Goal: Task Accomplishment & Management: Manage account settings

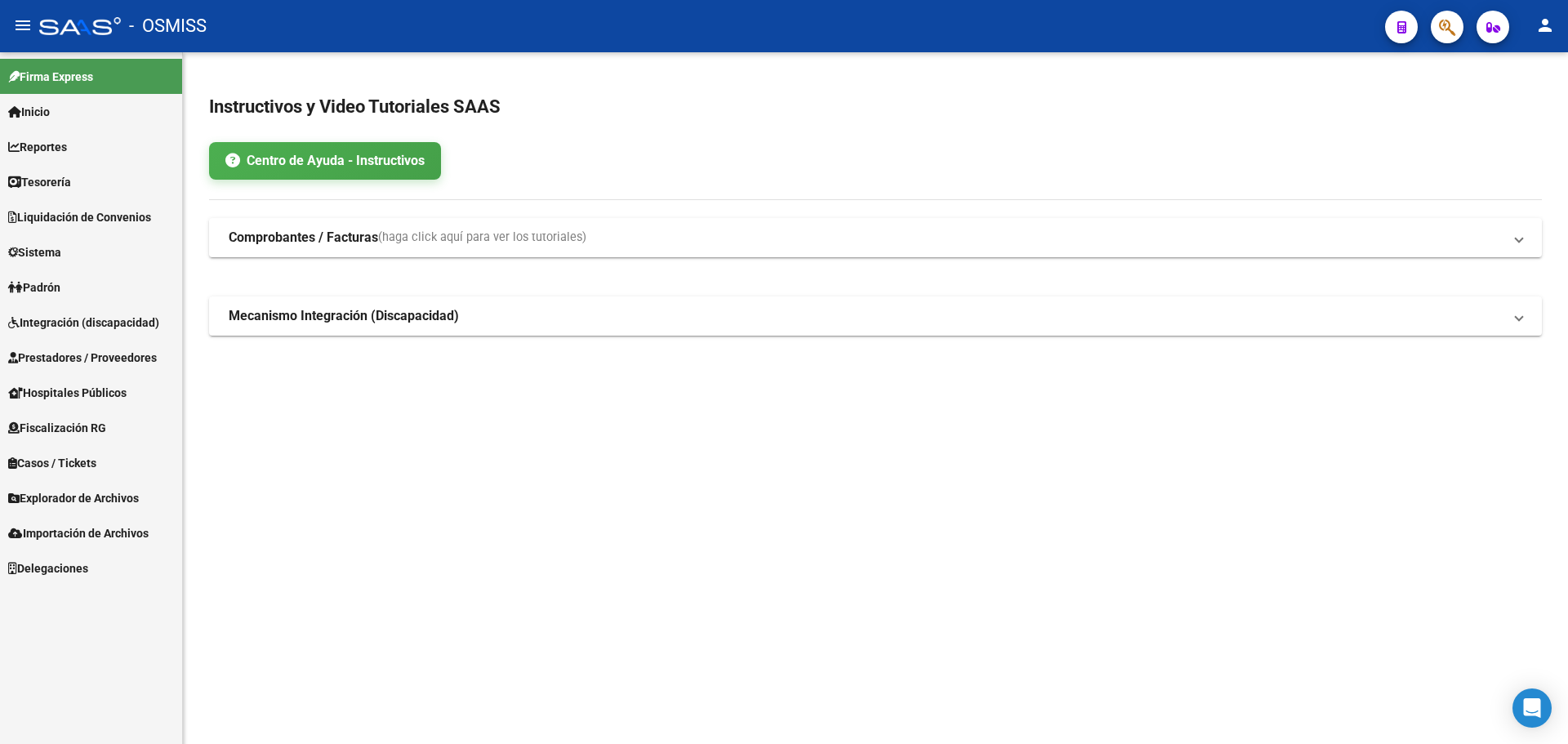
click at [50, 184] on span "Tesorería" at bounding box center [40, 182] width 63 height 18
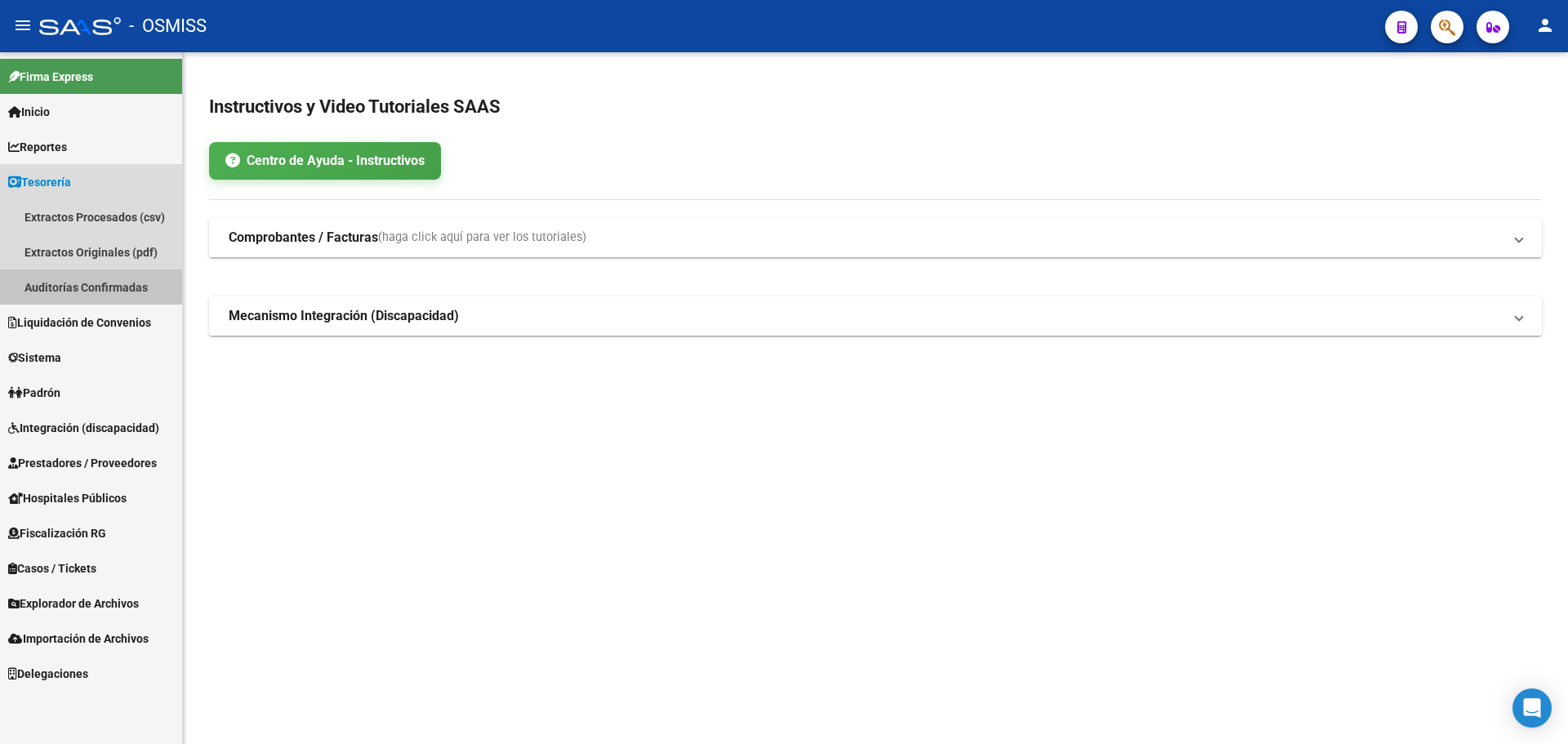
click at [71, 296] on link "Auditorías Confirmadas" at bounding box center [91, 286] width 183 height 35
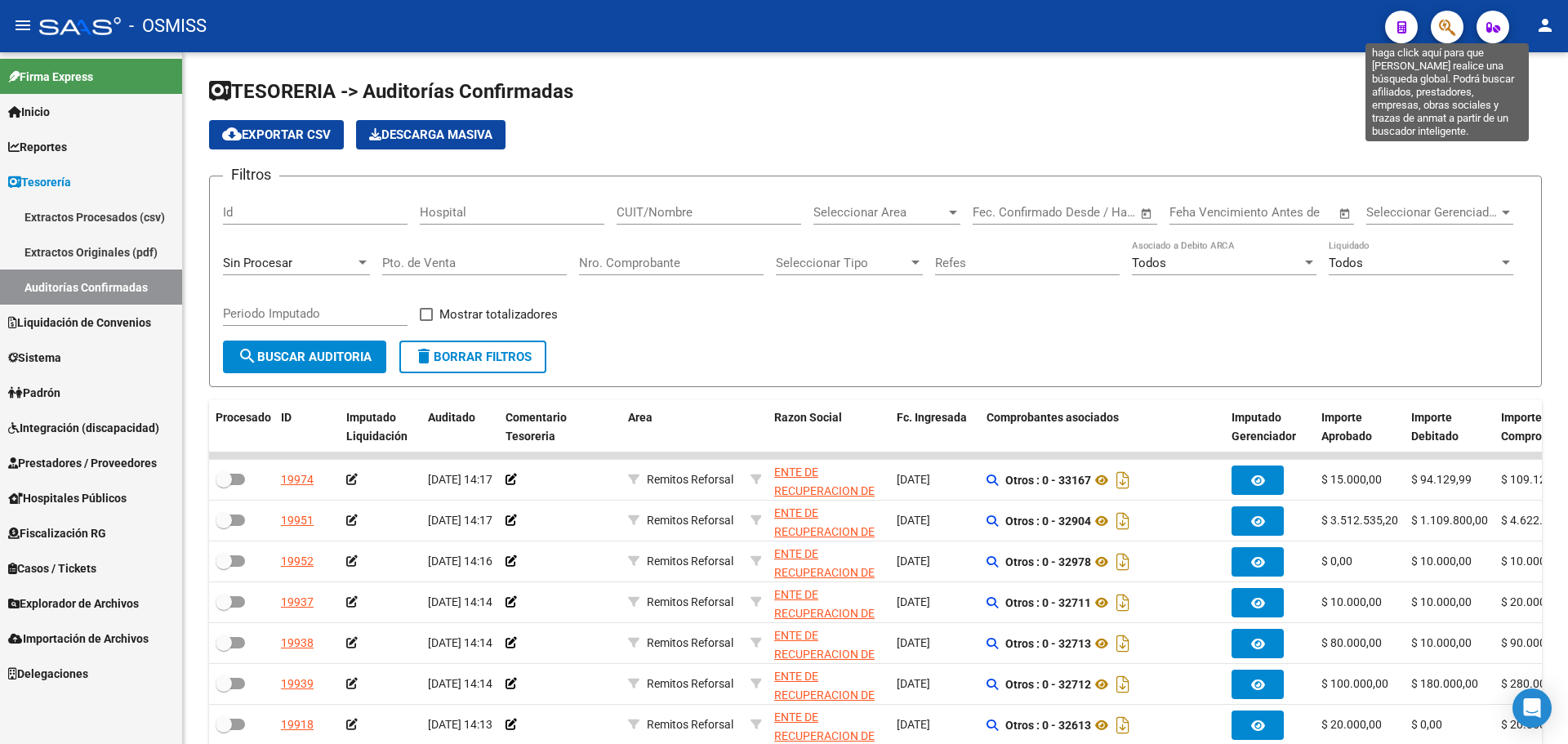
click at [1453, 23] on icon "button" at bounding box center [1446, 28] width 16 height 19
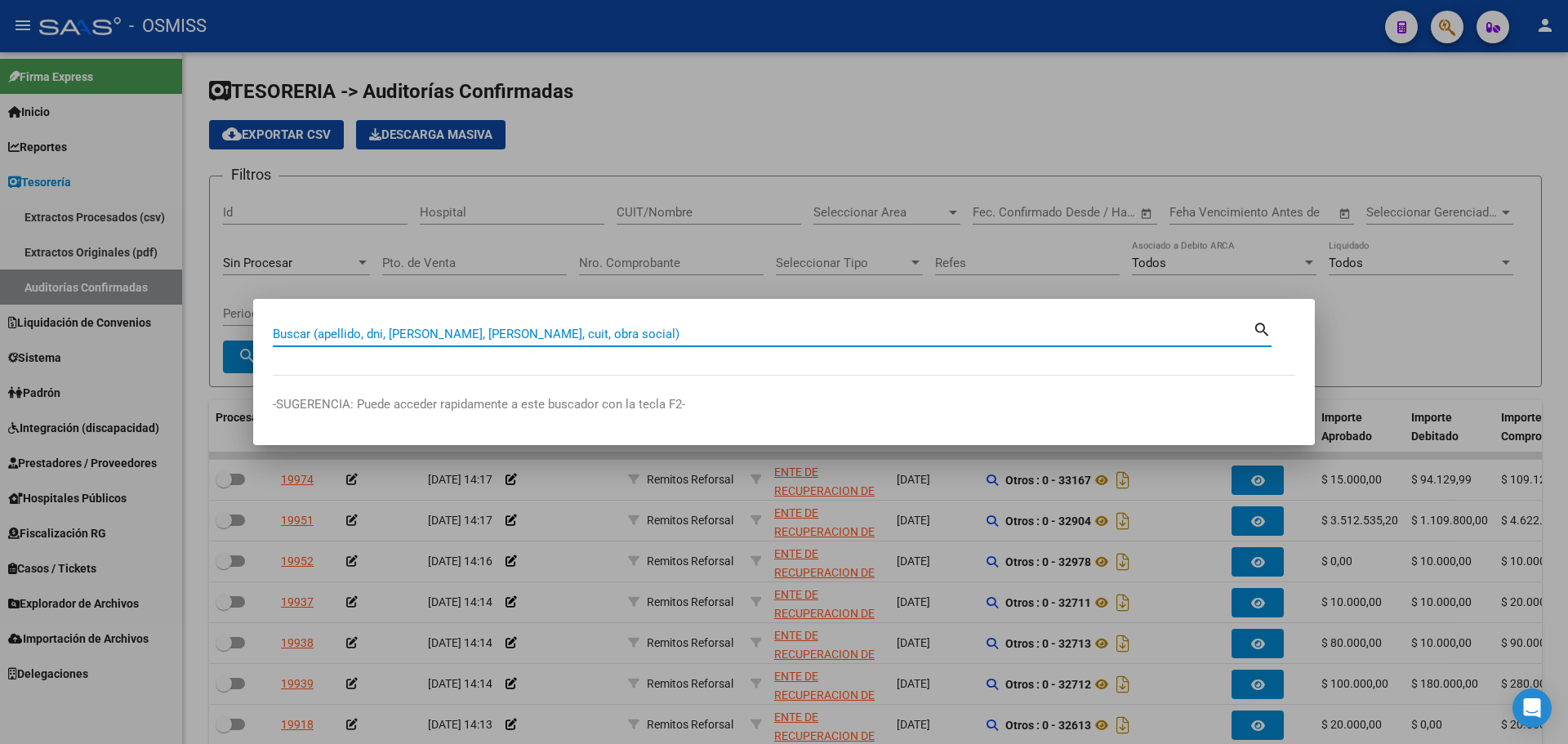
paste input "5-2610214"
type input "5-2610214"
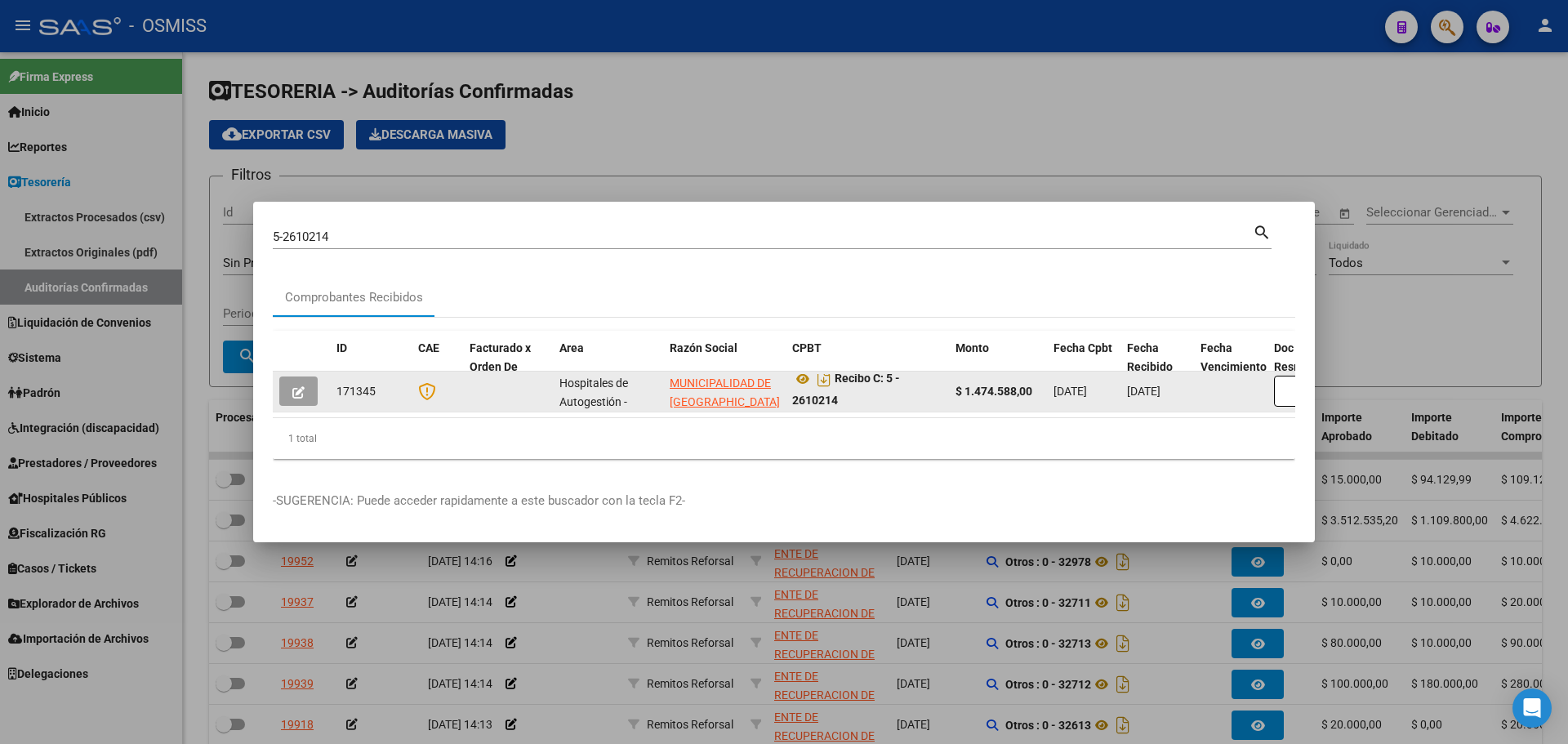
scroll to position [10, 0]
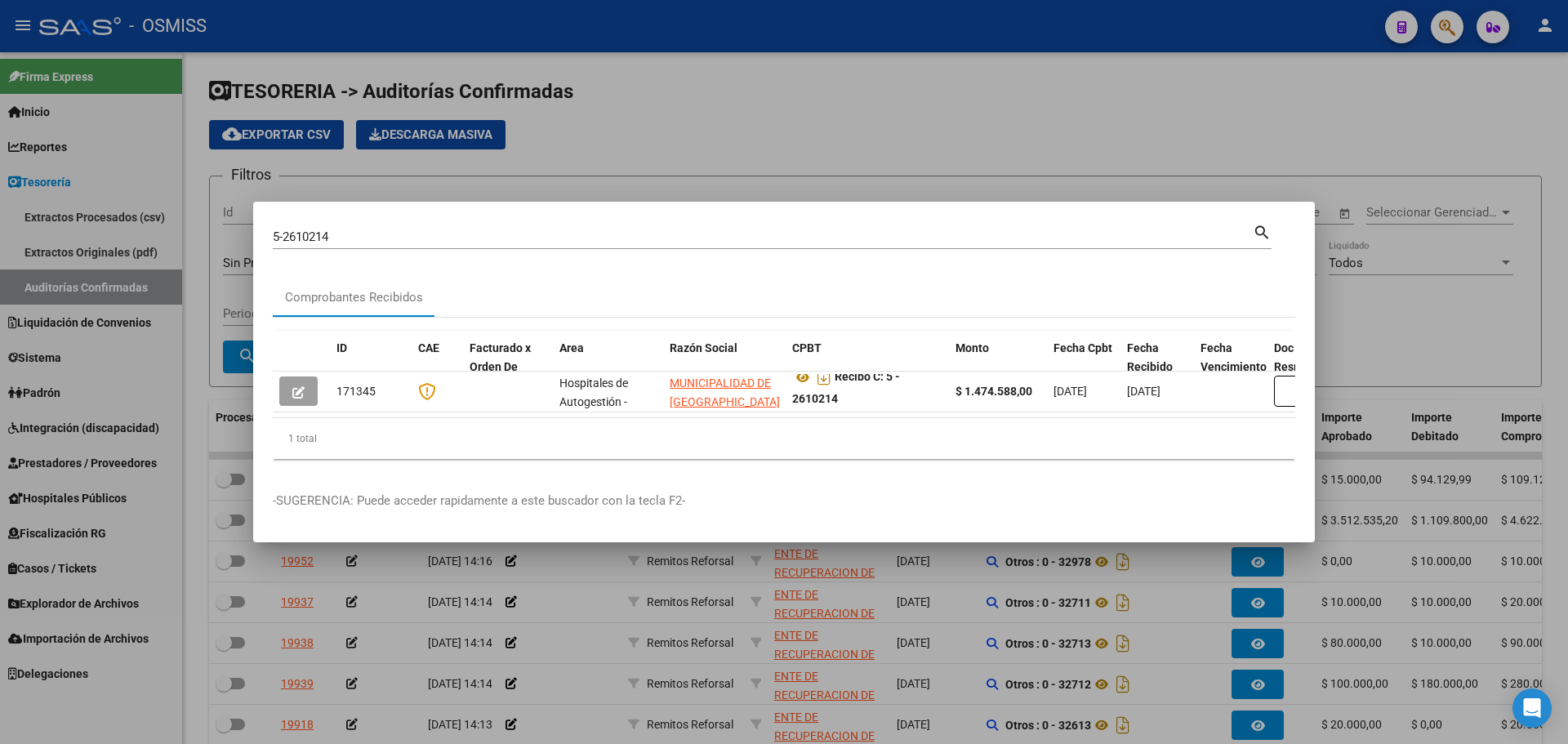
click at [803, 203] on mat-dialog-container "5-2610214 Buscar (apellido, dni, cuil, nro traspaso, cuit, obra social) search …" at bounding box center [784, 372] width 1062 height 341
click at [649, 186] on div at bounding box center [784, 372] width 1568 height 744
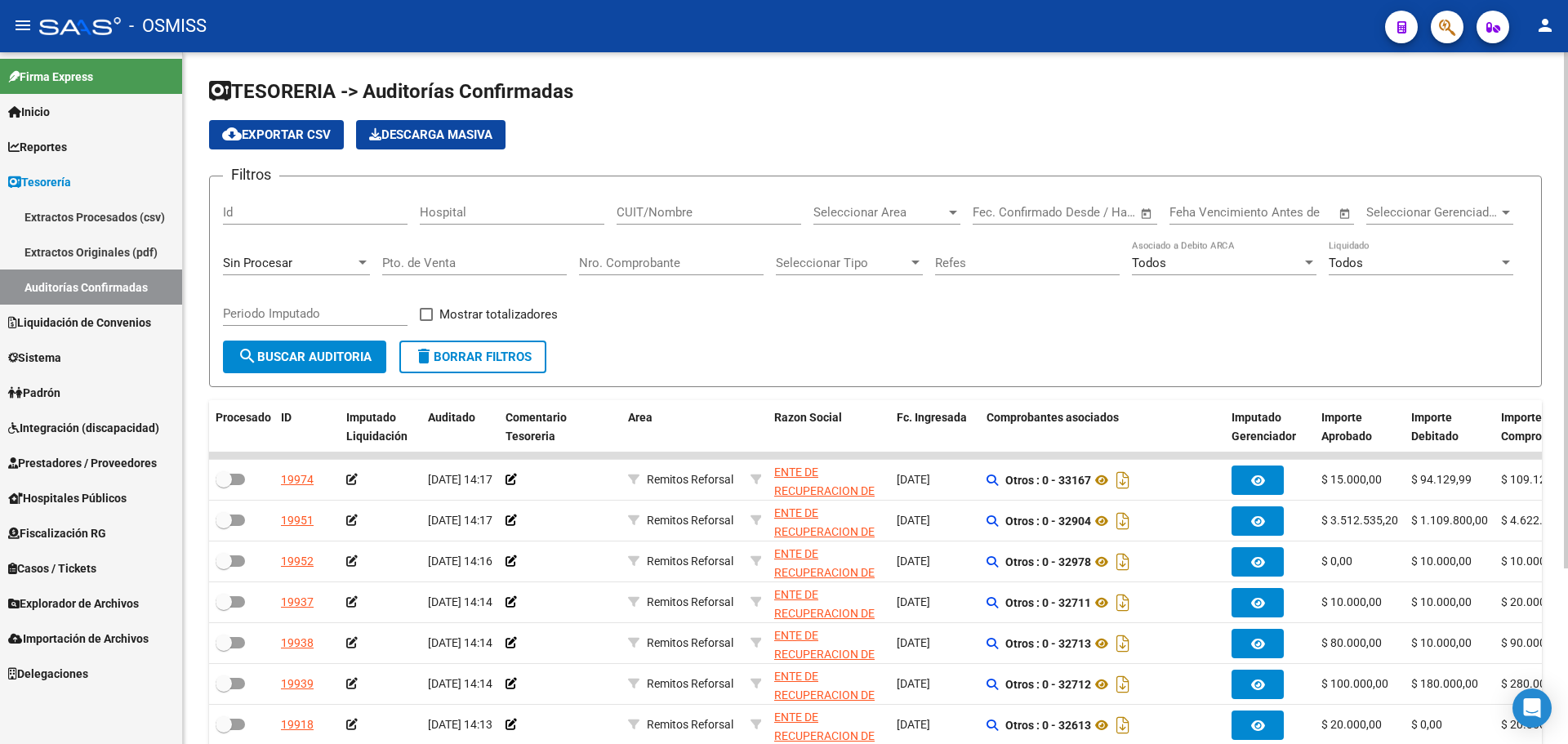
click at [331, 239] on div "Id" at bounding box center [315, 214] width 184 height 50
click at [329, 254] on div "Sin Procesar" at bounding box center [296, 258] width 147 height 35
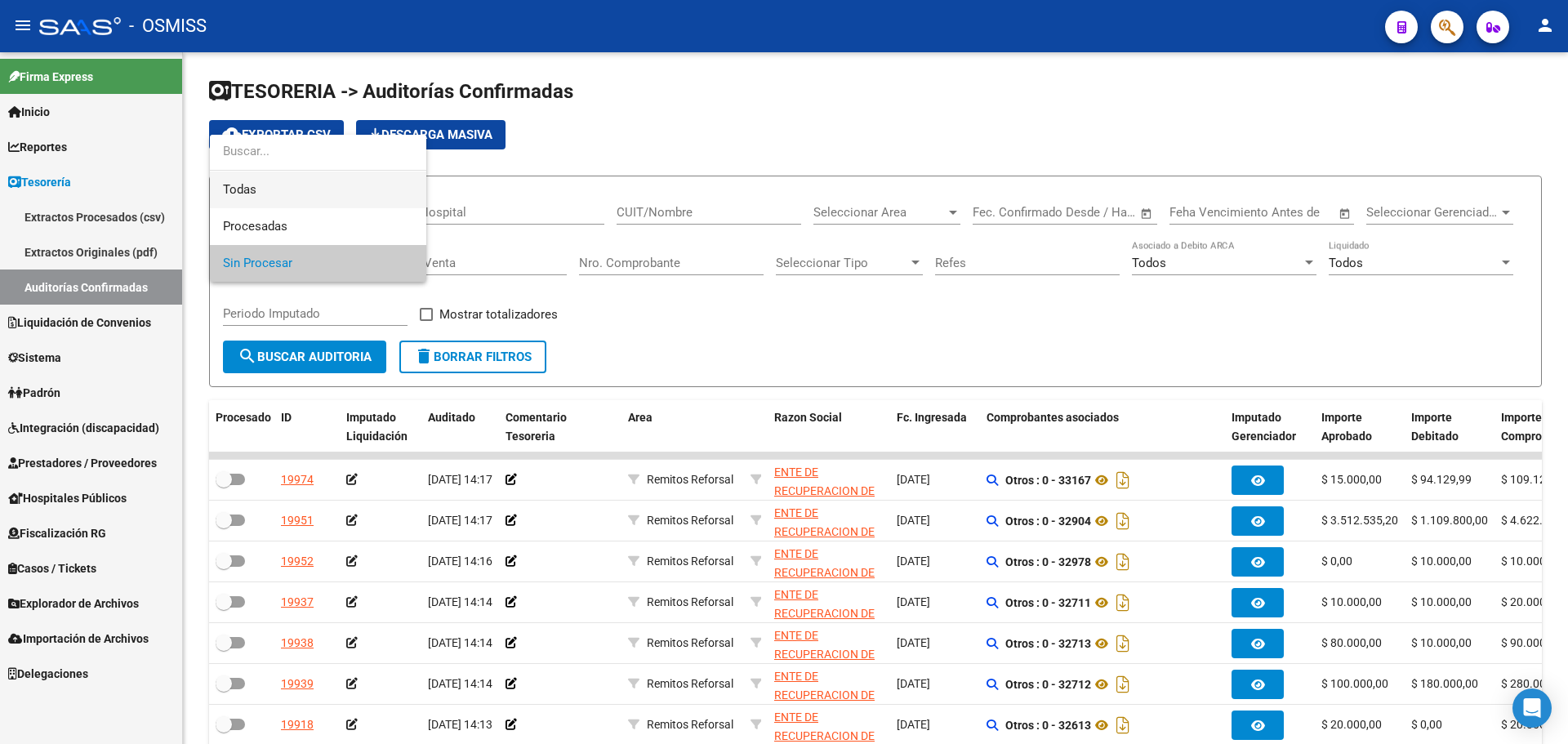
click at [333, 197] on span "Todas" at bounding box center [318, 189] width 190 height 37
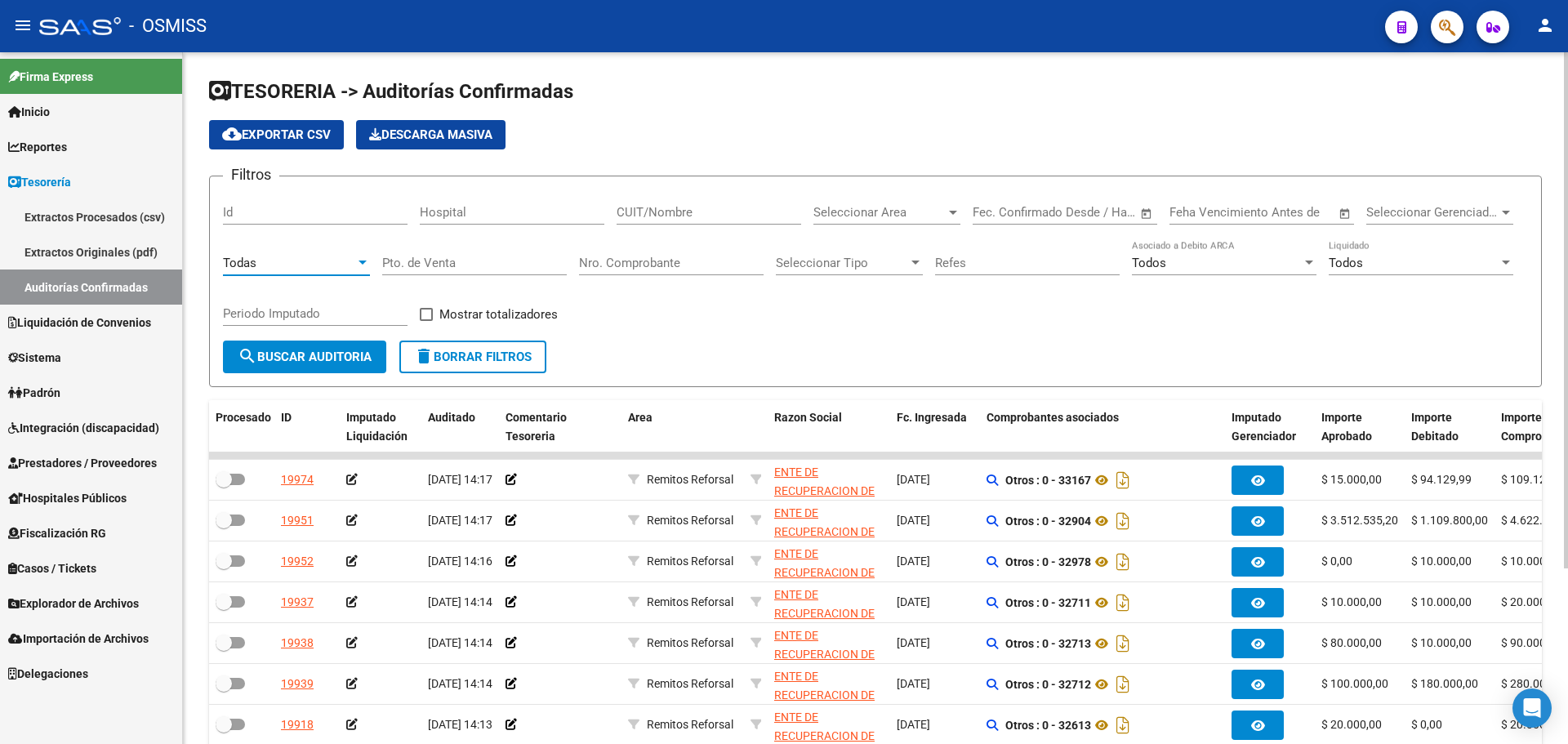
click at [617, 263] on input "Nro. Comprobante" at bounding box center [671, 263] width 184 height 14
type input "12015"
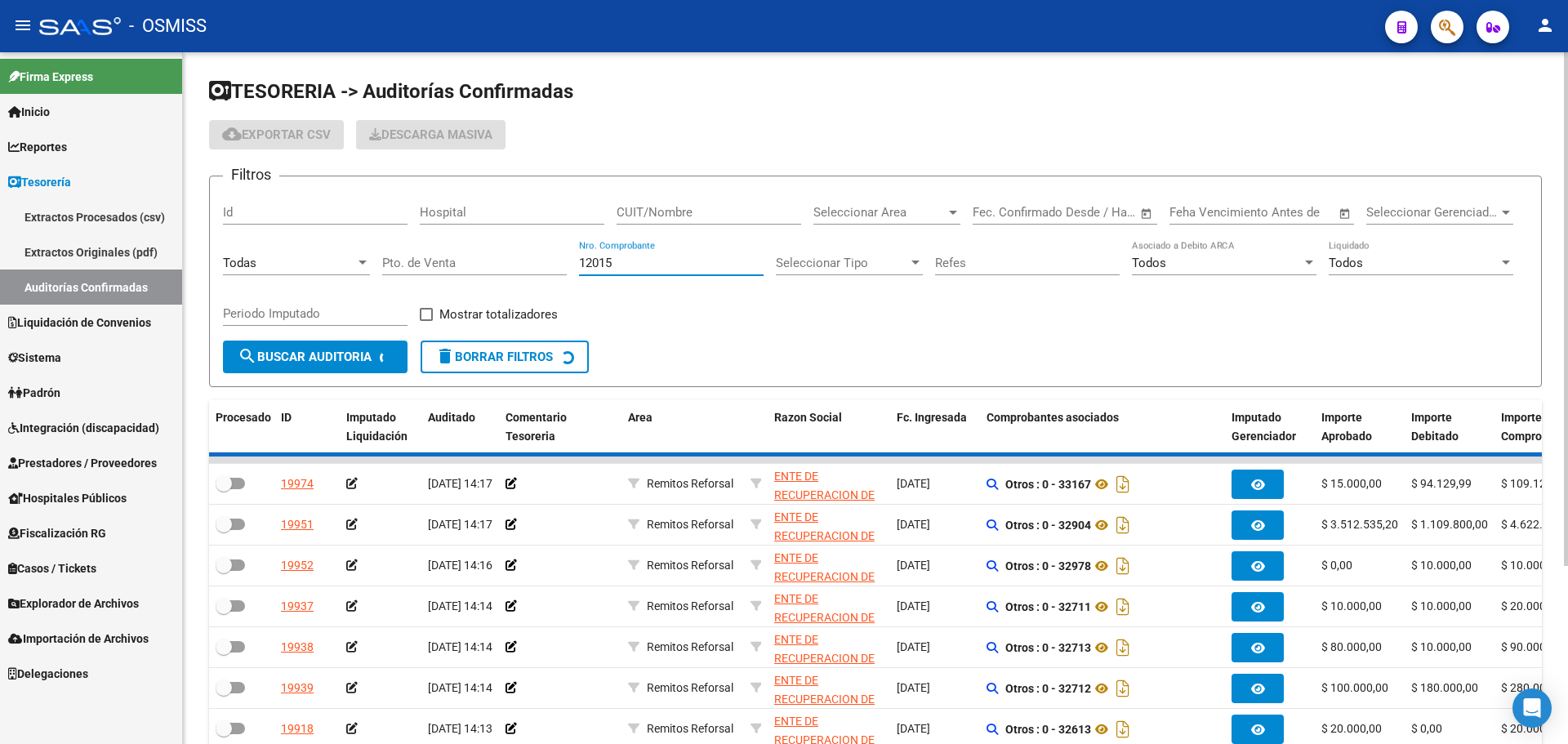
checkbox input "true"
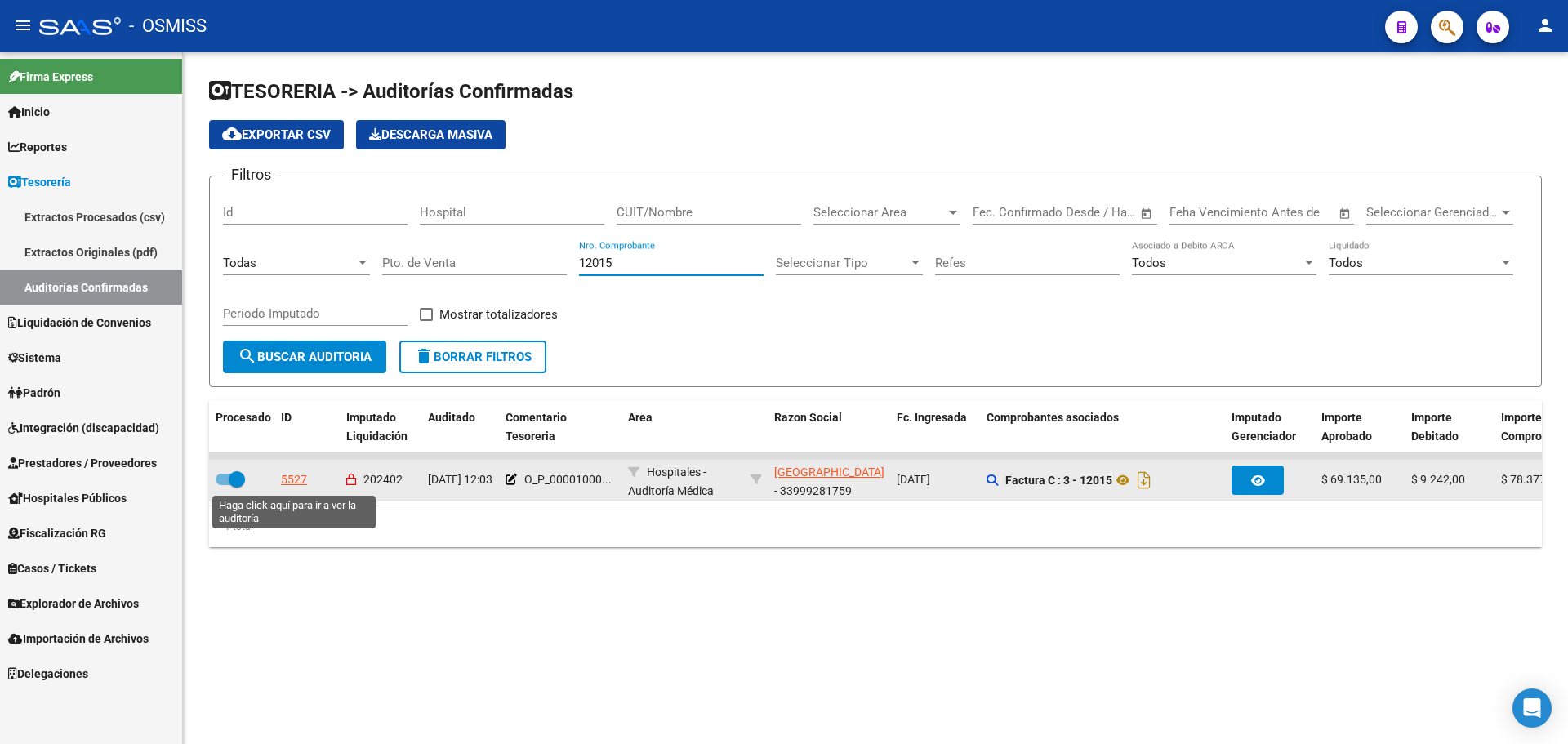
type input "12015"
click at [286, 480] on div "5527" at bounding box center [293, 480] width 26 height 19
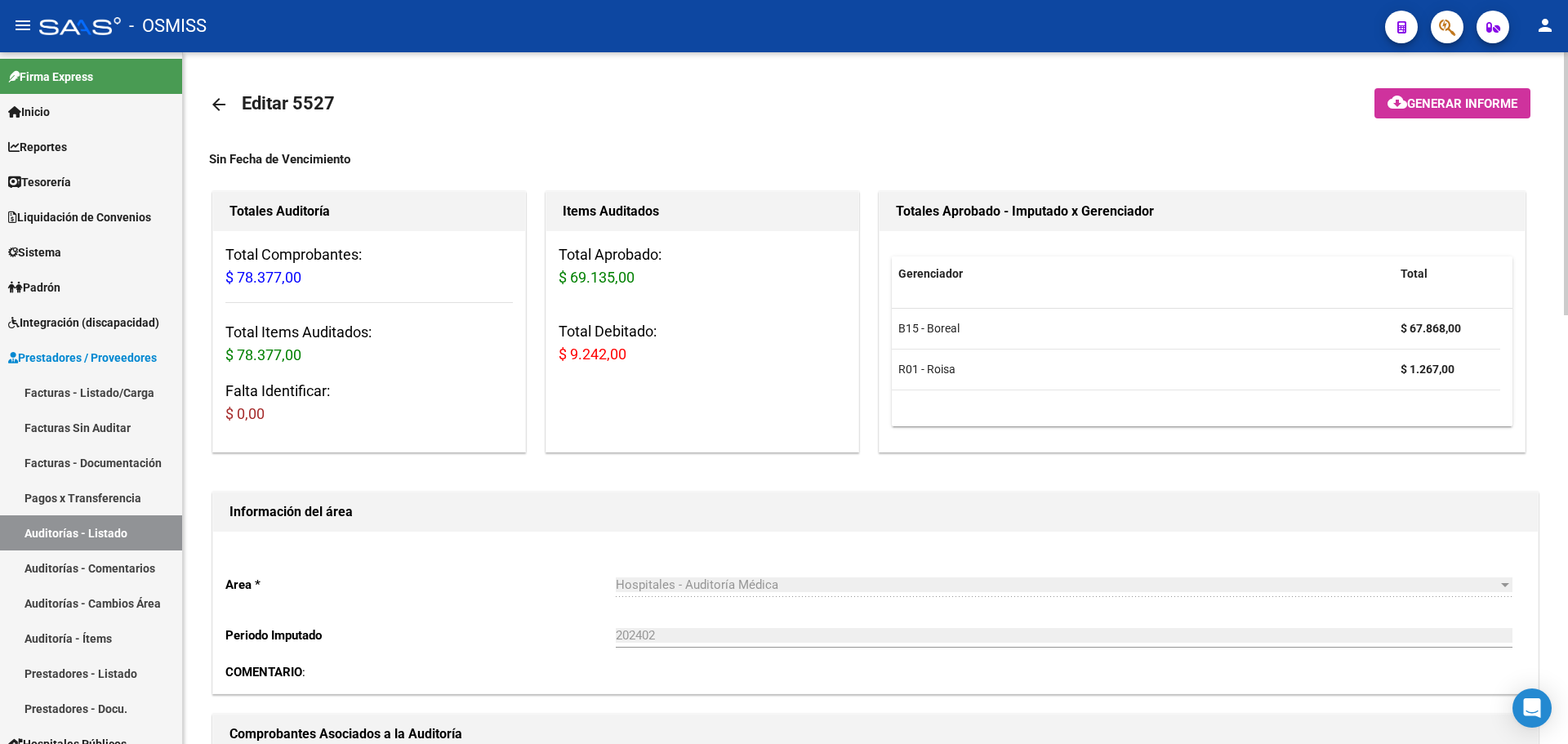
click at [1433, 98] on span "Generar informe" at bounding box center [1462, 103] width 110 height 14
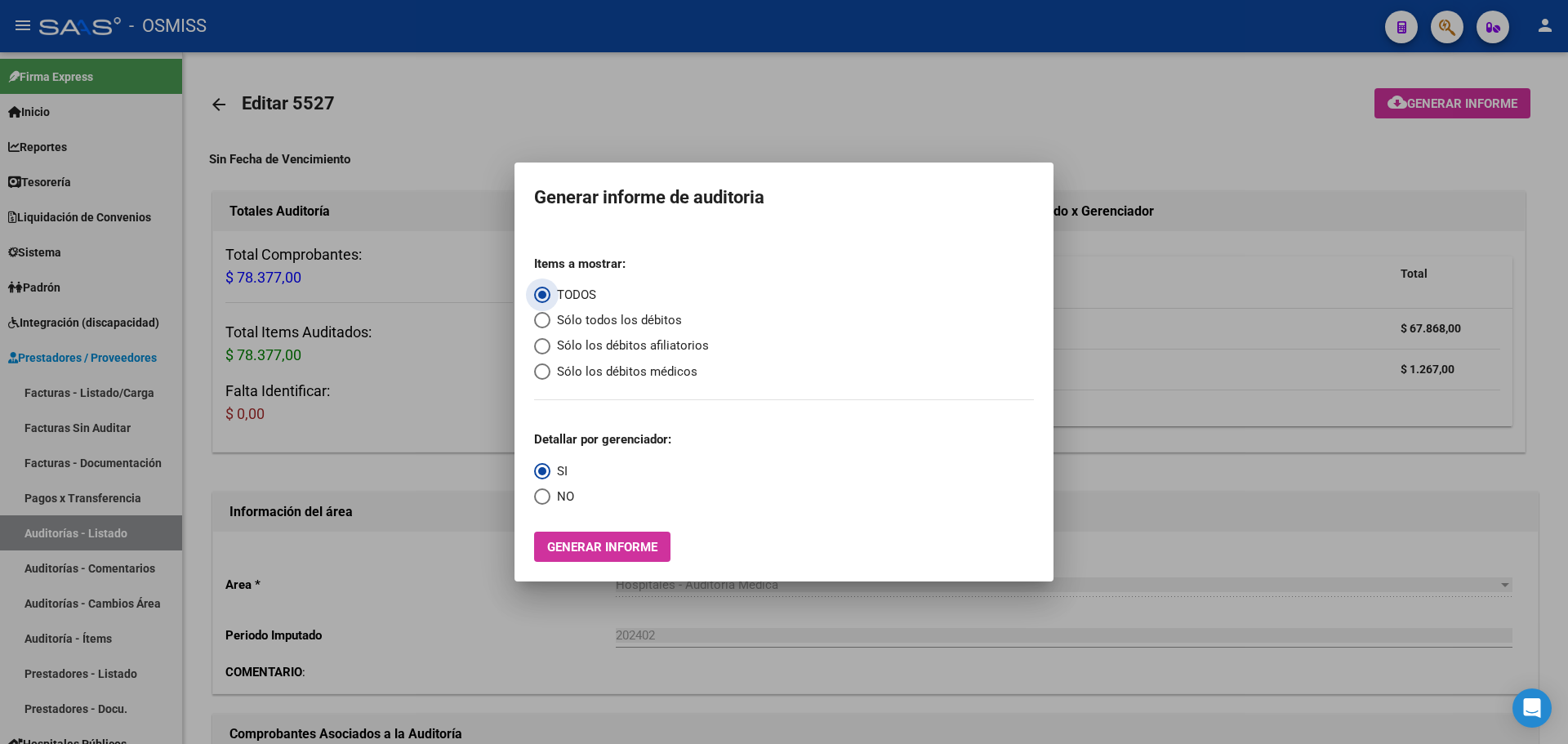
click at [607, 314] on span "Sólo todos los débitos" at bounding box center [616, 321] width 131 height 19
click at [551, 314] on input "Sólo todos los débitos" at bounding box center [542, 320] width 16 height 16
radio input "true"
click at [571, 490] on span "NO" at bounding box center [562, 498] width 24 height 19
click at [551, 490] on input "NO" at bounding box center [542, 497] width 16 height 16
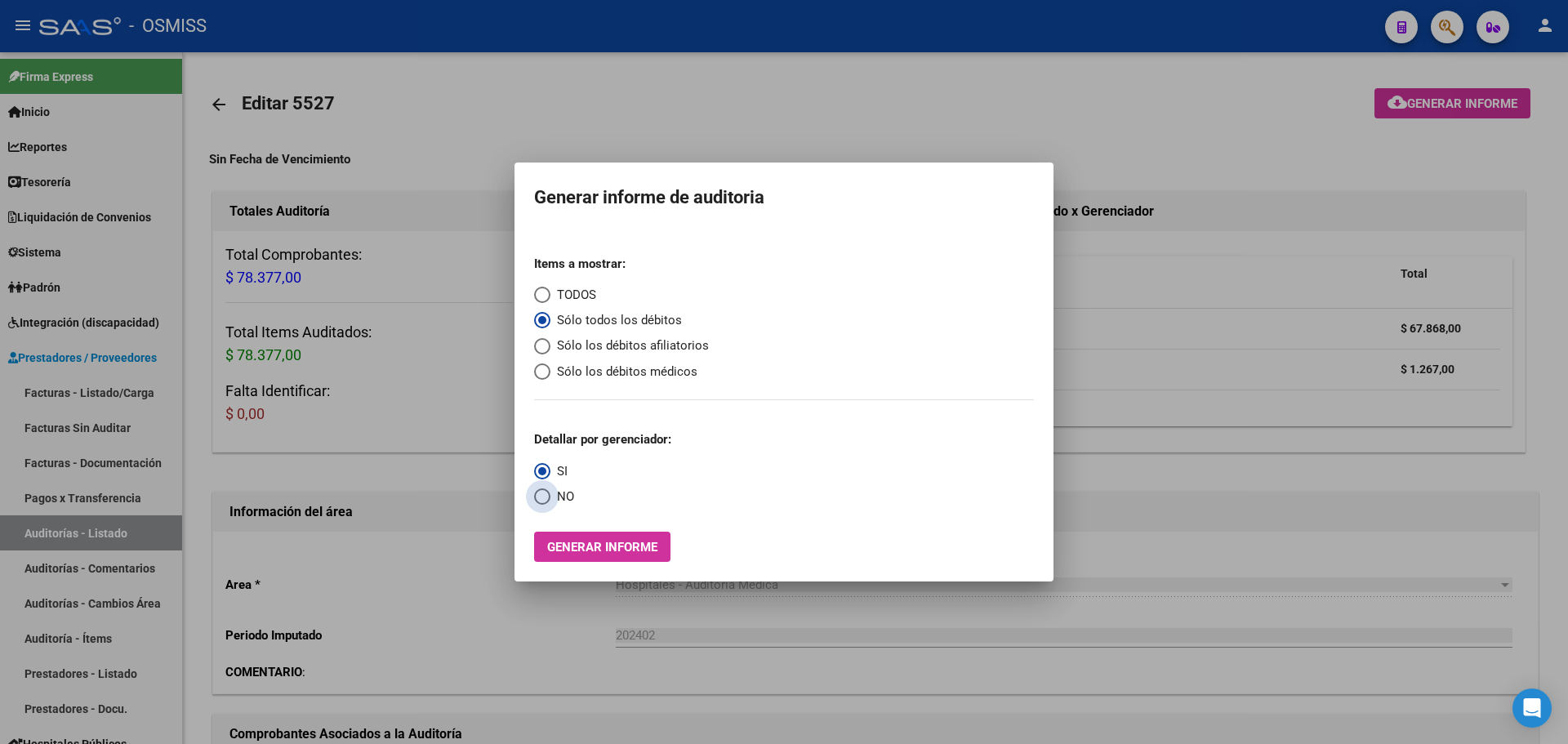
radio input "true"
click at [588, 534] on button "Generar informe" at bounding box center [602, 547] width 136 height 30
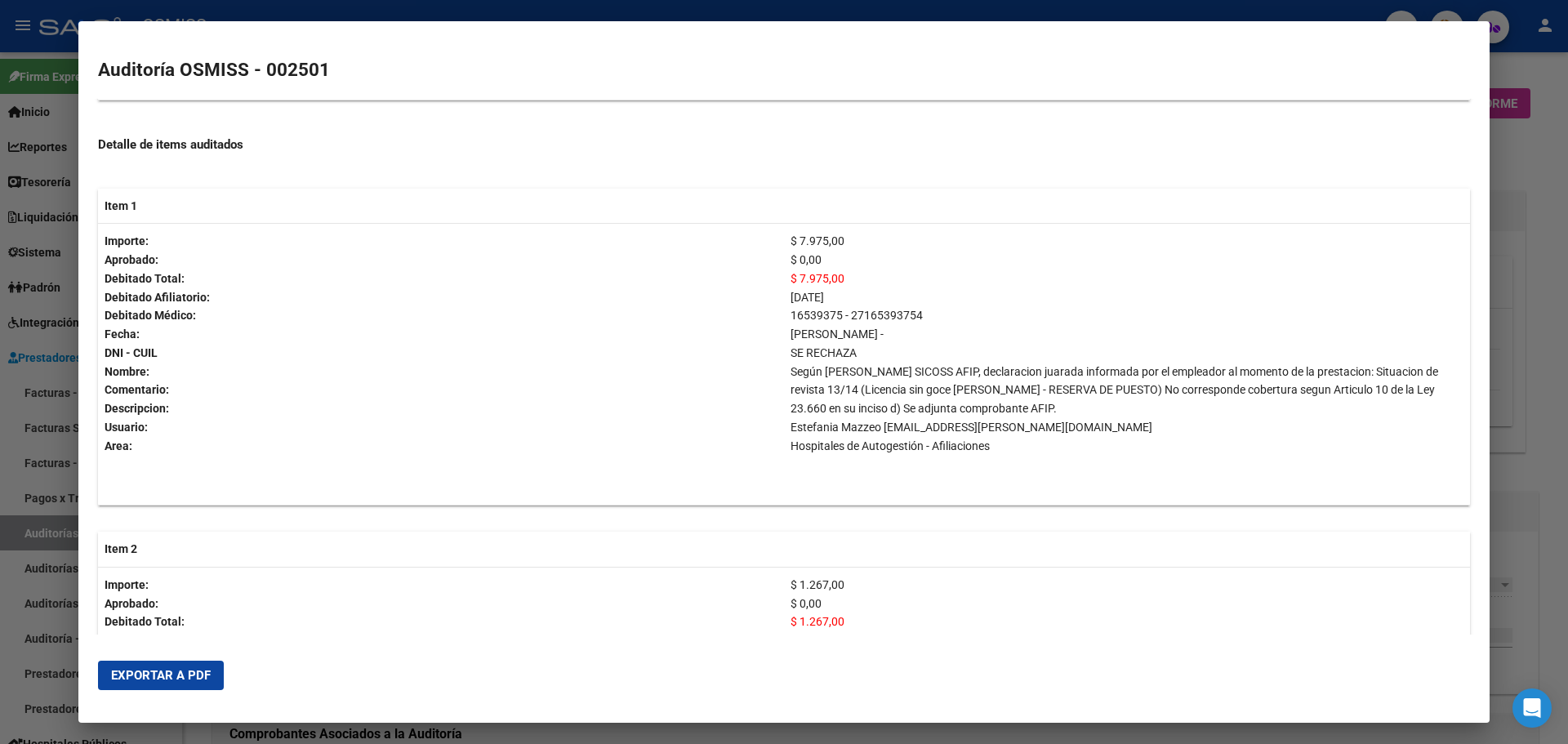
scroll to position [349, 0]
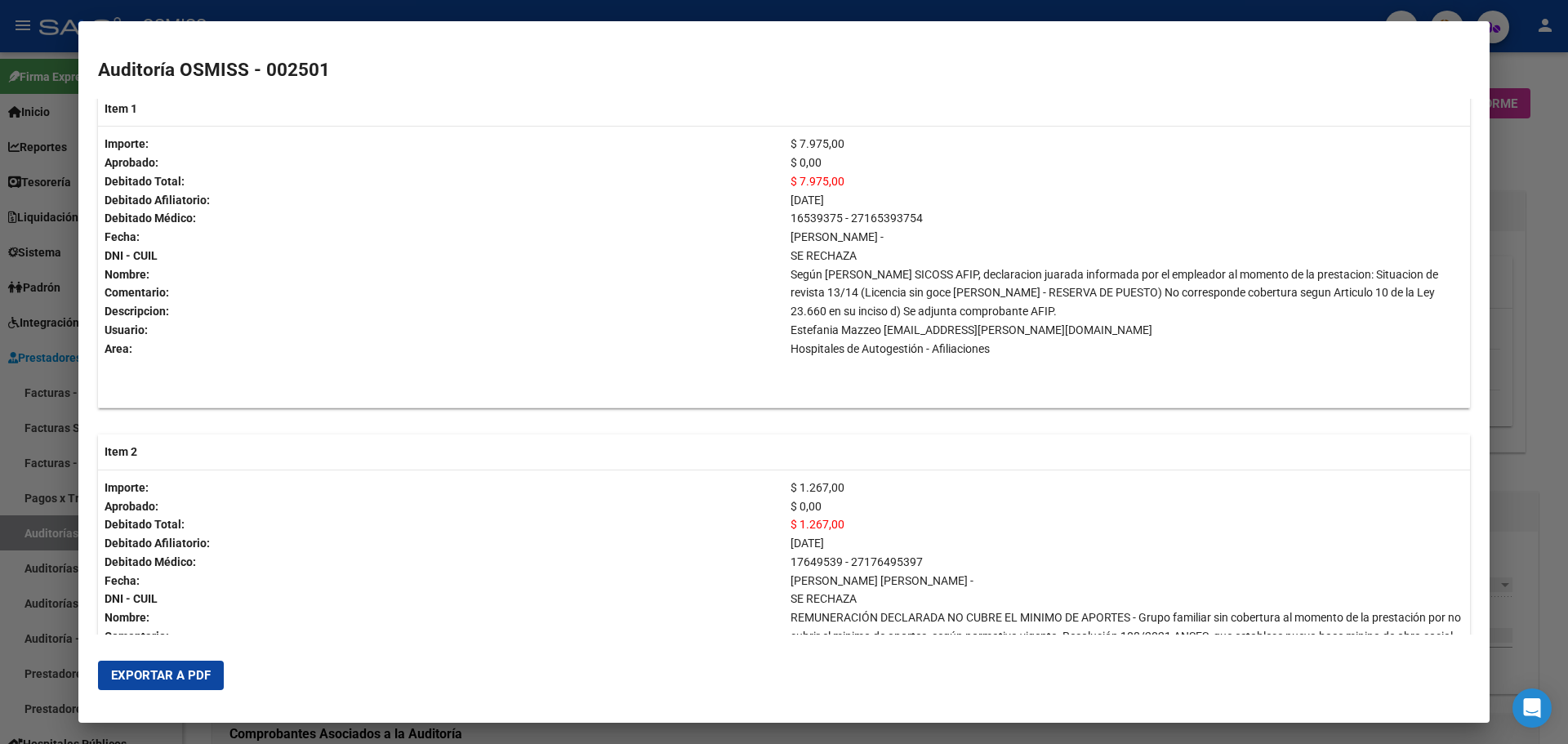
click at [137, 675] on span "Exportar a PDF" at bounding box center [161, 675] width 100 height 14
click at [0, 395] on div at bounding box center [784, 372] width 1568 height 744
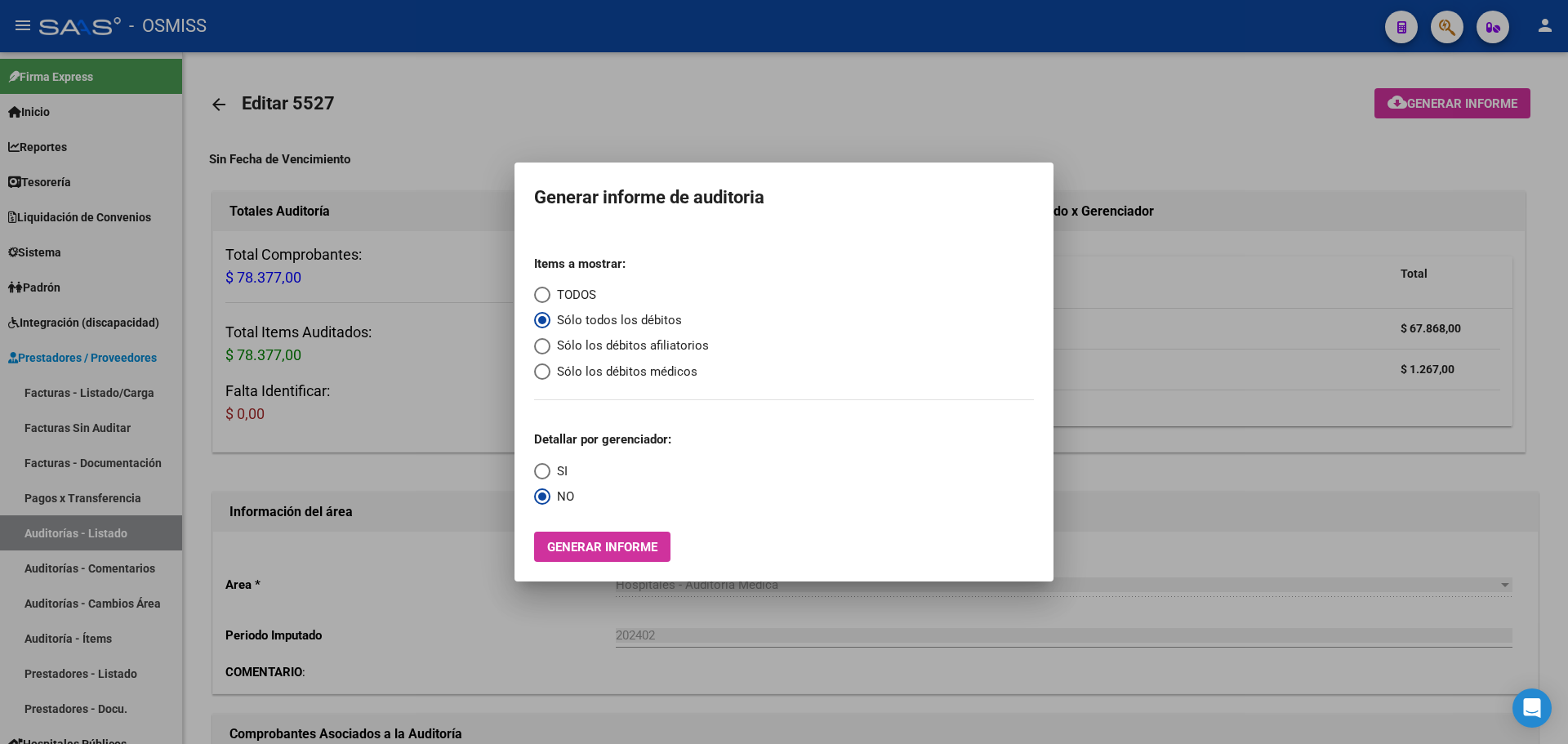
click at [104, 416] on div at bounding box center [784, 372] width 1568 height 744
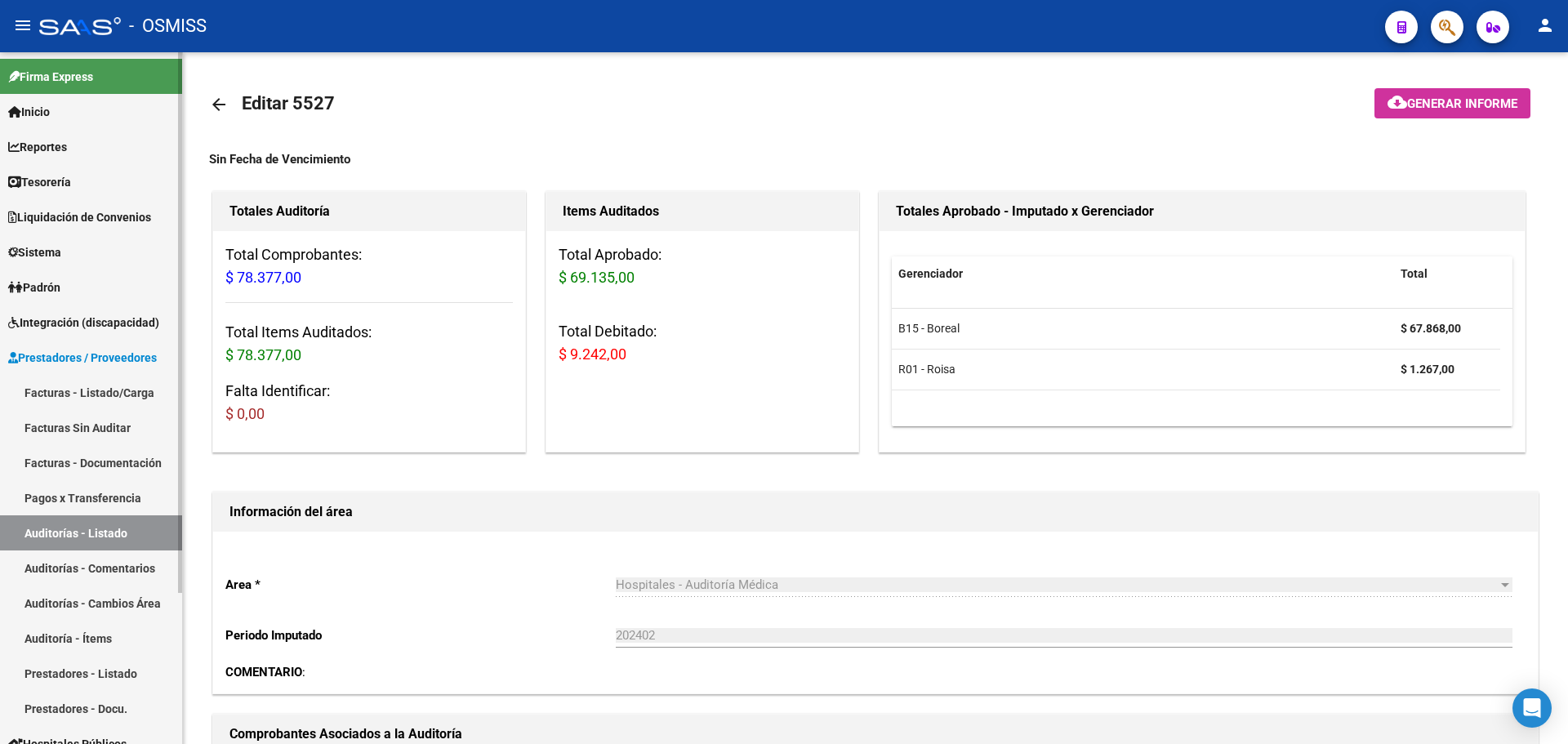
click at [95, 391] on link "Facturas - Listado/Carga" at bounding box center [91, 392] width 183 height 35
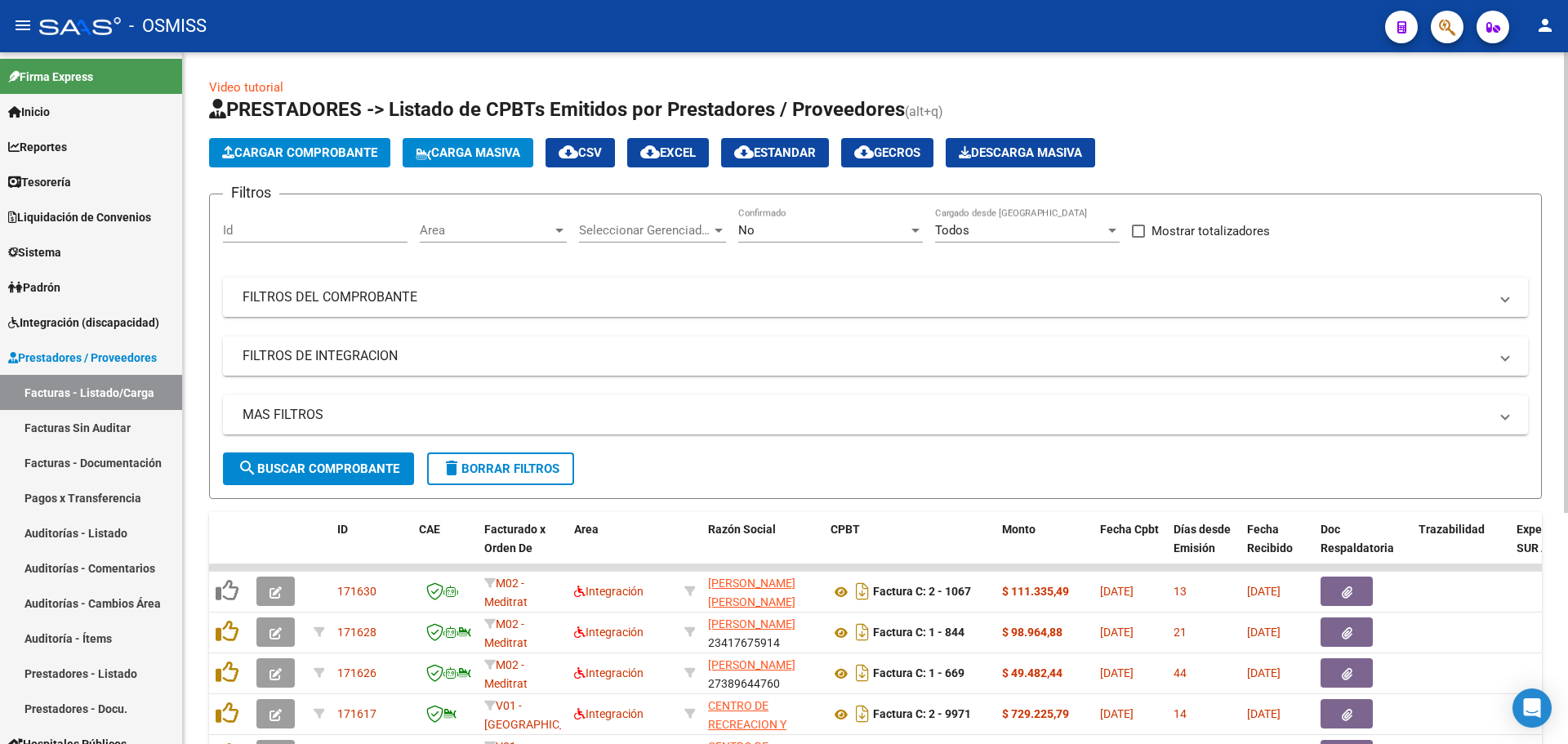
click at [325, 159] on span "Cargar Comprobante" at bounding box center [300, 152] width 155 height 14
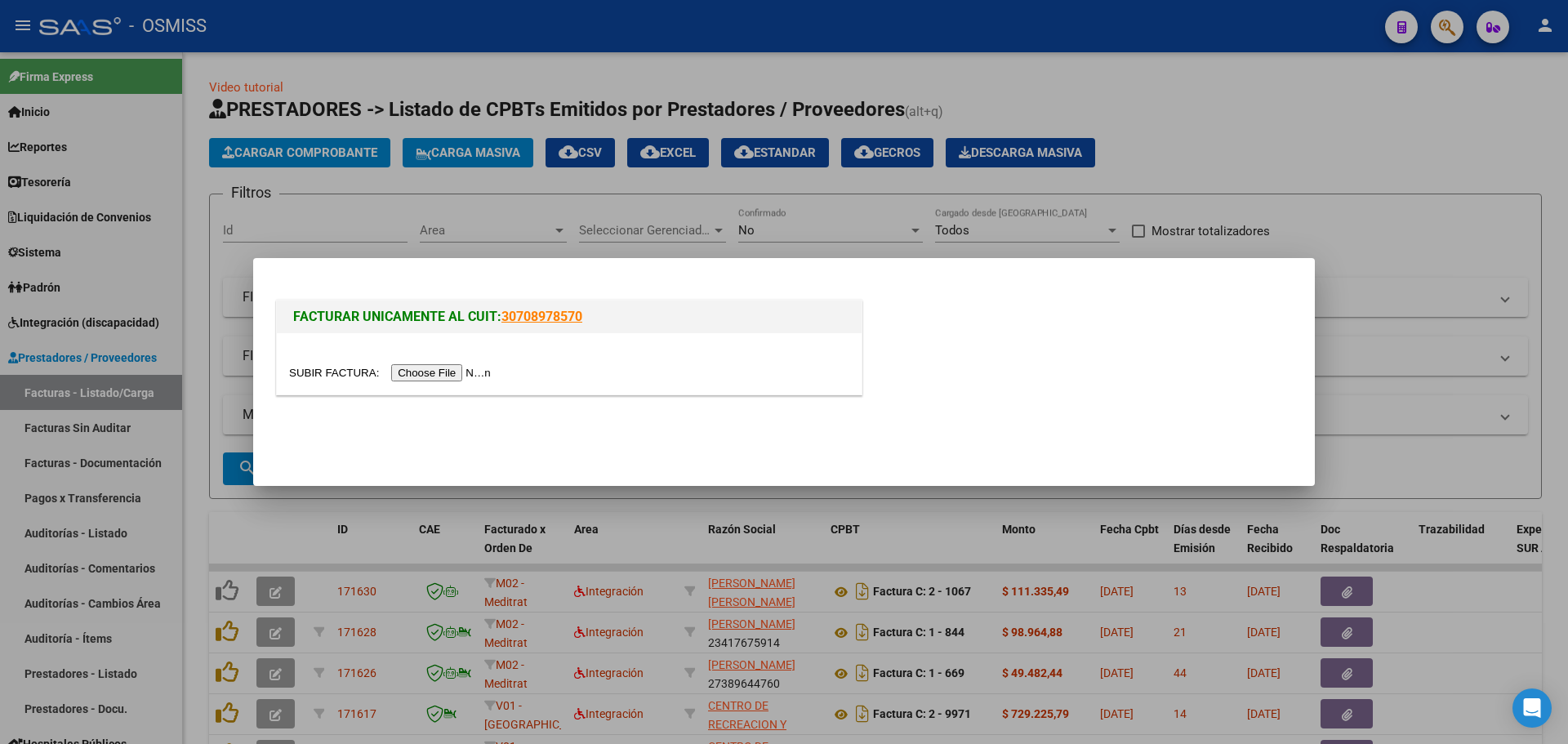
click at [410, 378] on input "file" at bounding box center [392, 373] width 206 height 17
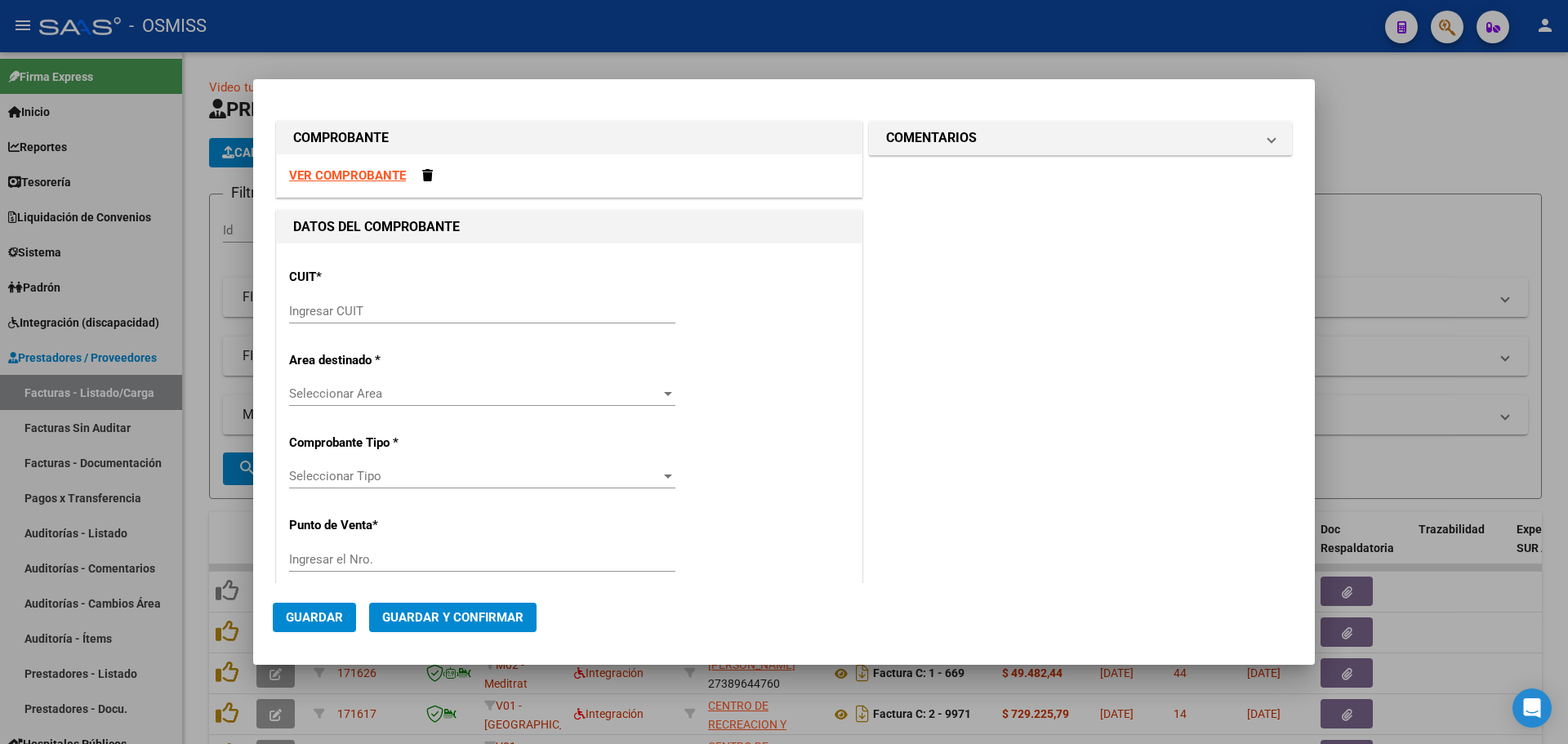
click at [435, 318] on input "Ingresar CUIT" at bounding box center [482, 311] width 386 height 14
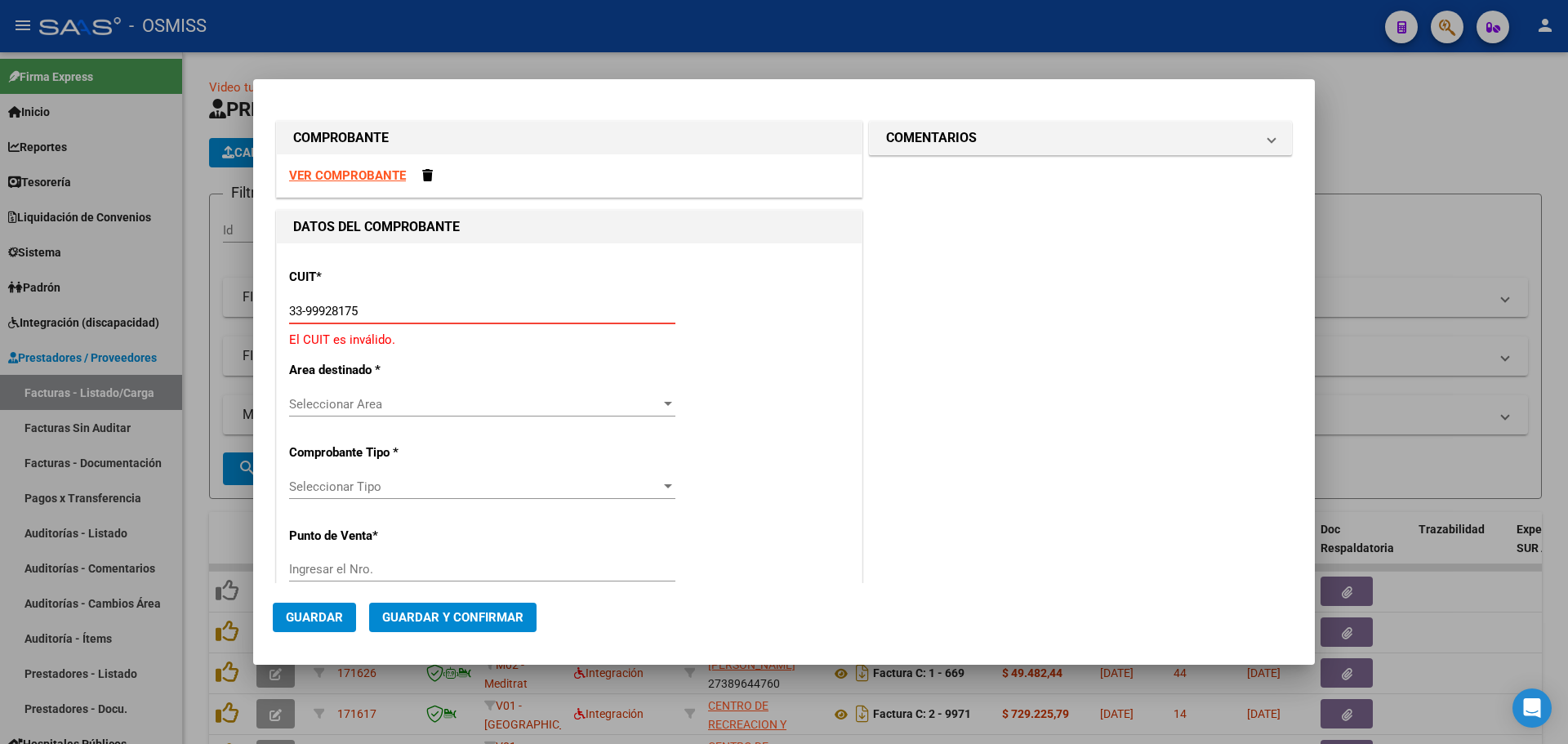
type input "33-99928175-9"
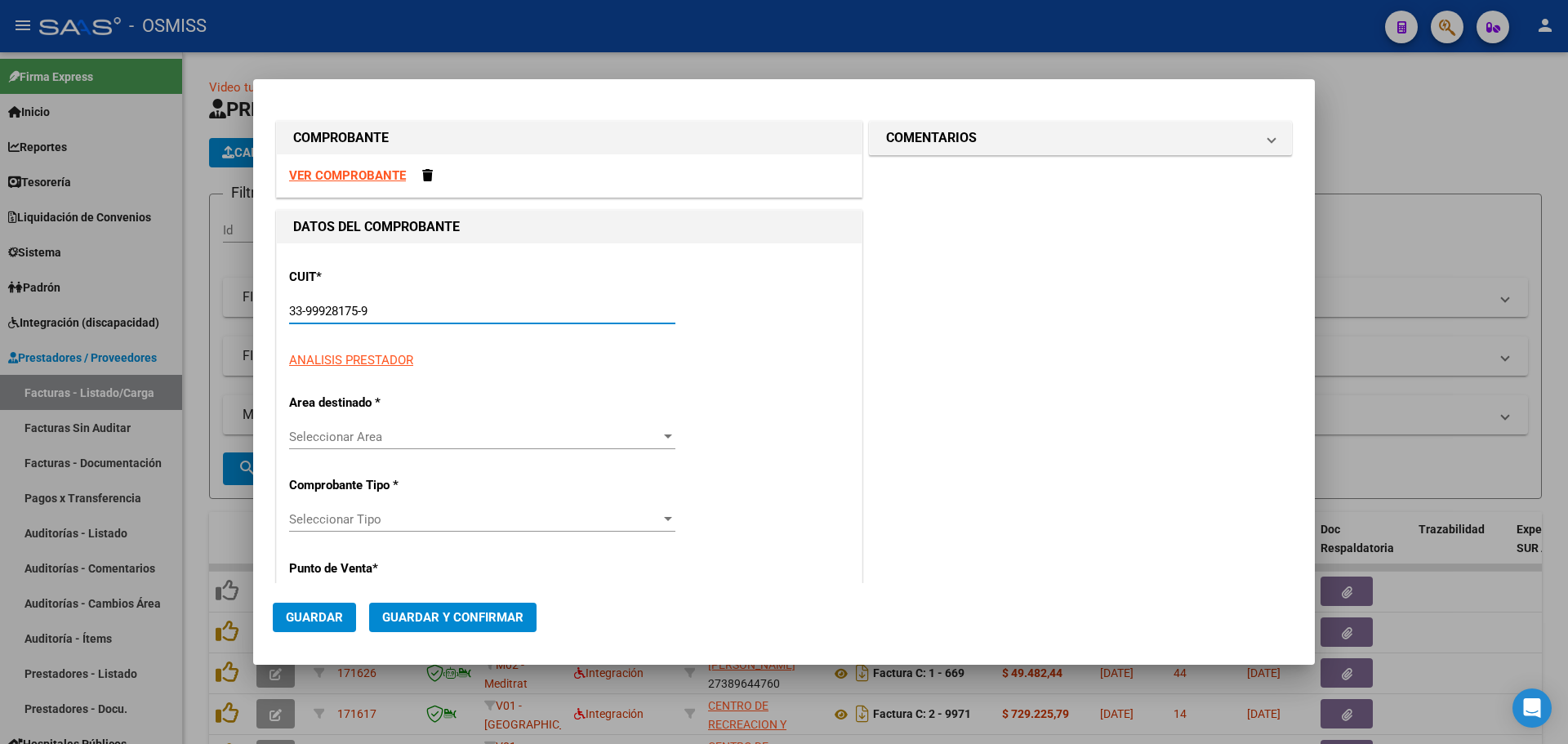
type input "3"
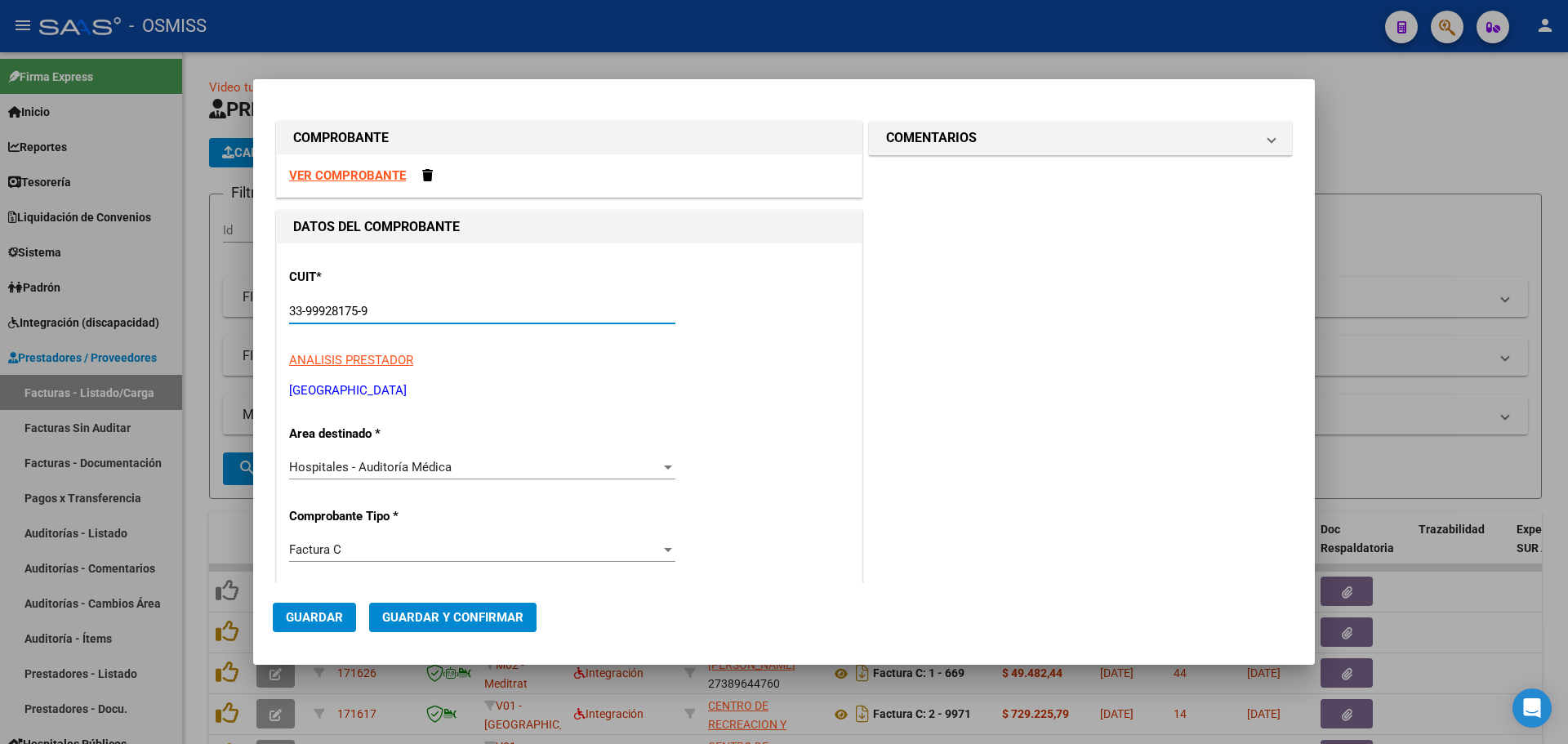
type input "33-99928175-9"
click at [636, 467] on div "Hospitales - Auditoría Médica" at bounding box center [474, 467] width 372 height 14
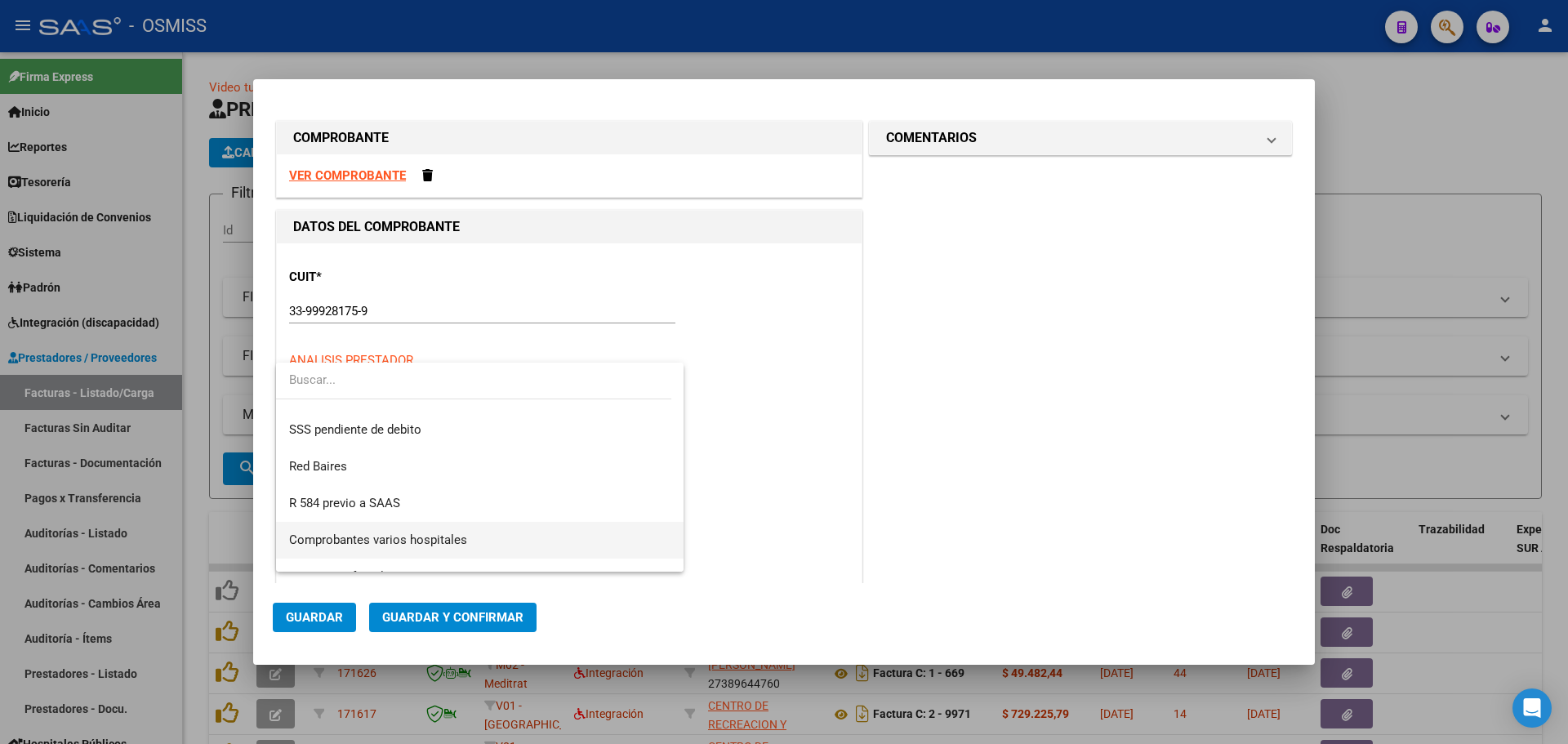
scroll to position [416, 0]
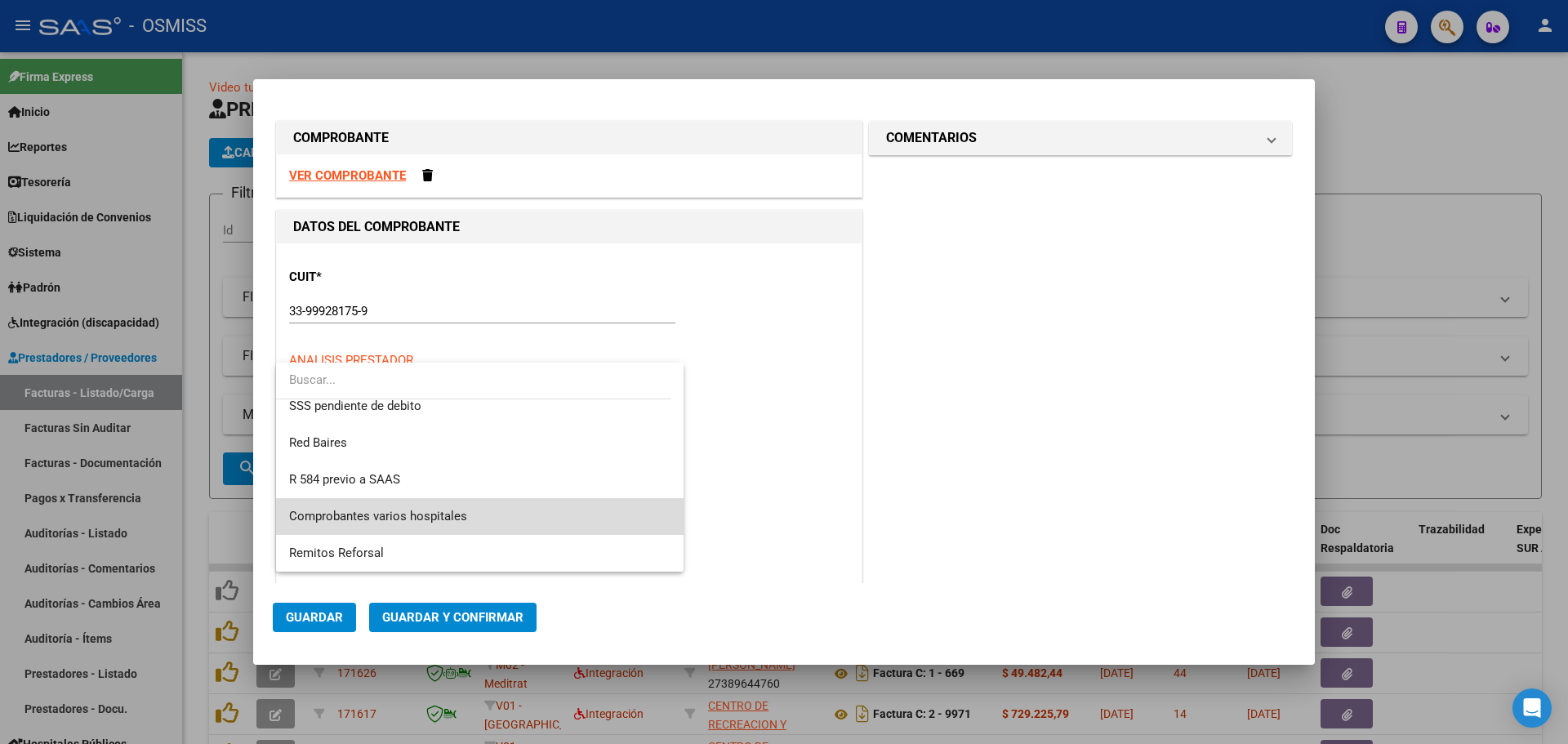
click at [574, 504] on span "Comprobantes varios hospitales" at bounding box center [479, 517] width 381 height 37
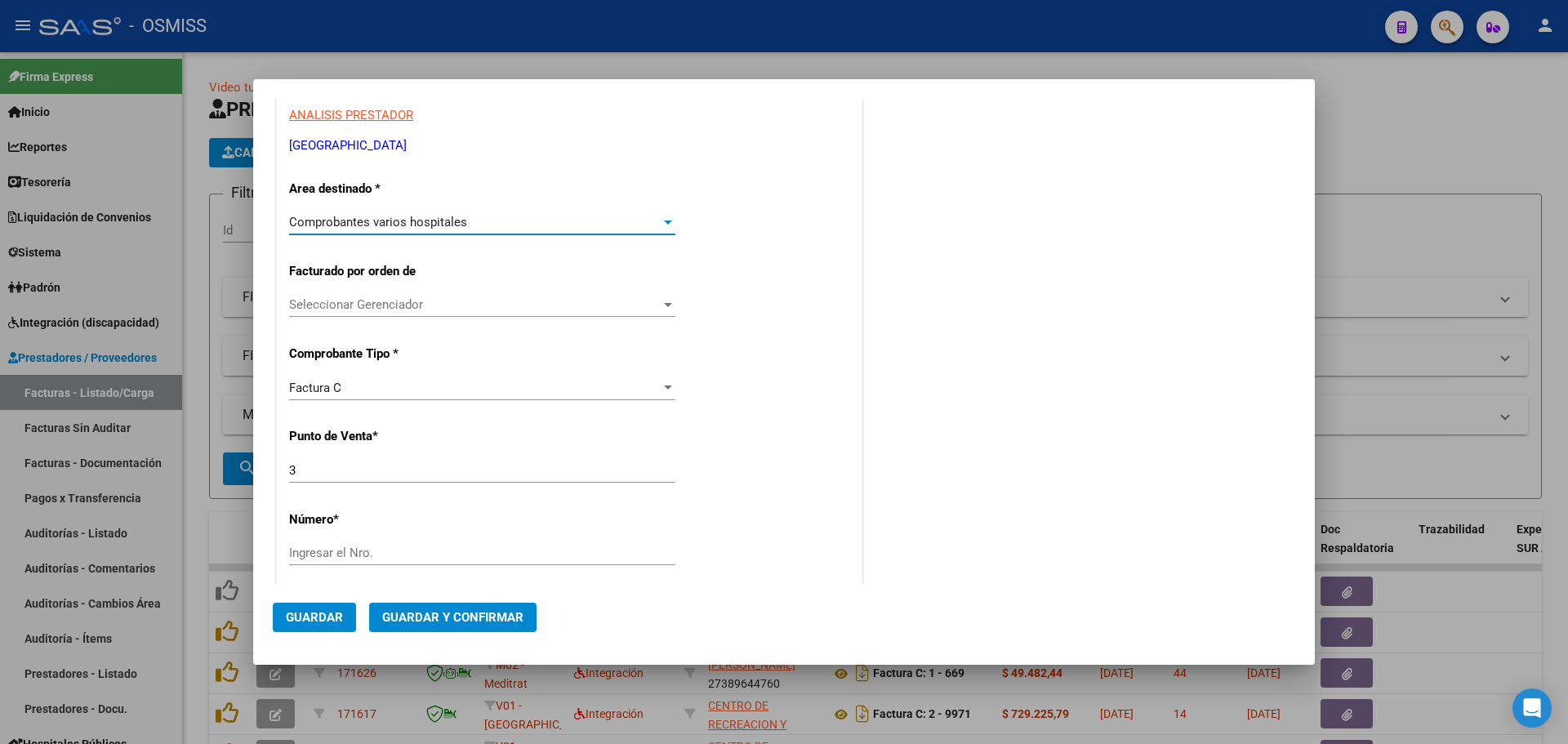
scroll to position [408, 0]
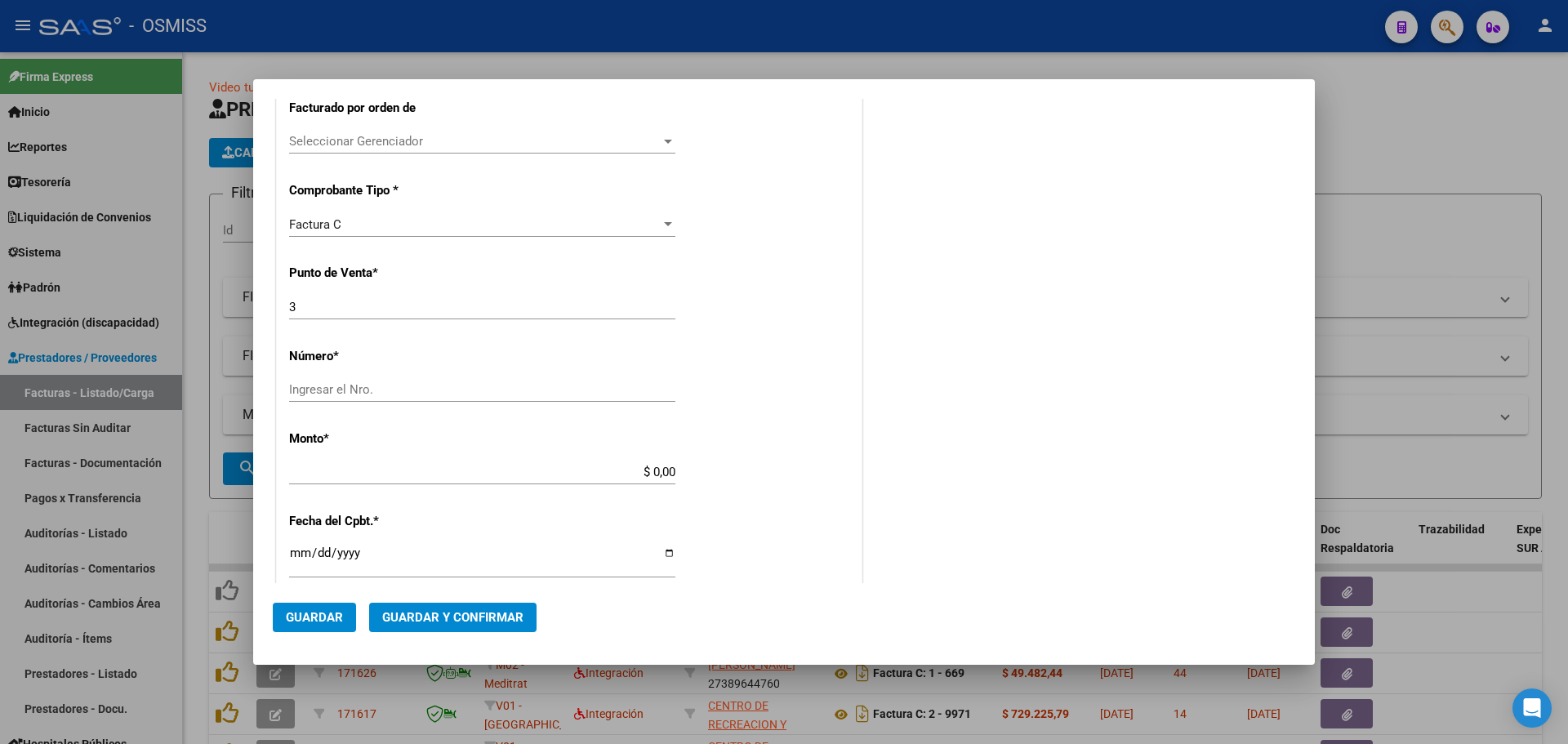
click at [455, 391] on input "Ingresar el Nro." at bounding box center [482, 389] width 386 height 14
type input "12015"
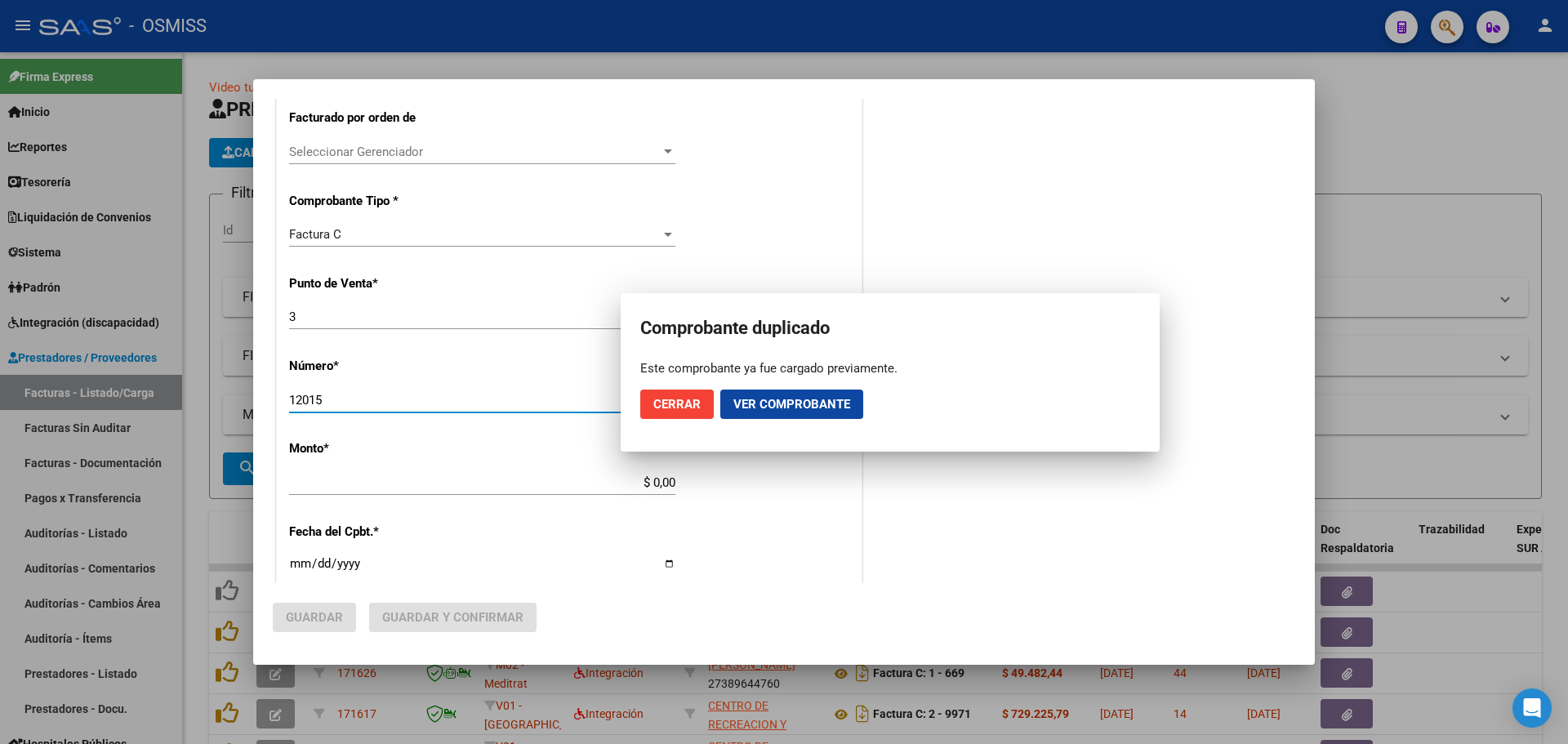
scroll to position [419, 0]
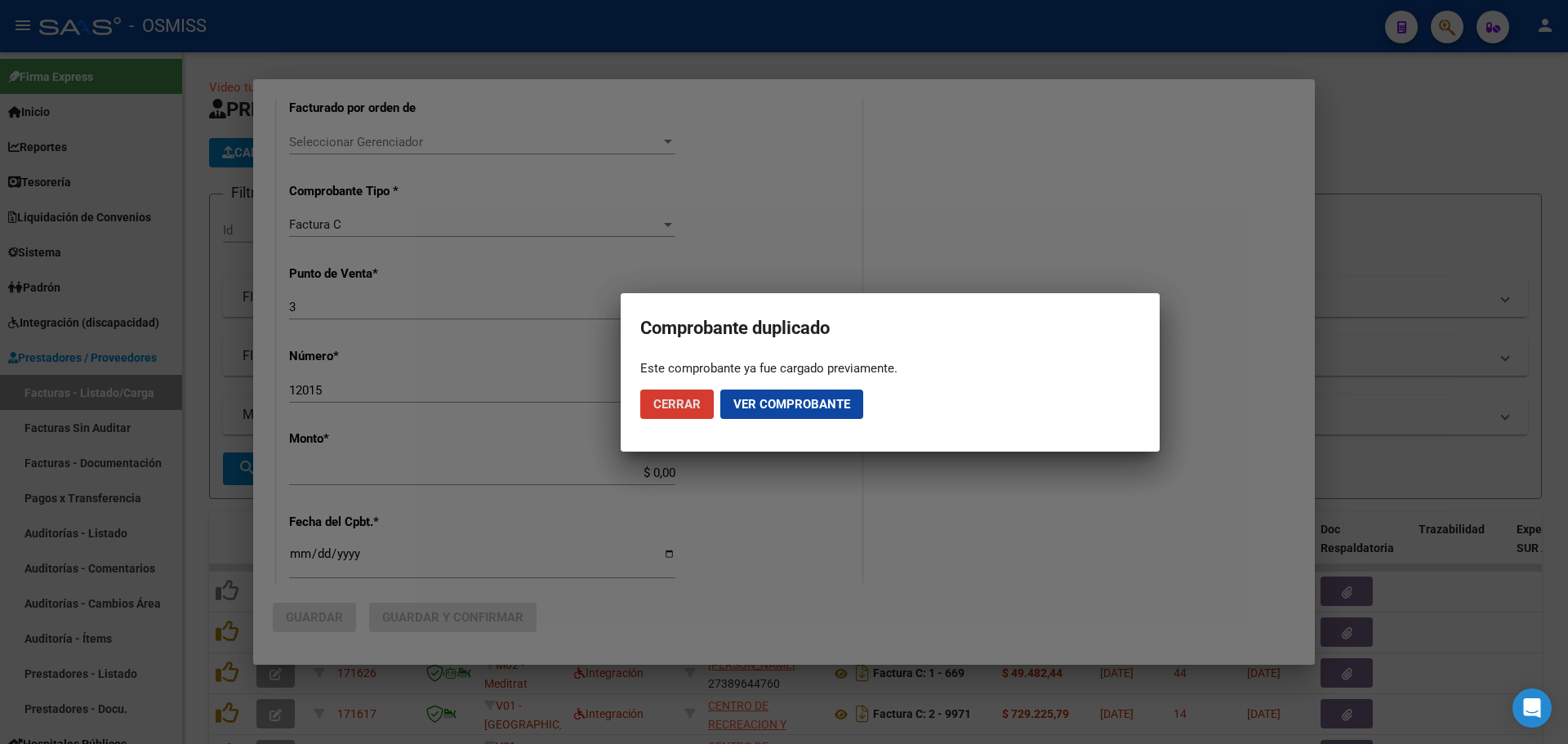
click at [413, 346] on div at bounding box center [784, 372] width 1568 height 744
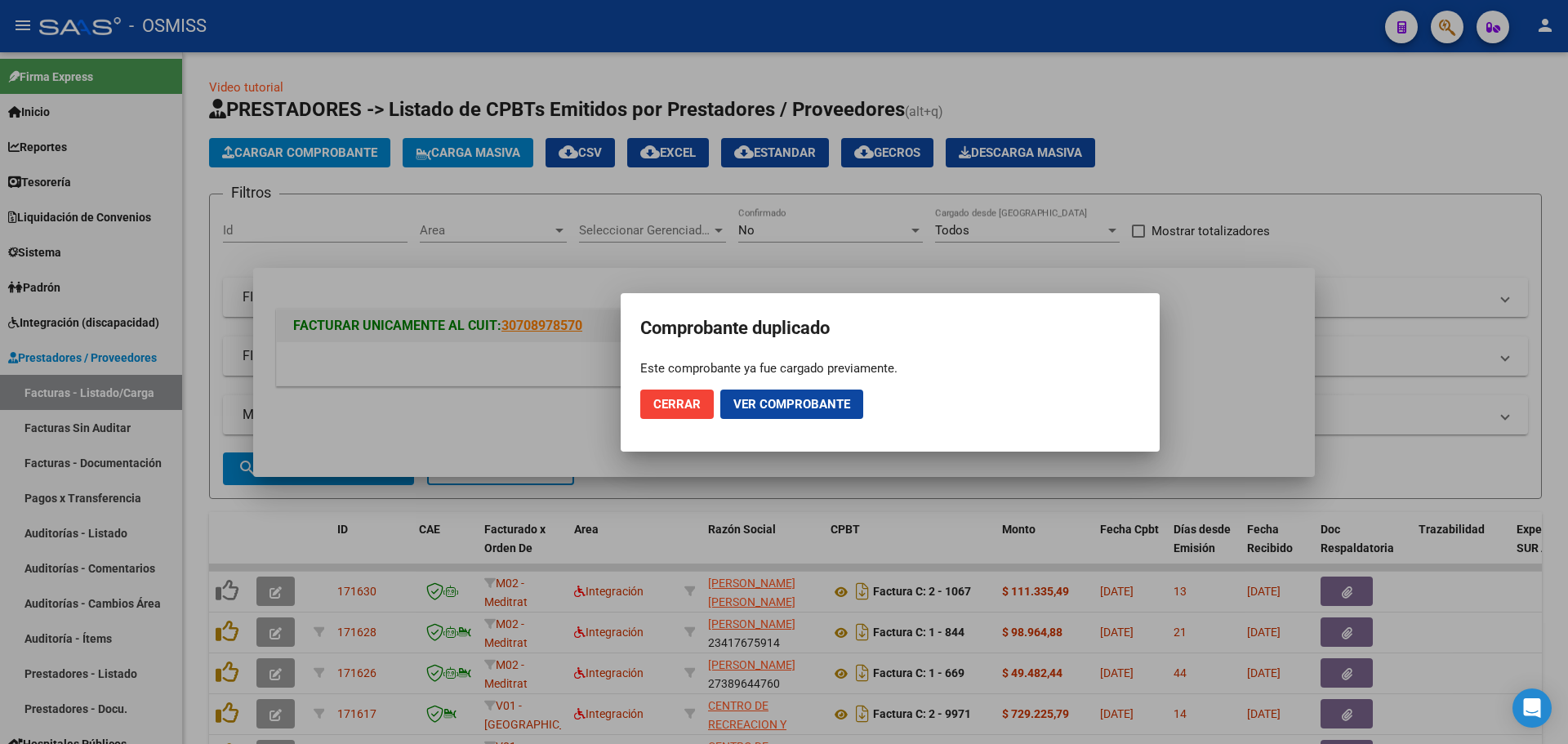
scroll to position [0, 0]
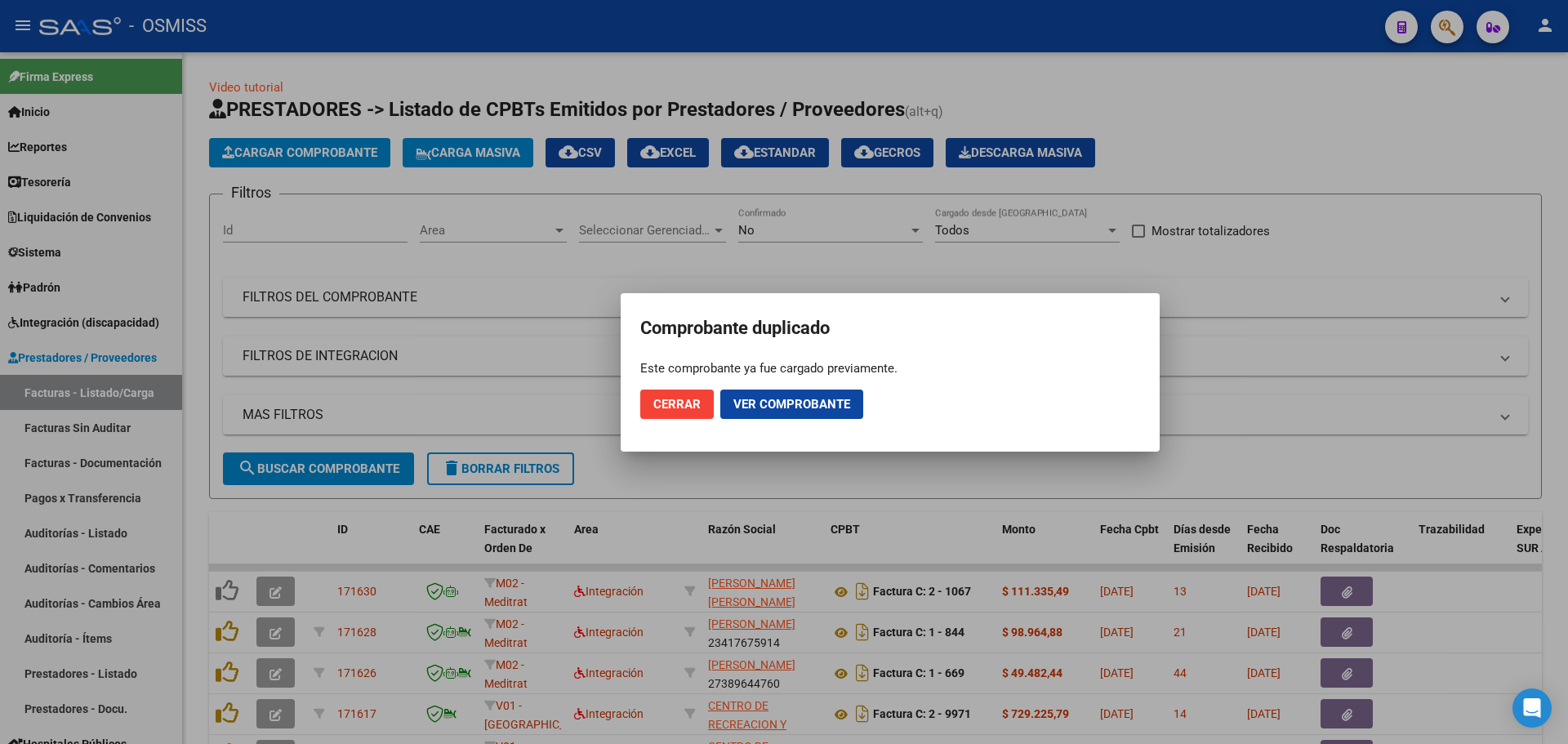
click at [681, 402] on span "Cerrar" at bounding box center [677, 403] width 48 height 14
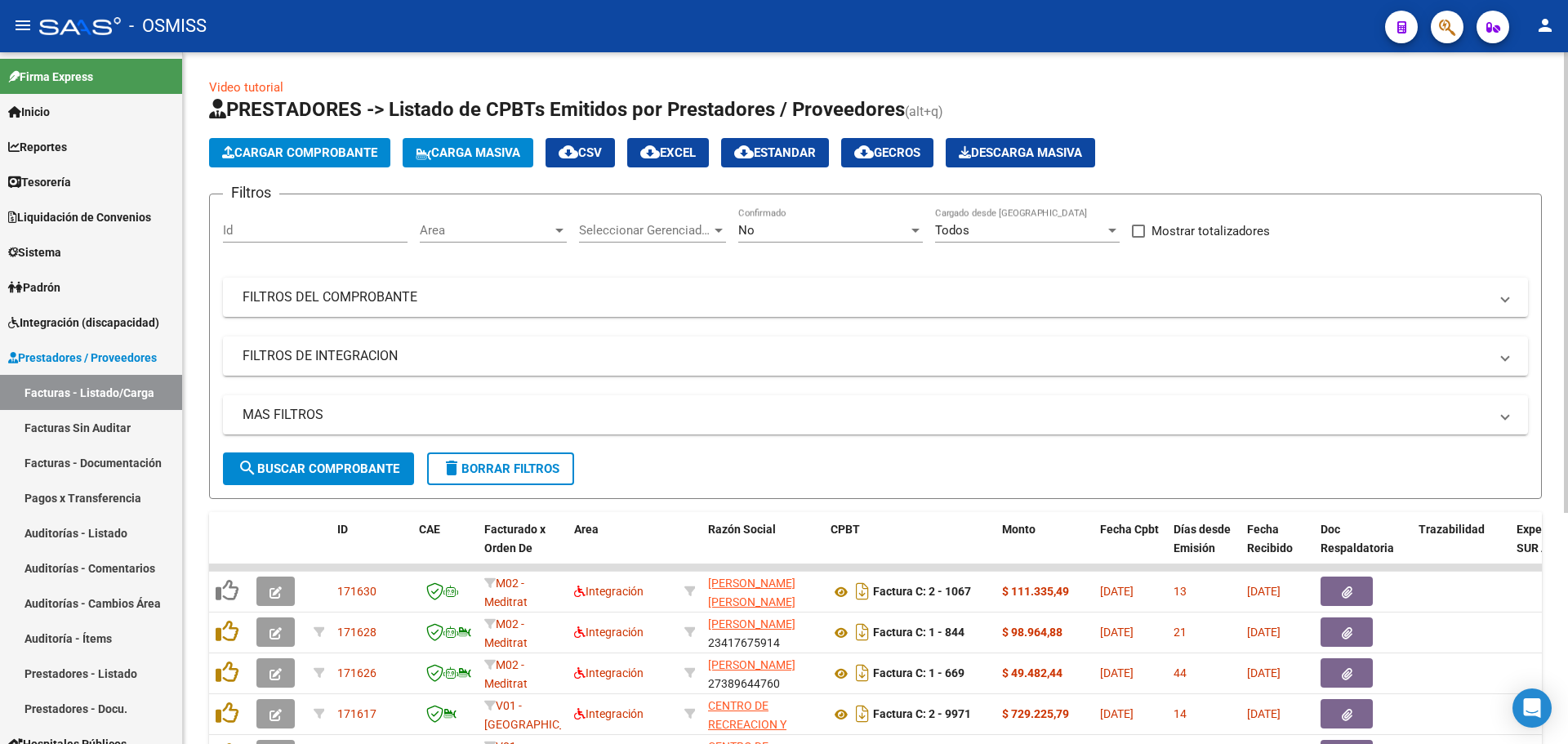
click at [301, 154] on span "Cargar Comprobante" at bounding box center [300, 152] width 155 height 14
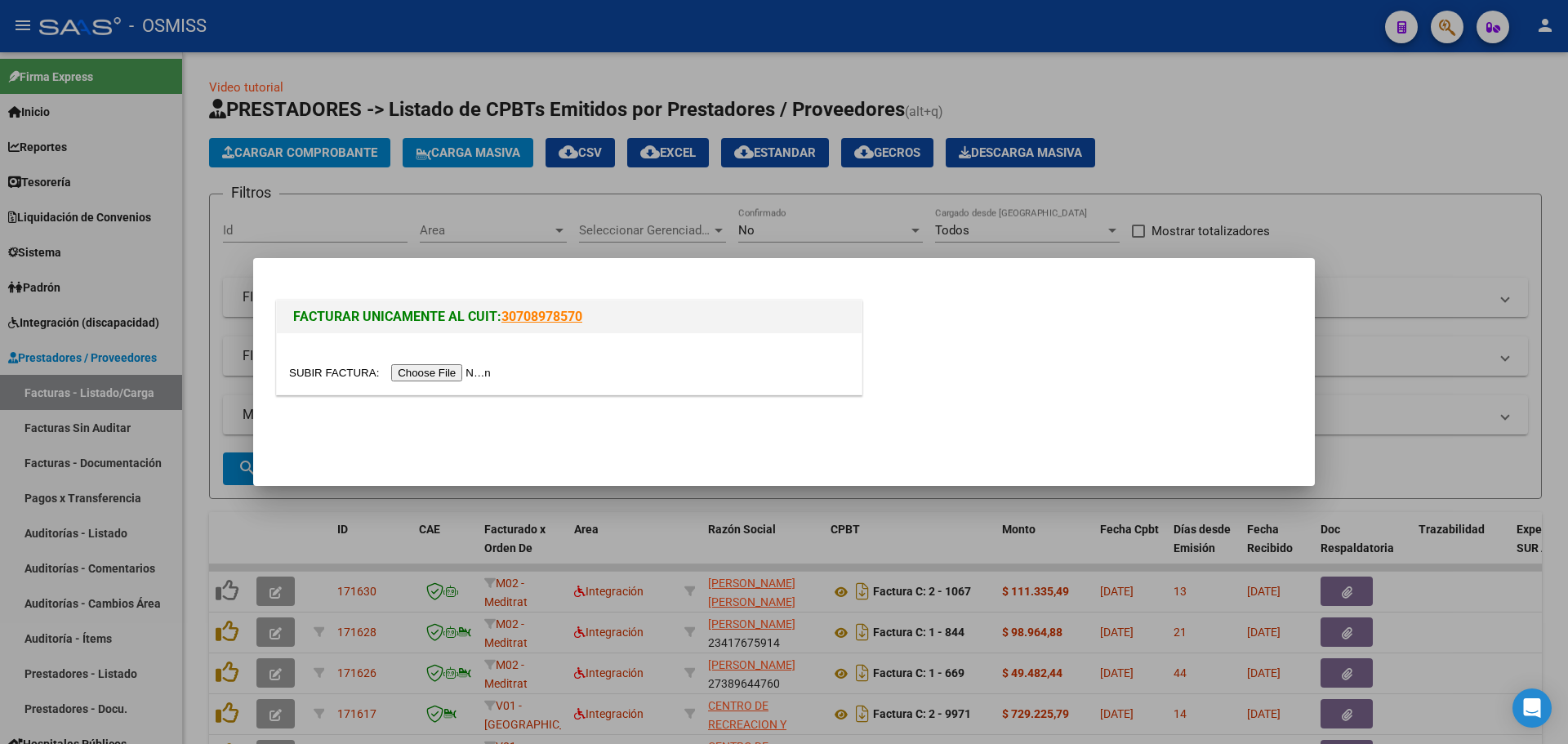
click at [437, 378] on input "file" at bounding box center [392, 373] width 206 height 17
click at [573, 200] on div at bounding box center [784, 372] width 1568 height 744
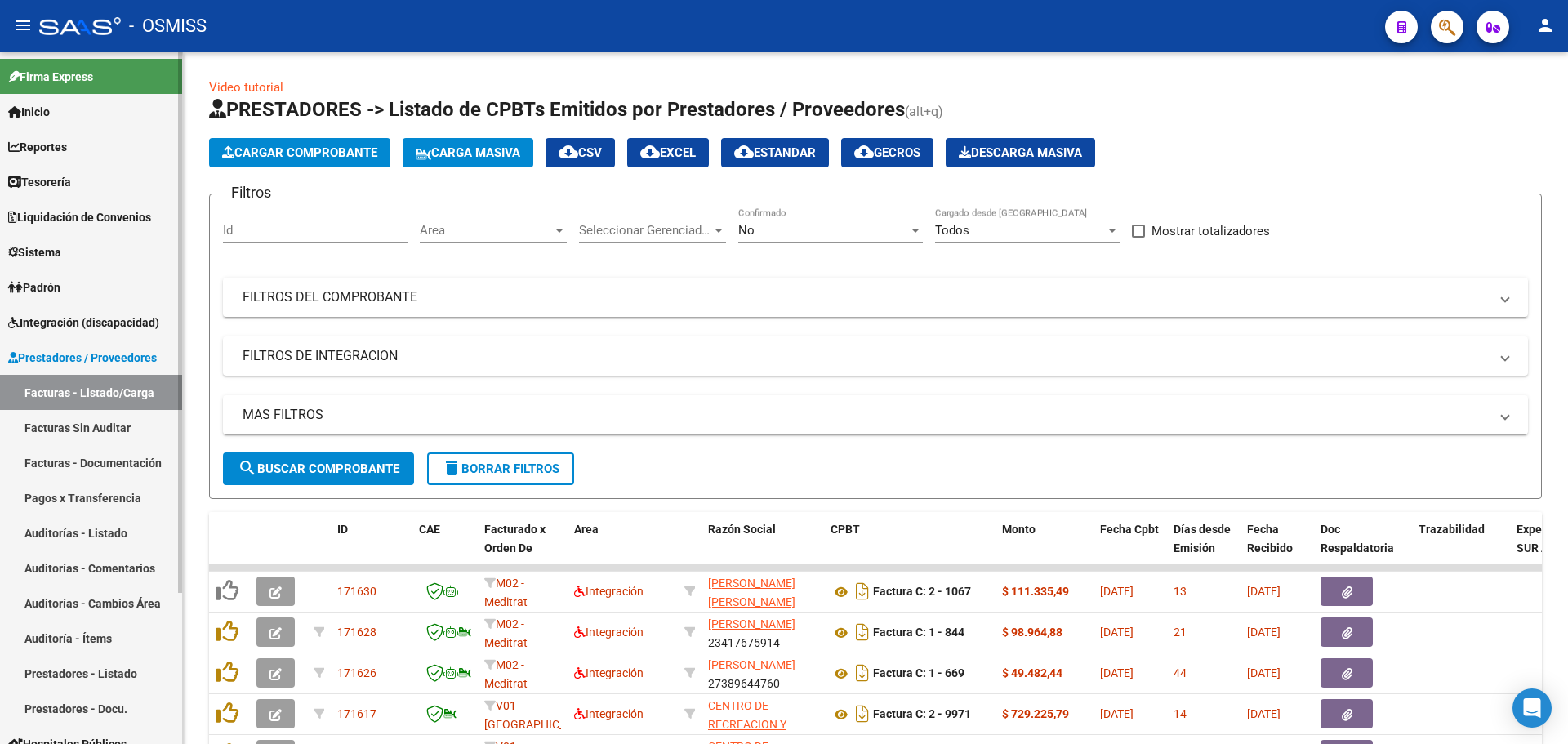
click at [94, 195] on link "Tesorería" at bounding box center [91, 182] width 183 height 35
click at [90, 189] on link "Tesorería" at bounding box center [91, 182] width 183 height 35
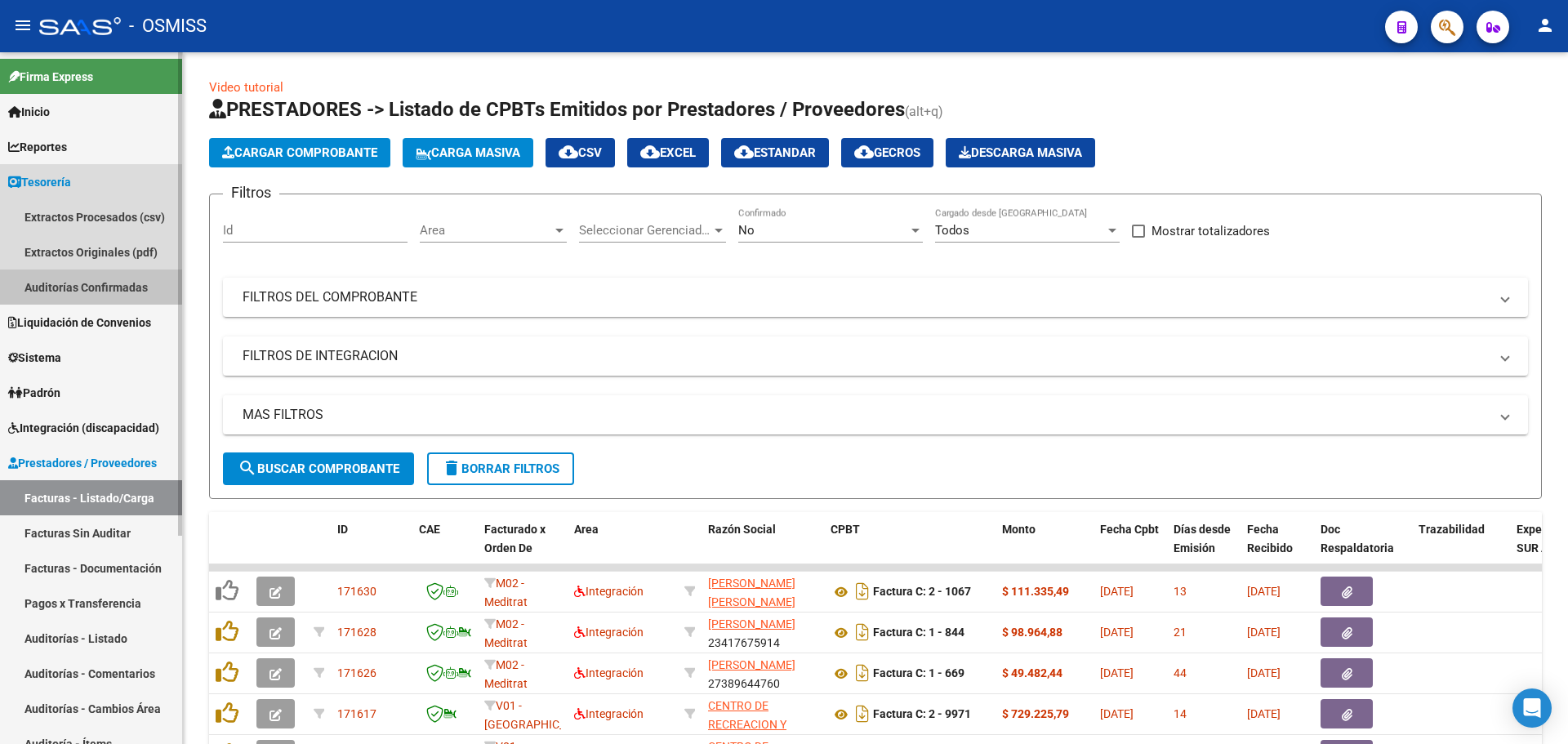
click at [63, 288] on link "Auditorías Confirmadas" at bounding box center [91, 286] width 183 height 35
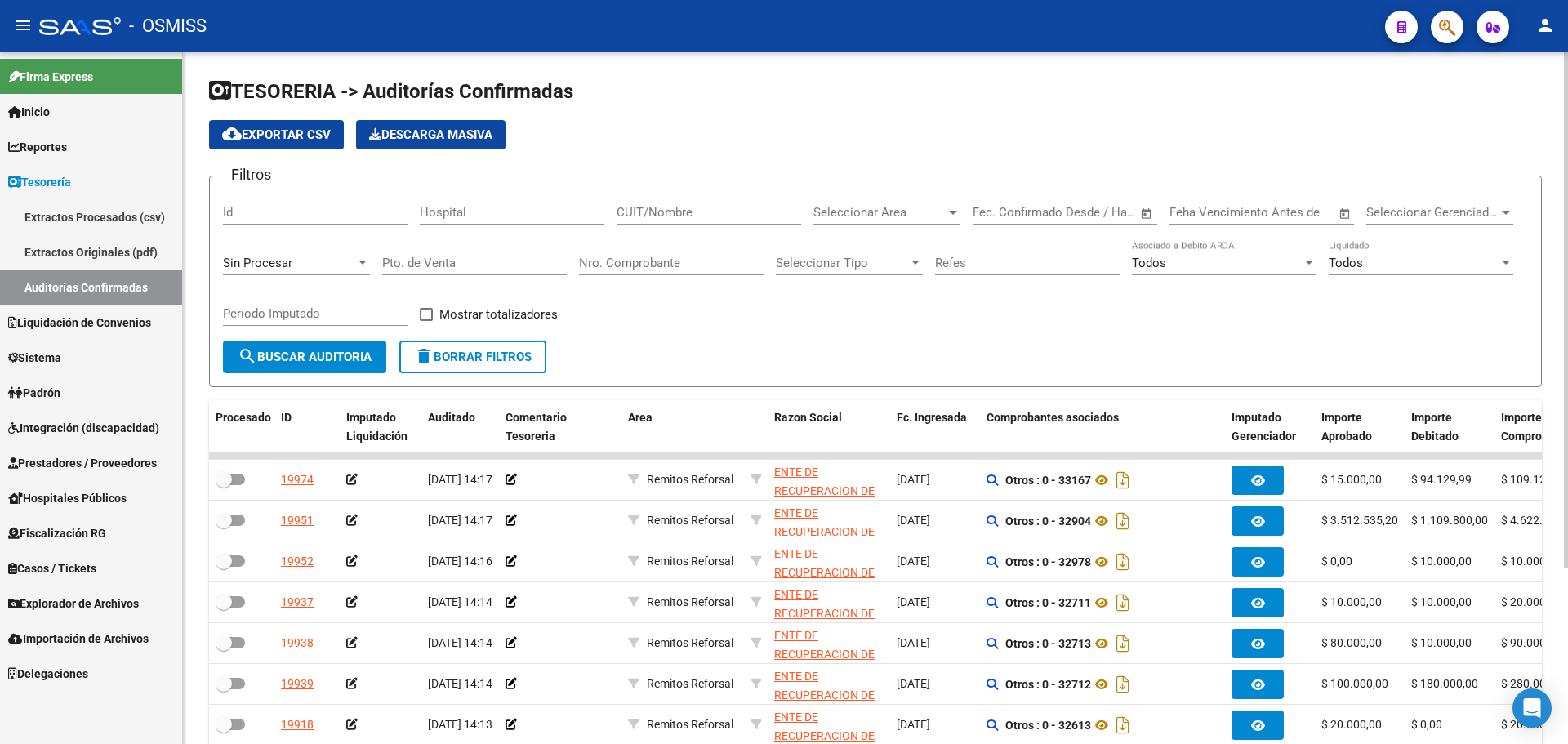
click at [326, 245] on div "Sin Procesar" at bounding box center [296, 258] width 147 height 35
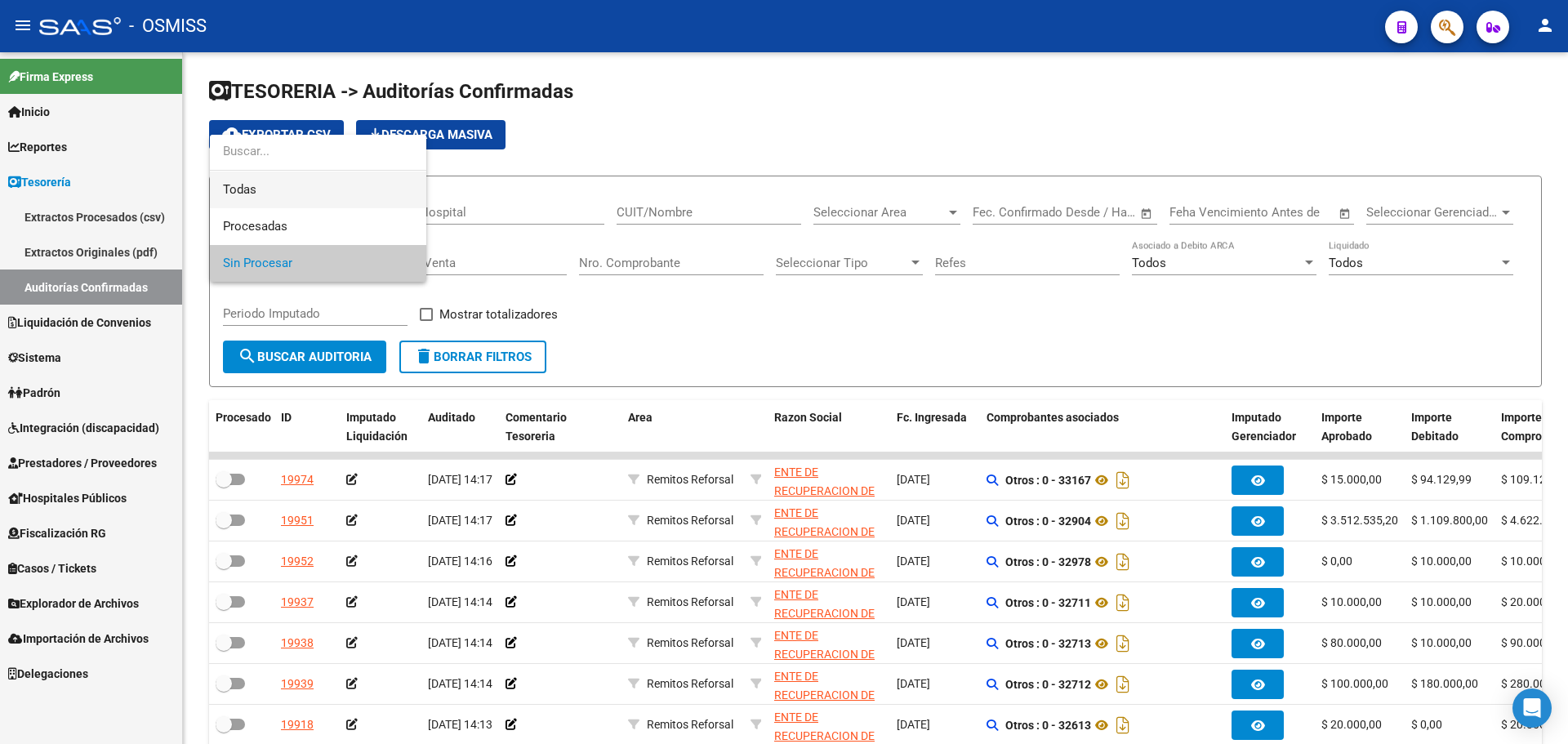
click at [307, 201] on span "Todas" at bounding box center [318, 189] width 190 height 37
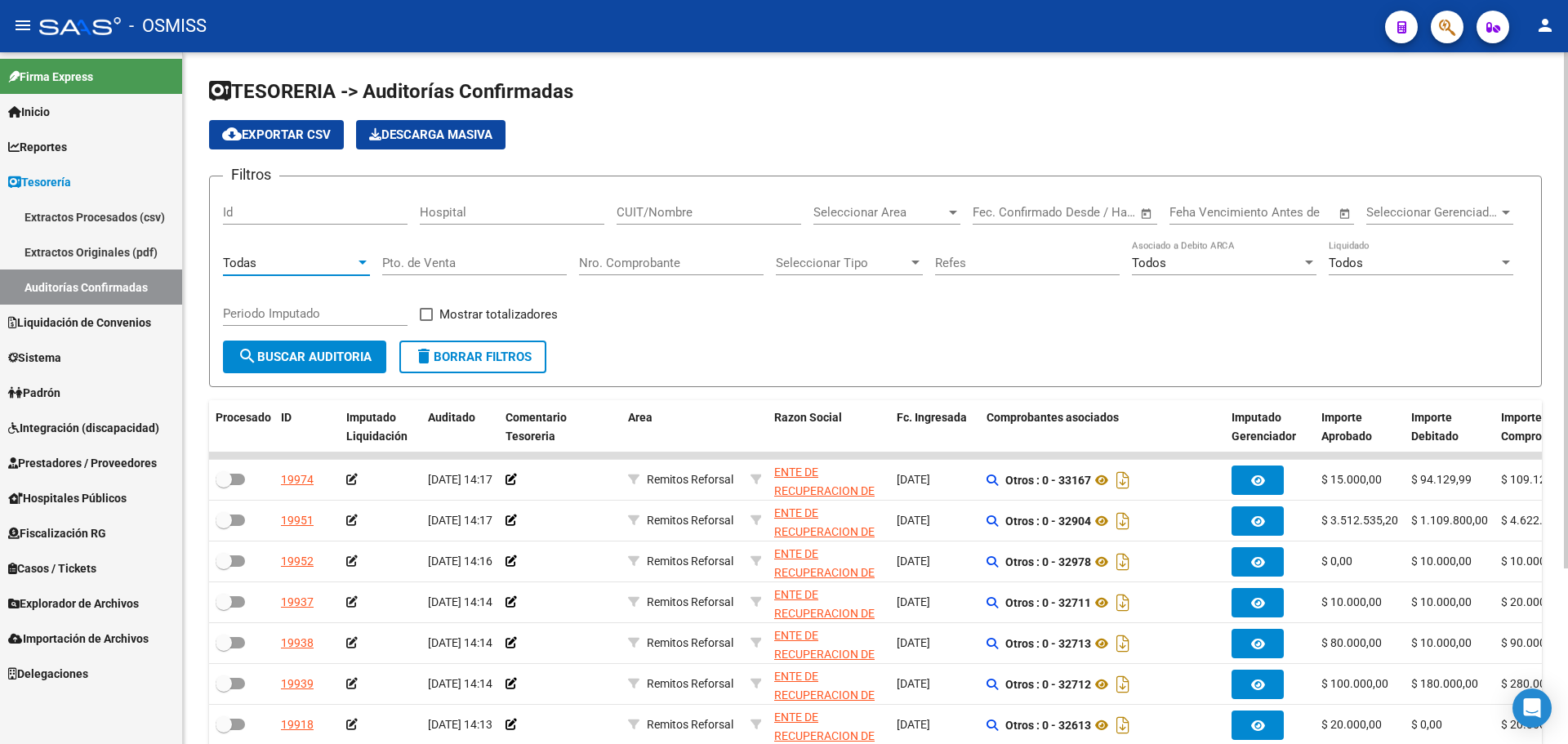
click at [669, 258] on input "Nro. Comprobante" at bounding box center [671, 263] width 184 height 14
type input "12015"
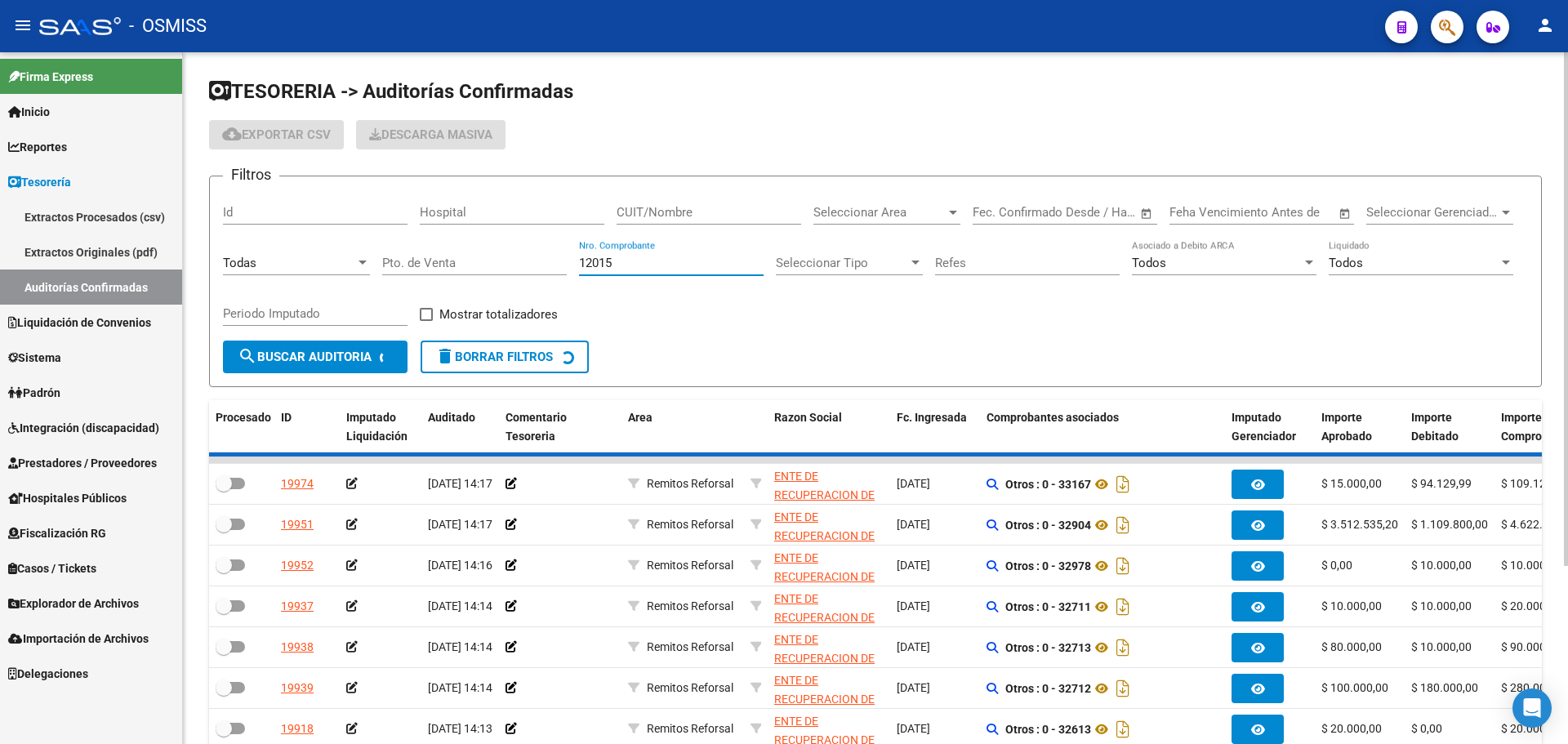
checkbox input "true"
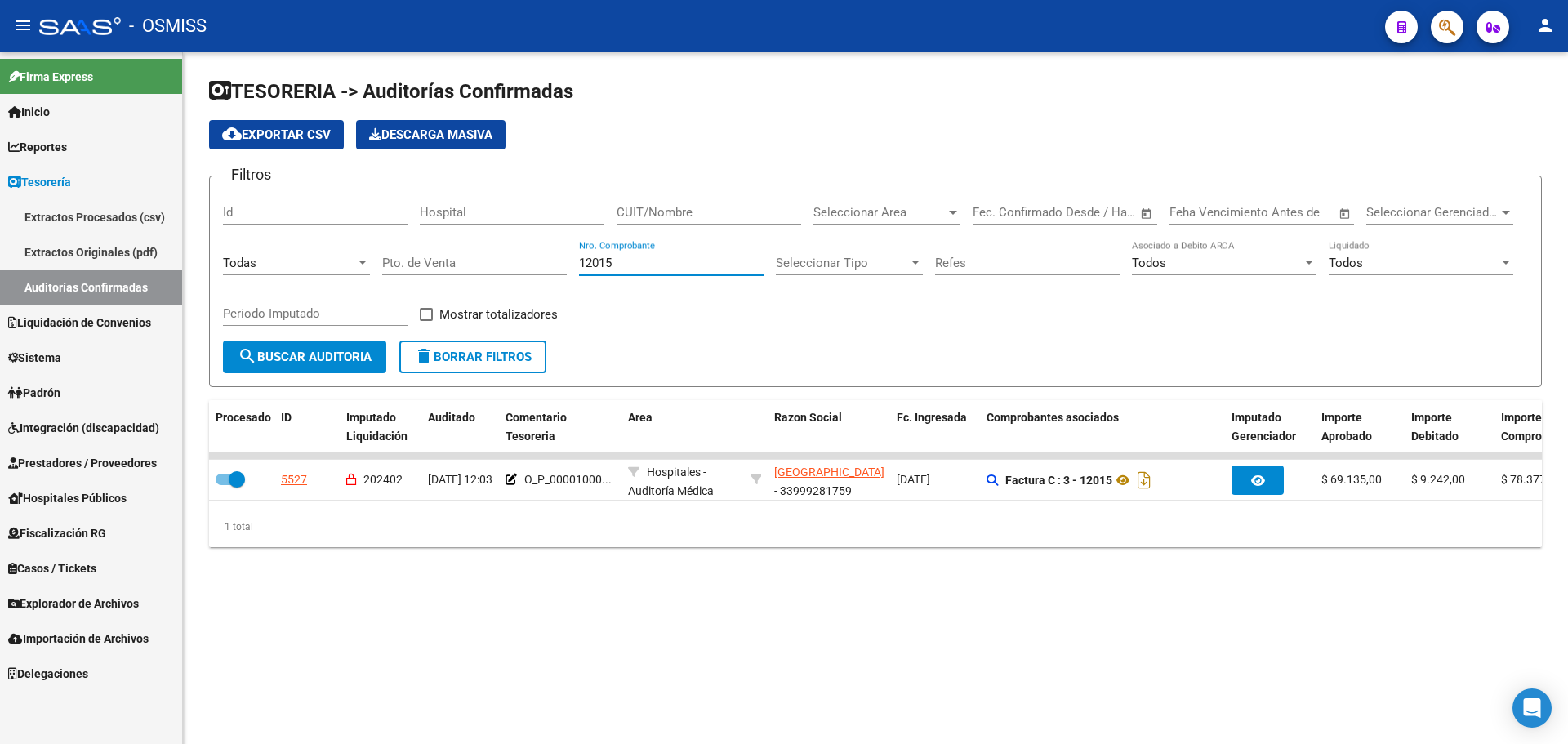
type input "12015"
click at [80, 469] on span "Prestadores / Proveedores" at bounding box center [83, 463] width 148 height 18
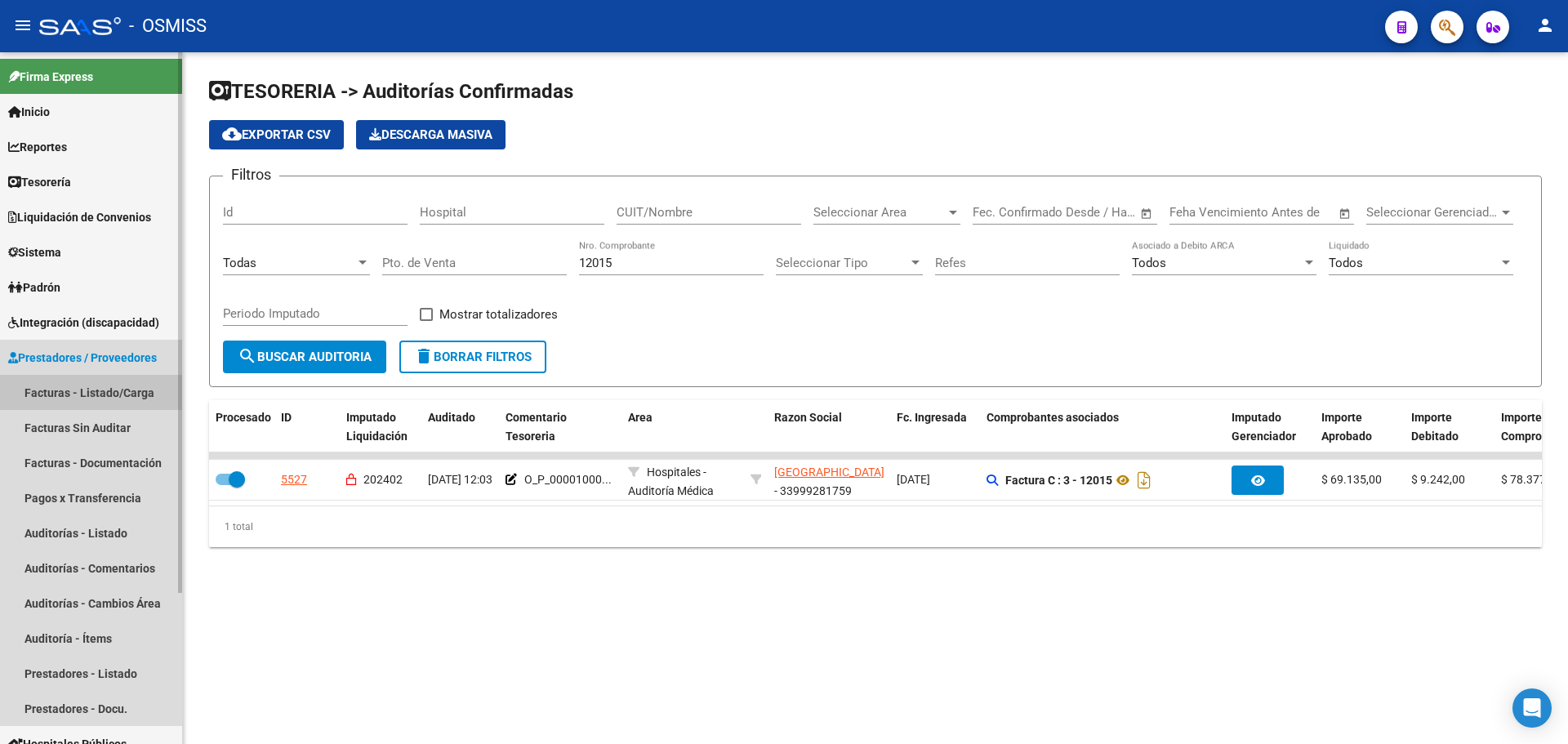
click at [93, 402] on link "Facturas - Listado/Carga" at bounding box center [91, 392] width 183 height 35
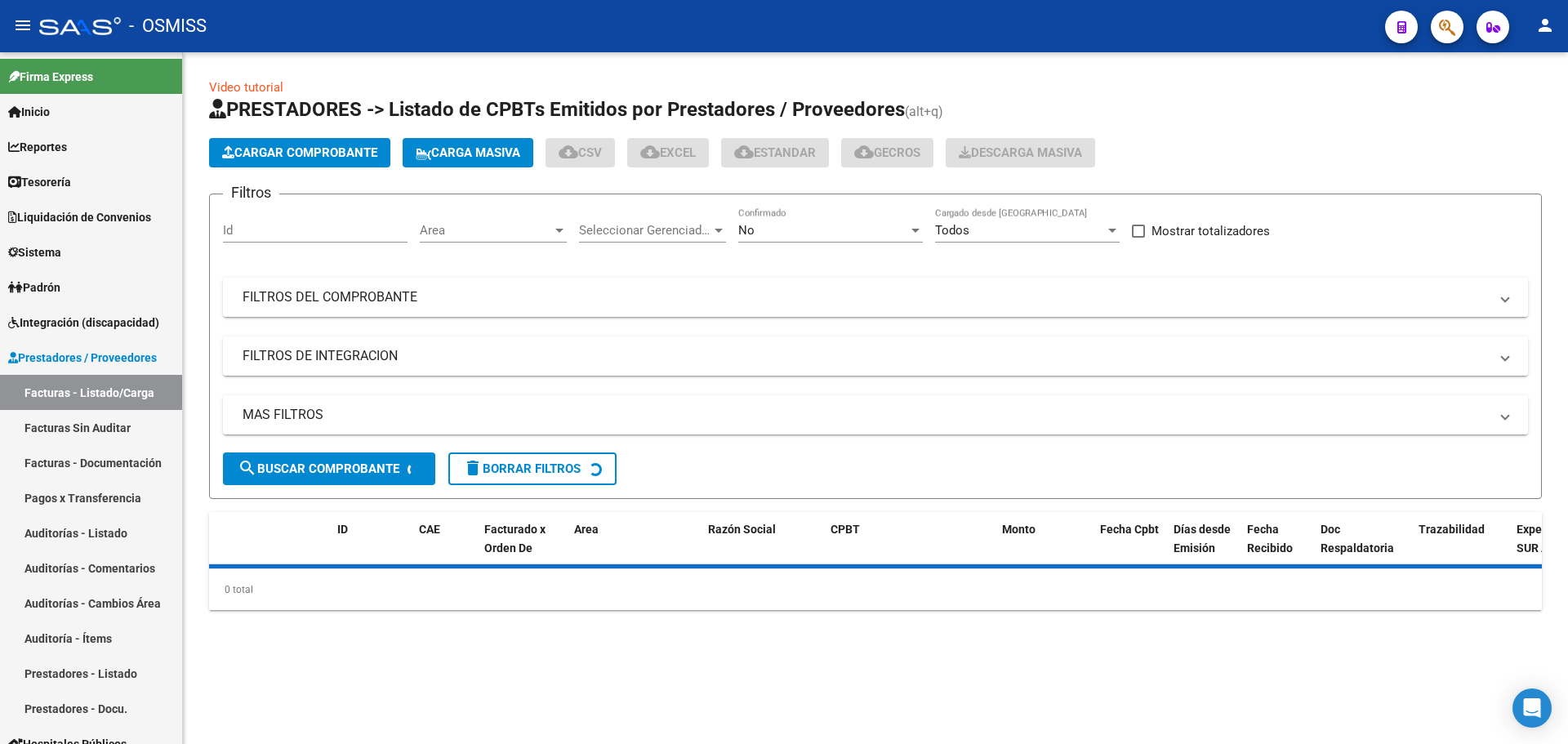
click at [269, 153] on span "Cargar Comprobante" at bounding box center [300, 152] width 155 height 14
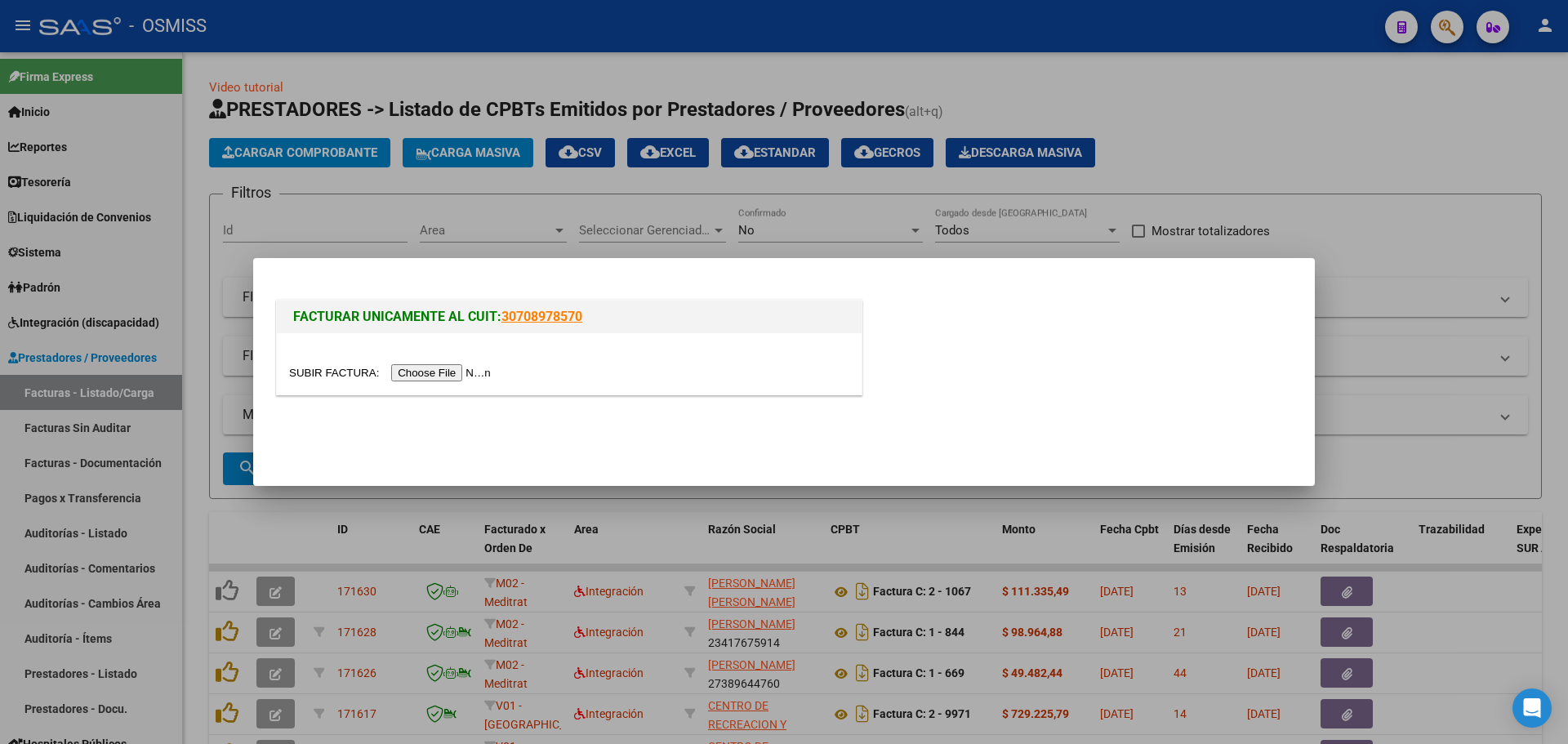
click at [494, 369] on input "file" at bounding box center [392, 373] width 206 height 17
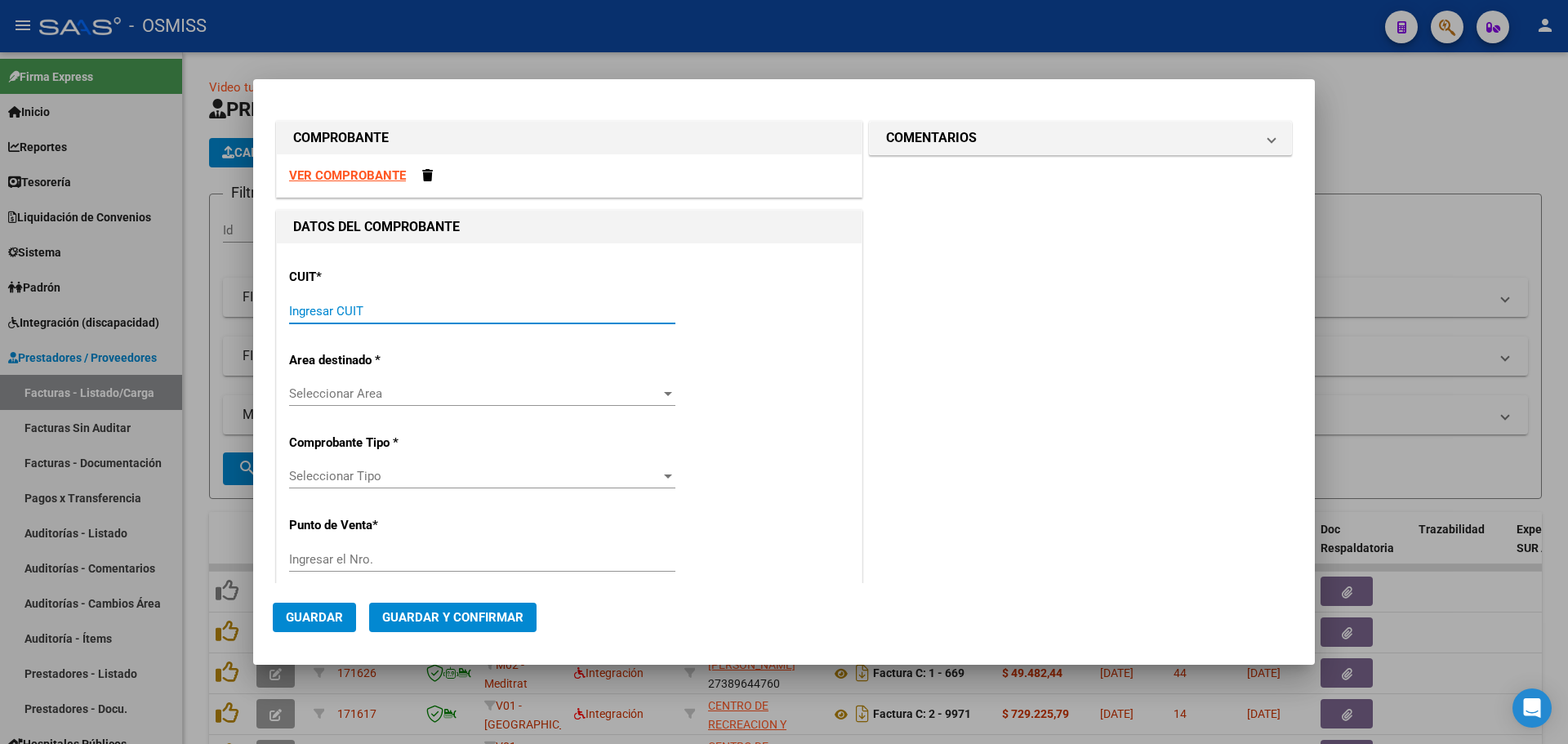
click at [530, 316] on input "Ingresar CUIT" at bounding box center [482, 311] width 386 height 14
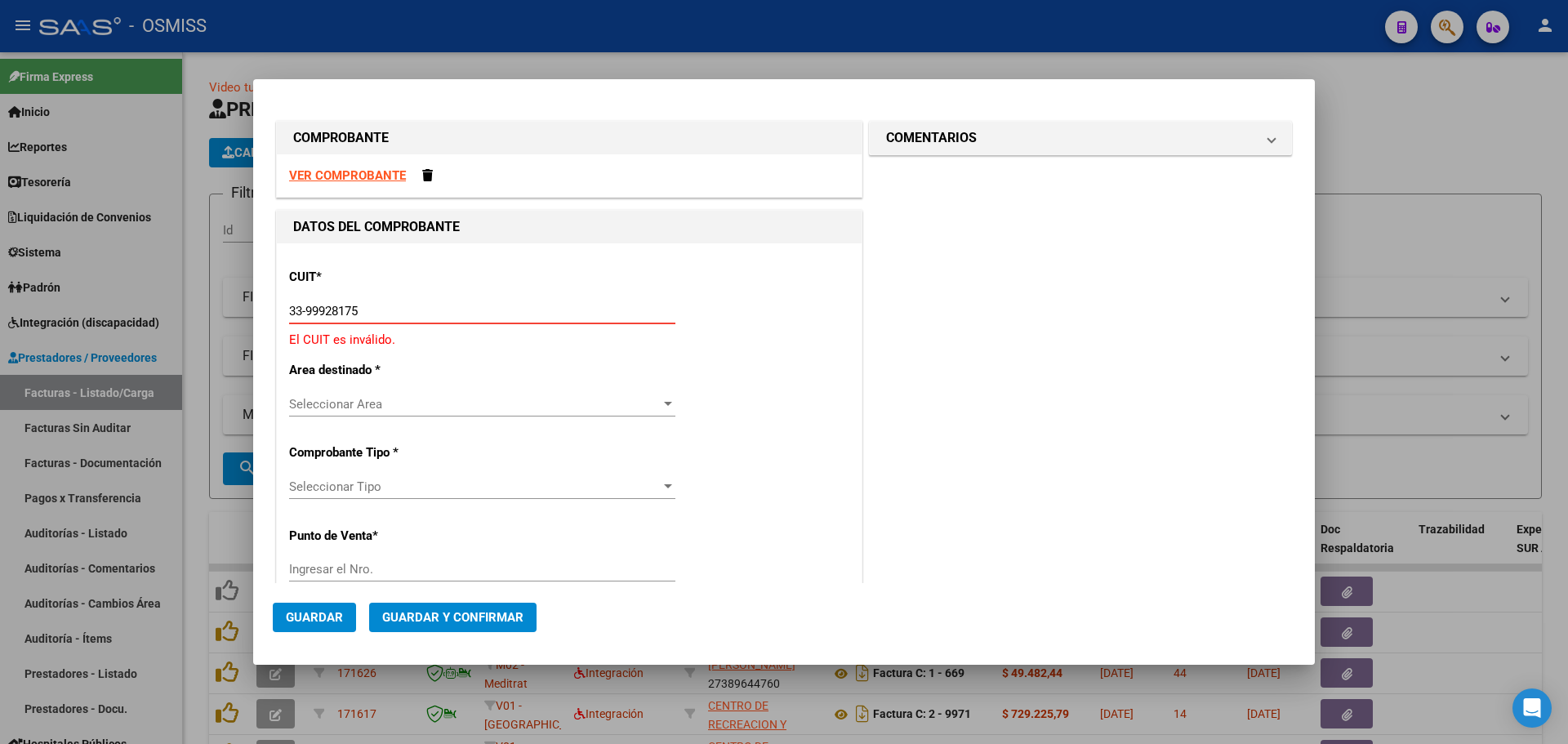
type input "33-99928175-9"
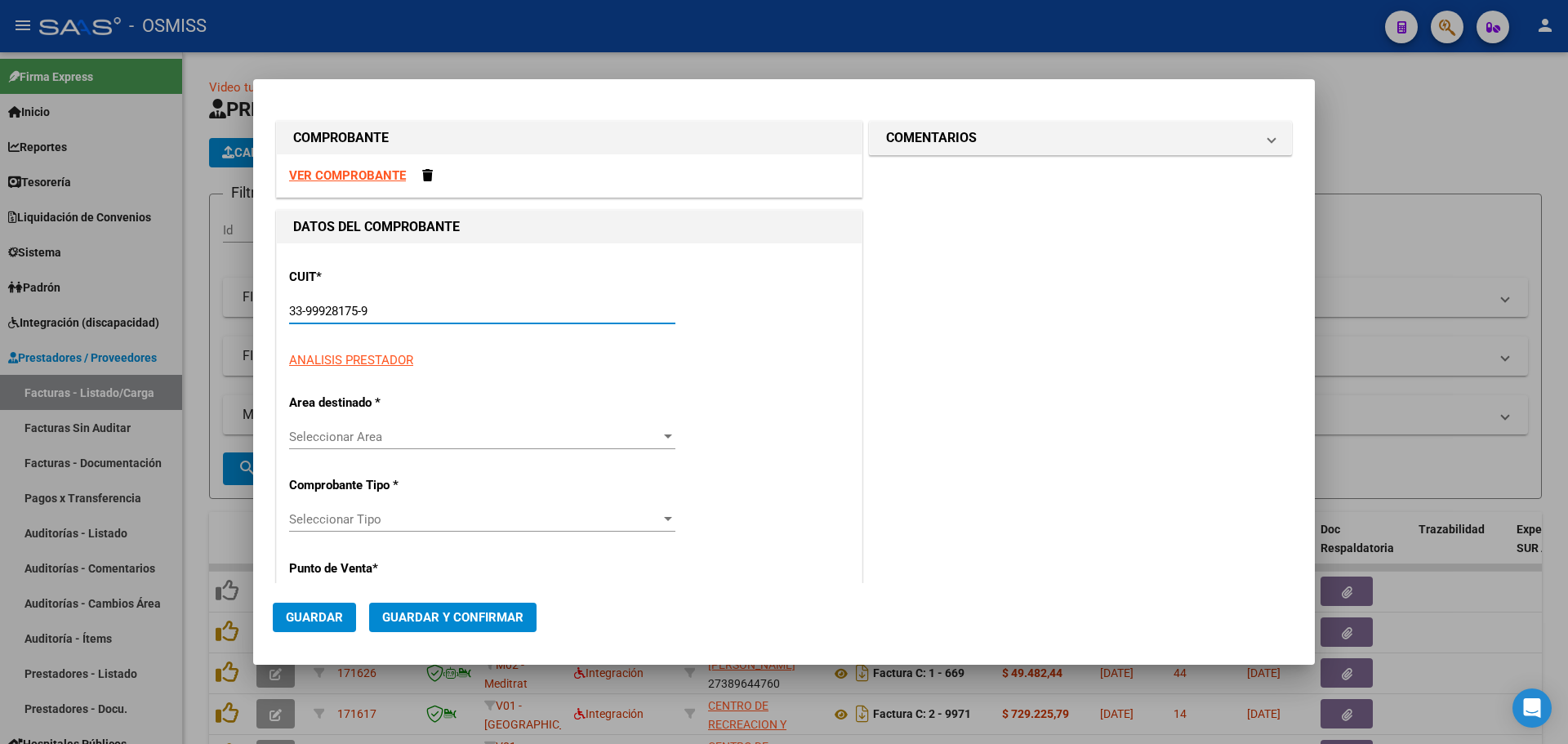
type input "3"
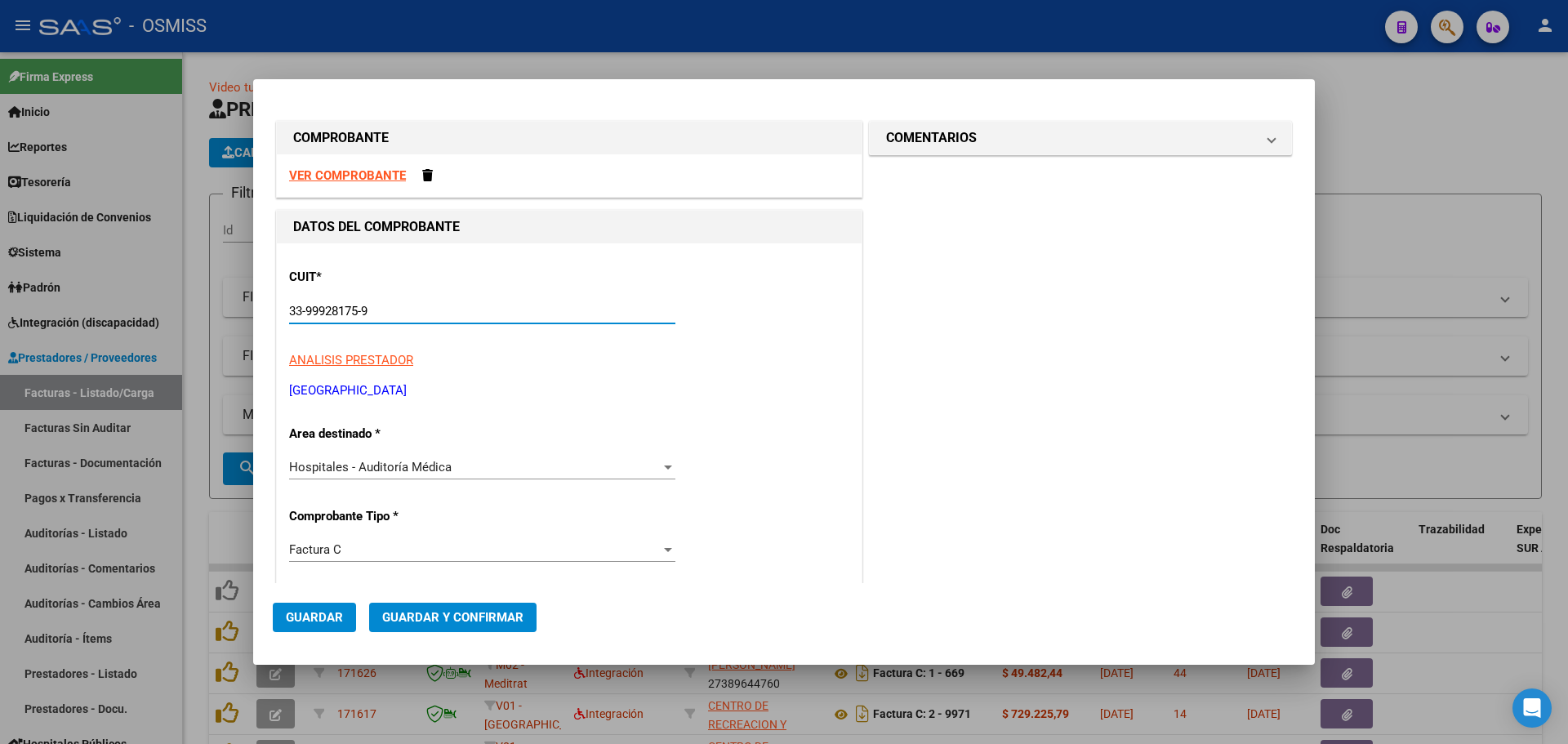
type input "33-99928175-9"
click at [309, 461] on span "Hospitales - Auditoría Médica" at bounding box center [370, 467] width 163 height 14
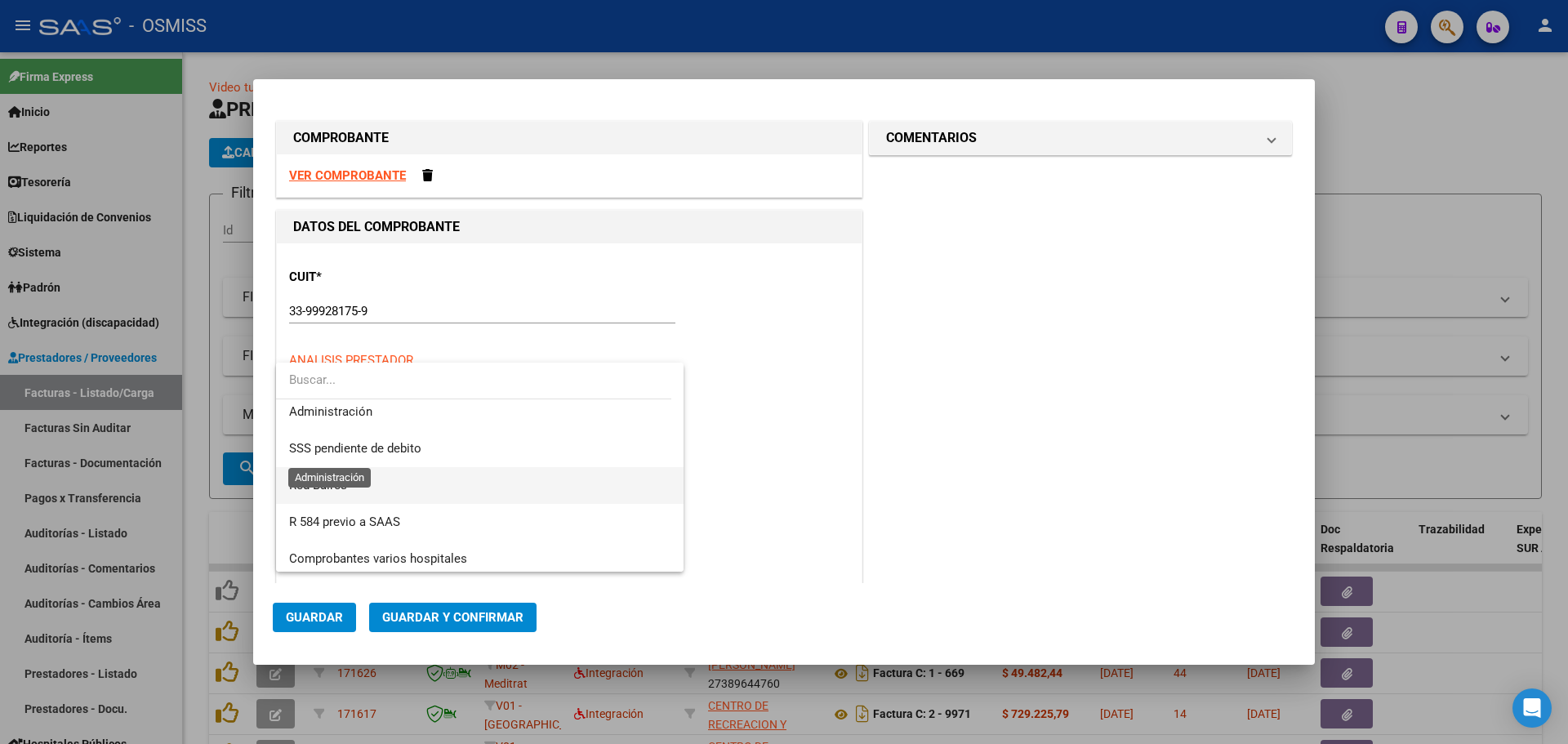
scroll to position [416, 0]
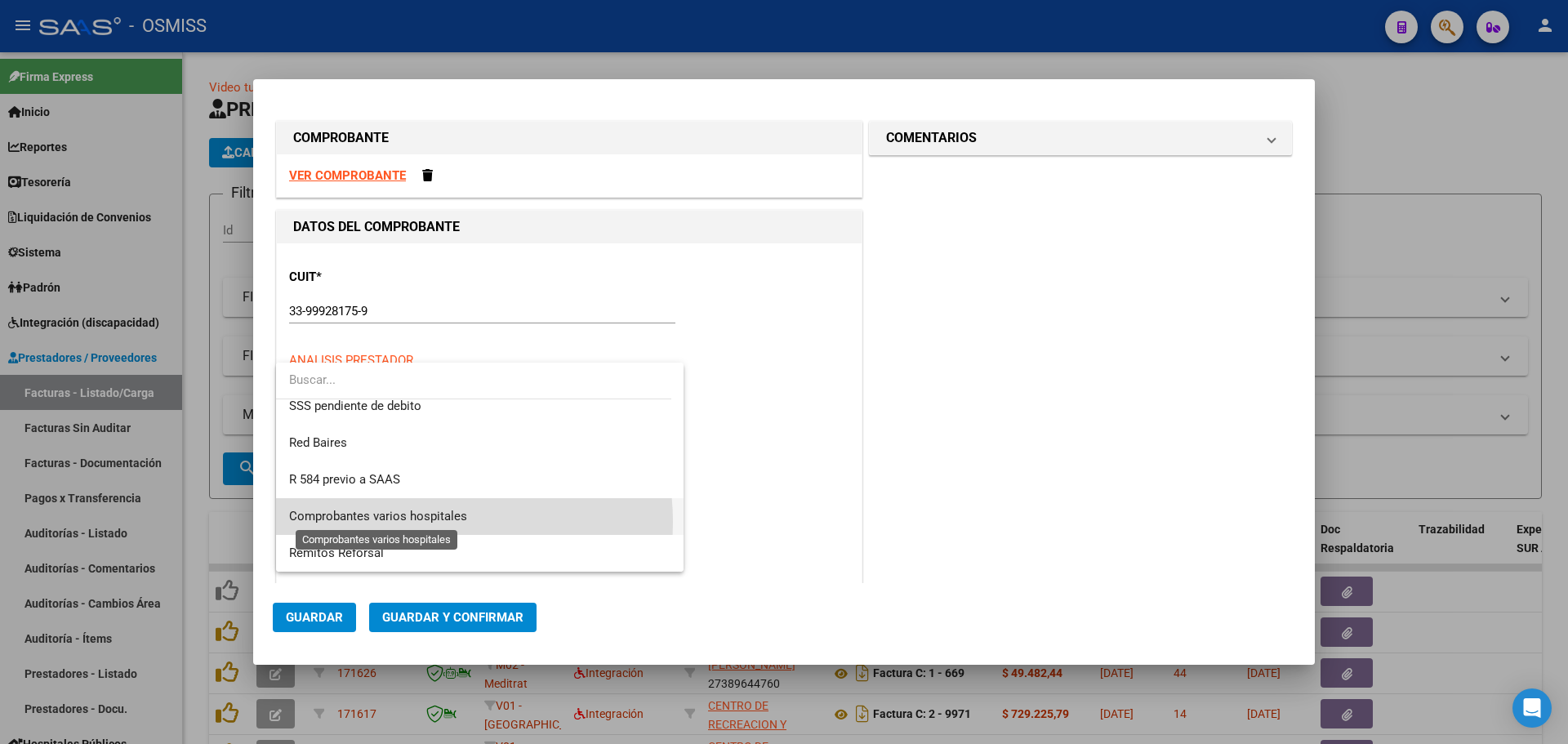
click at [427, 522] on span "Comprobantes varios hospitales" at bounding box center [377, 516] width 178 height 14
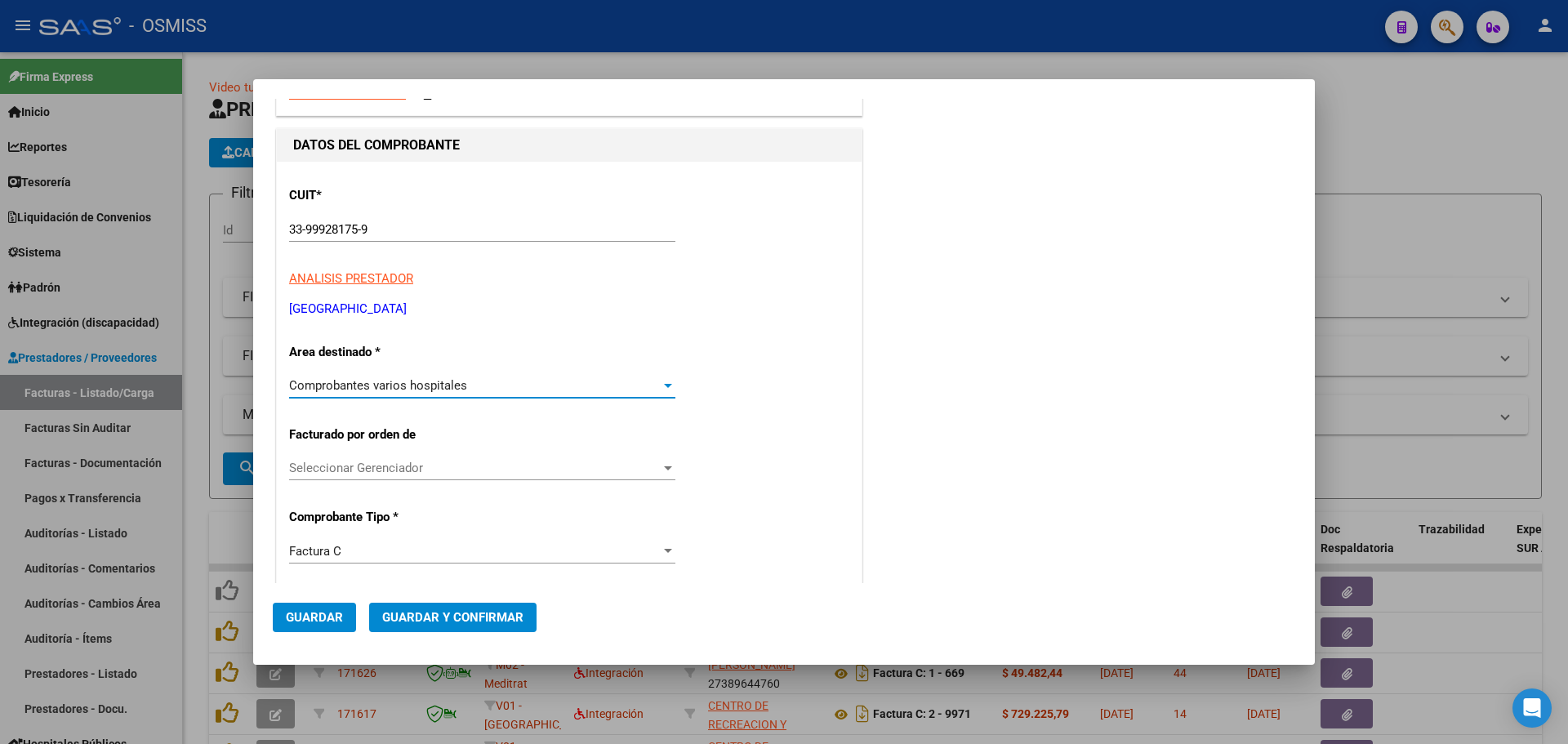
scroll to position [245, 0]
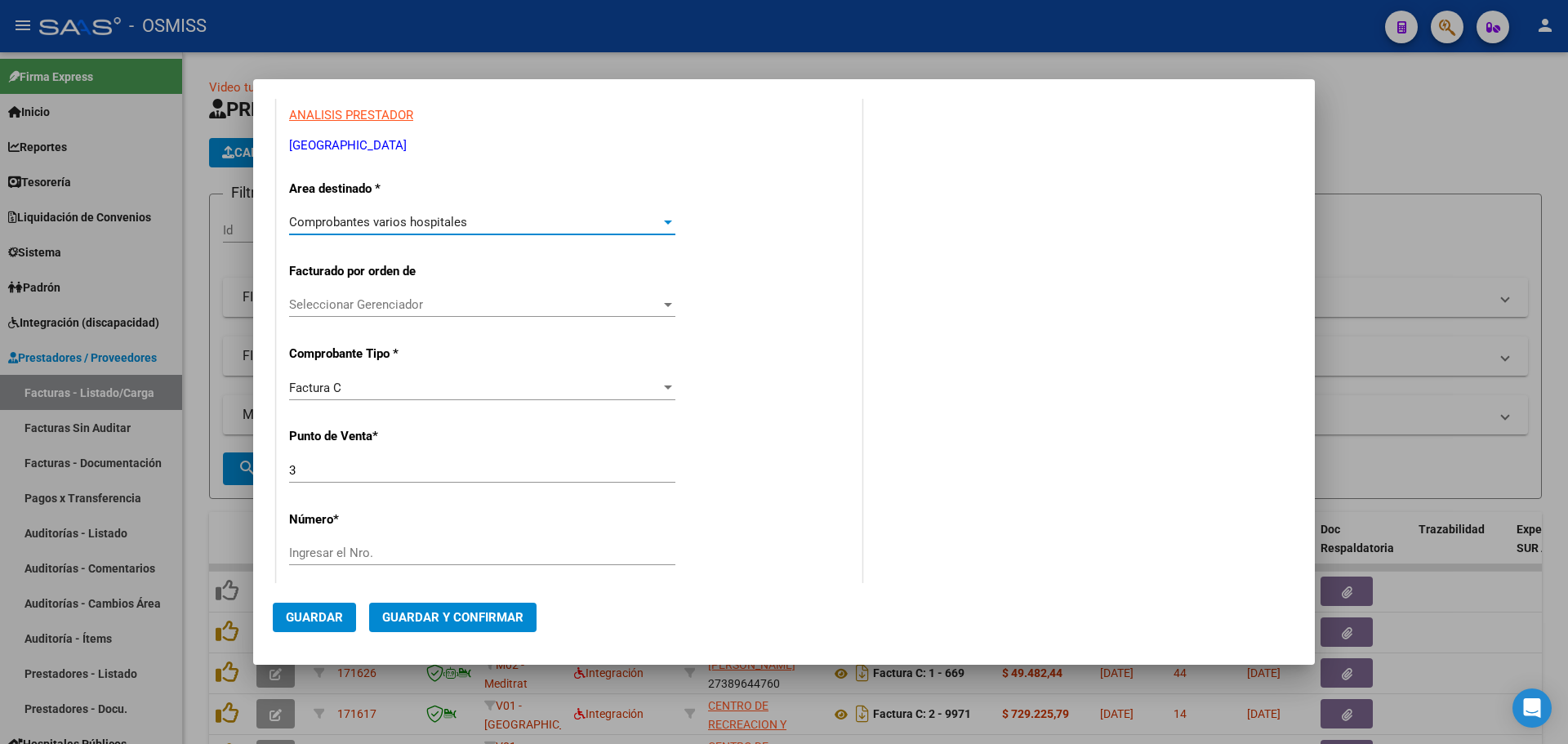
click at [354, 385] on div "Factura C" at bounding box center [474, 387] width 372 height 14
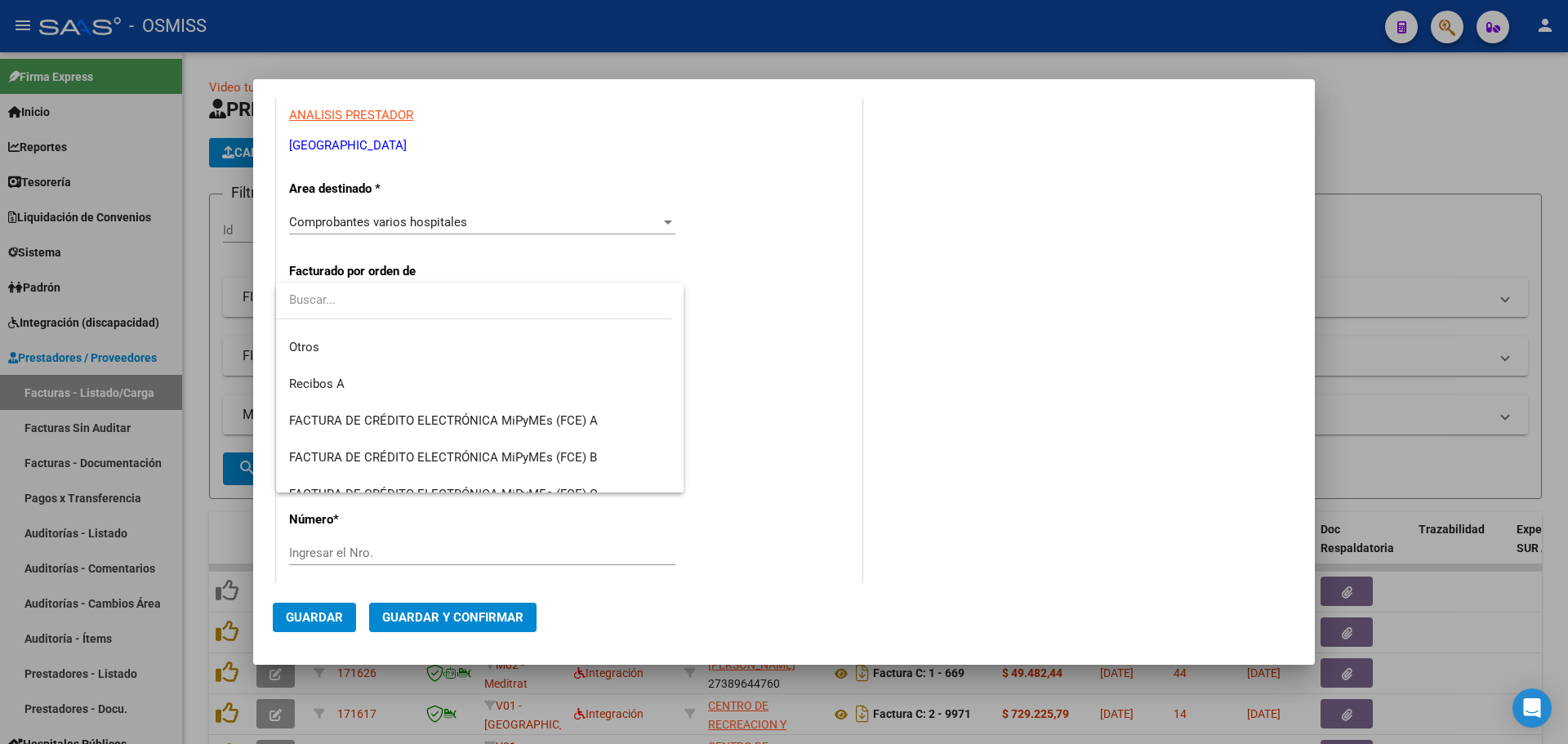
scroll to position [371, 0]
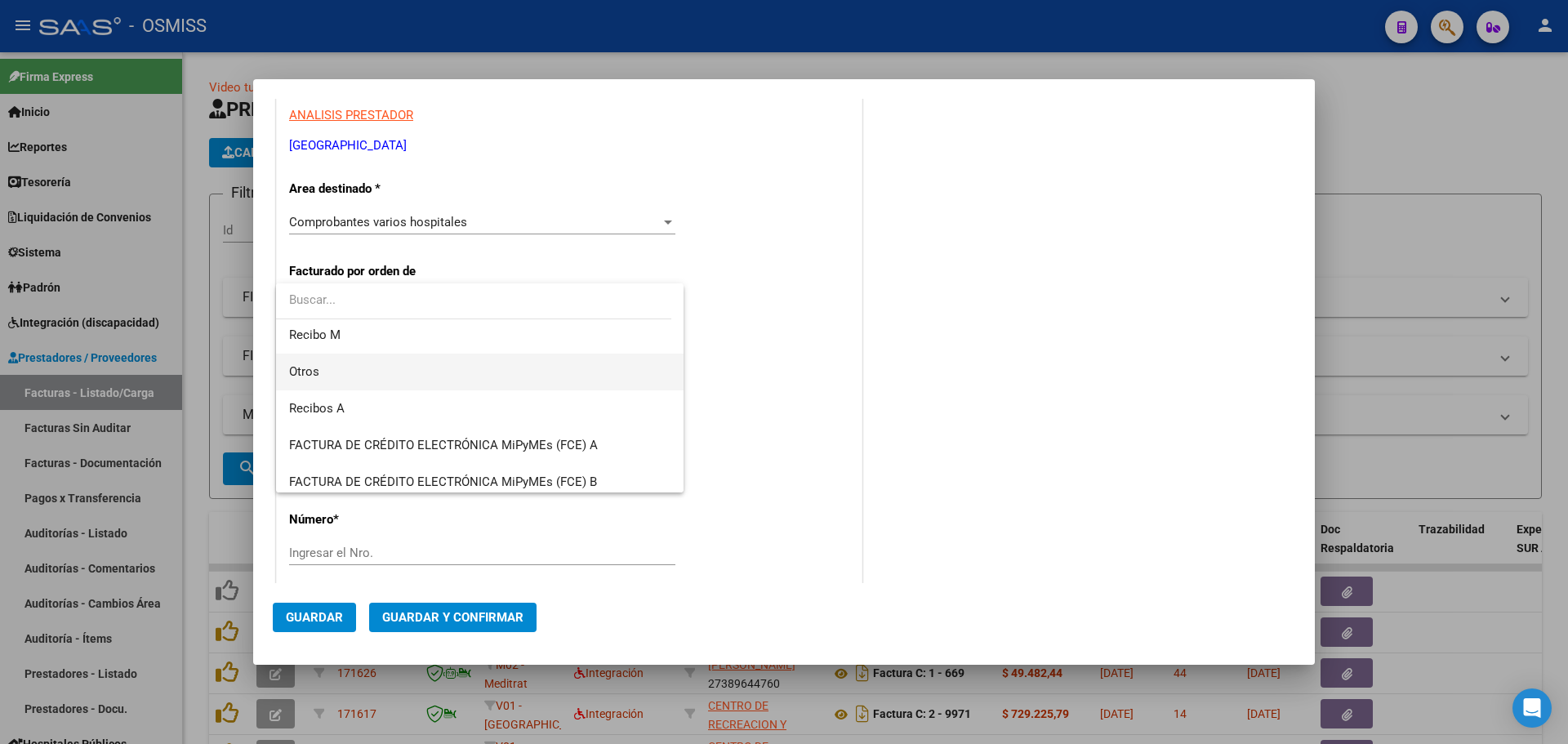
click at [396, 375] on span "Otros" at bounding box center [479, 372] width 381 height 37
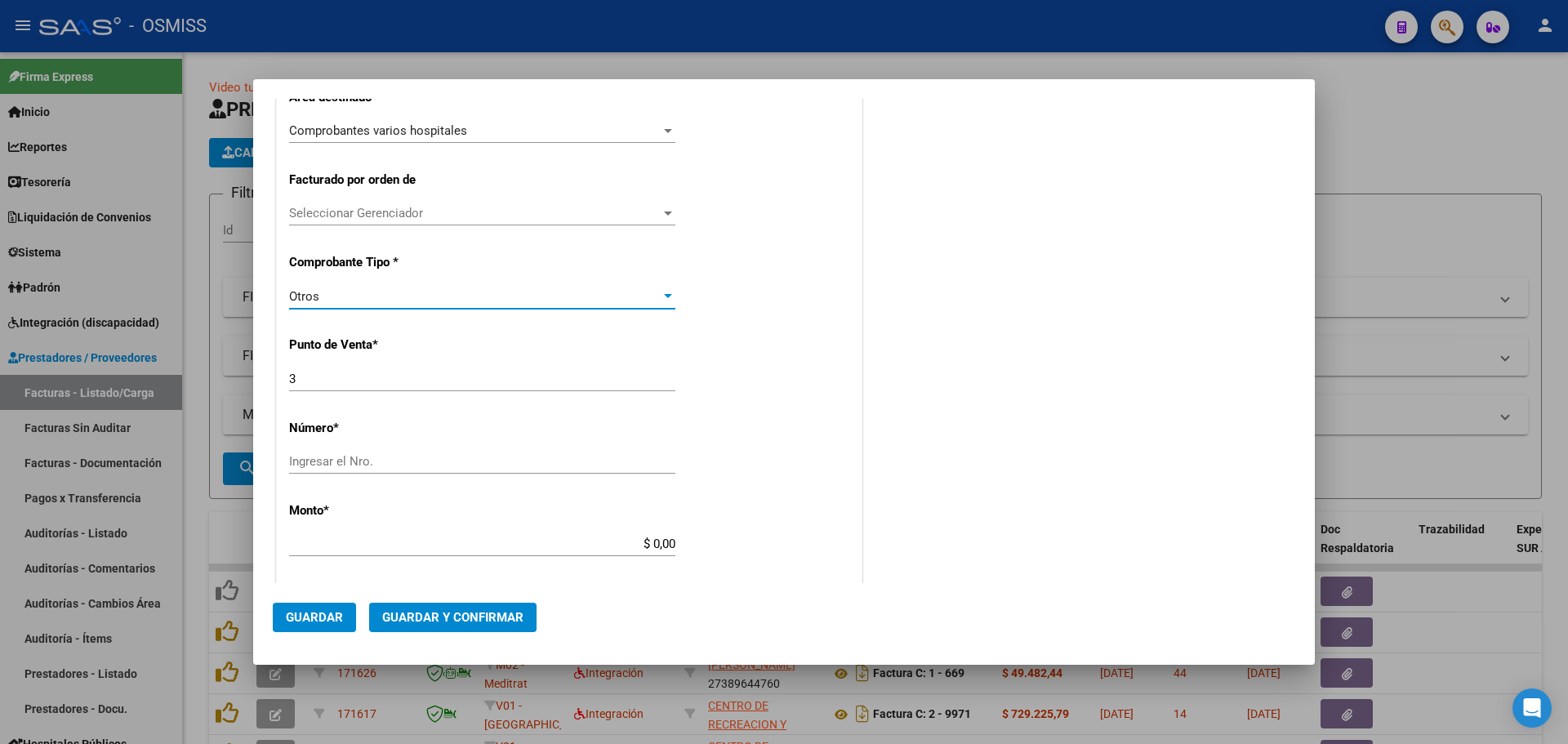
scroll to position [408, 0]
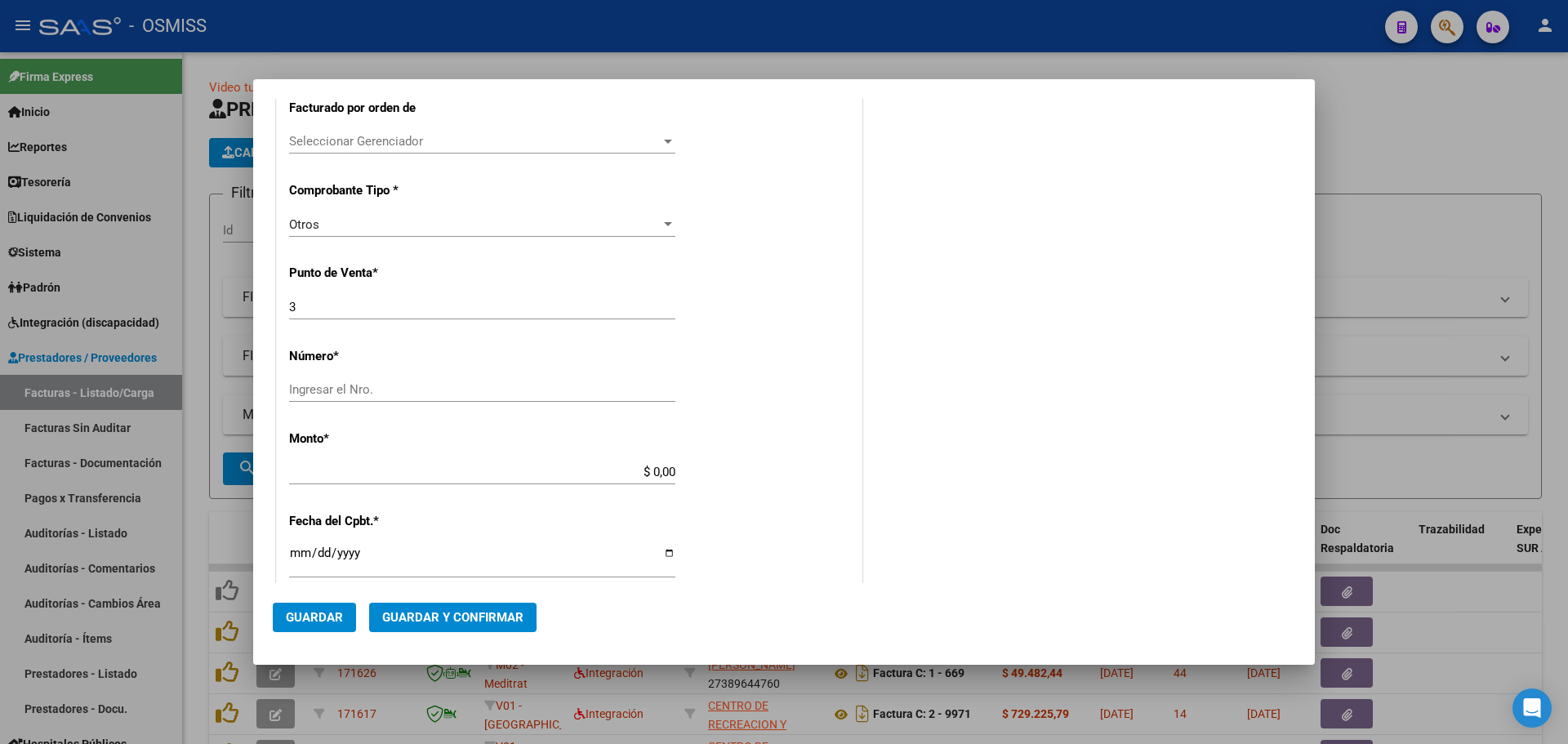
click at [363, 380] on div "Ingresar el Nro." at bounding box center [482, 390] width 386 height 25
type input "12015"
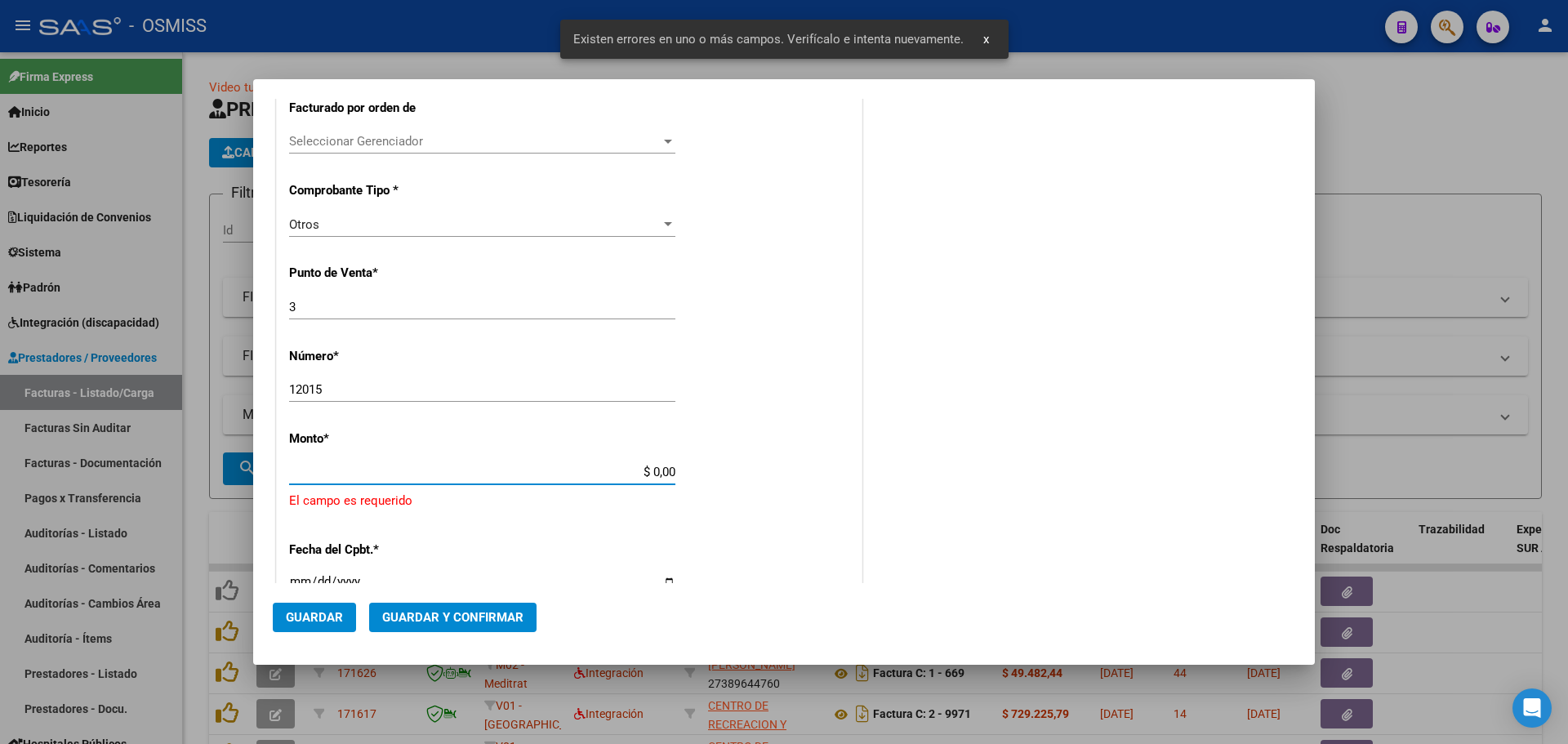
drag, startPoint x: 617, startPoint y: 475, endPoint x: 692, endPoint y: 481, distance: 75.2
click at [692, 481] on div "CUIT * 33-99928175-9 Ingresar CUIT ANALISIS PRESTADOR HOSPITAL CENTRAL ARCA Pad…" at bounding box center [569, 474] width 585 height 1280
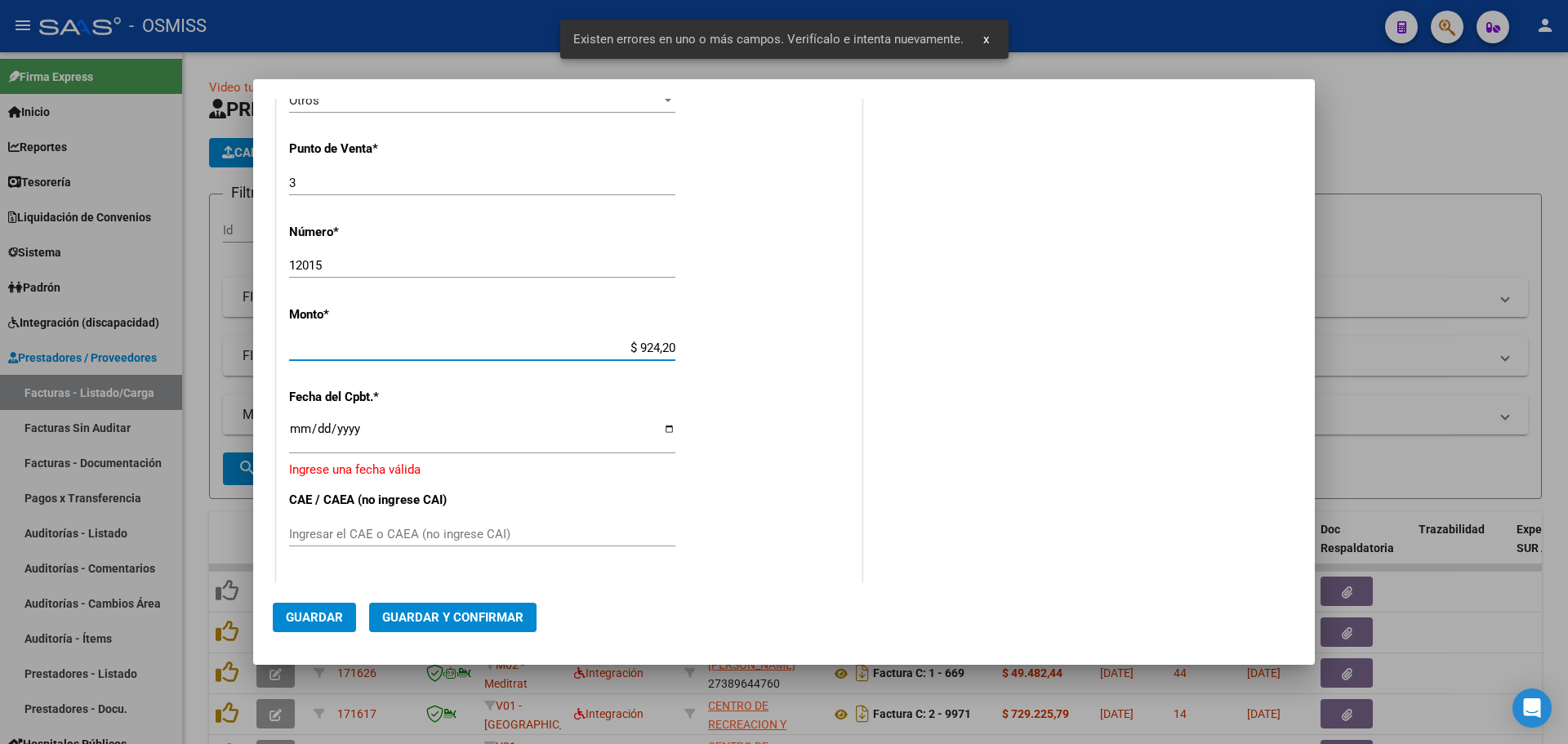
type input "$ 9.242,00"
click at [297, 432] on input "Ingresar la fecha" at bounding box center [482, 435] width 386 height 26
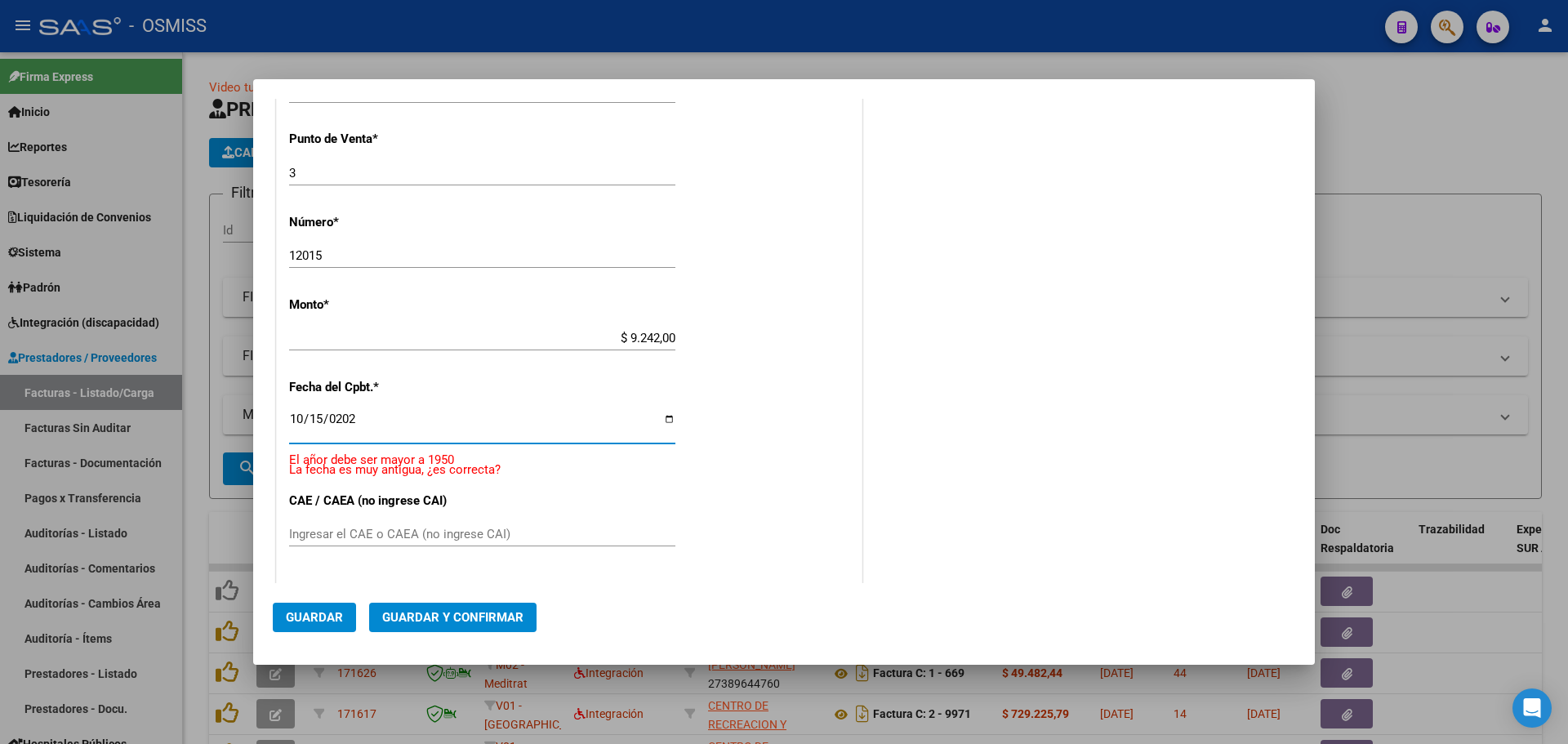
type input "[DATE]"
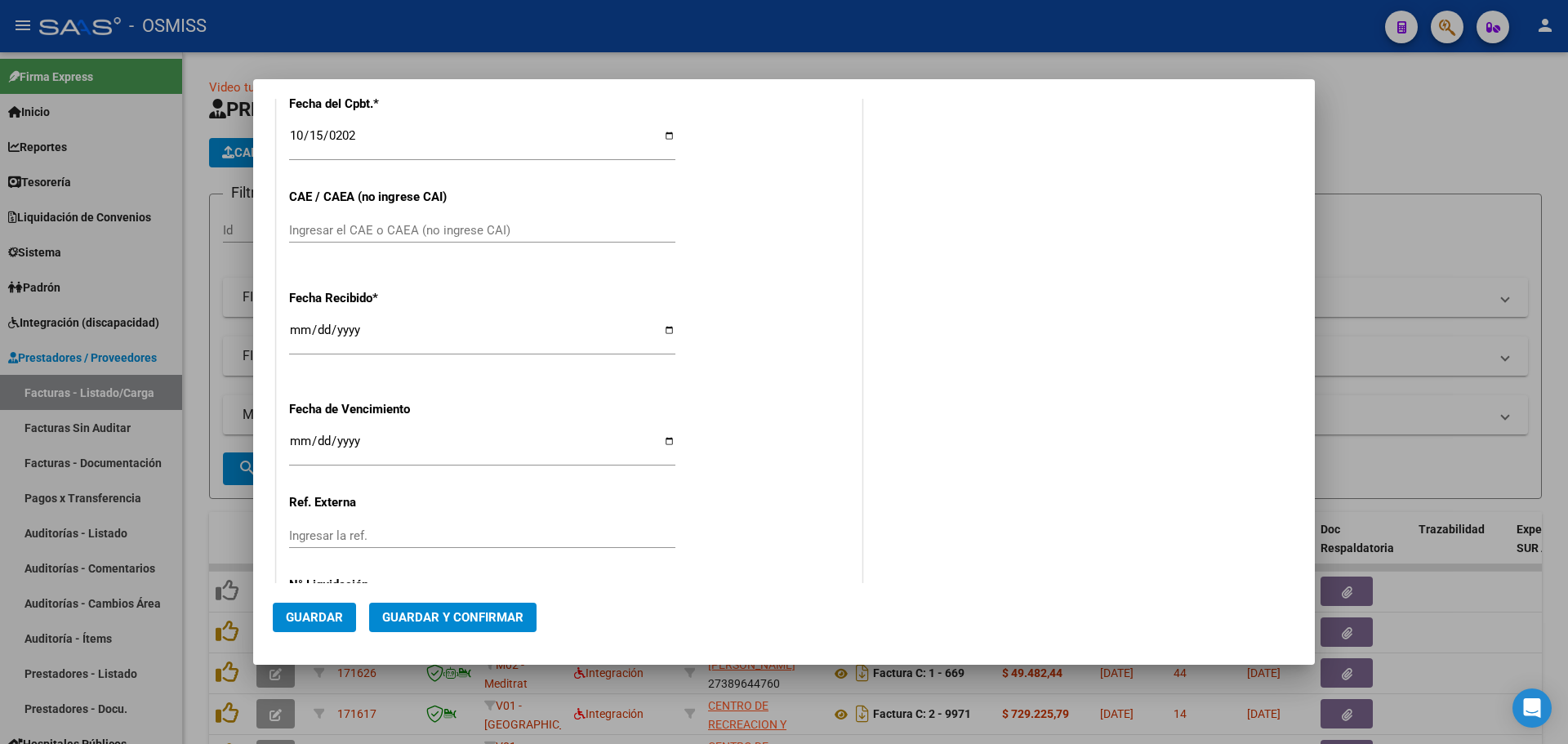
scroll to position [906, 0]
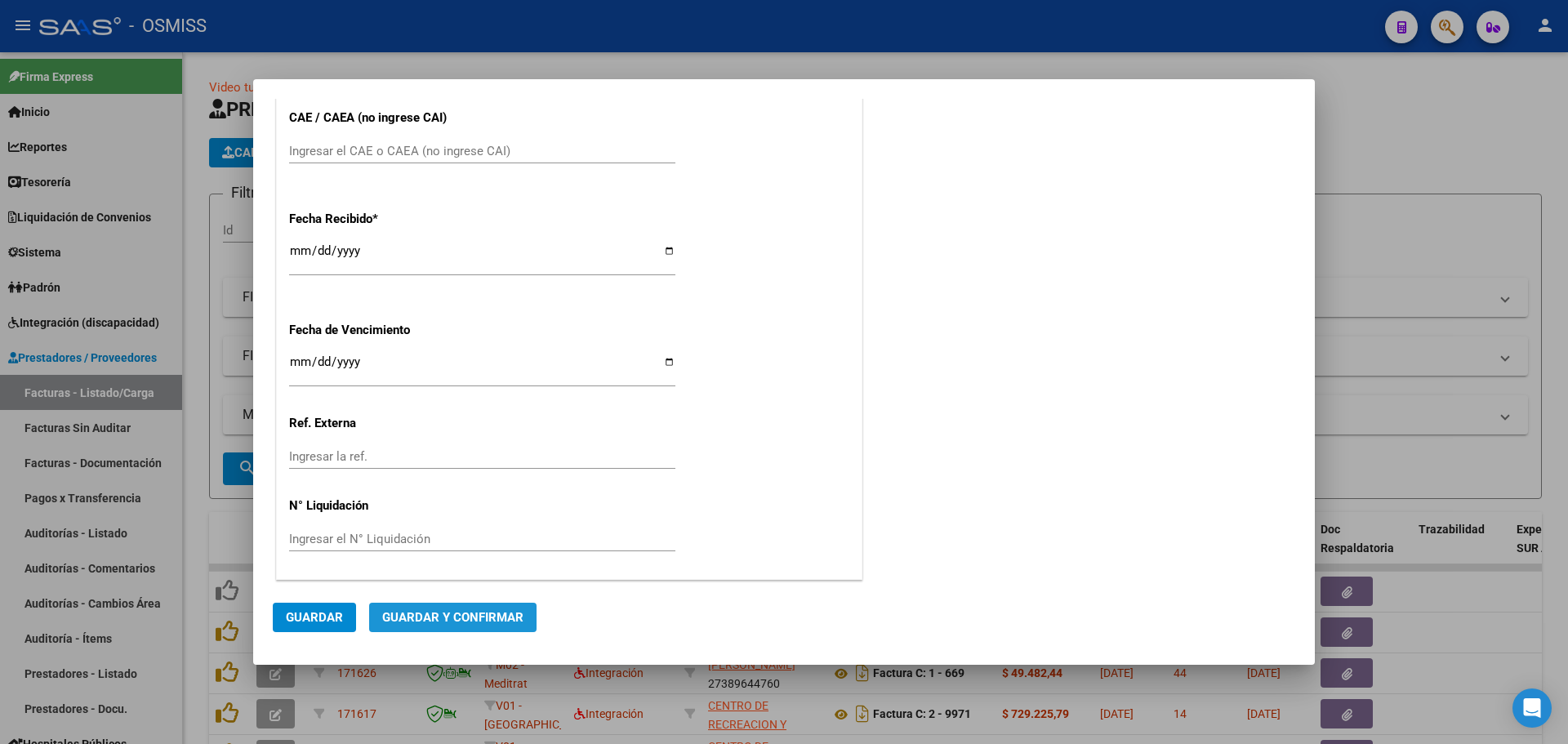
click at [456, 617] on span "Guardar y Confirmar" at bounding box center [453, 617] width 142 height 14
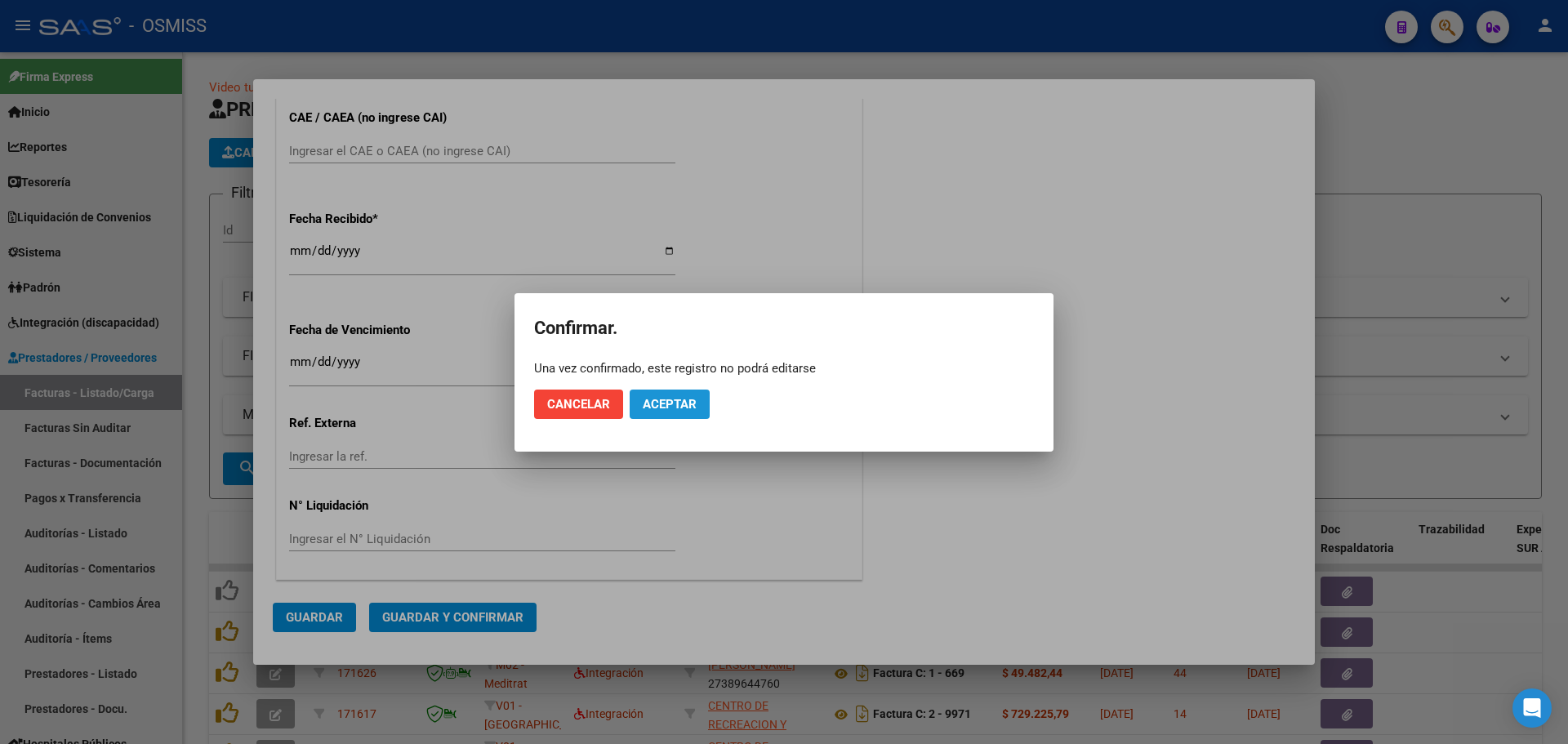
click at [692, 406] on span "Aceptar" at bounding box center [669, 403] width 54 height 14
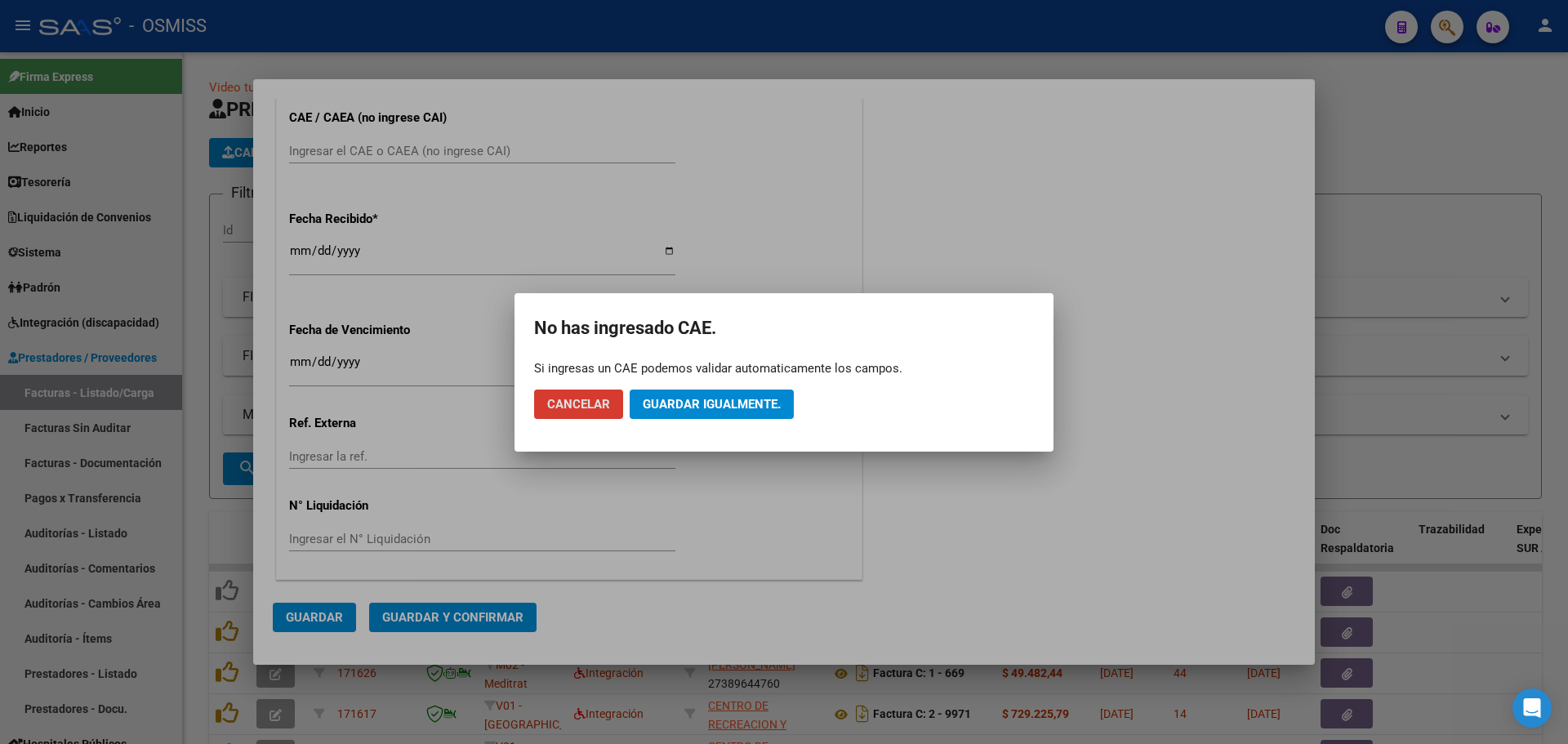
click at [692, 406] on span "Guardar igualmente." at bounding box center [711, 403] width 138 height 14
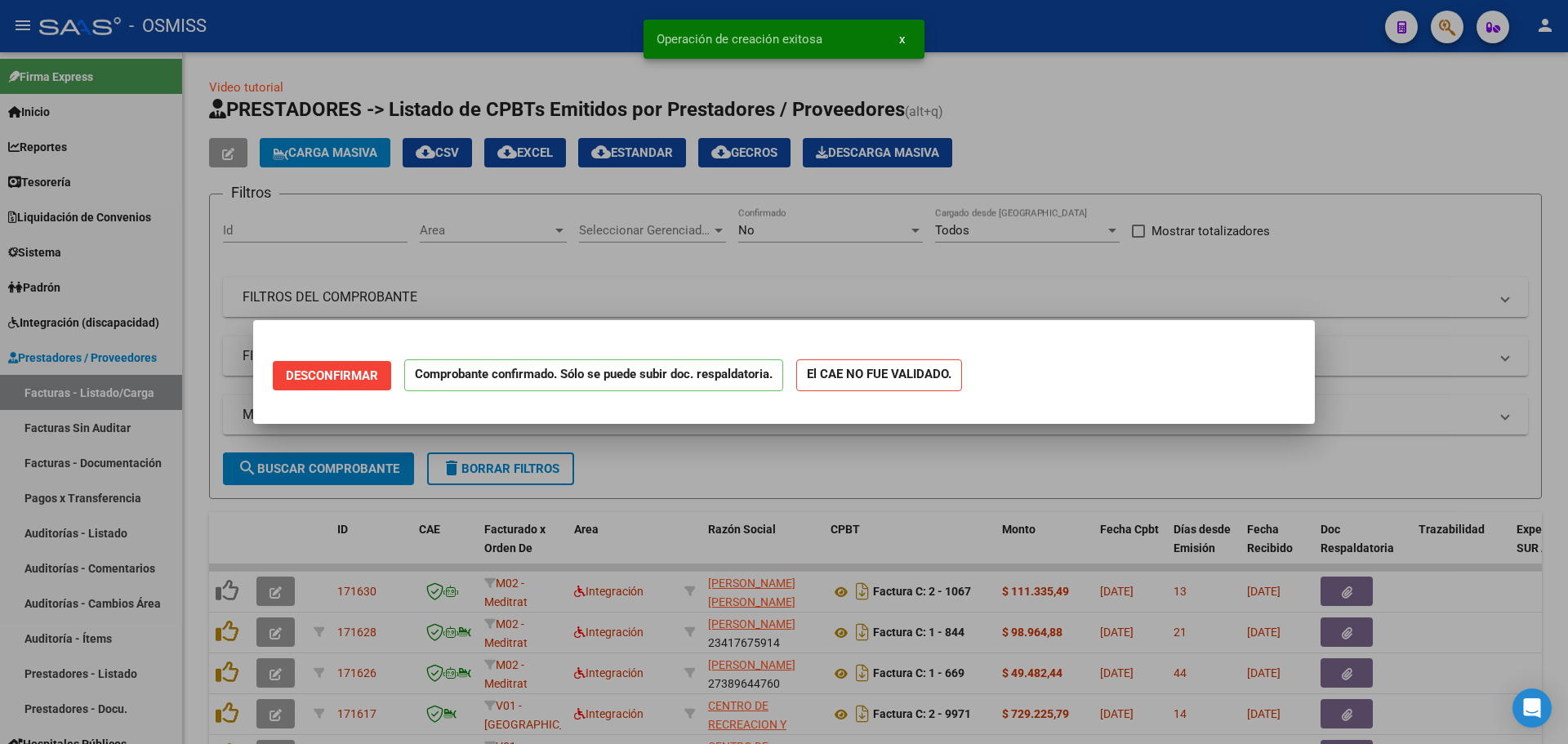
scroll to position [0, 0]
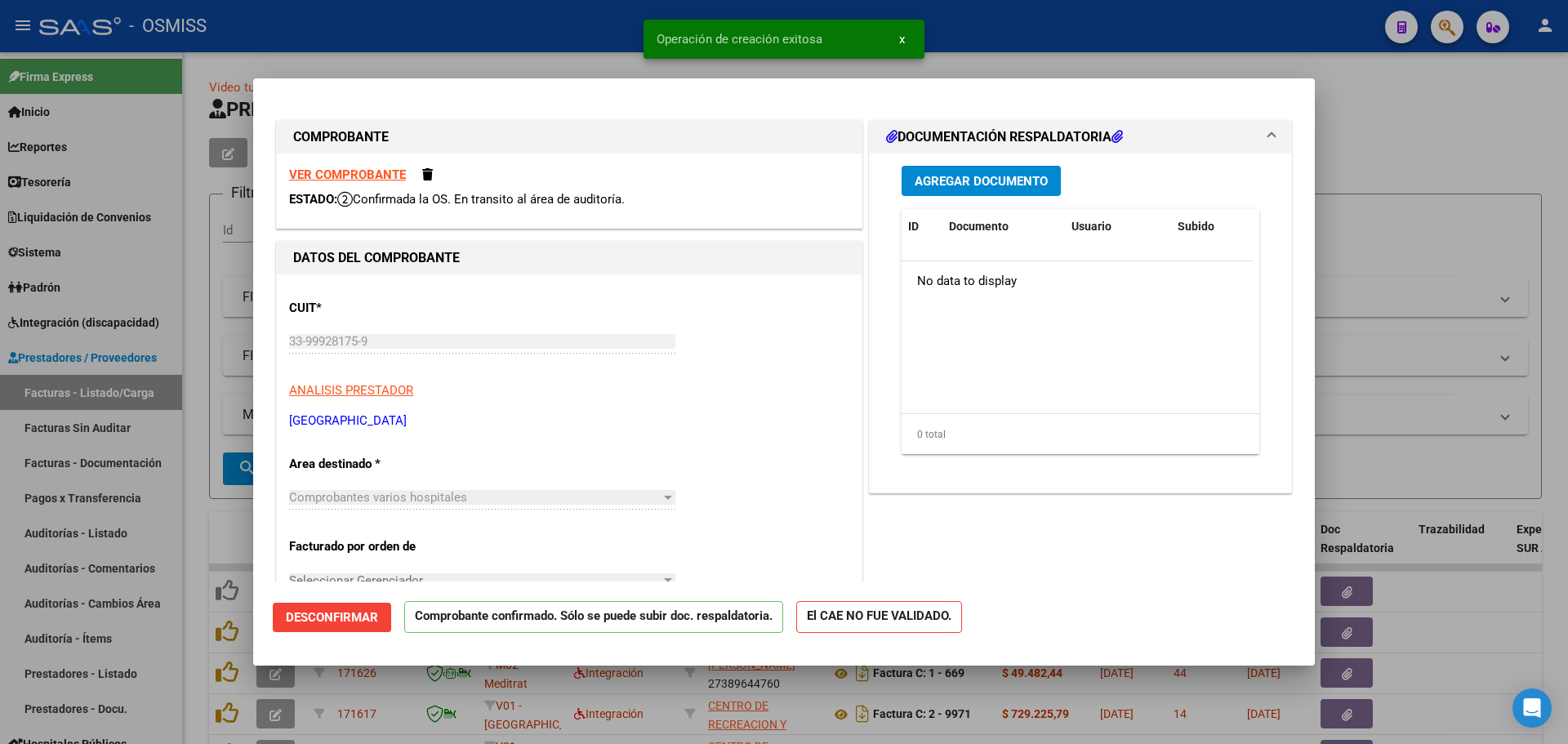
type input "[DATE]"
click at [1398, 333] on div at bounding box center [784, 372] width 1568 height 744
type input "$ 0,00"
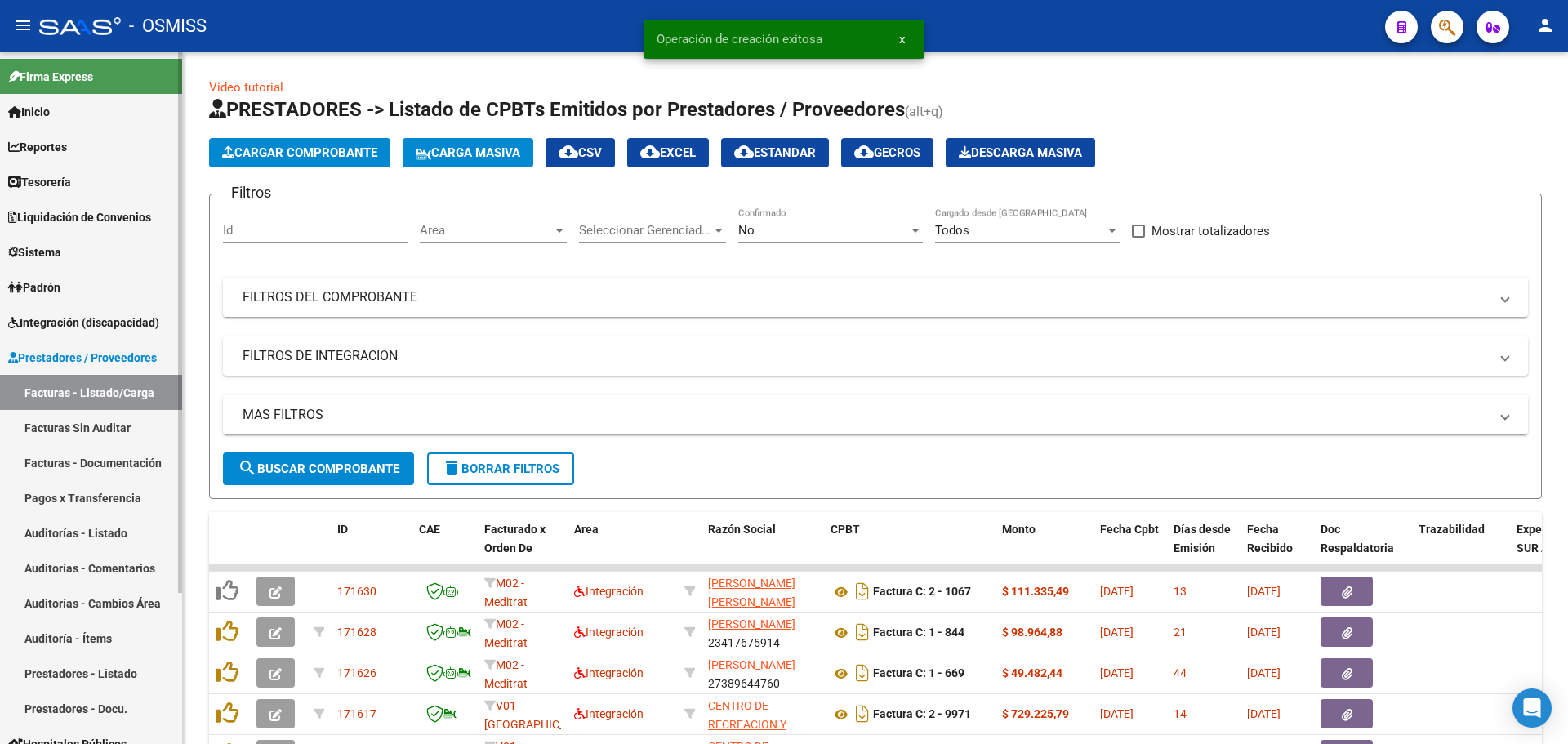
click at [106, 526] on link "Auditorías - Listado" at bounding box center [91, 533] width 183 height 35
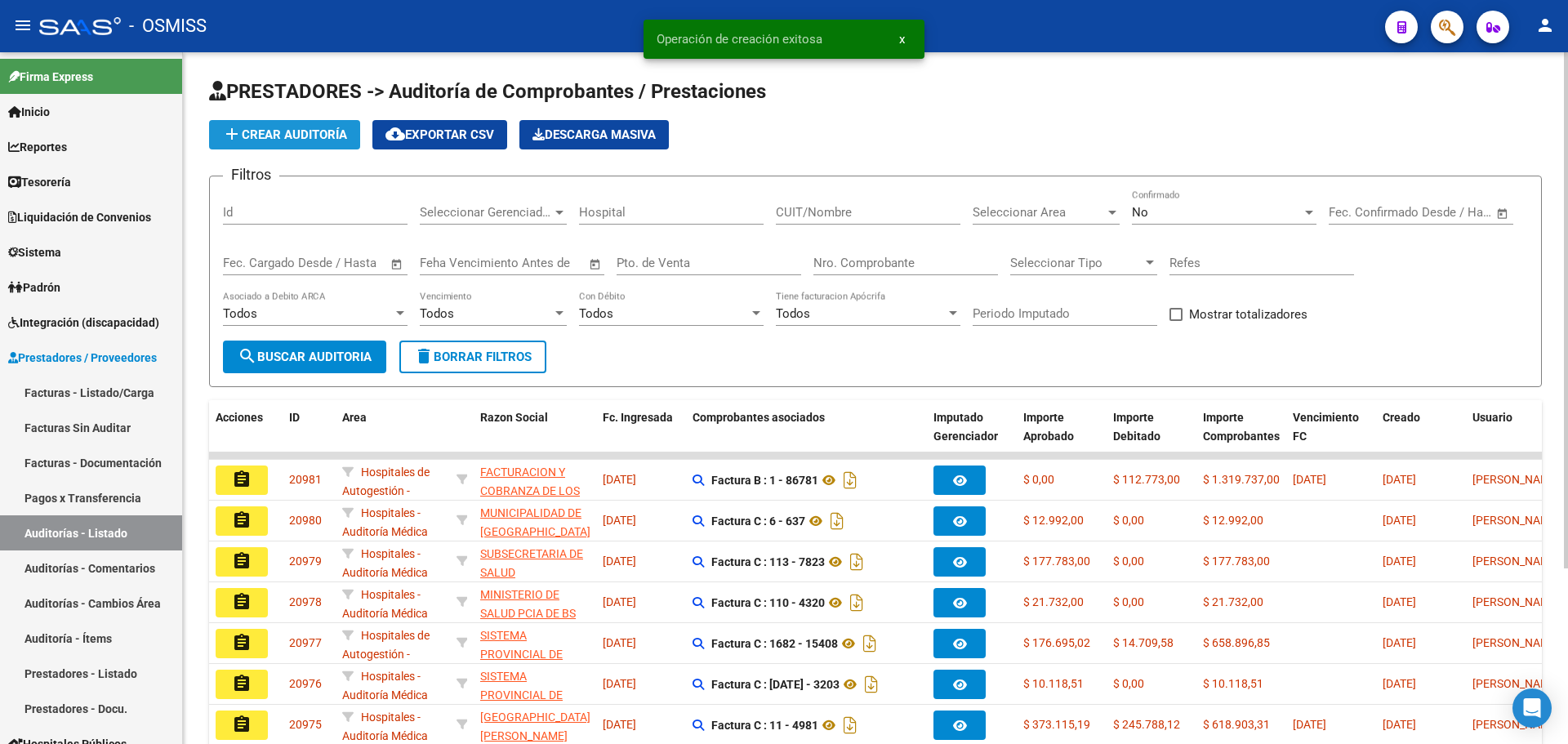
click at [293, 137] on span "add Crear Auditoría" at bounding box center [284, 134] width 125 height 14
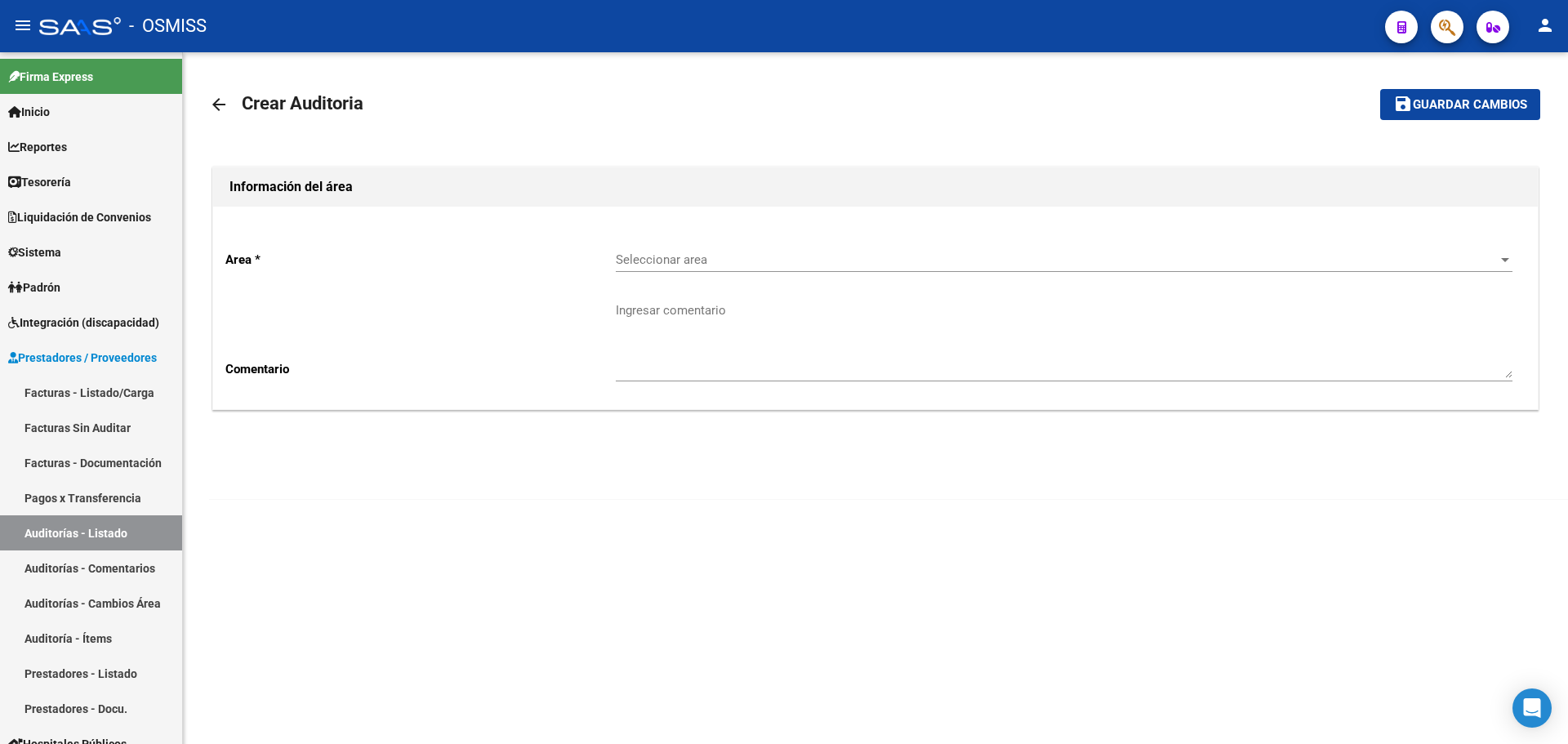
click at [711, 264] on span "Seleccionar area" at bounding box center [1057, 259] width 882 height 14
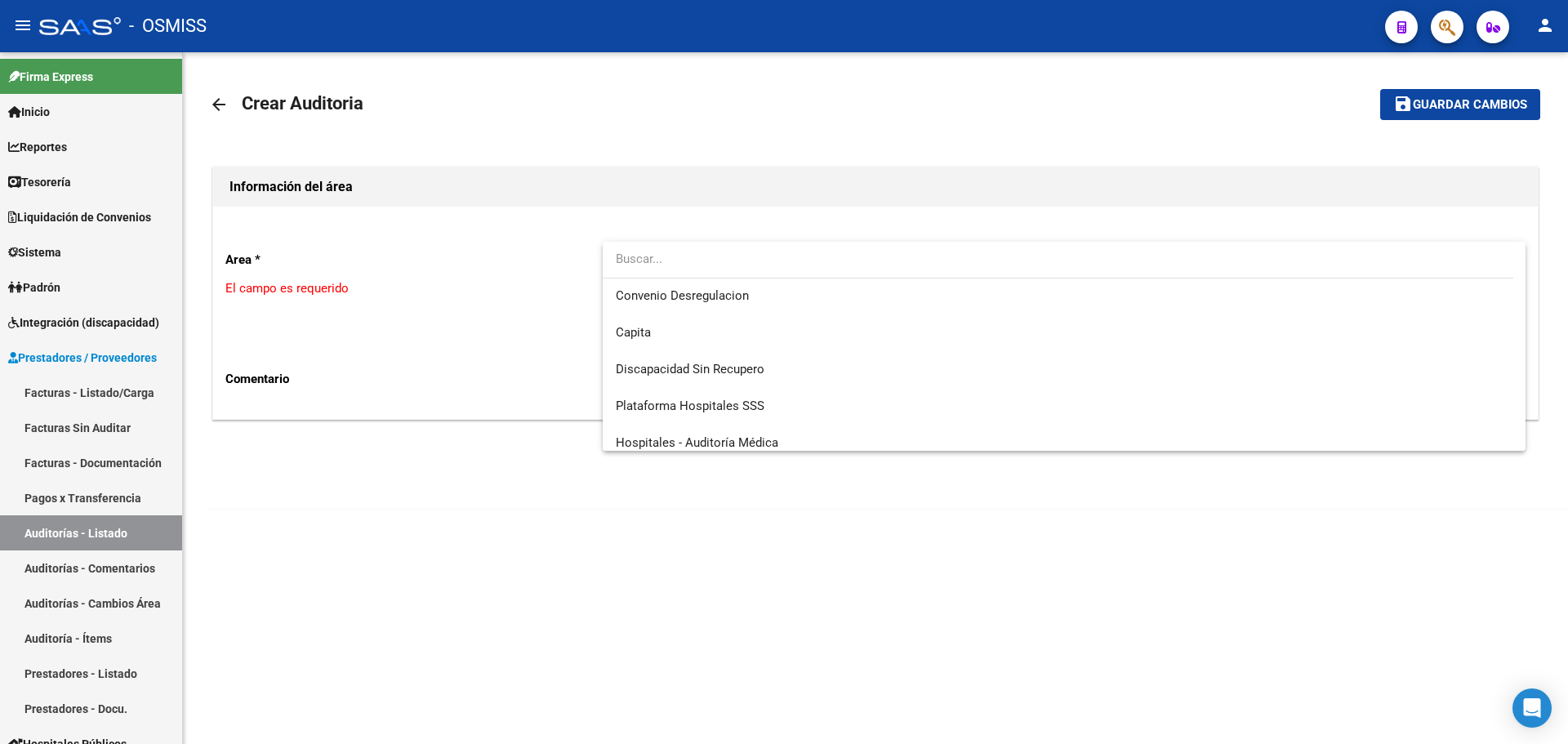
scroll to position [453, 0]
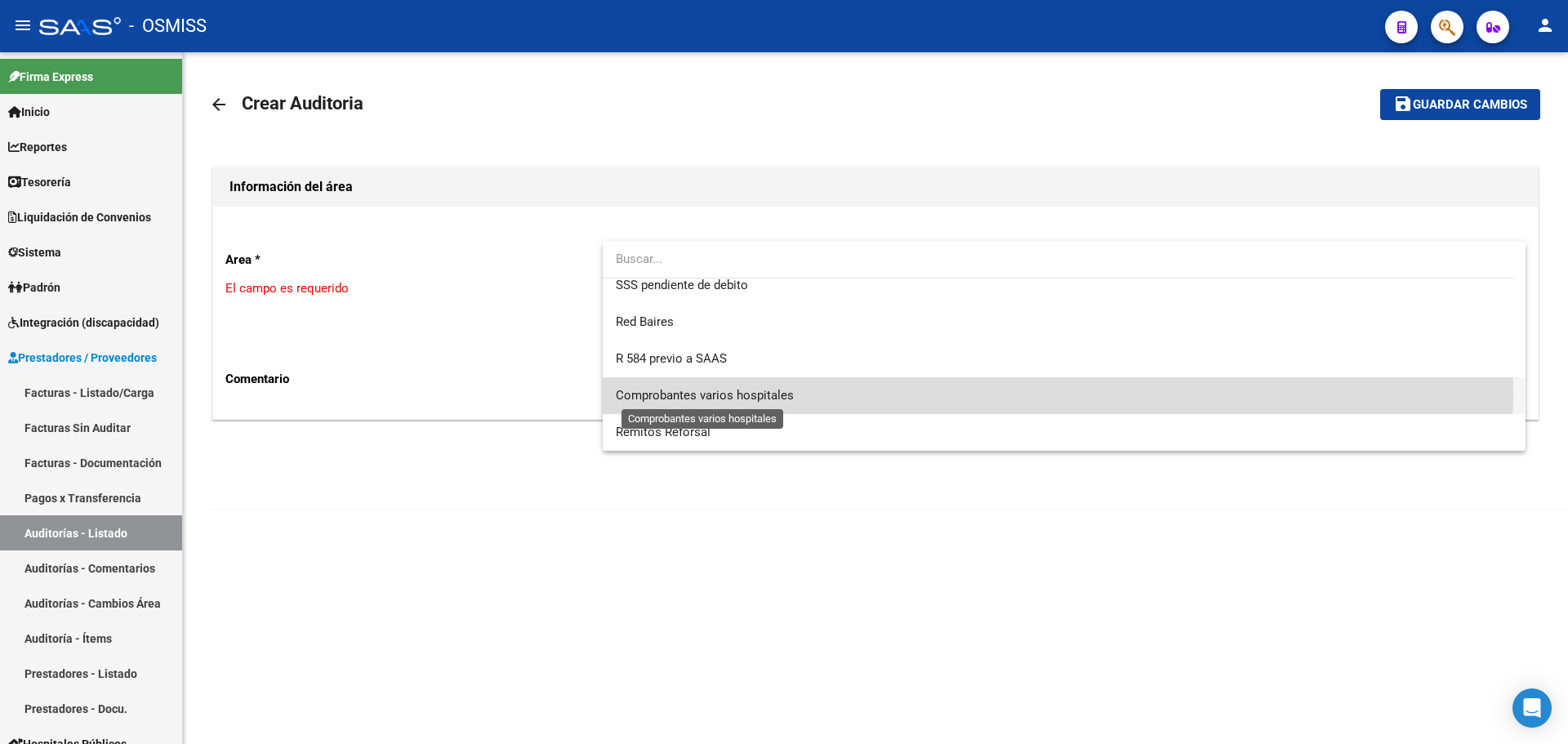
click at [749, 397] on span "Comprobantes varios hospitales" at bounding box center [705, 395] width 178 height 14
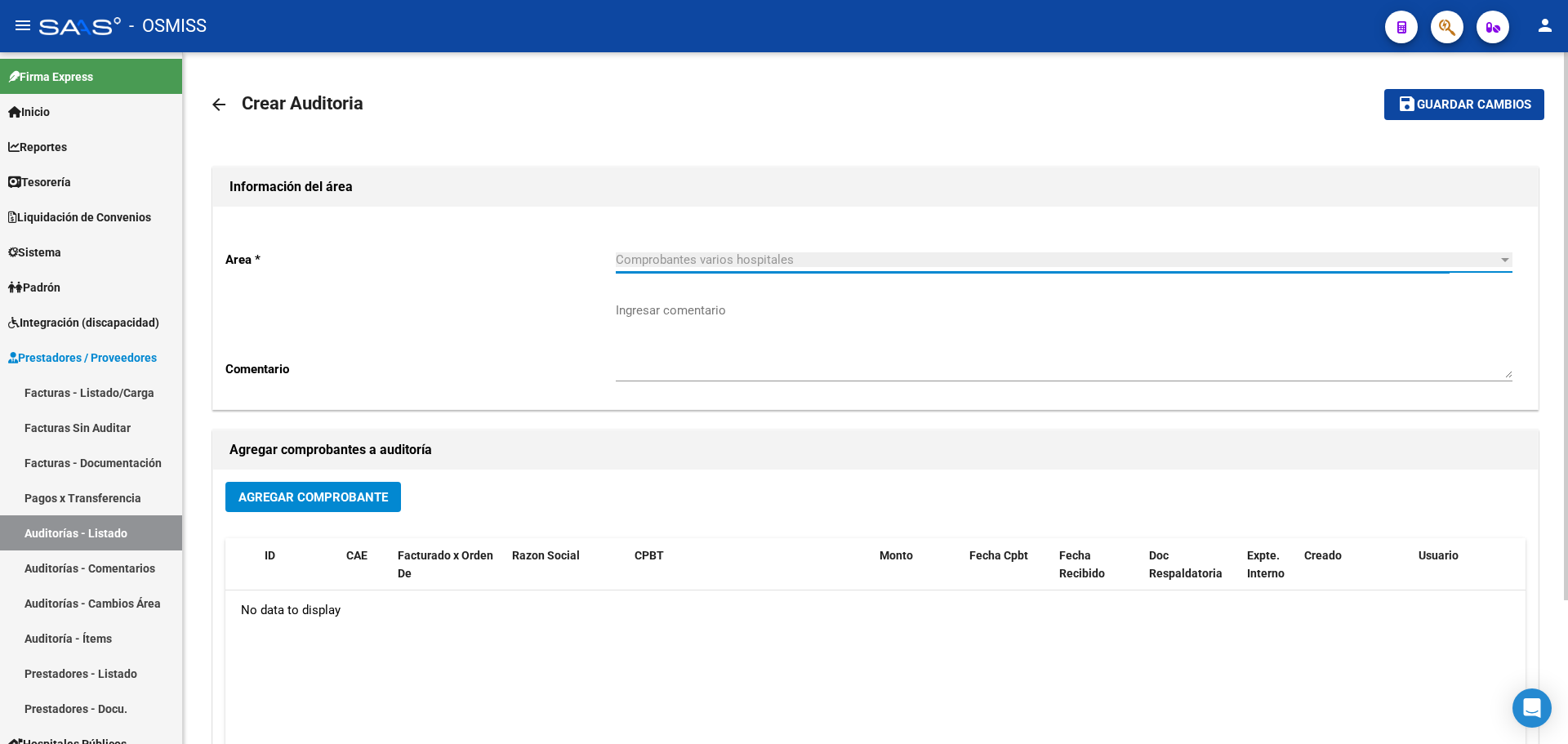
click at [263, 497] on span "Agregar Comprobante" at bounding box center [313, 497] width 149 height 14
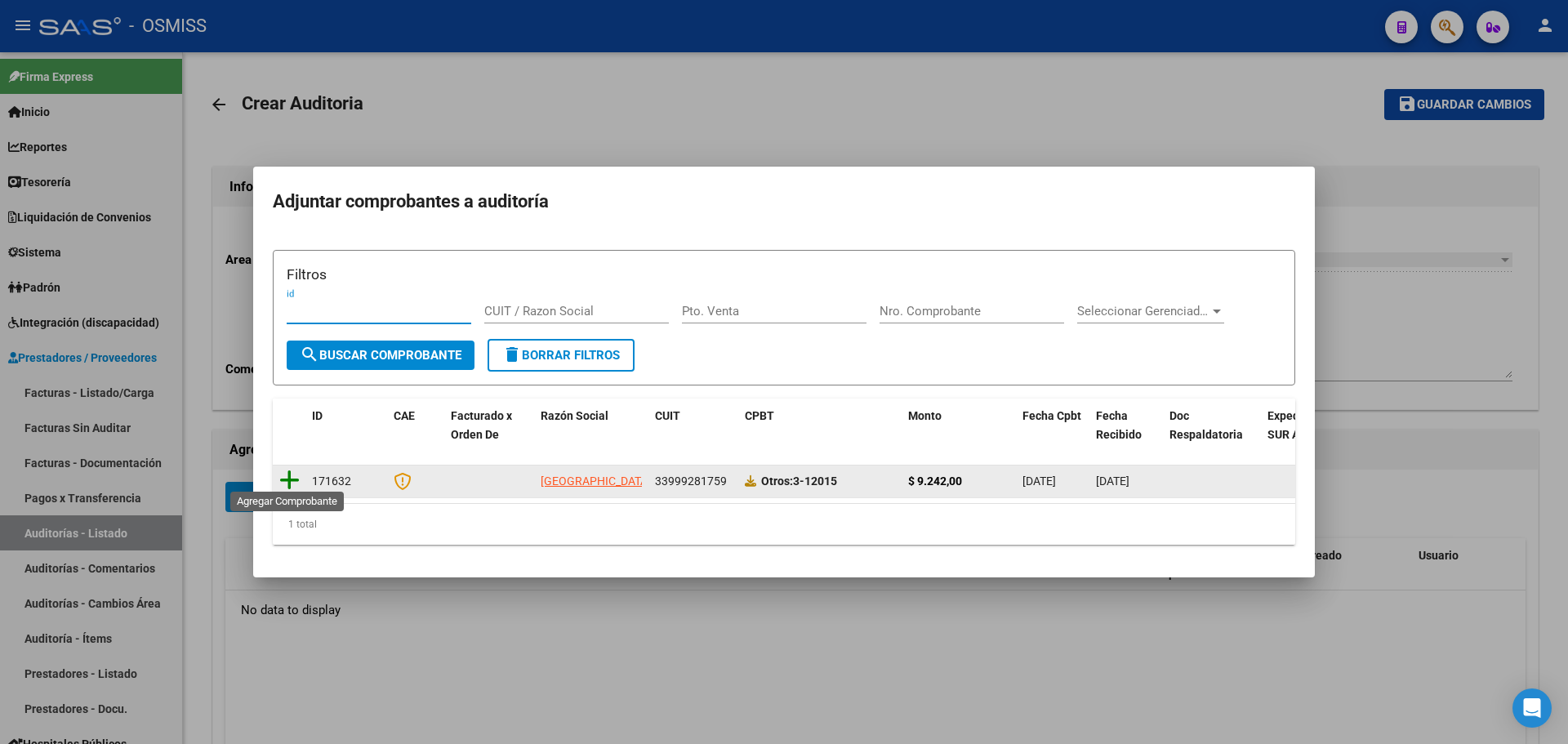
click at [294, 469] on icon at bounding box center [289, 480] width 20 height 23
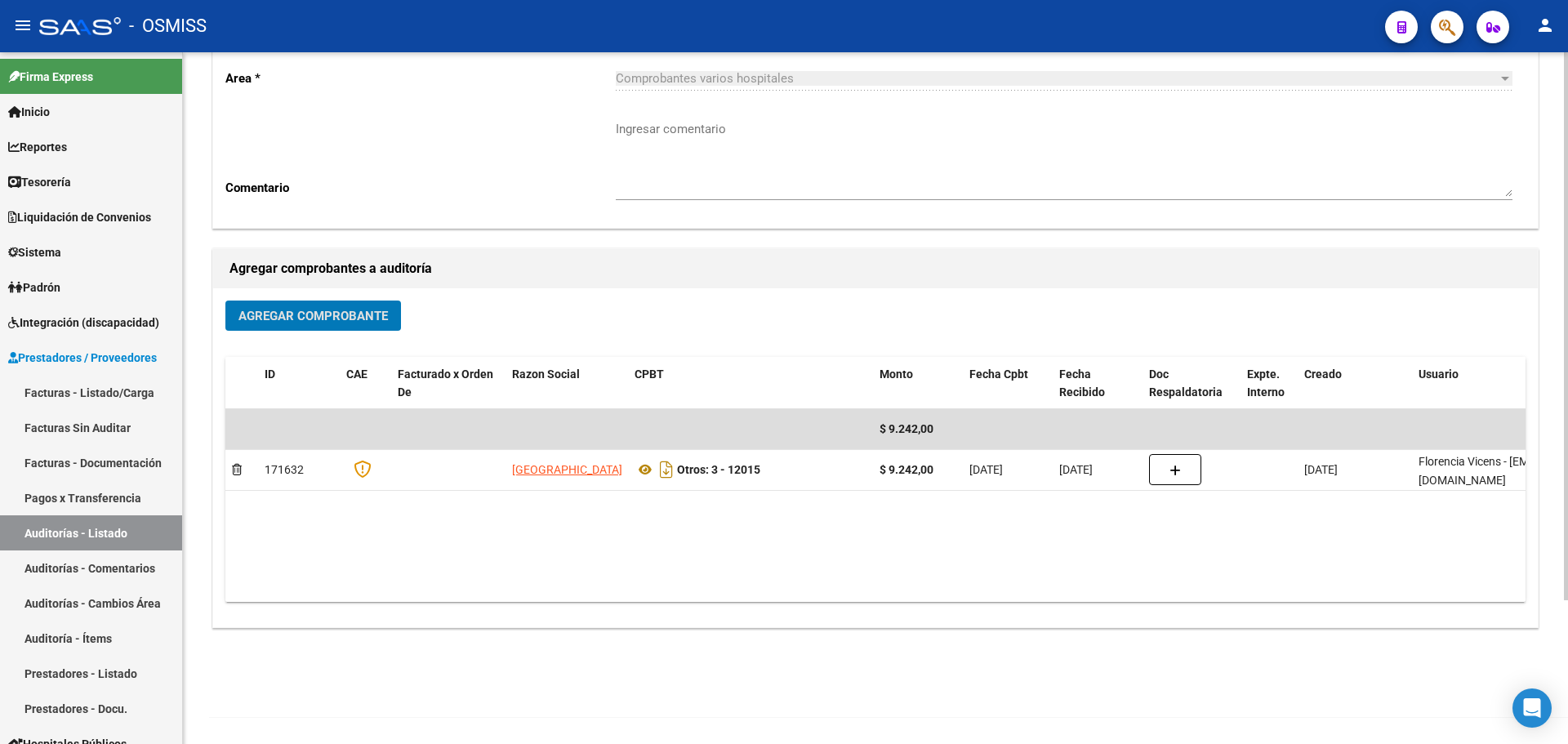
scroll to position [0, 0]
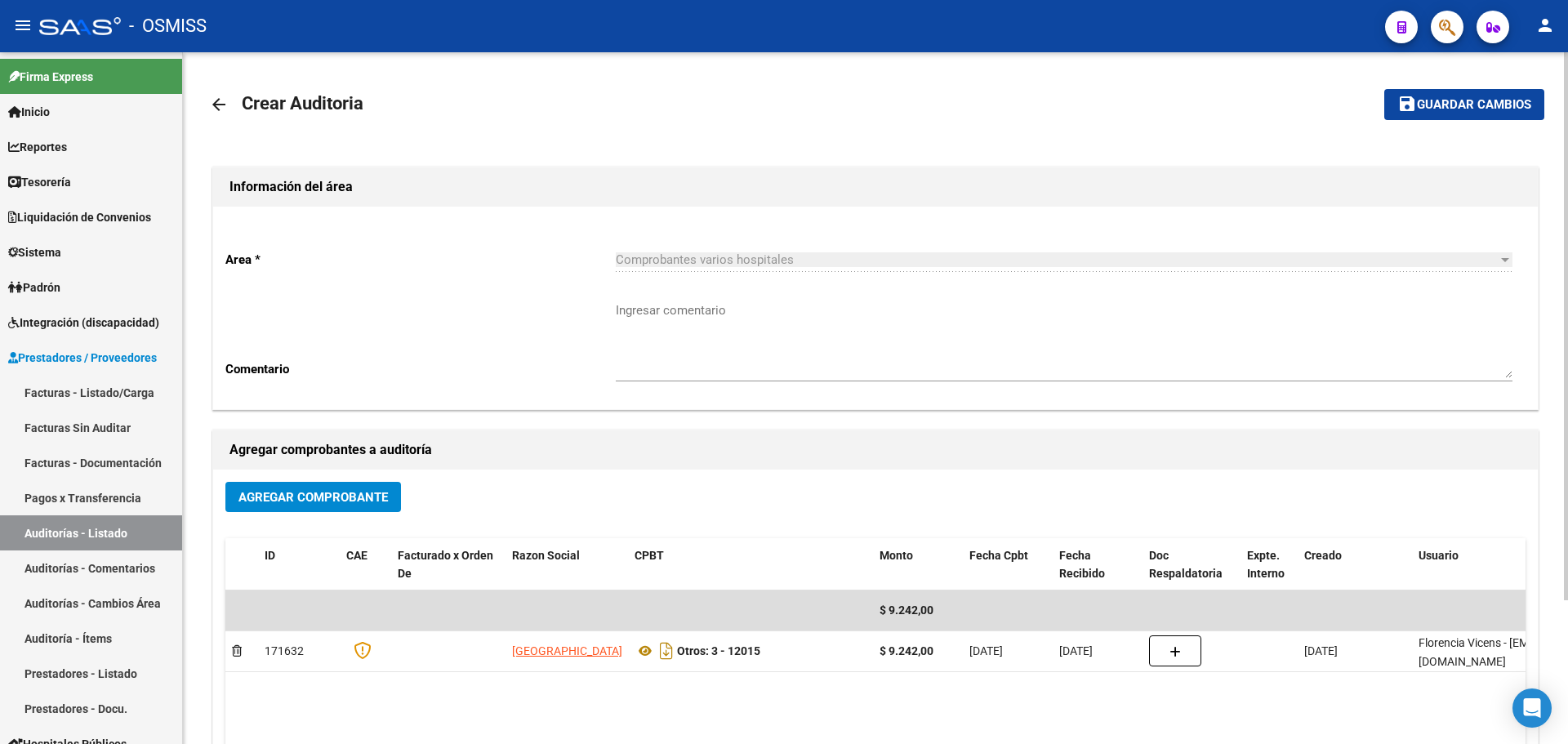
click at [1411, 124] on mat-toolbar-row "save Guardar cambios" at bounding box center [1405, 104] width 278 height 52
click at [1414, 102] on mat-icon "save" at bounding box center [1407, 104] width 20 height 20
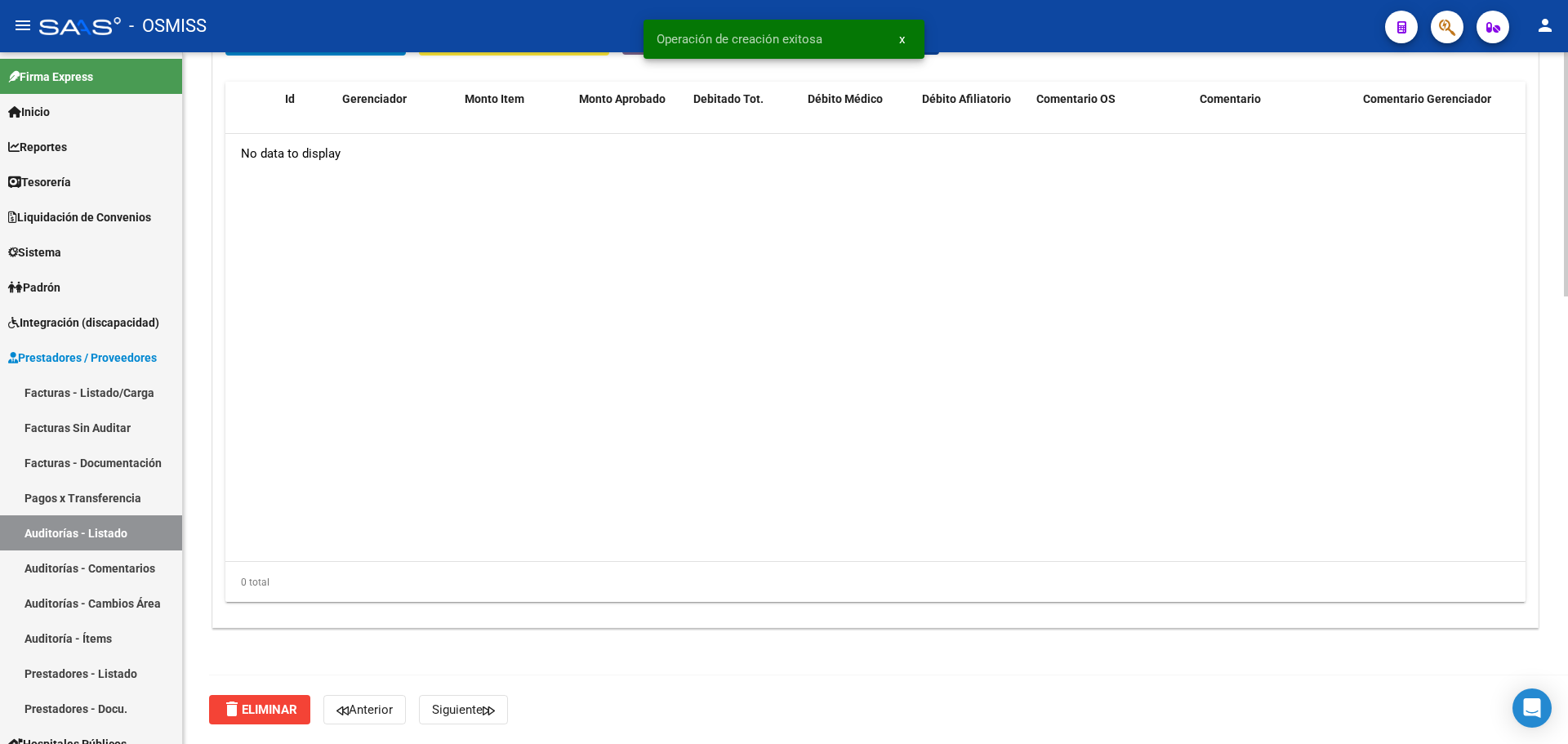
scroll to position [862, 0]
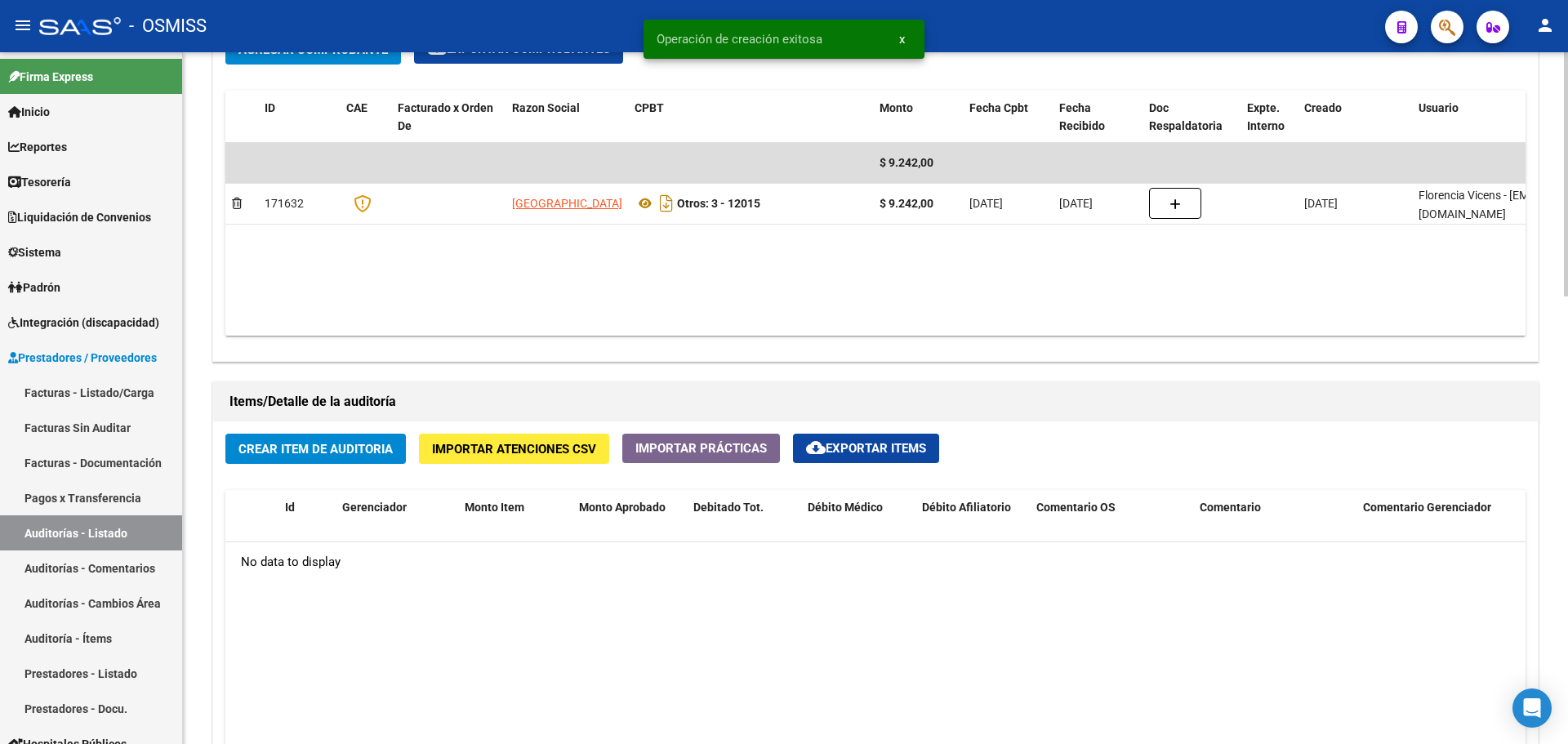
click at [312, 436] on button "Crear Item de Auditoria" at bounding box center [316, 449] width 181 height 30
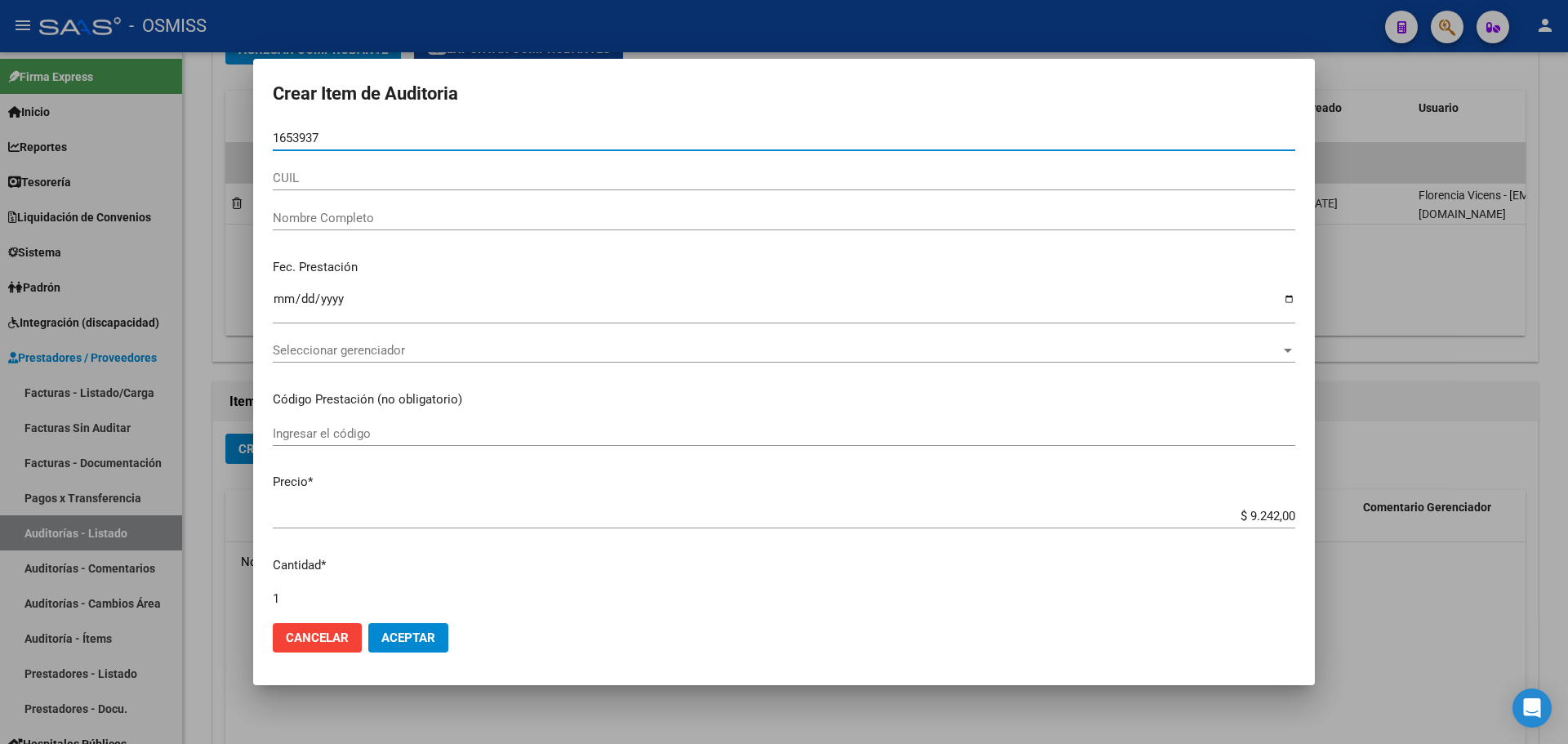
type input "16539375"
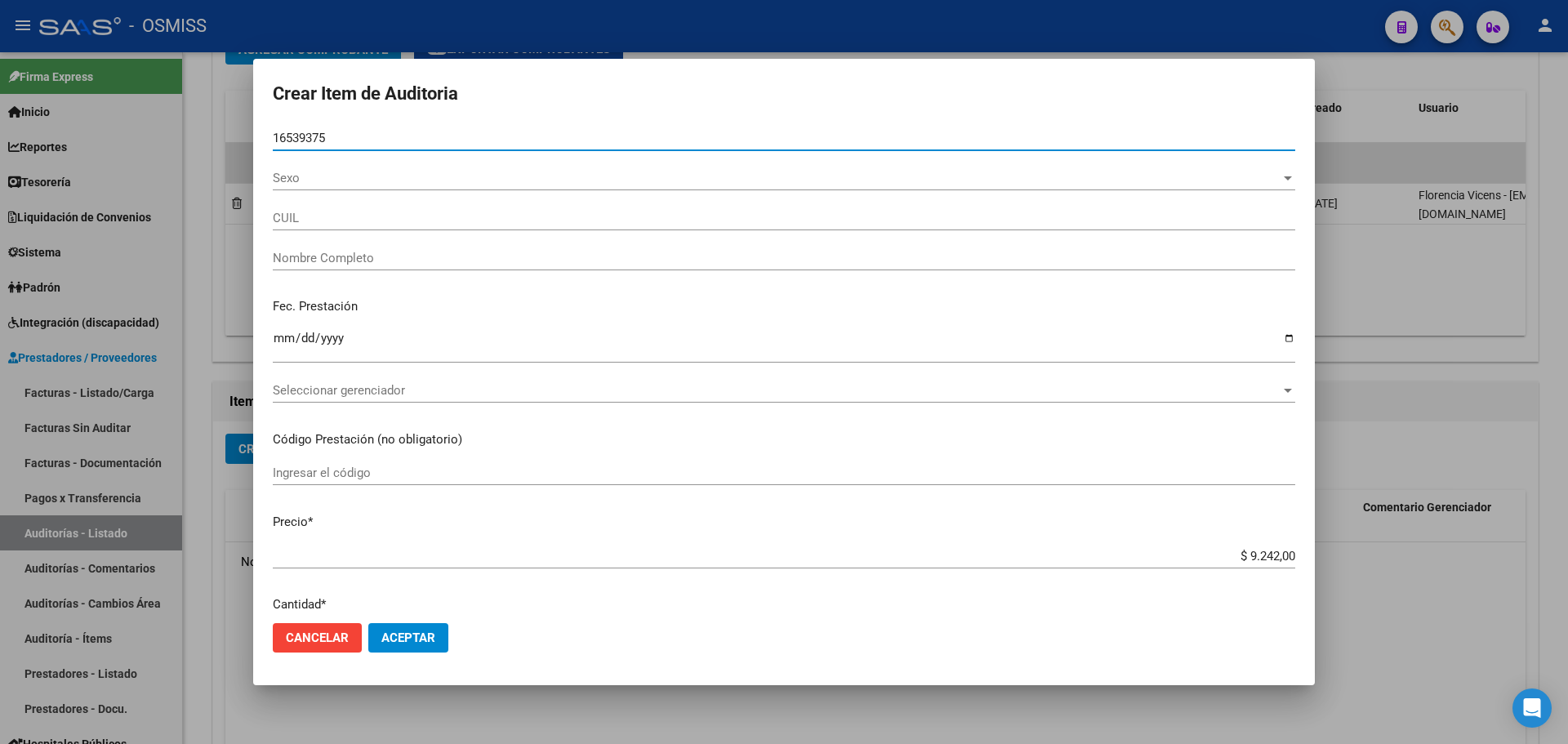
type input "27165393754"
type input "[PERSON_NAME]"
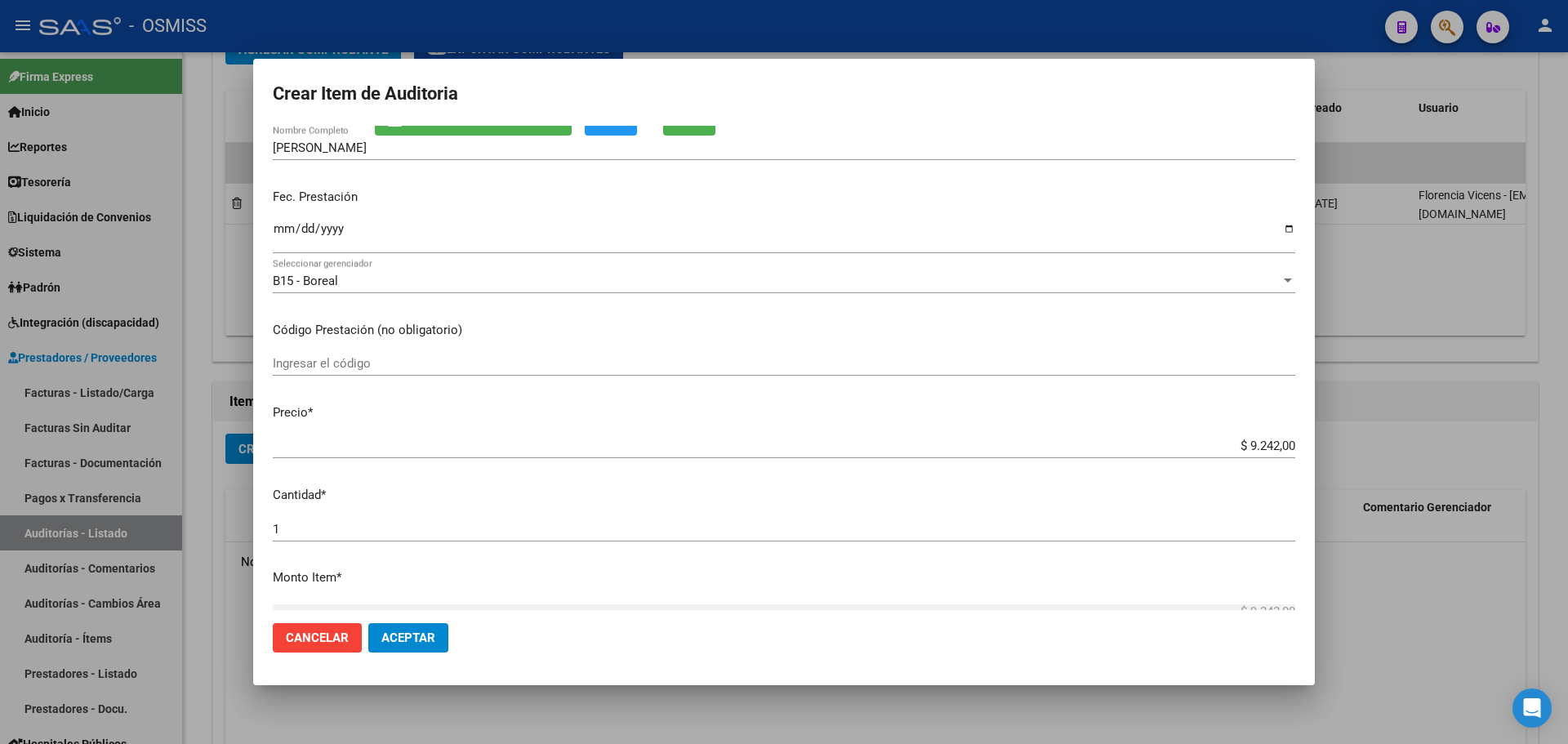
scroll to position [245, 0]
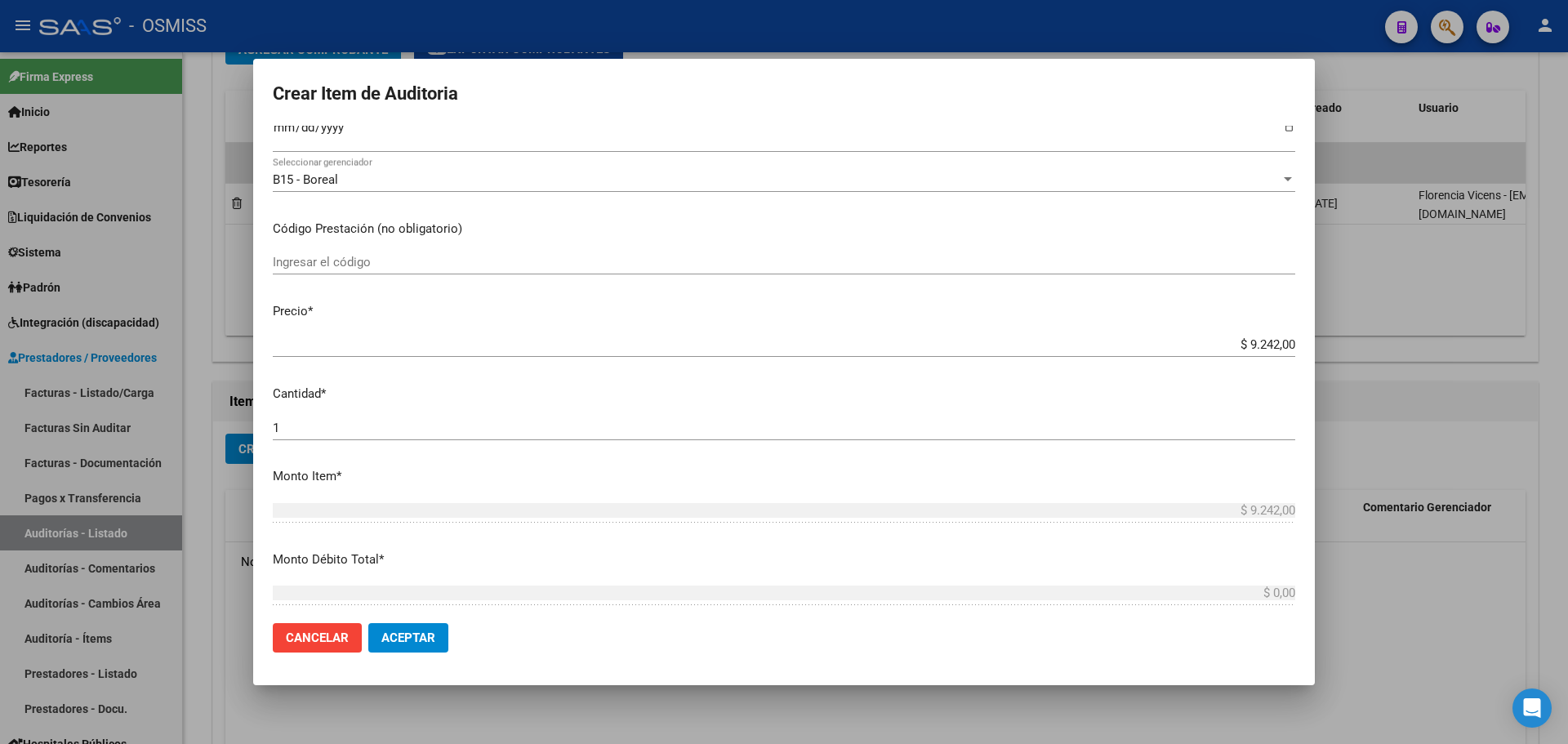
type input "16539375"
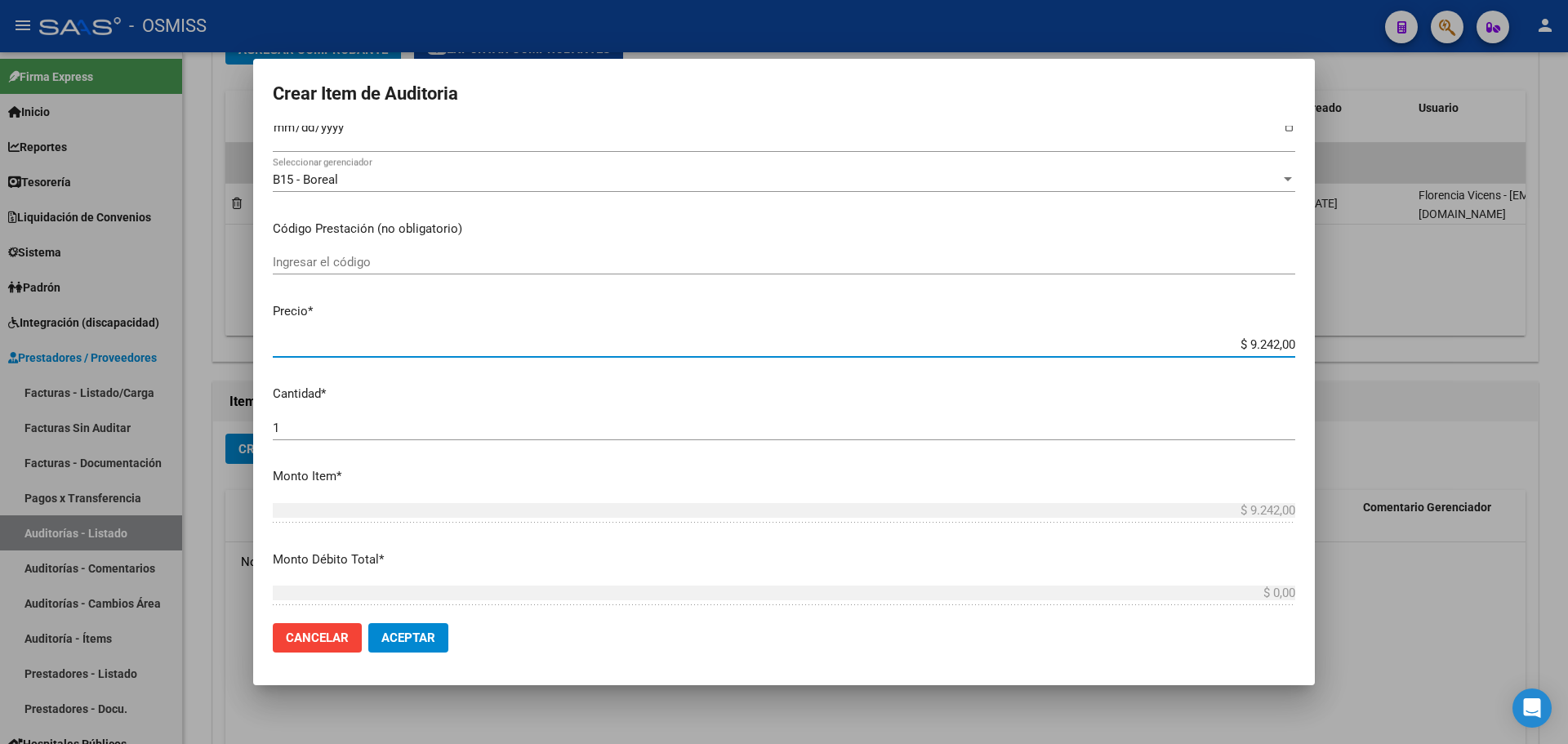
drag, startPoint x: 1213, startPoint y: 347, endPoint x: 1289, endPoint y: 350, distance: 76.1
click at [1289, 350] on app-form-text-field "Precio * $ 9.242,00 Ingresar el precio" at bounding box center [790, 327] width 1036 height 50
type input "$ 0,07"
type input "$ 0,79"
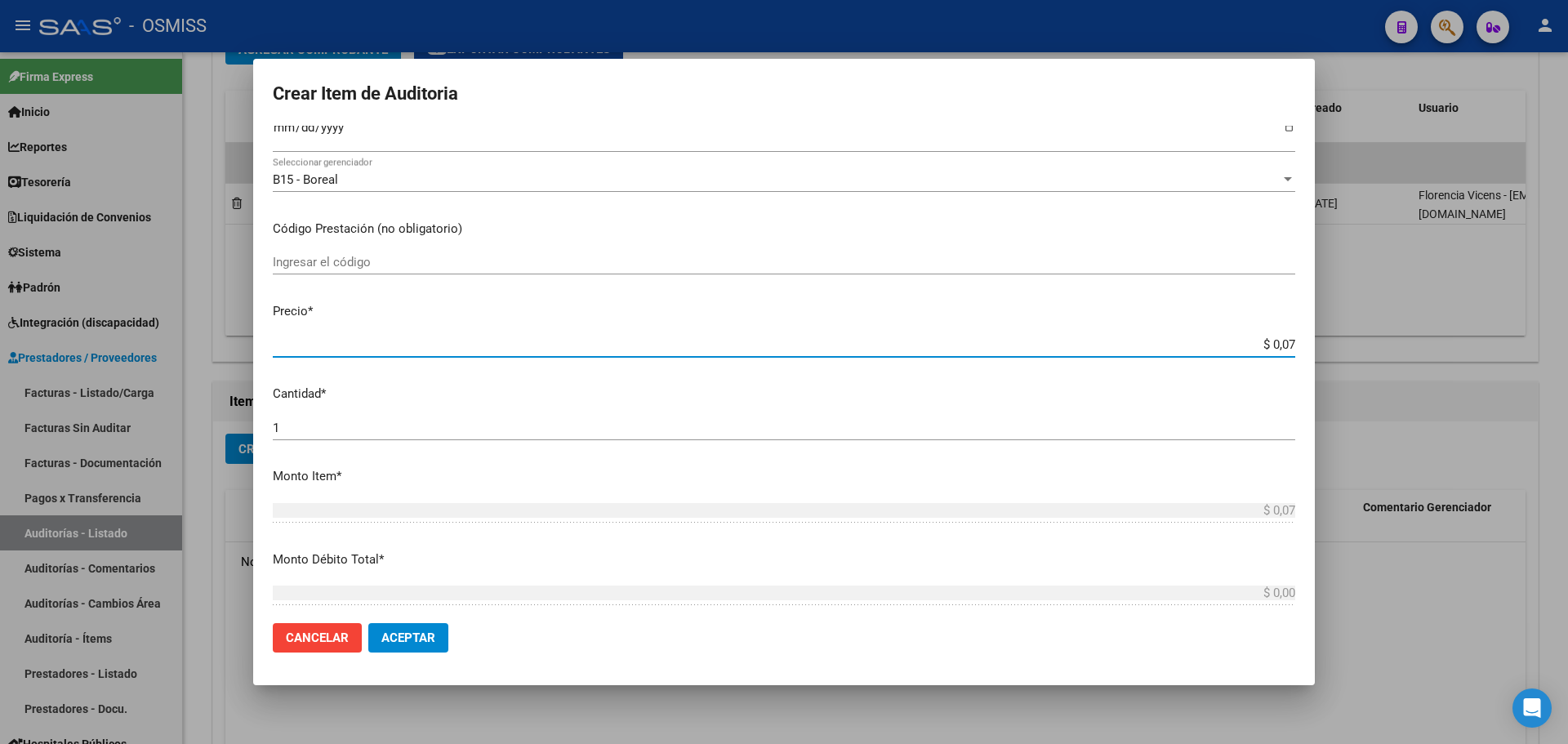
type input "$ 0,79"
type input "$ 7,97"
type input "$ 79,75"
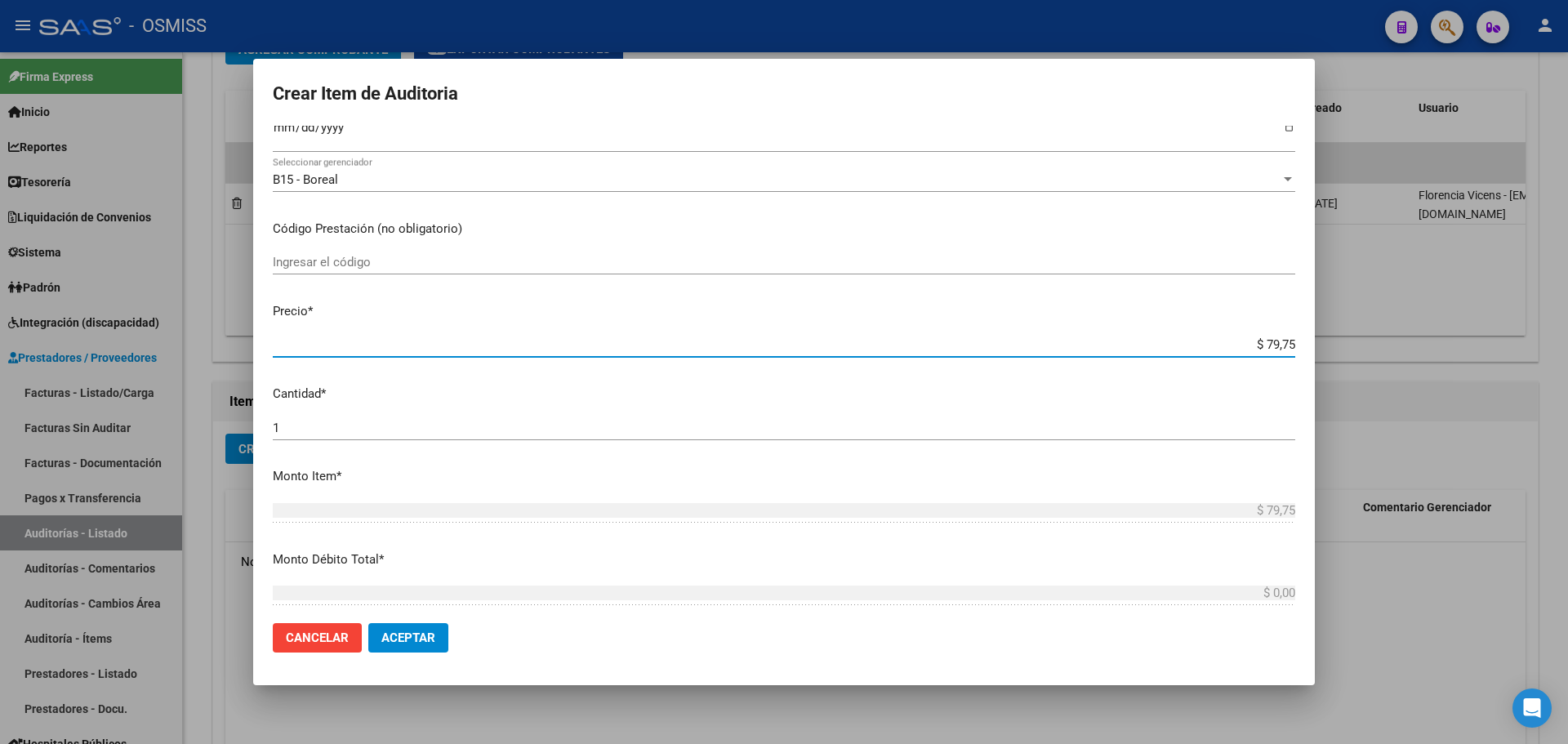
type input "$ 797,50"
type input "$ 7.975,00"
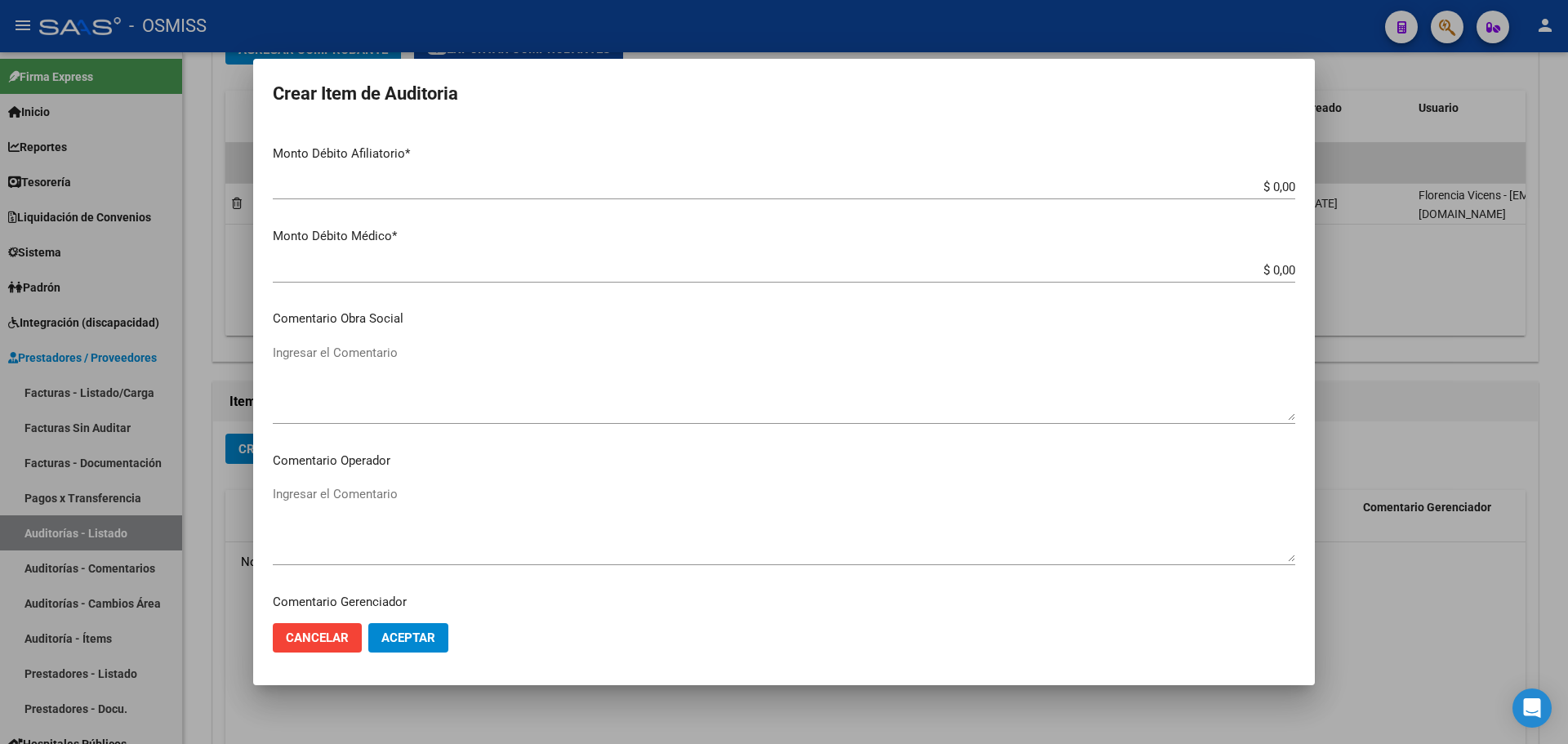
scroll to position [735, 0]
click at [375, 357] on textarea "Ingresar el Comentario" at bounding box center [784, 381] width 1022 height 77
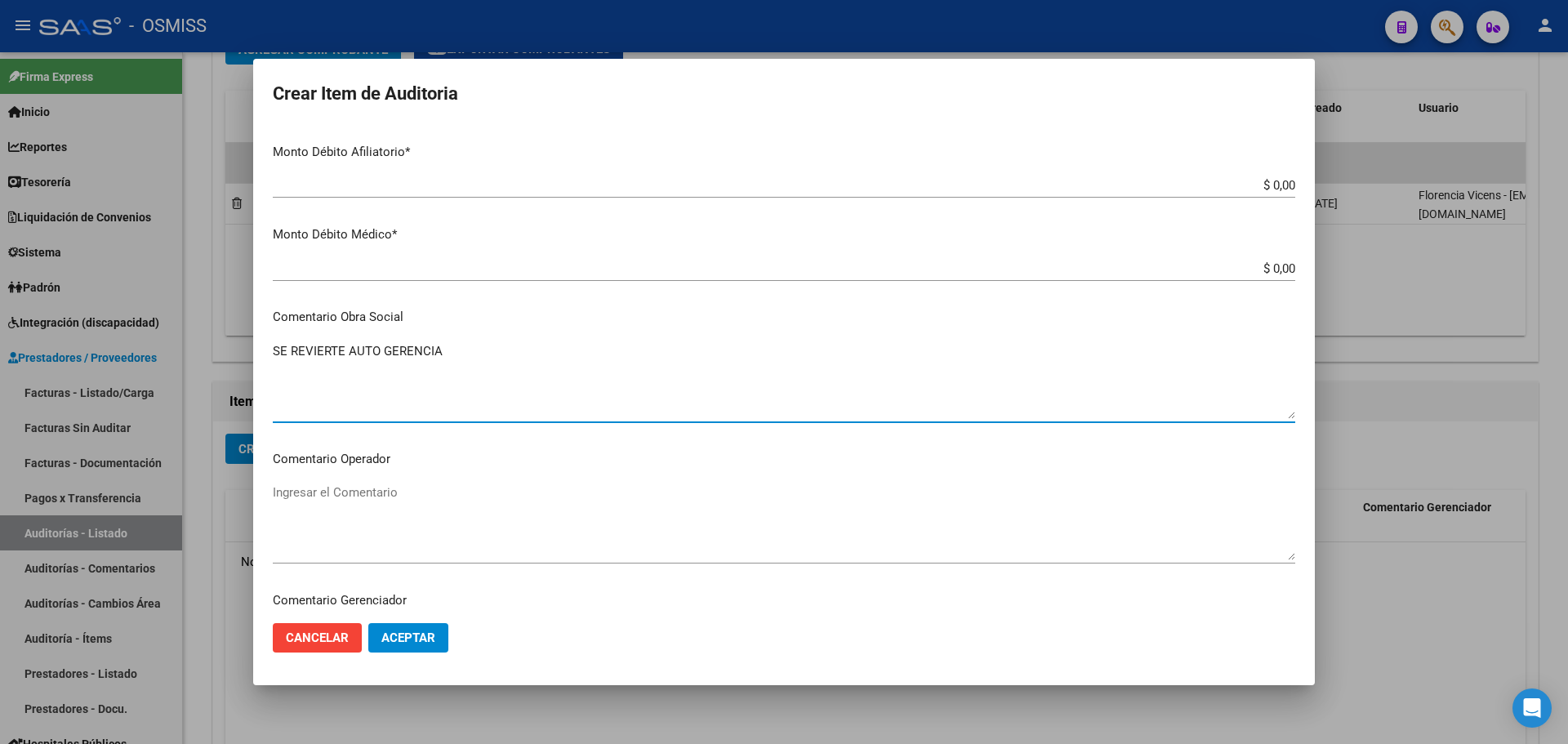
drag, startPoint x: 490, startPoint y: 359, endPoint x: 176, endPoint y: 348, distance: 314.2
click at [176, 348] on div "Crear Item de Auditoria 16539375 Nro Documento 27165393754 CUIL Afiliado Activo…" at bounding box center [784, 372] width 1568 height 744
type textarea "SE REVIERTE AUTO GERENCIA"
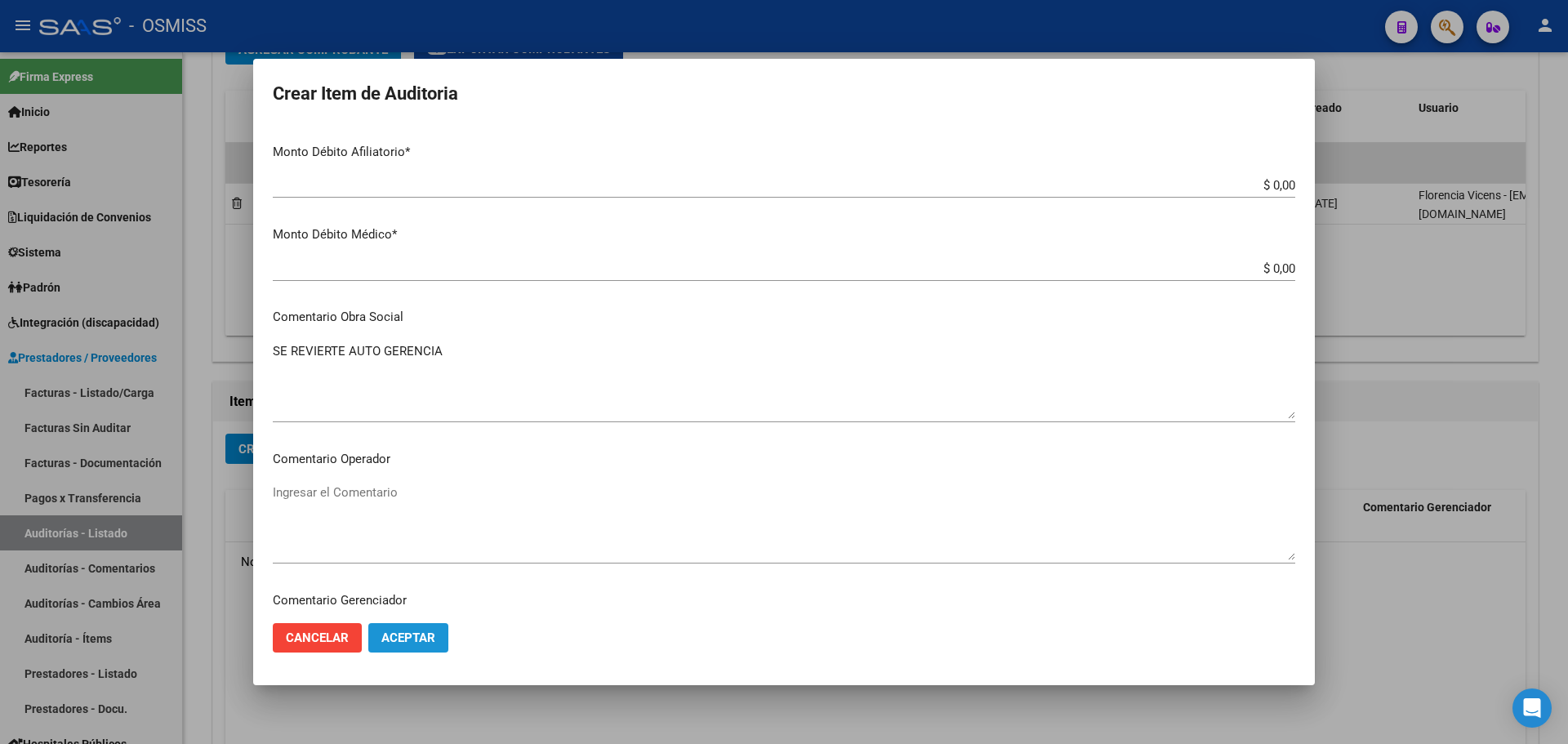
click at [435, 638] on span "Aceptar" at bounding box center [408, 637] width 54 height 14
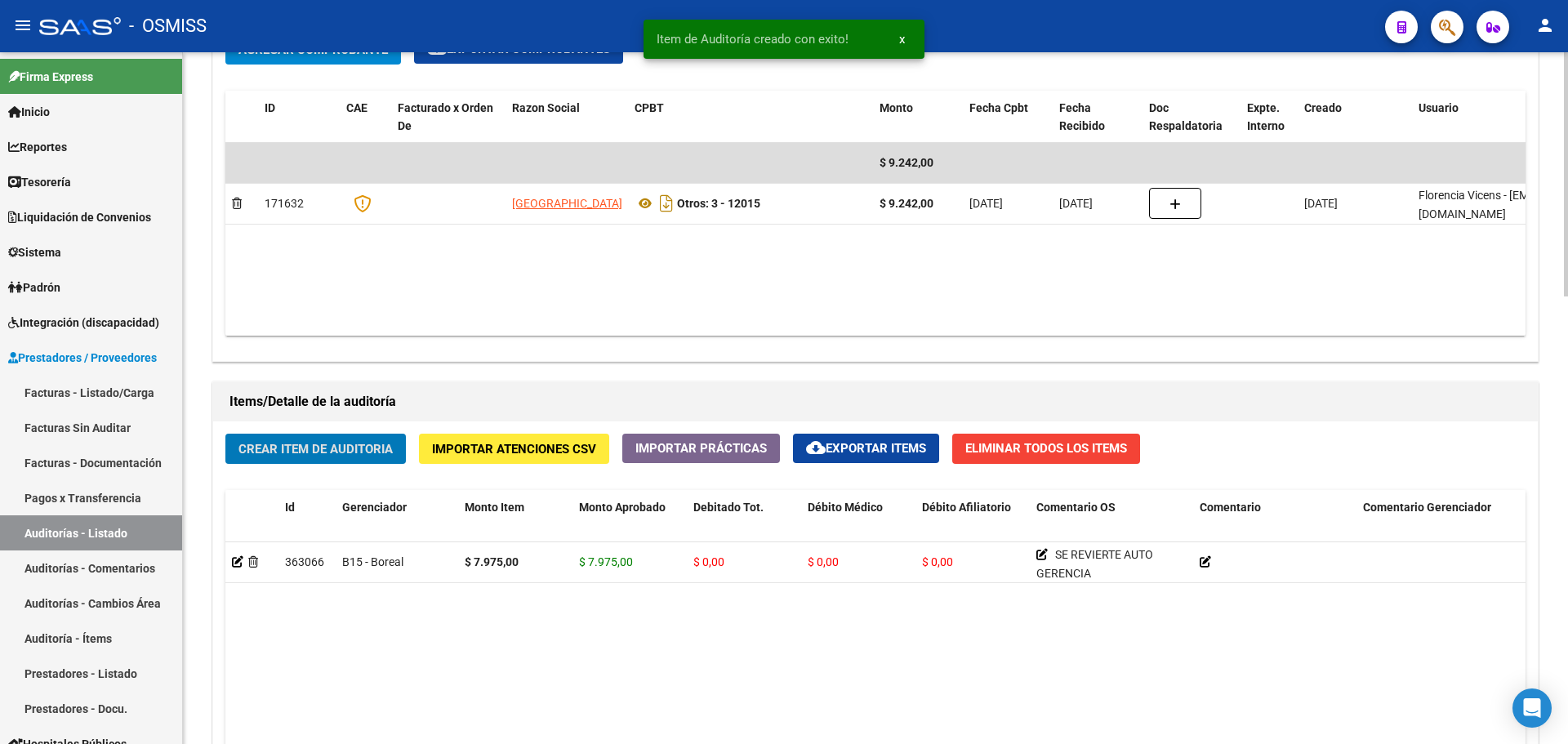
scroll to position [863, 0]
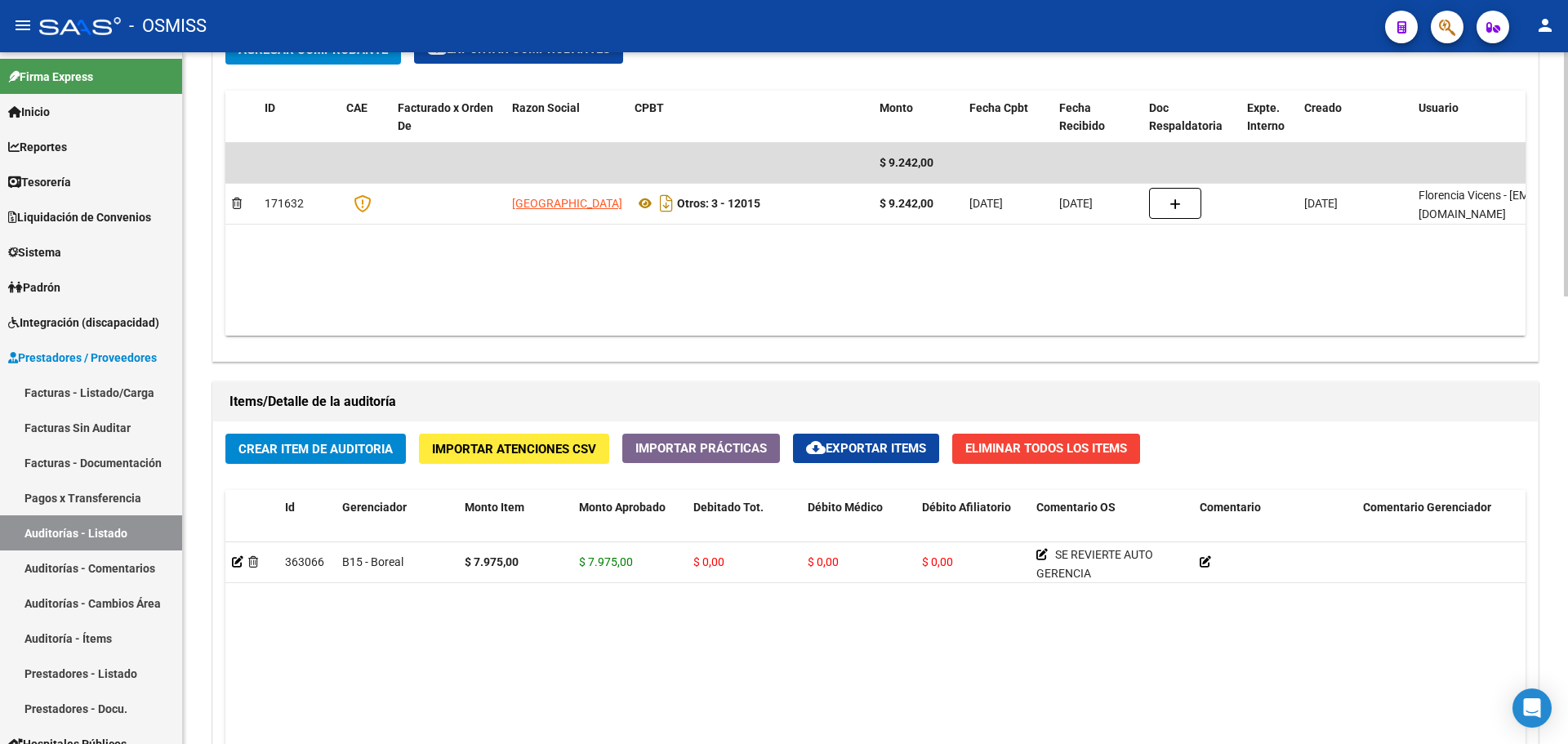
drag, startPoint x: 299, startPoint y: 464, endPoint x: 286, endPoint y: 457, distance: 14.8
click at [299, 464] on div "Crear Item de Auditoria Importar Atenciones CSV Importar Prácticas cloud_downlo…" at bounding box center [875, 729] width 1325 height 616
click at [277, 452] on span "Crear Item de Auditoria" at bounding box center [316, 449] width 154 height 14
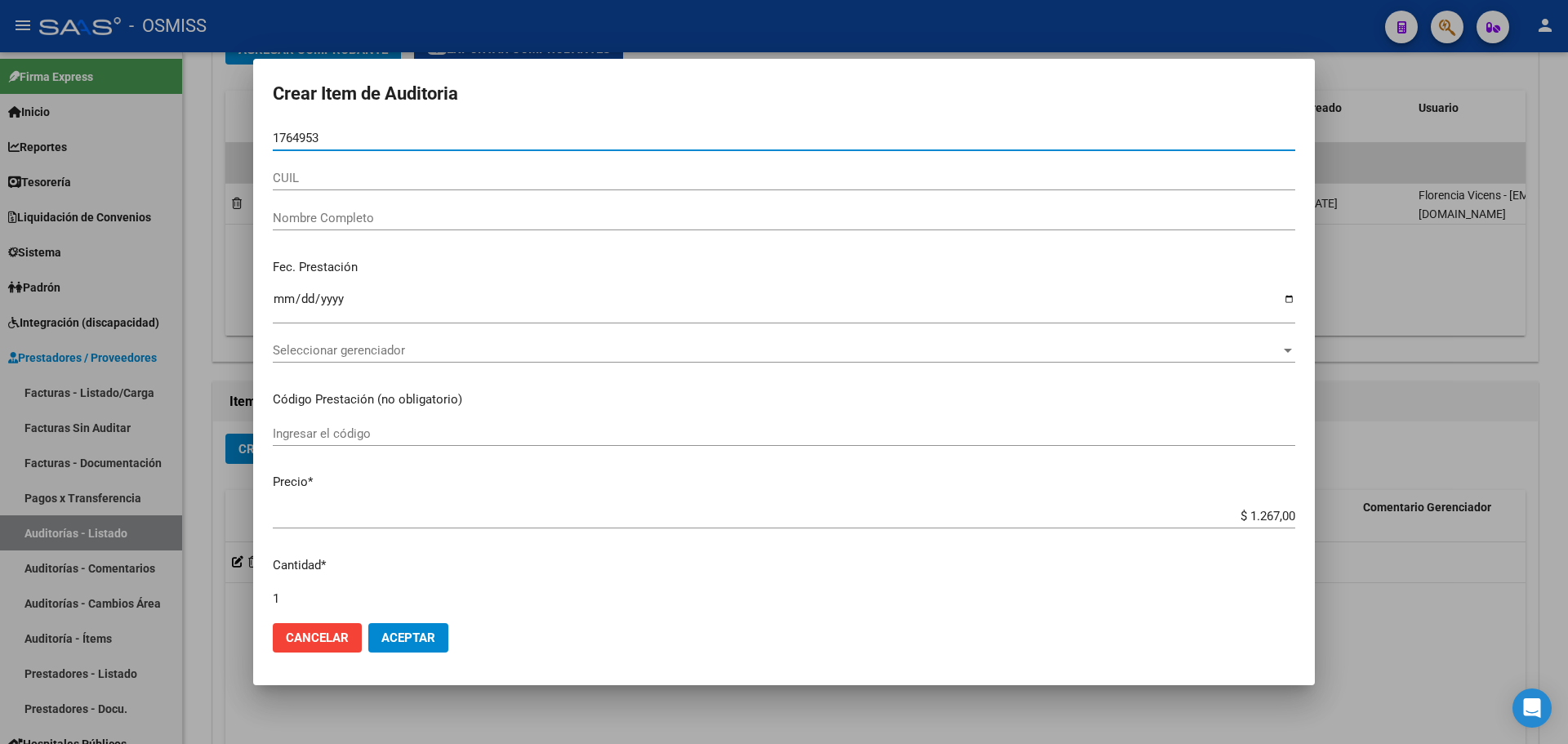
type input "17649539"
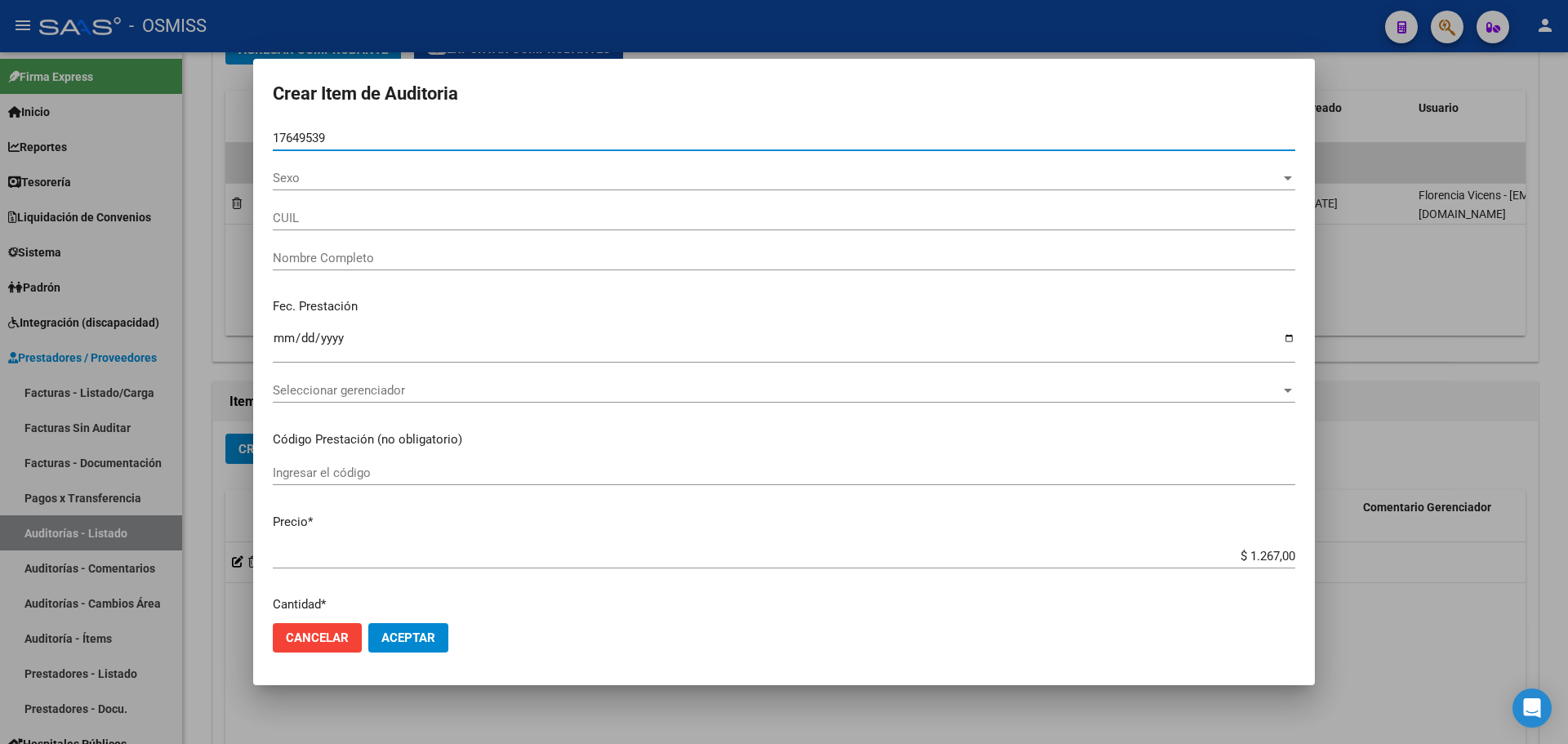
type input "27176495397"
type input "[PERSON_NAME] [PERSON_NAME]"
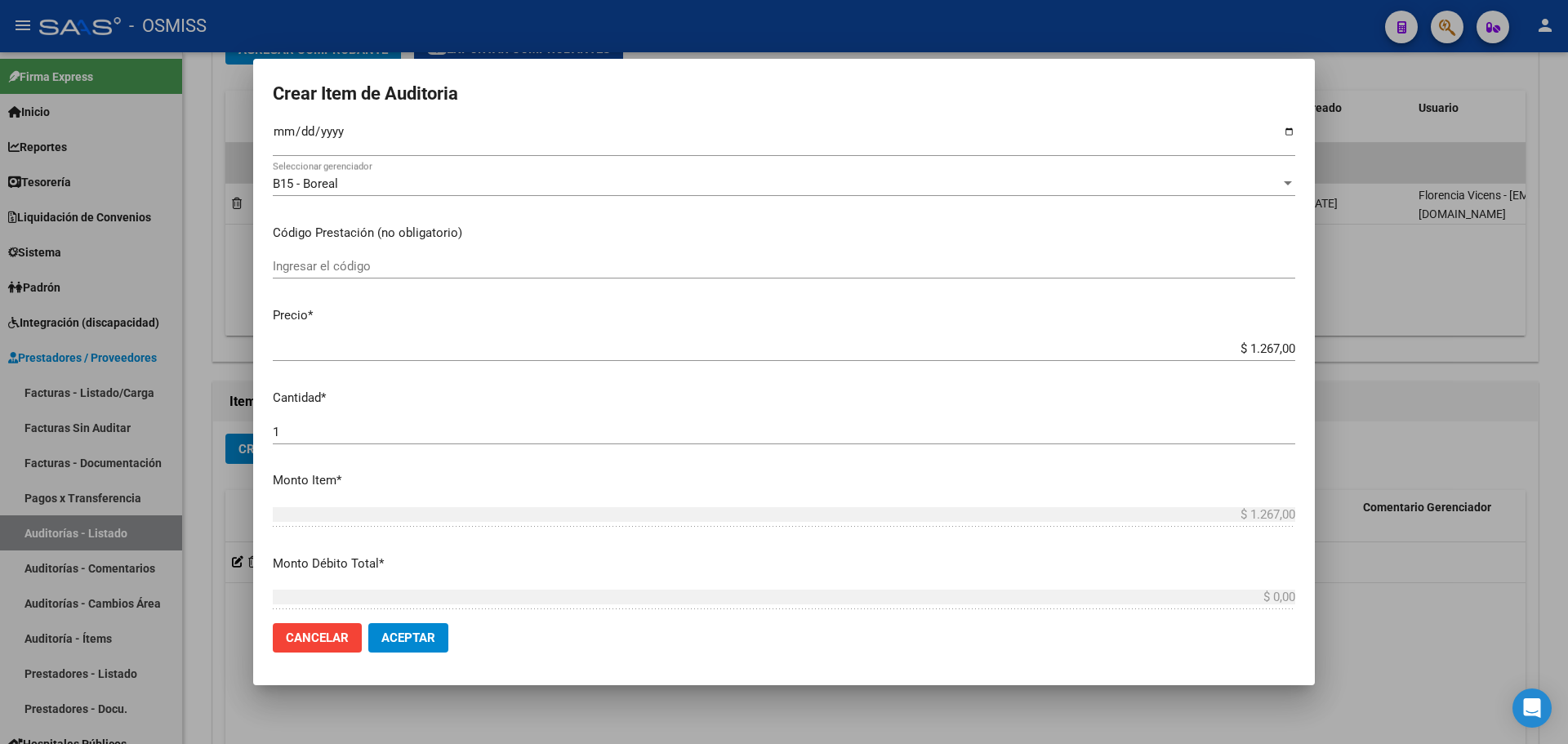
scroll to position [245, 0]
type input "17649539"
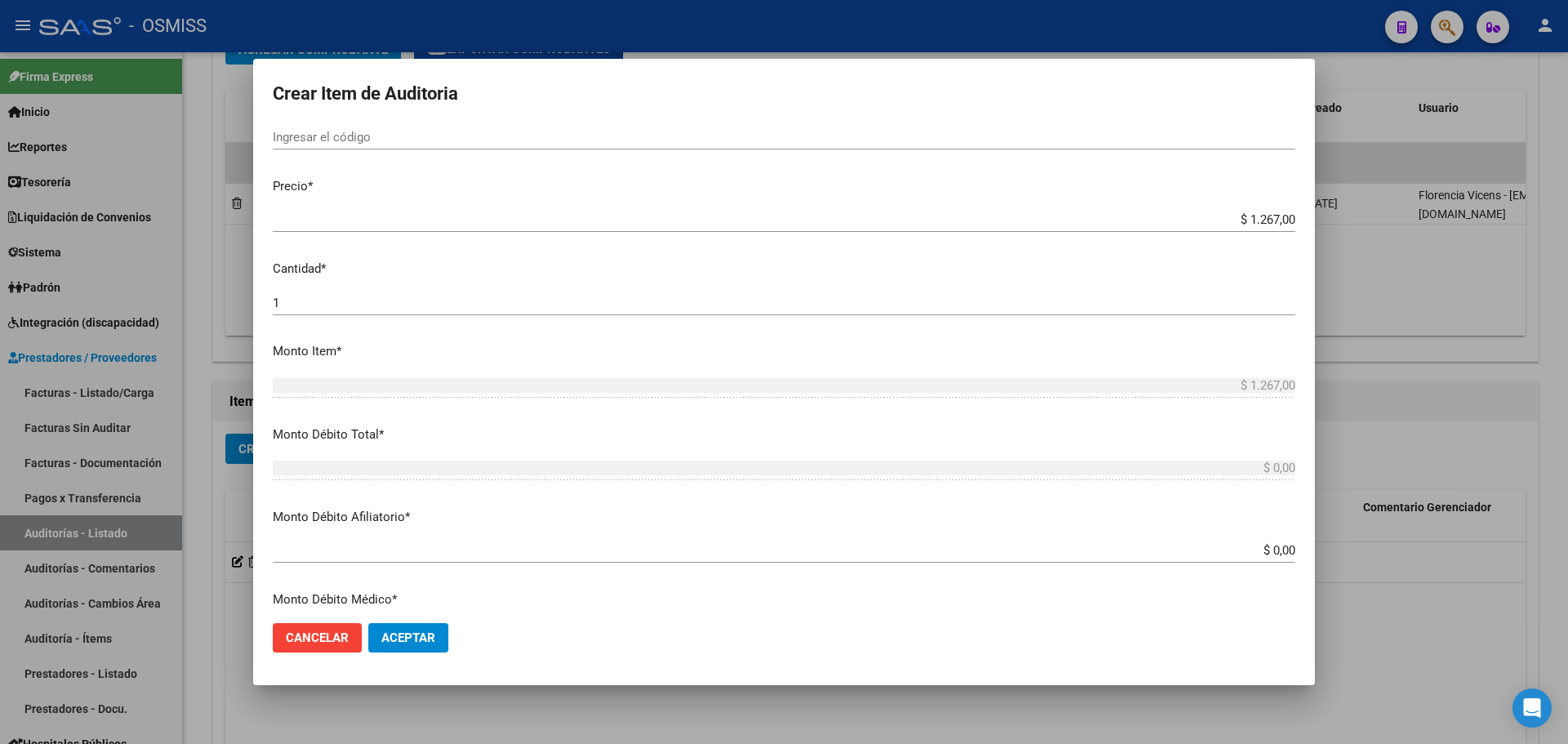
scroll to position [572, 0]
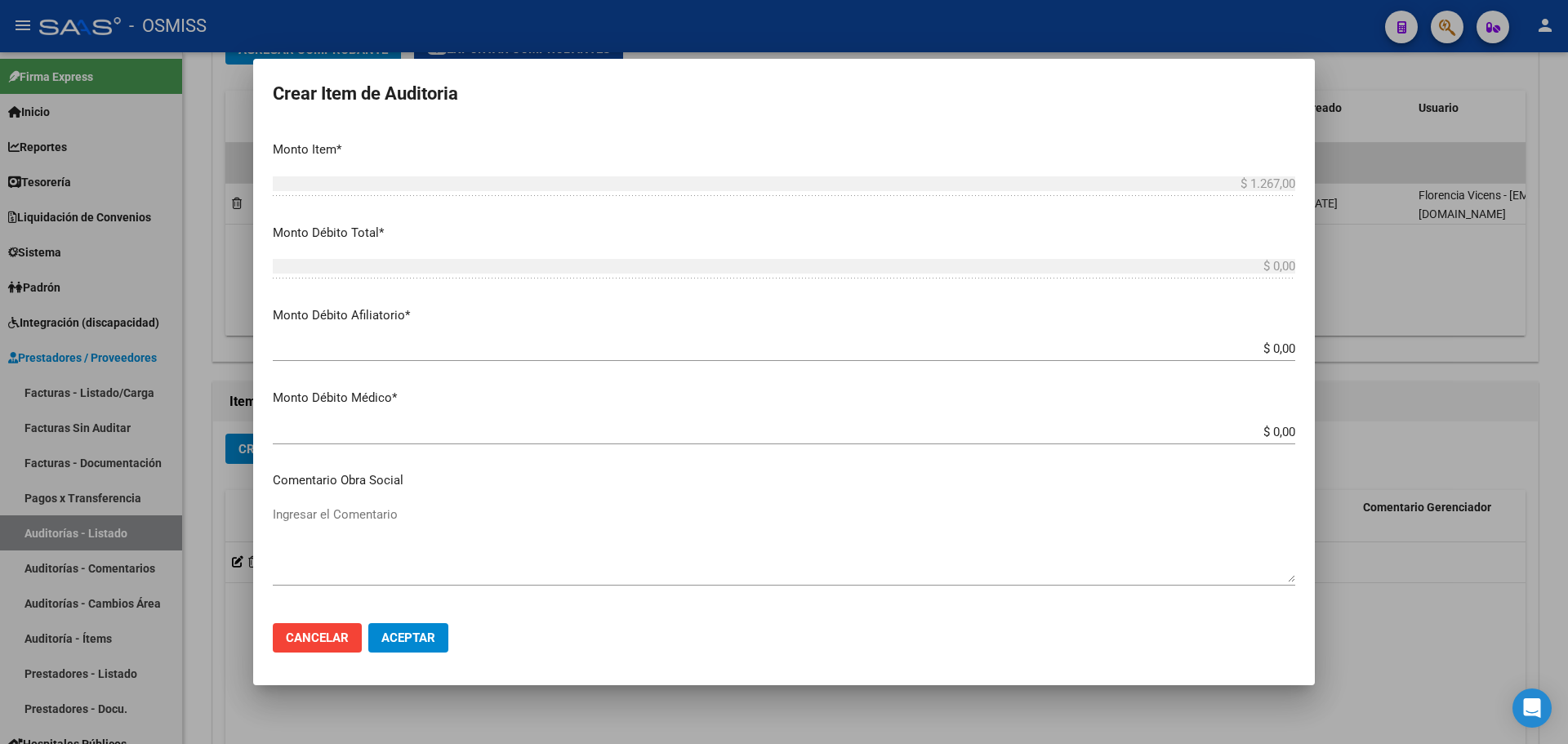
click at [334, 500] on mat-dialog-content "17649539 Nro Documento 27176495397 CUIL Afiliado Activo Análisis Afiliado Prest…" at bounding box center [784, 367] width 1062 height 483
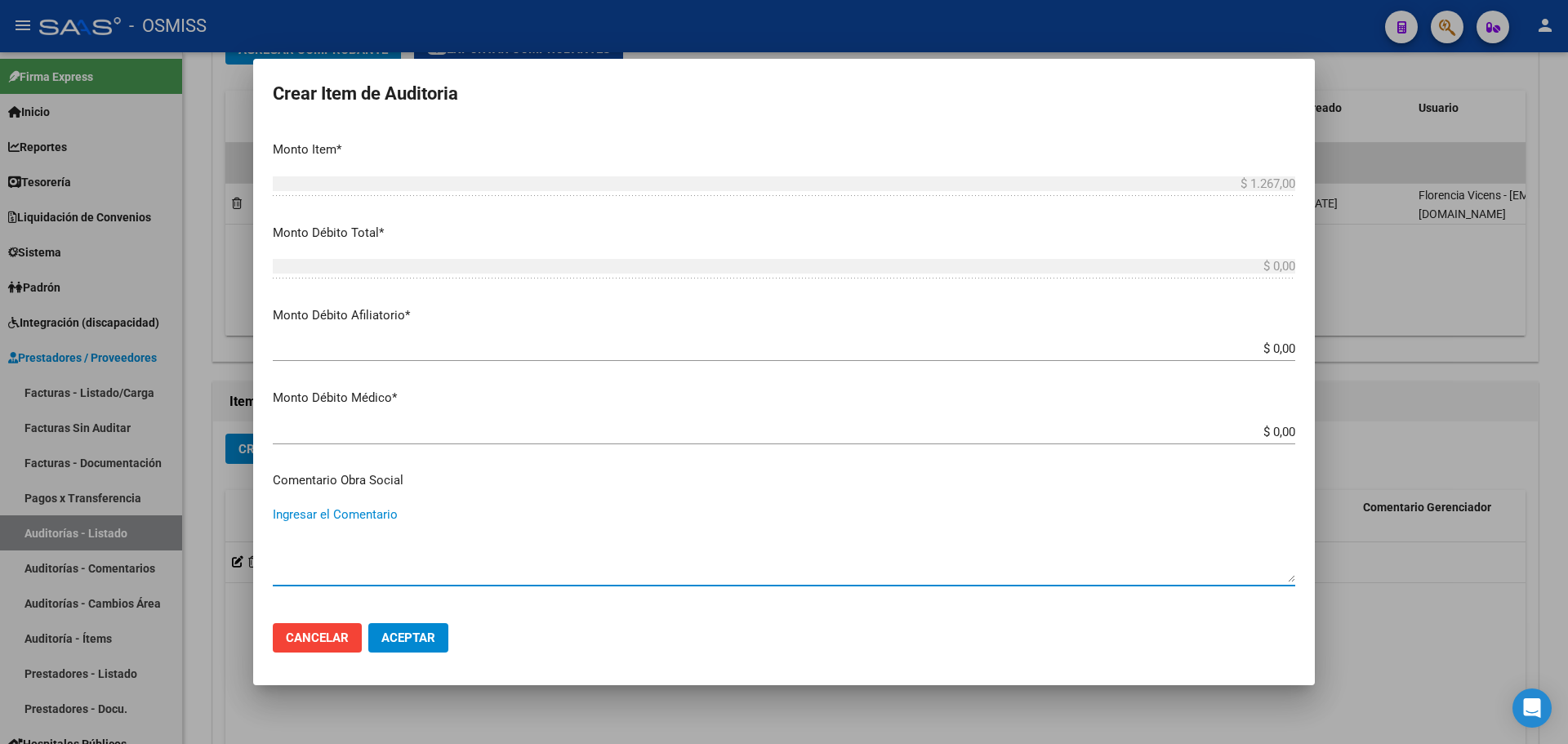
click at [335, 519] on textarea "Ingresar el Comentario" at bounding box center [784, 544] width 1022 height 77
paste textarea "SE REVIERTE AUTO GERENCIA"
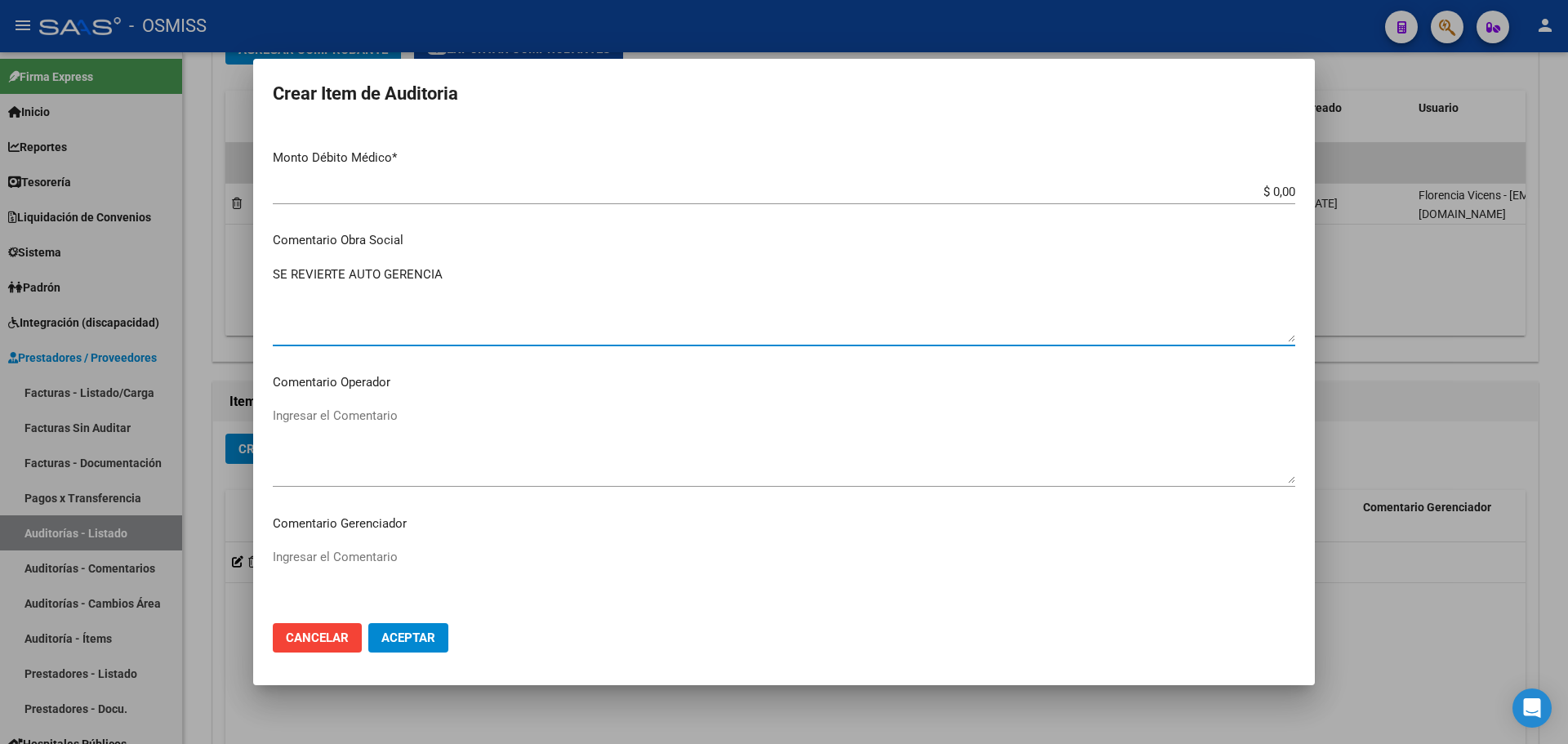
scroll to position [817, 0]
type textarea "SE REVIERTE AUTO GERENCIA"
click at [441, 636] on button "Aceptar" at bounding box center [408, 637] width 80 height 29
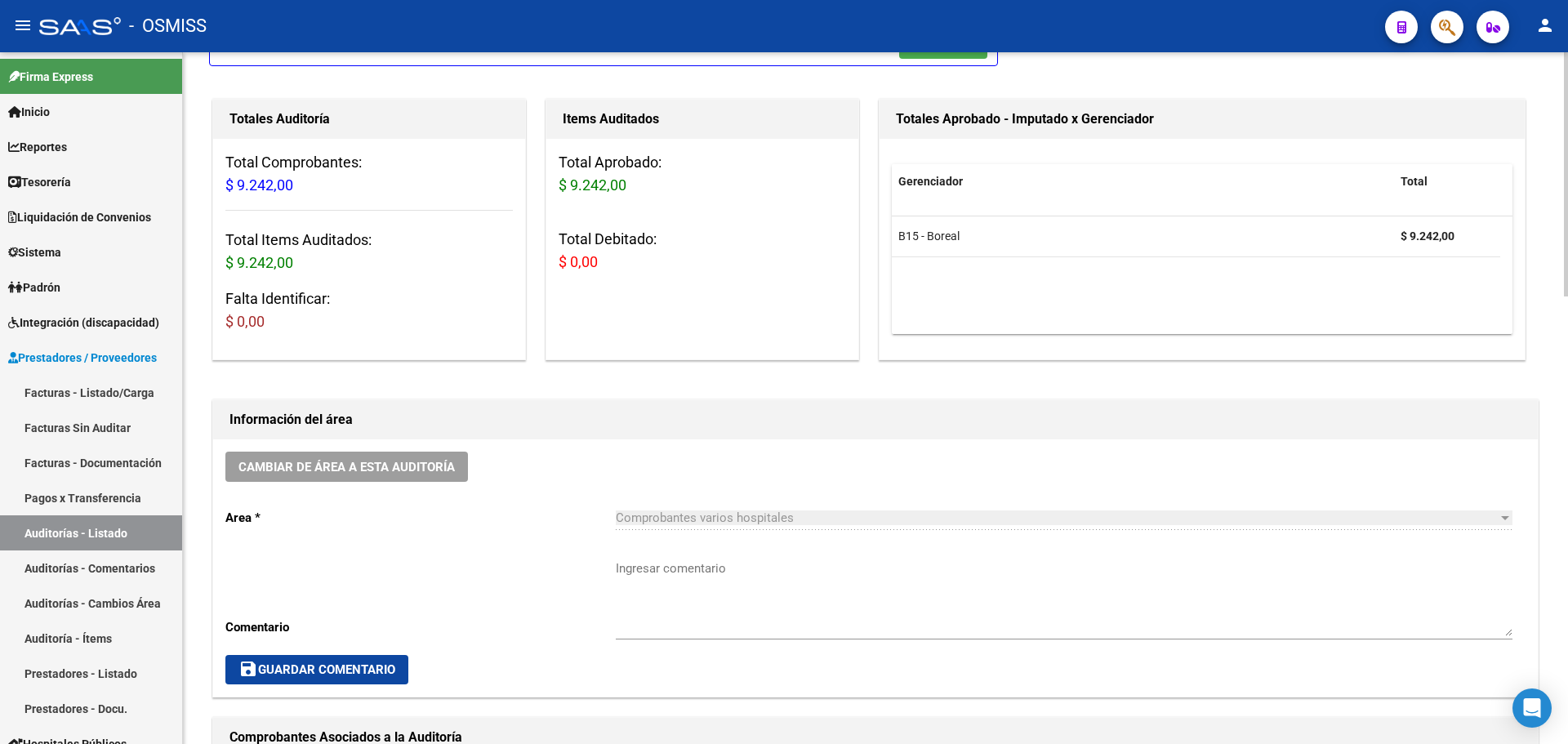
scroll to position [455, 0]
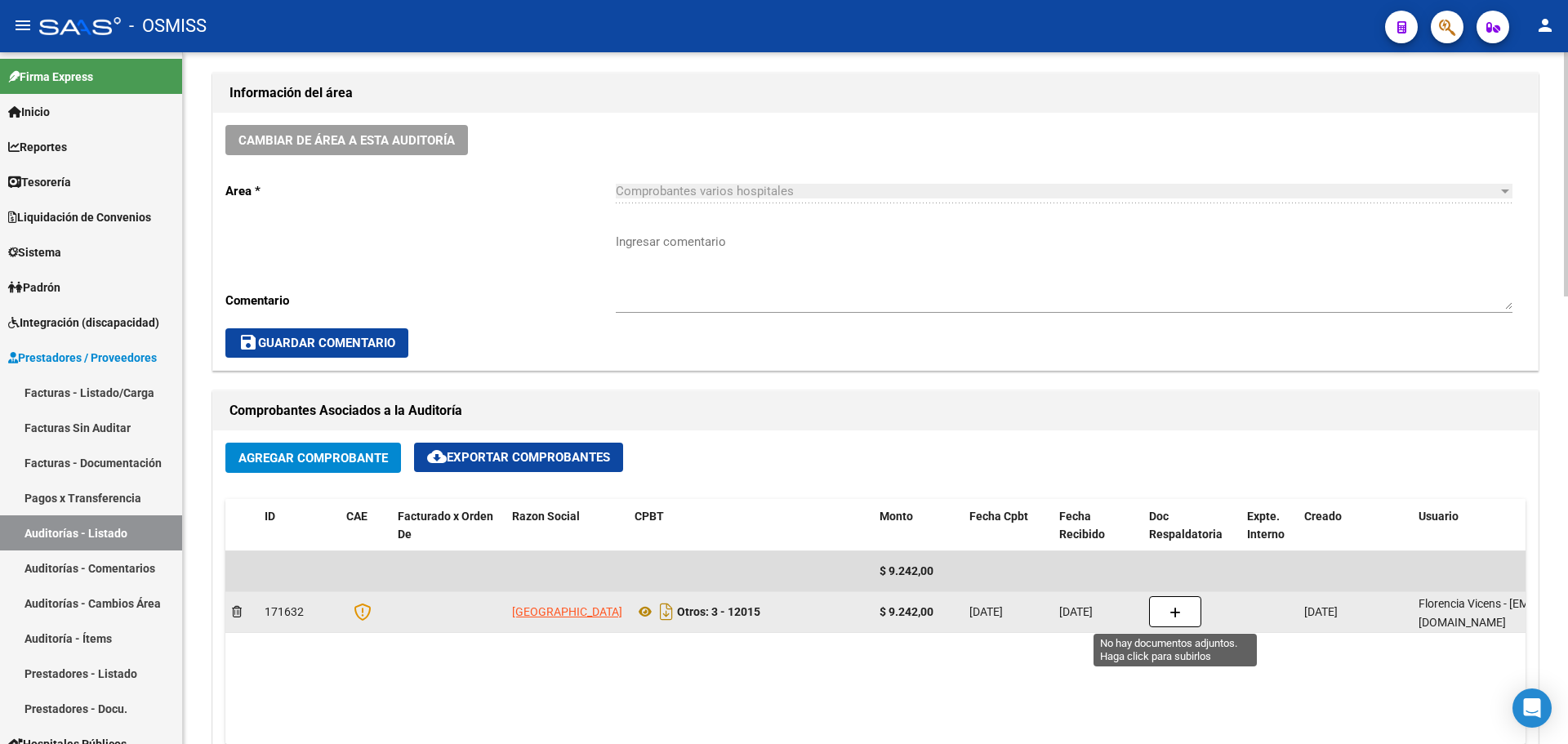
click at [1156, 615] on button "button" at bounding box center [1175, 612] width 52 height 31
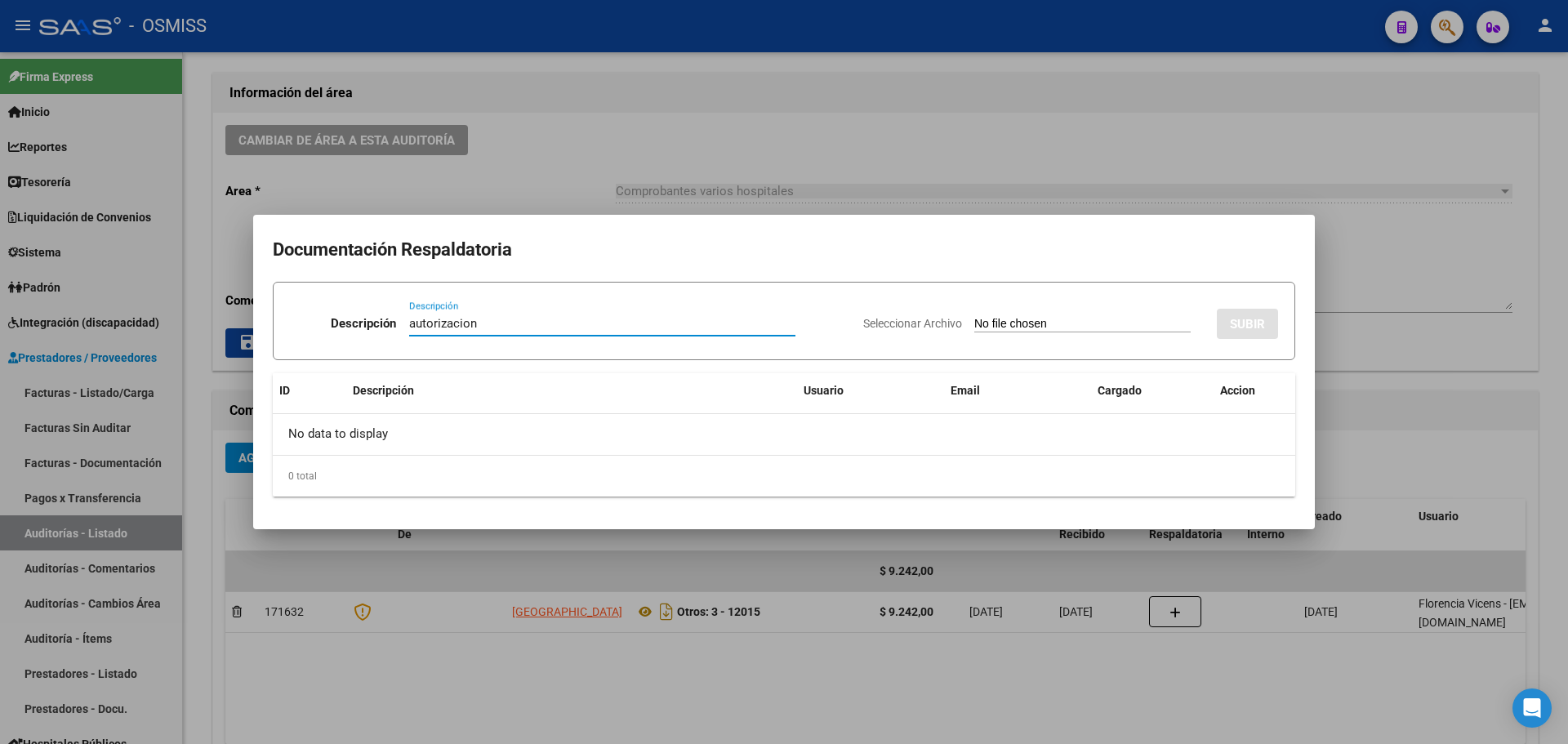
type input "autorizacion"
click at [1017, 314] on div "Seleccionar Archivo SUBIR" at bounding box center [1071, 321] width 415 height 49
click at [998, 326] on input "Seleccionar Archivo" at bounding box center [1083, 324] width 217 height 15
type input "C:\fakepath\FC. 3-12015 [GEOGRAPHIC_DATA]pdf"
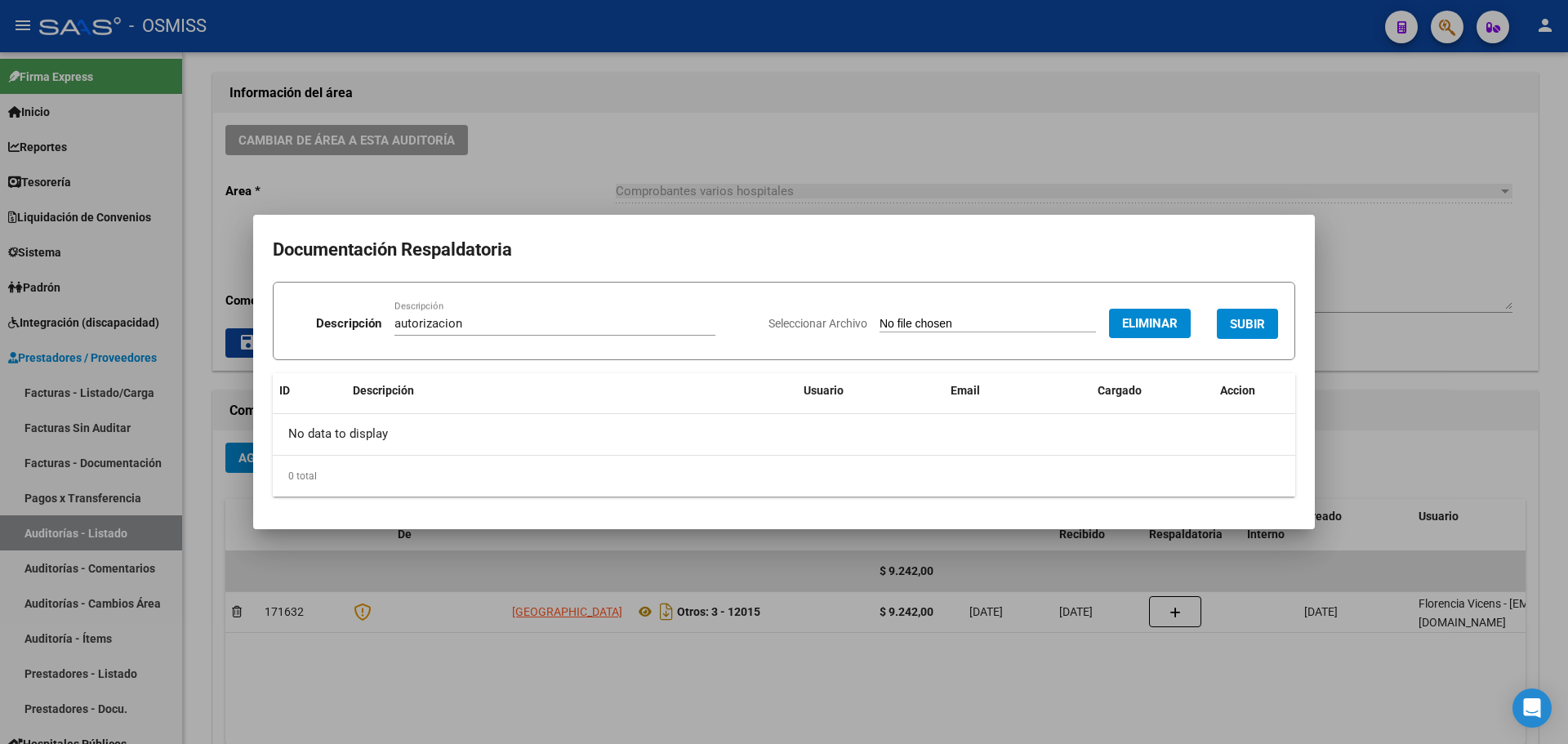
click at [1237, 331] on span "SUBIR" at bounding box center [1248, 323] width 35 height 14
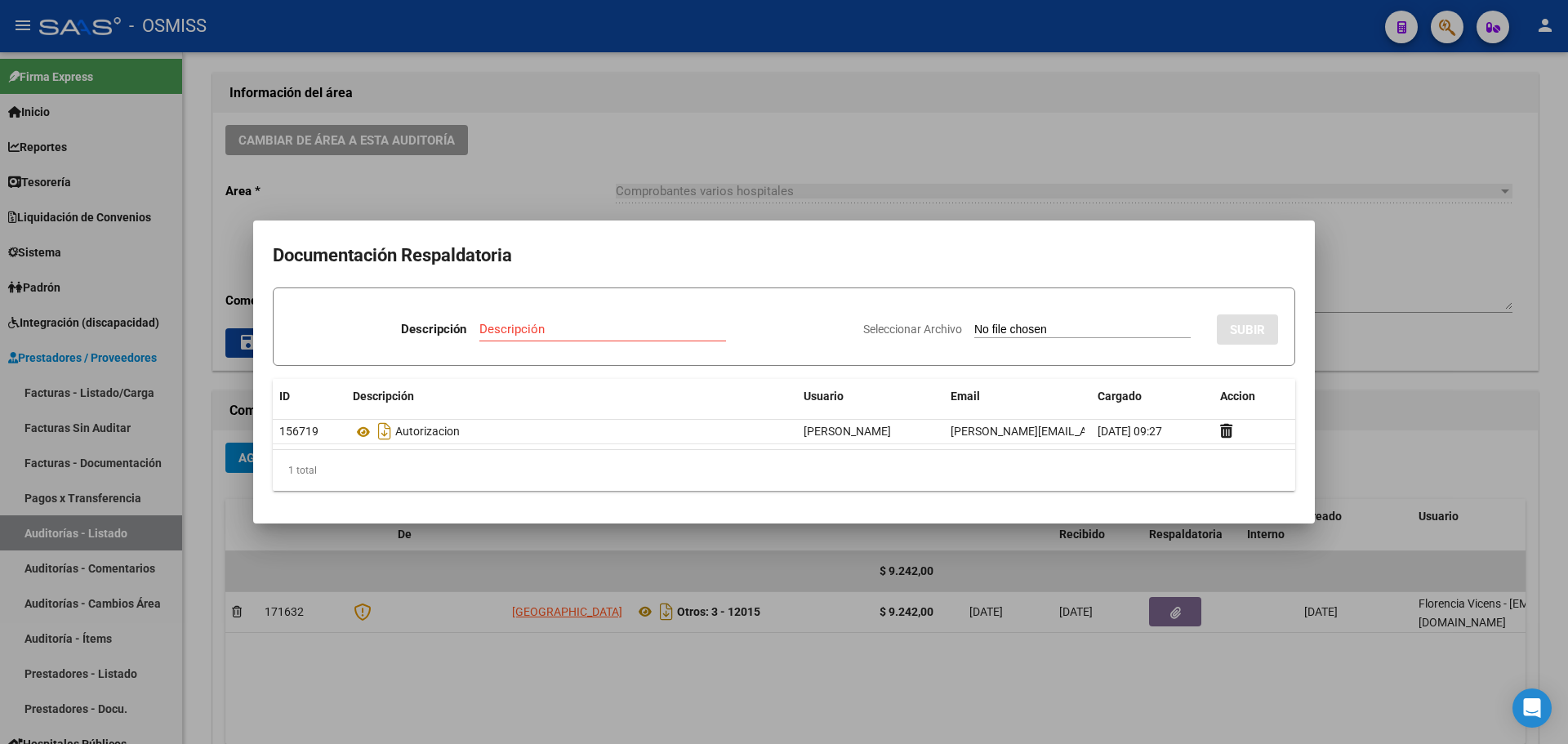
click at [402, 164] on div at bounding box center [784, 372] width 1568 height 744
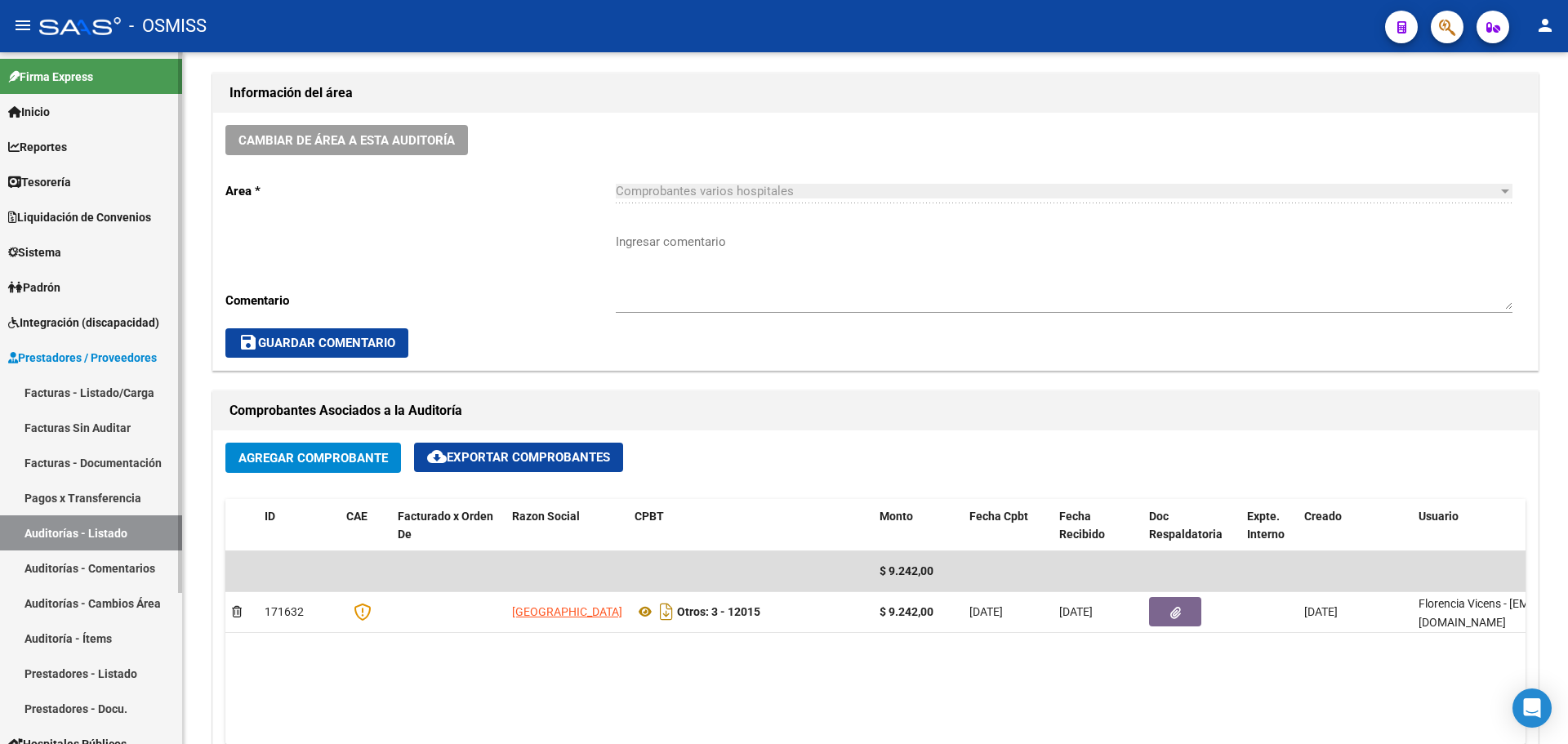
click at [83, 179] on link "Tesorería" at bounding box center [91, 182] width 183 height 35
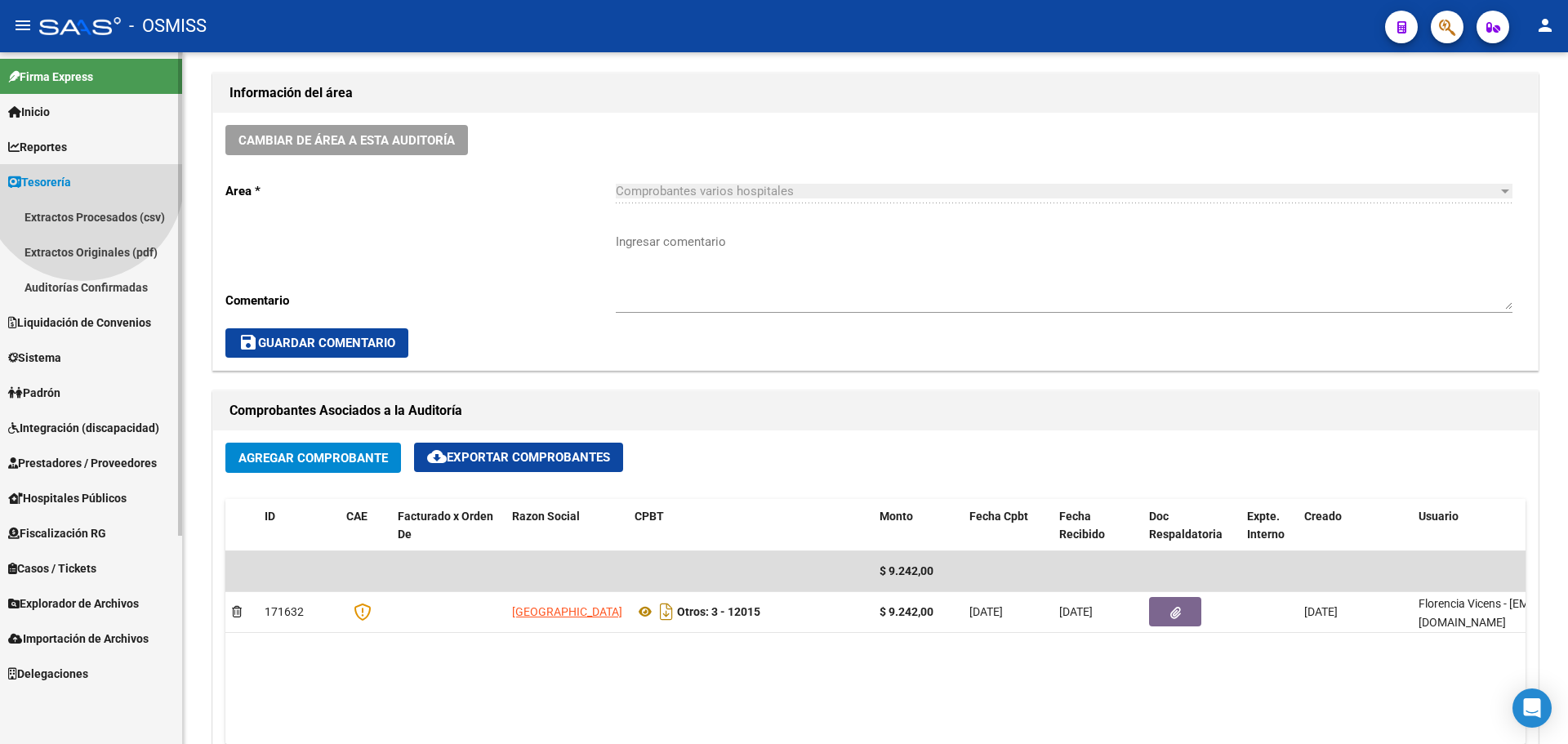
click at [83, 179] on link "Tesorería" at bounding box center [91, 182] width 183 height 35
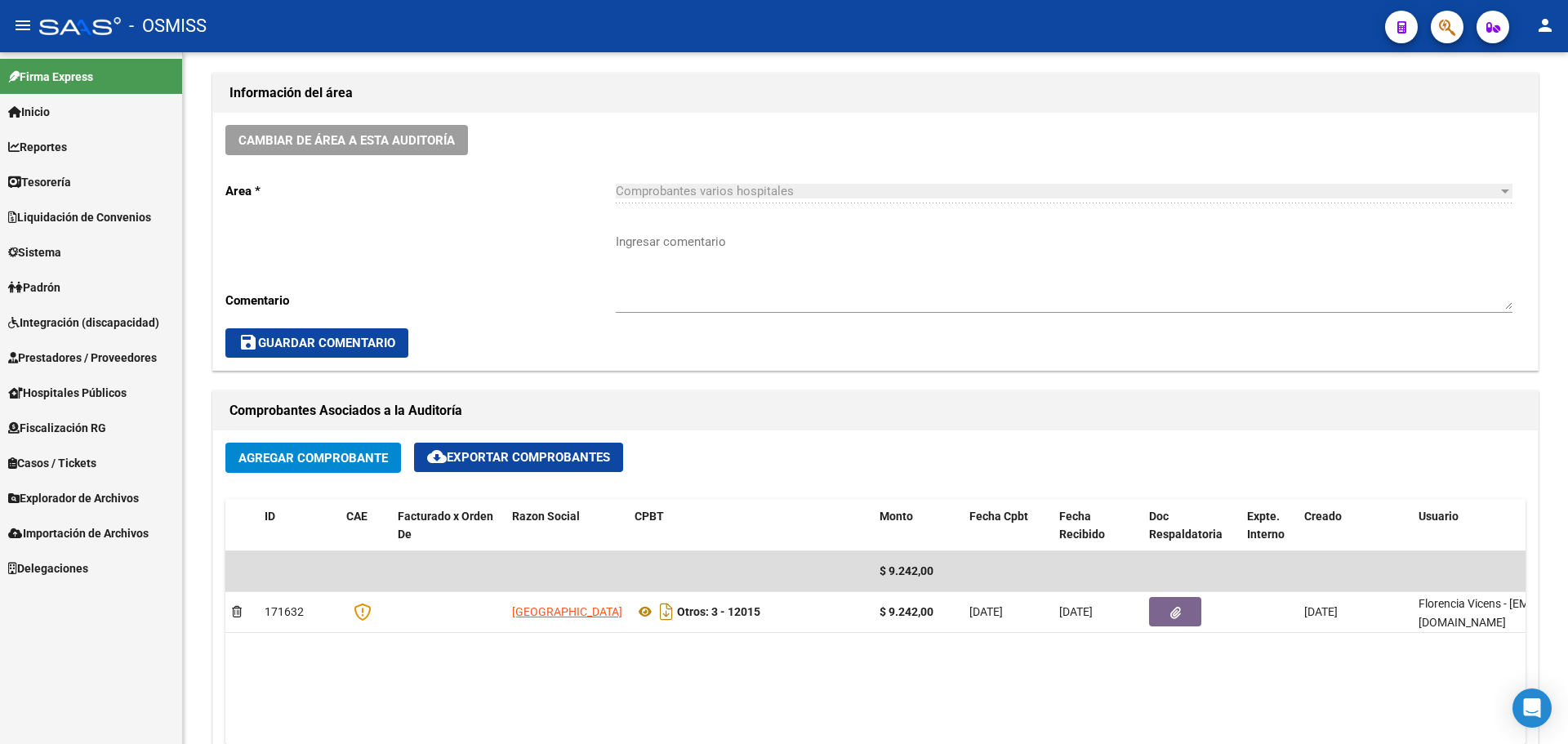
click at [83, 179] on link "Tesorería" at bounding box center [91, 182] width 183 height 35
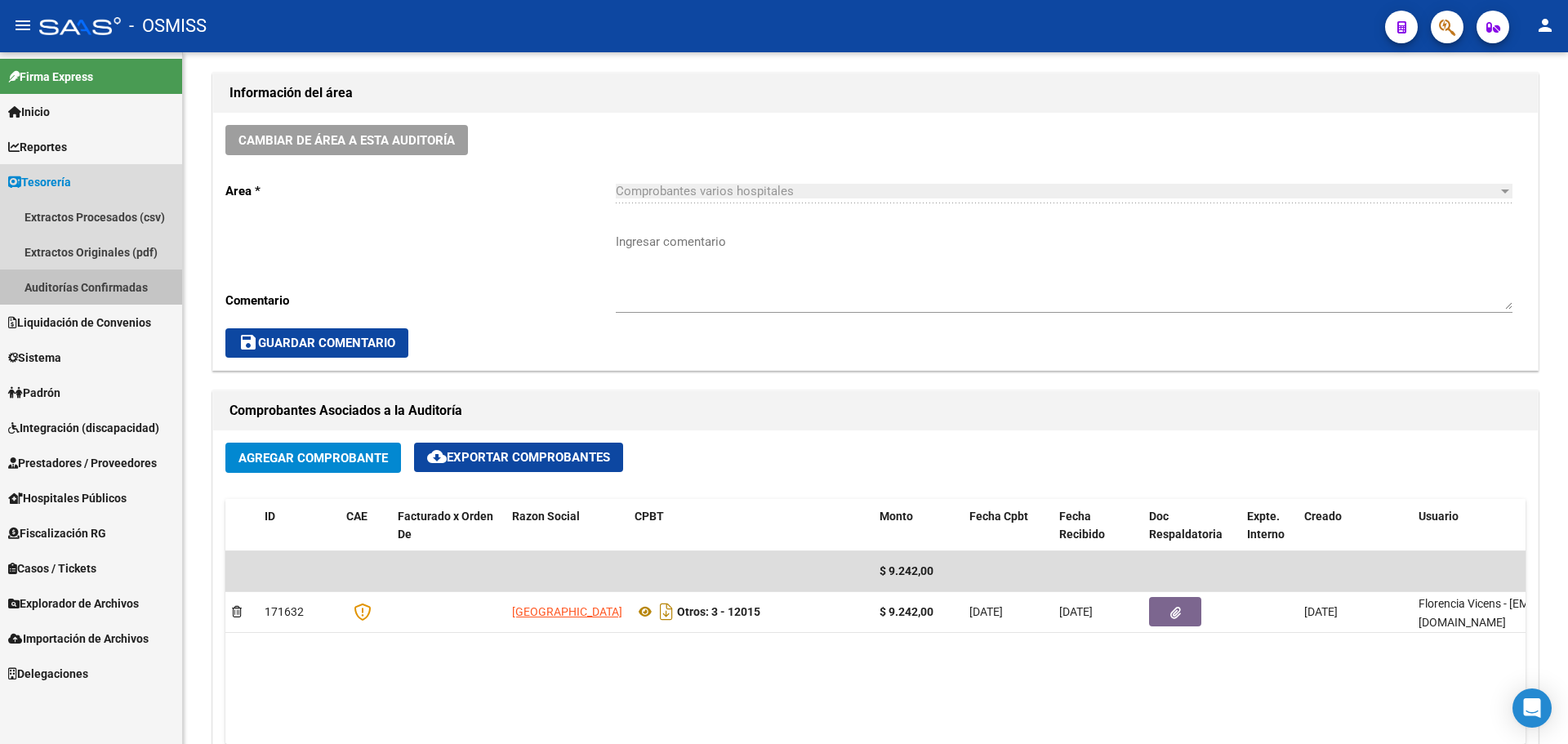
click at [90, 293] on link "Auditorías Confirmadas" at bounding box center [91, 286] width 183 height 35
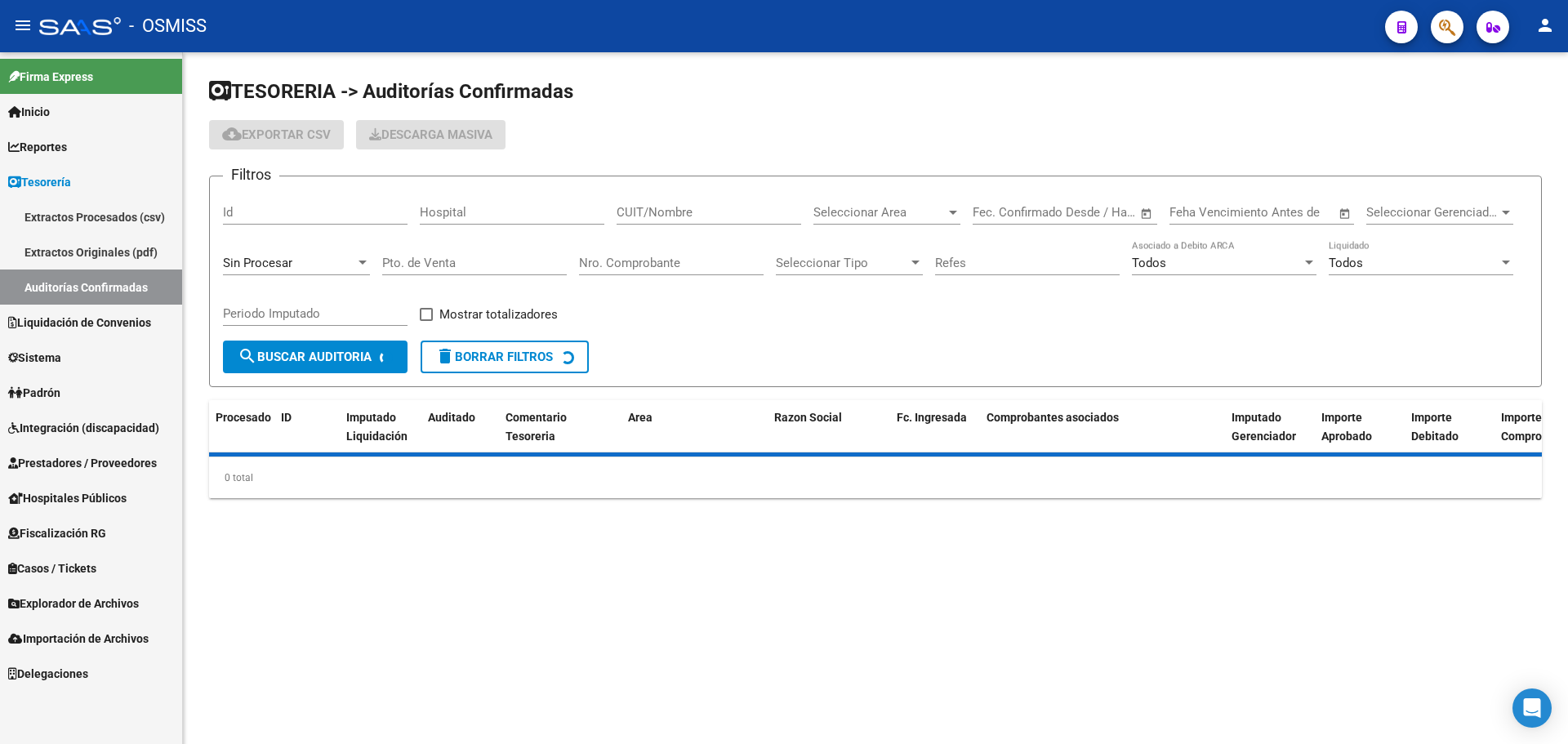
click at [244, 258] on span "Sin Procesar" at bounding box center [257, 263] width 69 height 14
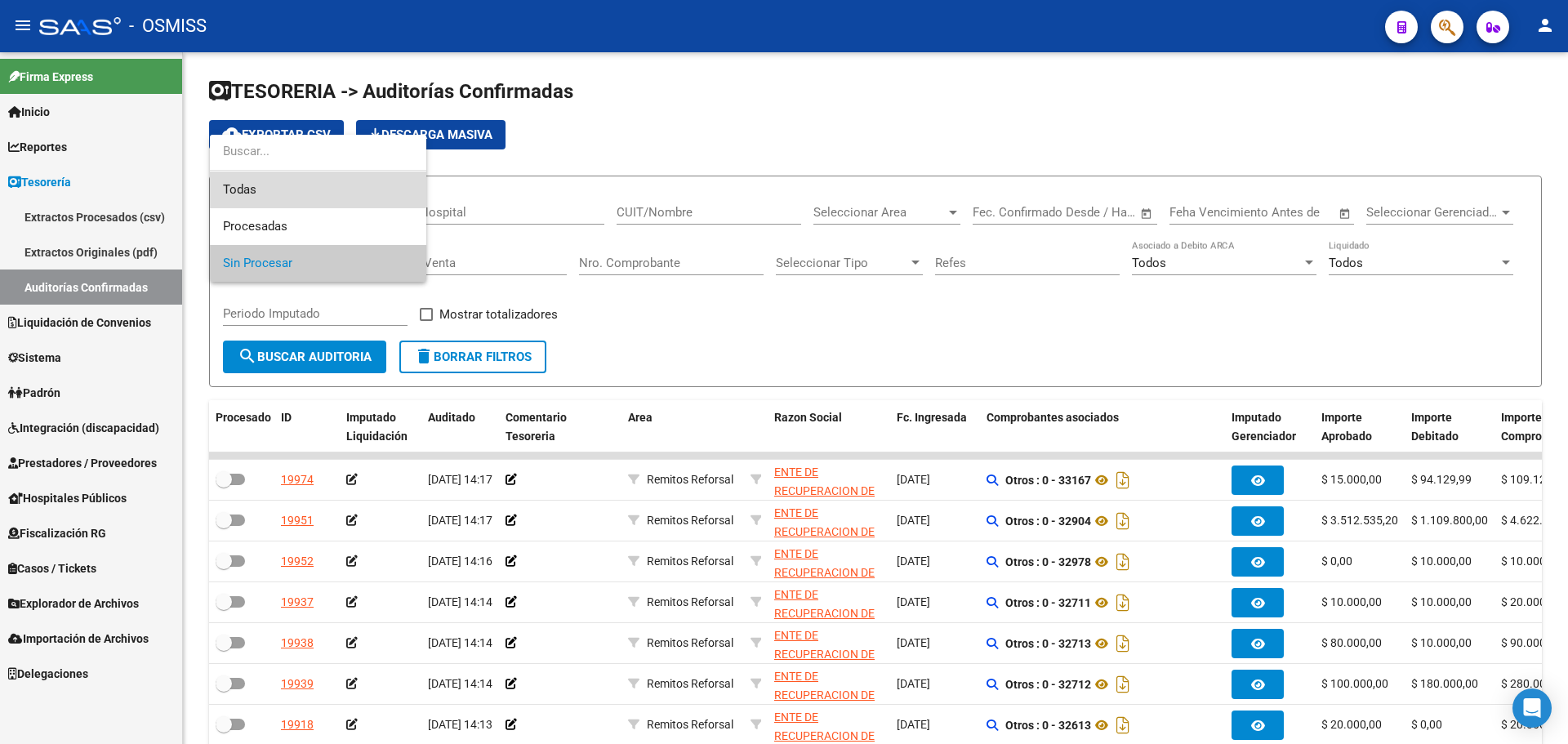
click at [303, 186] on span "Todas" at bounding box center [318, 189] width 190 height 37
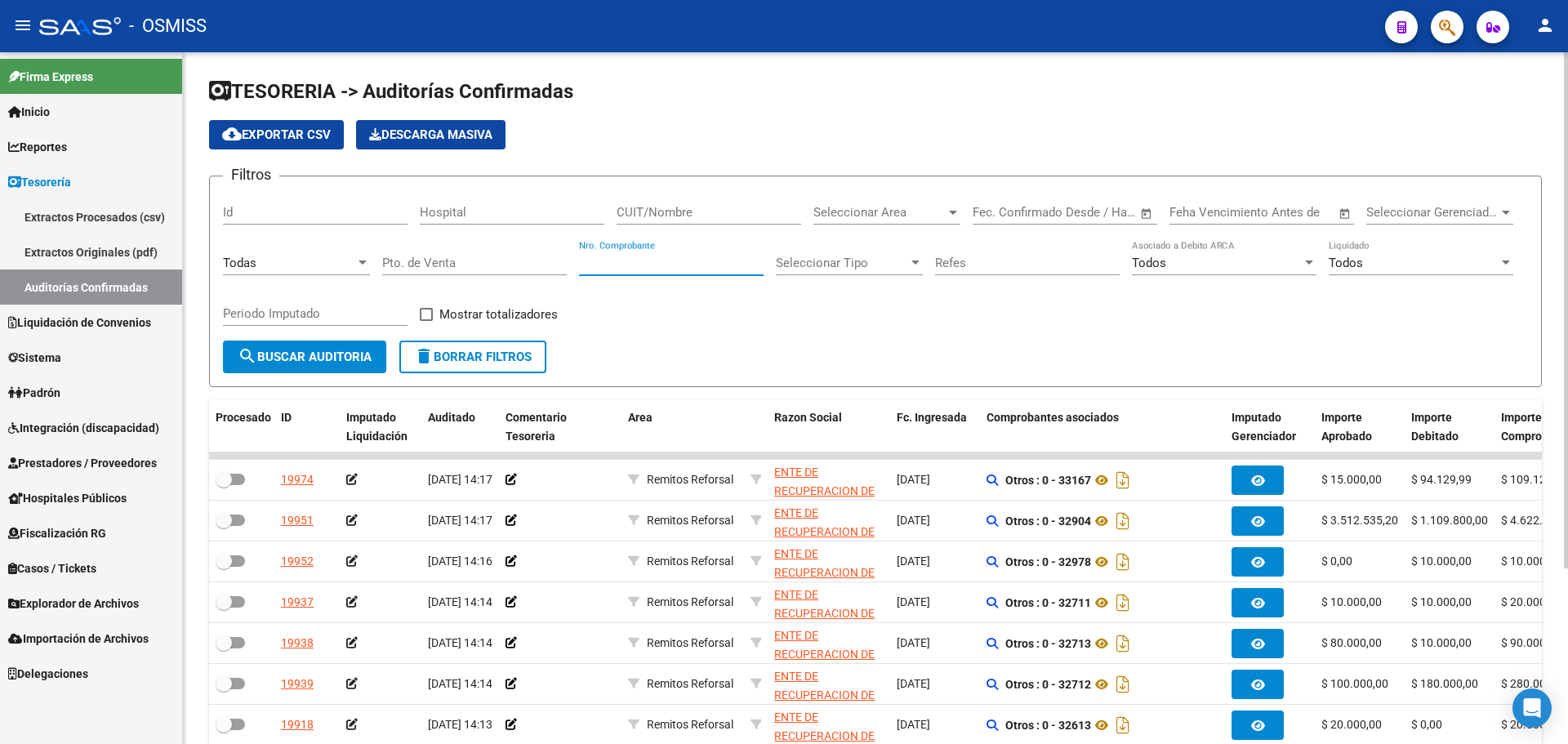
click at [624, 261] on input "Nro. Comprobante" at bounding box center [671, 263] width 184 height 14
type input "38772"
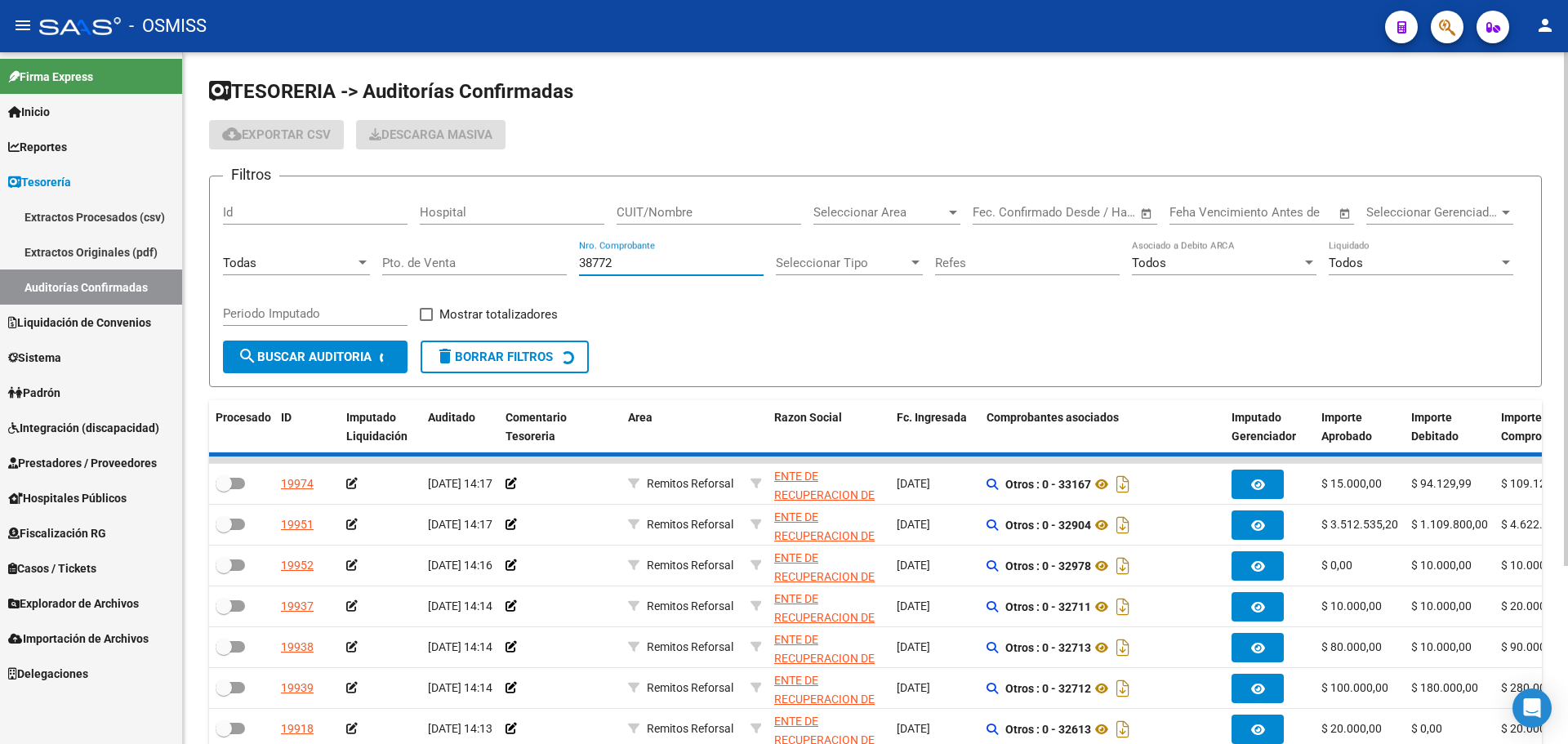
checkbox input "true"
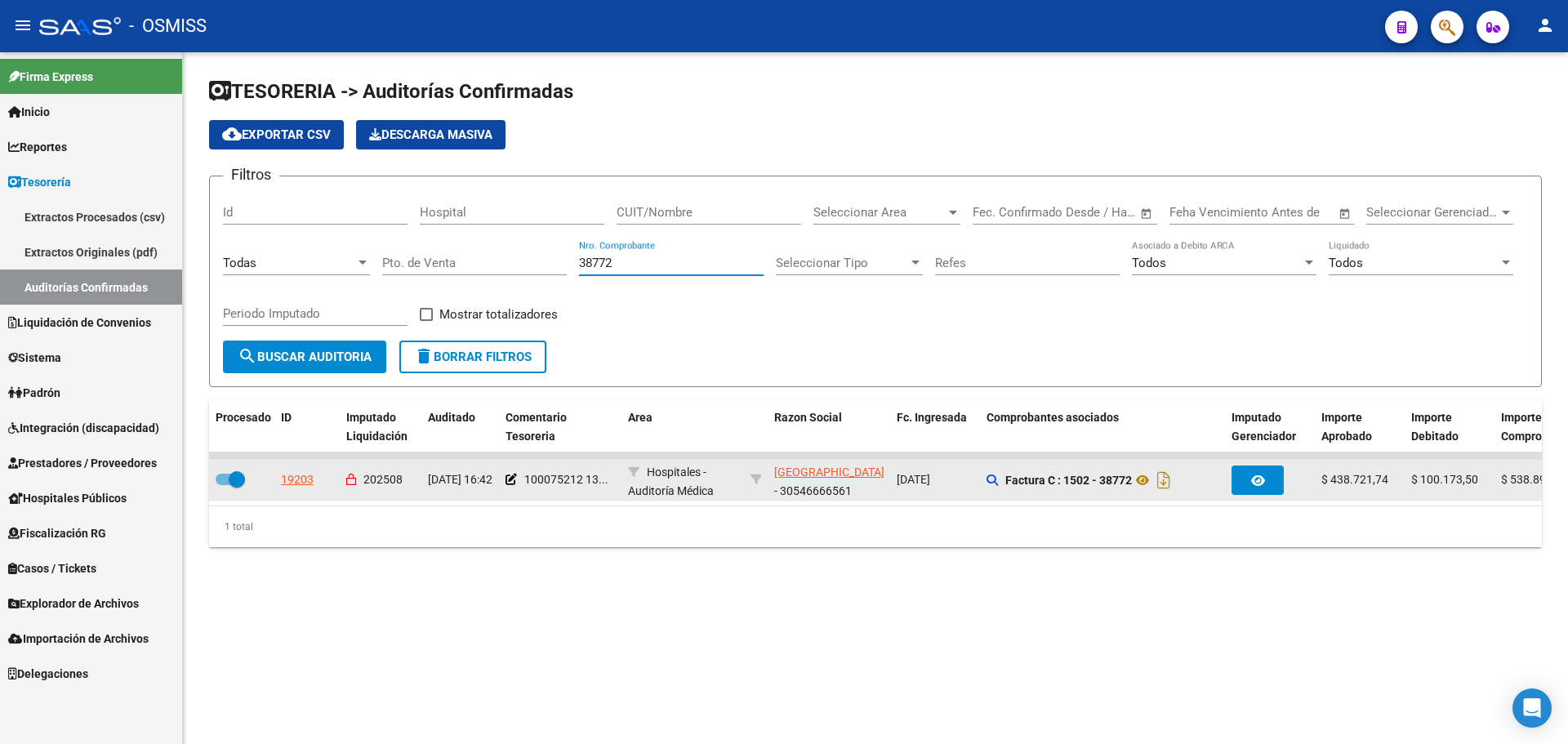
type input "38772"
click at [312, 480] on div "19203" at bounding box center [297, 480] width 32 height 19
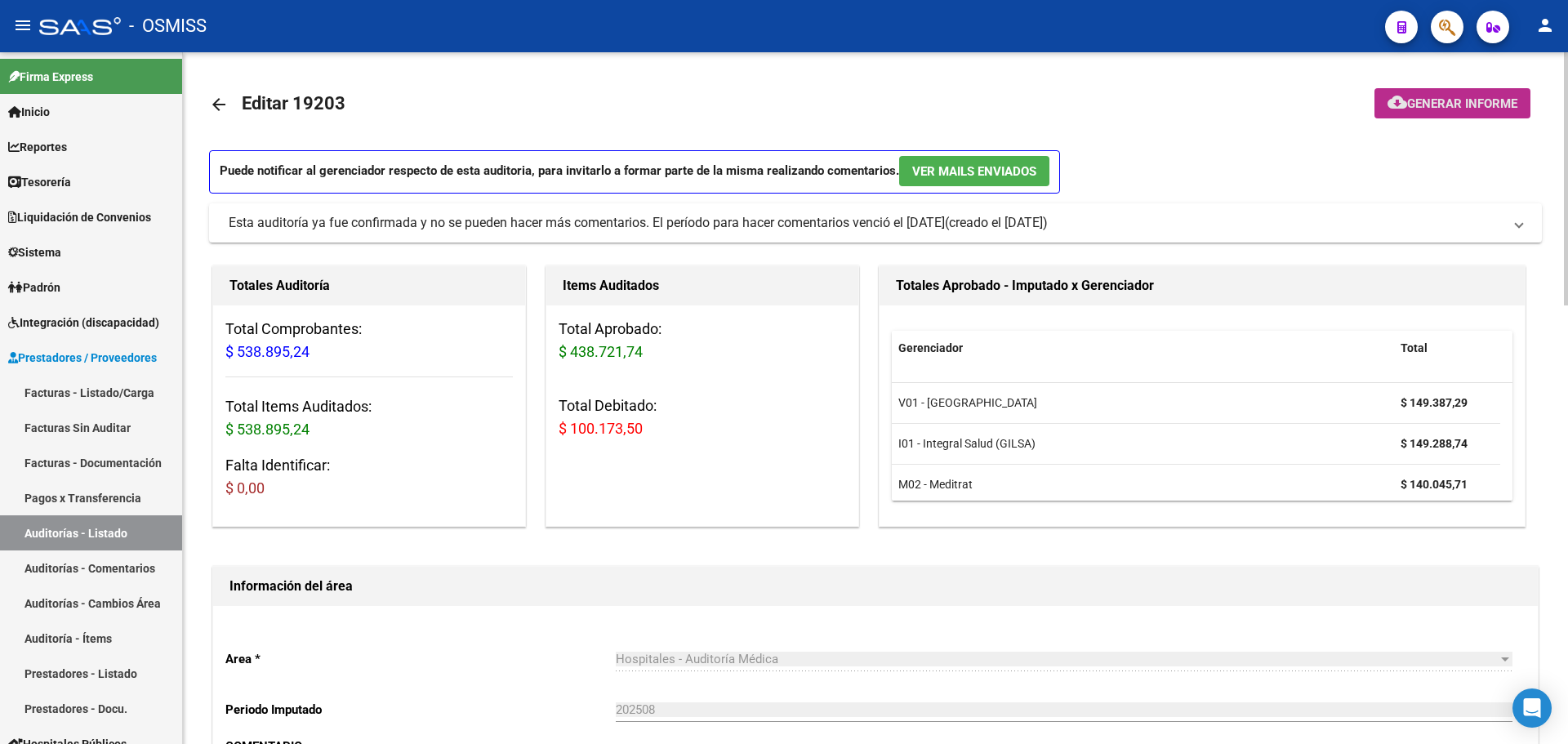
click at [1388, 104] on mat-icon "cloud_download" at bounding box center [1397, 102] width 20 height 20
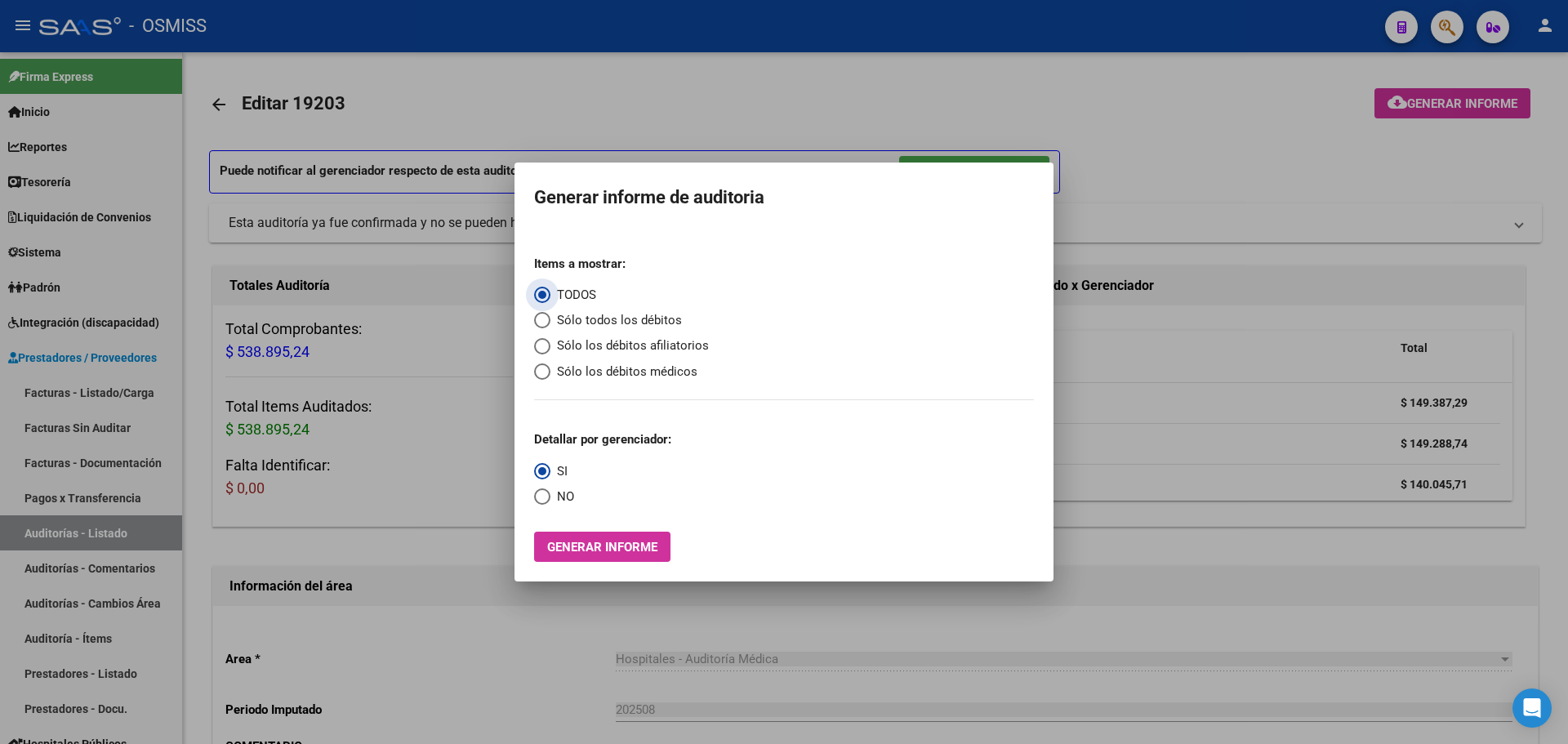
click at [607, 316] on span "Sólo todos los débitos" at bounding box center [616, 321] width 131 height 19
click at [551, 316] on input "Sólo todos los débitos" at bounding box center [542, 320] width 16 height 16
radio input "true"
click at [550, 506] on label "NO" at bounding box center [554, 498] width 40 height 19
click at [550, 505] on input "NO" at bounding box center [542, 497] width 16 height 16
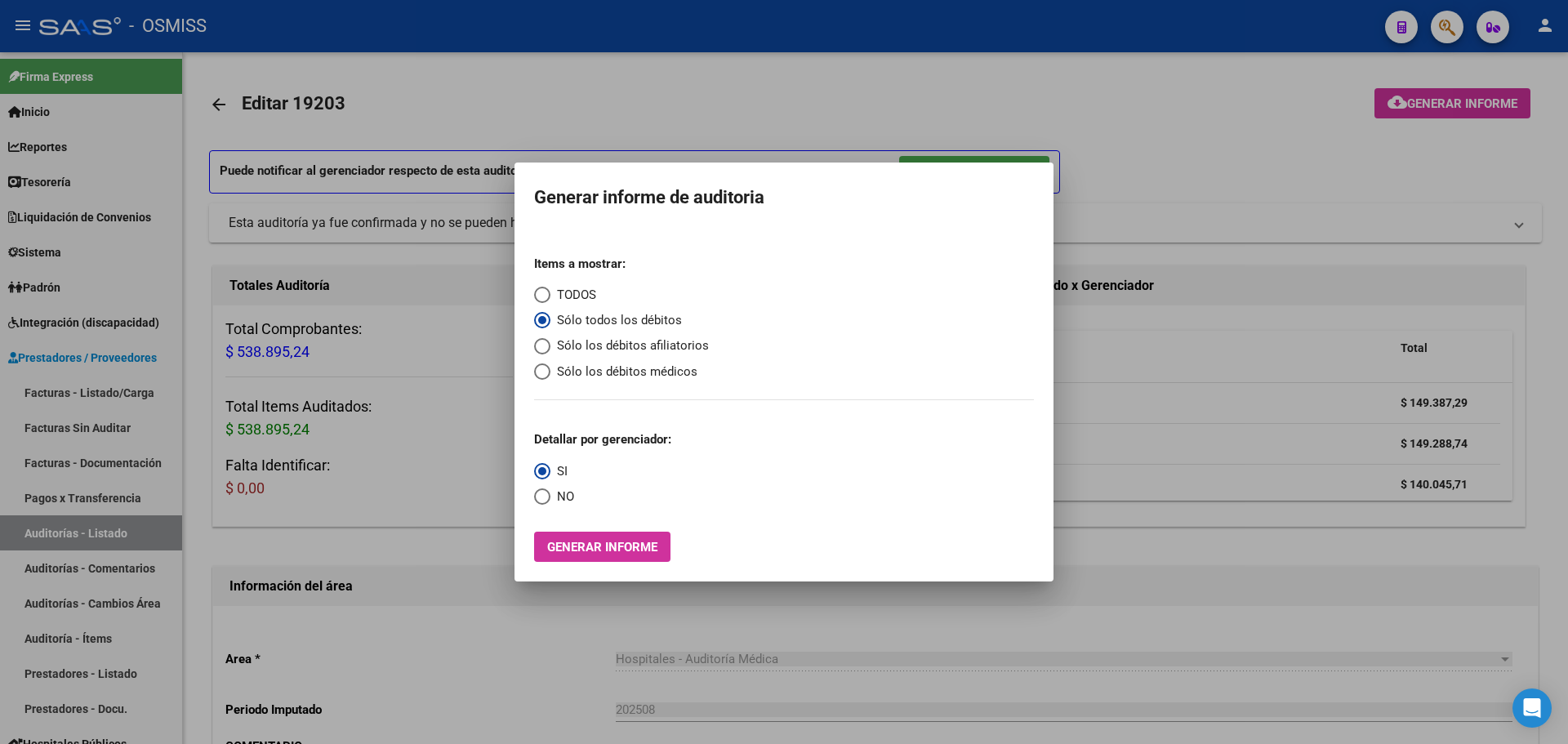
radio input "true"
click at [570, 541] on span "Generar informe" at bounding box center [602, 547] width 110 height 14
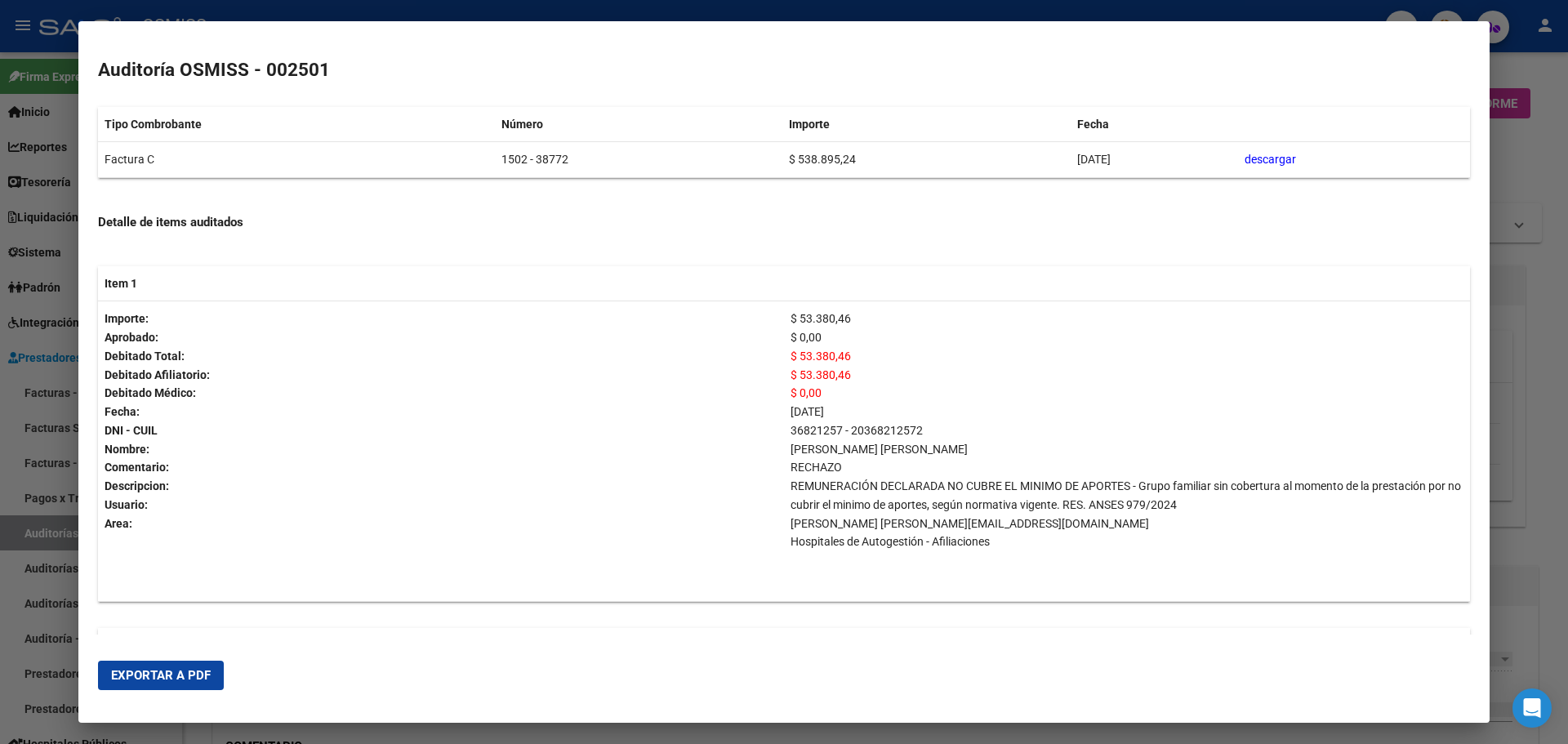
scroll to position [204, 0]
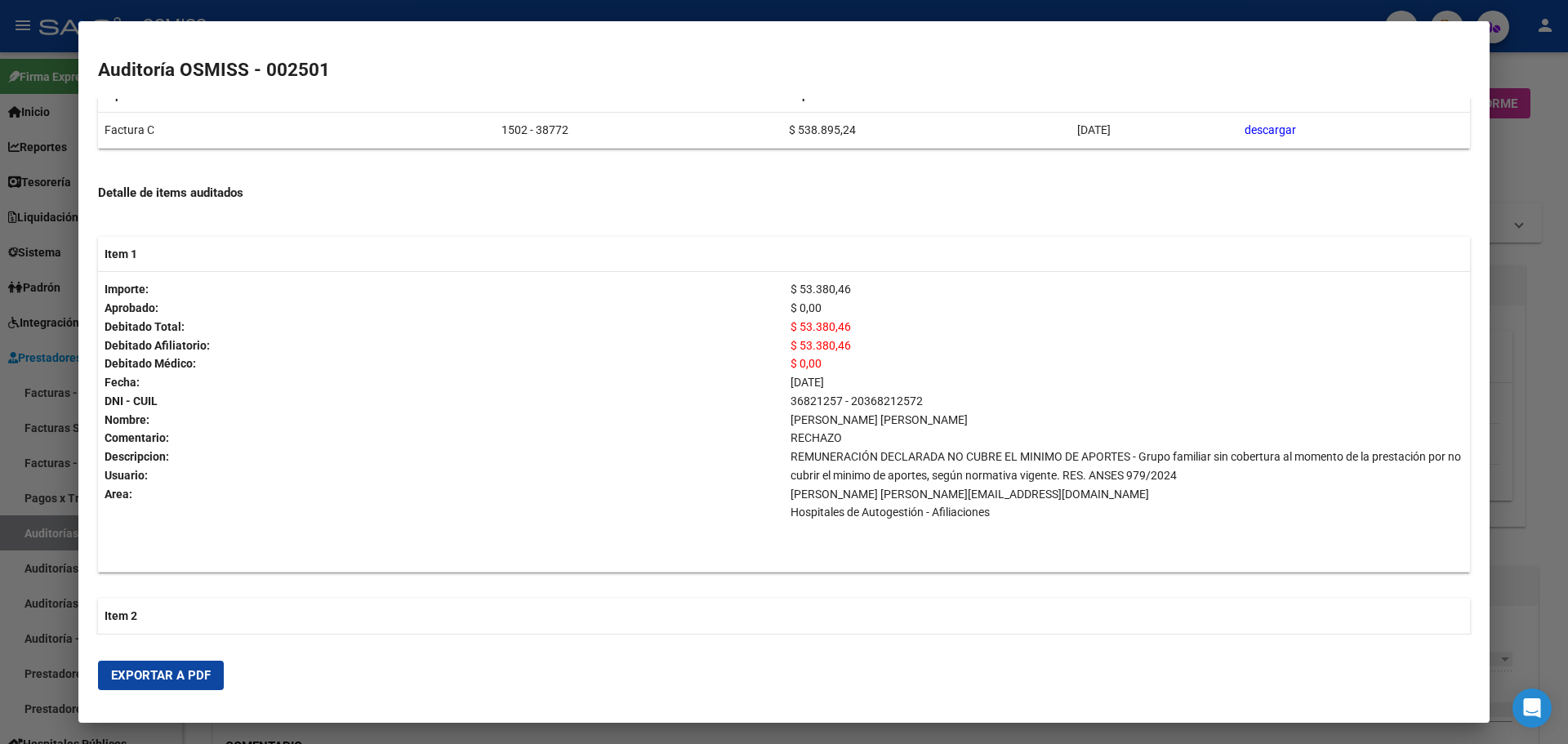
click at [133, 678] on span "Exportar a PDF" at bounding box center [161, 675] width 100 height 14
click at [1528, 246] on div at bounding box center [784, 372] width 1568 height 744
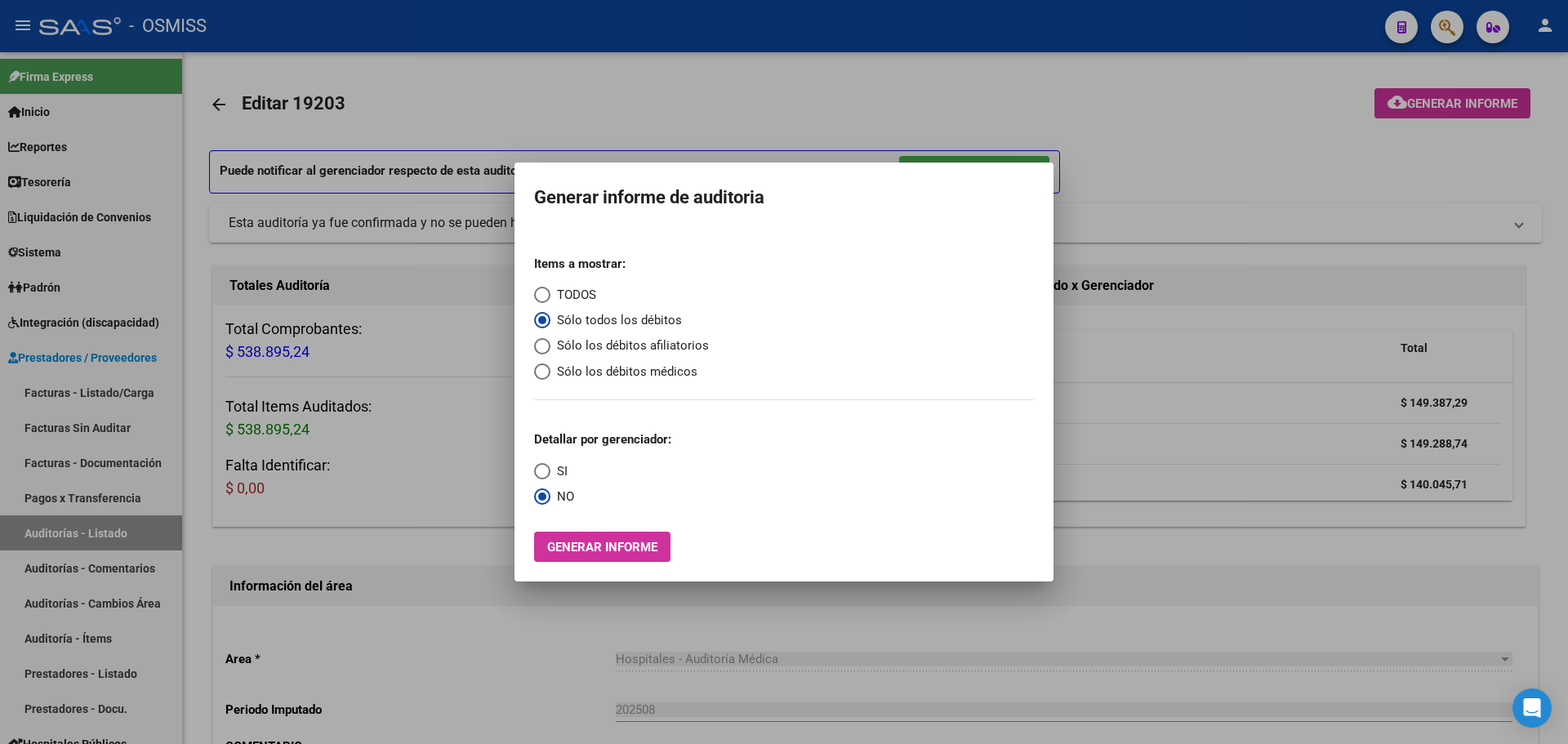
click at [280, 391] on div at bounding box center [784, 372] width 1568 height 744
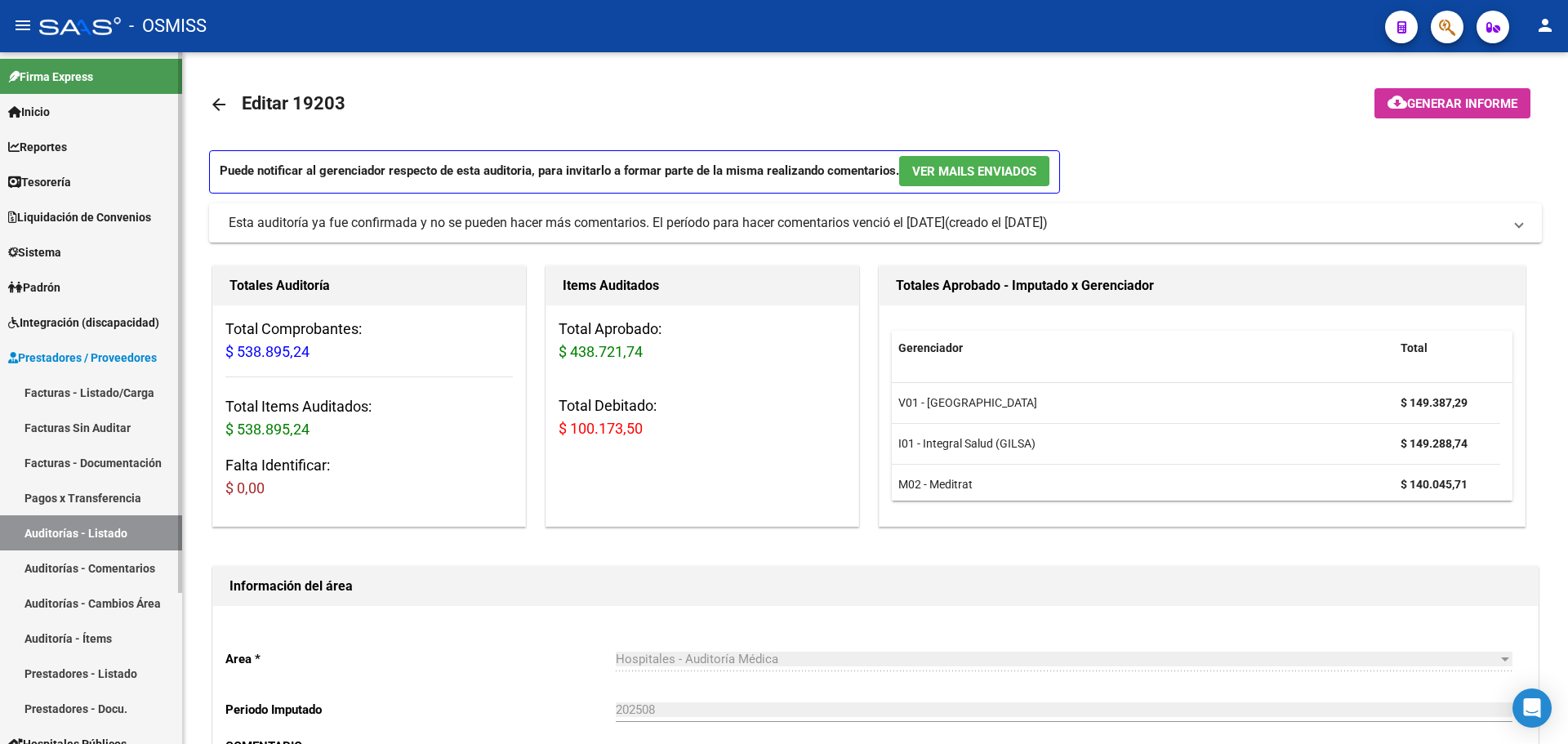
click at [88, 397] on link "Facturas - Listado/Carga" at bounding box center [91, 392] width 183 height 35
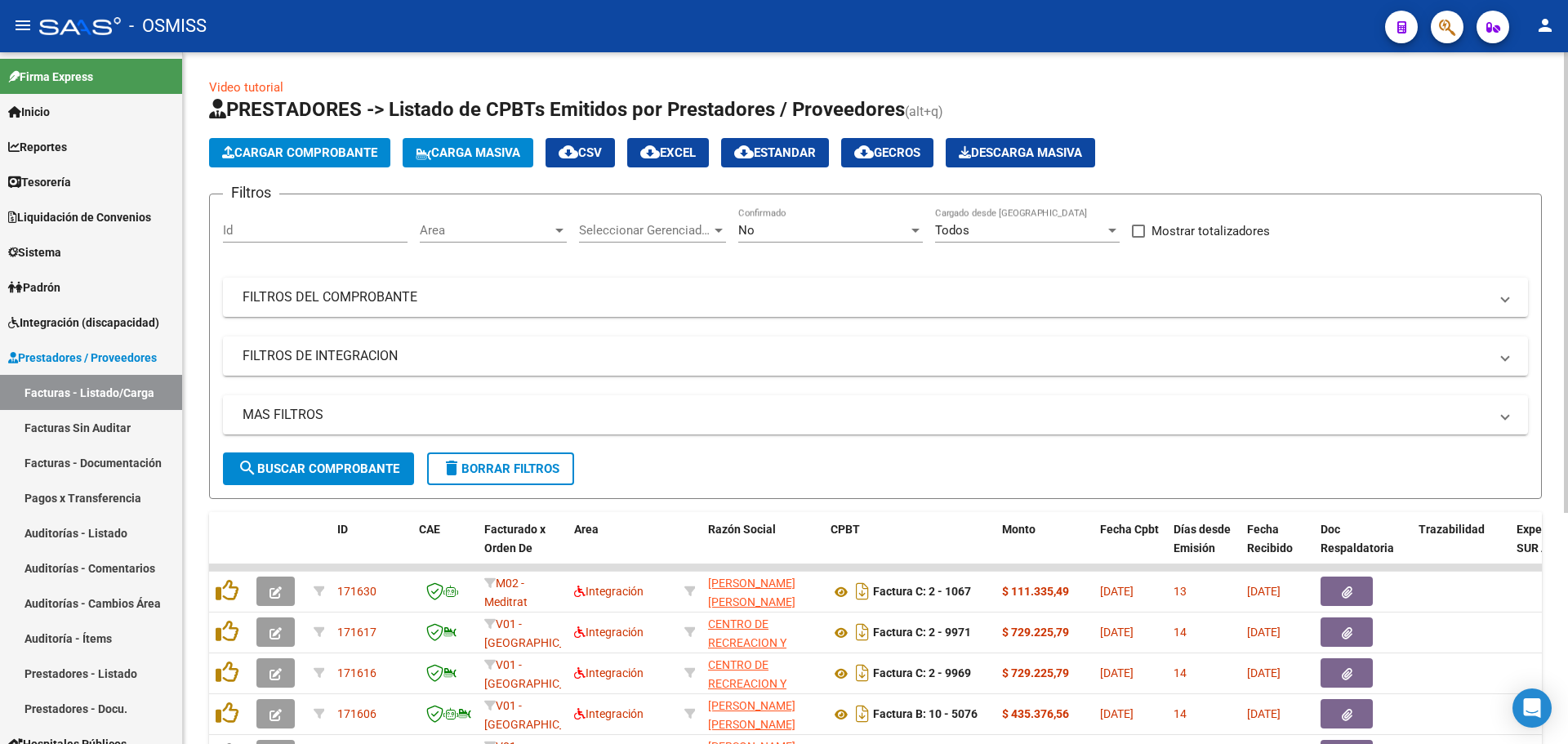
click at [323, 165] on button "Cargar Comprobante" at bounding box center [300, 152] width 182 height 29
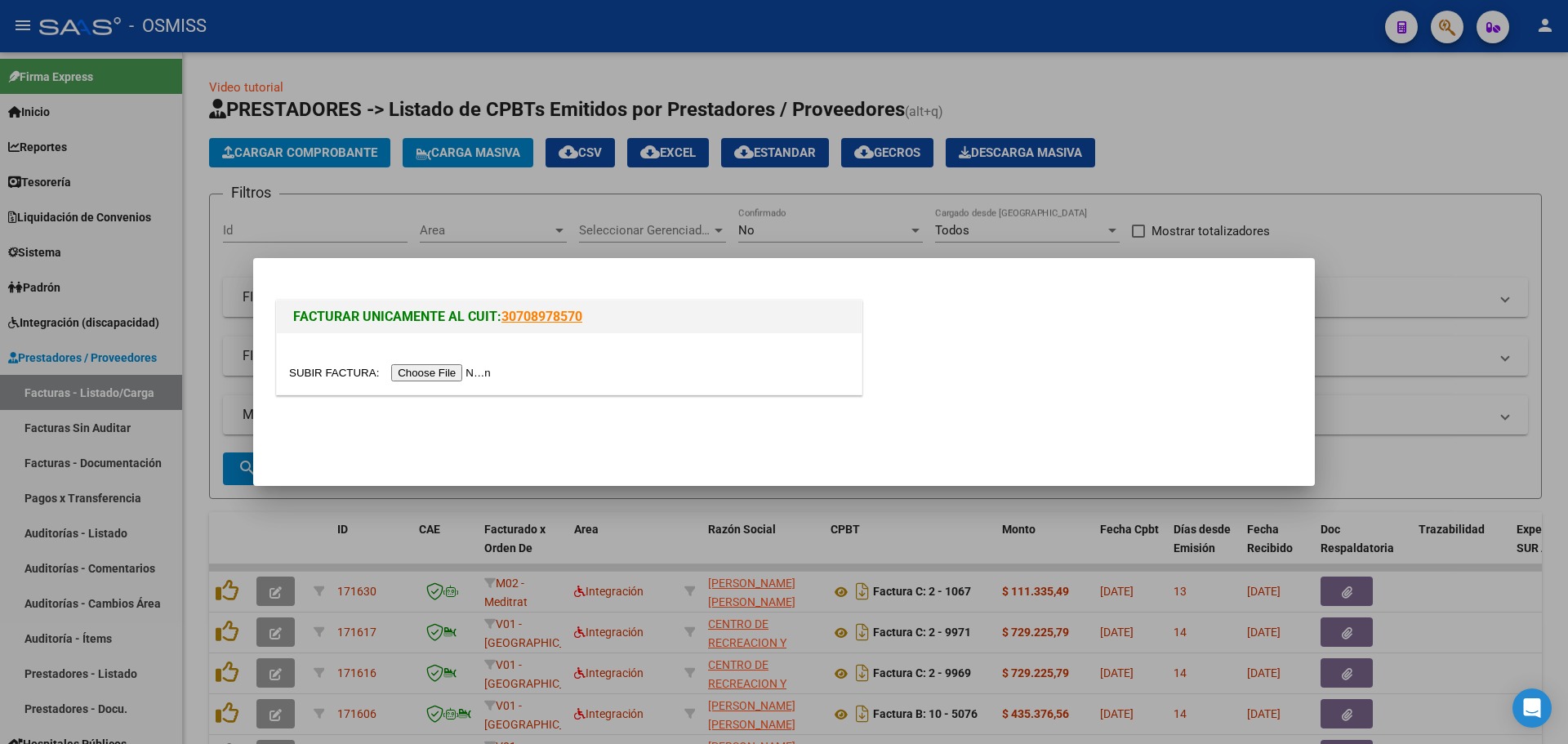
click at [473, 374] on input "file" at bounding box center [392, 373] width 206 height 17
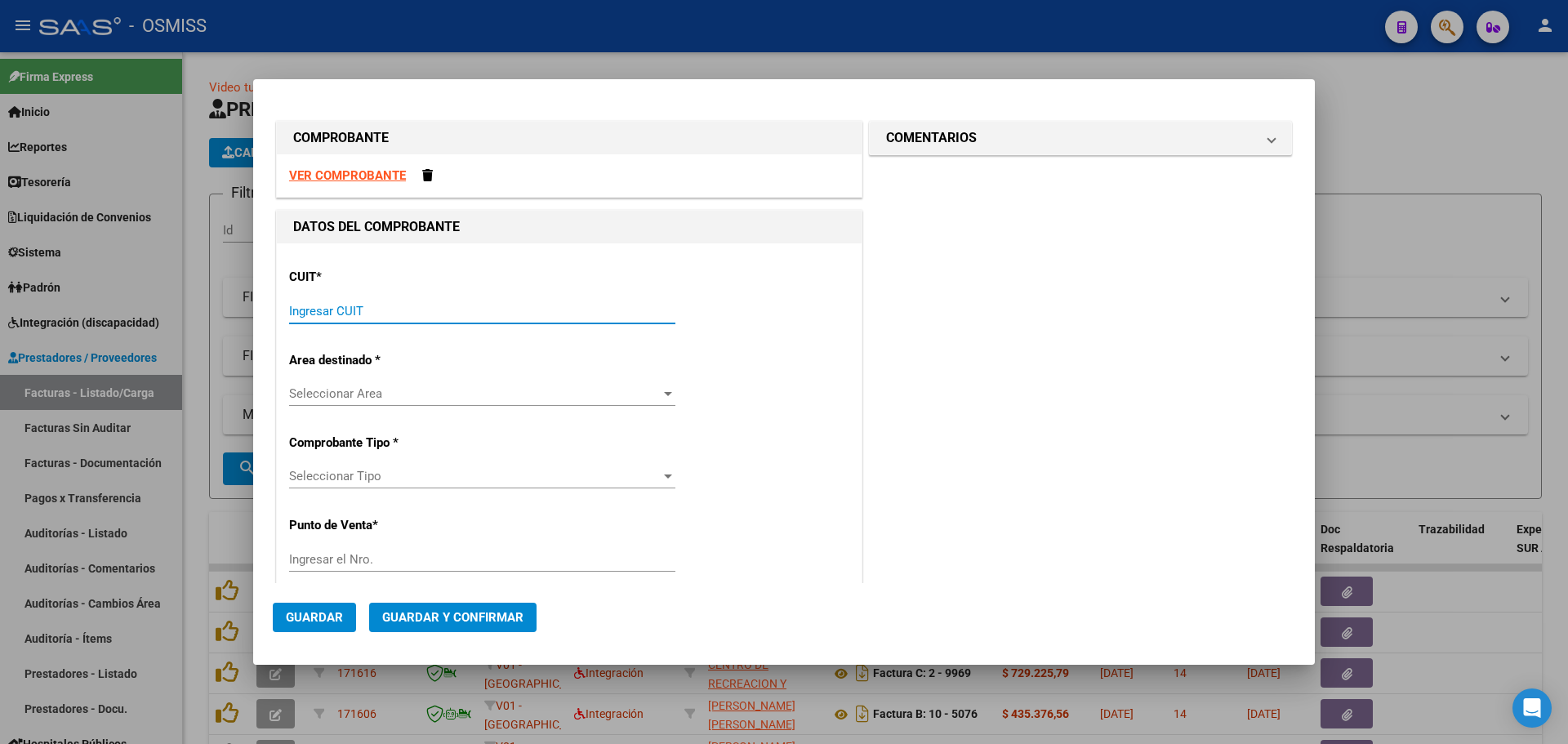
click at [436, 317] on input "Ingresar CUIT" at bounding box center [482, 311] width 386 height 14
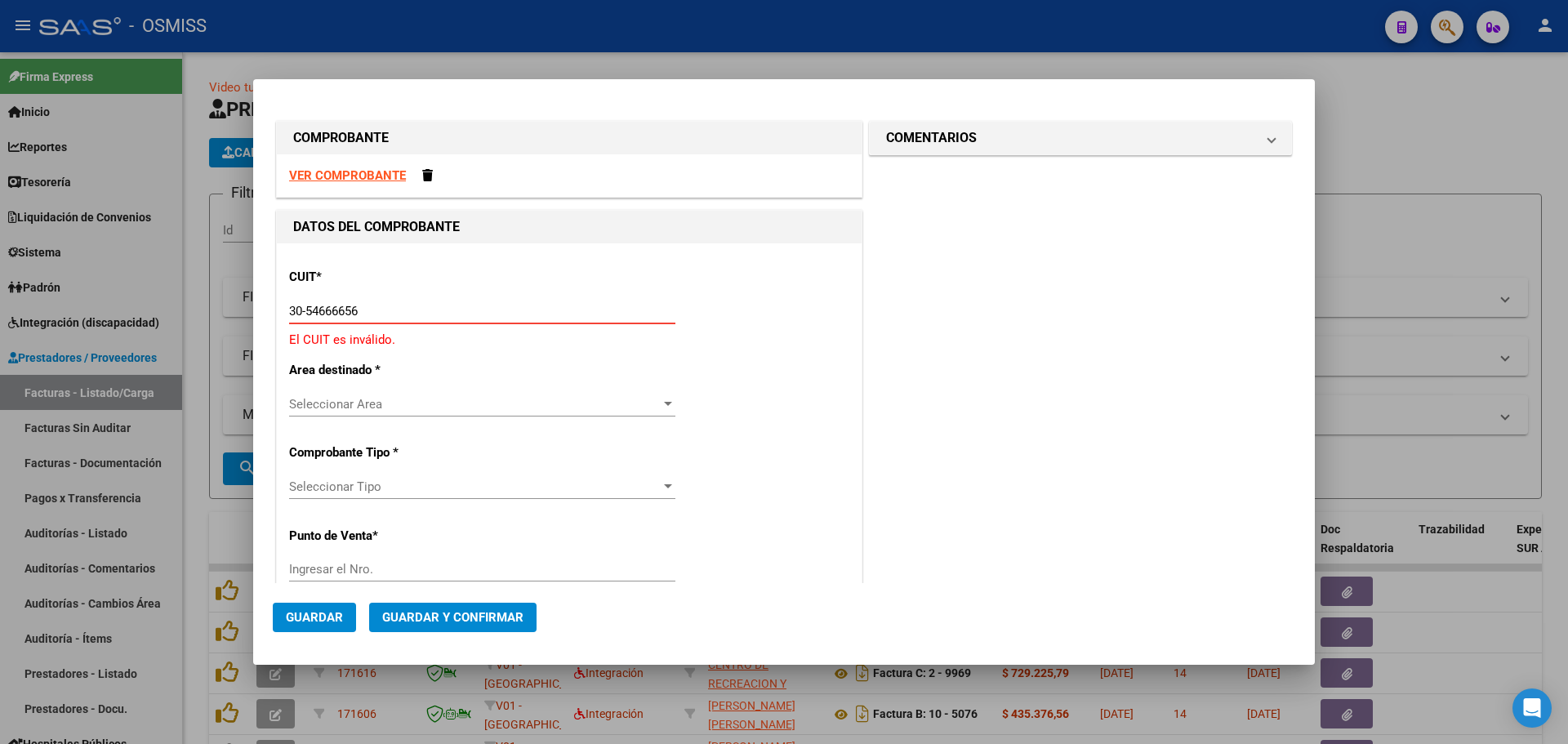
type input "30-54666656-1"
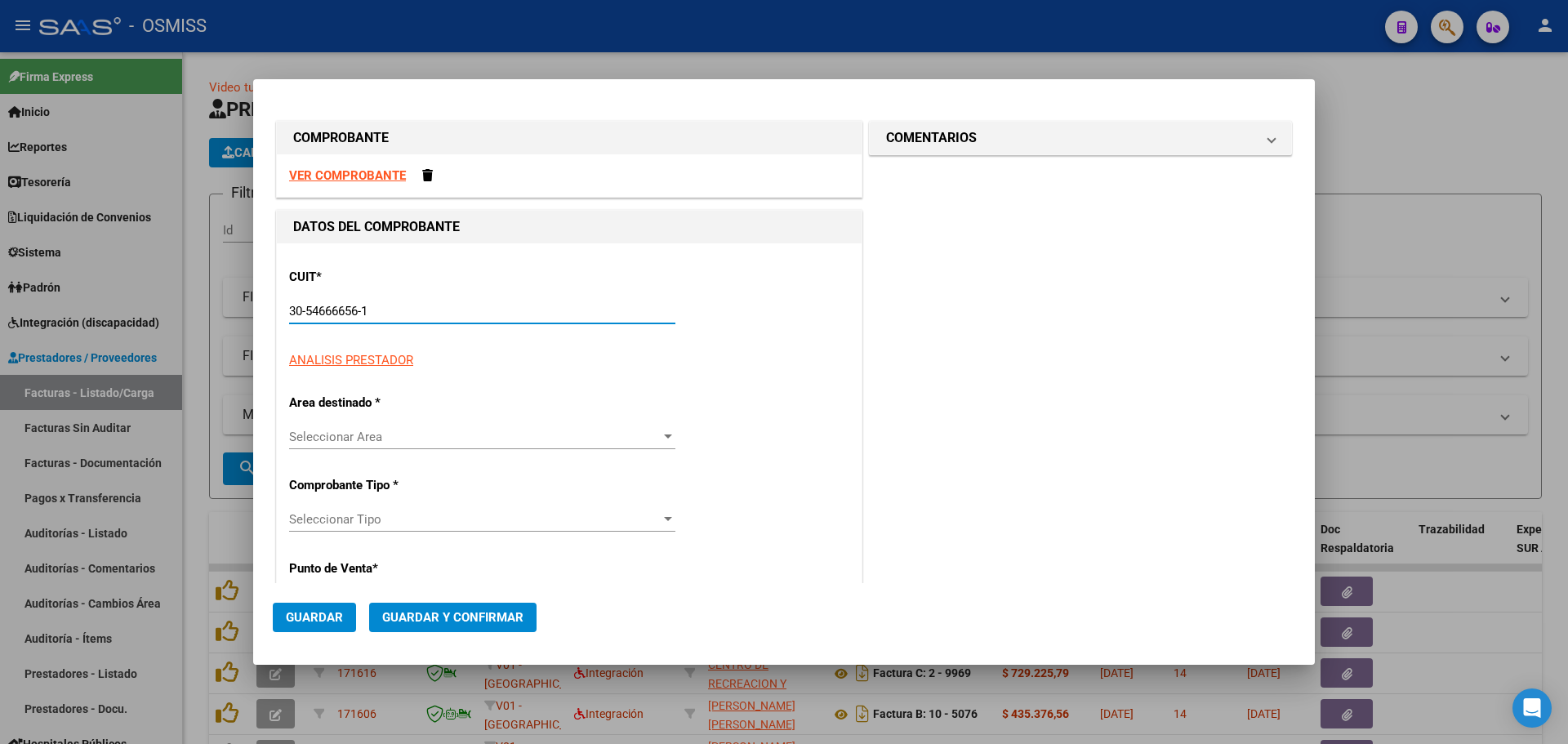
type input "1502"
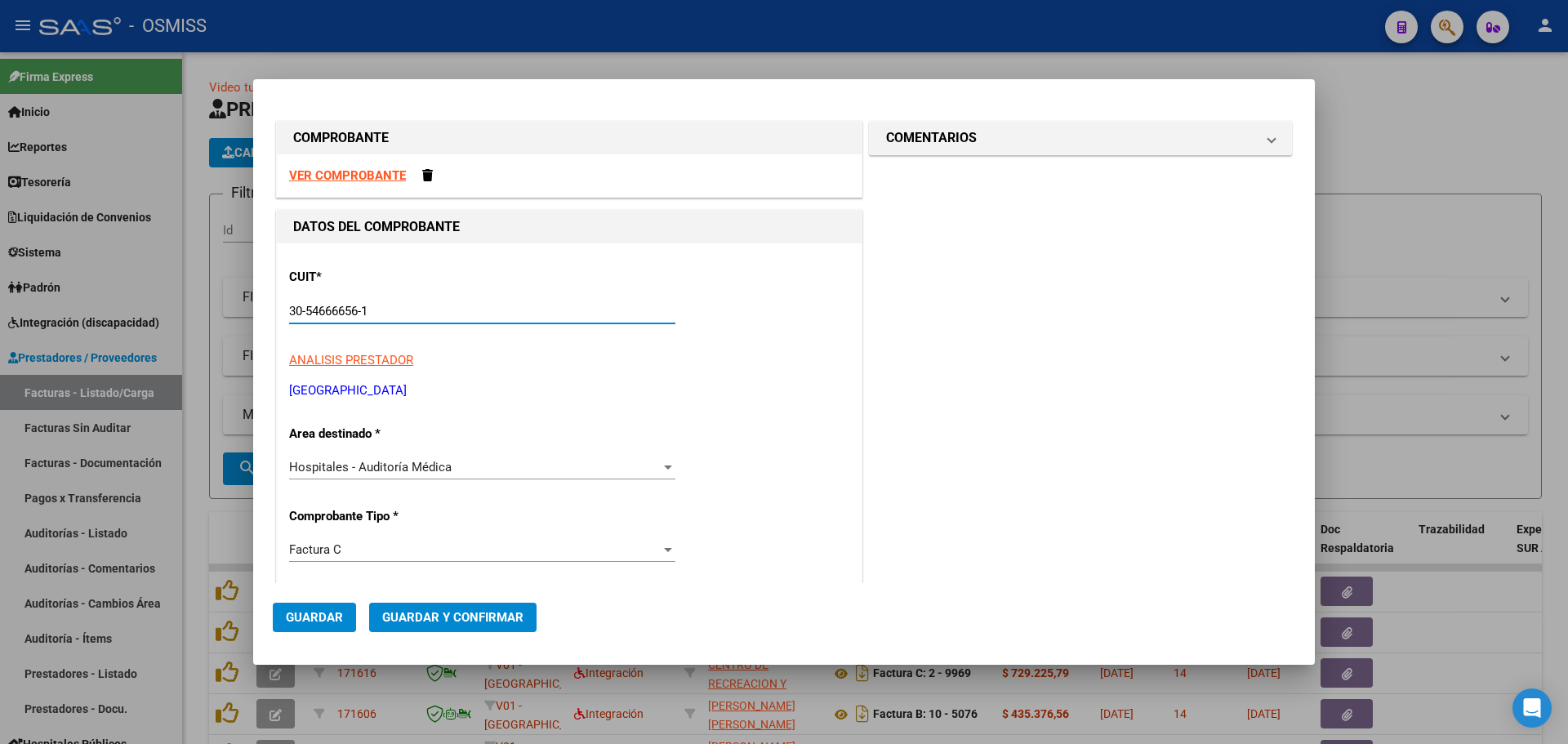
type input "30-54666656-1"
click at [417, 467] on span "Hospitales - Auditoría Médica" at bounding box center [370, 467] width 163 height 14
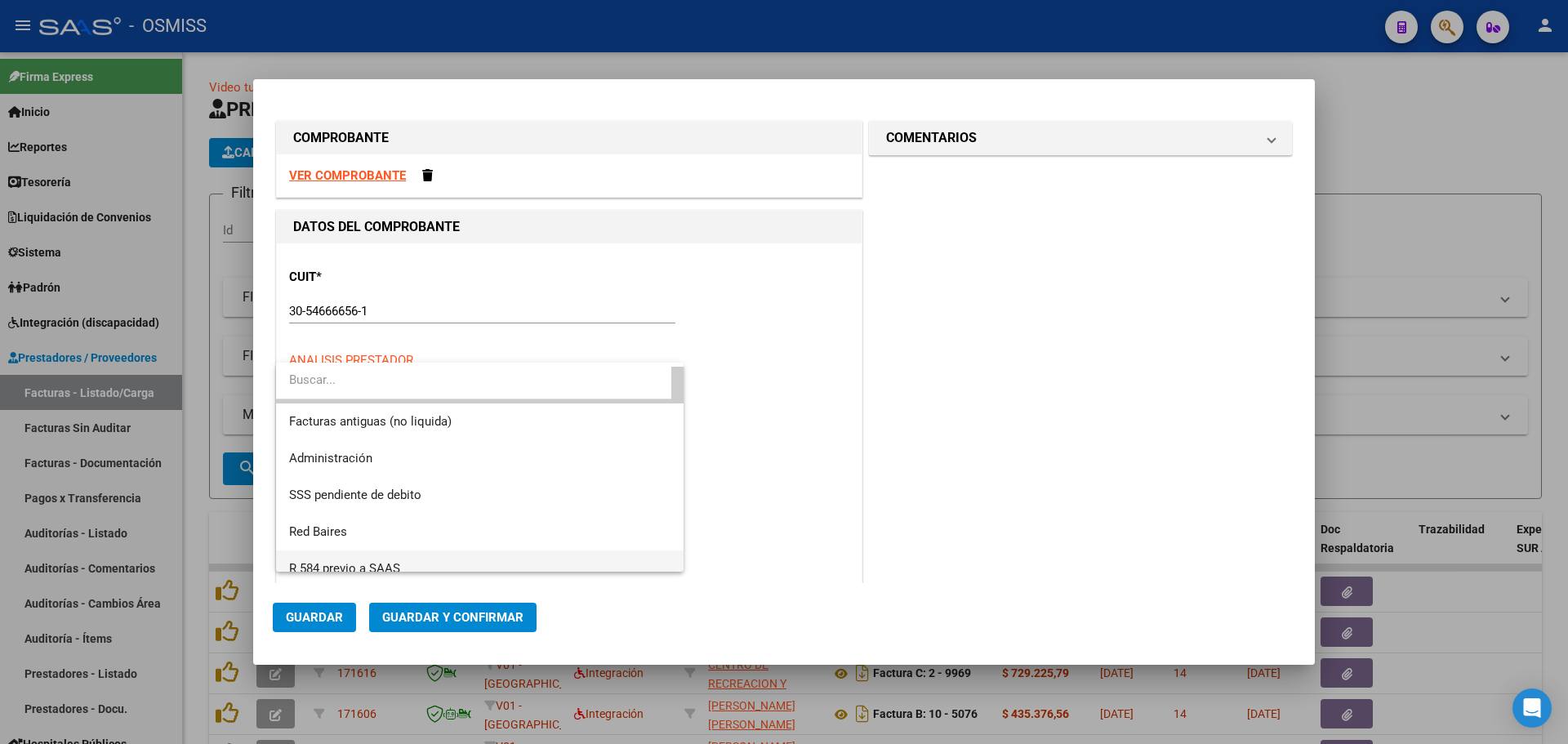
scroll to position [416, 0]
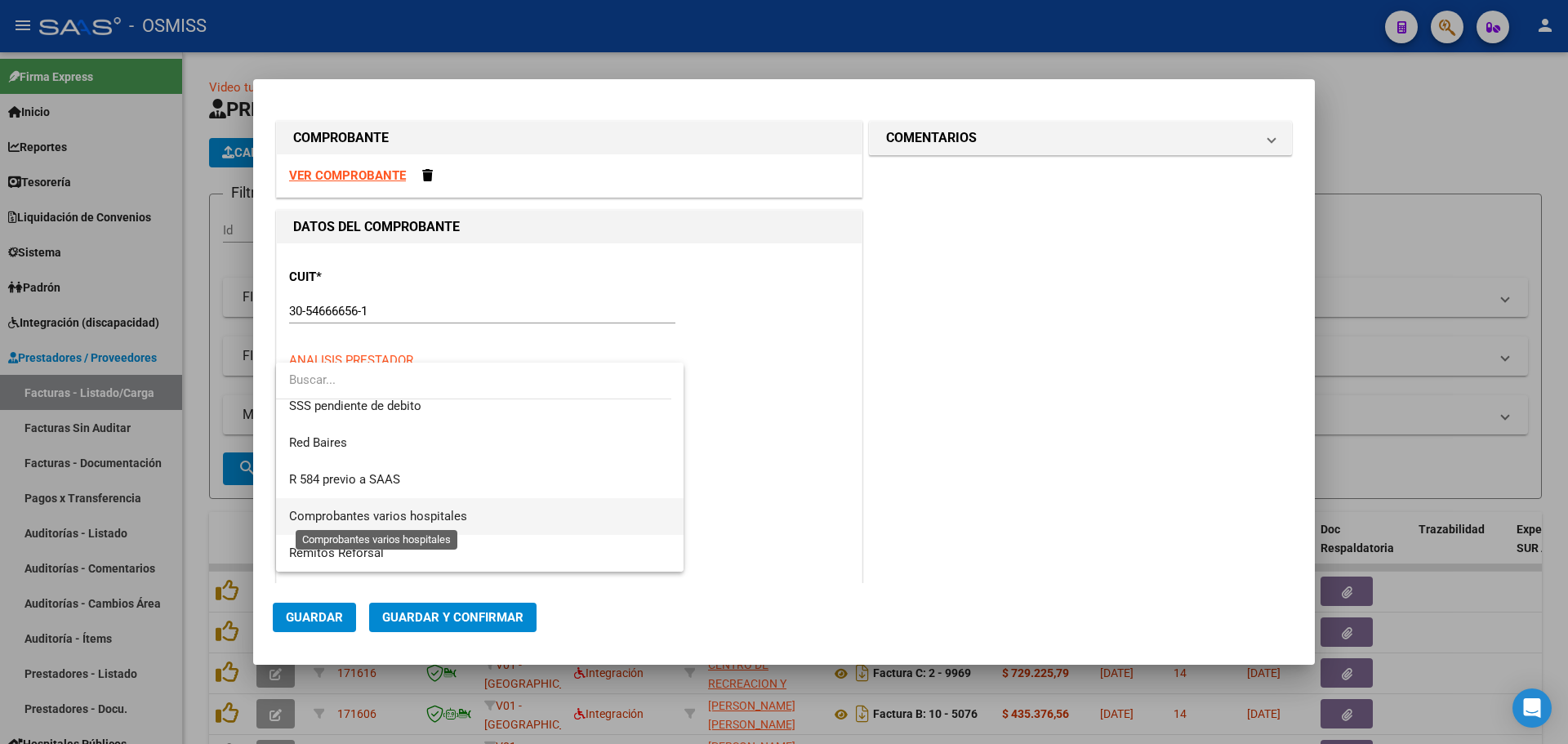
click at [438, 519] on span "Comprobantes varios hospitales" at bounding box center [377, 516] width 178 height 14
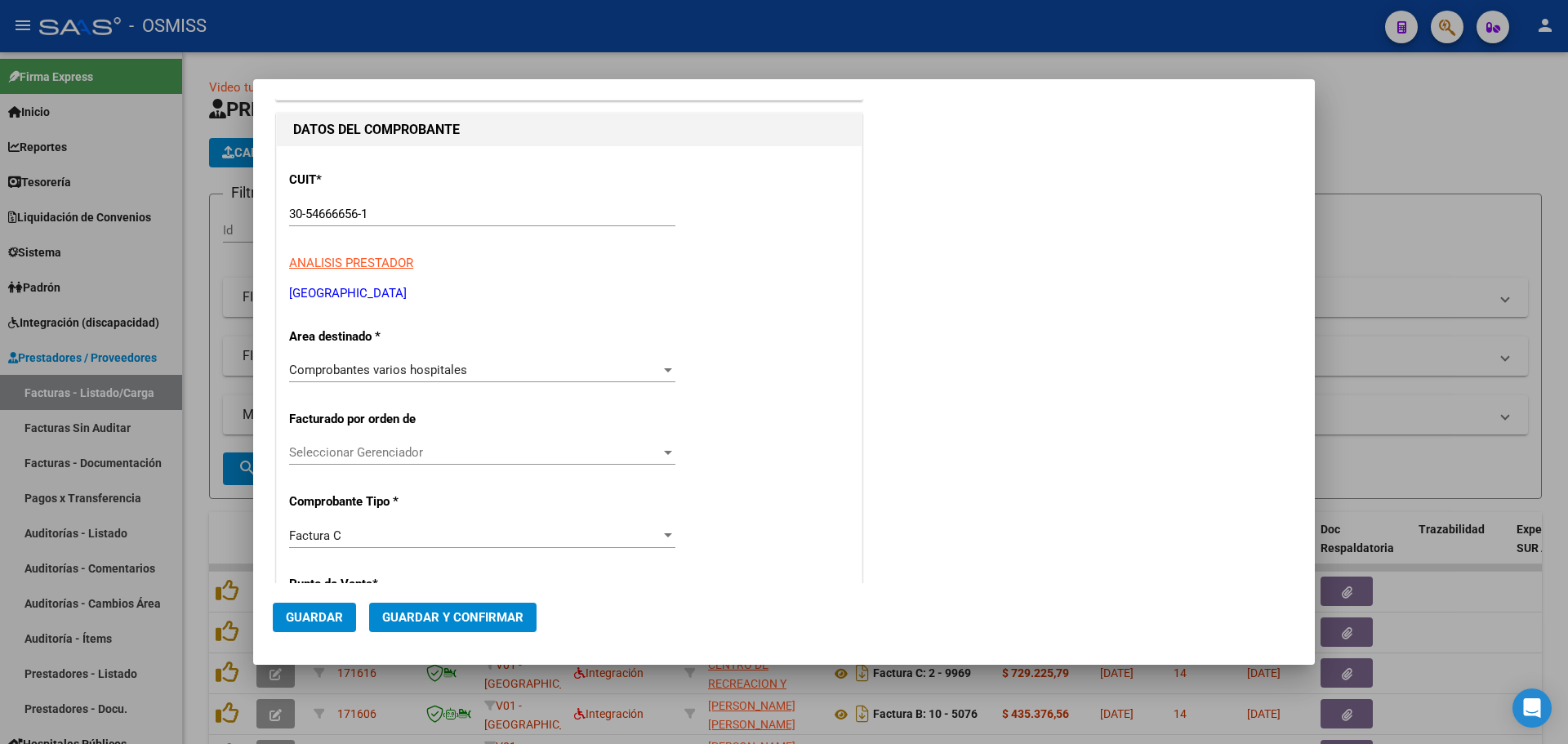
scroll to position [245, 0]
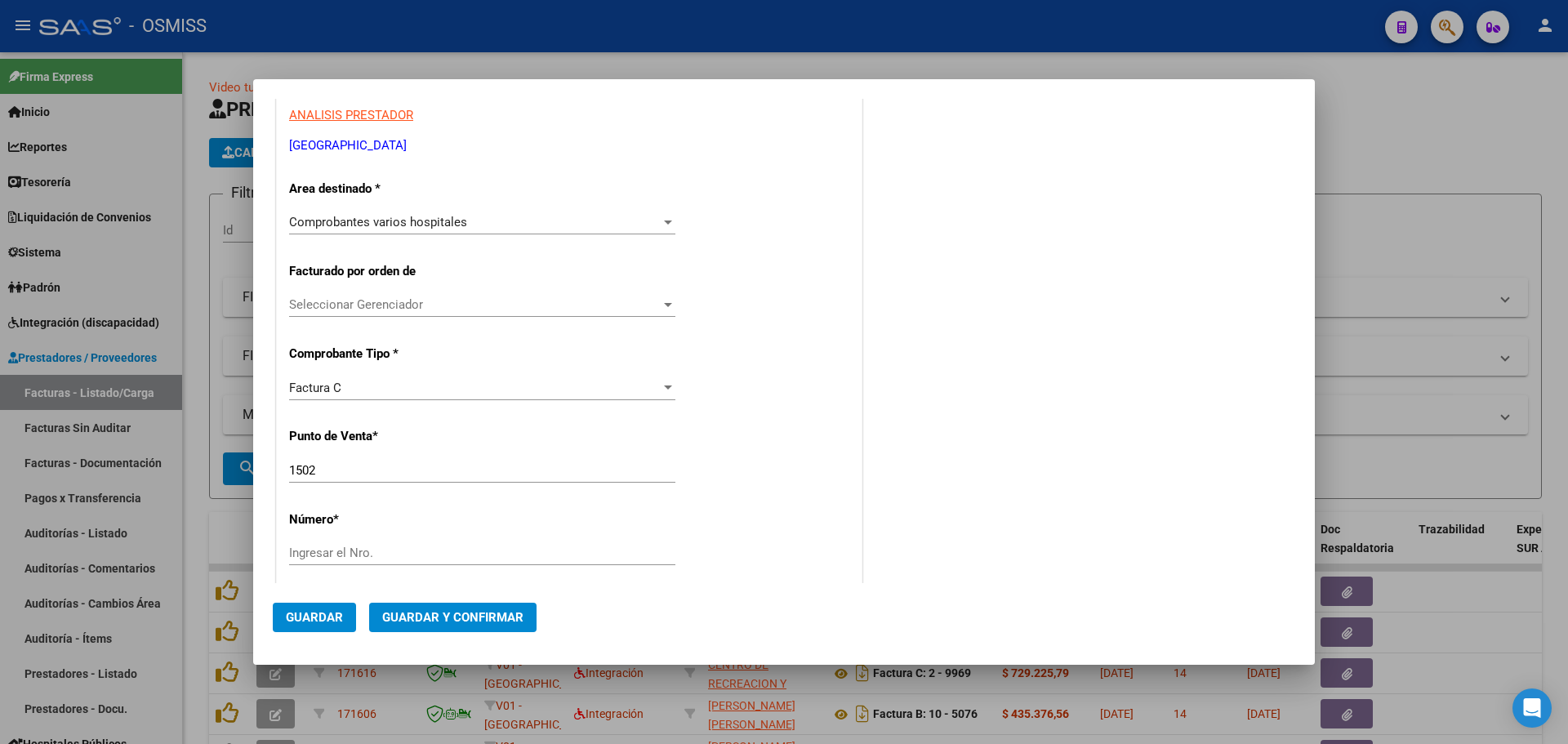
click at [415, 399] on div "Factura C Seleccionar Tipo" at bounding box center [482, 388] width 386 height 25
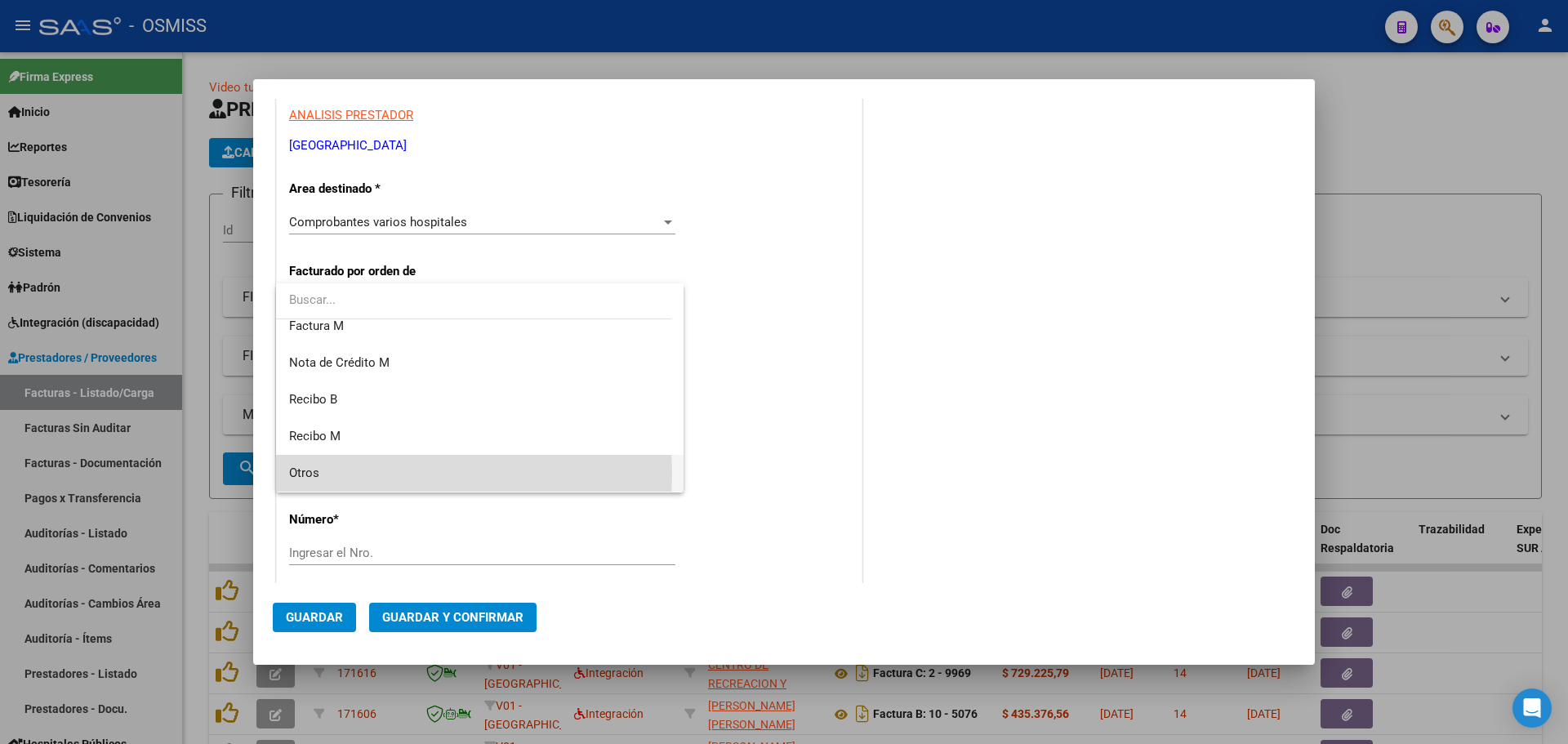
click at [372, 474] on span "Otros" at bounding box center [479, 473] width 381 height 37
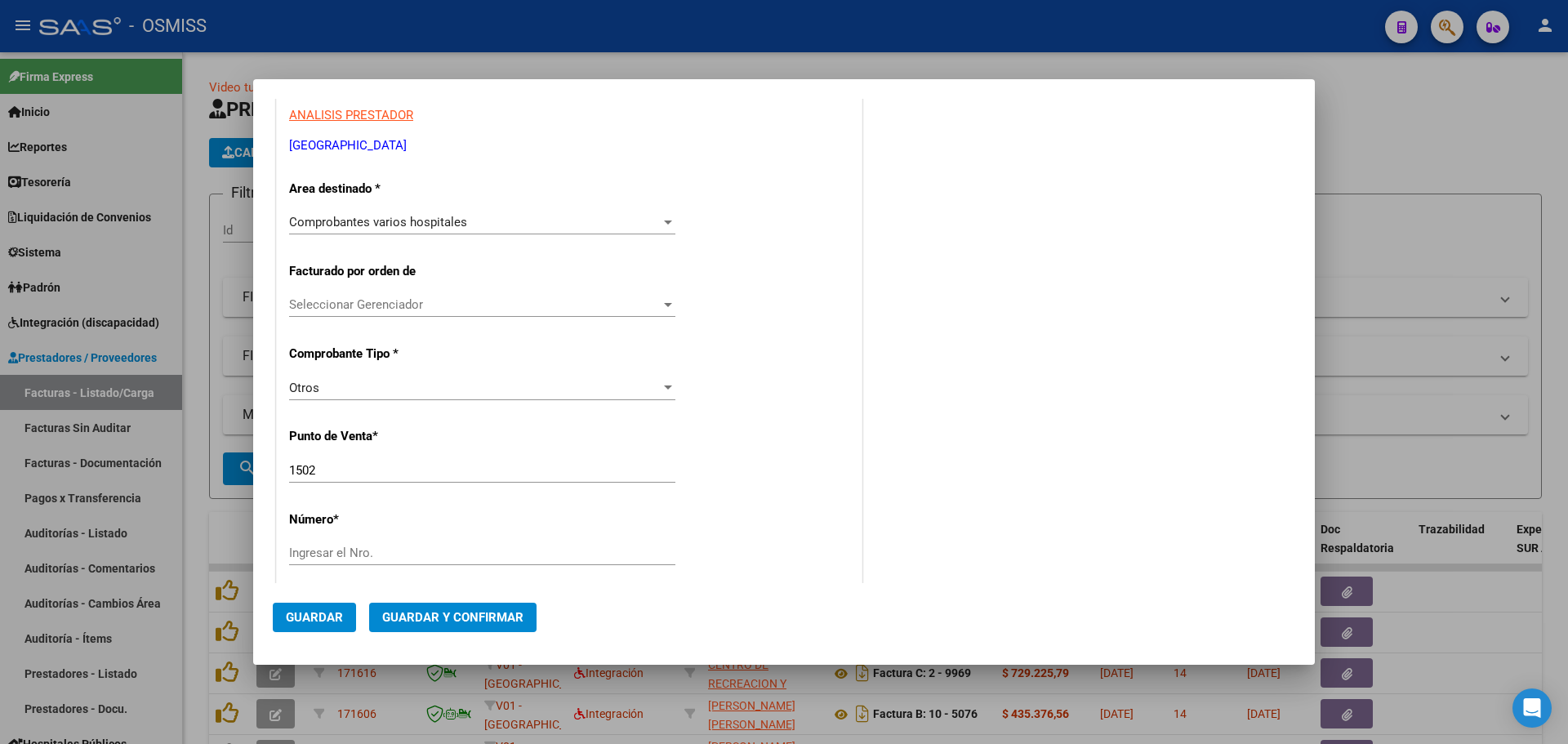
click at [842, 472] on div "CUIT * 30-54666656-1 Ingresar CUIT ANALISIS PRESTADOR [GEOGRAPHIC_DATA] ARCA Pa…" at bounding box center [569, 618] width 585 height 1242
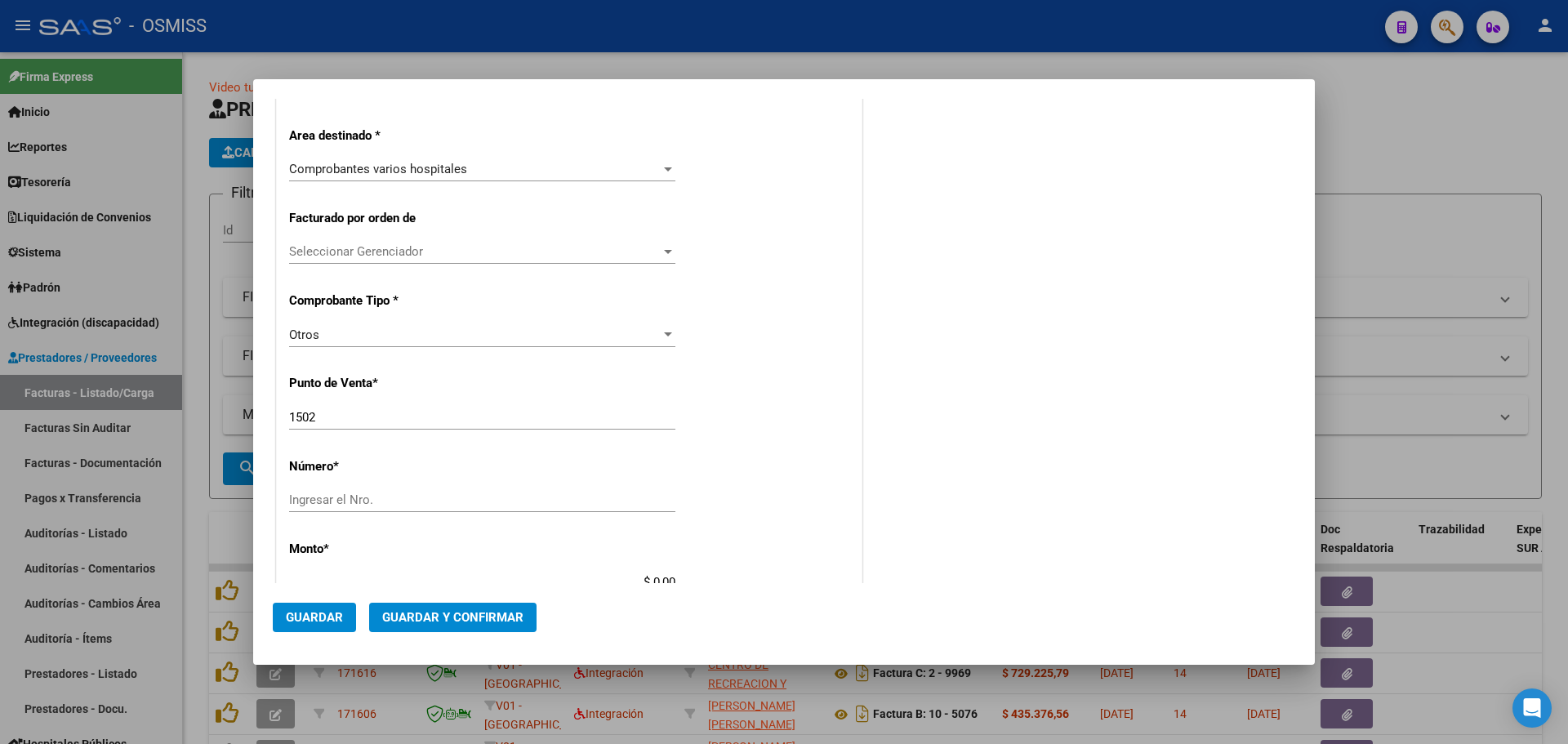
scroll to position [327, 0]
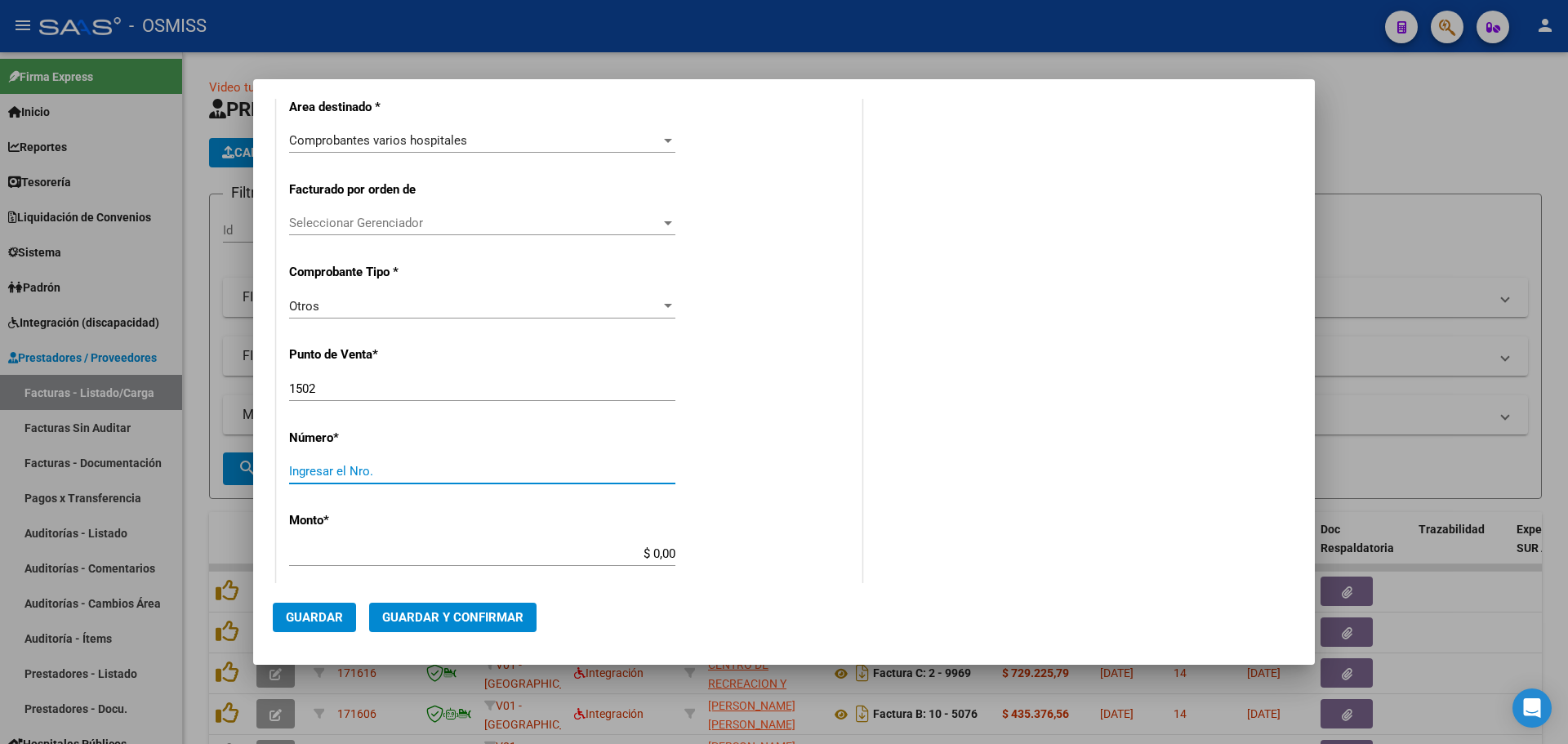
click at [368, 469] on input "Ingresar el Nro." at bounding box center [482, 471] width 386 height 14
type input "38772"
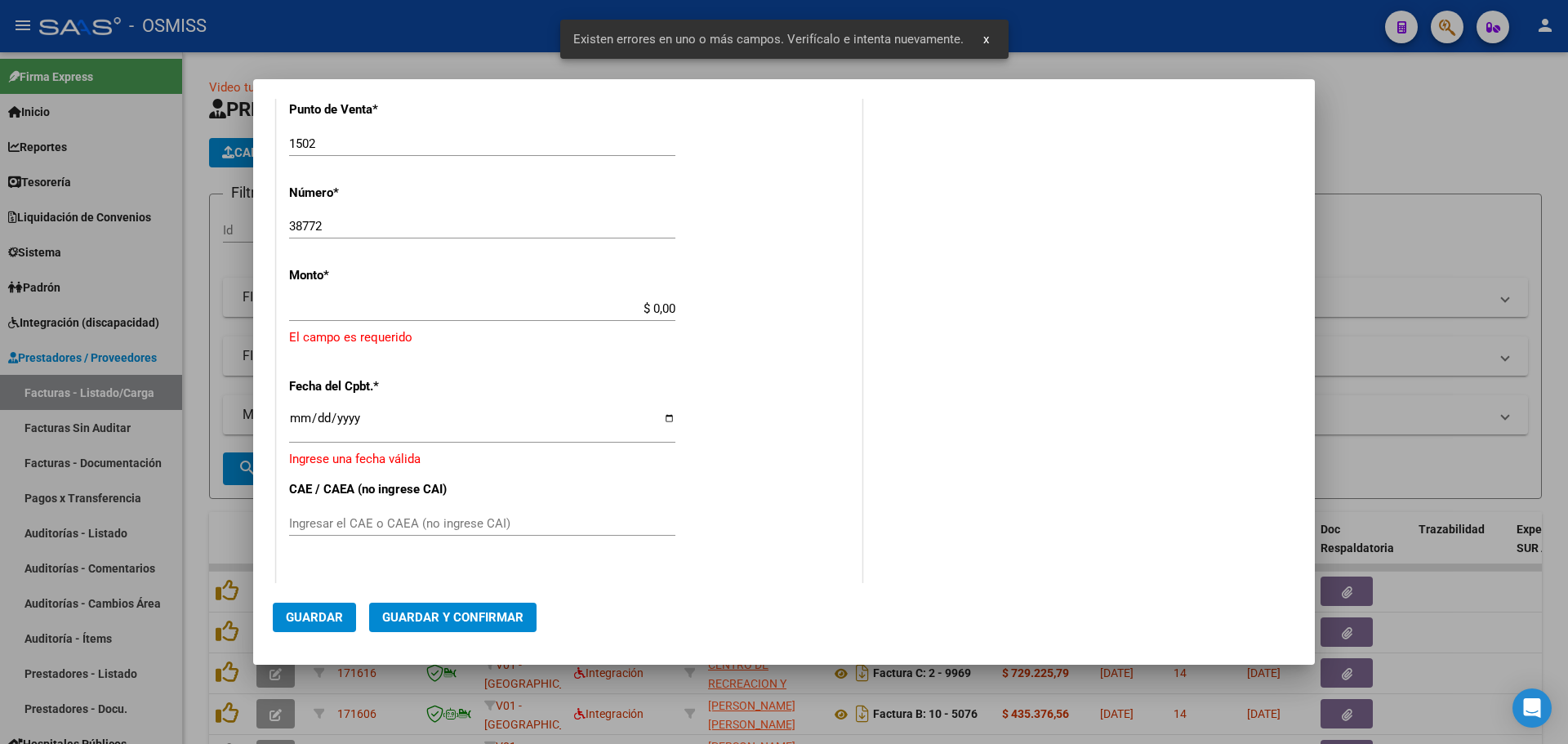
scroll to position [533, 0]
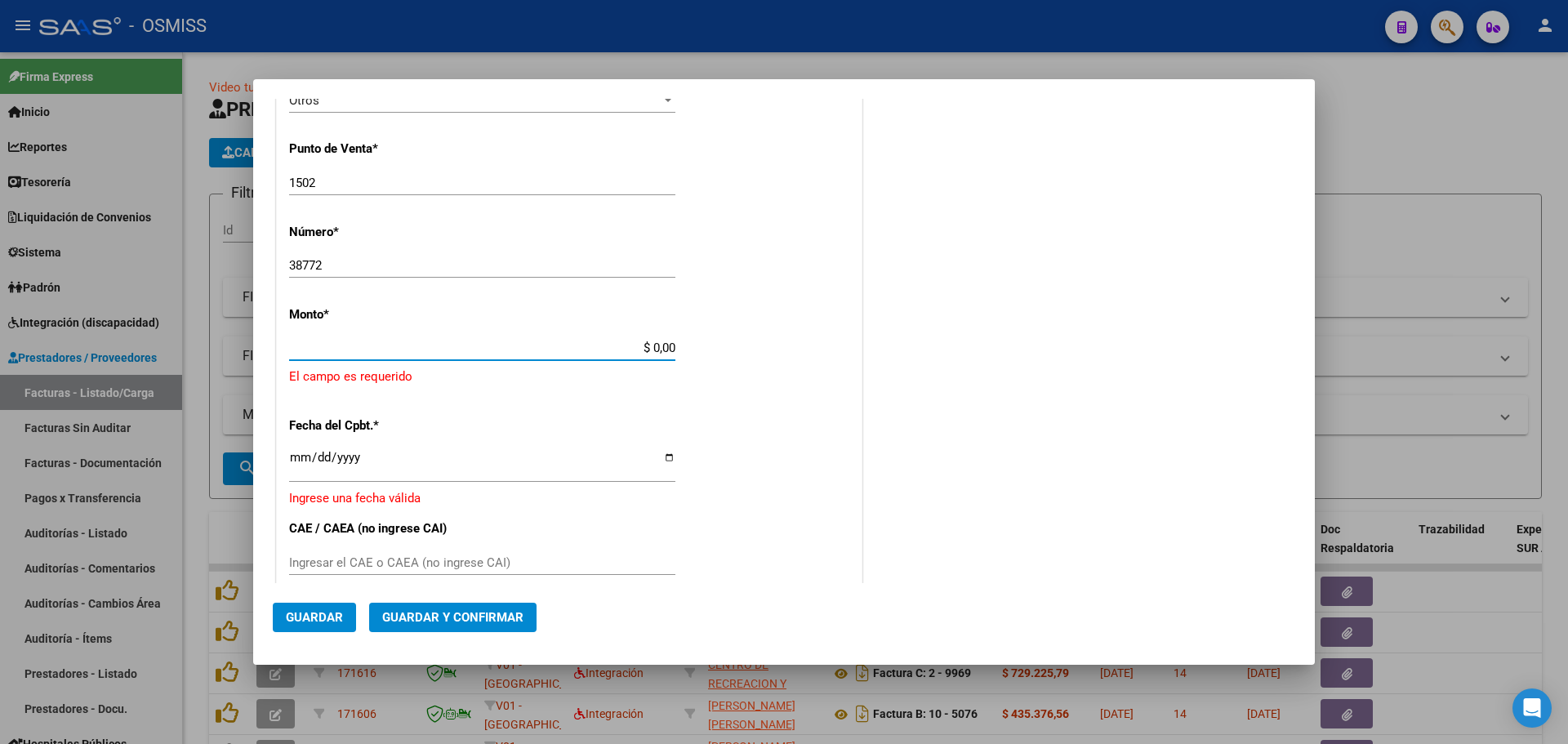
drag, startPoint x: 636, startPoint y: 348, endPoint x: 672, endPoint y: 362, distance: 38.6
click at [672, 362] on div "CUIT * 30-54666656-1 Ingresar CUIT ANALISIS PRESTADOR [GEOGRAPHIC_DATA] ARCA Pa…" at bounding box center [569, 350] width 585 height 1280
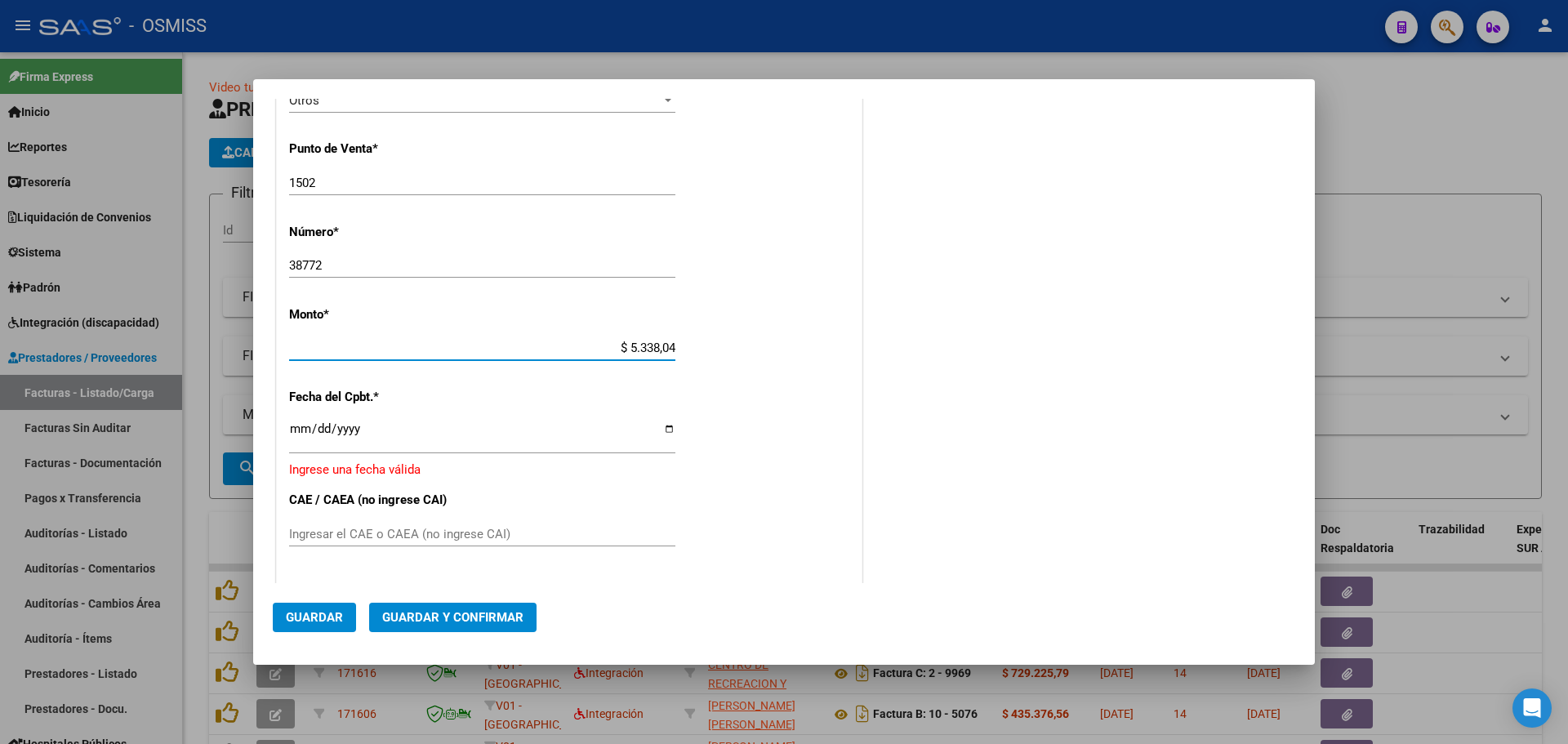
type input "$ 53.380,46"
click at [296, 429] on input "Ingresar la fecha" at bounding box center [482, 435] width 386 height 26
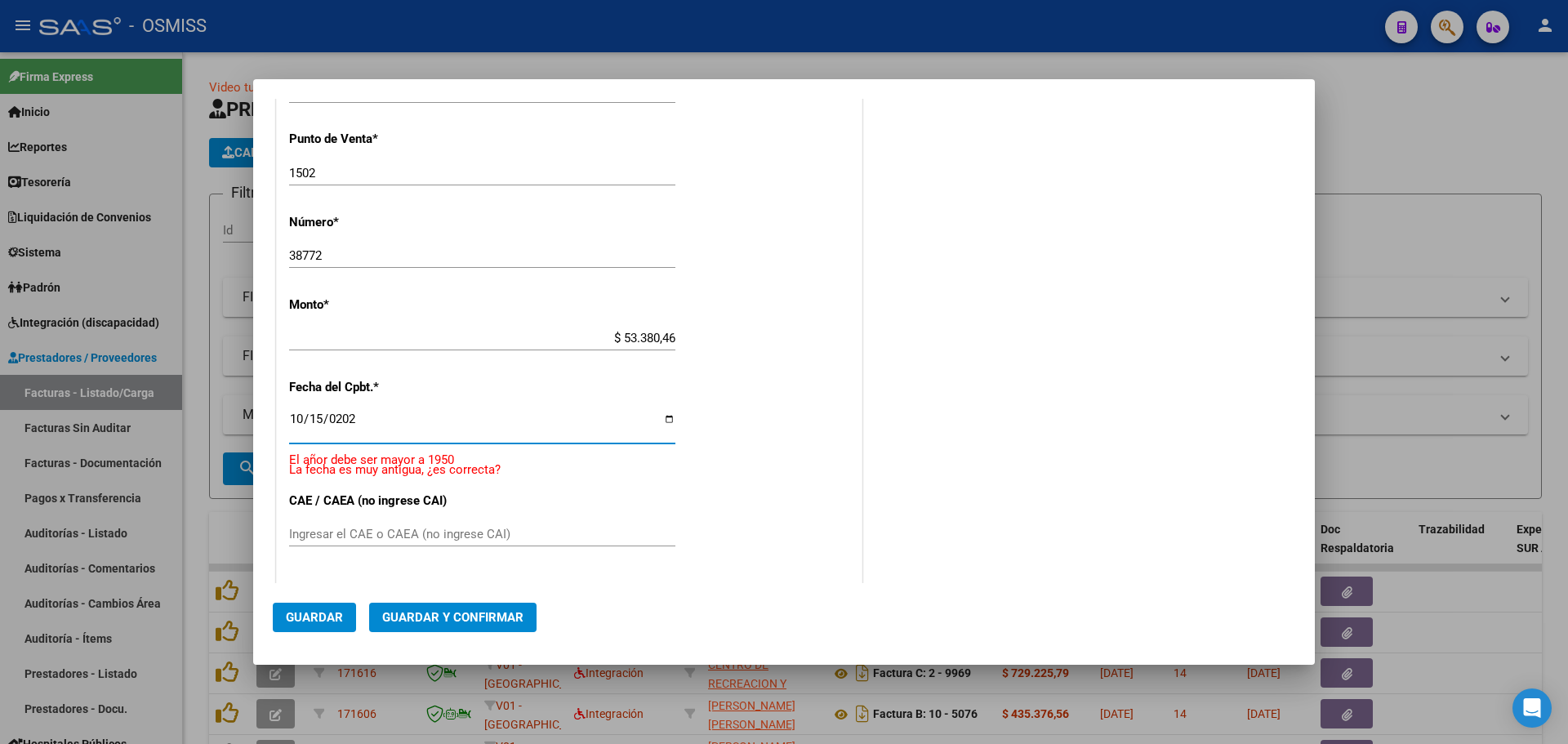
type input "[DATE]"
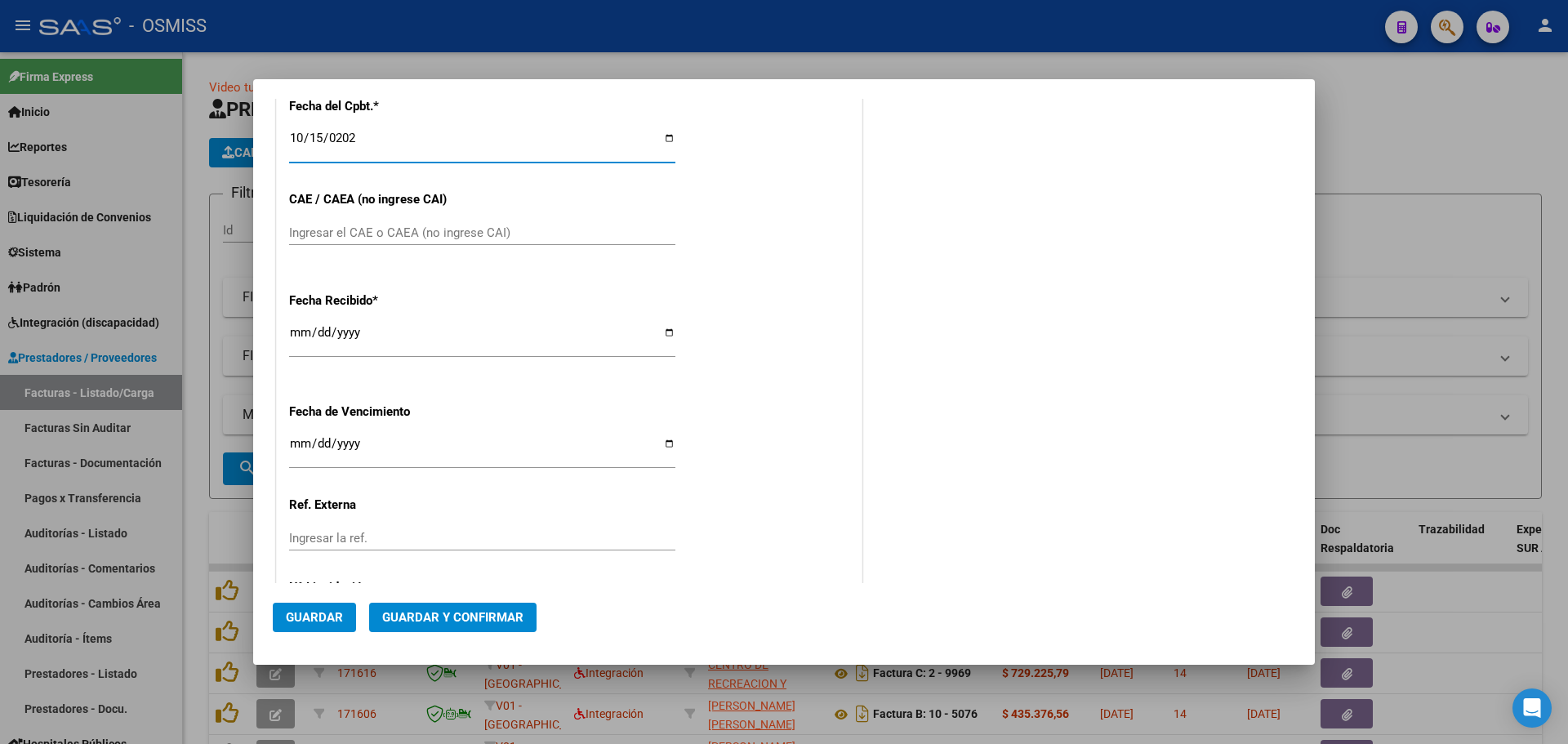
scroll to position [660, 0]
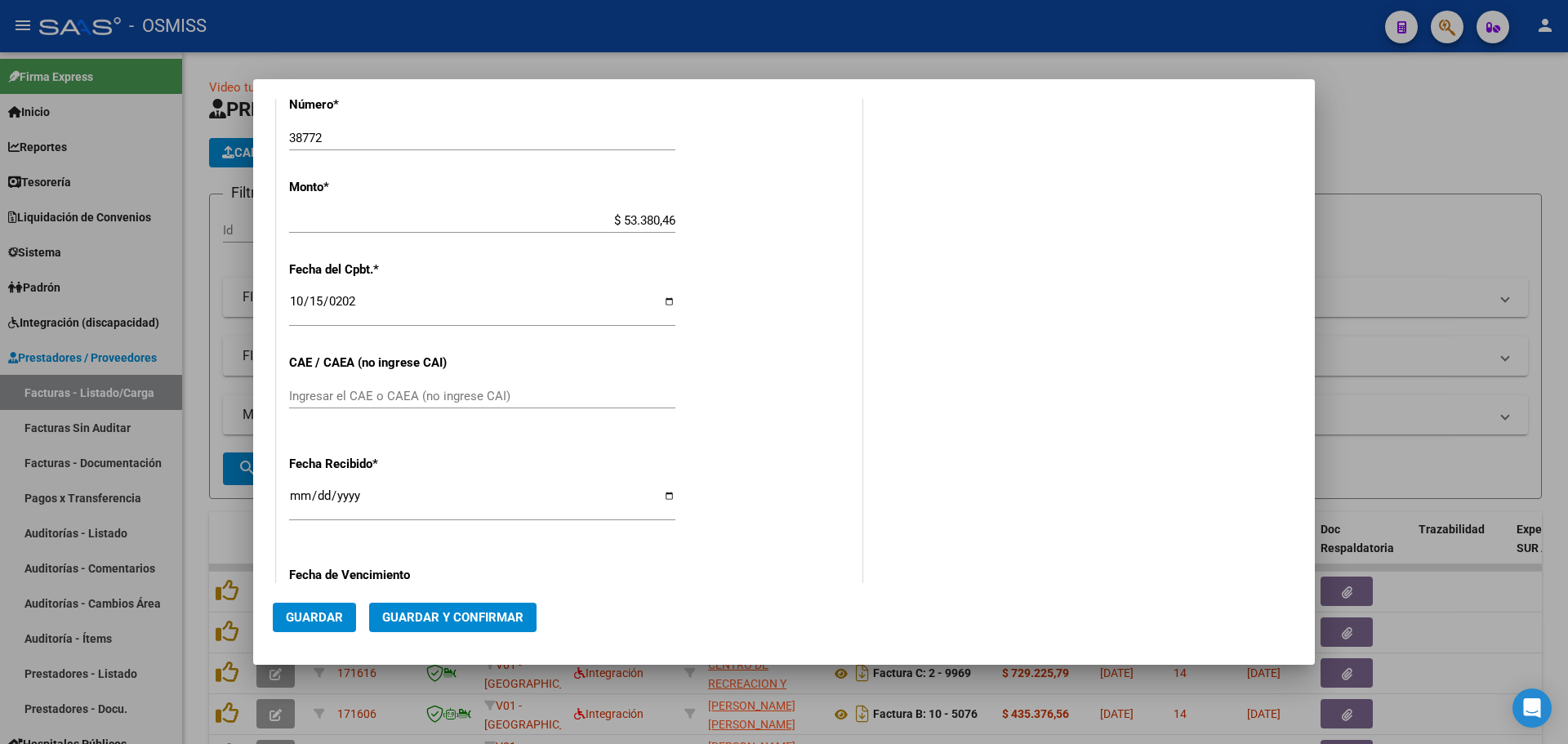
click at [498, 638] on mat-dialog-actions "Guardar Guardar y Confirmar" at bounding box center [784, 614] width 1022 height 62
click at [502, 633] on mat-dialog-actions "Guardar Guardar y Confirmar" at bounding box center [784, 614] width 1022 height 62
click at [502, 632] on button "Guardar y Confirmar" at bounding box center [453, 617] width 167 height 29
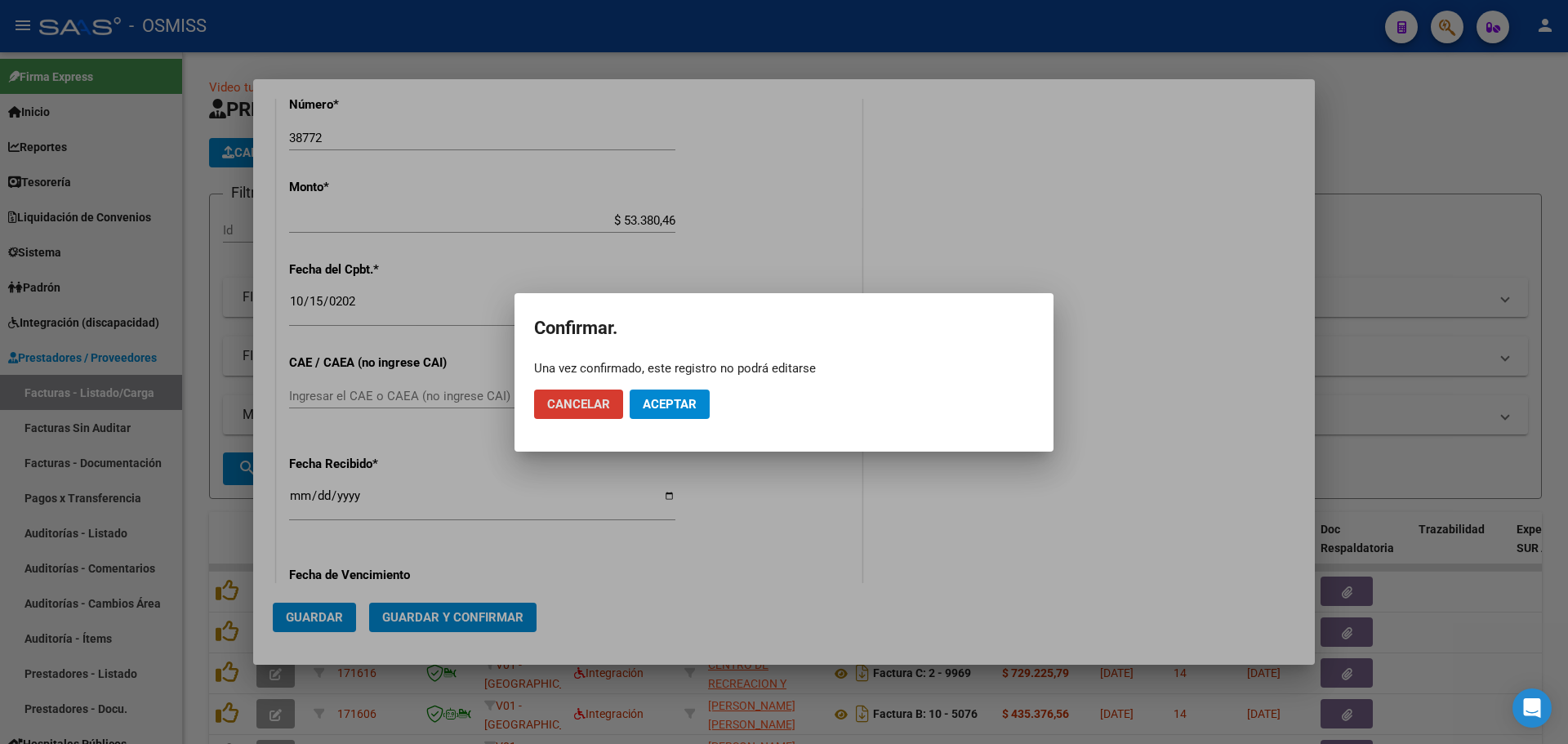
click at [663, 399] on span "Aceptar" at bounding box center [669, 403] width 54 height 14
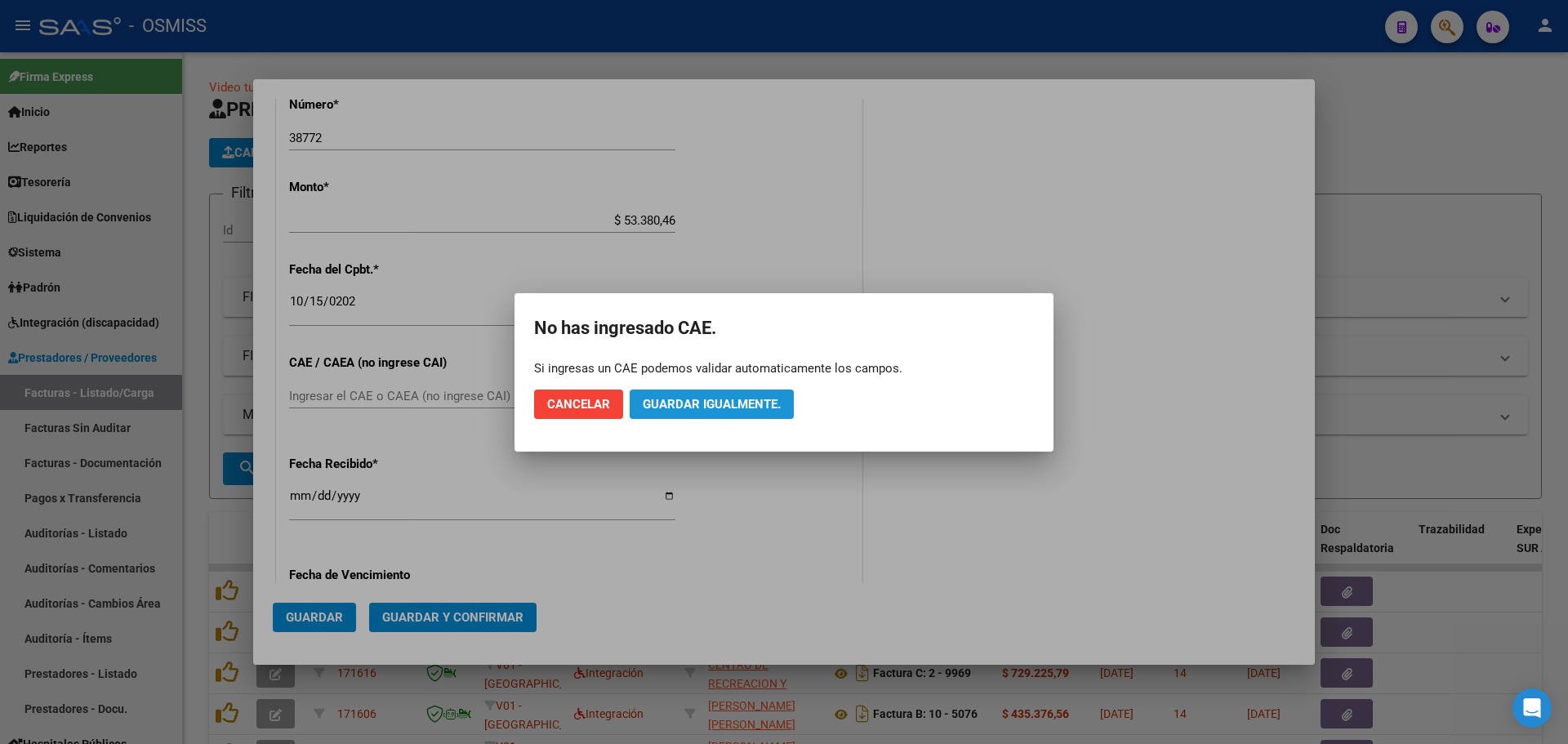
click at [663, 399] on span "Guardar igualmente." at bounding box center [711, 403] width 138 height 14
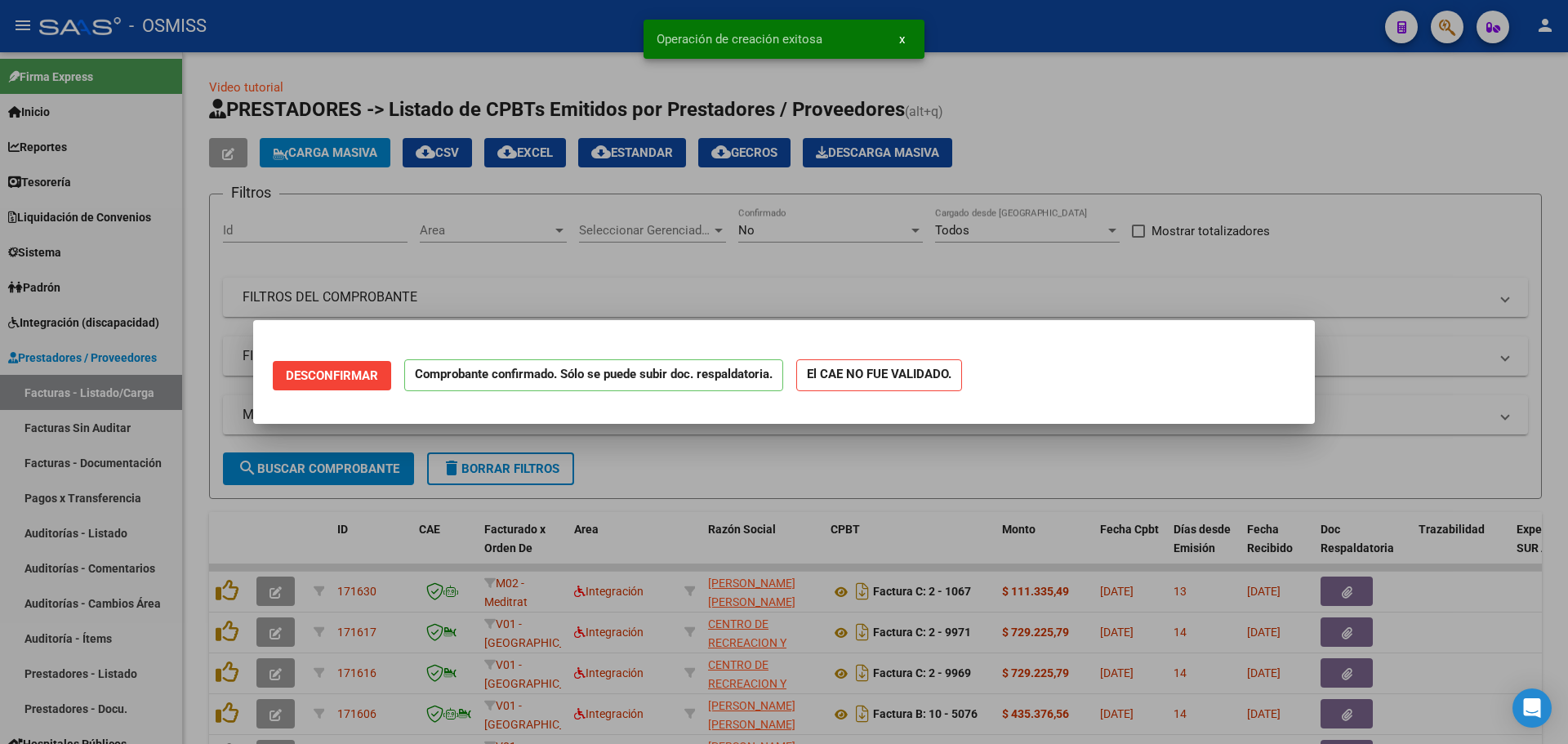
scroll to position [0, 0]
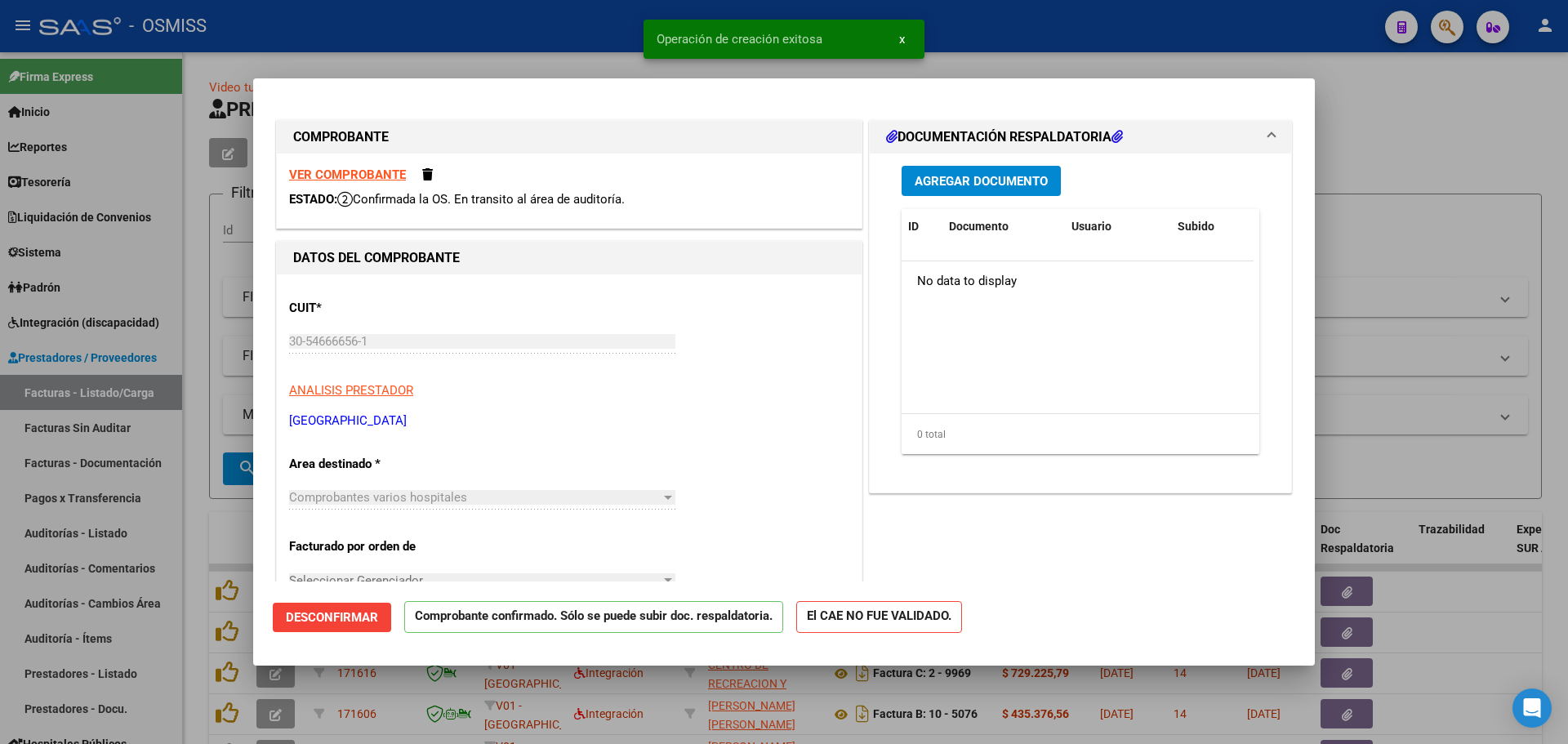
type input "[DATE]"
click at [1433, 306] on div at bounding box center [784, 372] width 1568 height 744
type input "$ 0,00"
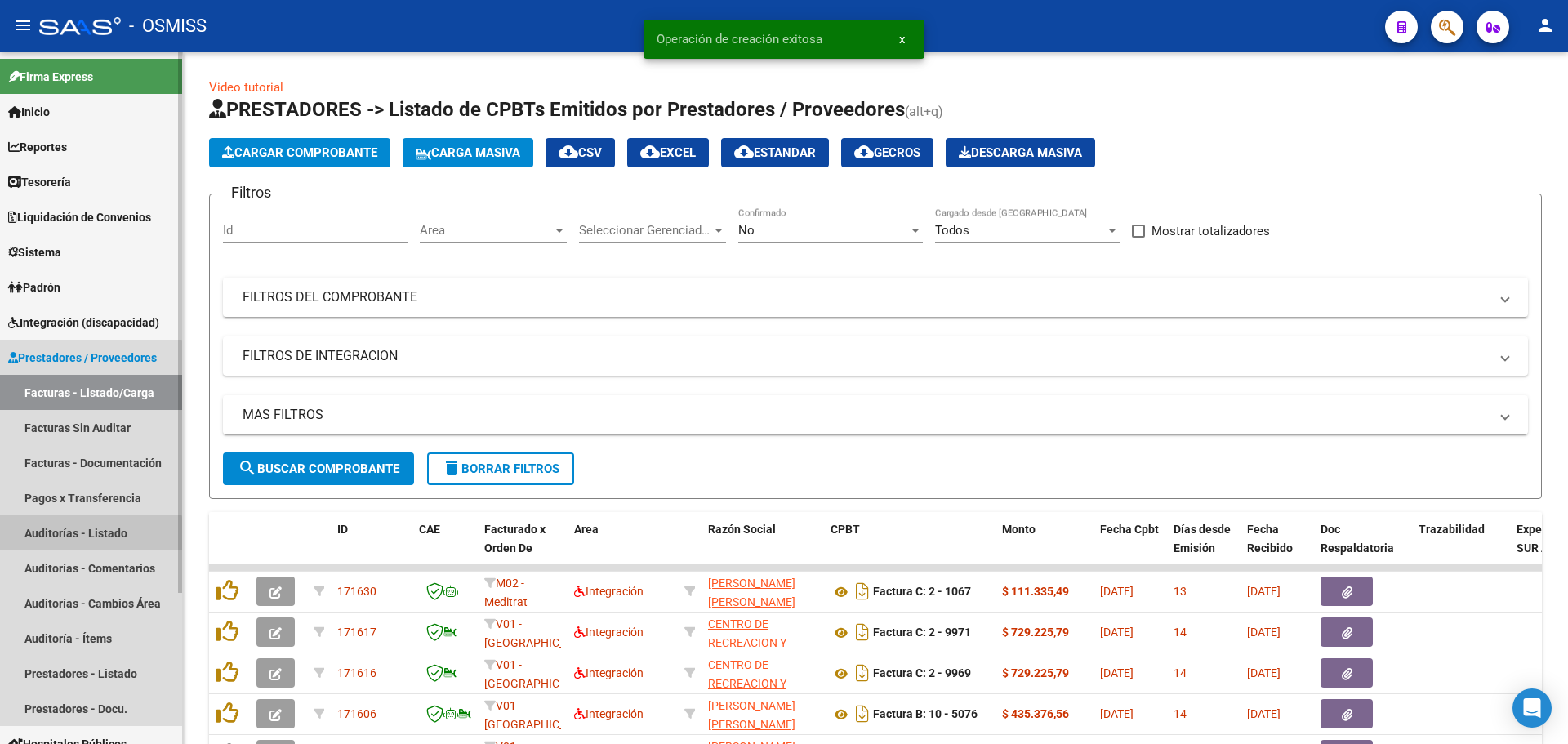
click at [77, 543] on link "Auditorías - Listado" at bounding box center [91, 533] width 183 height 35
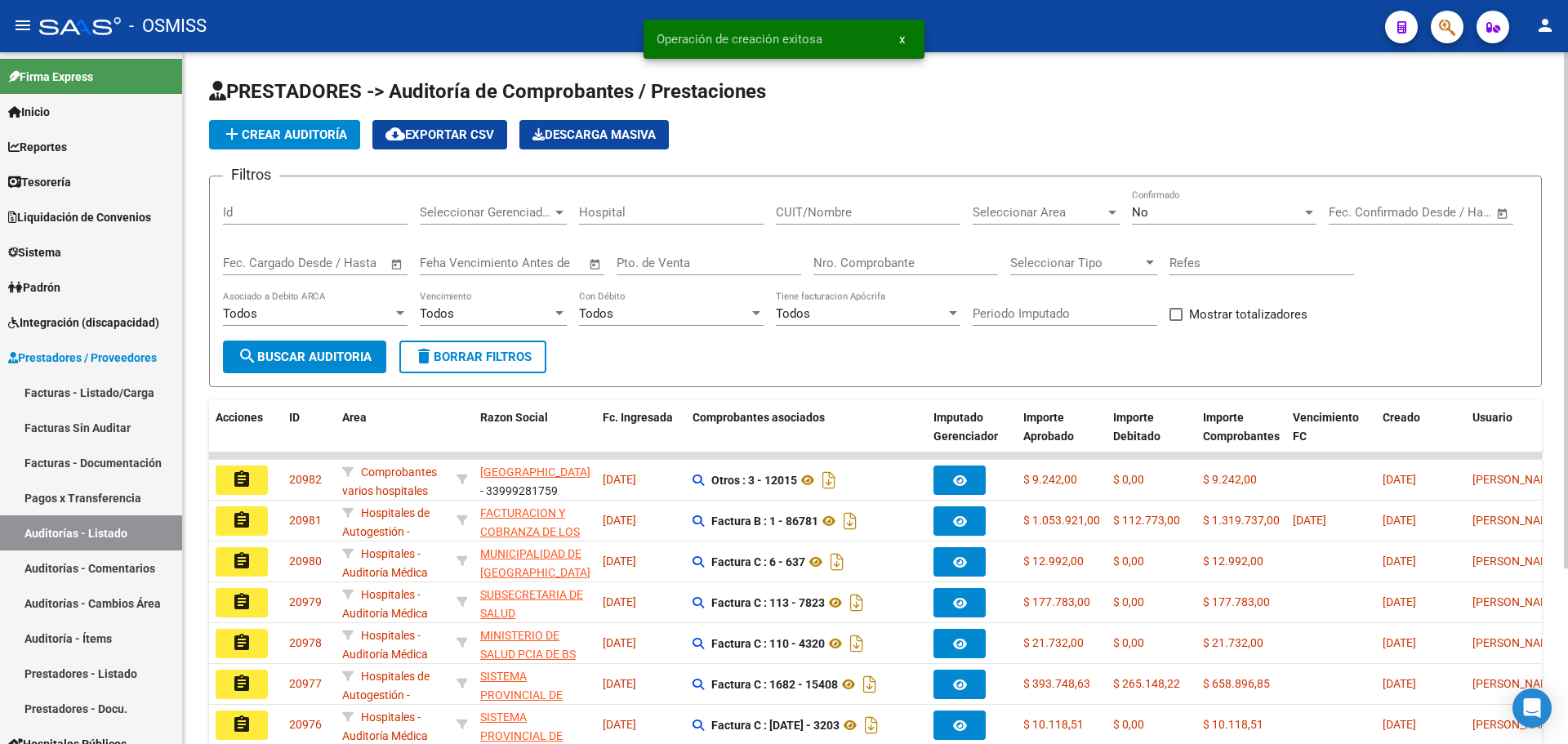
click at [276, 125] on button "add Crear Auditoría" at bounding box center [284, 134] width 151 height 29
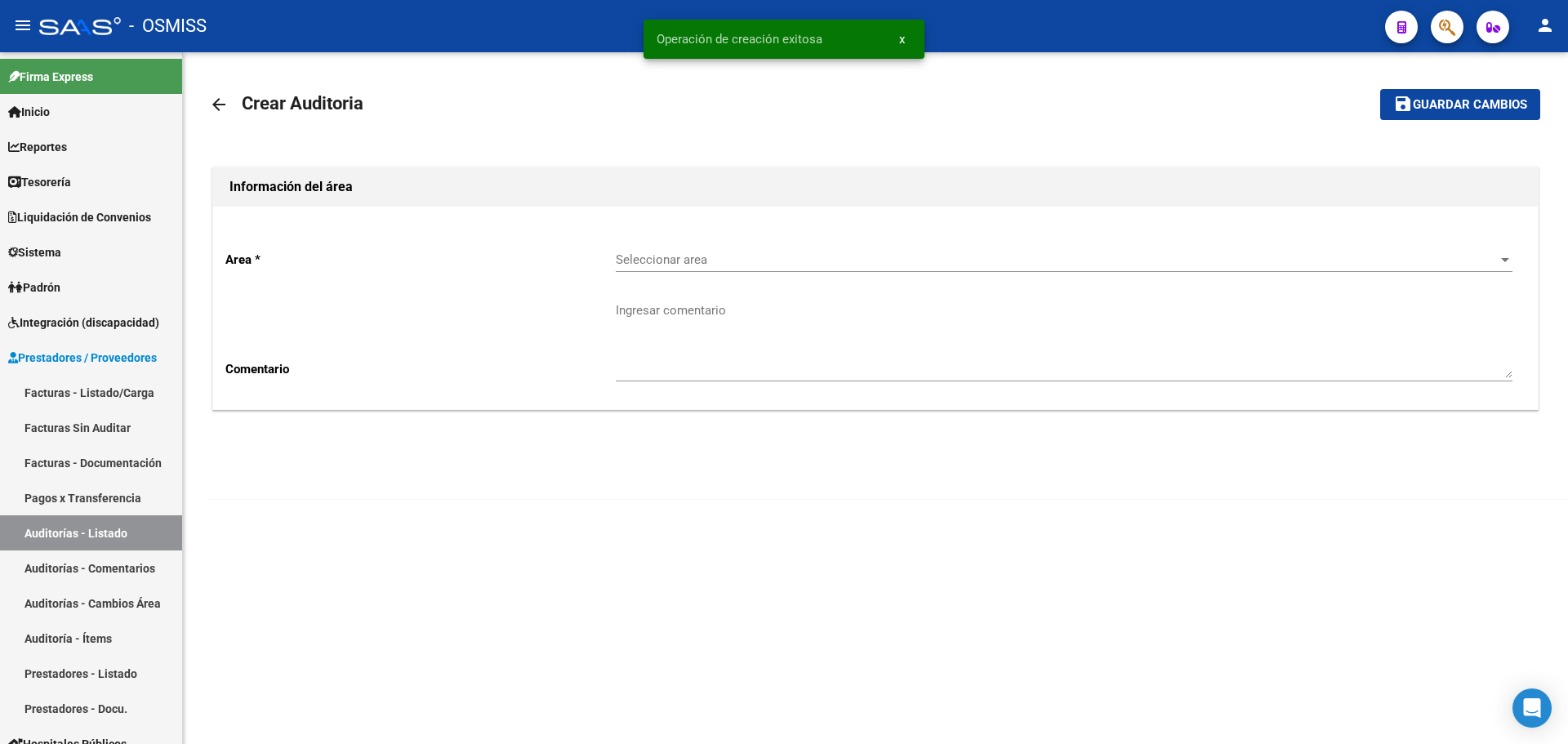
click at [663, 272] on div "Seleccionar area Seleccionar area" at bounding box center [1064, 262] width 897 height 50
click at [678, 258] on span "Seleccionar area" at bounding box center [1057, 259] width 882 height 14
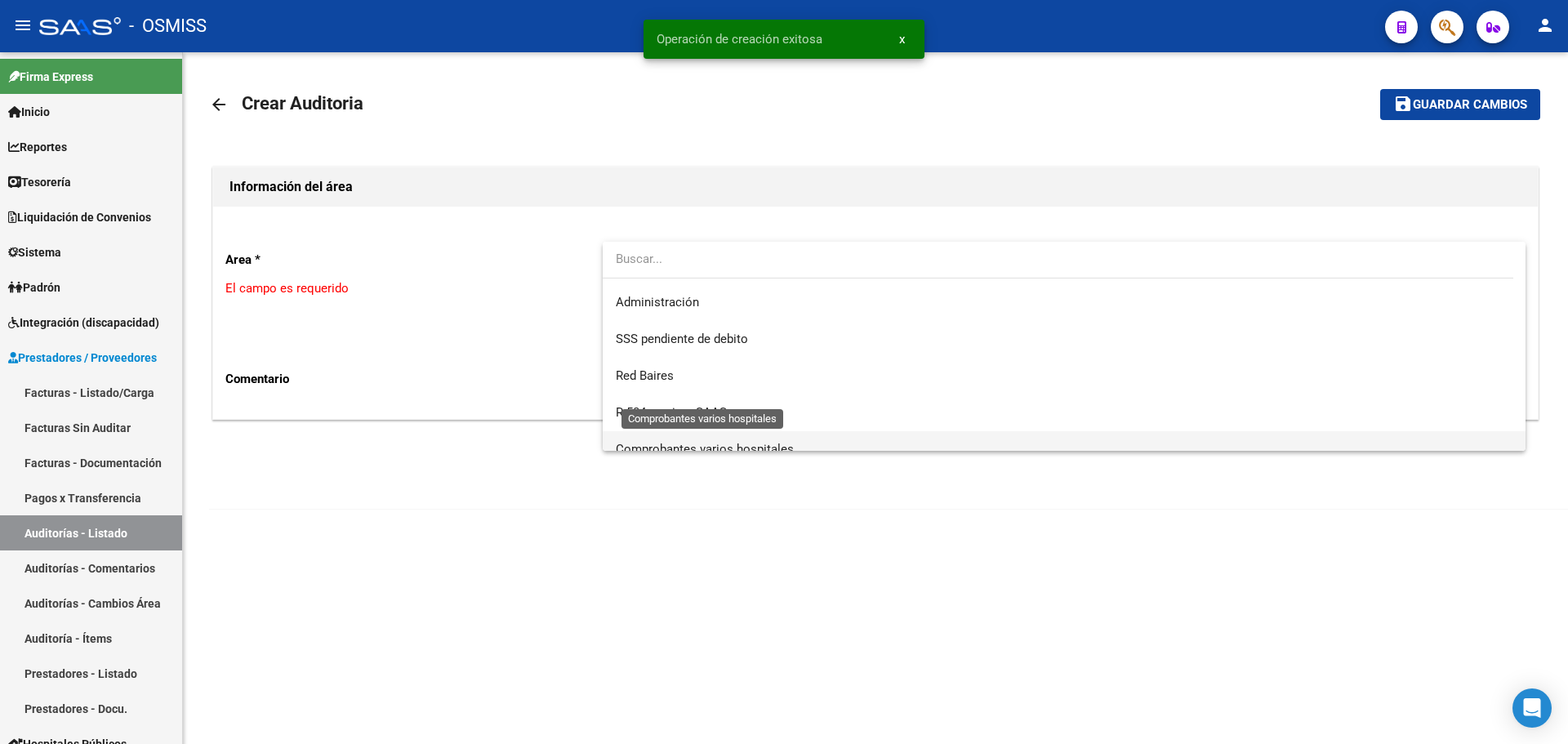
scroll to position [453, 0]
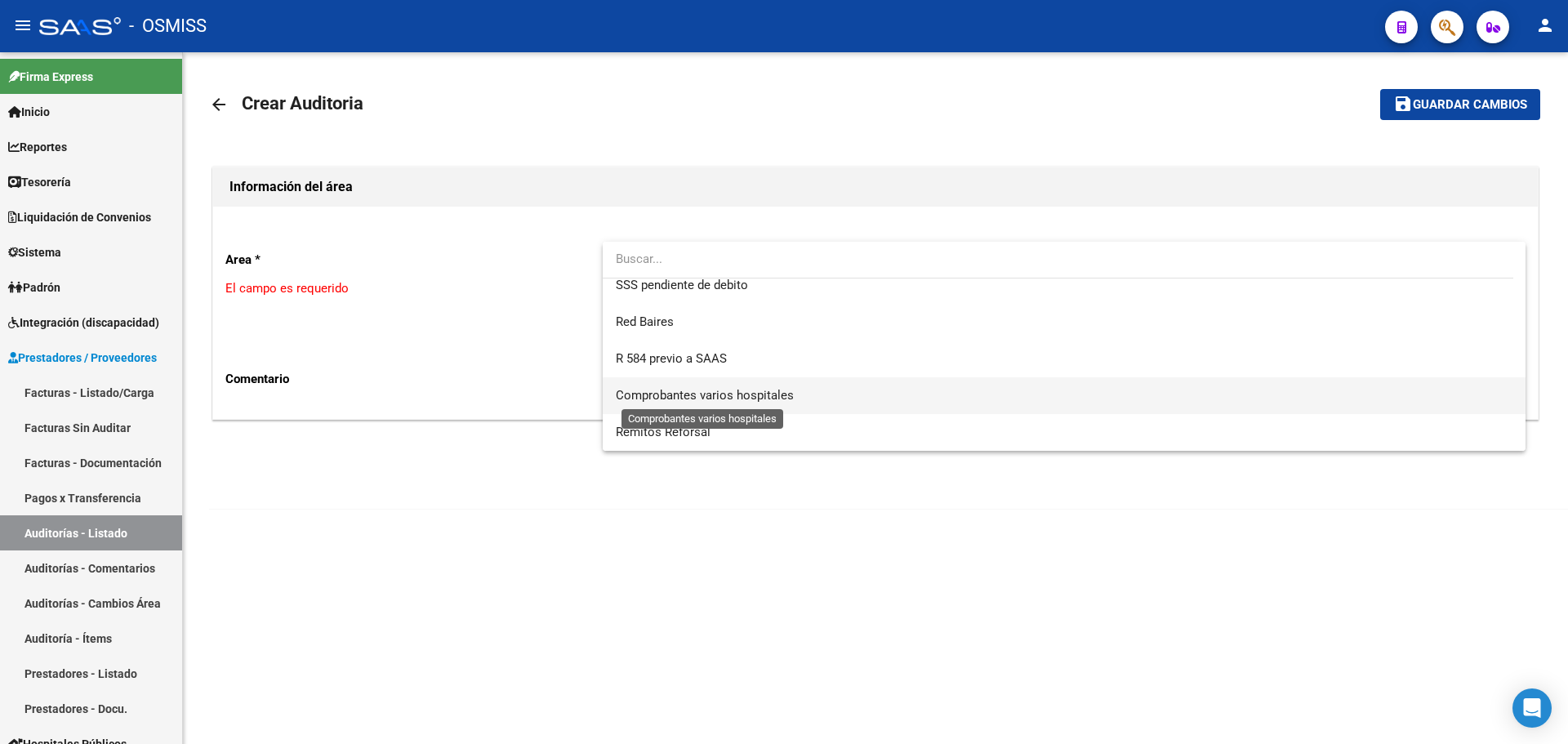
click at [726, 399] on span "Comprobantes varios hospitales" at bounding box center [705, 395] width 178 height 14
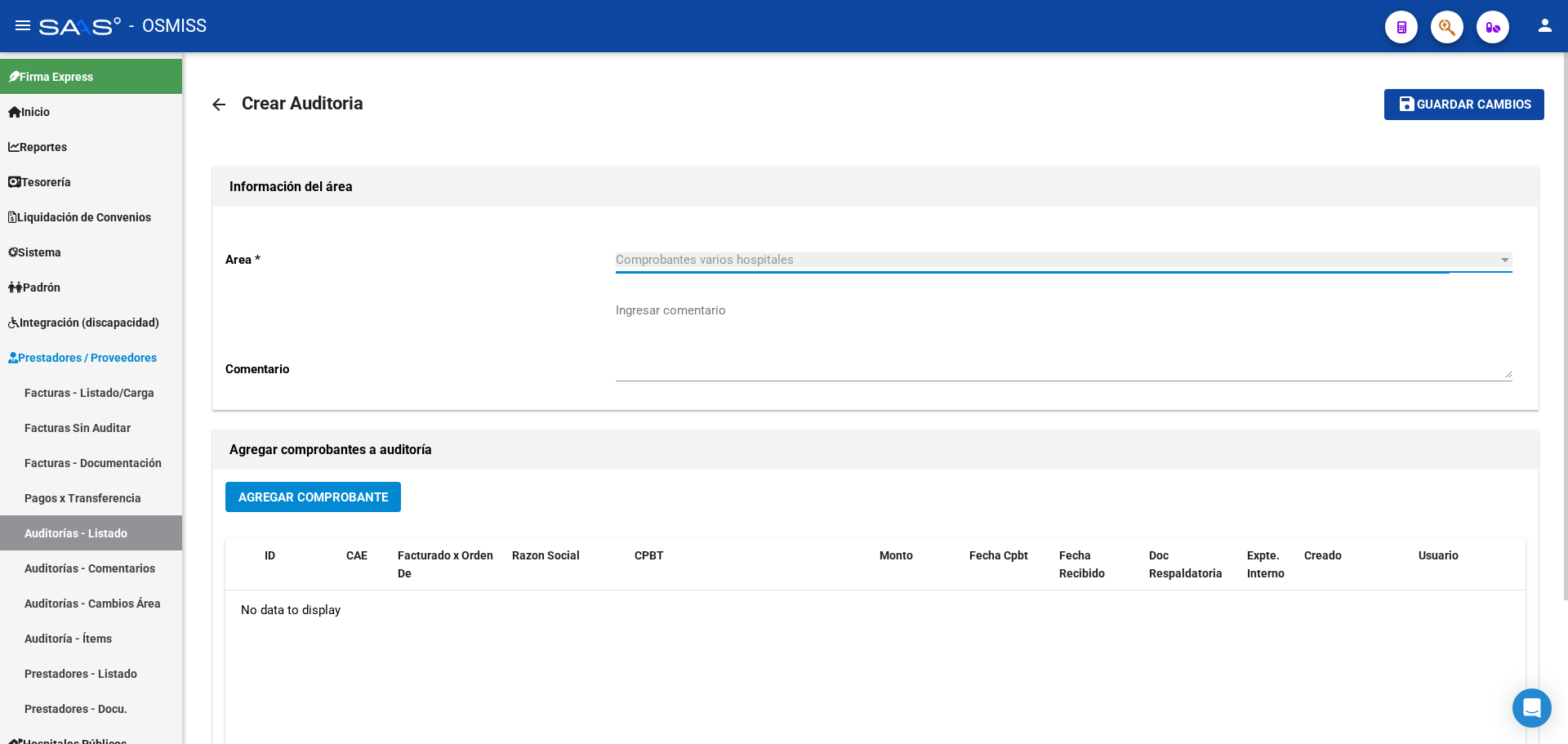
click at [319, 507] on button "Agregar Comprobante" at bounding box center [313, 498] width 176 height 30
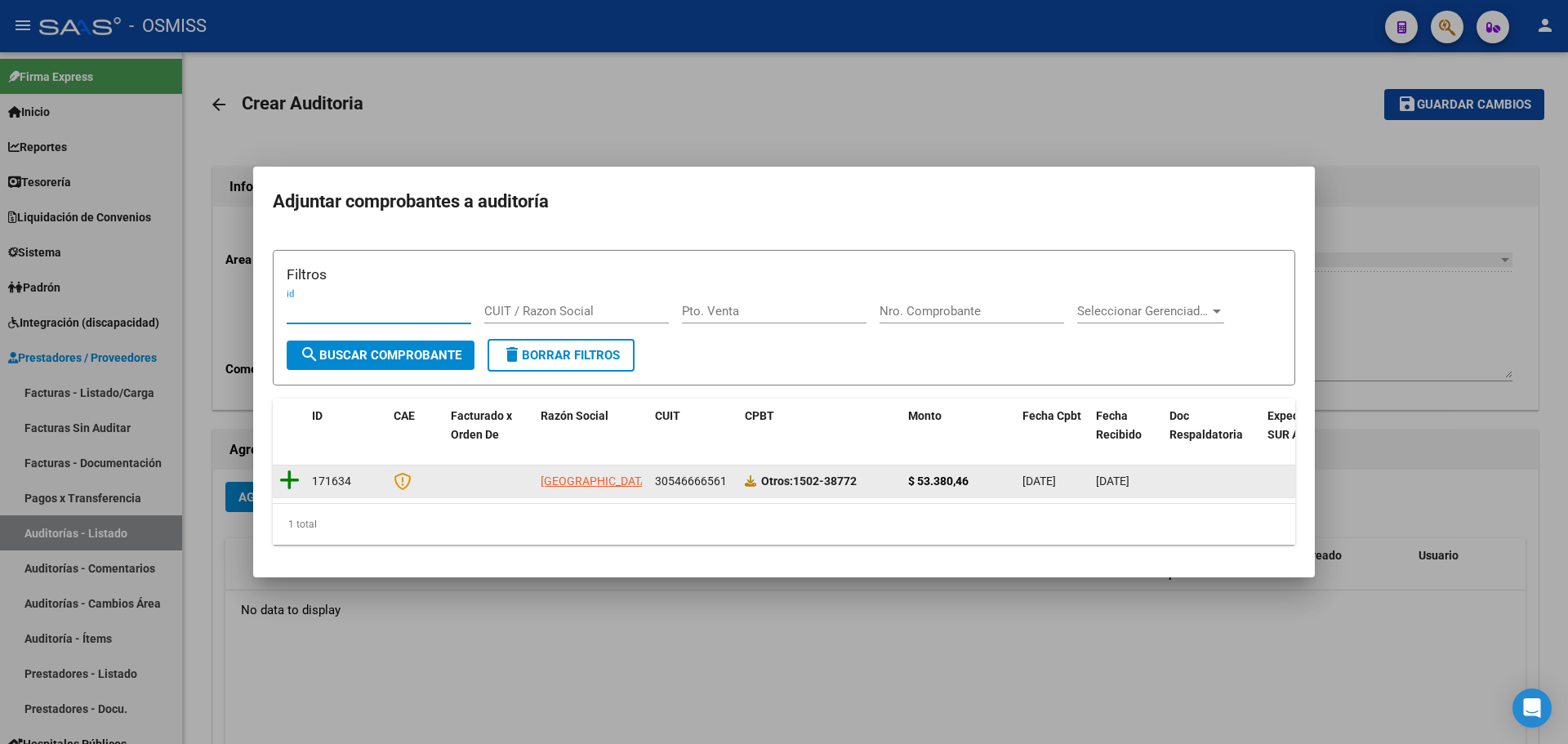
click at [286, 472] on icon at bounding box center [289, 480] width 20 height 23
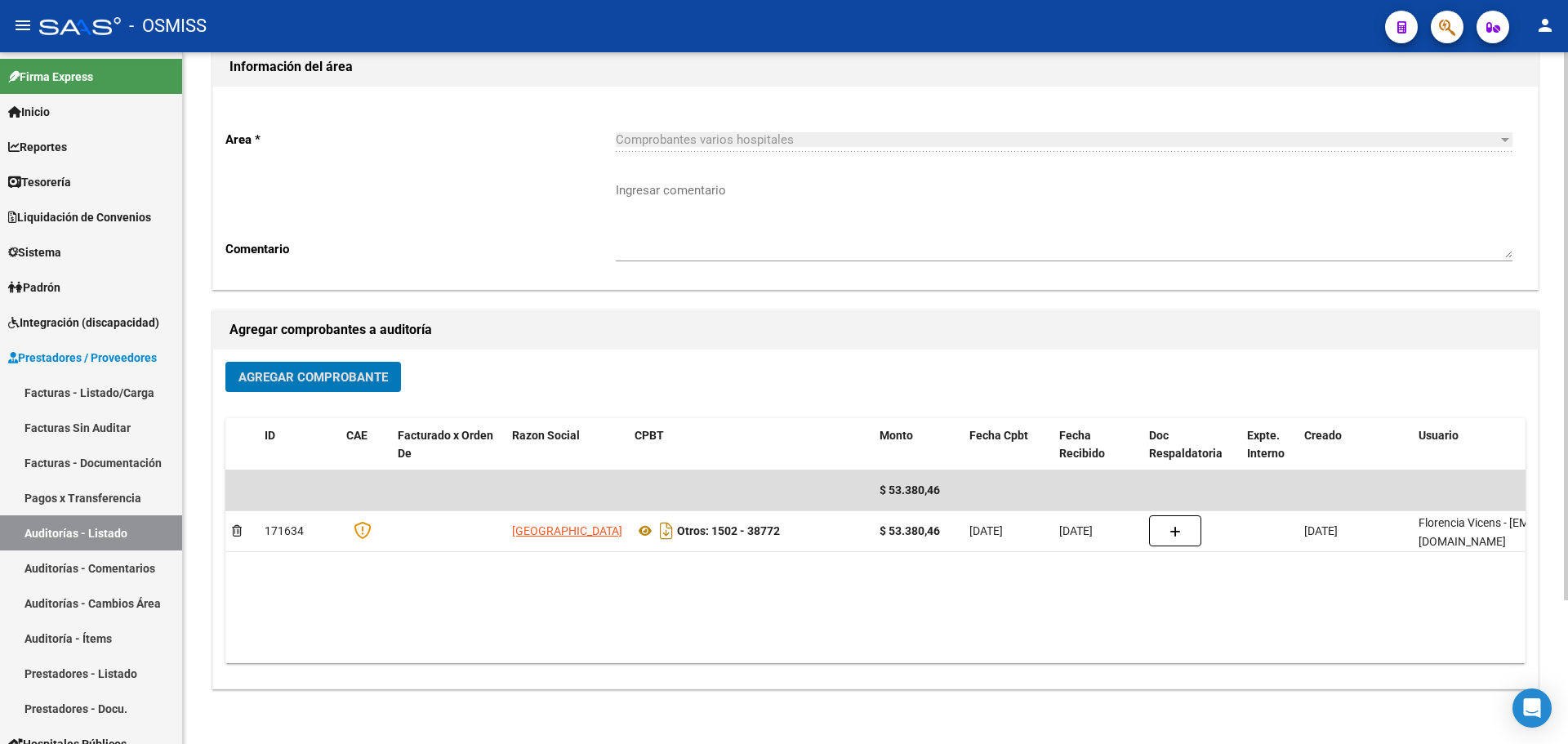
scroll to position [0, 0]
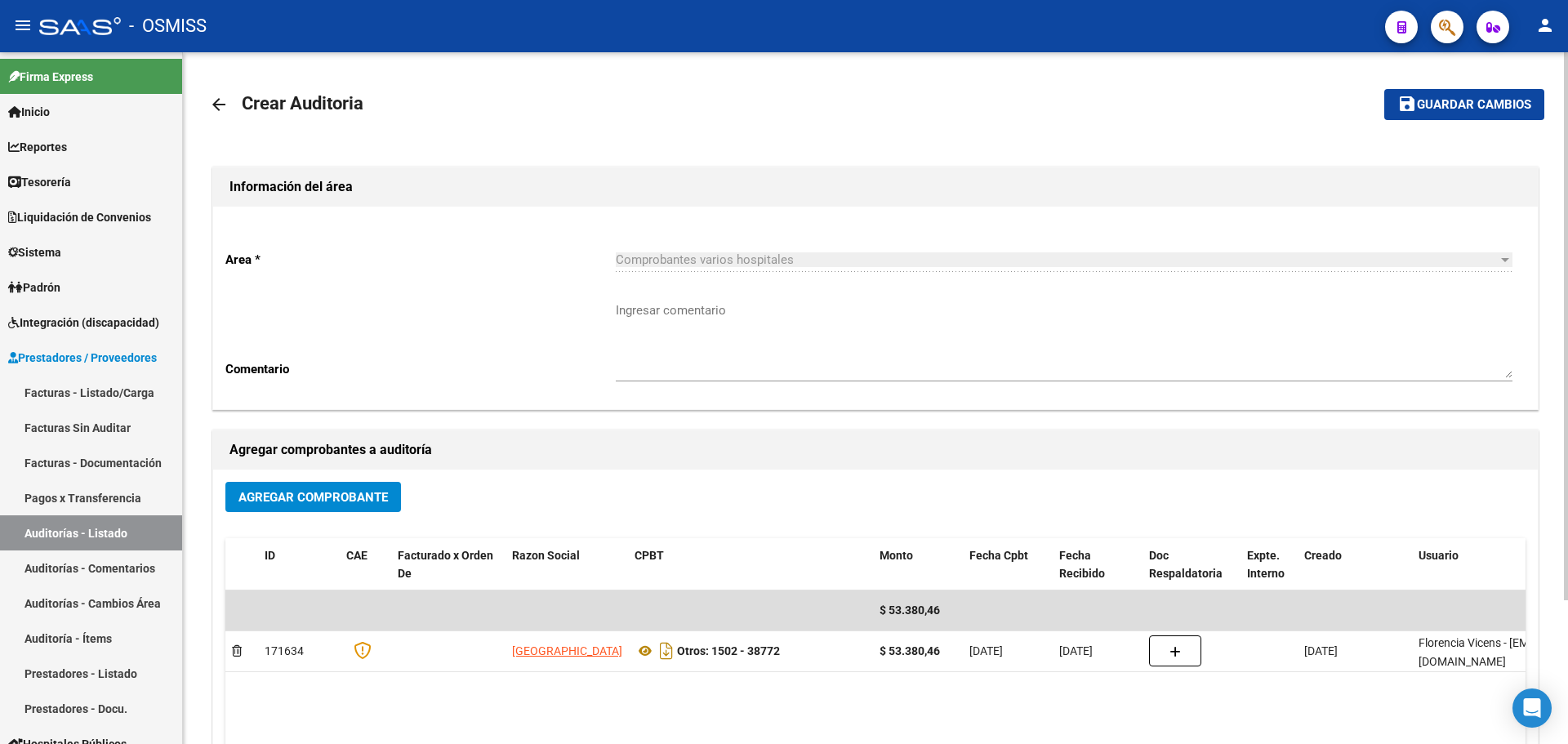
click at [1471, 88] on mat-toolbar-row "save Guardar cambios" at bounding box center [1405, 104] width 278 height 52
click at [1453, 107] on span "Guardar cambios" at bounding box center [1474, 105] width 114 height 14
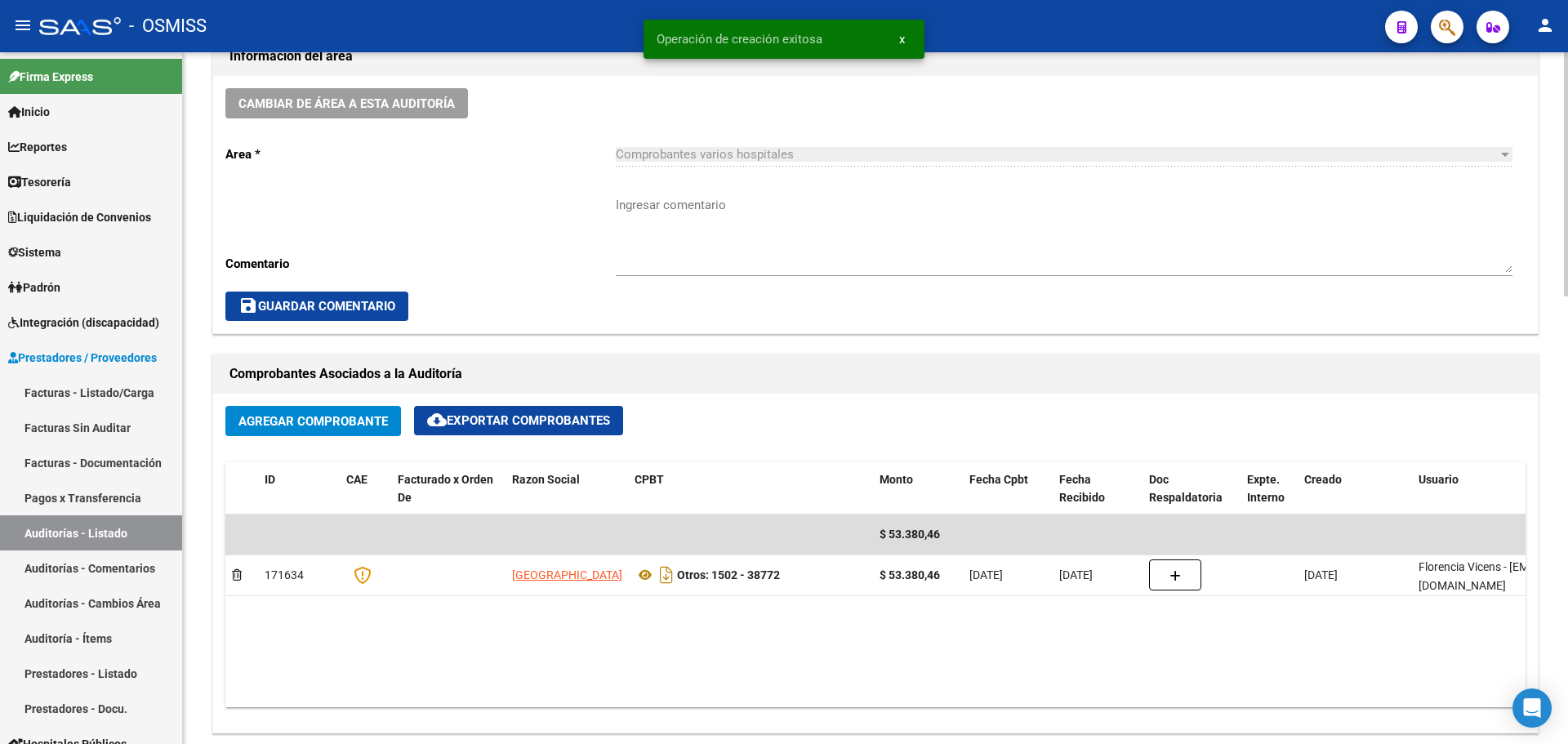
scroll to position [981, 0]
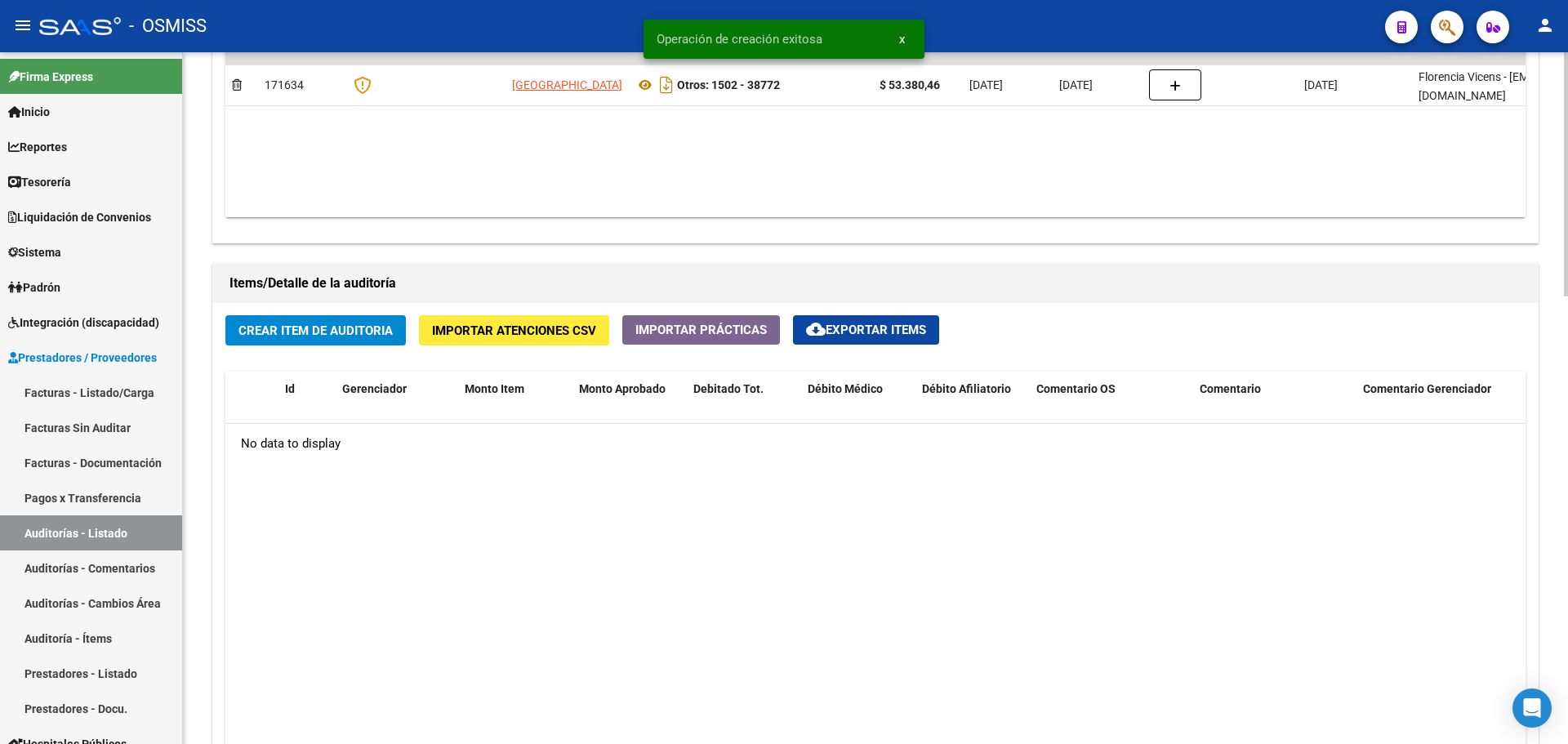
click at [364, 332] on span "Crear Item de Auditoria" at bounding box center [316, 330] width 154 height 14
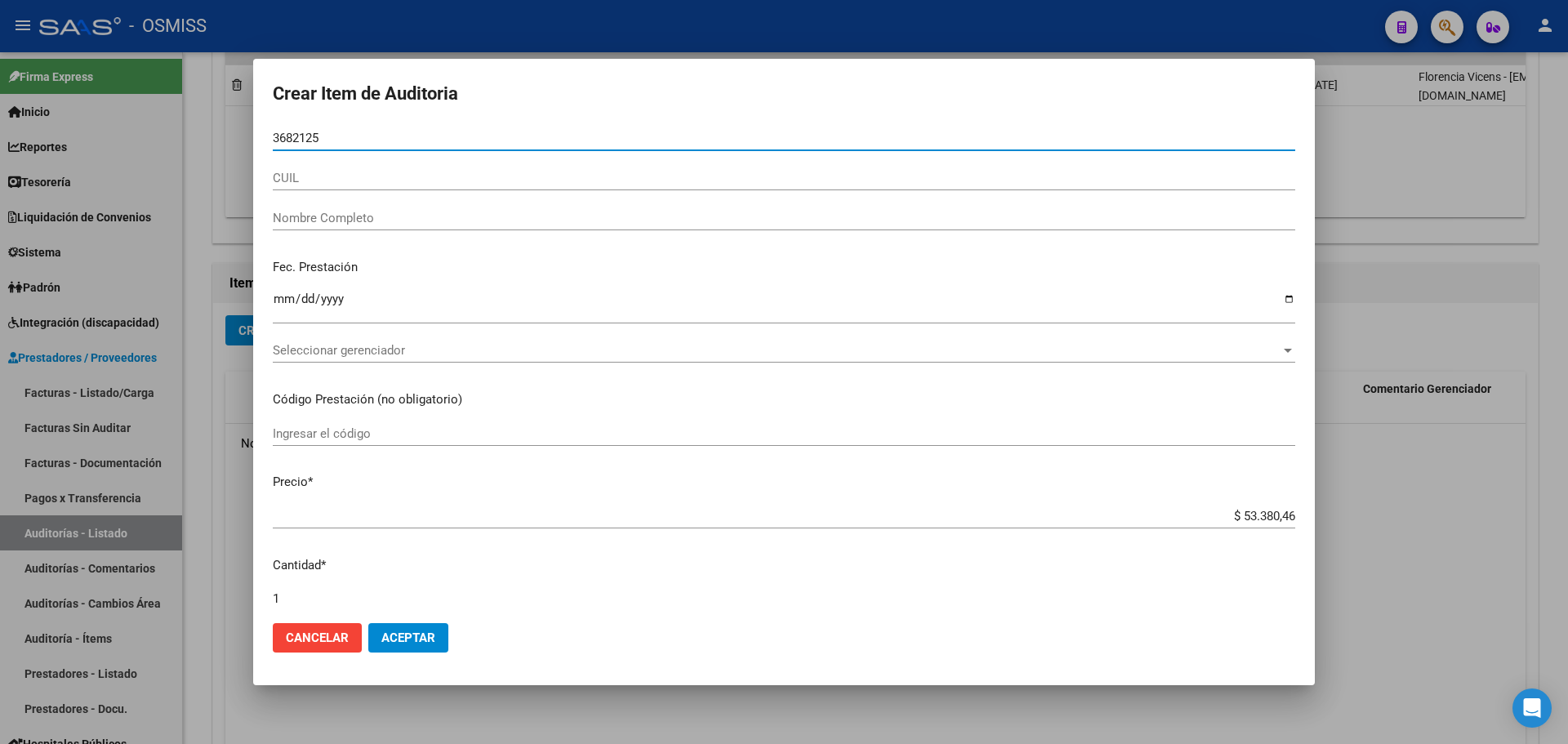
type input "36821257"
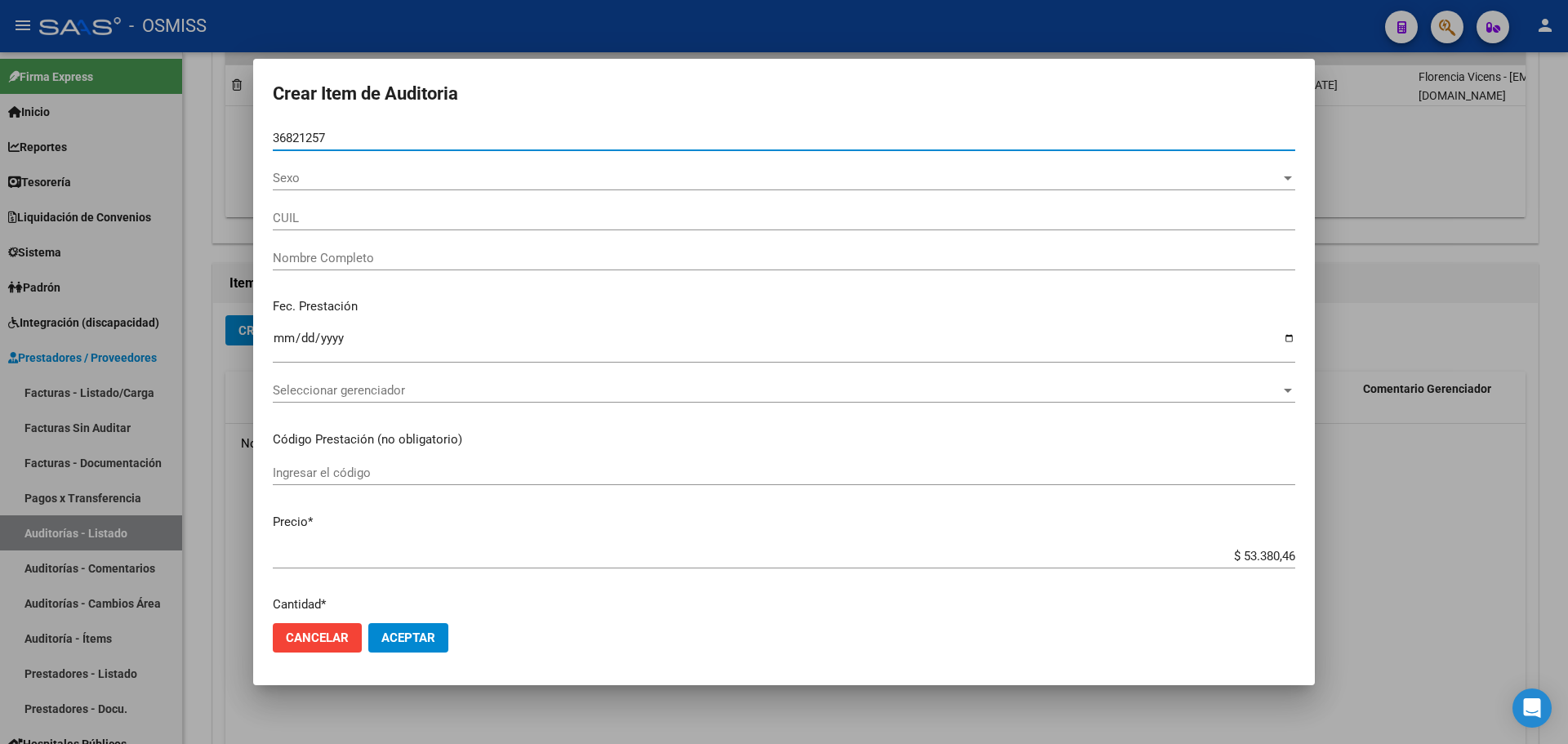
type input "20368212572"
type input "[PERSON_NAME] [PERSON_NAME]"
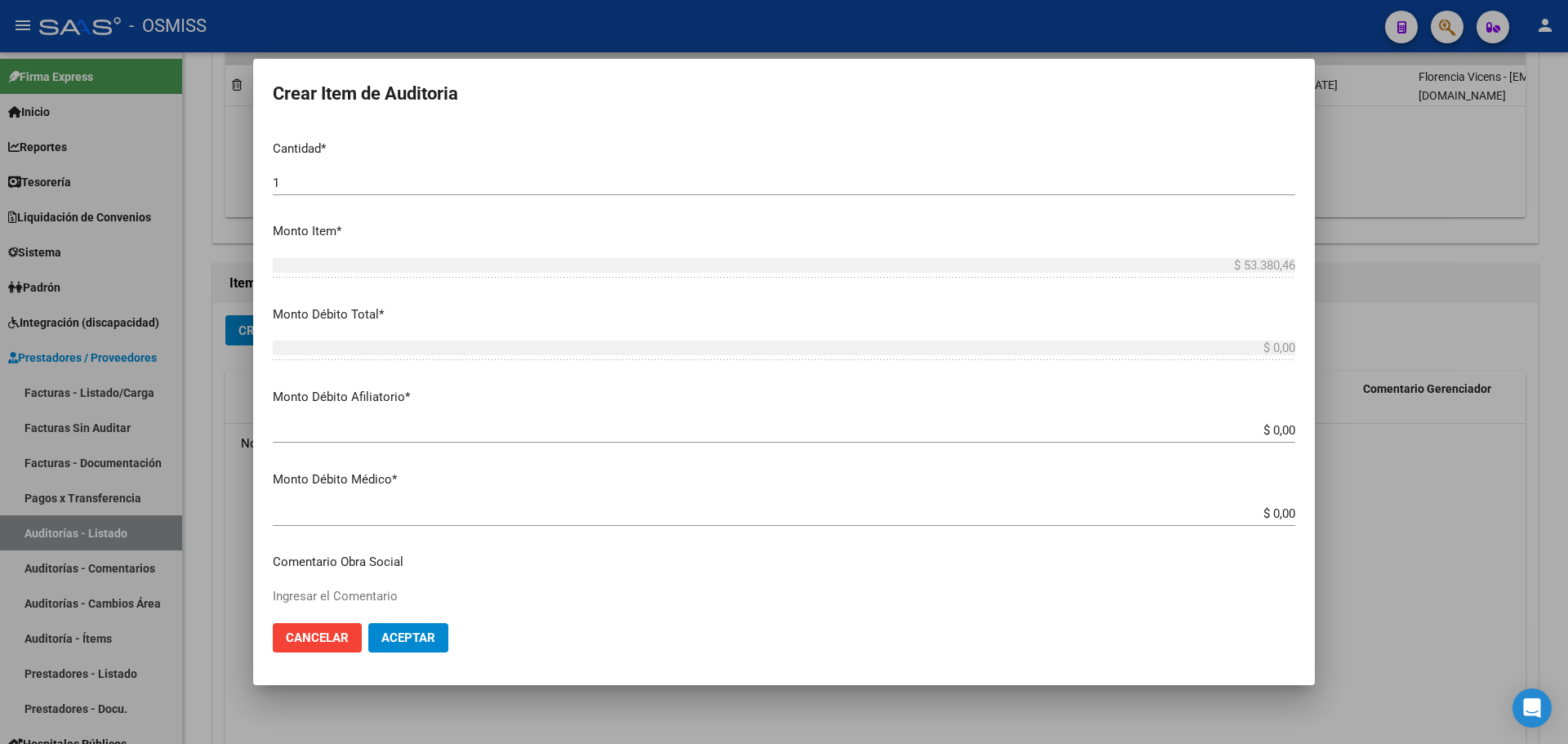
scroll to position [572, 0]
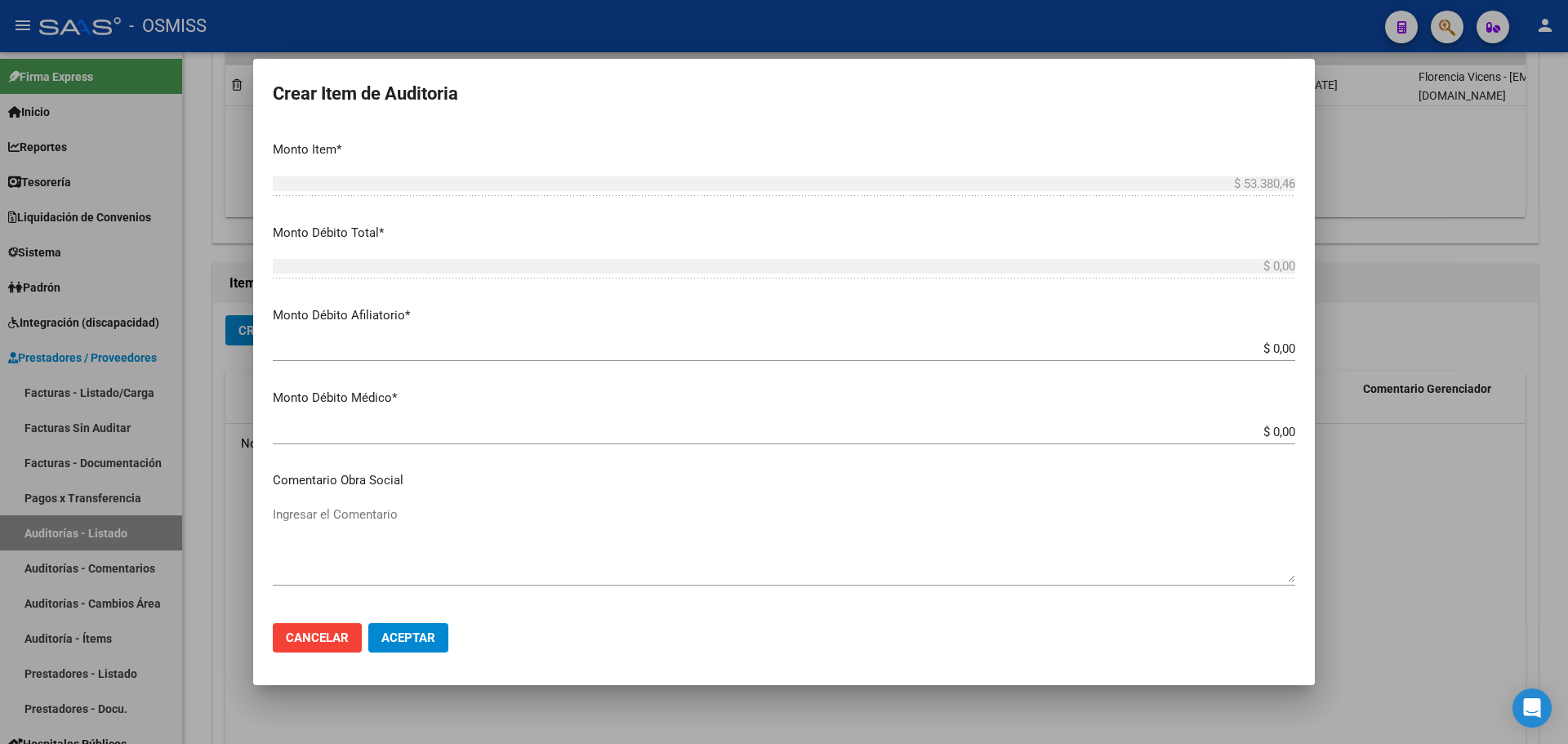
type input "36821257"
click at [321, 497] on mat-dialog-content "36821257 Nro Documento 20368212572 CUIL Afiliado Activo Análisis Afiliado Prest…" at bounding box center [784, 367] width 1062 height 483
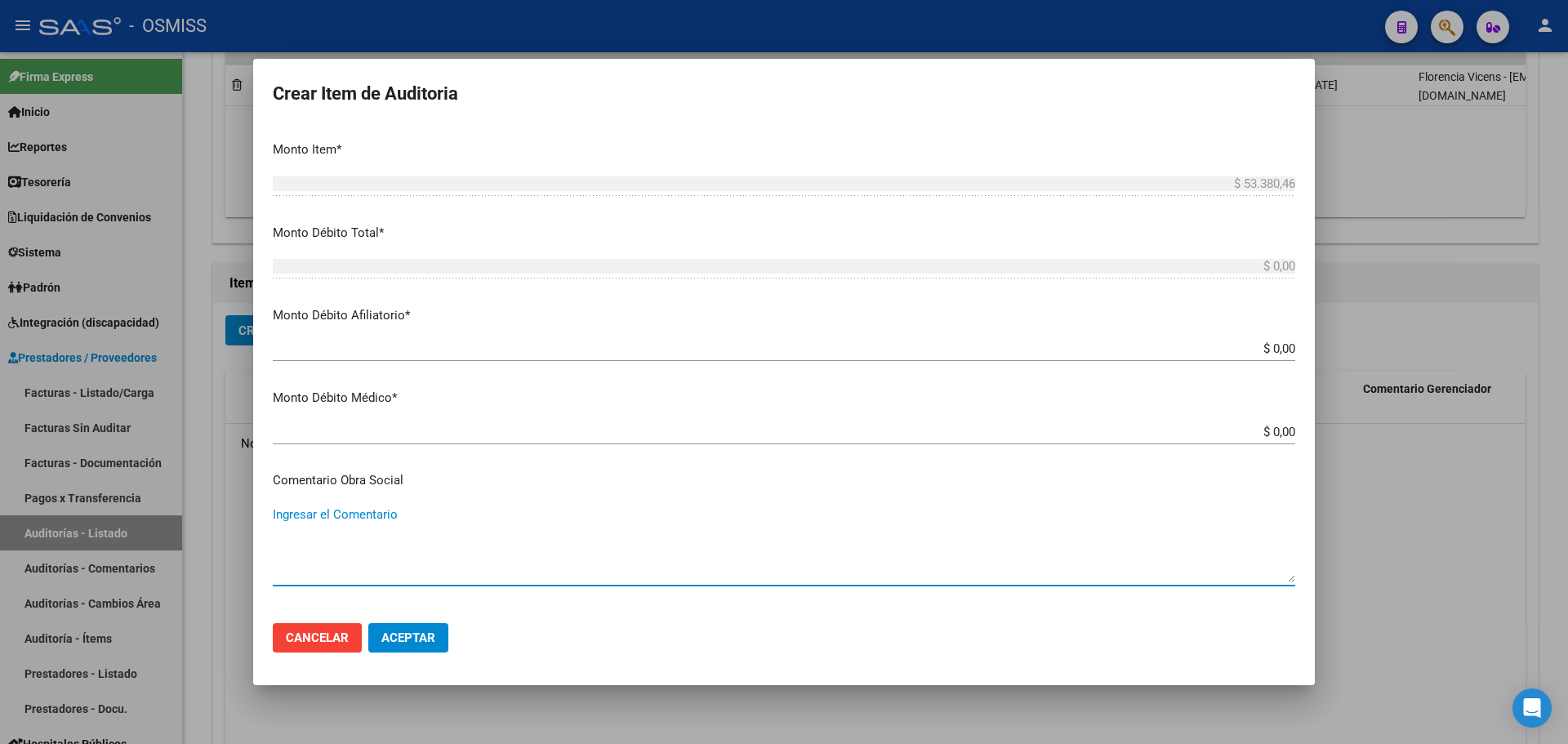
click at [323, 513] on textarea "Ingresar el Comentario" at bounding box center [784, 544] width 1022 height 77
type textarea "REVIERTE AFILIACIONES"
click at [414, 637] on span "Aceptar" at bounding box center [408, 637] width 54 height 14
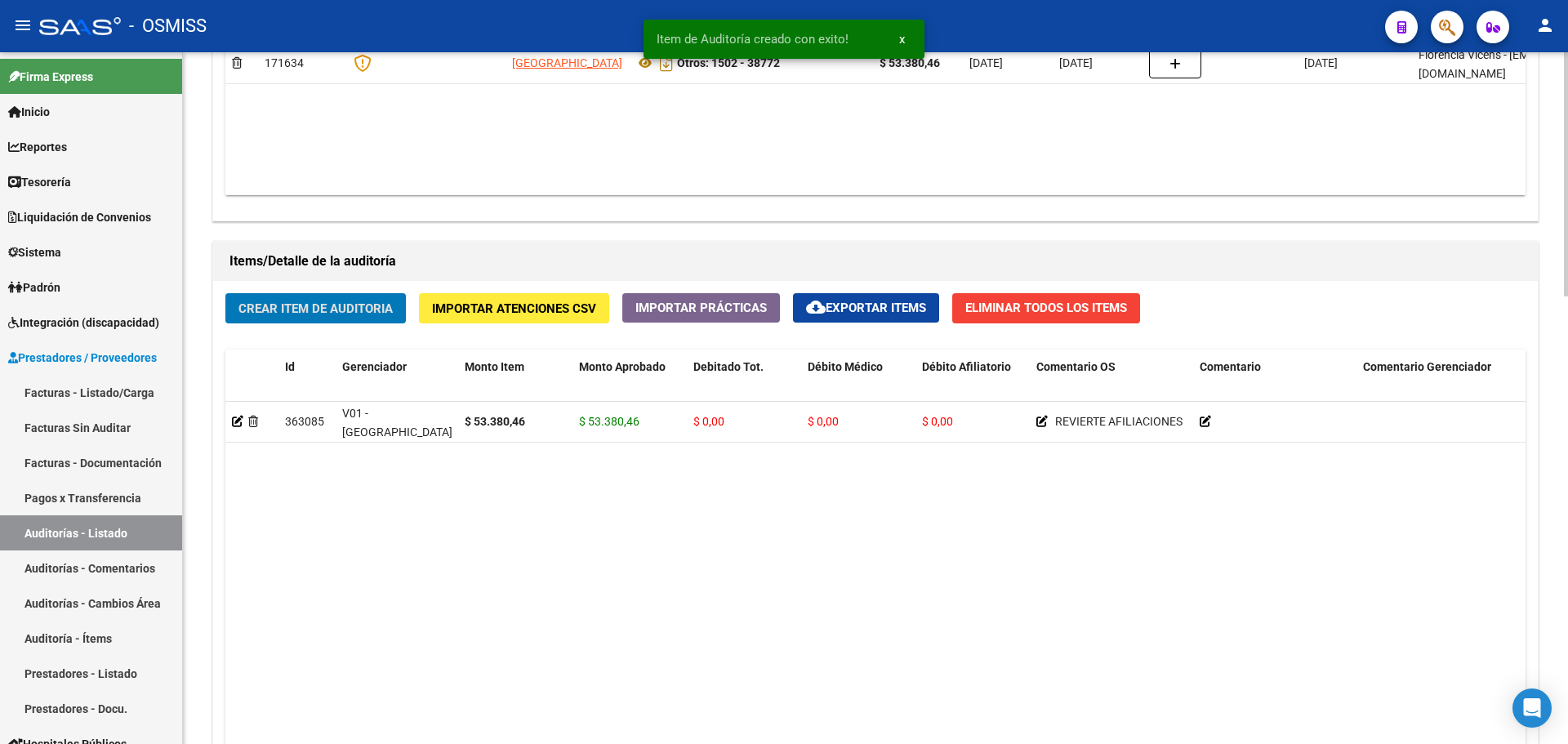
scroll to position [1272, 0]
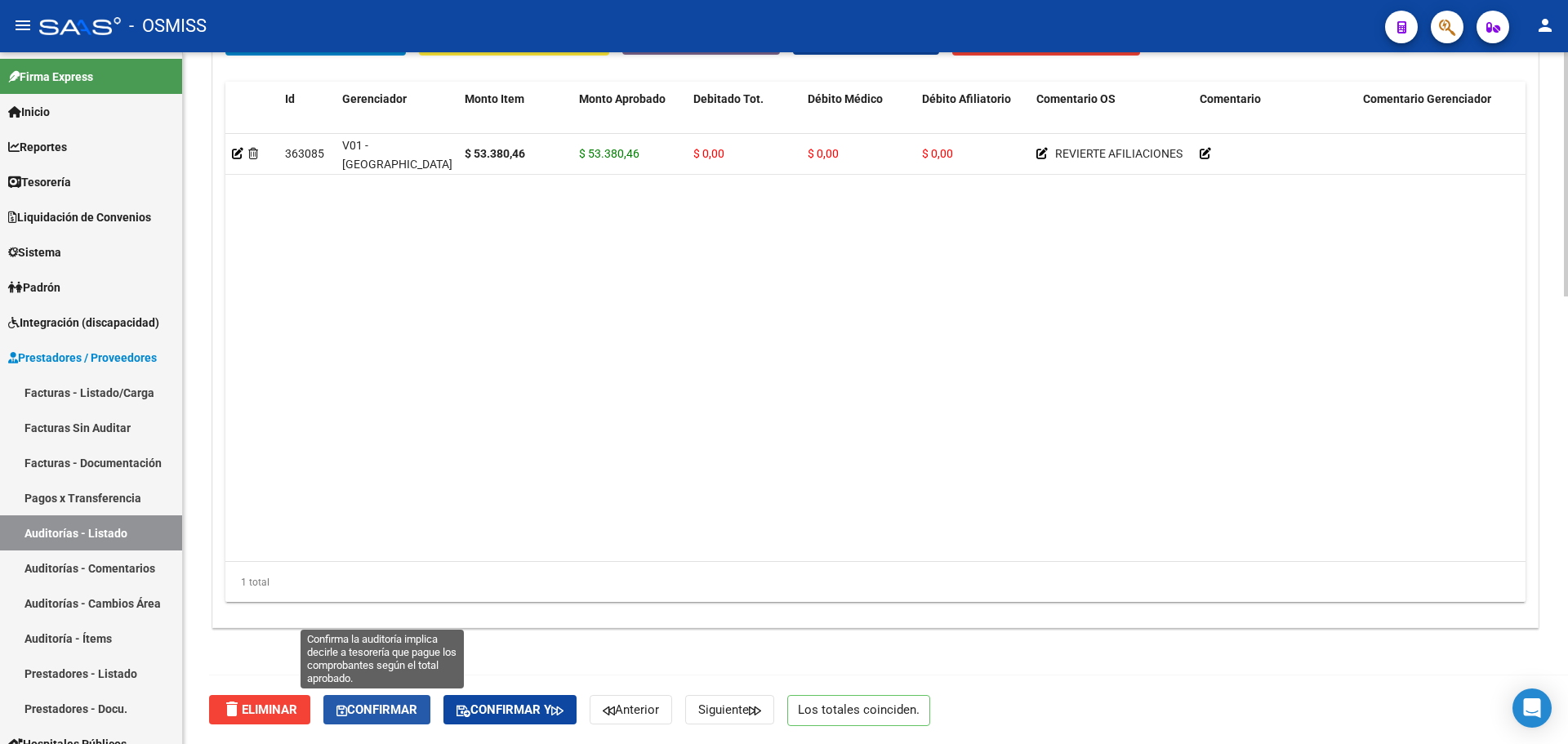
click at [400, 699] on button "Confirmar" at bounding box center [377, 710] width 107 height 29
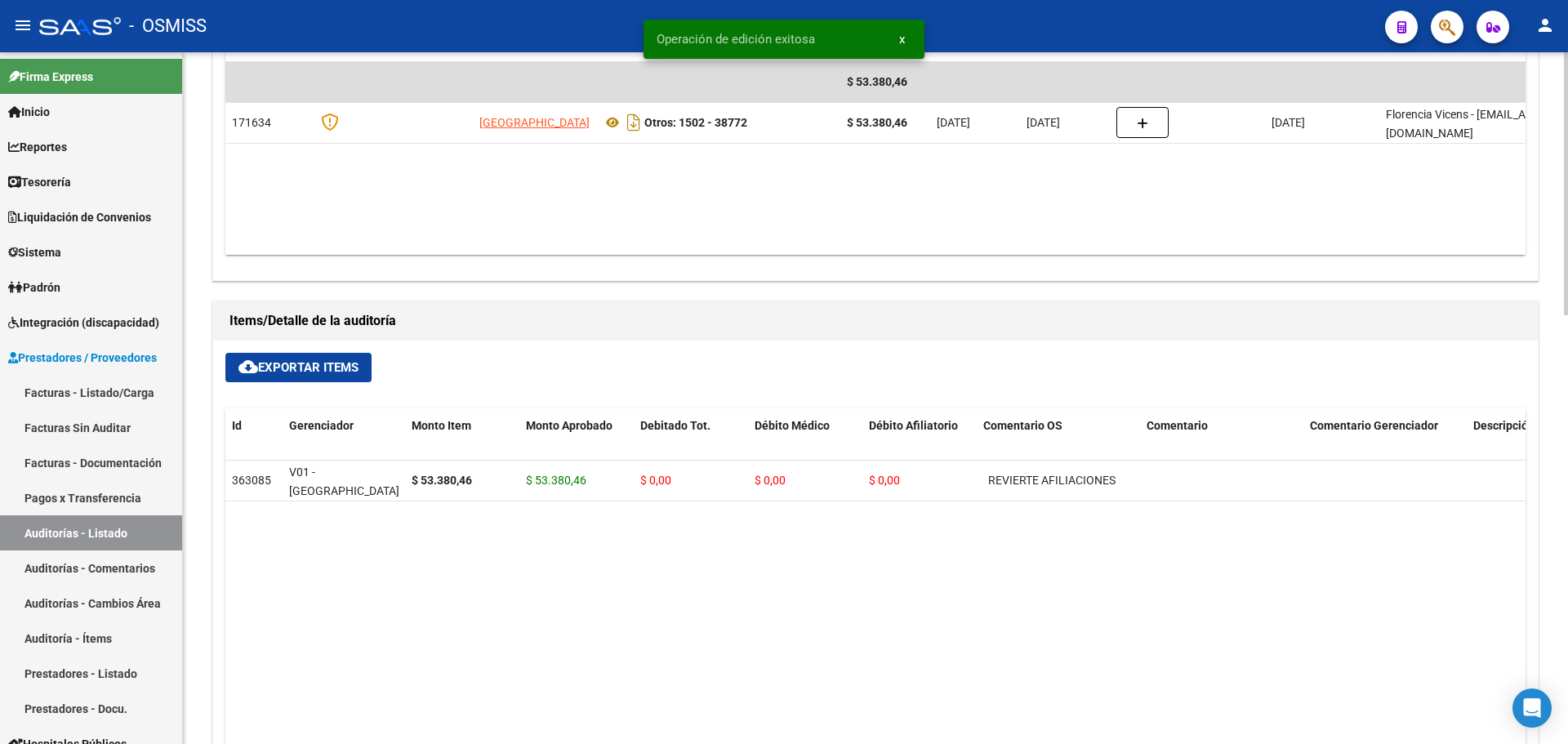
scroll to position [146, 0]
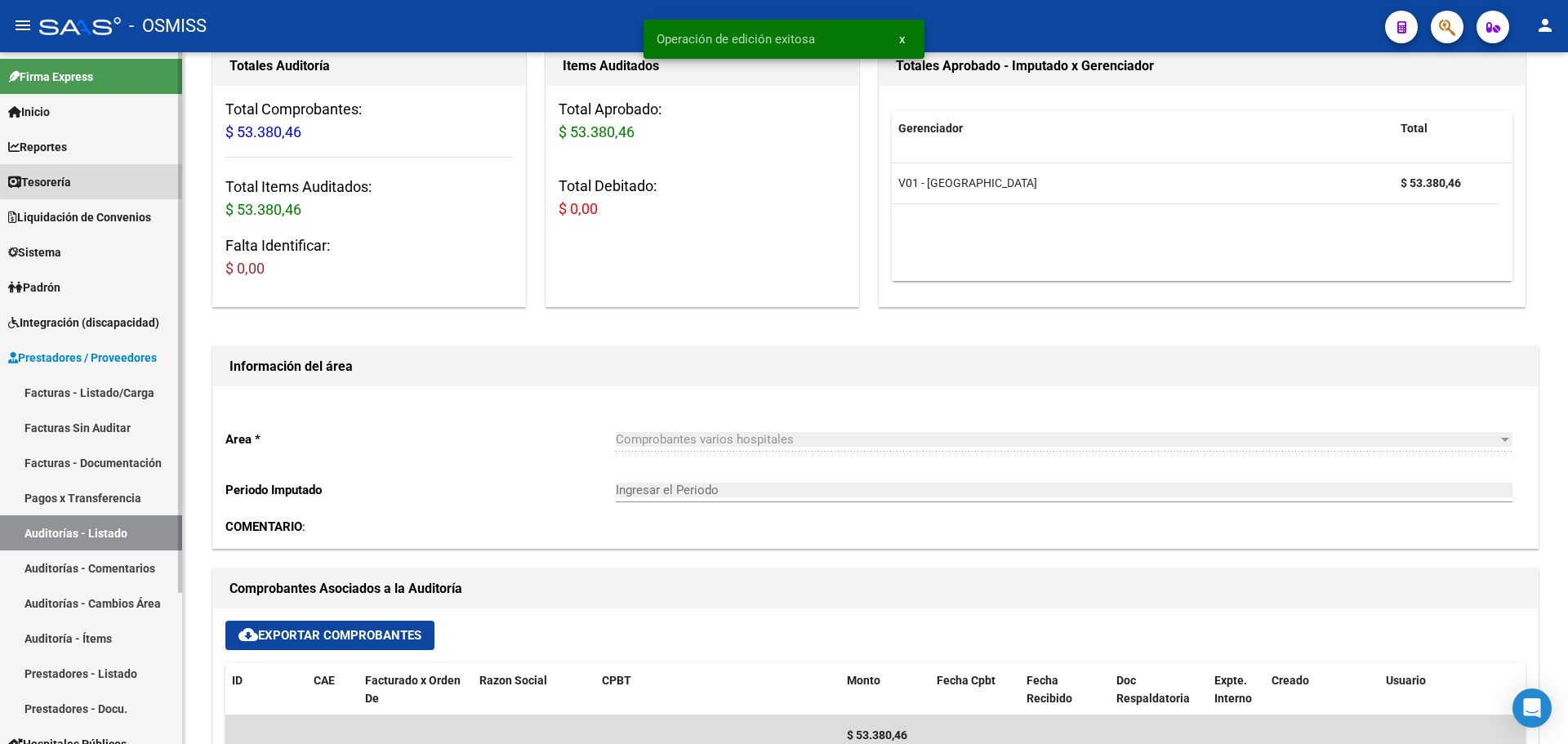
click at [103, 172] on link "Tesorería" at bounding box center [91, 182] width 183 height 35
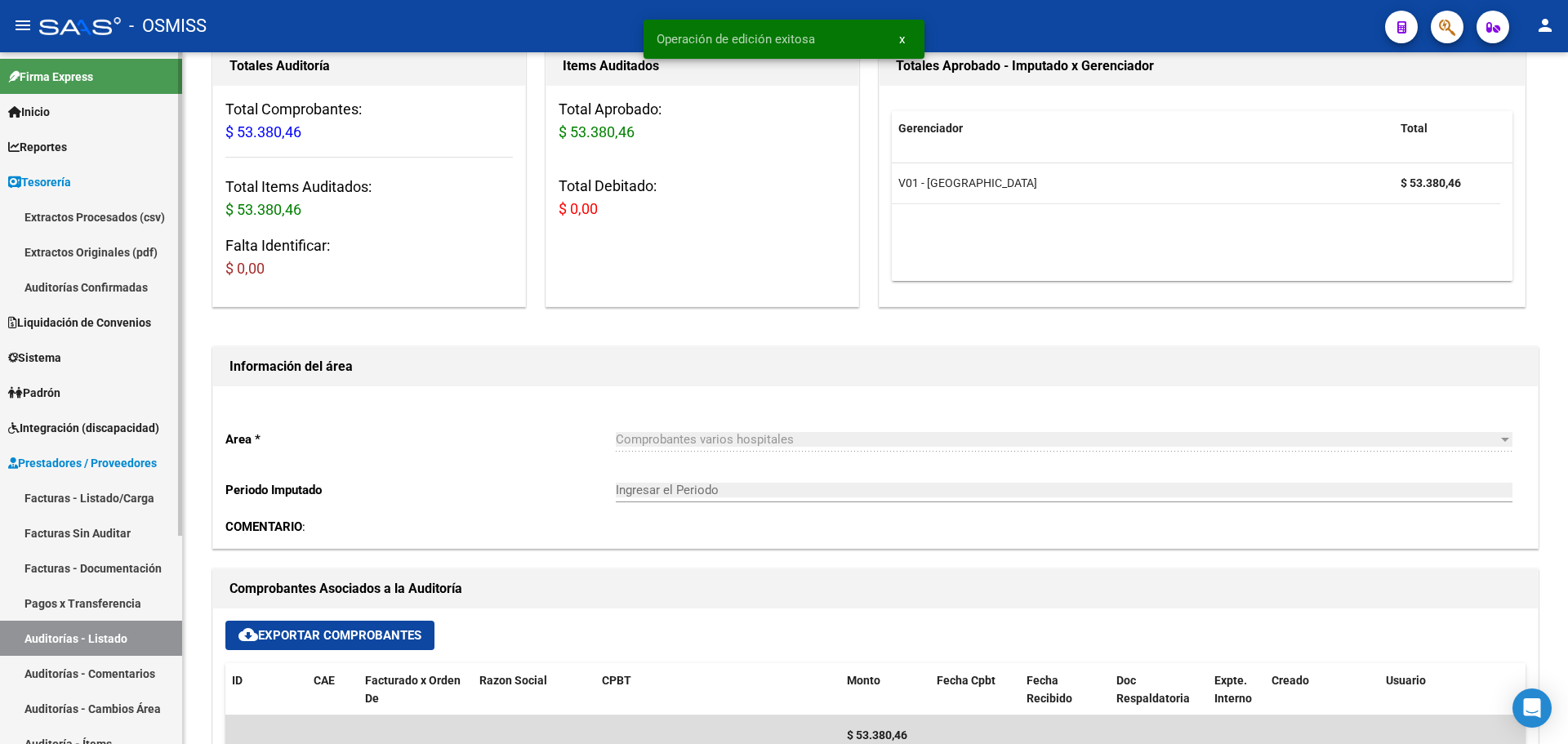
click at [120, 293] on link "Auditorías Confirmadas" at bounding box center [91, 286] width 183 height 35
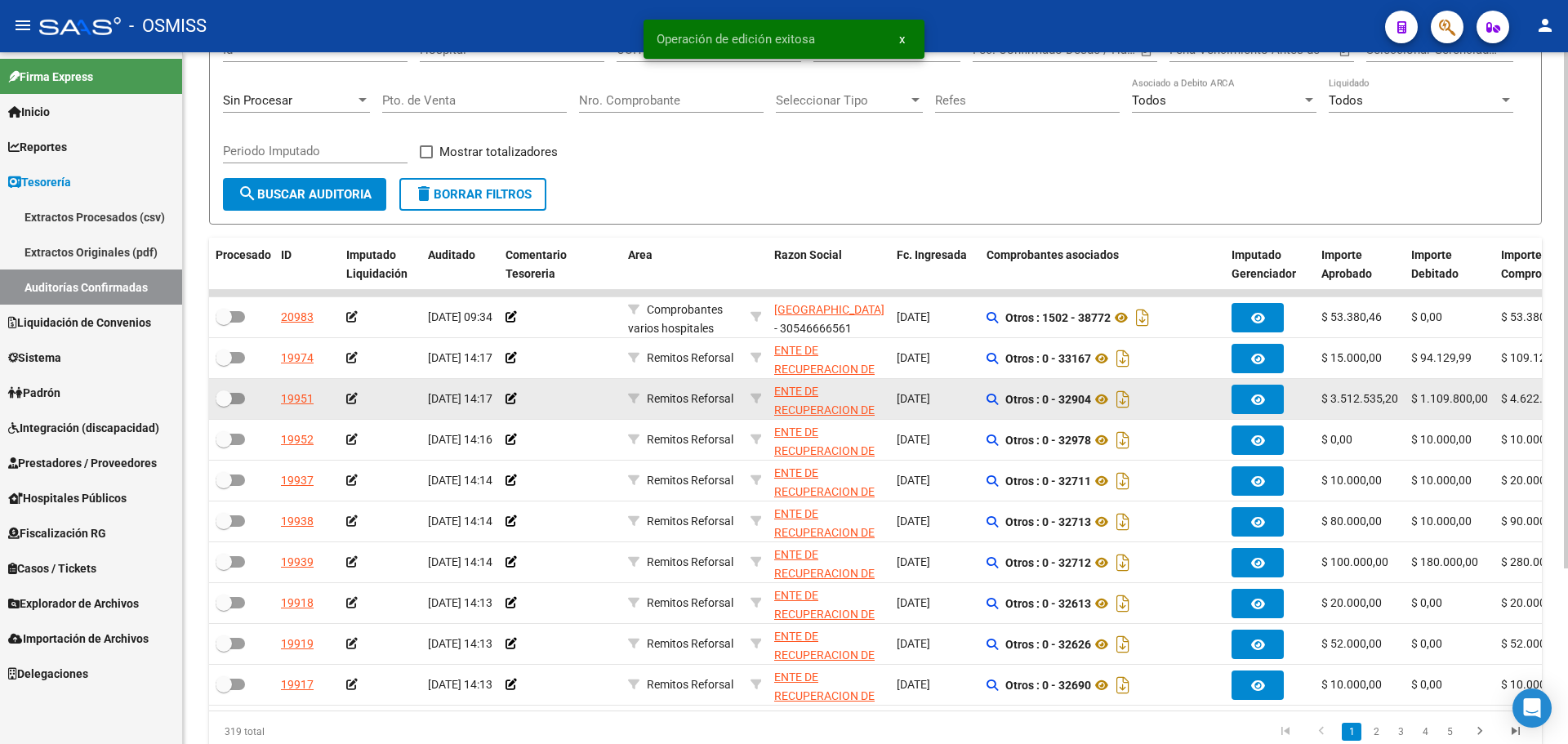
scroll to position [235, 0]
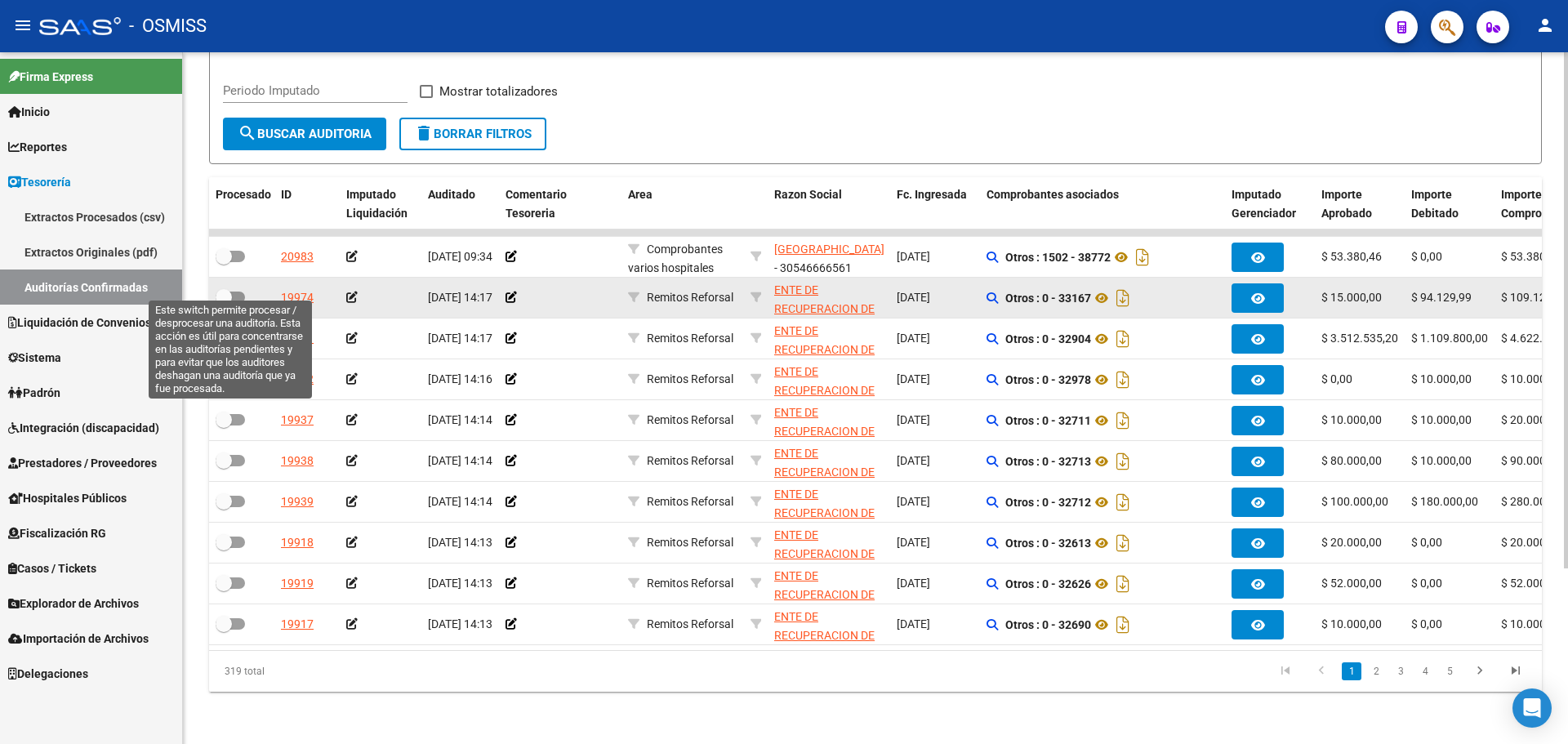
click at [236, 292] on span at bounding box center [230, 298] width 29 height 11
click at [223, 303] on input "checkbox" at bounding box center [223, 303] width 1 height 1
checkbox input "true"
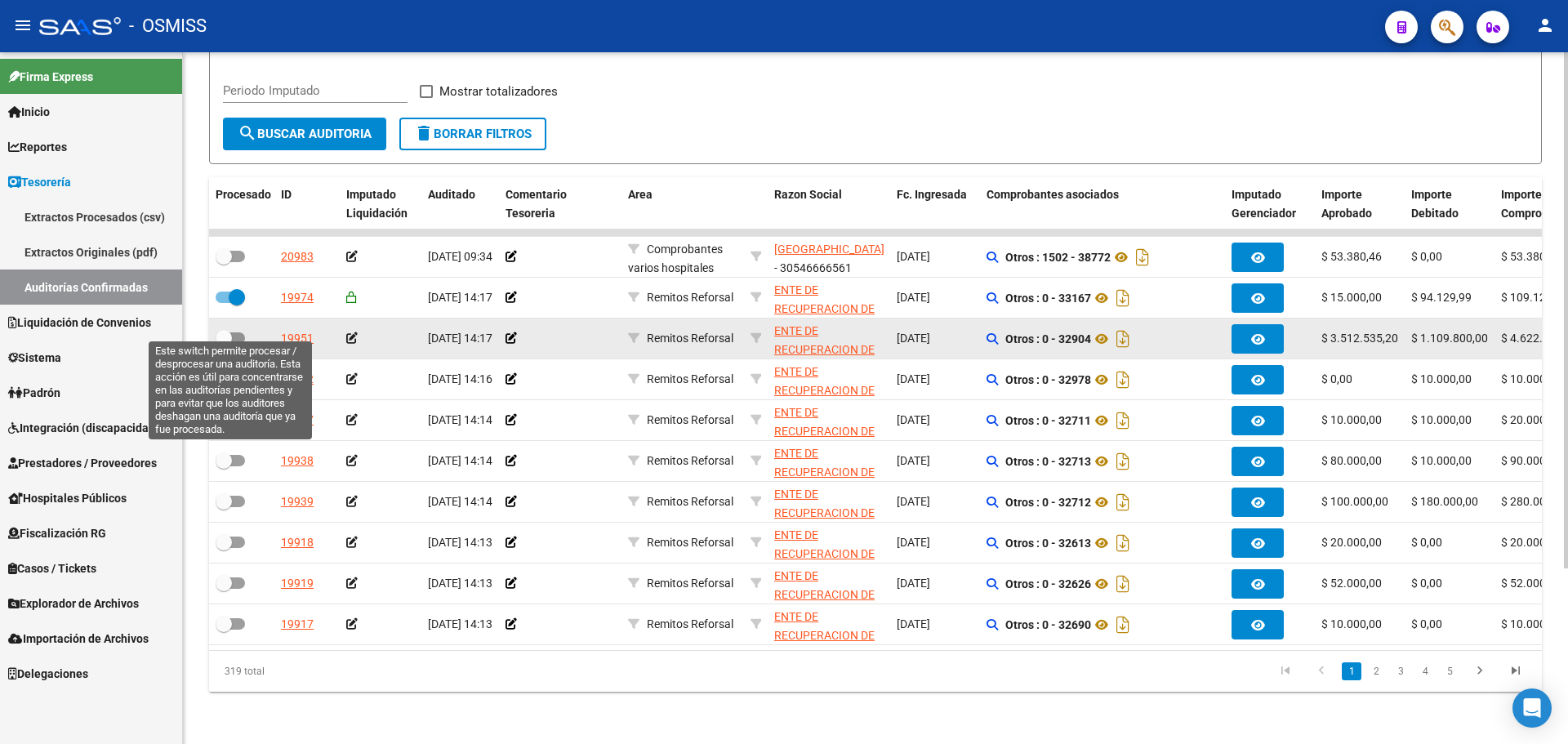
click at [229, 328] on label at bounding box center [230, 338] width 29 height 20
click at [223, 344] on input "checkbox" at bounding box center [223, 344] width 1 height 1
checkbox input "true"
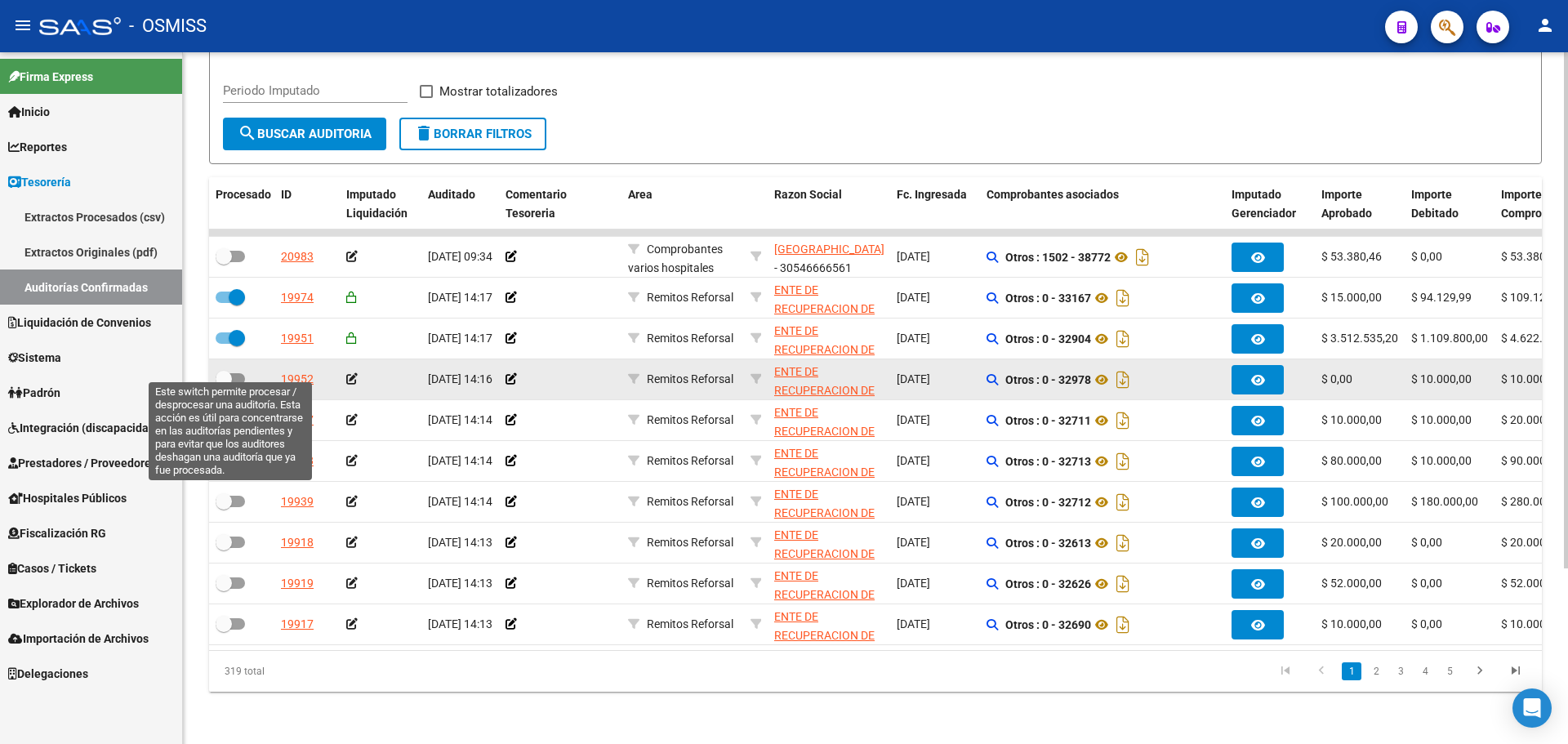
click at [233, 374] on span at bounding box center [230, 380] width 29 height 11
click at [223, 385] on input "checkbox" at bounding box center [223, 385] width 1 height 1
checkbox input "true"
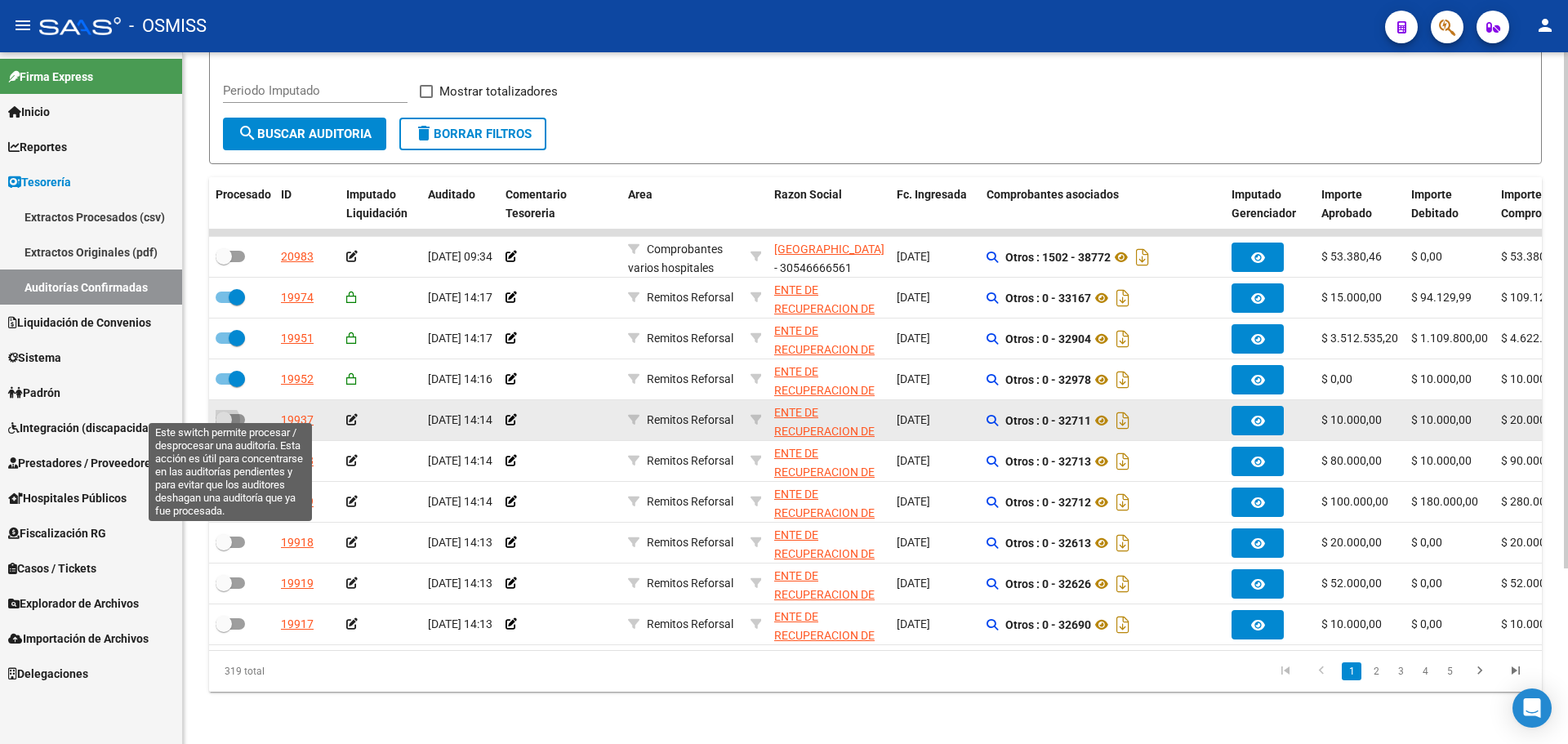
click at [237, 414] on label at bounding box center [230, 420] width 29 height 20
click at [223, 426] on input "checkbox" at bounding box center [223, 426] width 1 height 1
checkbox input "true"
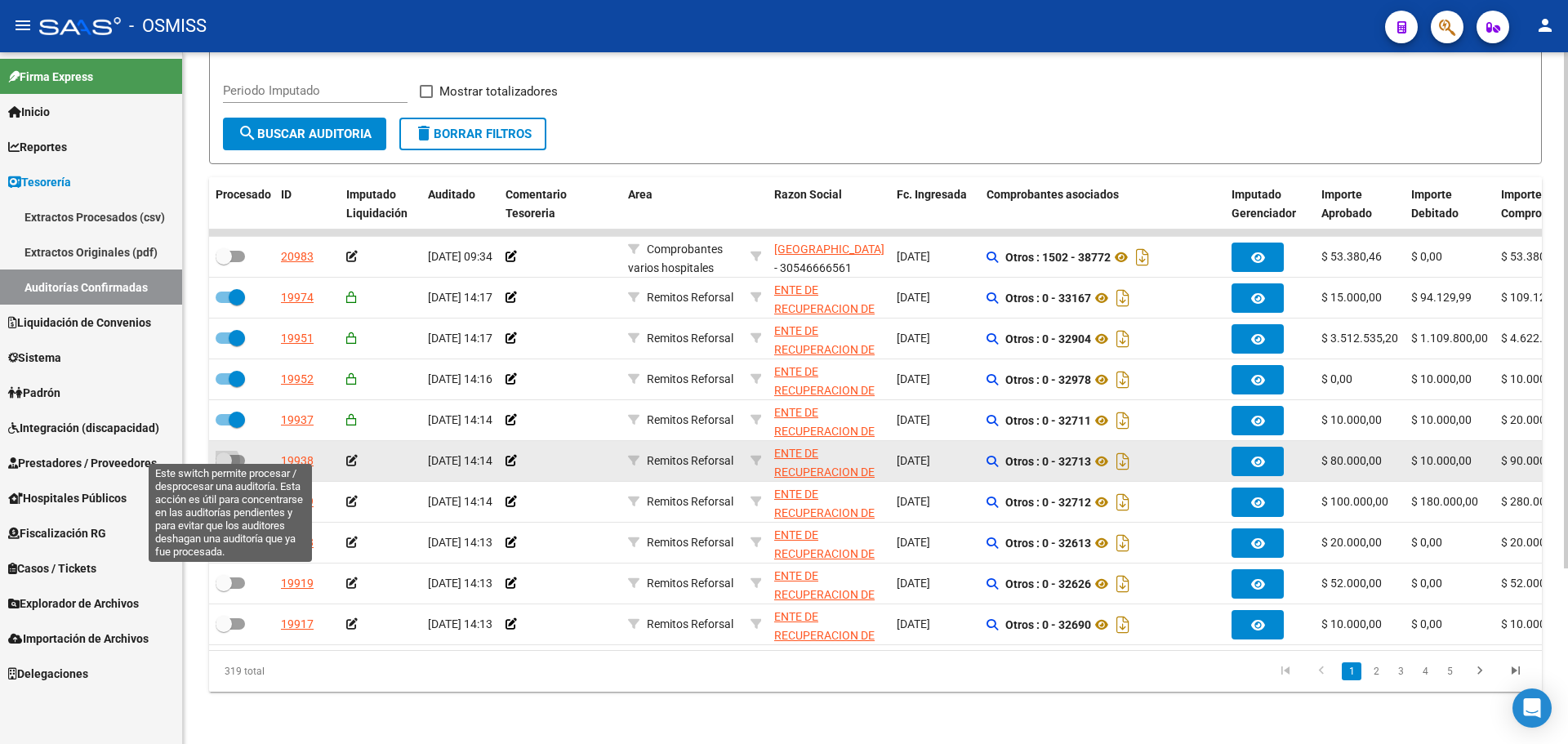
click at [235, 455] on span at bounding box center [230, 460] width 29 height 11
click at [223, 466] on input "checkbox" at bounding box center [223, 466] width 1 height 1
checkbox input "true"
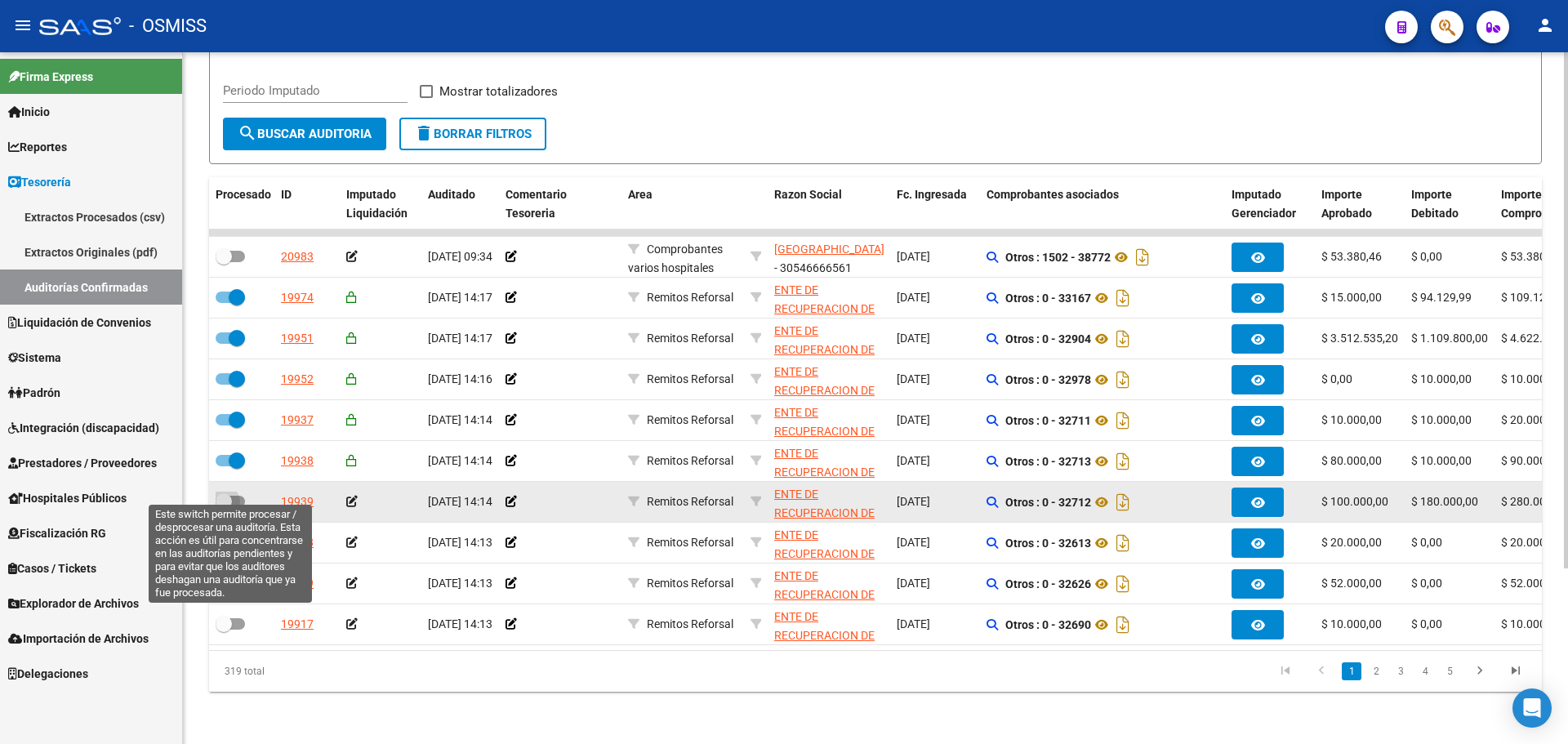
click at [235, 496] on span at bounding box center [230, 501] width 29 height 11
click at [223, 507] on input "checkbox" at bounding box center [223, 507] width 1 height 1
checkbox input "true"
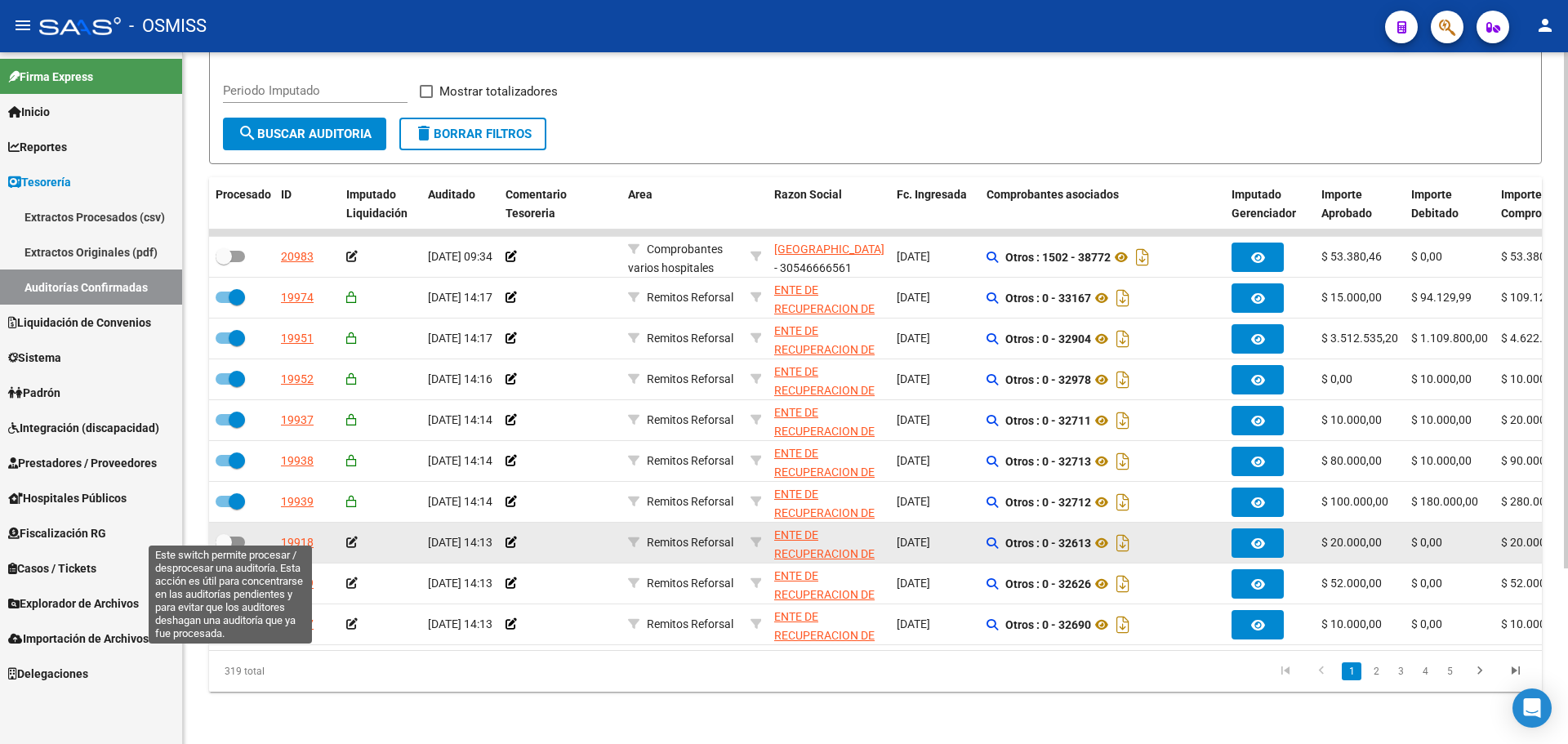
click at [231, 536] on span at bounding box center [223, 542] width 16 height 16
click at [223, 548] on input "checkbox" at bounding box center [223, 548] width 1 height 1
checkbox input "true"
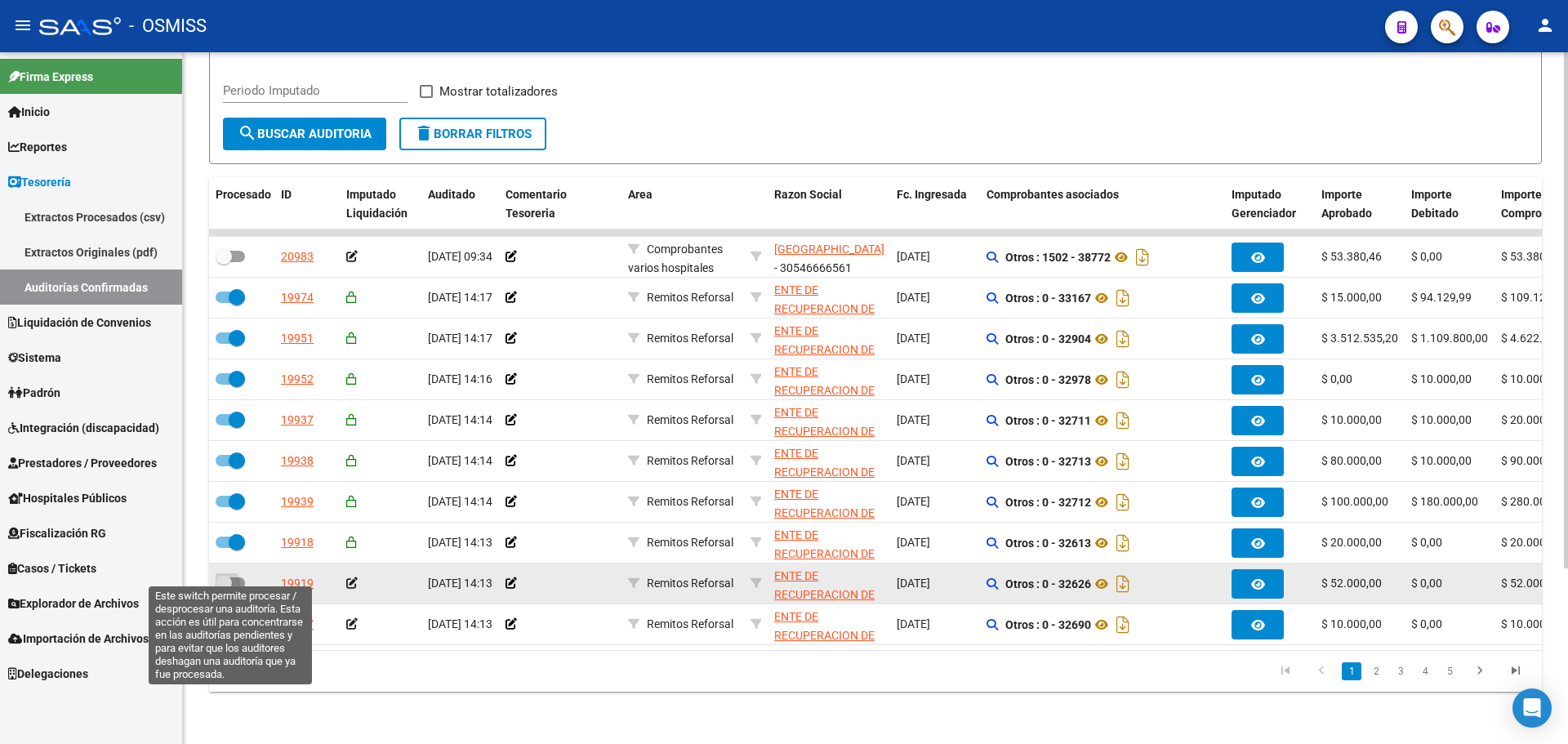
click at [236, 578] on span at bounding box center [230, 583] width 29 height 11
click at [223, 589] on input "checkbox" at bounding box center [223, 589] width 1 height 1
checkbox input "true"
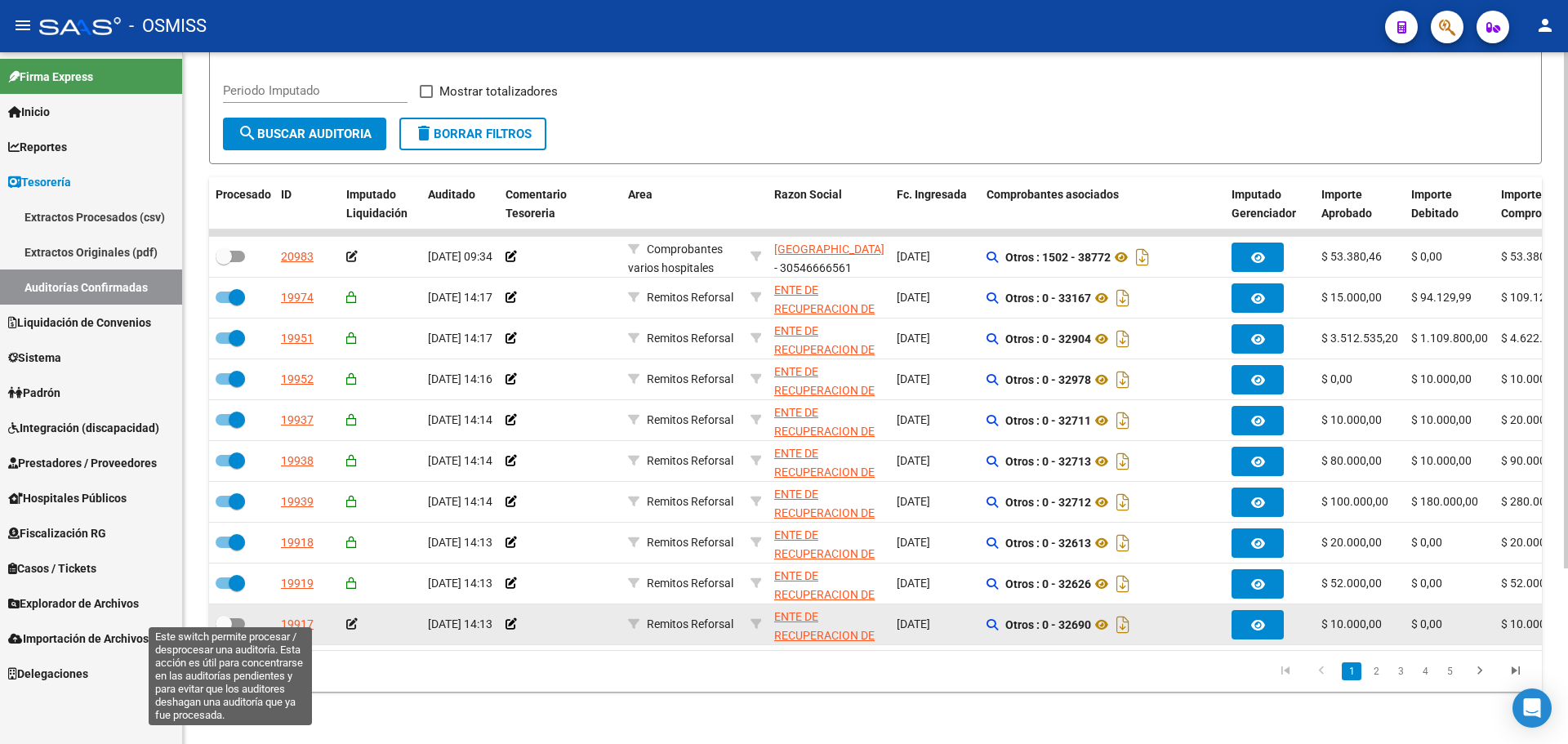
click at [239, 618] on span at bounding box center [230, 624] width 29 height 11
click at [223, 630] on input "checkbox" at bounding box center [223, 630] width 1 height 1
checkbox input "true"
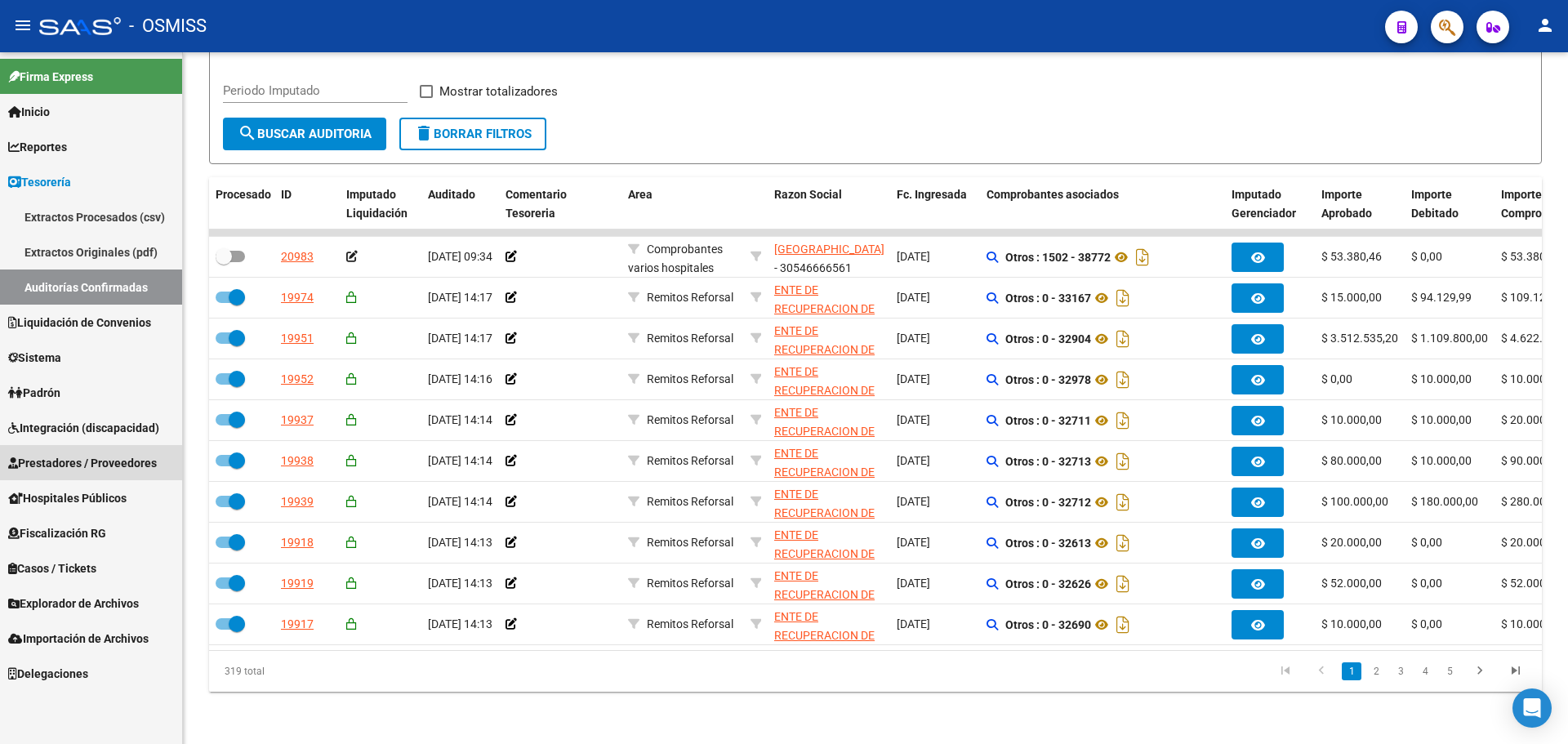
click at [89, 460] on span "Prestadores / Proveedores" at bounding box center [83, 463] width 148 height 18
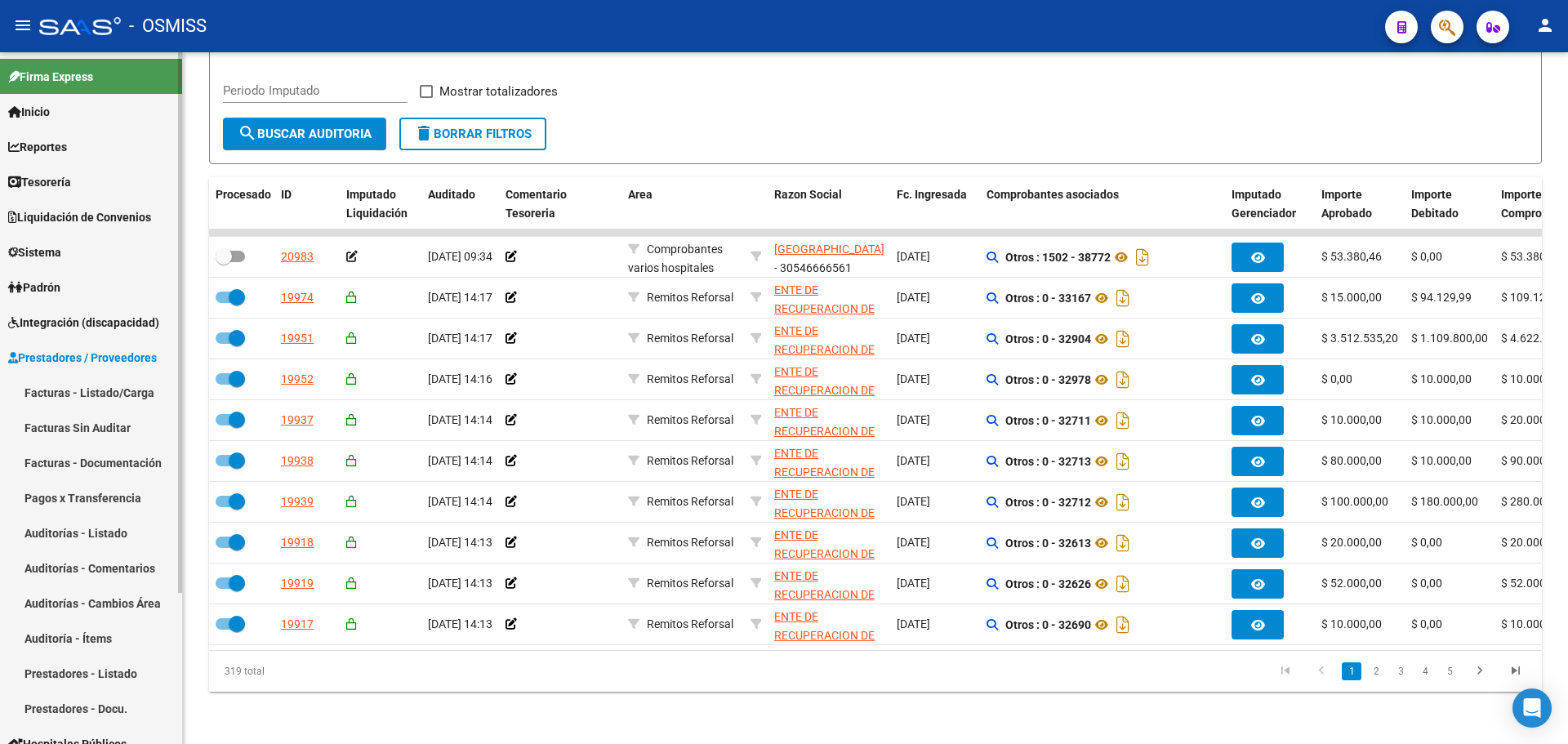
click at [89, 538] on link "Auditorías - Listado" at bounding box center [91, 533] width 183 height 35
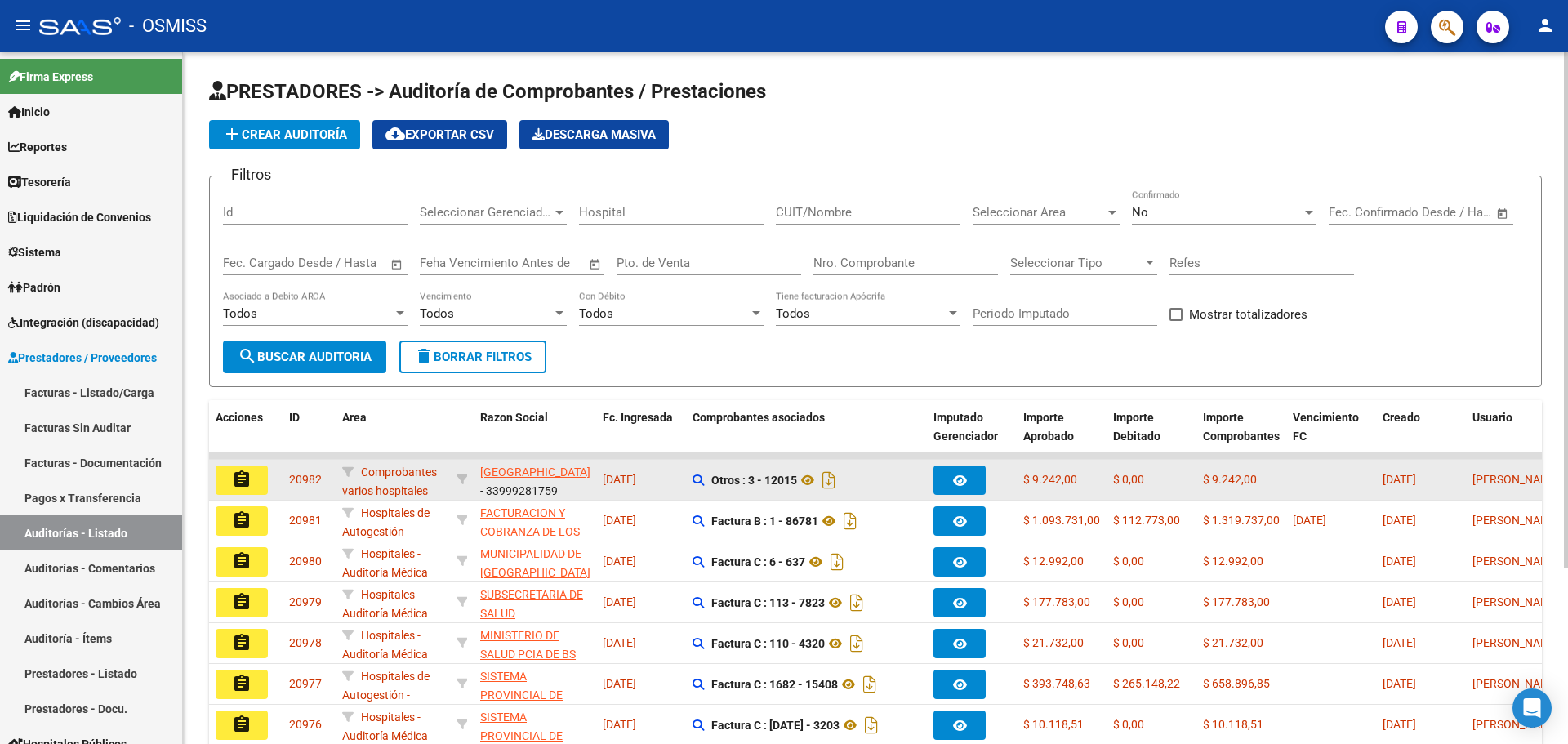
click at [236, 490] on button "assignment" at bounding box center [242, 480] width 52 height 29
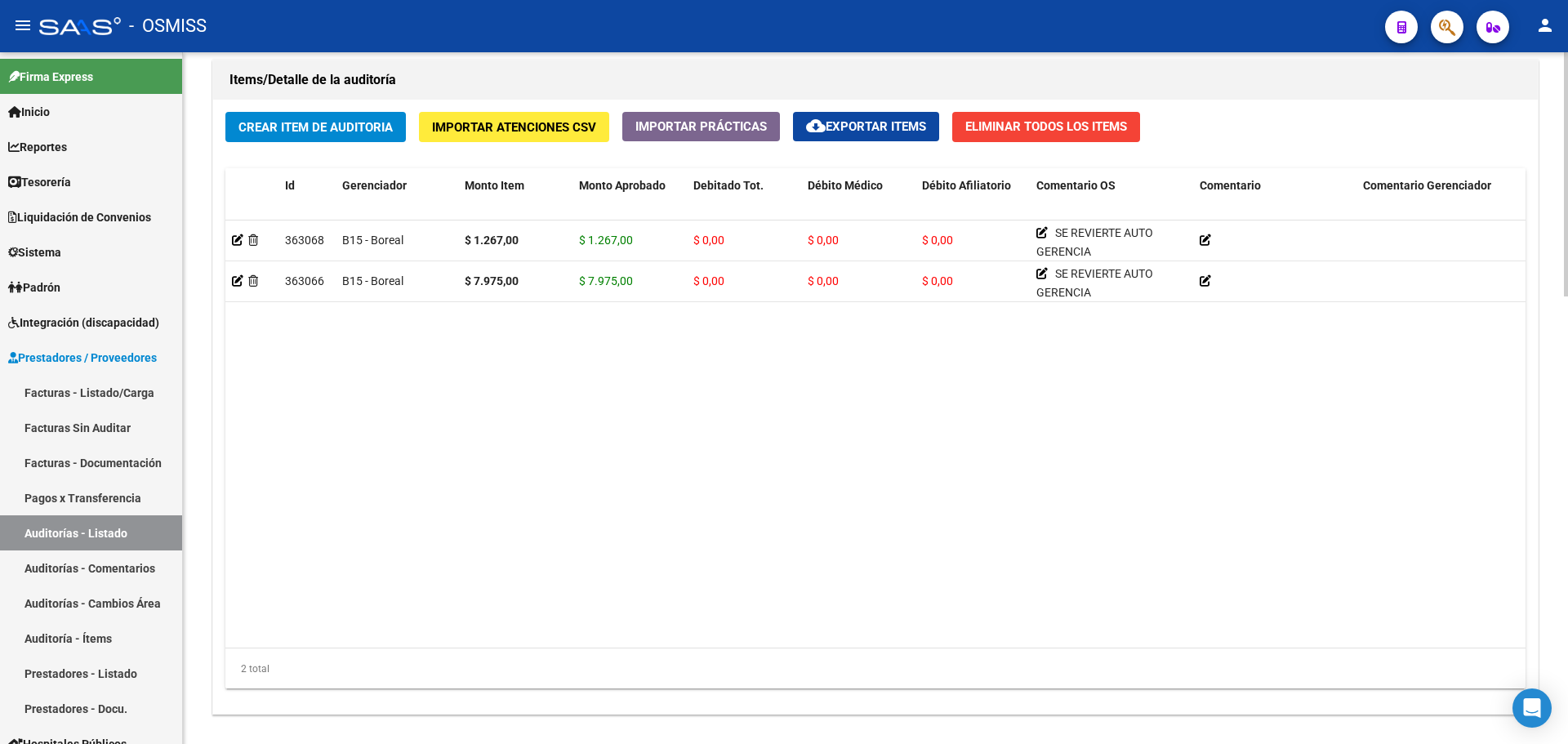
scroll to position [1272, 0]
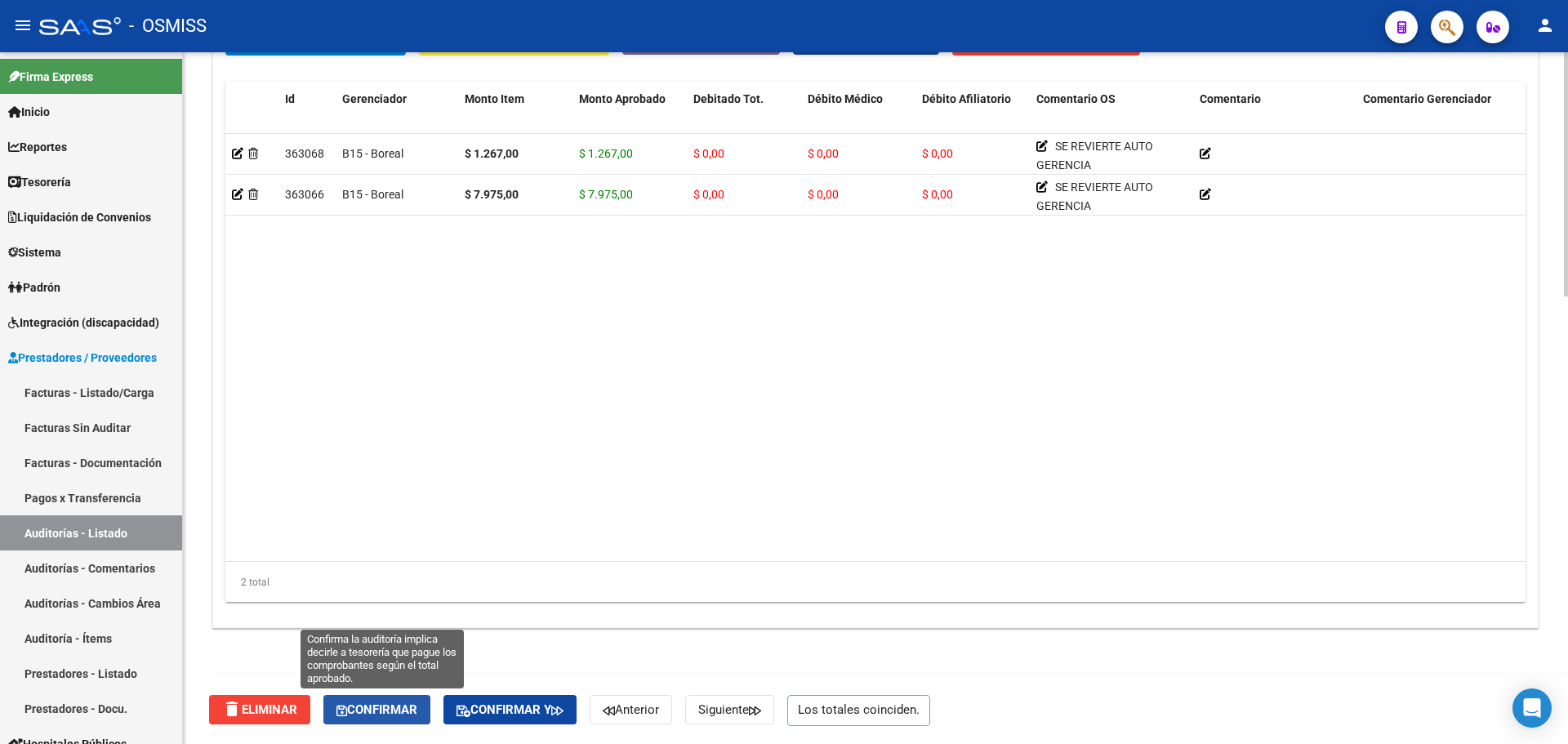
click at [364, 703] on span "Confirmar" at bounding box center [377, 710] width 81 height 14
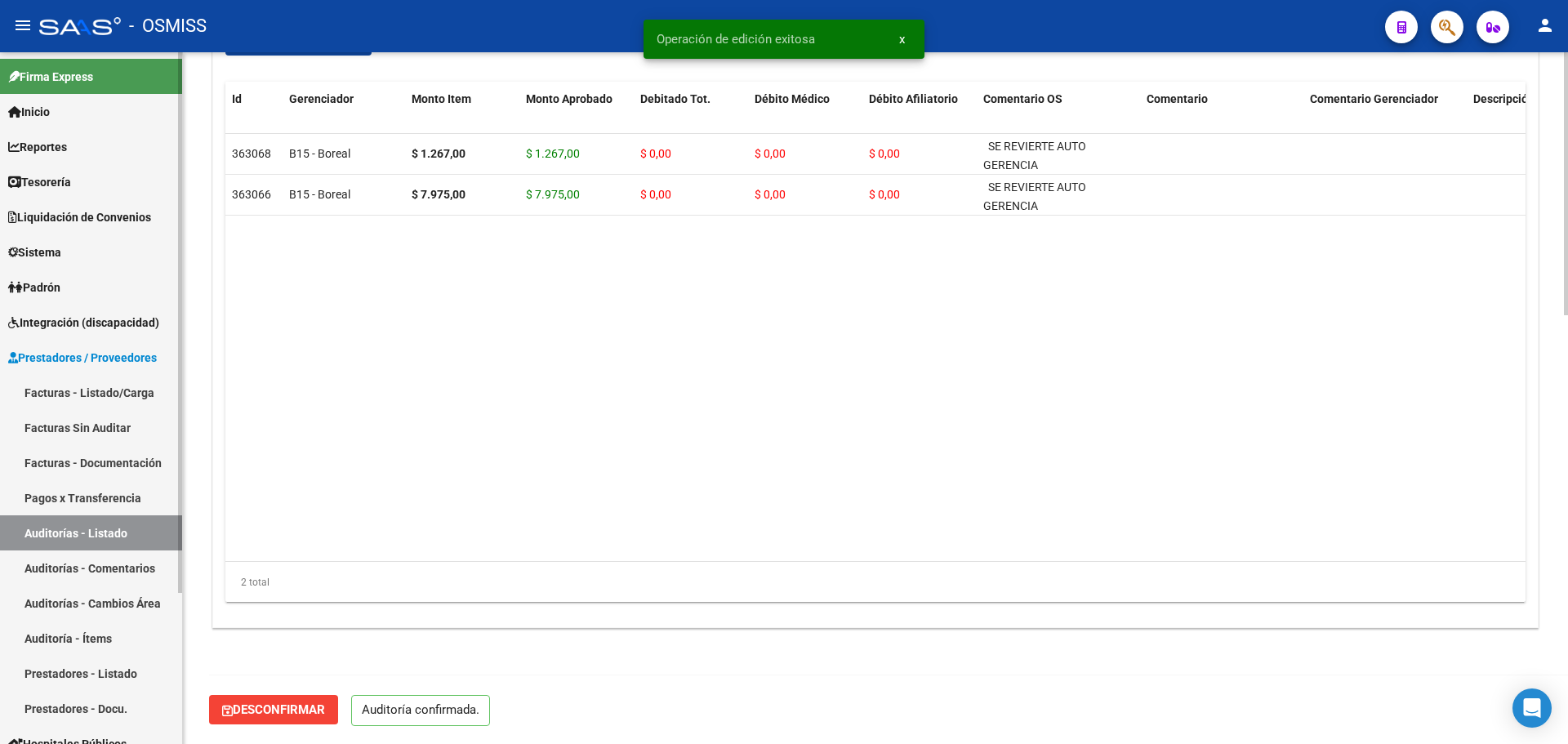
click at [66, 183] on span "Tesorería" at bounding box center [40, 182] width 63 height 18
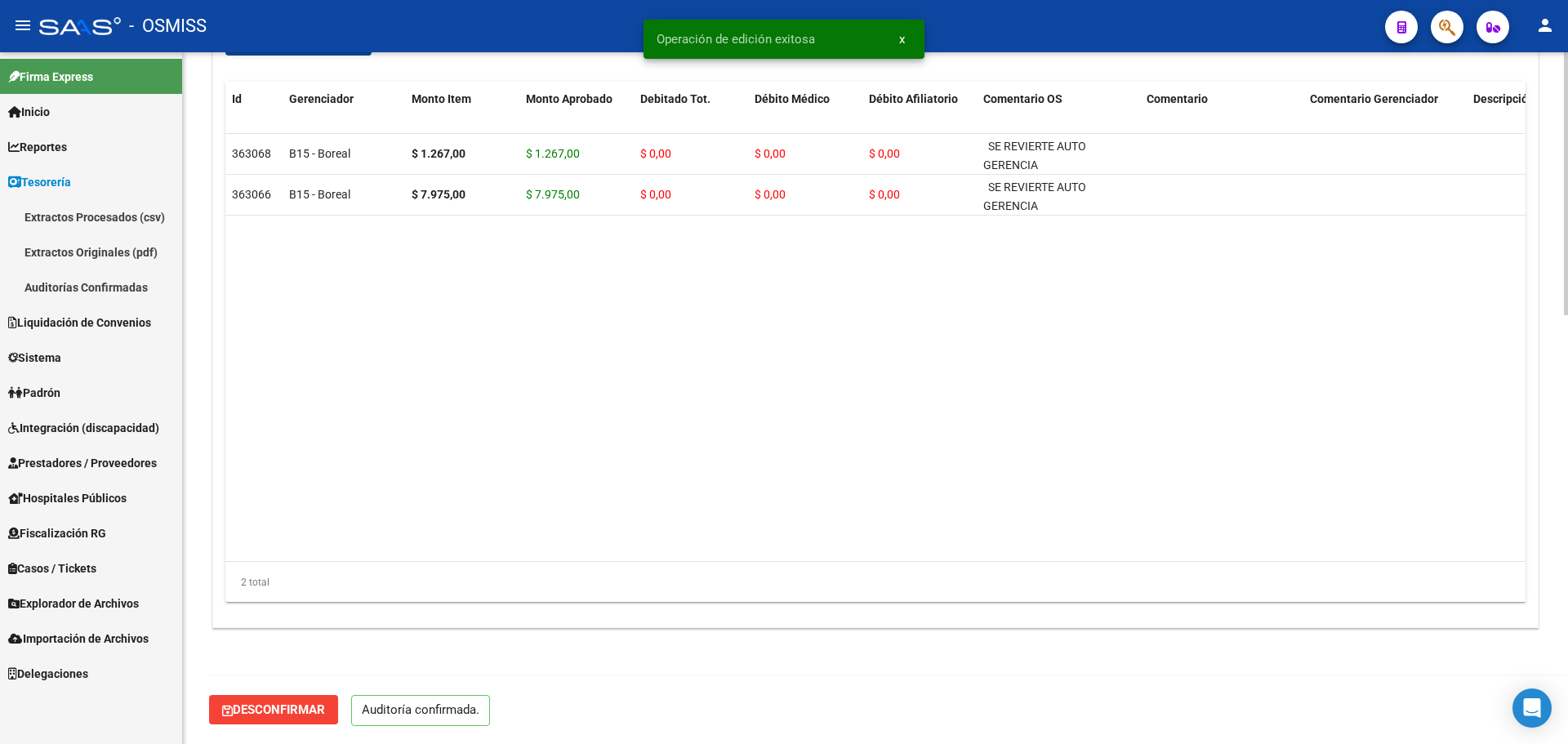
click at [71, 284] on link "Auditorías Confirmadas" at bounding box center [91, 286] width 183 height 35
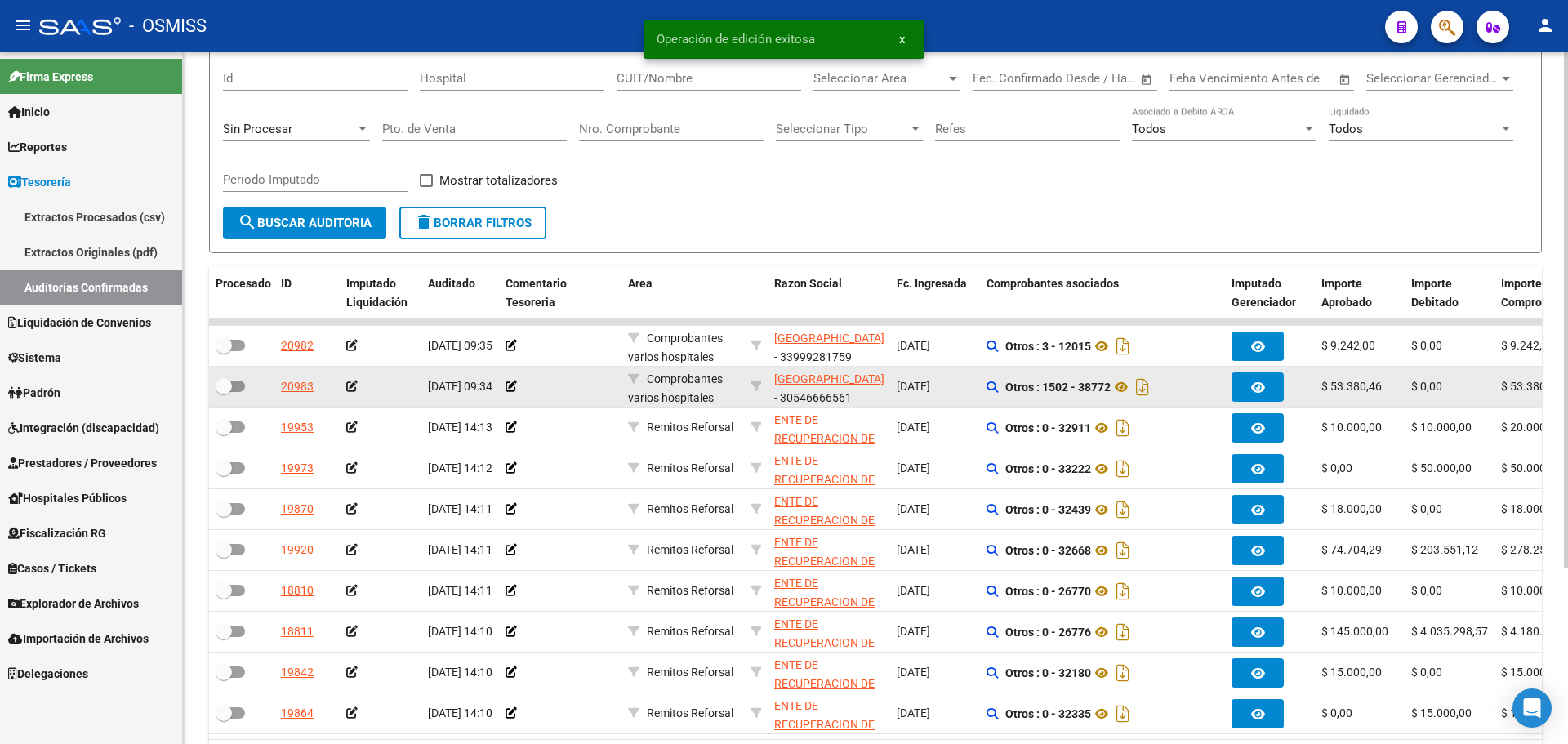
scroll to position [235, 0]
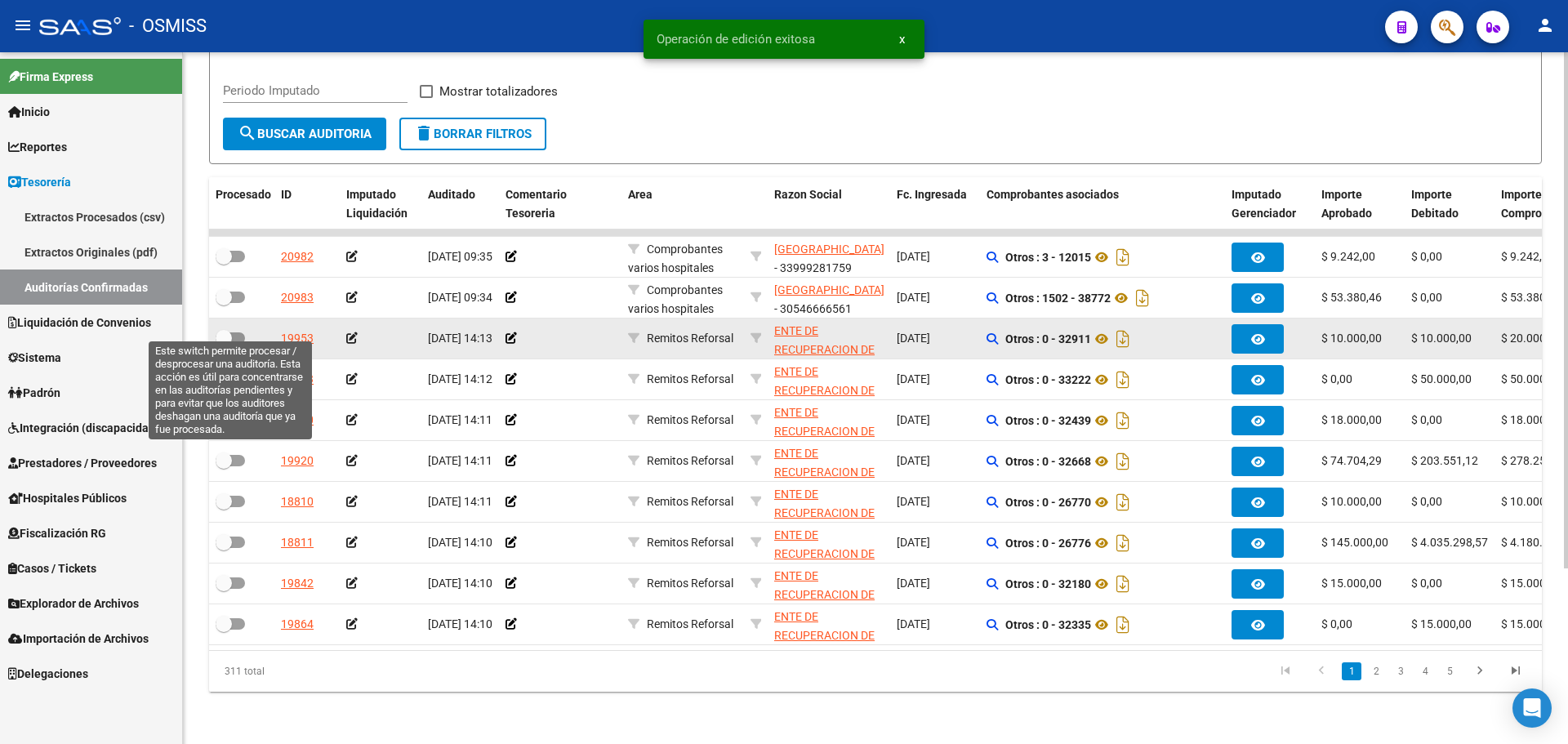
click at [240, 333] on span at bounding box center [230, 339] width 29 height 11
click at [223, 344] on input "checkbox" at bounding box center [223, 344] width 1 height 1
checkbox input "true"
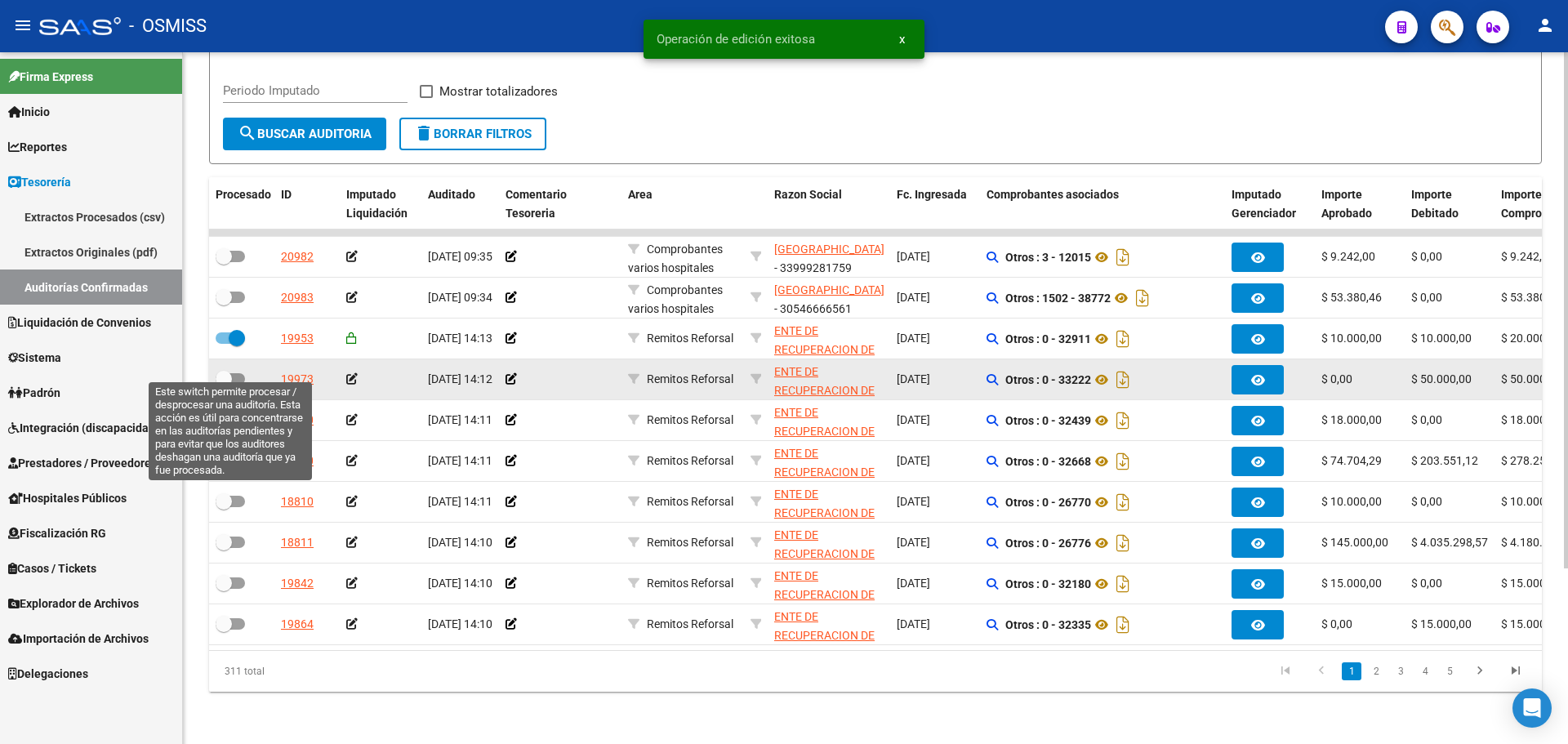
click at [240, 374] on span at bounding box center [230, 380] width 29 height 11
click at [223, 385] on input "checkbox" at bounding box center [223, 385] width 1 height 1
checkbox input "true"
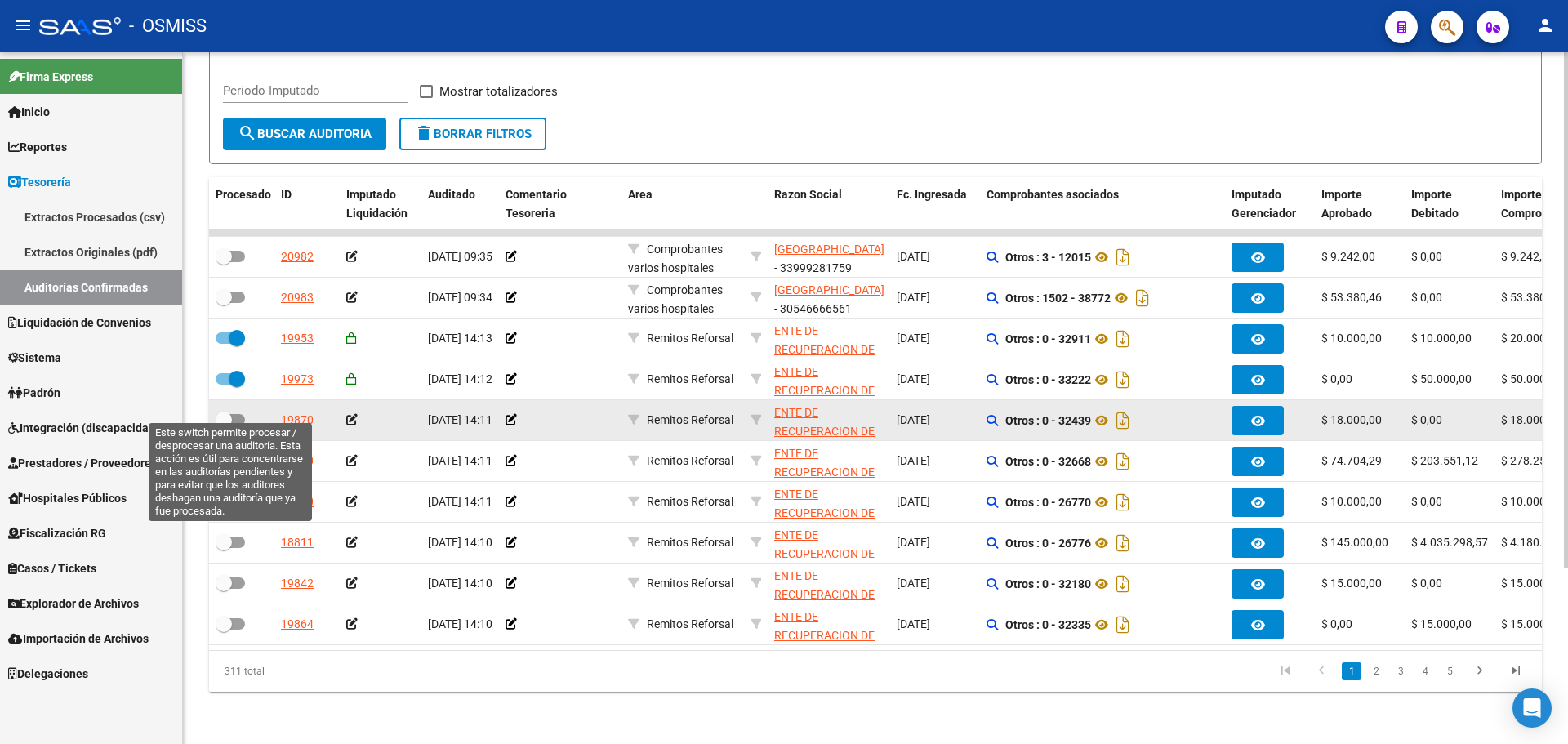
click at [227, 412] on span at bounding box center [223, 420] width 16 height 16
click at [223, 426] on input "checkbox" at bounding box center [223, 426] width 1 height 1
checkbox input "true"
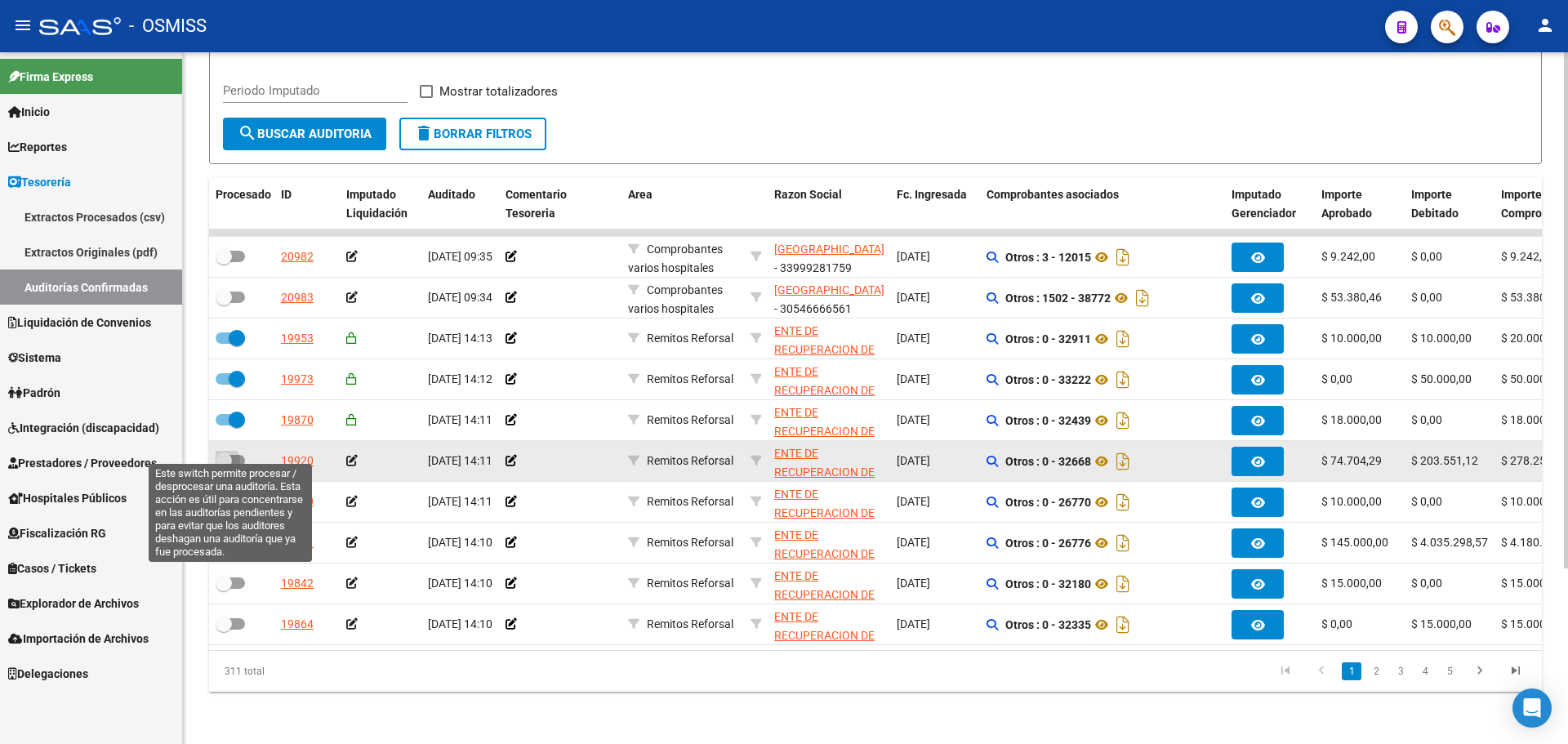
drag, startPoint x: 228, startPoint y: 452, endPoint x: 228, endPoint y: 467, distance: 15.0
click at [228, 453] on span at bounding box center [223, 460] width 16 height 16
click at [223, 466] on input "checkbox" at bounding box center [223, 466] width 1 height 1
checkbox input "true"
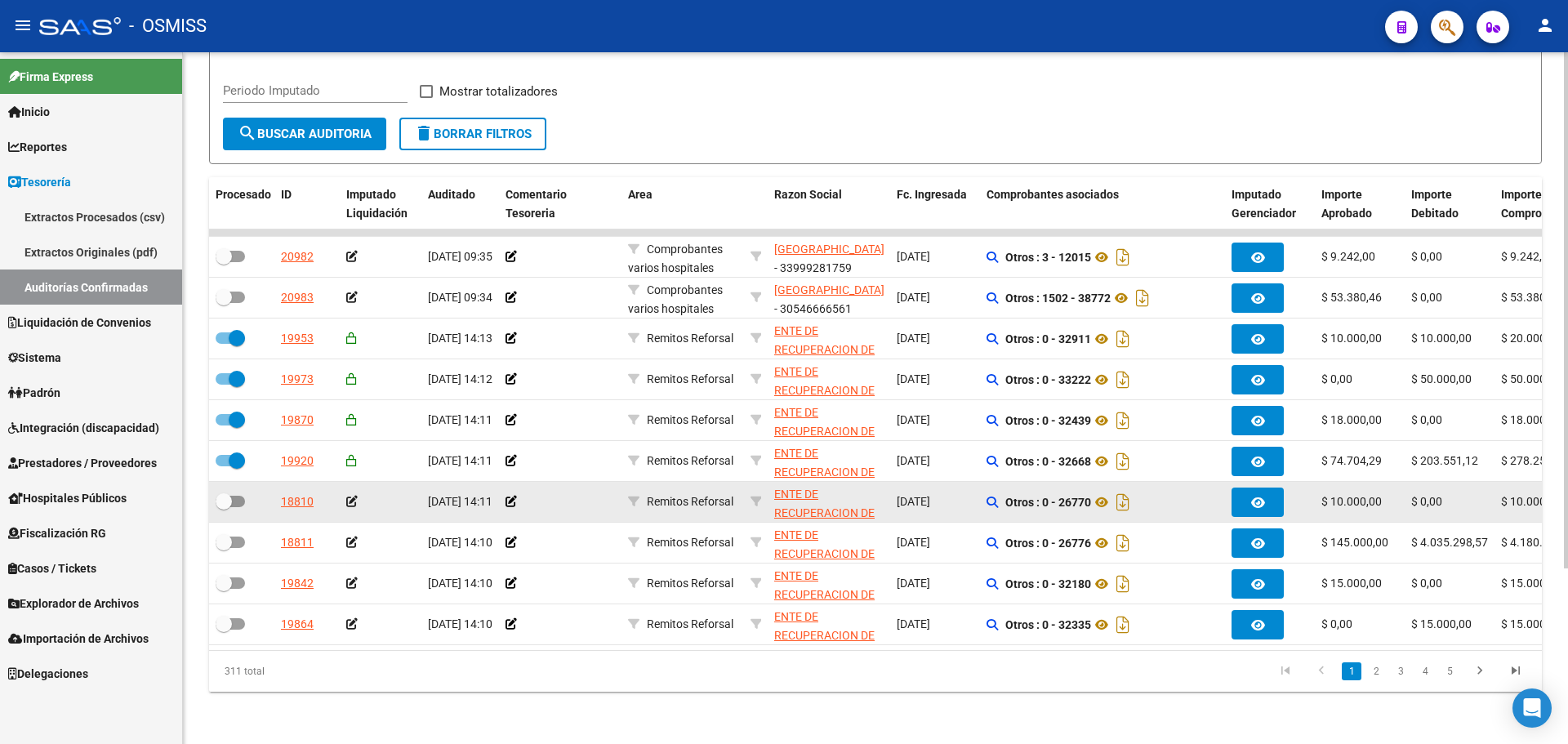
click at [227, 482] on datatable-body-cell at bounding box center [242, 502] width 66 height 40
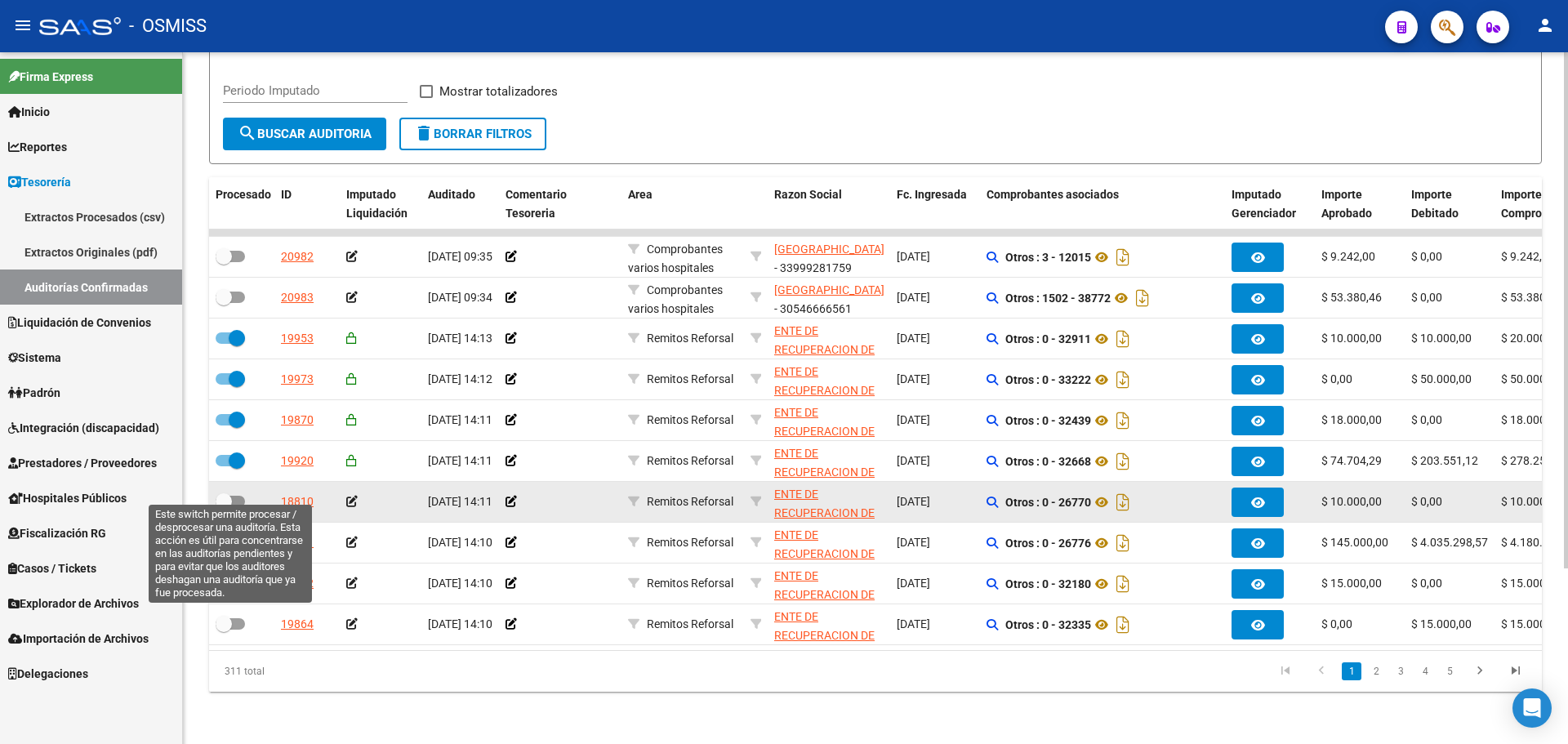
click at [228, 501] on div at bounding box center [242, 502] width 52 height 21
click at [234, 492] on label at bounding box center [230, 501] width 29 height 20
click at [223, 507] on input "checkbox" at bounding box center [223, 507] width 1 height 1
checkbox input "true"
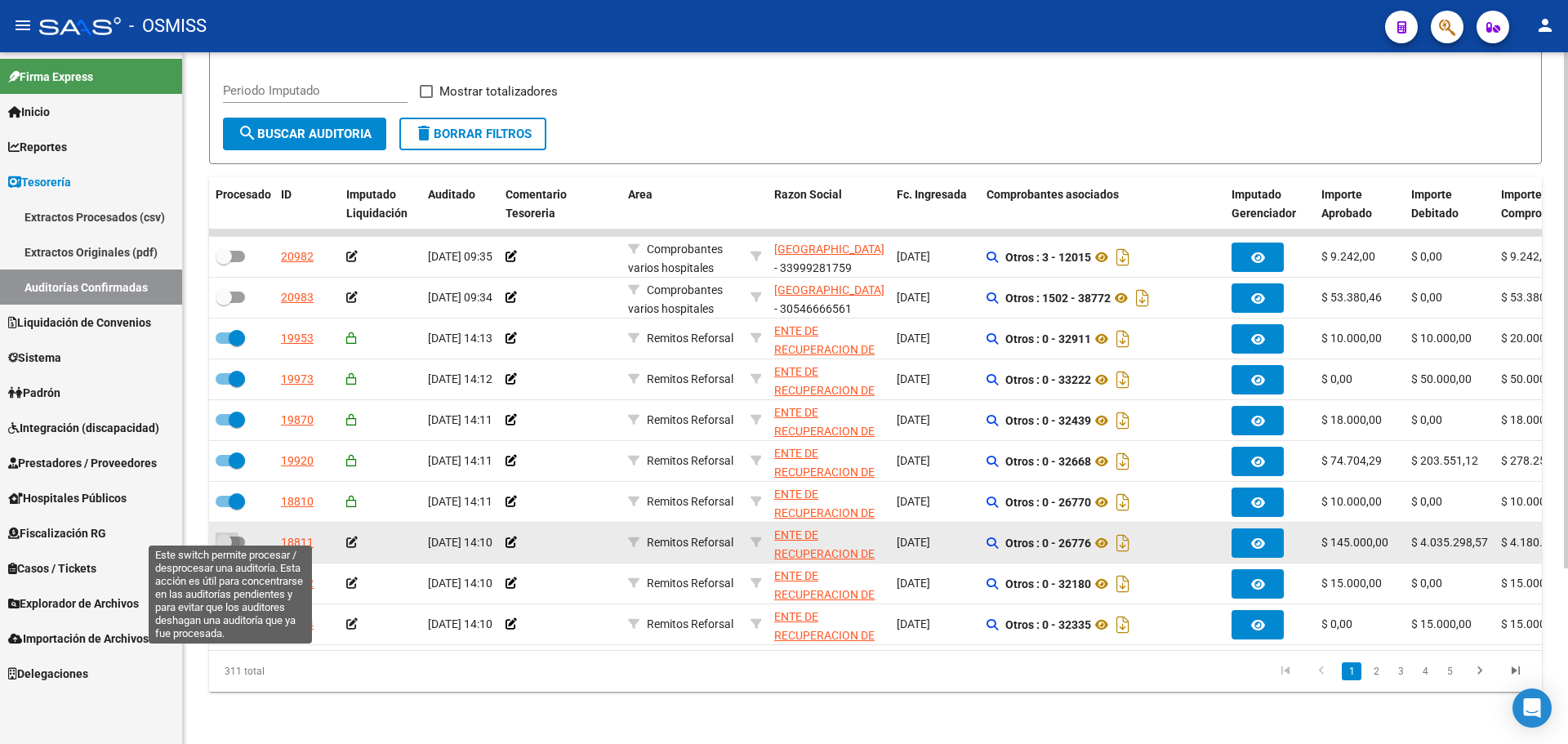
click at [239, 538] on label at bounding box center [230, 542] width 29 height 20
click at [223, 548] on input "checkbox" at bounding box center [223, 548] width 1 height 1
checkbox input "true"
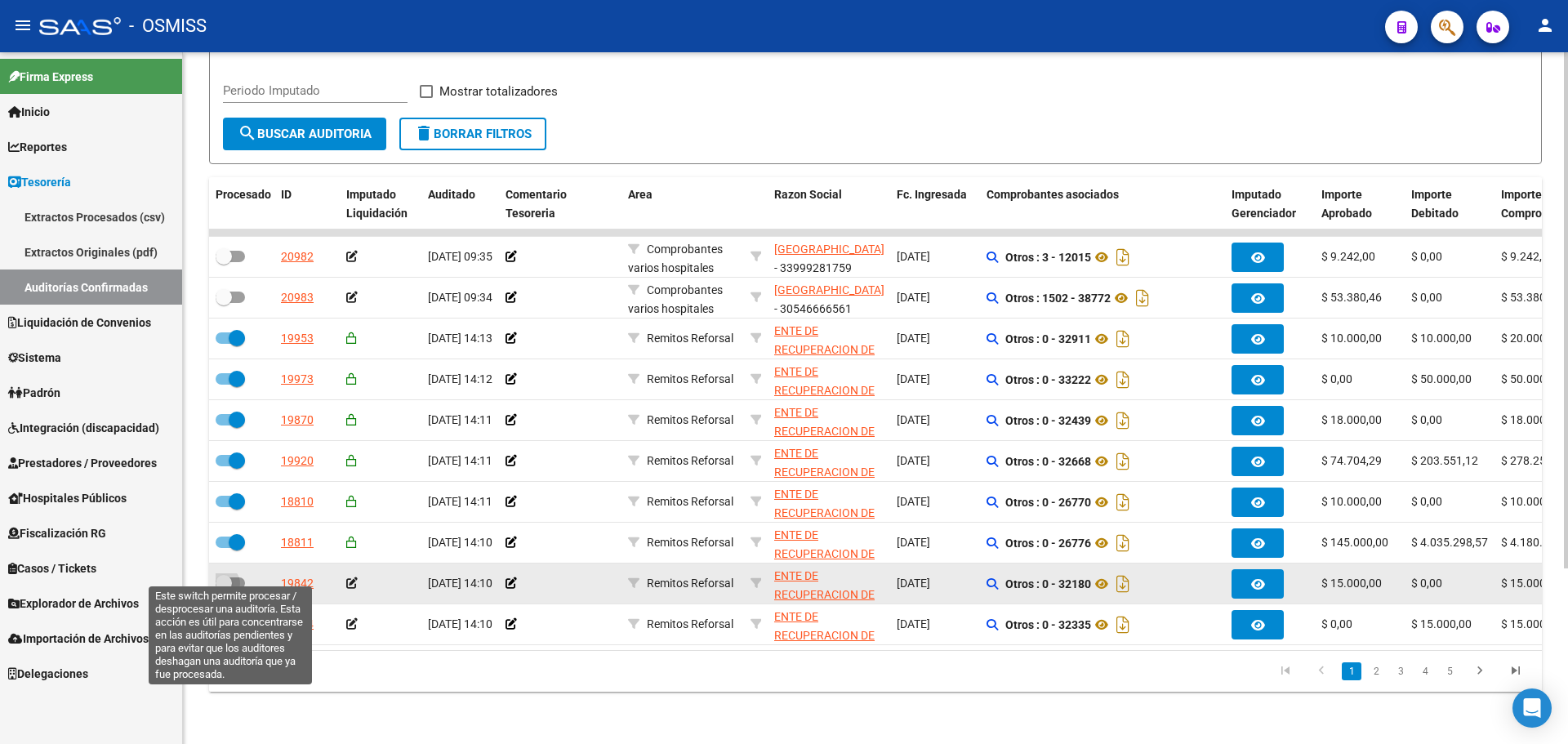
click at [233, 578] on label at bounding box center [230, 583] width 29 height 20
click at [223, 589] on input "checkbox" at bounding box center [223, 589] width 1 height 1
checkbox input "true"
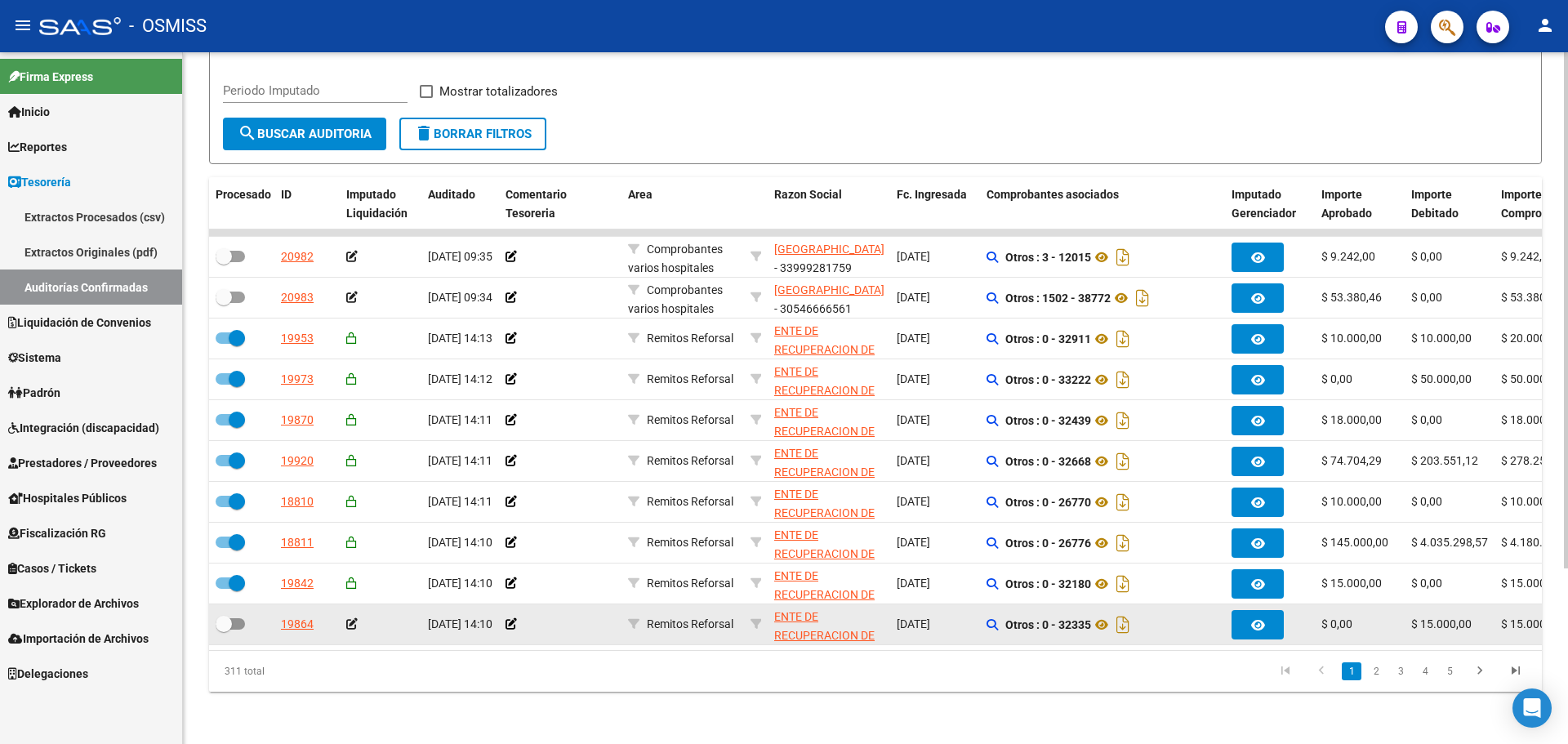
click at [233, 624] on datatable-body-cell at bounding box center [242, 625] width 66 height 40
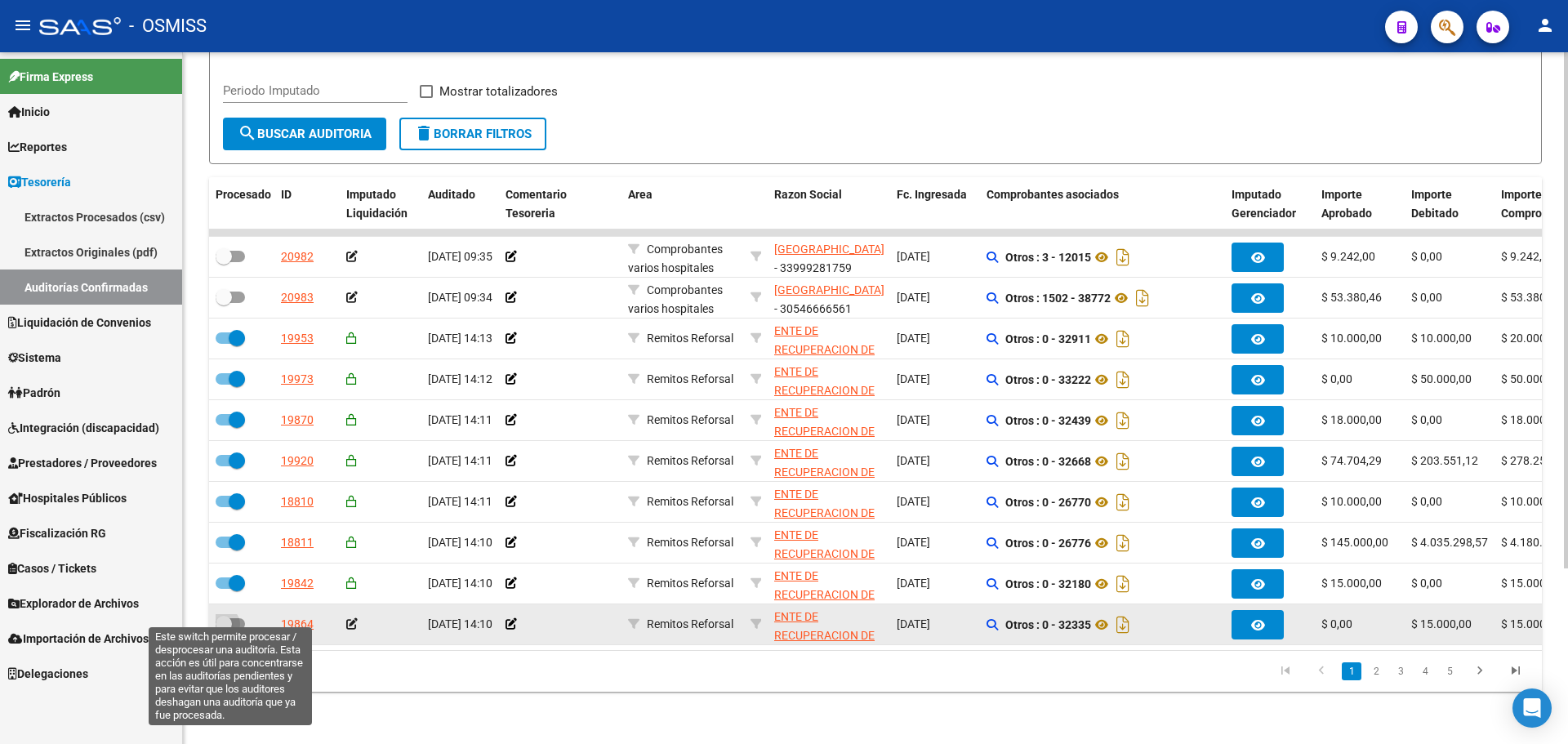
click at [234, 618] on span at bounding box center [230, 624] width 29 height 11
click at [223, 630] on input "checkbox" at bounding box center [223, 630] width 1 height 1
checkbox input "true"
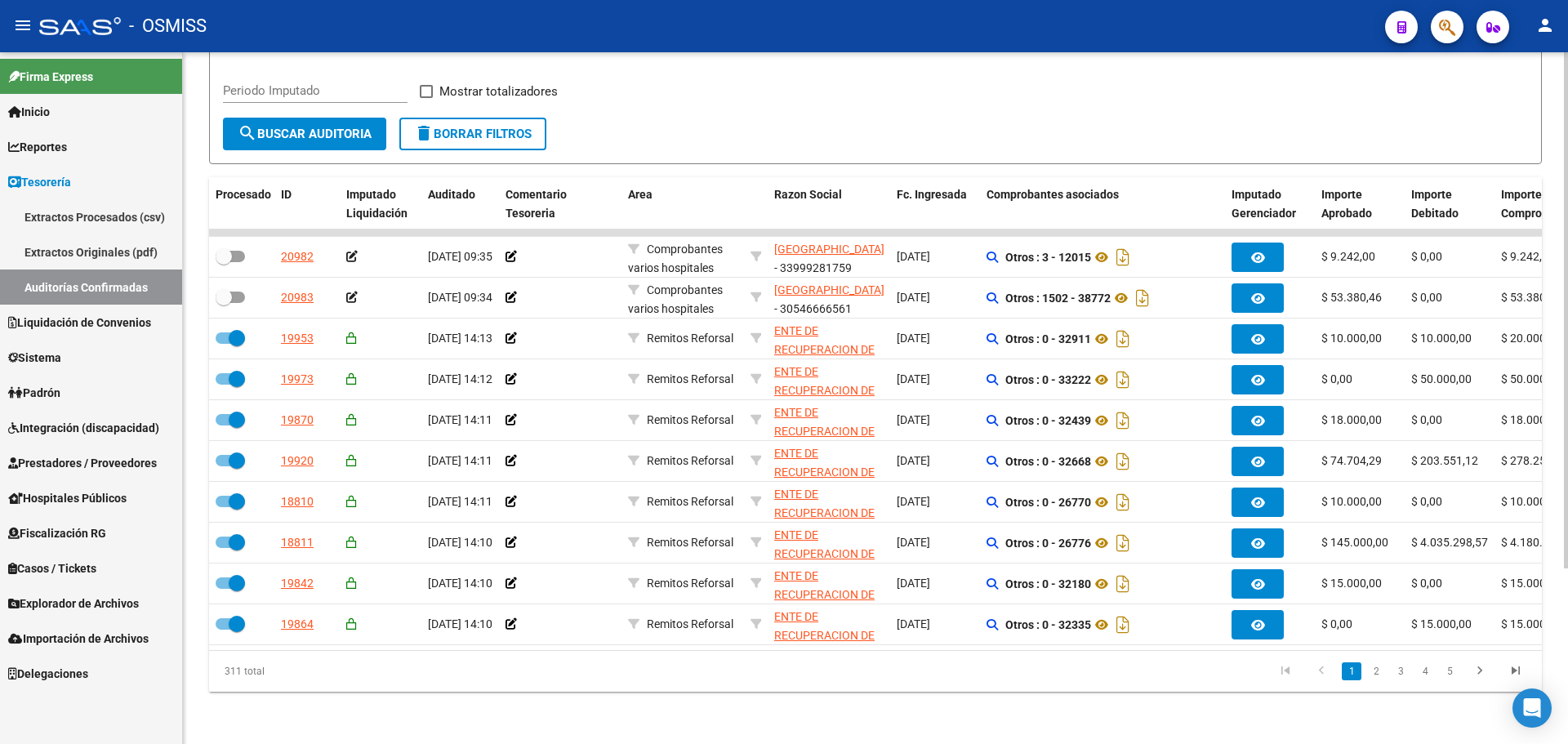
click at [299, 127] on span "search Buscar Auditoria" at bounding box center [304, 133] width 134 height 14
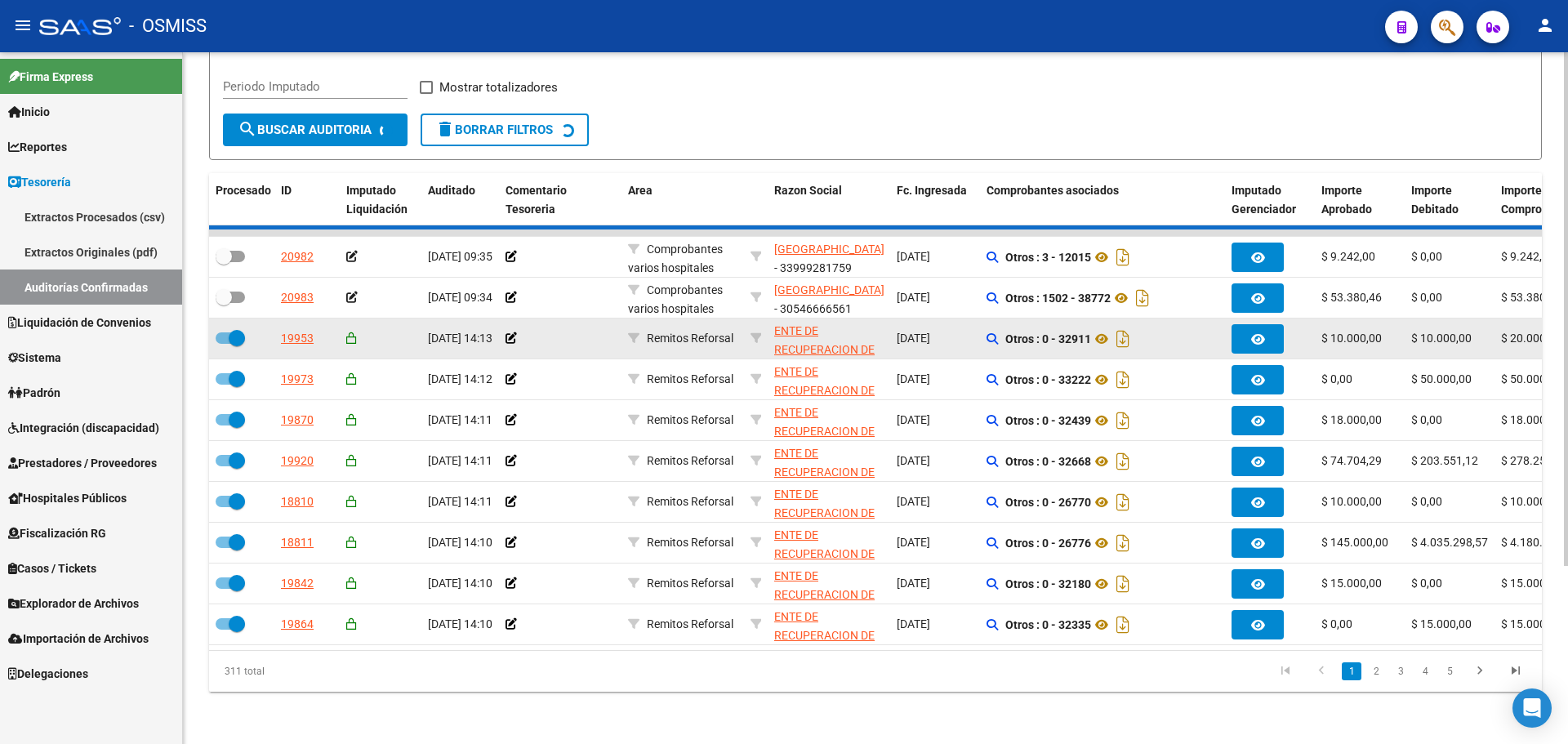
checkbox input "false"
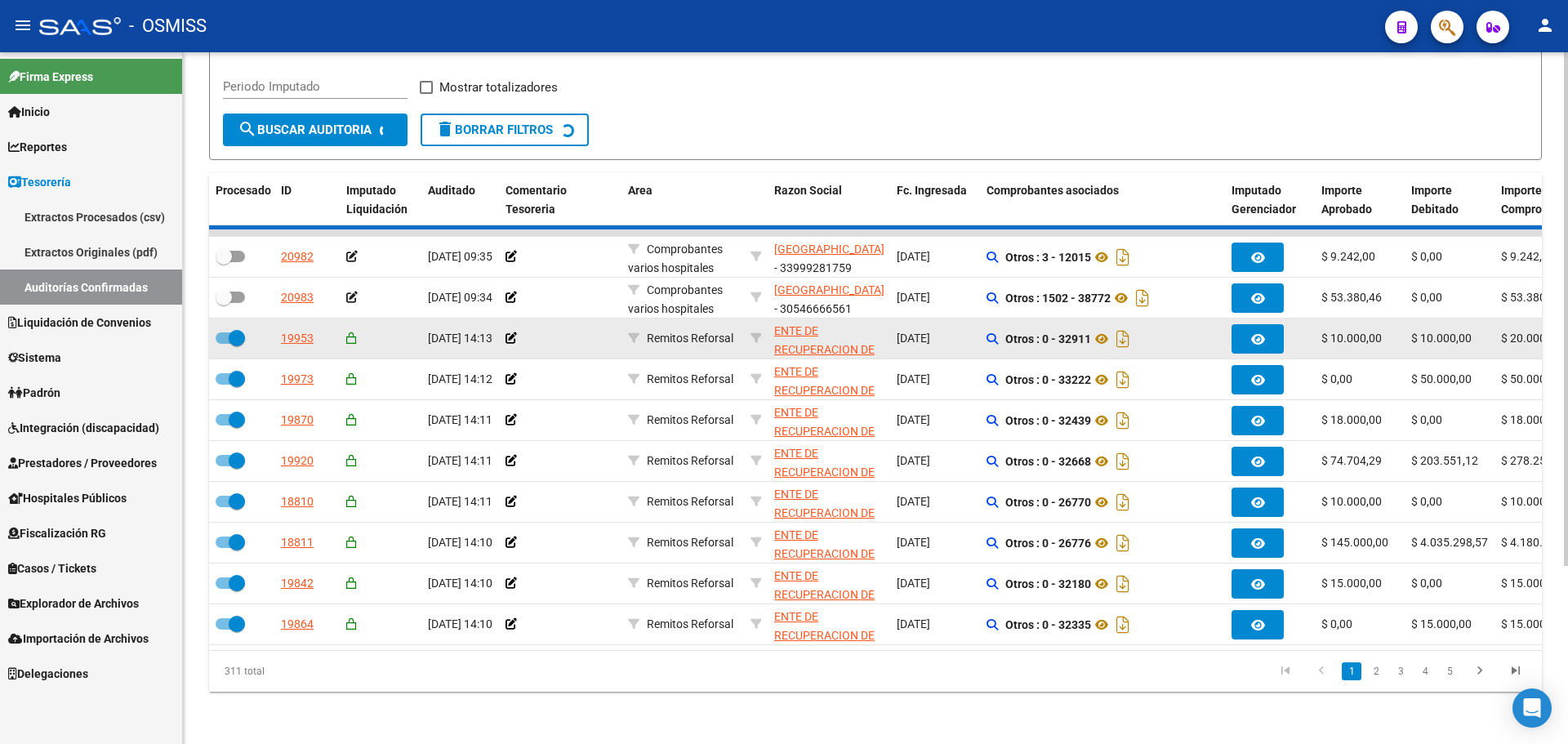
checkbox input "false"
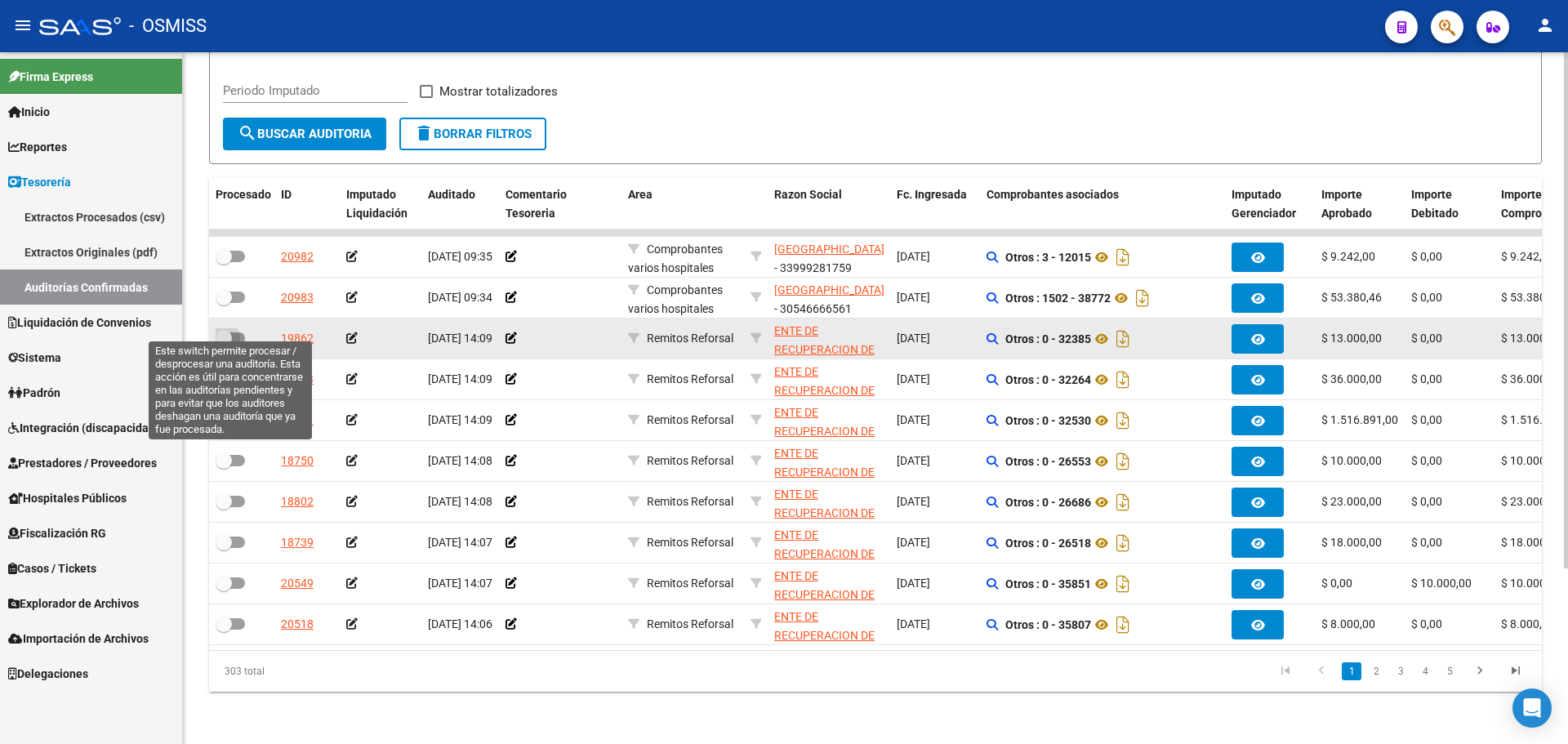
click at [242, 333] on span at bounding box center [230, 339] width 29 height 11
click at [223, 344] on input "checkbox" at bounding box center [223, 344] width 1 height 1
checkbox input "true"
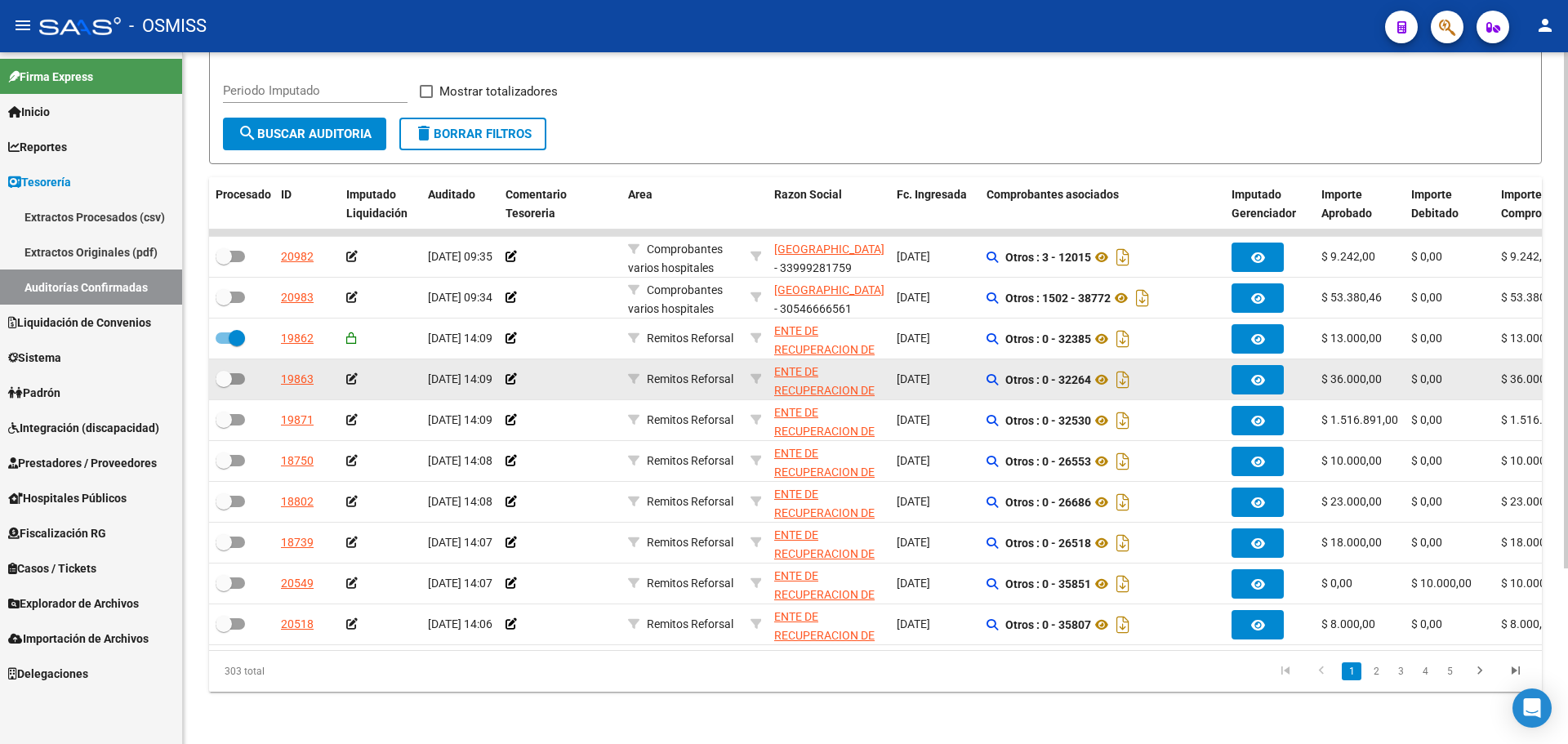
click at [238, 360] on datatable-body-cell at bounding box center [242, 380] width 66 height 40
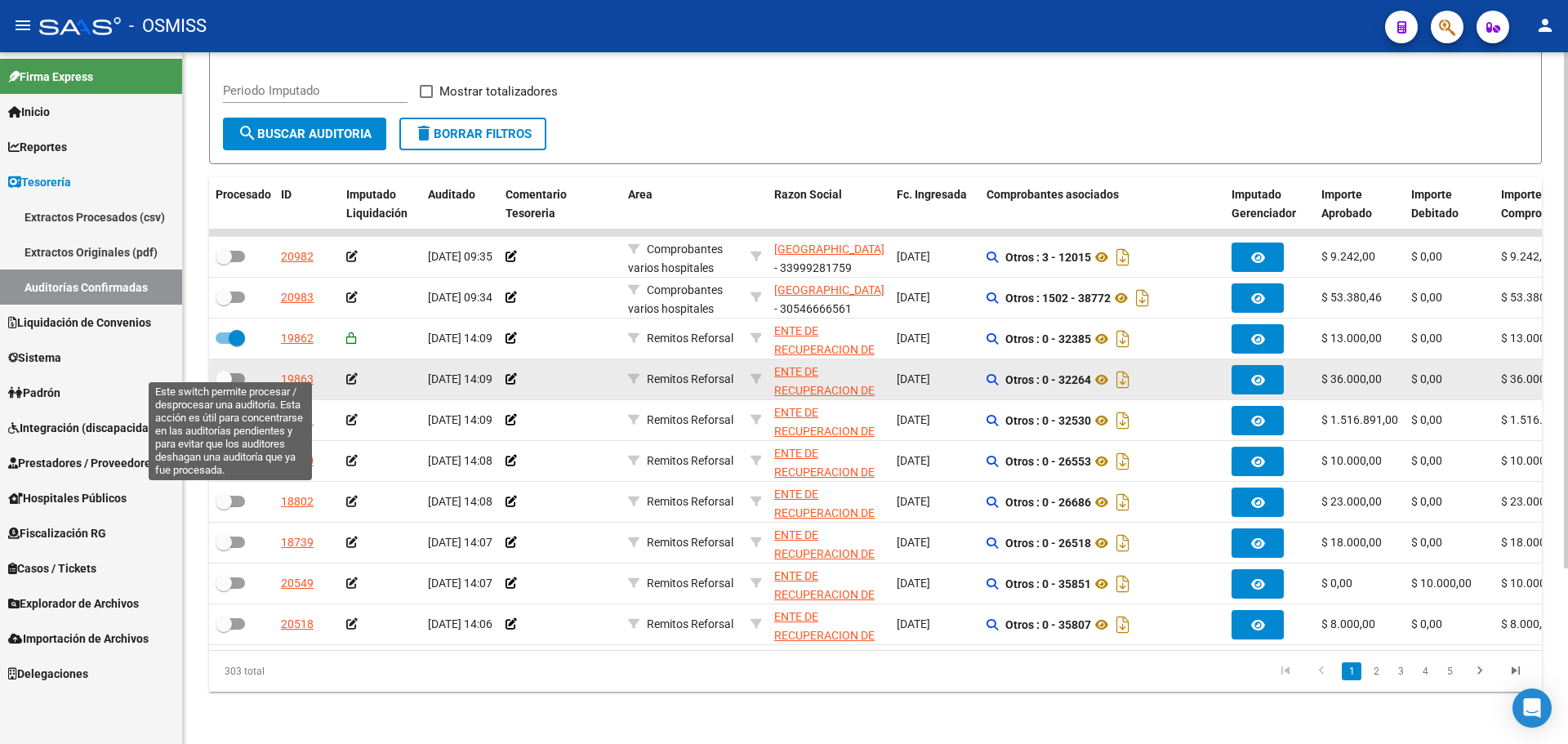
click at [238, 374] on span at bounding box center [230, 380] width 29 height 11
click at [223, 385] on input "checkbox" at bounding box center [223, 385] width 1 height 1
checkbox input "true"
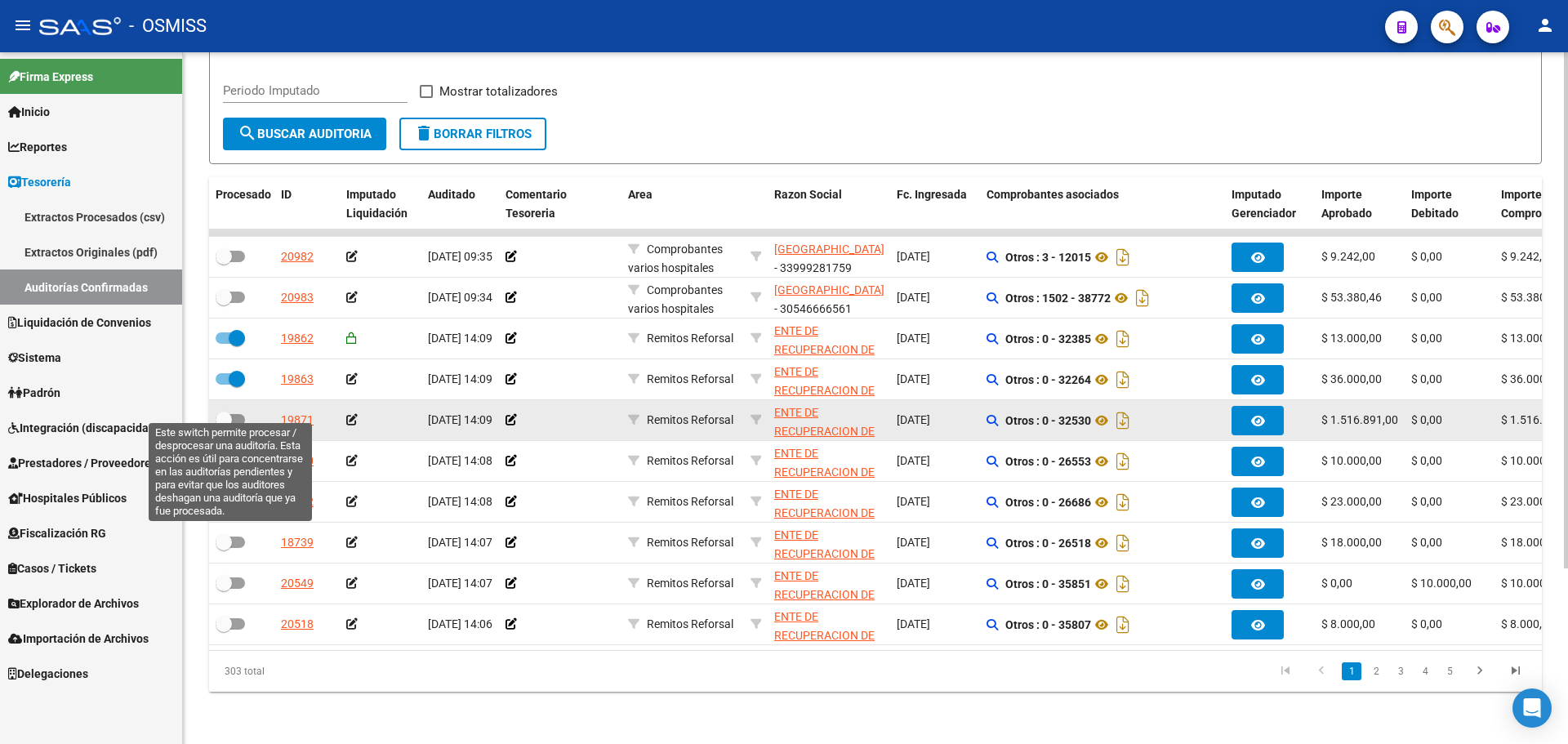
click at [232, 414] on span at bounding box center [230, 420] width 29 height 11
click at [223, 426] on input "checkbox" at bounding box center [223, 426] width 1 height 1
checkbox input "true"
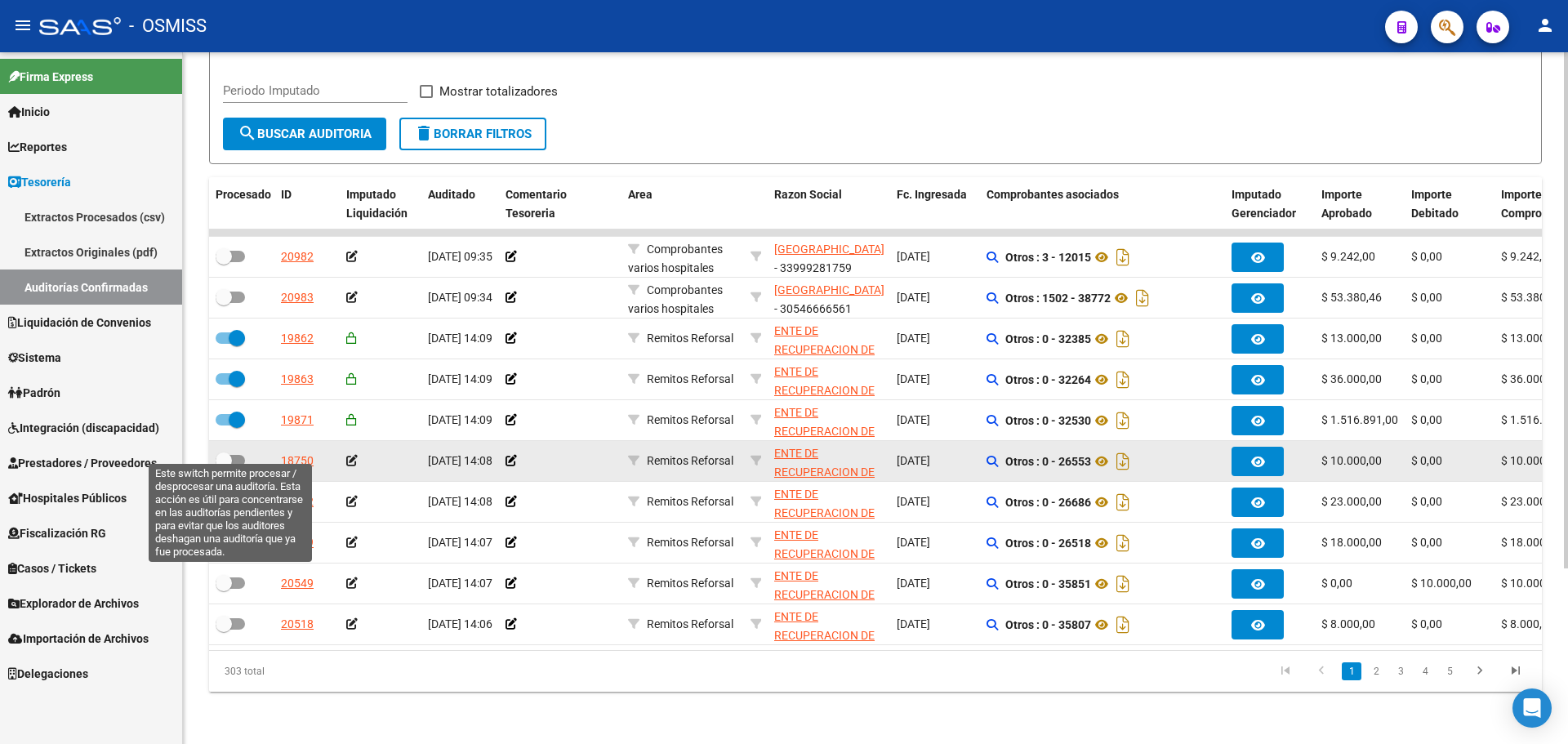
click at [238, 455] on span at bounding box center [230, 460] width 29 height 11
click at [223, 466] on input "checkbox" at bounding box center [223, 466] width 1 height 1
checkbox input "true"
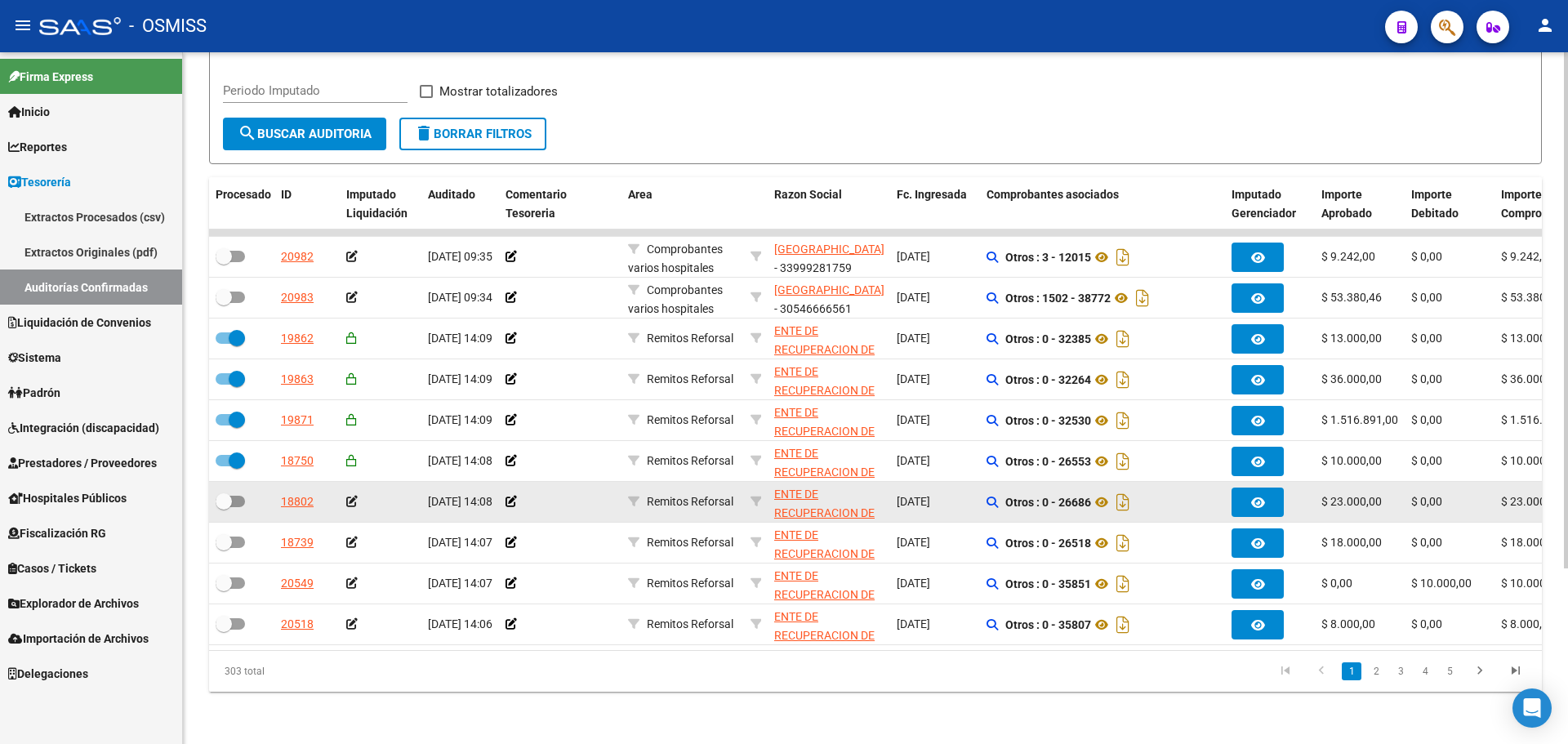
click at [240, 496] on span at bounding box center [230, 501] width 29 height 11
click at [223, 507] on input "checkbox" at bounding box center [223, 507] width 1 height 1
checkbox input "true"
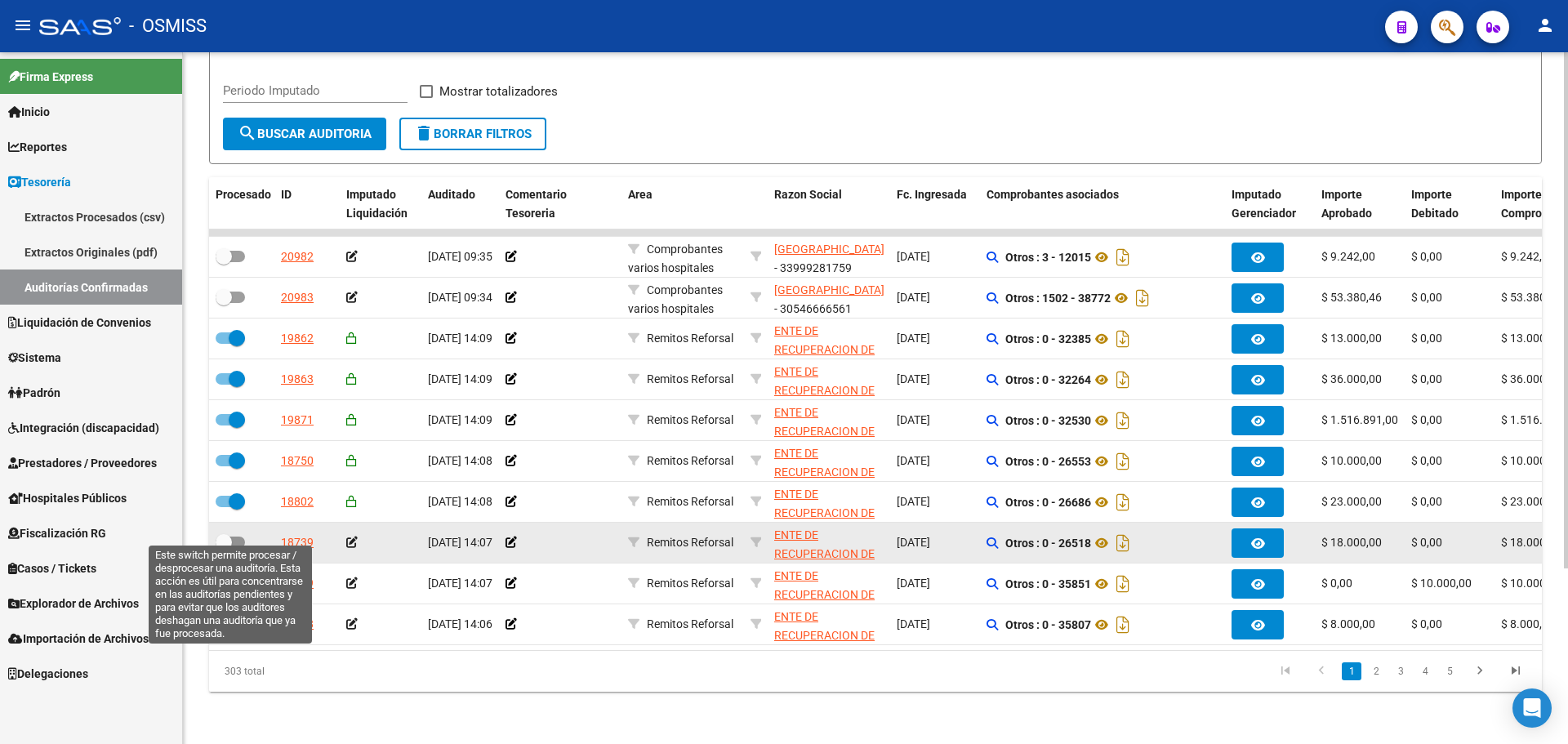
click at [225, 535] on span at bounding box center [223, 542] width 16 height 16
click at [223, 548] on input "checkbox" at bounding box center [223, 548] width 1 height 1
checkbox input "true"
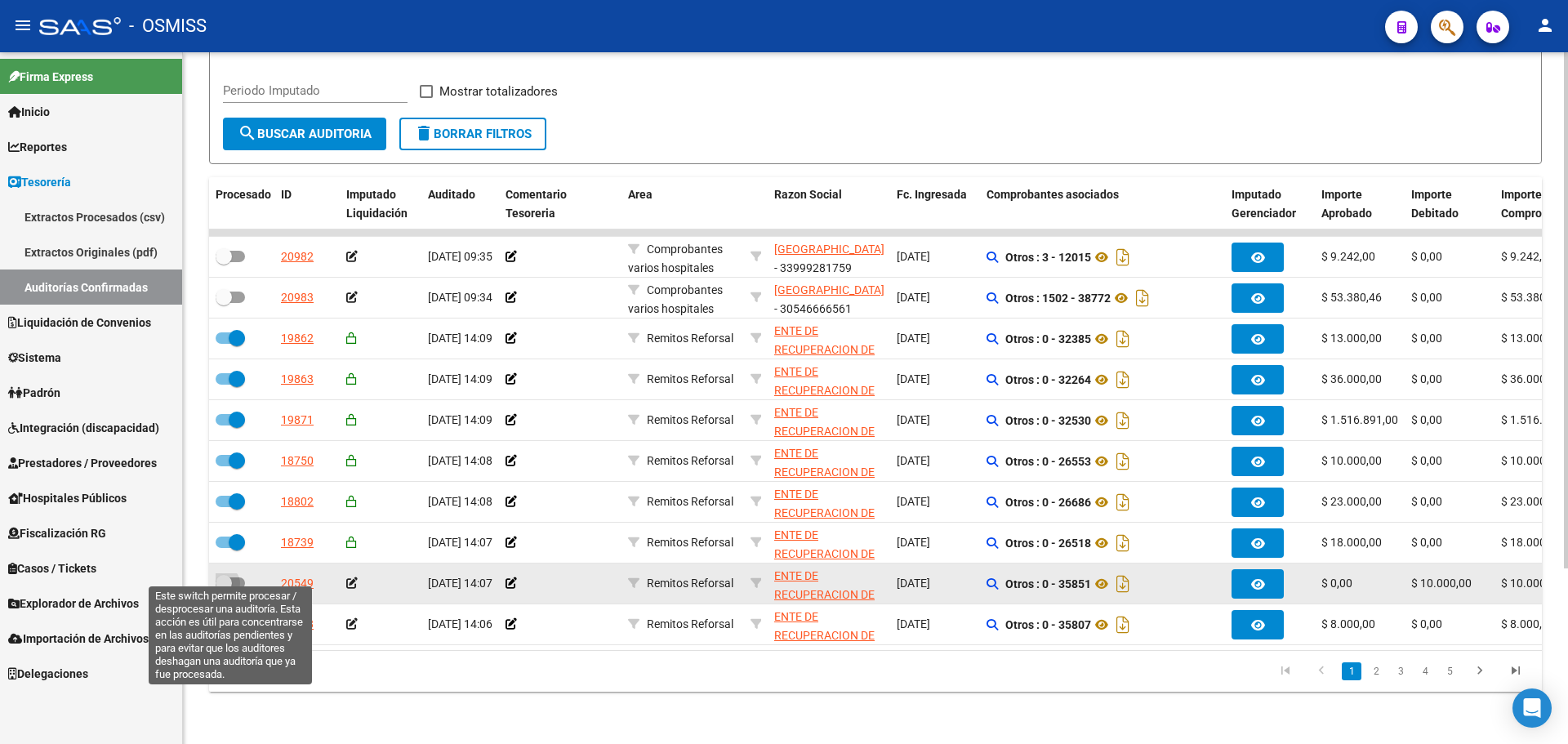
click at [231, 579] on label at bounding box center [230, 583] width 29 height 20
click at [223, 589] on input "checkbox" at bounding box center [223, 589] width 1 height 1
checkbox input "true"
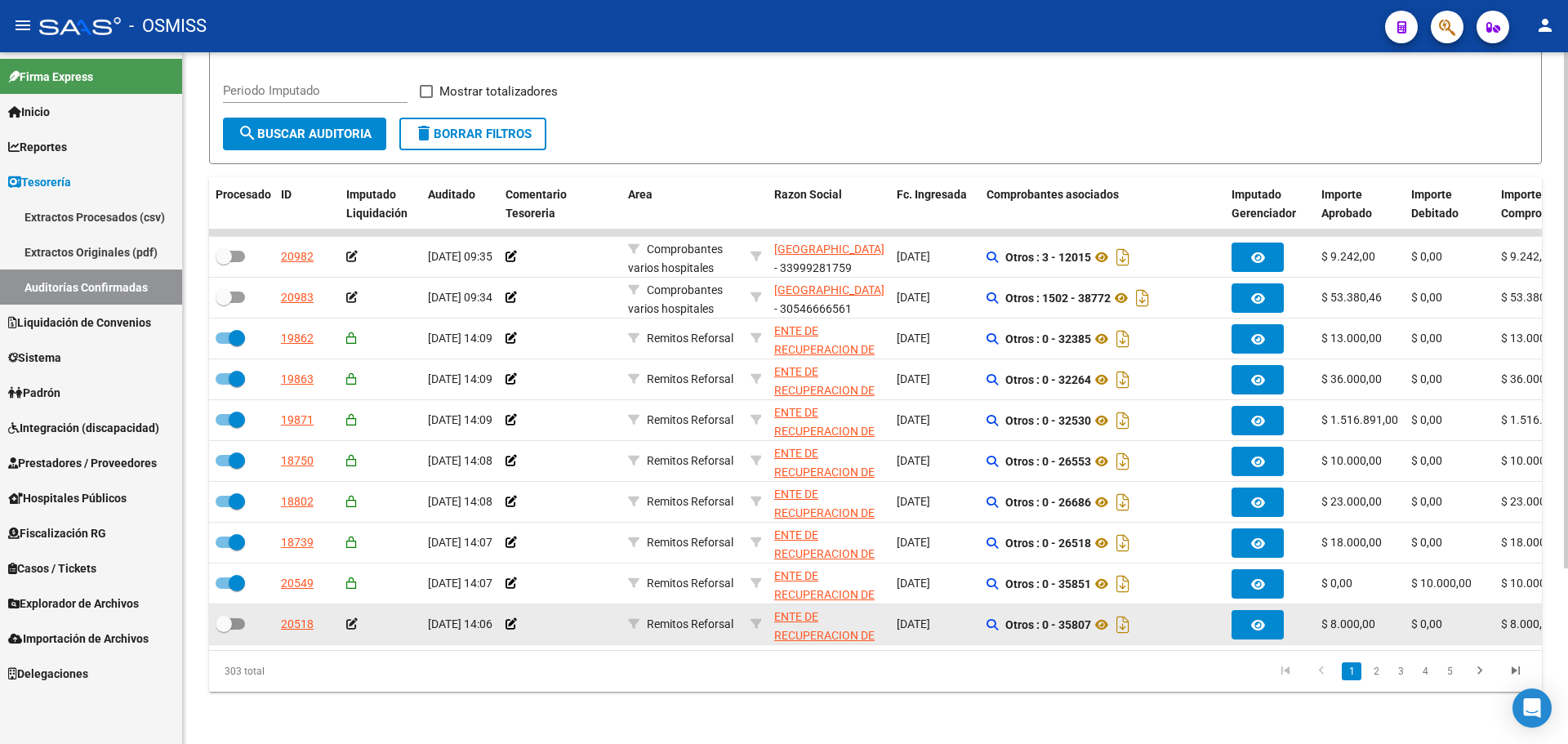
click at [233, 623] on div at bounding box center [242, 625] width 52 height 21
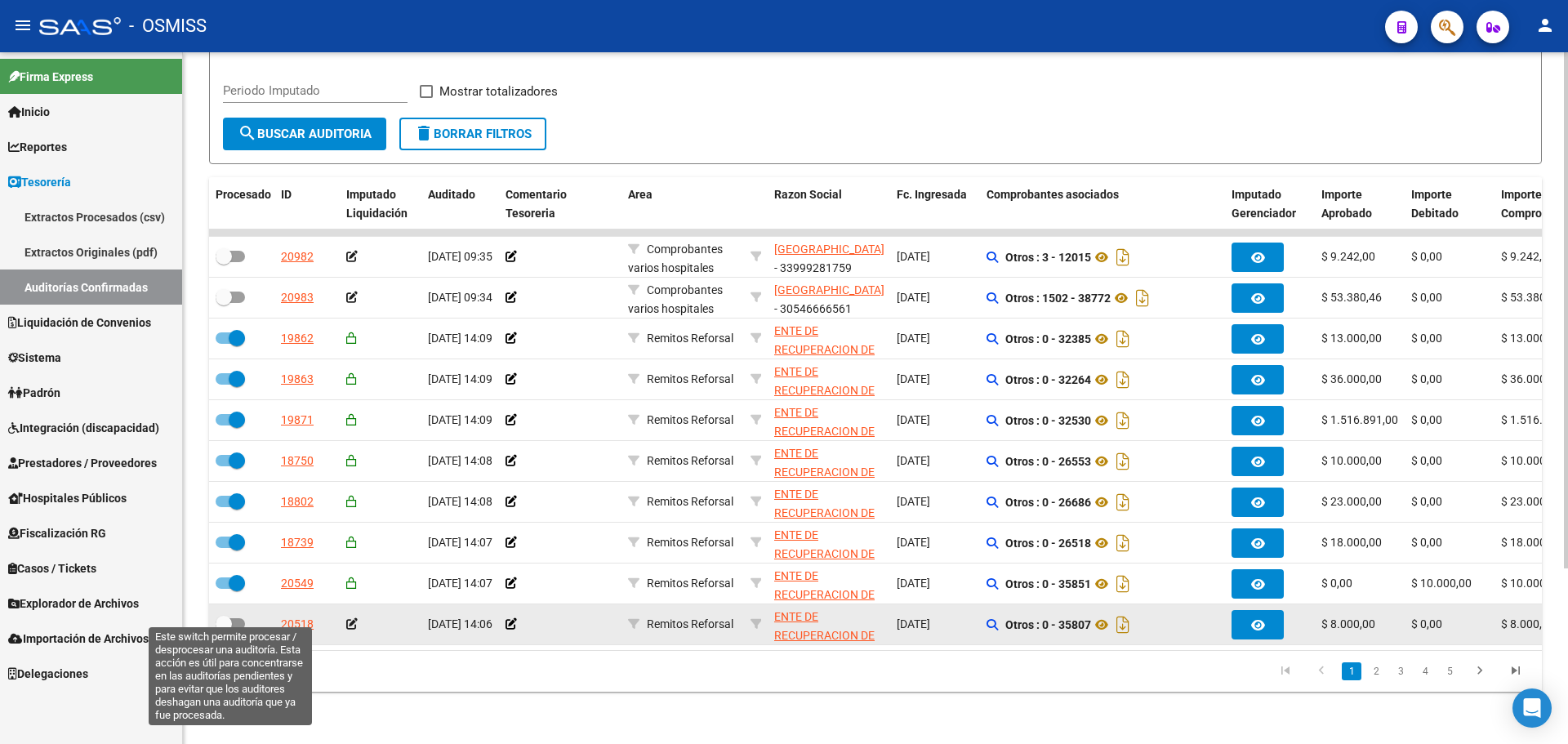
click at [232, 618] on span at bounding box center [230, 624] width 29 height 11
click at [223, 630] on input "checkbox" at bounding box center [223, 630] width 1 height 1
checkbox input "true"
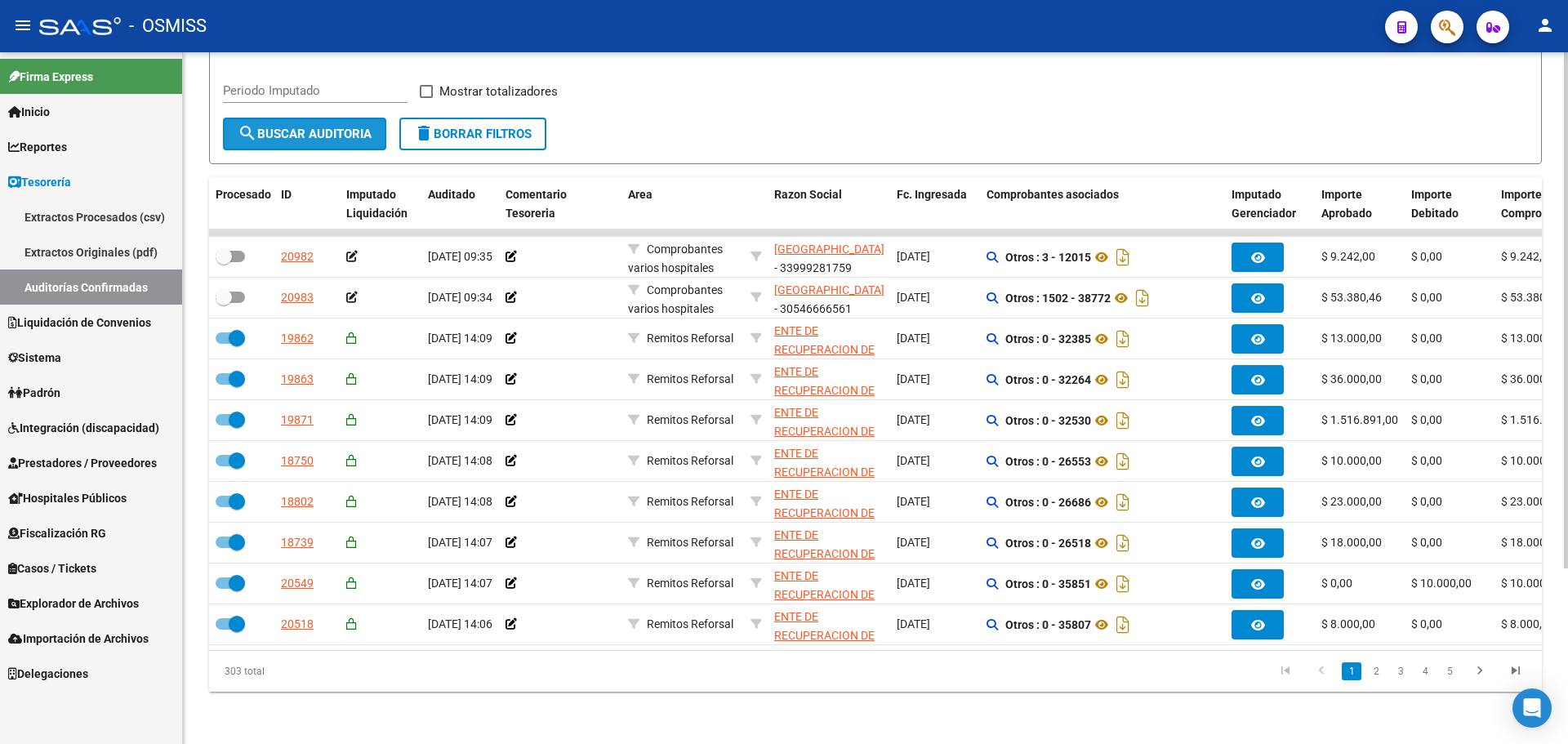
click at [281, 127] on span "search Buscar Auditoria" at bounding box center [304, 133] width 134 height 14
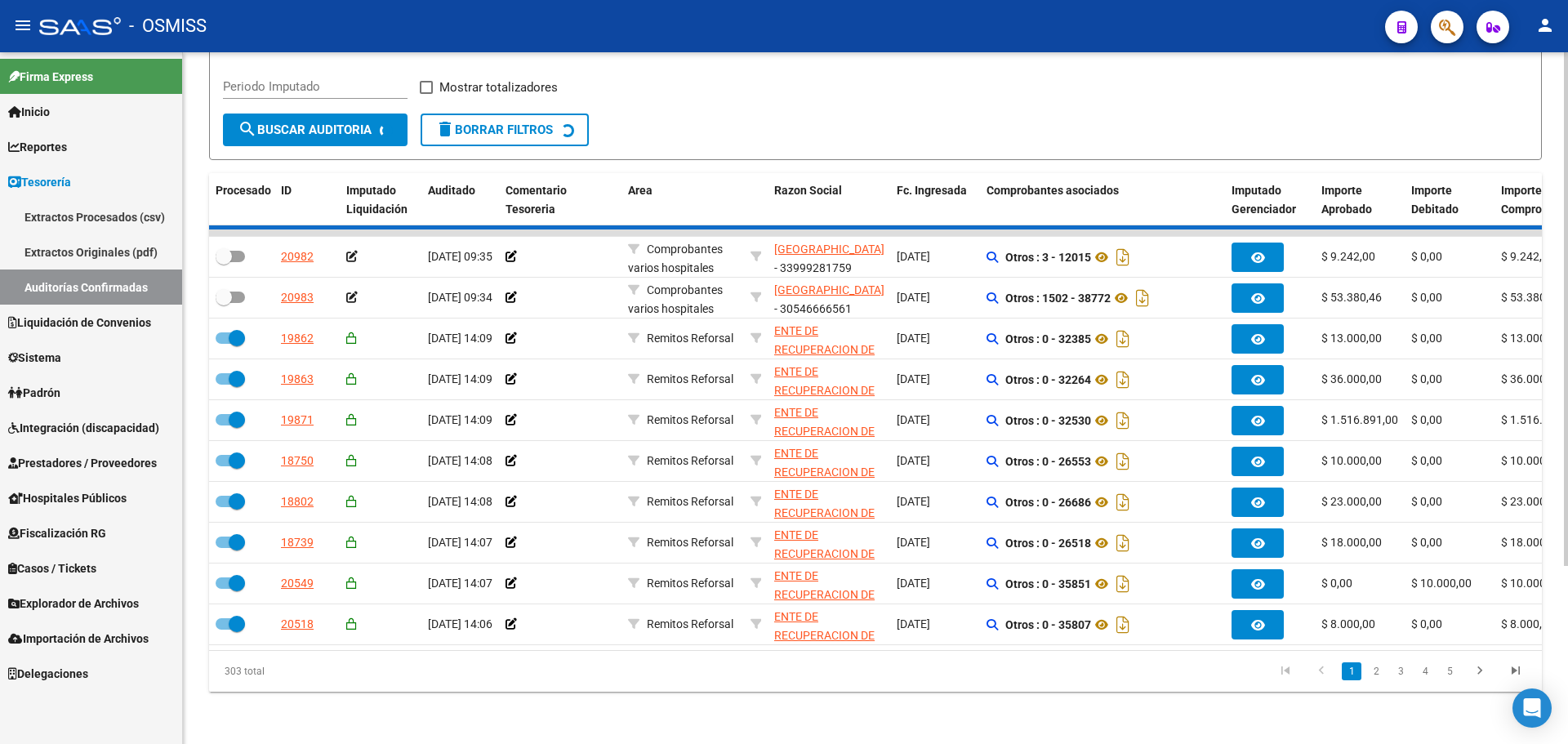
checkbox input "false"
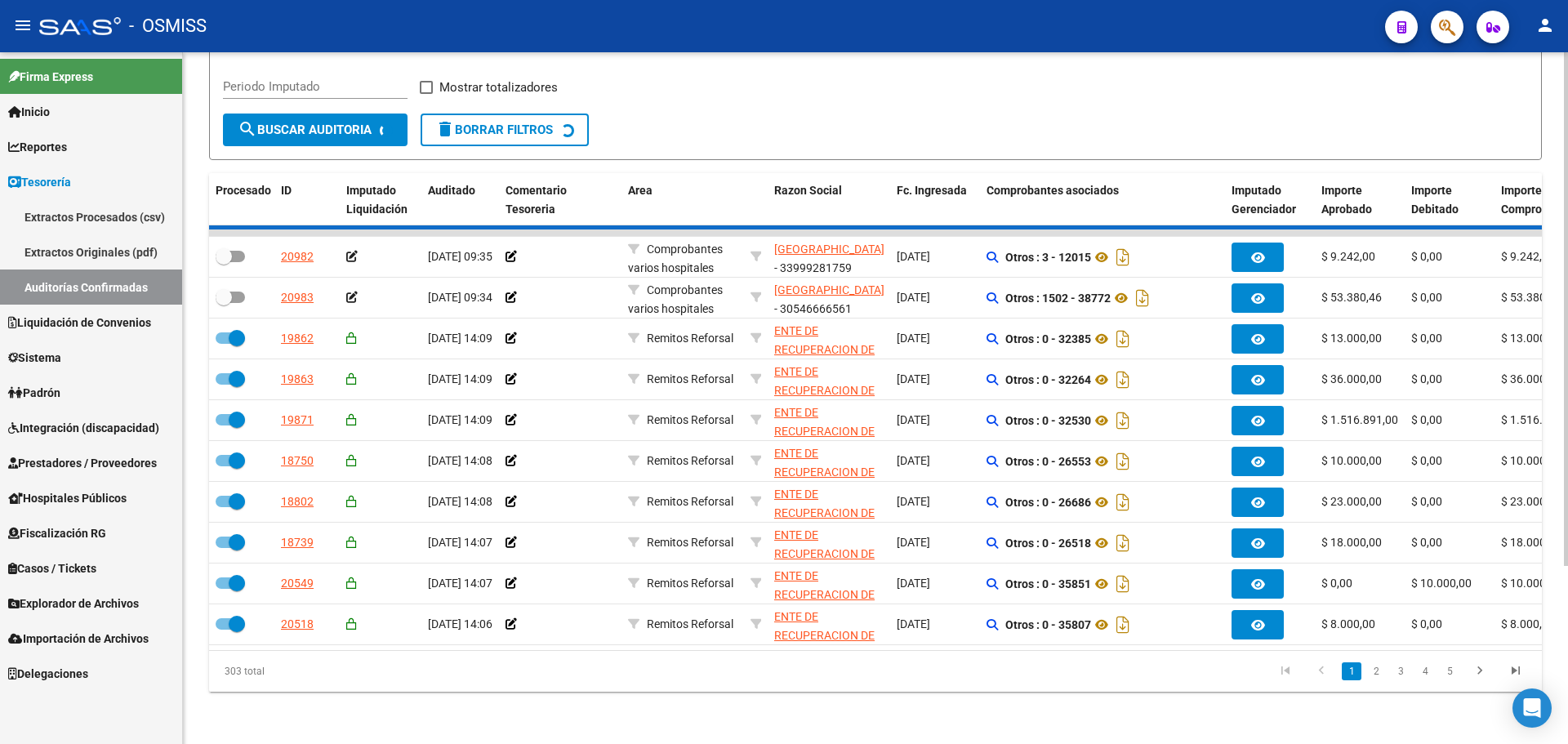
checkbox input "false"
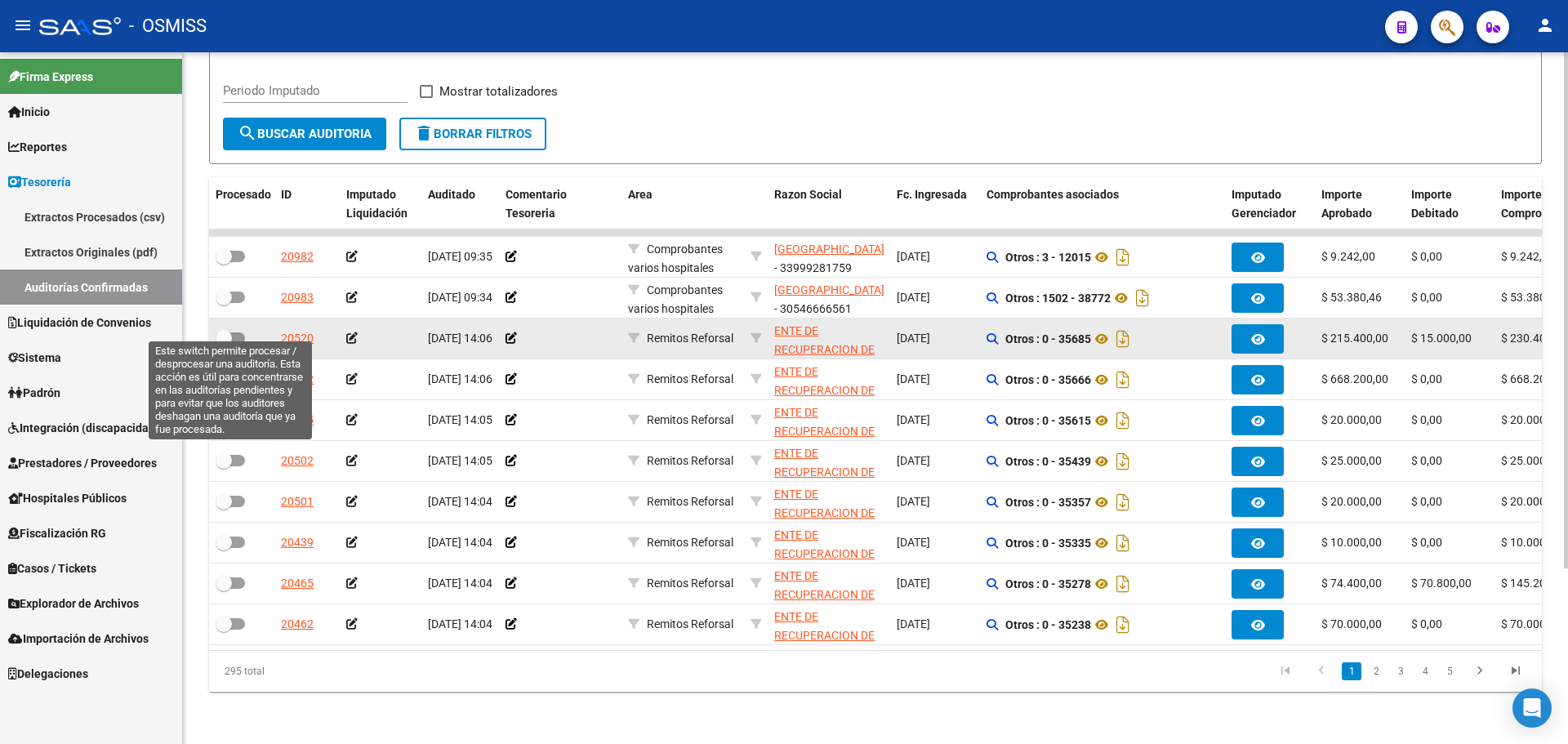
click at [235, 333] on span at bounding box center [230, 339] width 29 height 11
click at [223, 344] on input "checkbox" at bounding box center [223, 344] width 1 height 1
checkbox input "true"
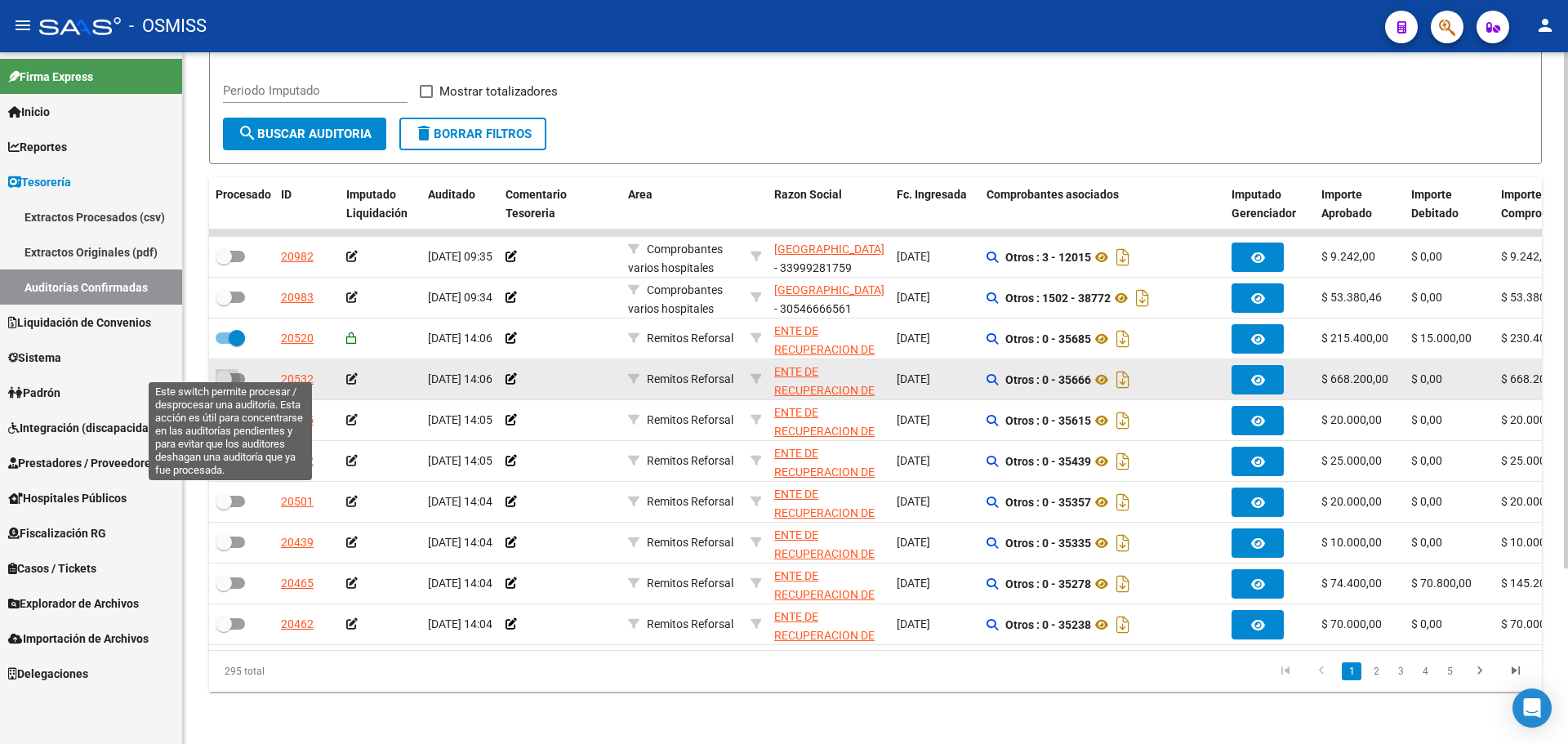
click at [239, 374] on span at bounding box center [230, 380] width 29 height 11
click at [223, 385] on input "checkbox" at bounding box center [223, 385] width 1 height 1
checkbox input "true"
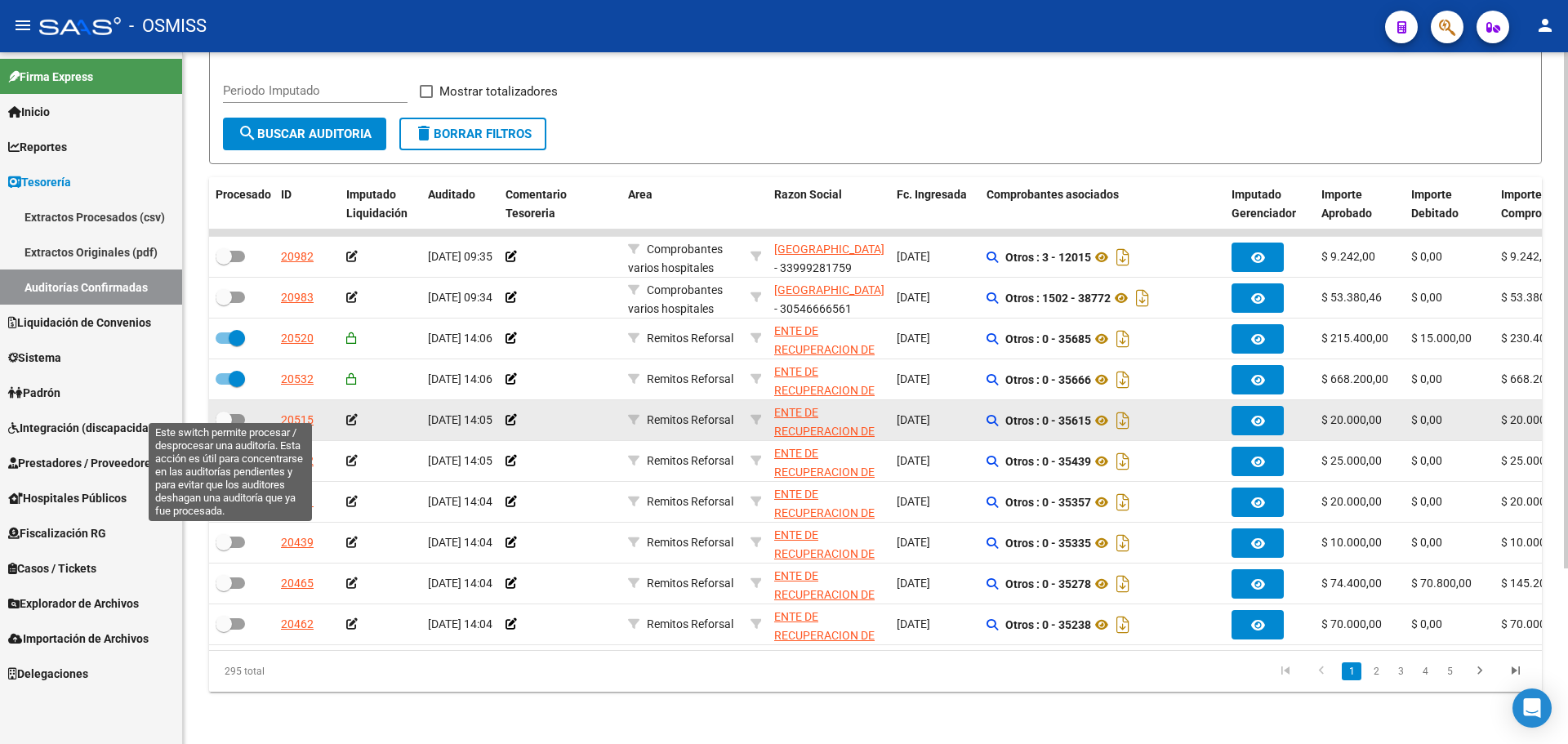
click at [236, 418] on div at bounding box center [242, 421] width 52 height 21
click at [235, 414] on span at bounding box center [230, 420] width 29 height 11
click at [223, 426] on input "checkbox" at bounding box center [223, 426] width 1 height 1
checkbox input "true"
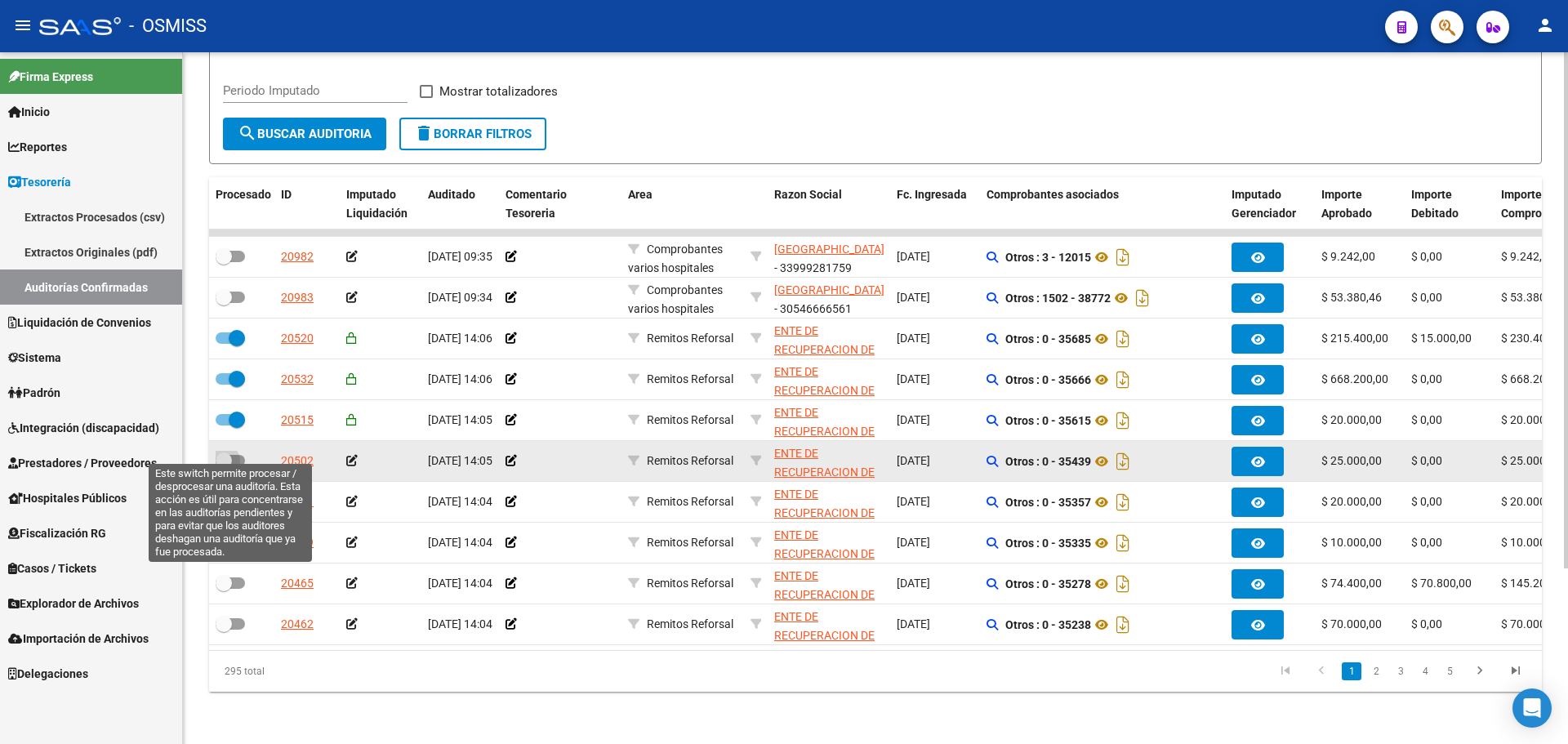
click at [234, 456] on label at bounding box center [230, 460] width 29 height 20
click at [223, 466] on input "checkbox" at bounding box center [223, 466] width 1 height 1
checkbox input "true"
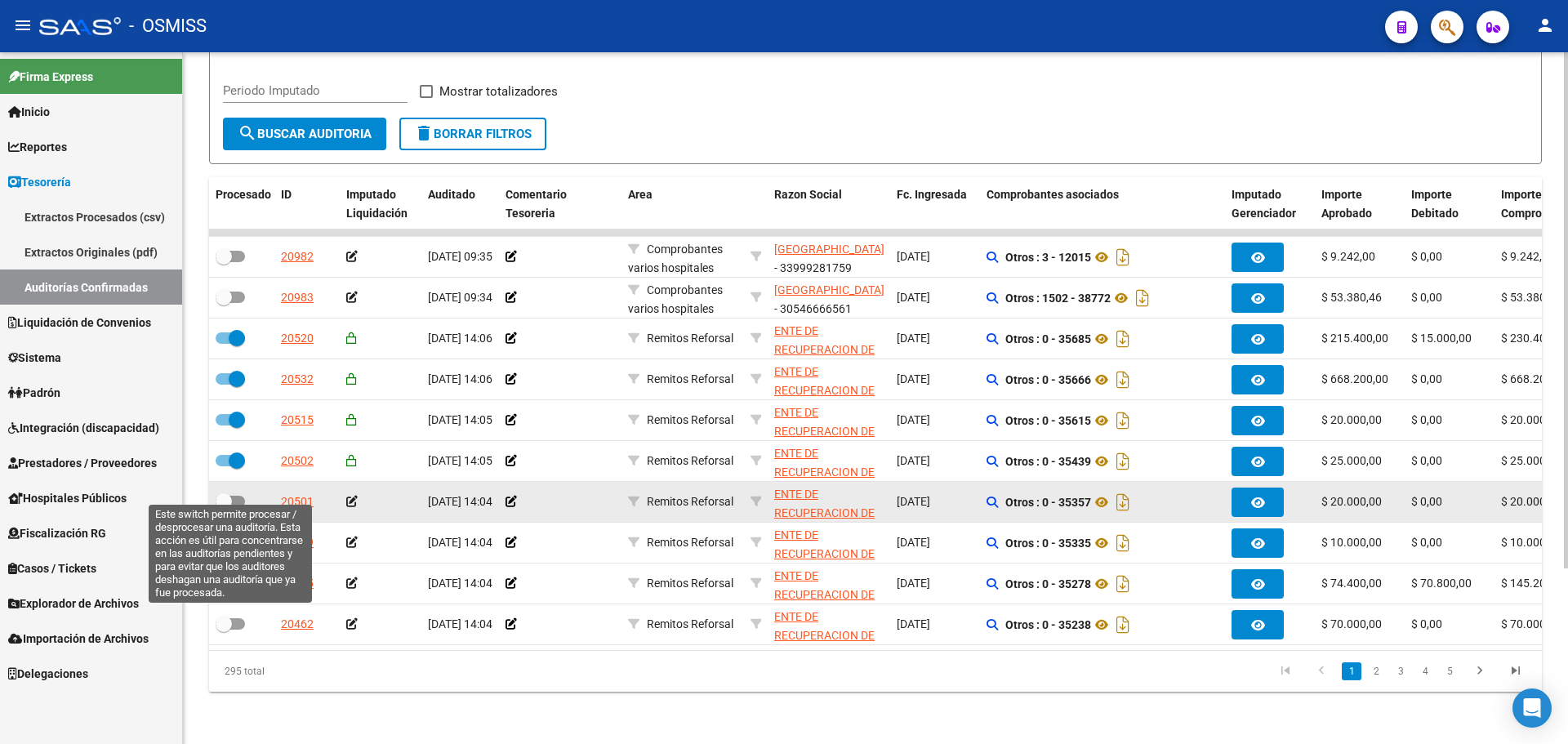
click at [235, 499] on label at bounding box center [230, 501] width 29 height 20
click at [223, 507] on input "checkbox" at bounding box center [223, 507] width 1 height 1
checkbox input "true"
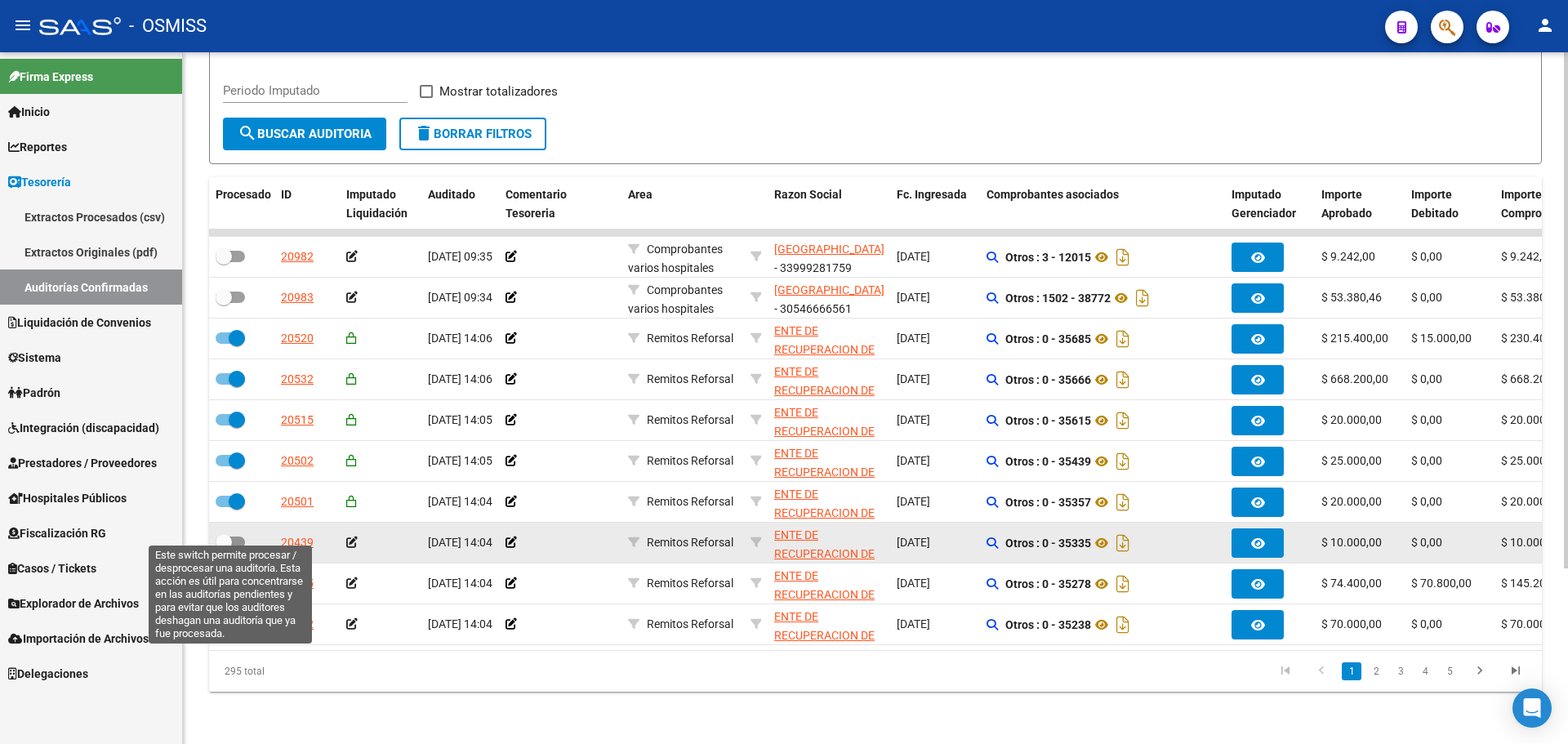
click at [235, 538] on label at bounding box center [230, 542] width 29 height 20
click at [223, 548] on input "checkbox" at bounding box center [223, 548] width 1 height 1
checkbox input "true"
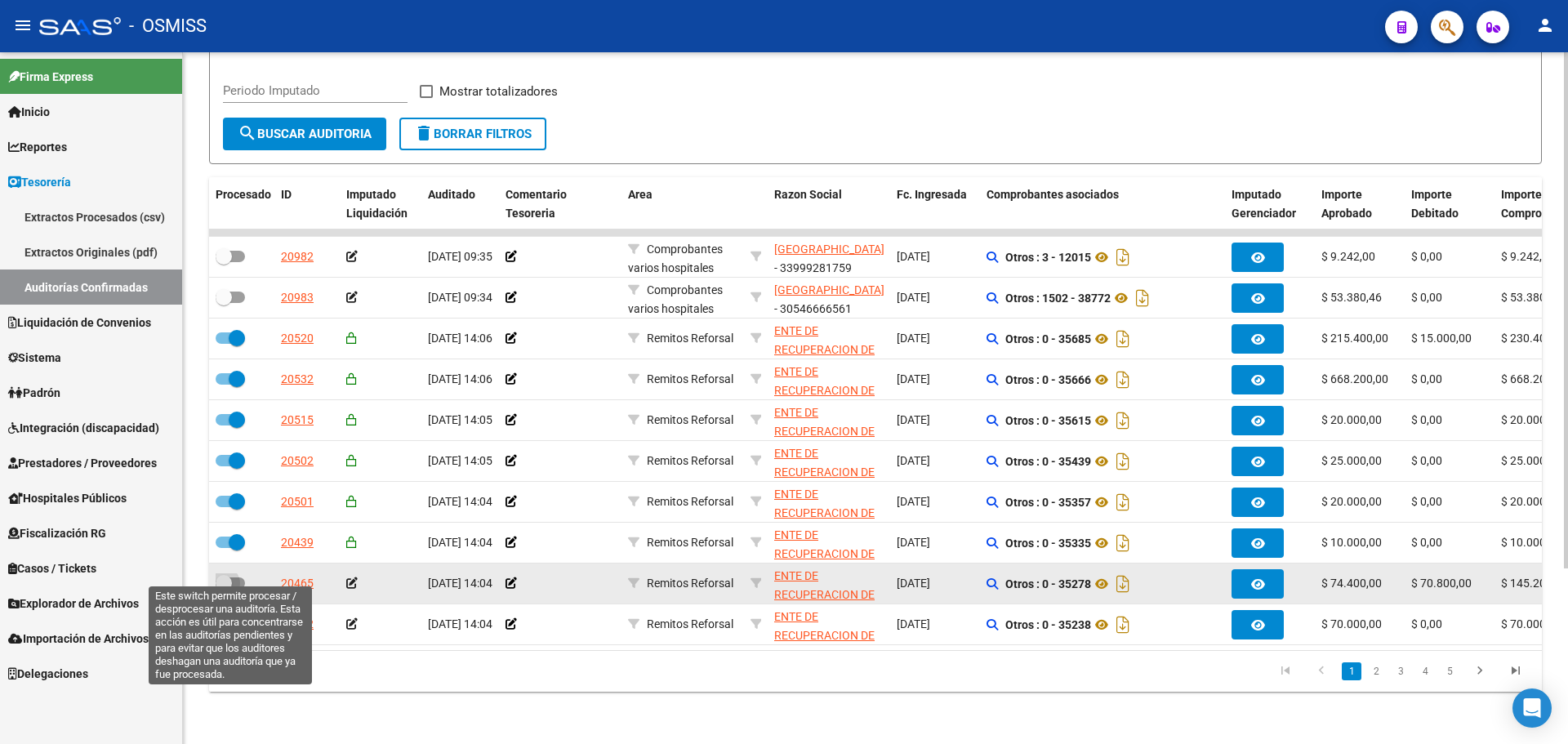
click at [235, 574] on label at bounding box center [230, 583] width 29 height 20
click at [223, 589] on input "checkbox" at bounding box center [223, 589] width 1 height 1
checkbox input "true"
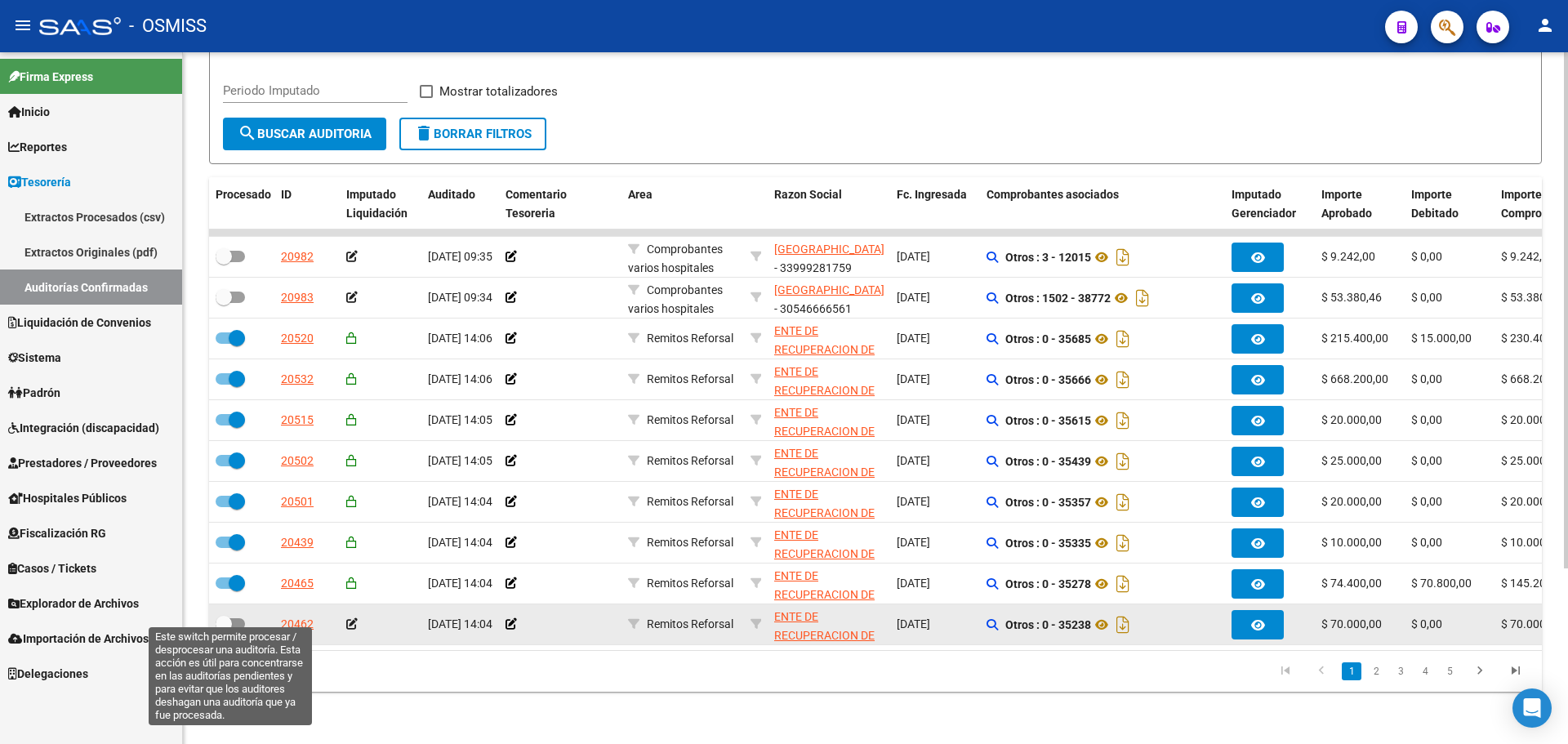
click at [238, 618] on span at bounding box center [230, 624] width 29 height 11
click at [223, 630] on input "checkbox" at bounding box center [223, 630] width 1 height 1
checkbox input "true"
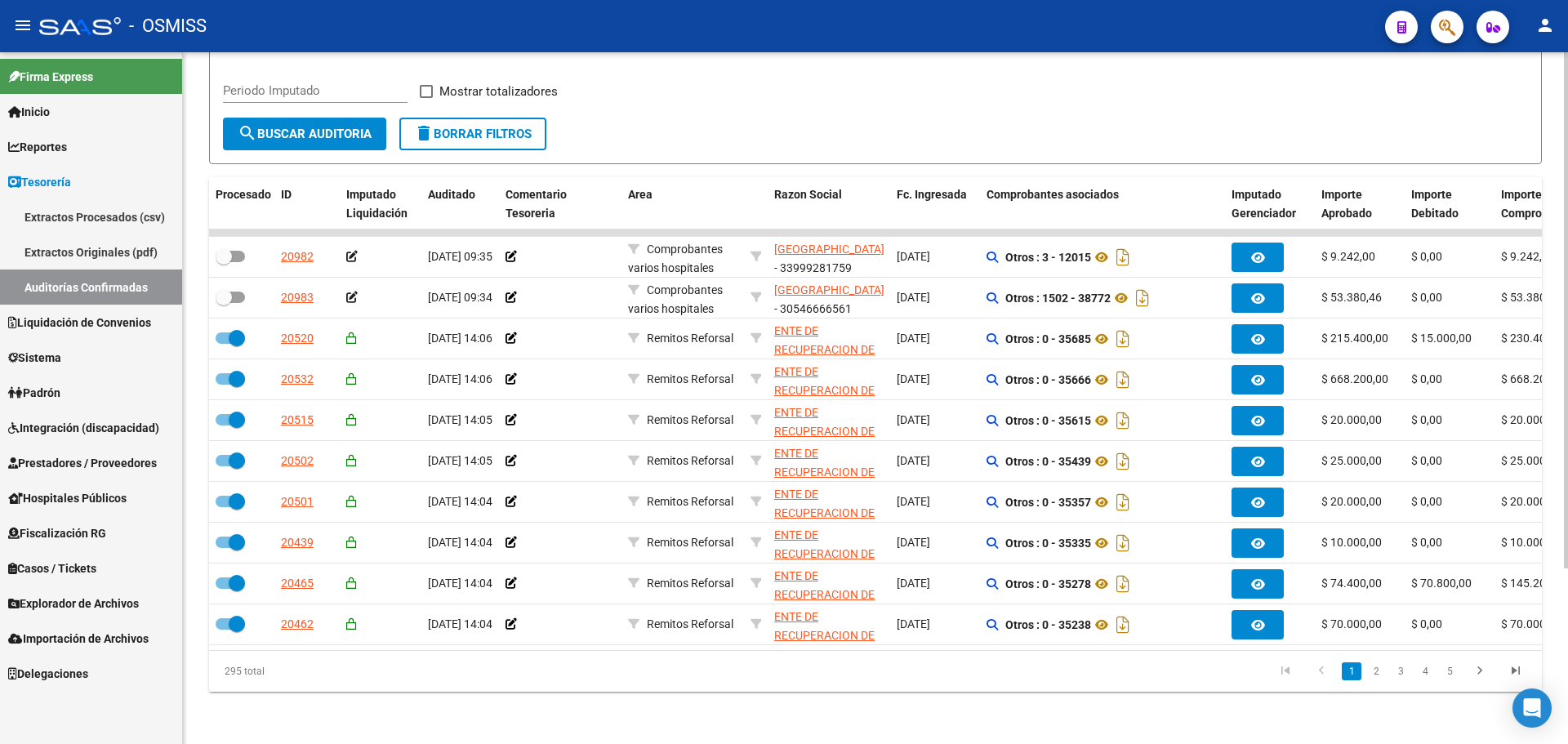
click at [284, 127] on span "search Buscar Auditoria" at bounding box center [304, 133] width 134 height 14
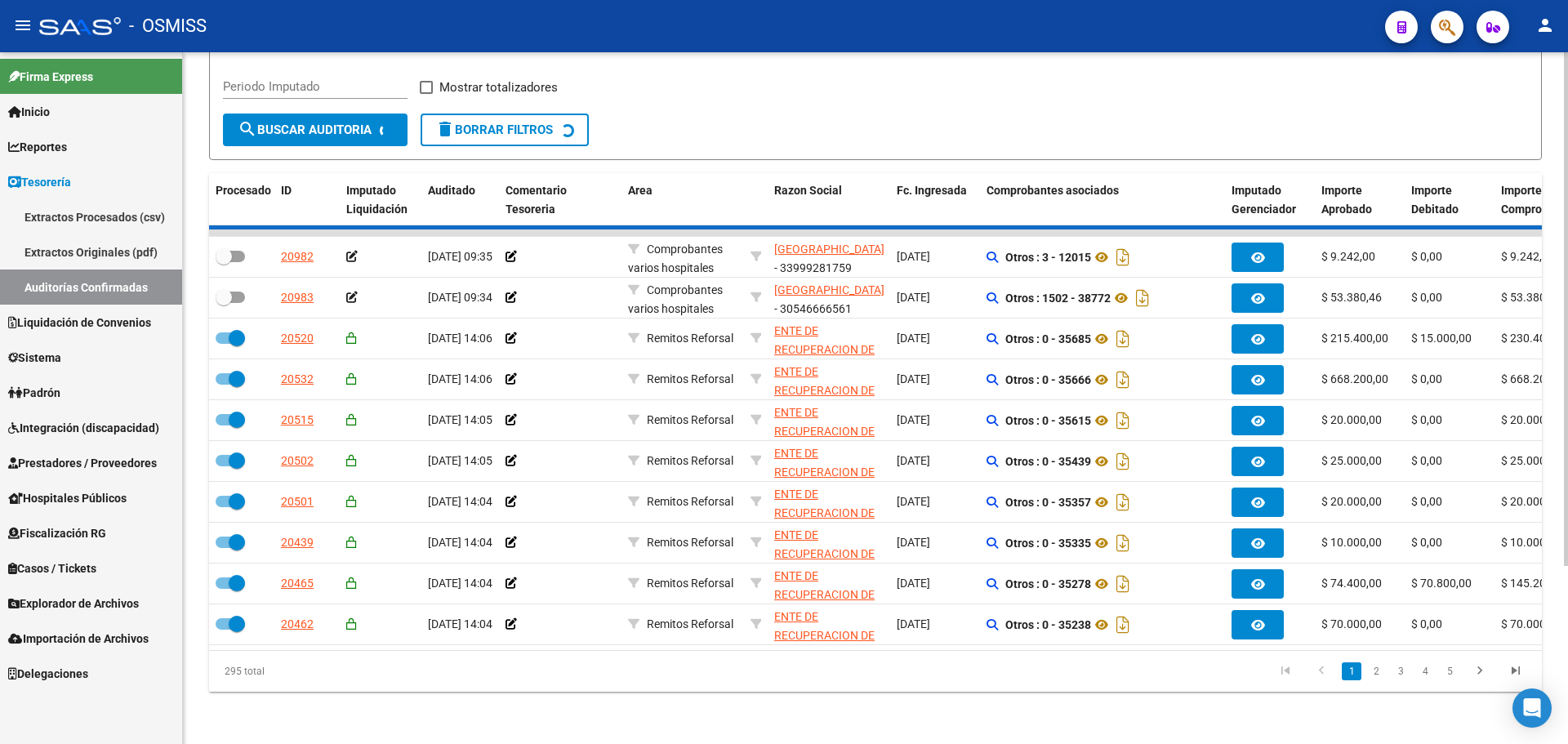
checkbox input "false"
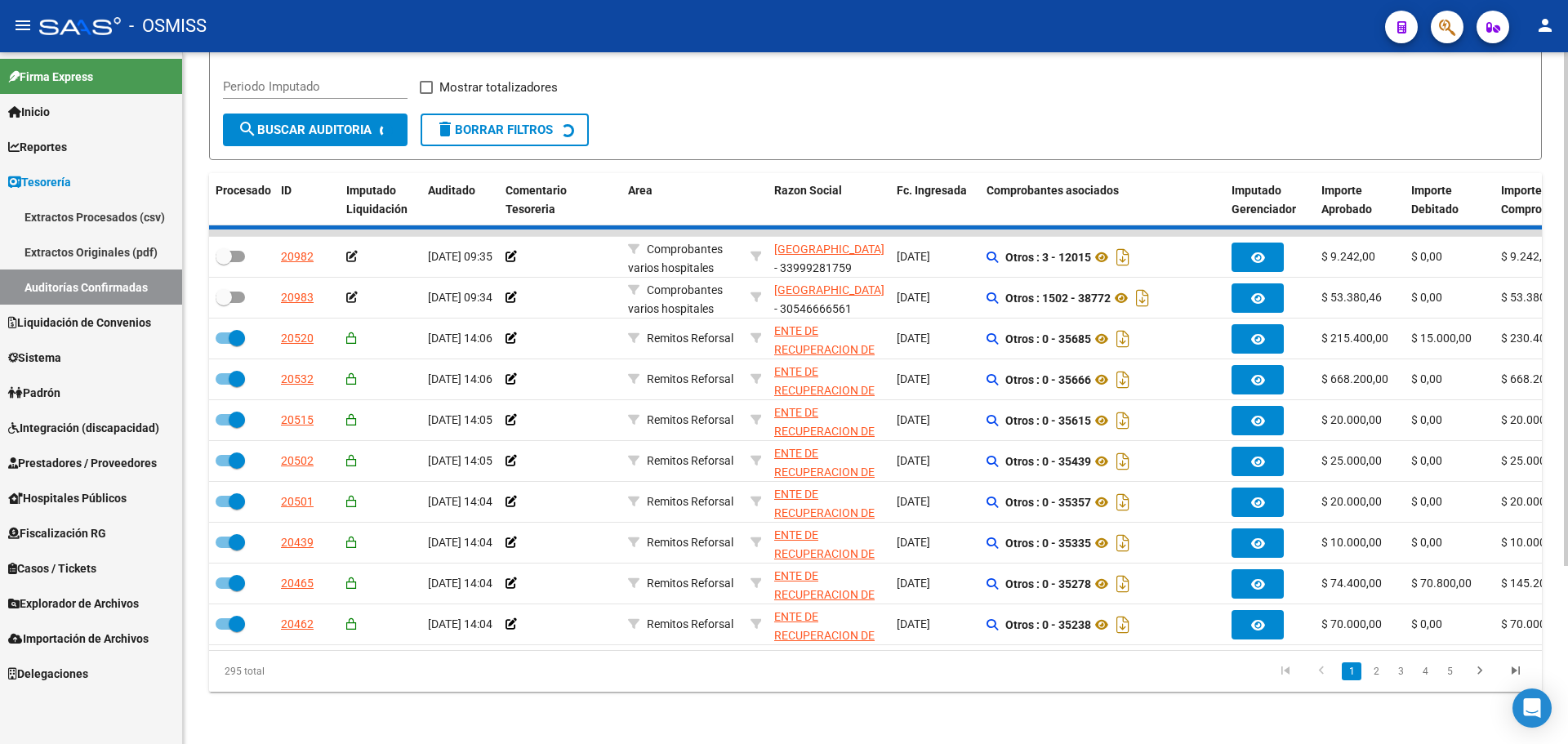
checkbox input "false"
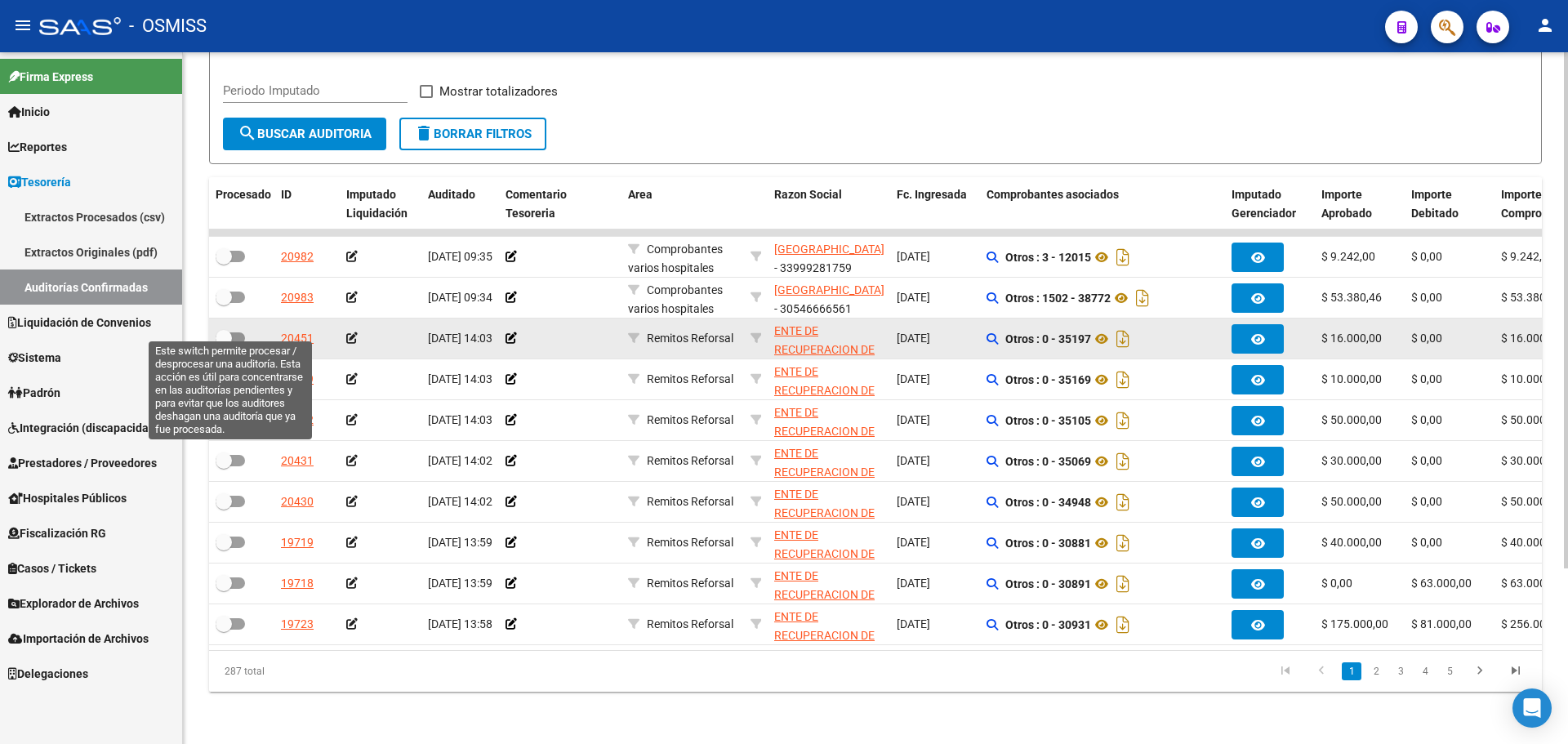
click at [241, 333] on span at bounding box center [230, 339] width 29 height 11
click at [223, 344] on input "checkbox" at bounding box center [223, 344] width 1 height 1
checkbox input "true"
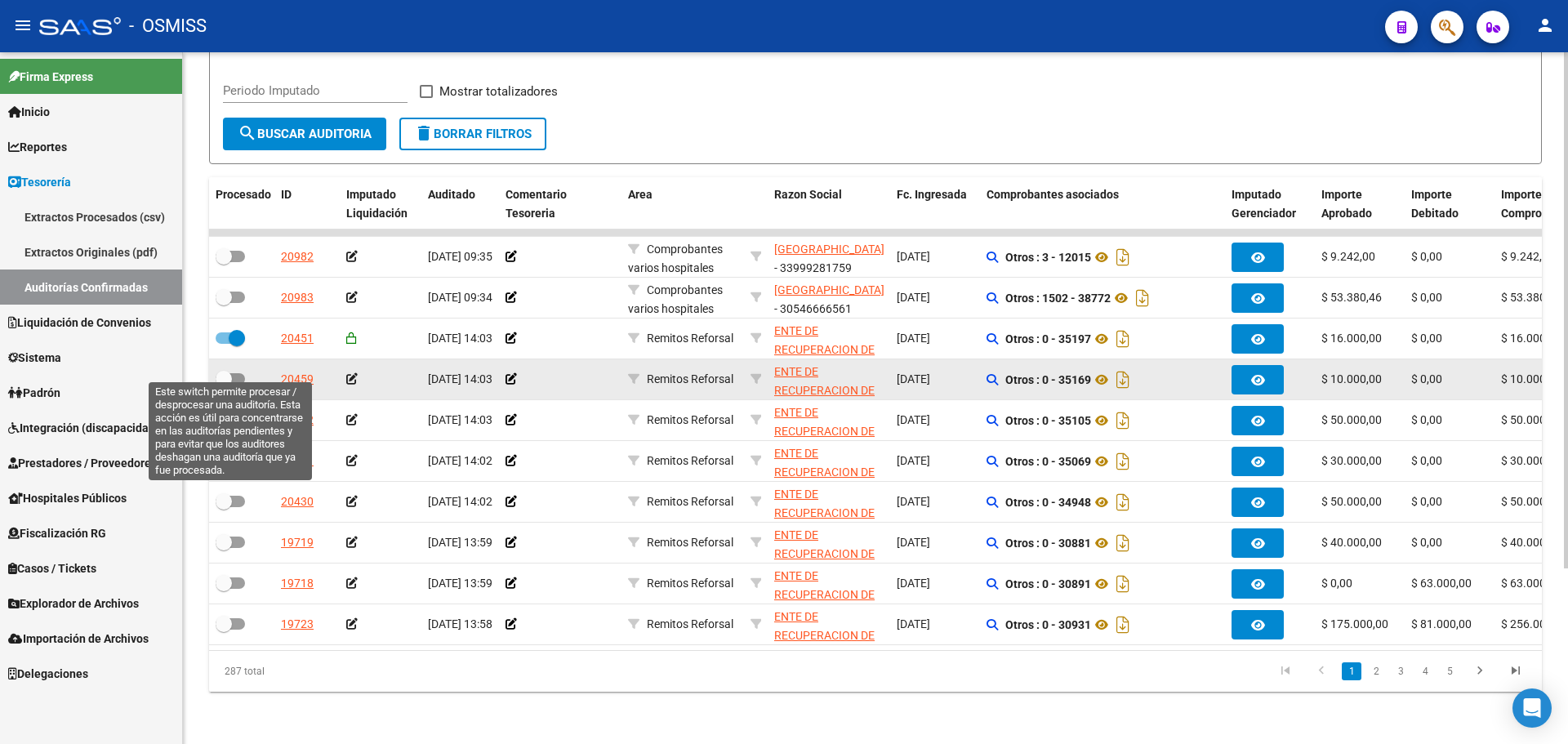
click at [235, 375] on label at bounding box center [230, 379] width 29 height 20
click at [223, 385] on input "checkbox" at bounding box center [223, 385] width 1 height 1
checkbox input "true"
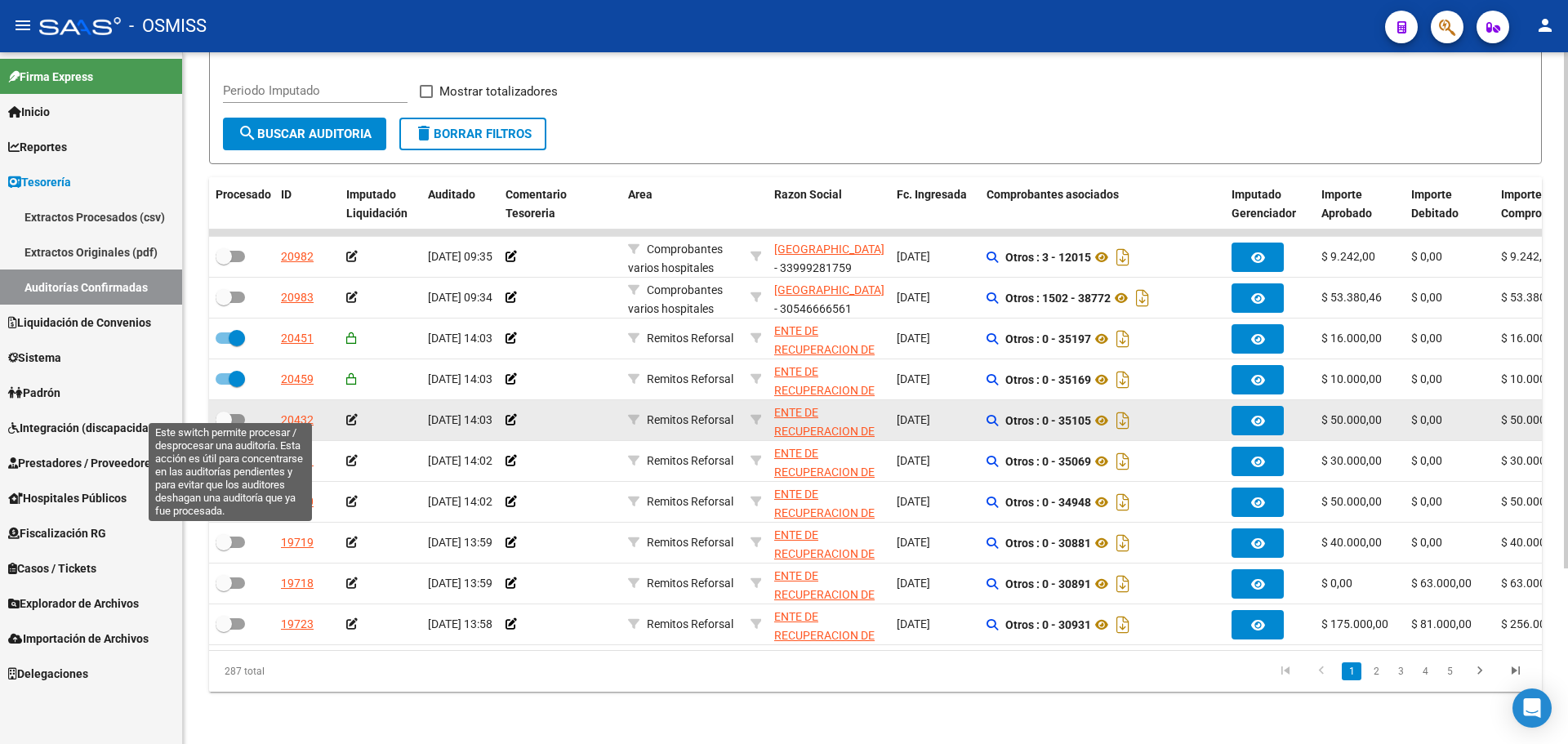
click at [235, 414] on span at bounding box center [230, 420] width 29 height 11
click at [223, 426] on input "checkbox" at bounding box center [223, 426] width 1 height 1
checkbox input "true"
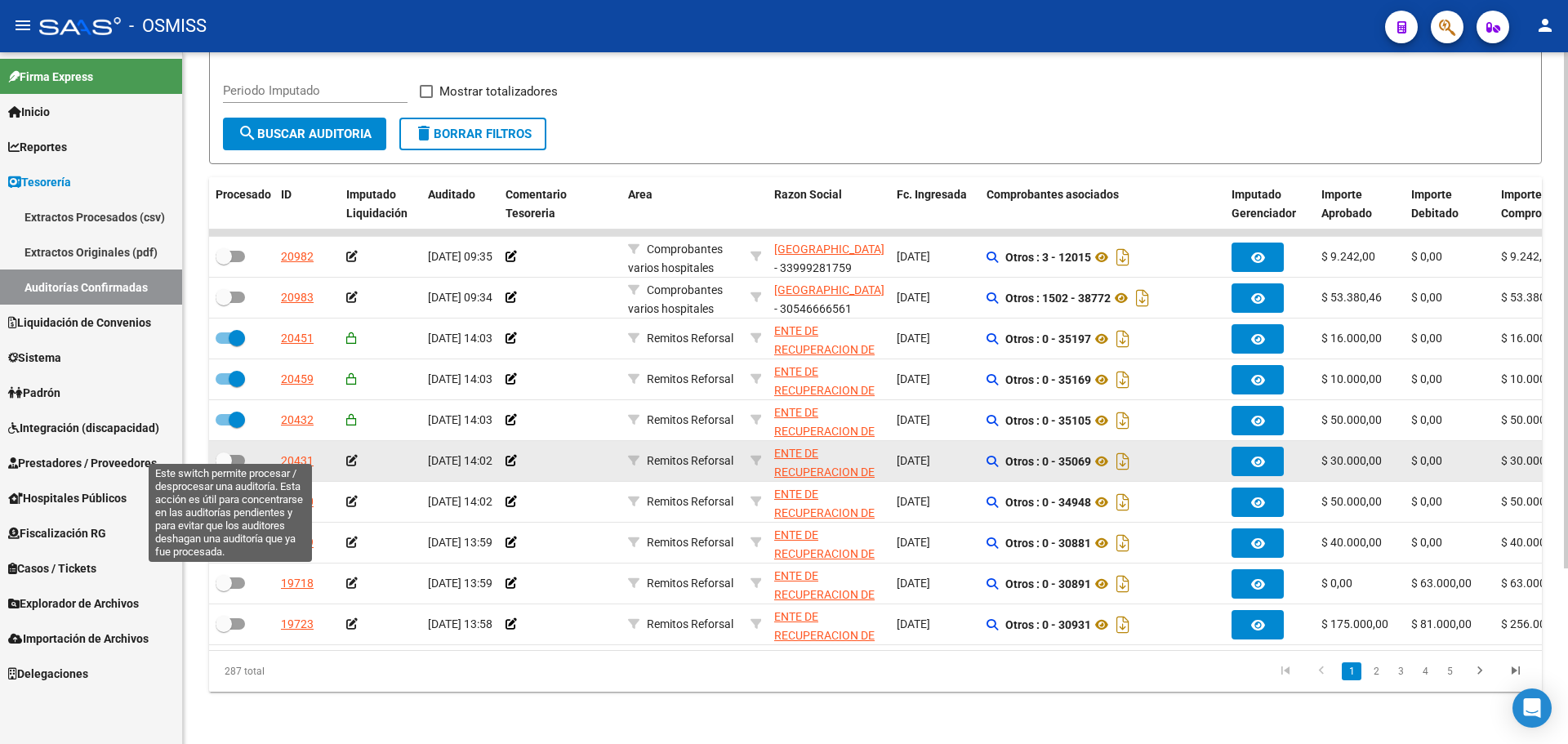
click at [223, 453] on span at bounding box center [223, 460] width 16 height 16
click at [223, 466] on input "checkbox" at bounding box center [223, 466] width 1 height 1
checkbox input "true"
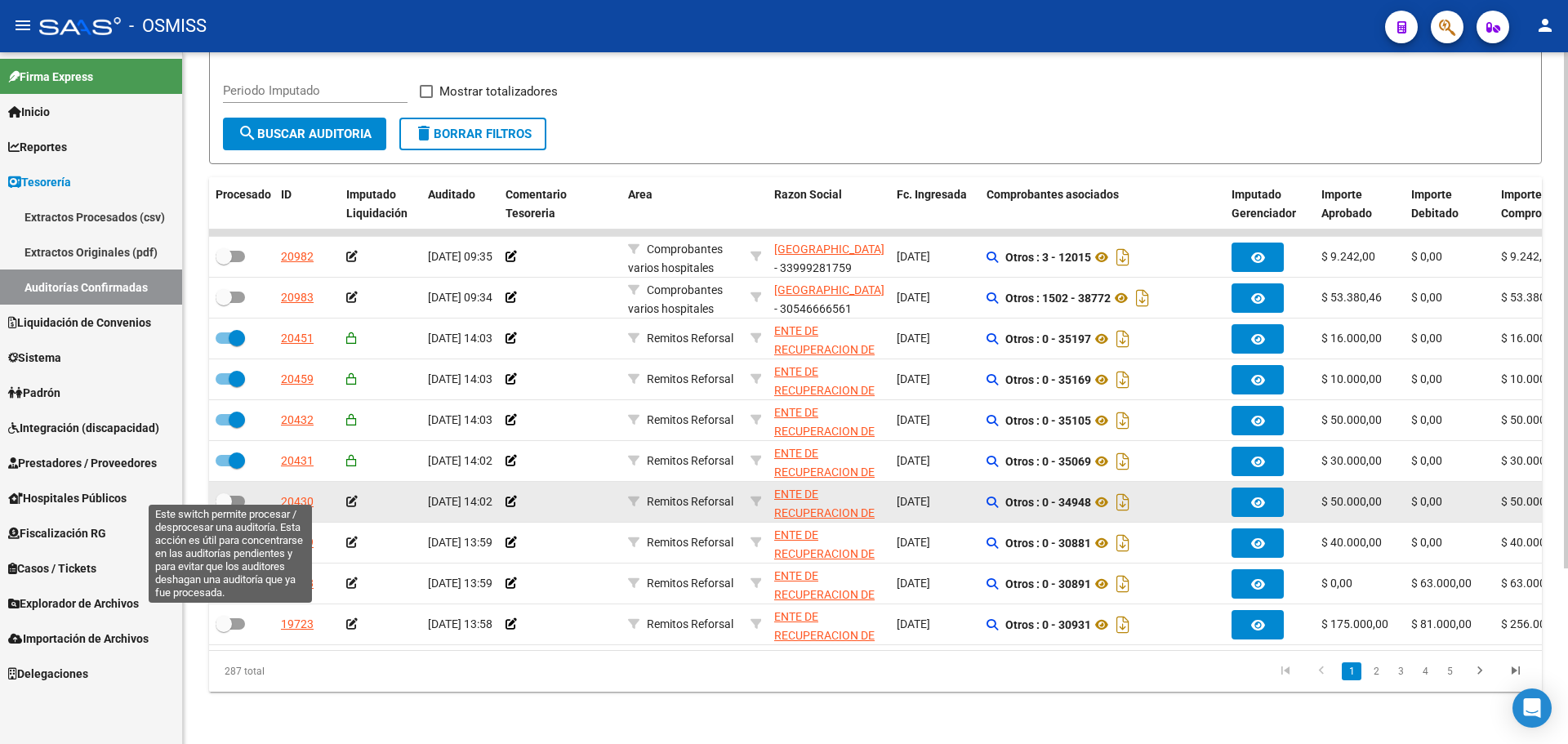
click at [223, 494] on span at bounding box center [223, 501] width 16 height 16
click at [223, 507] on input "checkbox" at bounding box center [223, 507] width 1 height 1
checkbox input "true"
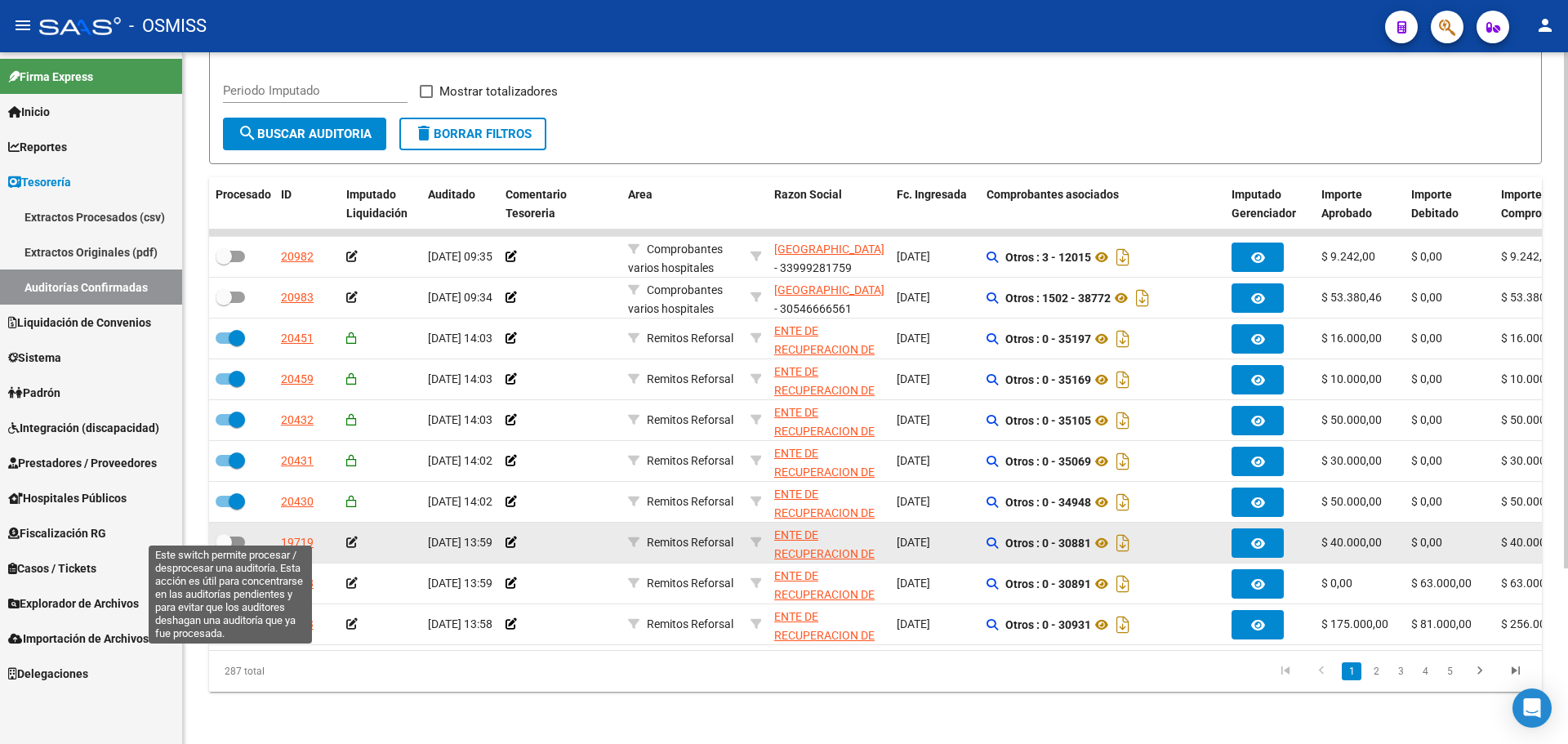
click at [237, 536] on label at bounding box center [230, 542] width 29 height 20
click at [223, 548] on input "checkbox" at bounding box center [223, 548] width 1 height 1
checkbox input "true"
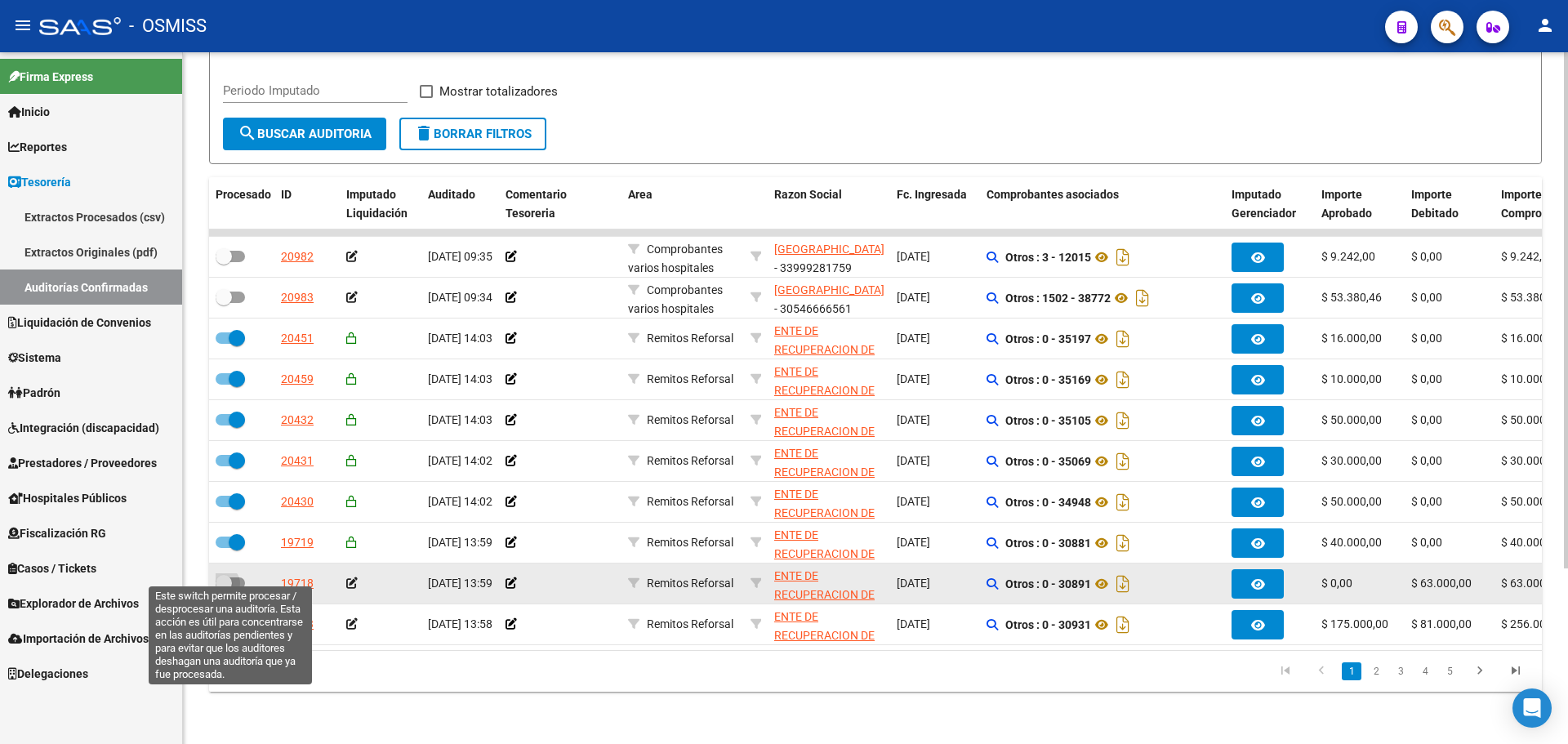
click at [227, 578] on span at bounding box center [223, 583] width 16 height 16
click at [223, 589] on input "checkbox" at bounding box center [223, 589] width 1 height 1
checkbox input "true"
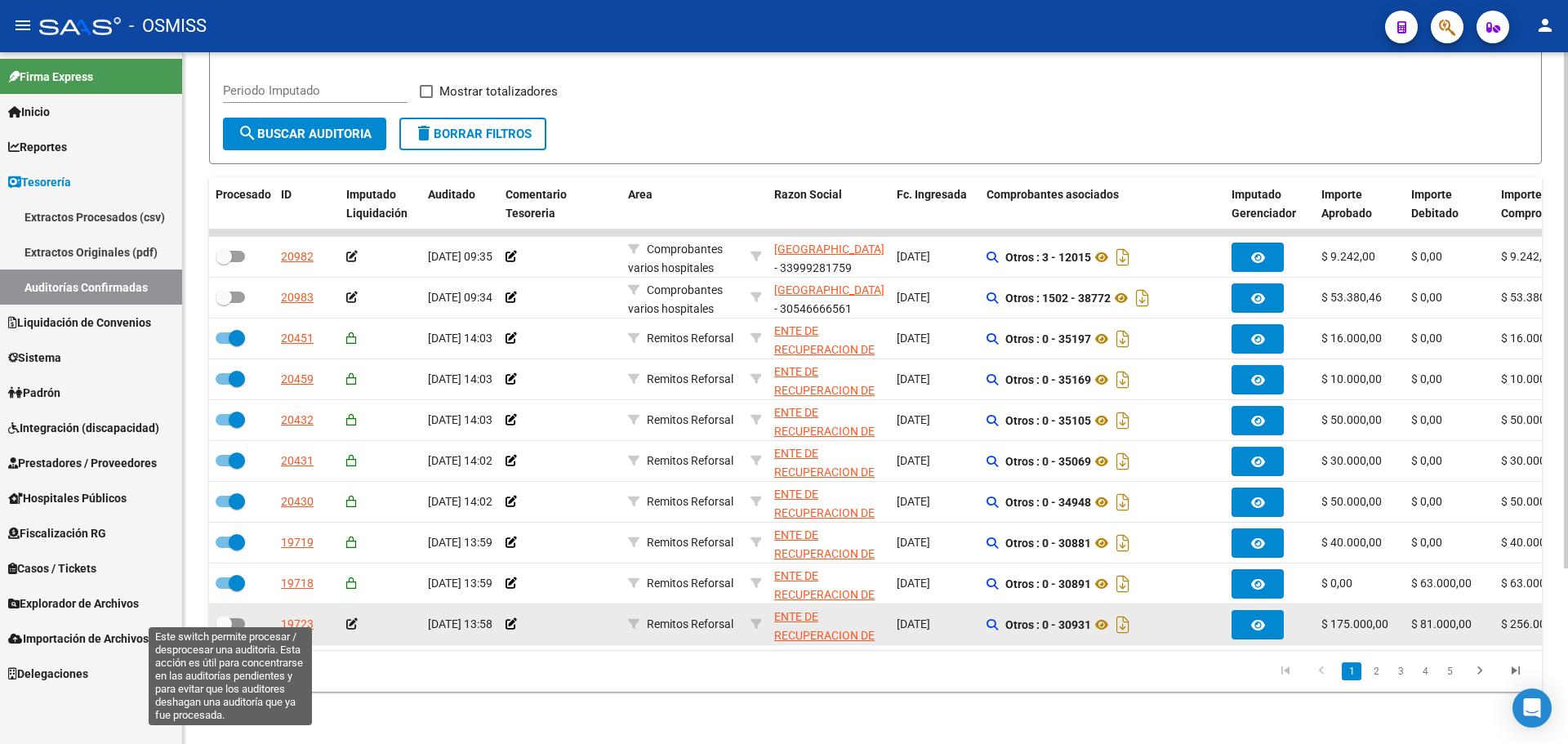
click at [229, 617] on span at bounding box center [223, 624] width 16 height 16
click at [223, 630] on input "checkbox" at bounding box center [223, 630] width 1 height 1
checkbox input "true"
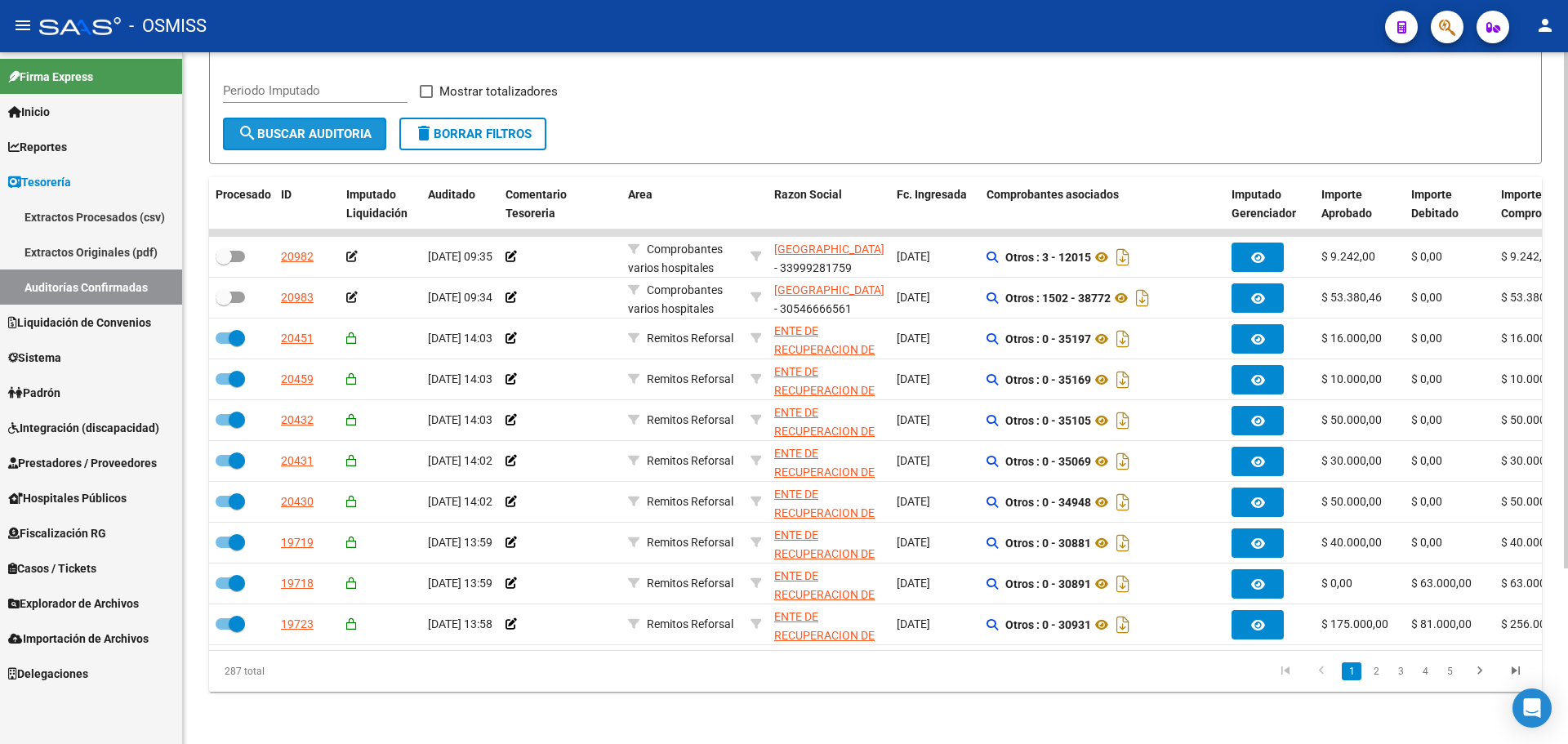
click at [262, 118] on button "search Buscar Auditoria" at bounding box center [304, 134] width 164 height 32
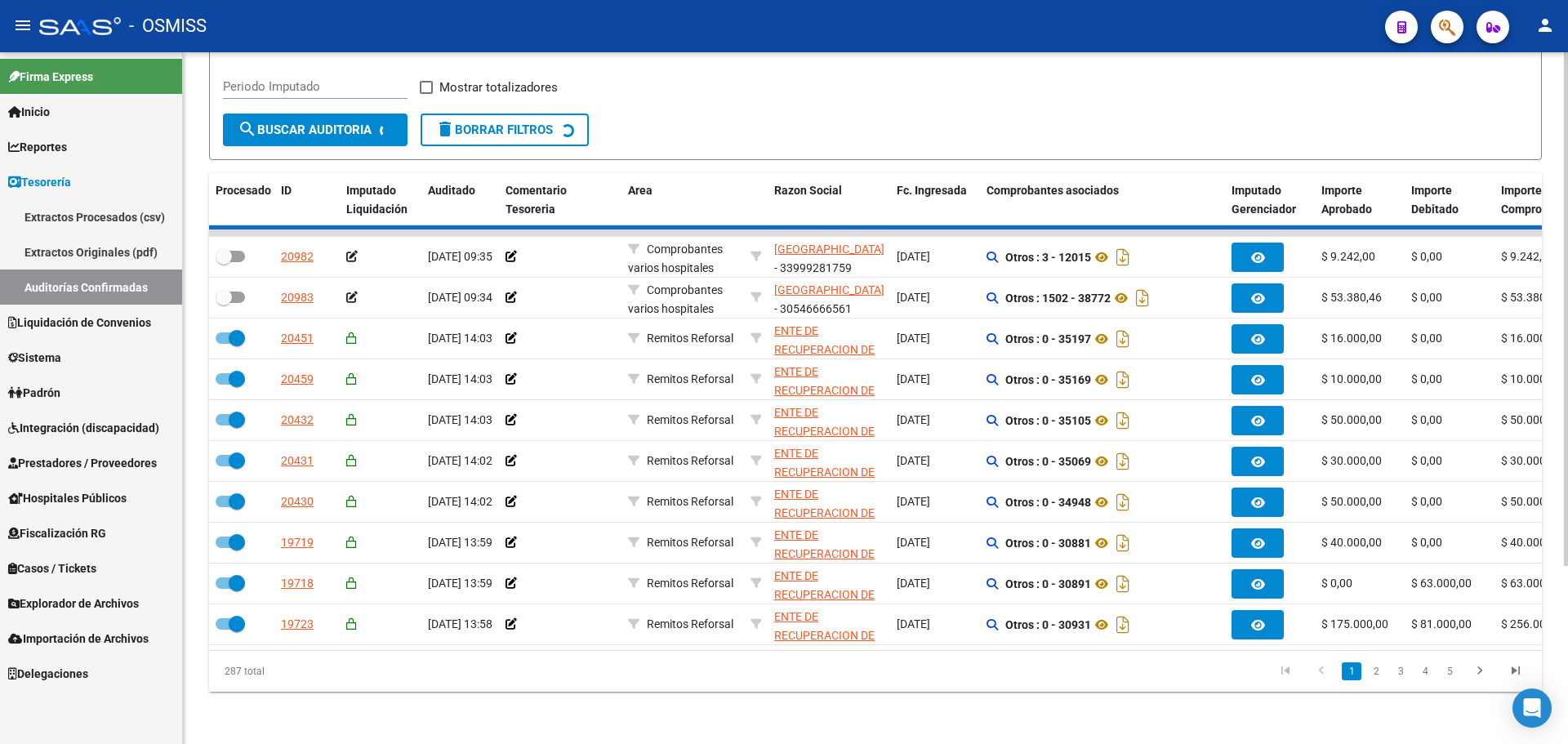
checkbox input "false"
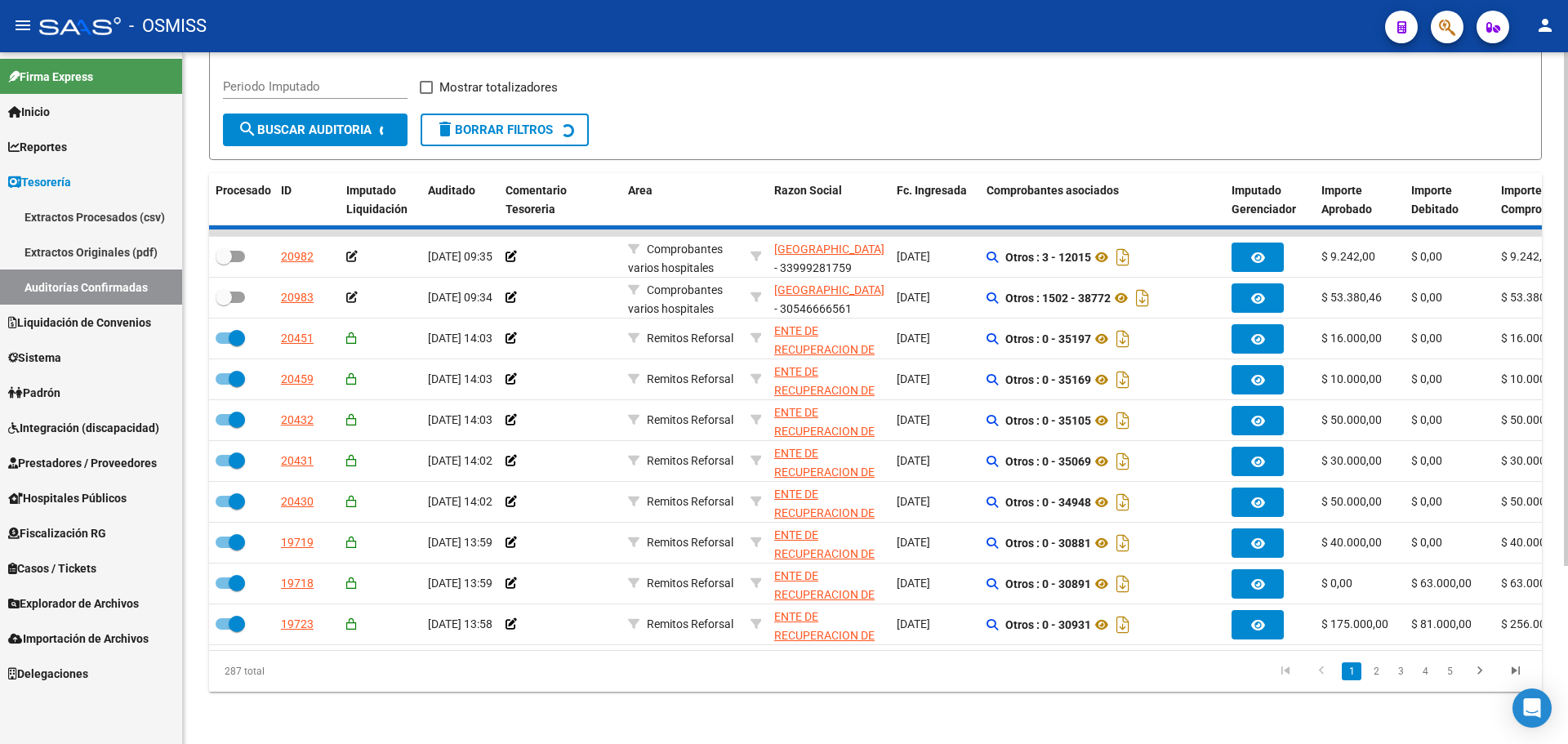
checkbox input "false"
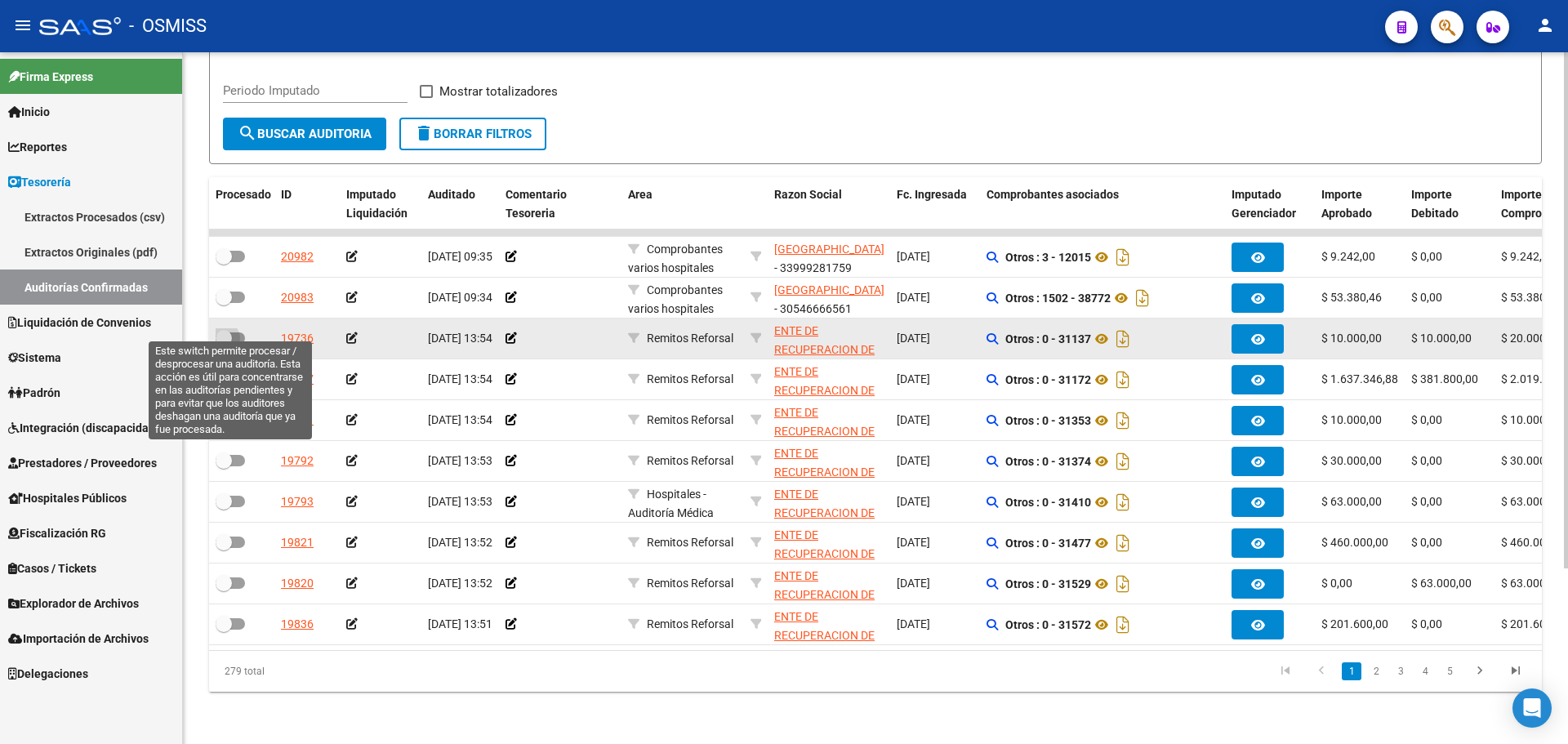
click at [234, 333] on span at bounding box center [230, 339] width 29 height 11
click at [223, 344] on input "checkbox" at bounding box center [223, 344] width 1 height 1
checkbox input "true"
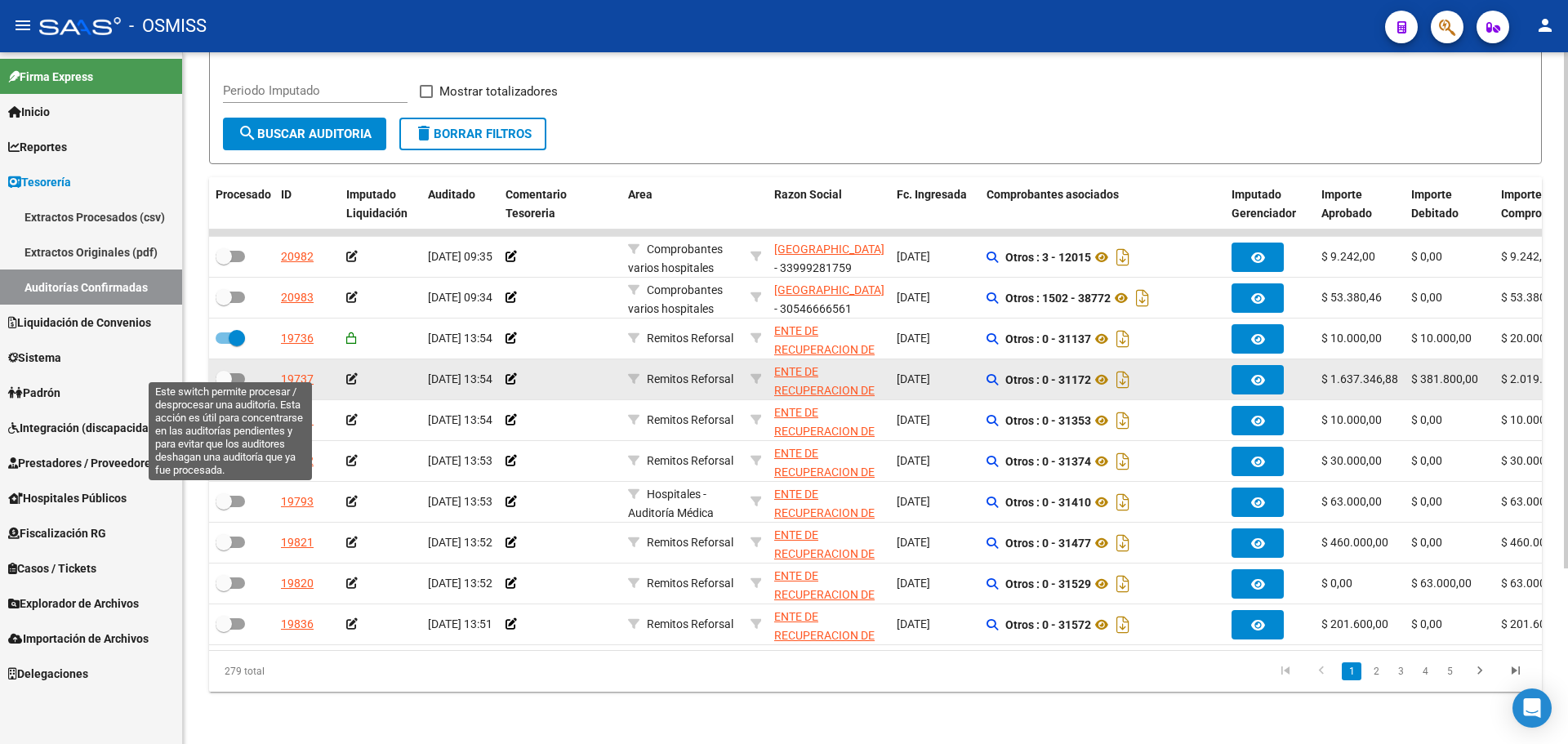
click at [235, 374] on span at bounding box center [230, 380] width 29 height 11
click at [223, 385] on input "checkbox" at bounding box center [223, 385] width 1 height 1
checkbox input "true"
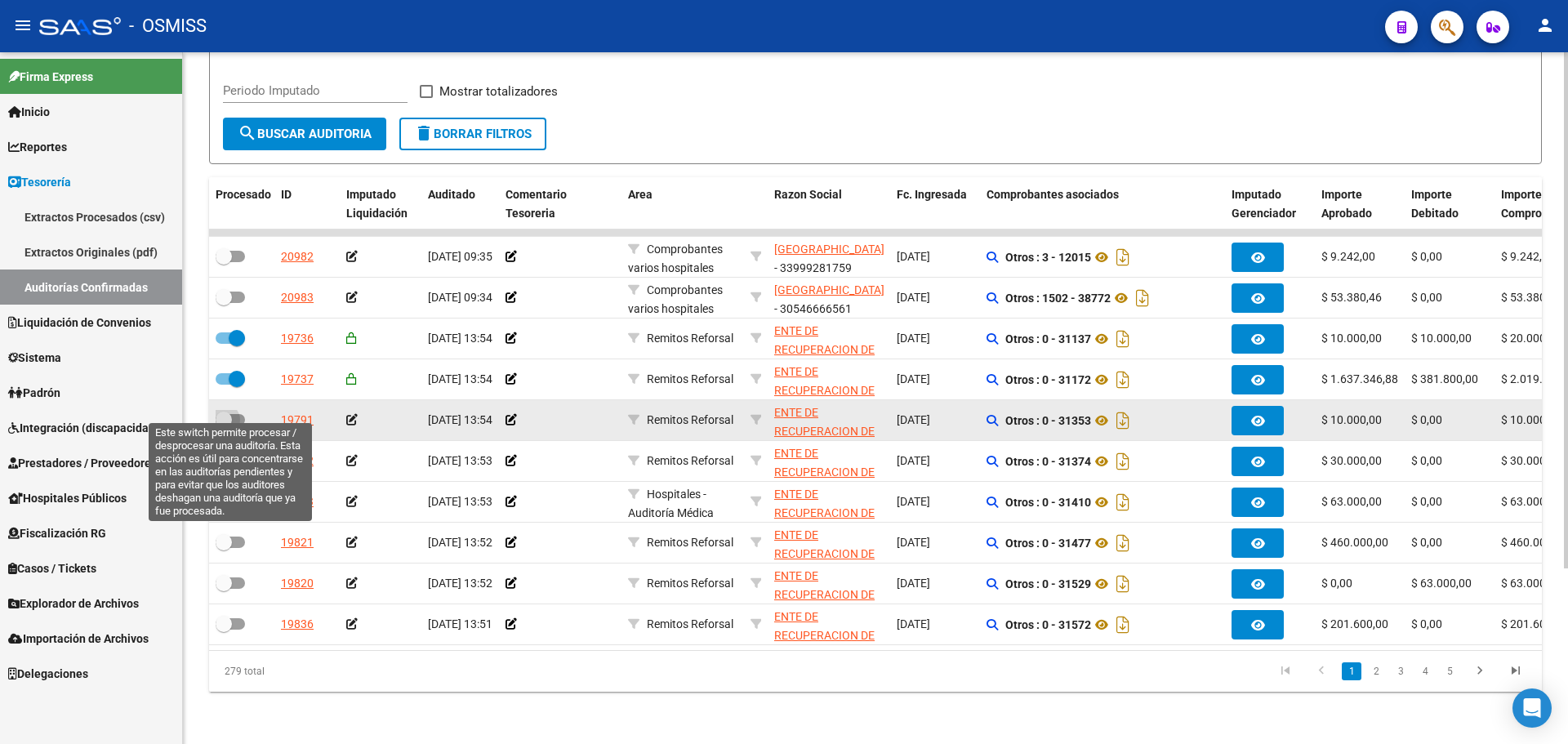
click at [229, 412] on span at bounding box center [223, 420] width 16 height 16
click at [223, 426] on input "checkbox" at bounding box center [223, 426] width 1 height 1
checkbox input "true"
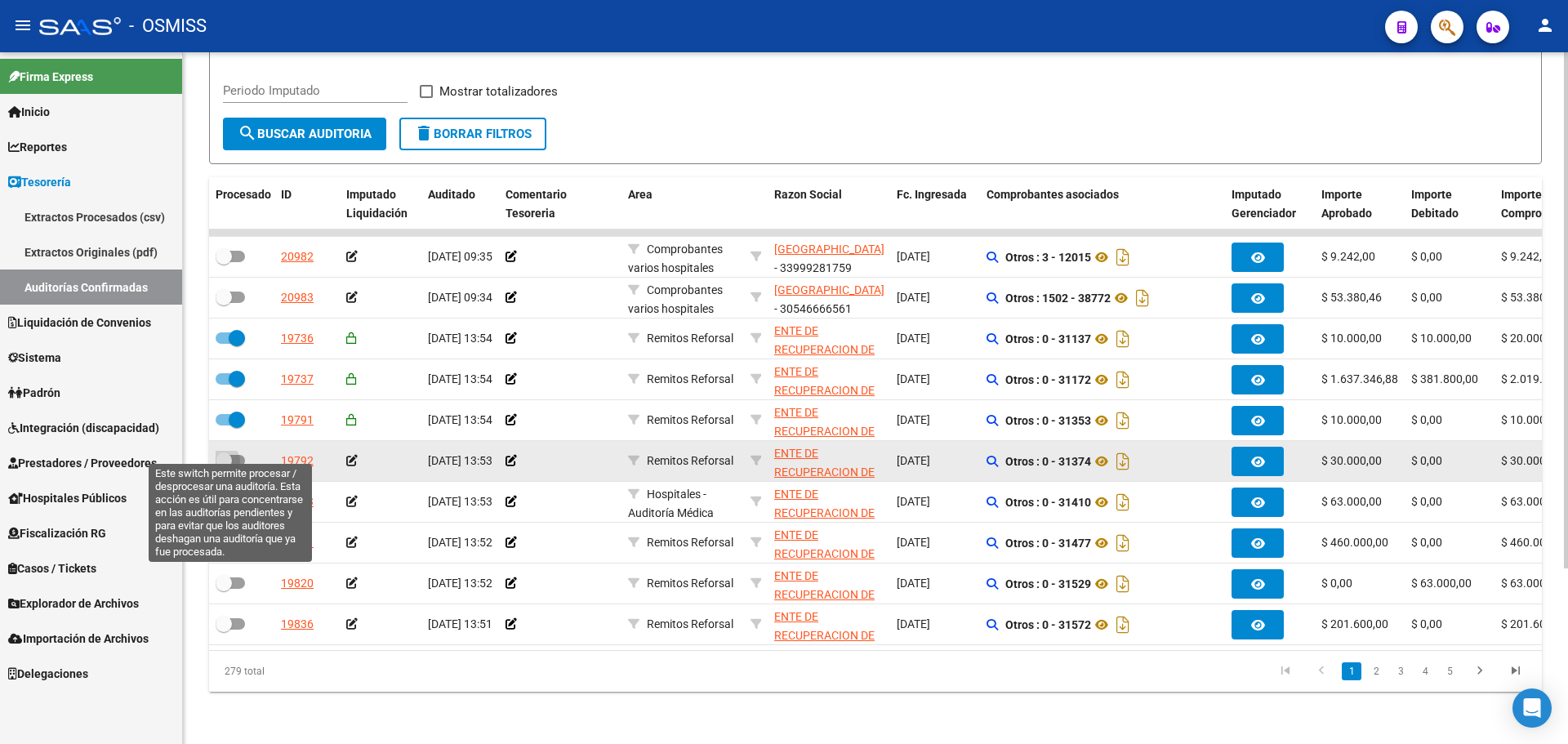
click at [229, 453] on span at bounding box center [223, 460] width 16 height 16
click at [223, 466] on input "checkbox" at bounding box center [223, 466] width 1 height 1
checkbox input "true"
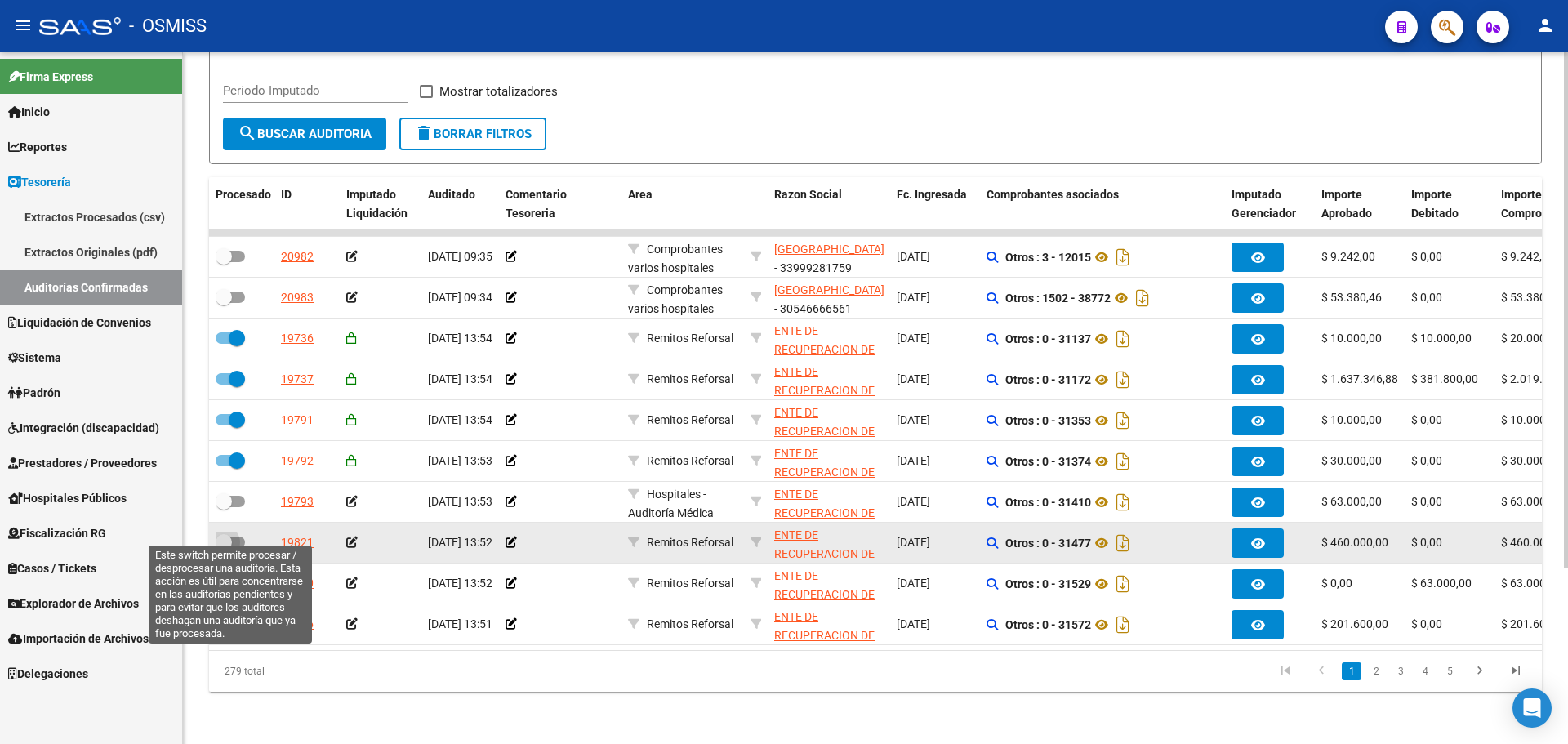
click at [233, 537] on span at bounding box center [230, 542] width 29 height 11
click at [223, 548] on input "checkbox" at bounding box center [223, 548] width 1 height 1
checkbox input "true"
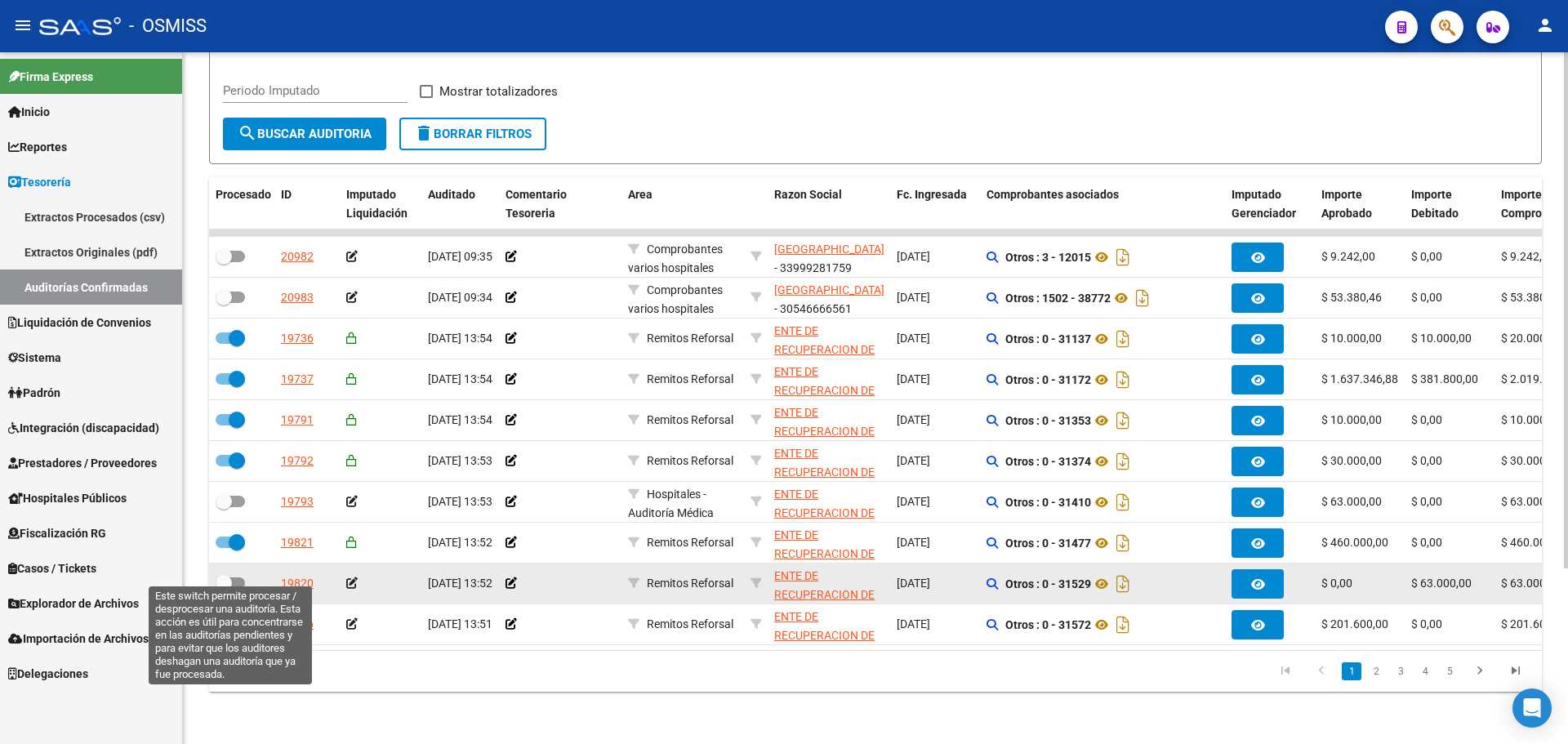
click at [230, 576] on span at bounding box center [223, 583] width 16 height 16
click at [223, 589] on input "checkbox" at bounding box center [223, 589] width 1 height 1
checkbox input "true"
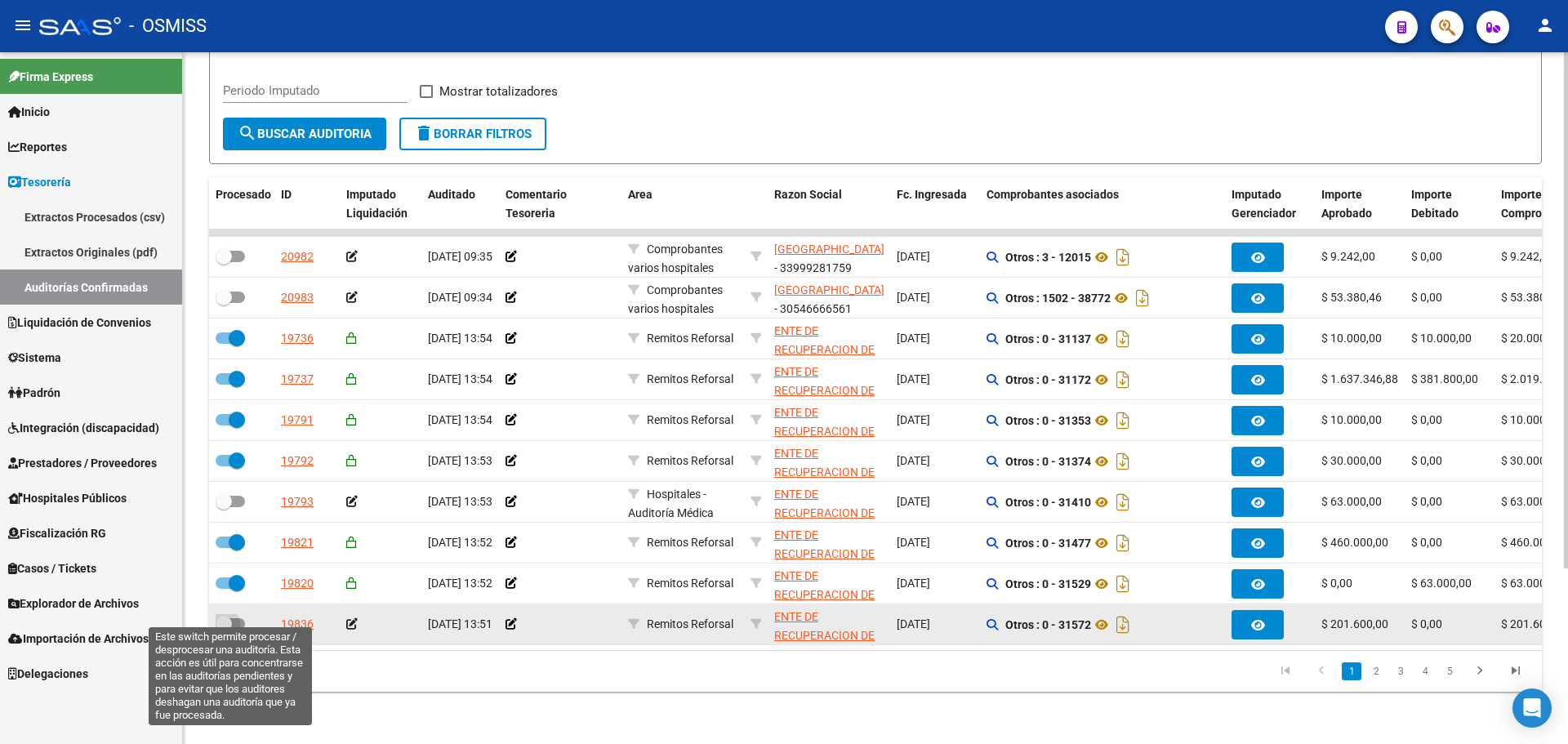
click at [240, 618] on span at bounding box center [230, 624] width 29 height 11
click at [223, 630] on input "checkbox" at bounding box center [223, 630] width 1 height 1
checkbox input "true"
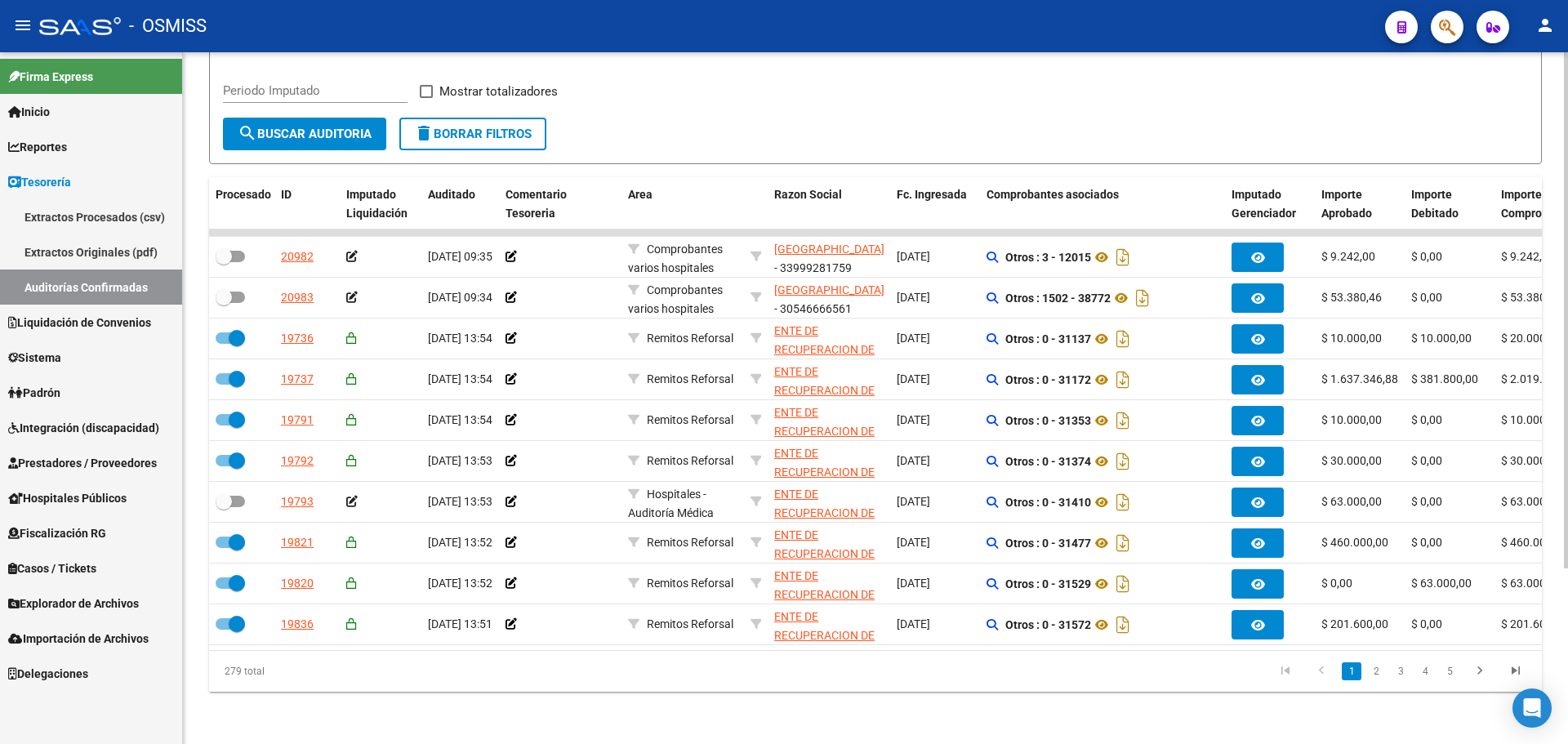
drag, startPoint x: 314, startPoint y: 92, endPoint x: 310, endPoint y: 119, distance: 27.3
click at [310, 113] on form "Filtros Id Hospital CUIT/Nombre Seleccionar Area Seleccionar Area Fecha inicio …" at bounding box center [876, 58] width 1333 height 211
click at [310, 127] on span "search Buscar Auditoria" at bounding box center [304, 133] width 134 height 14
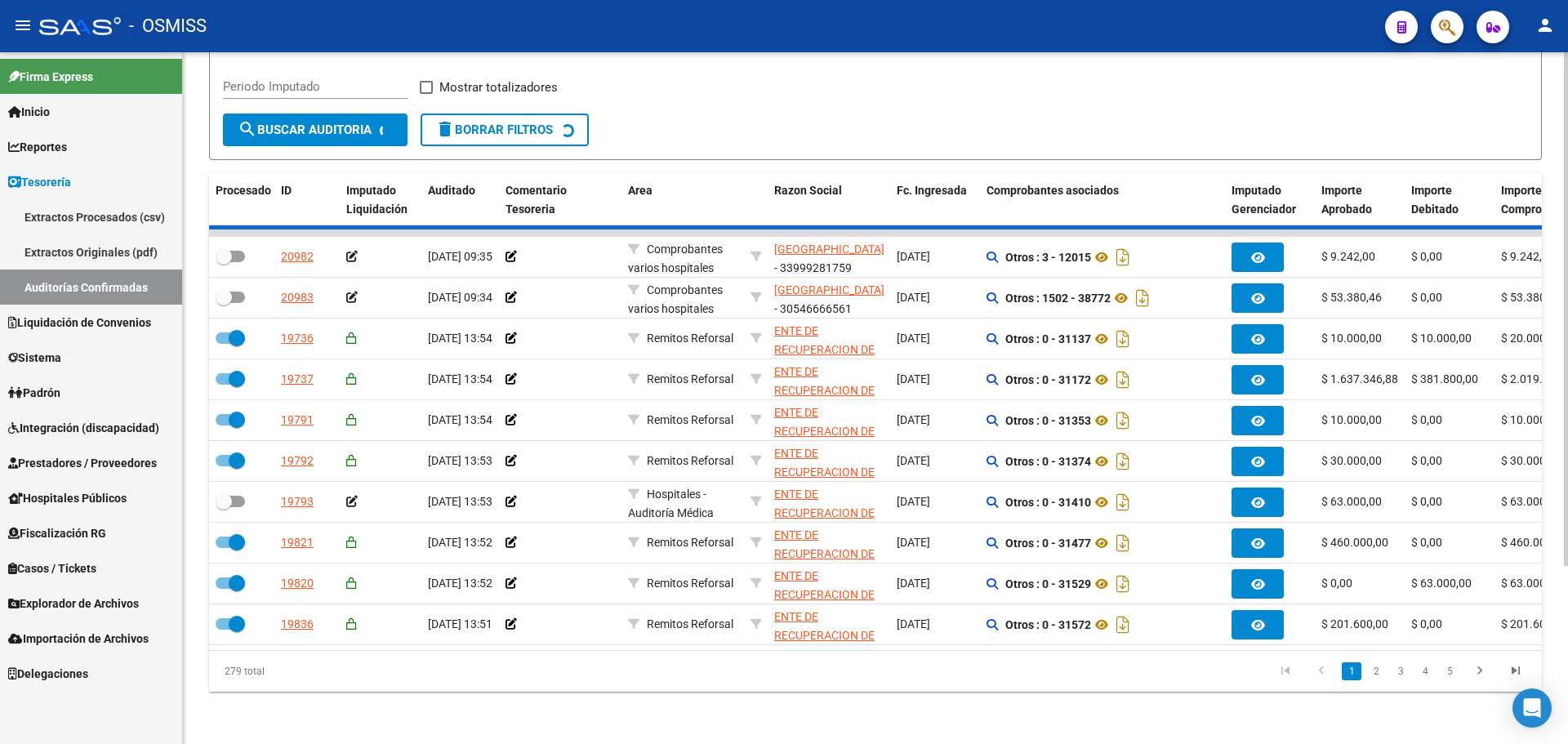
checkbox input "false"
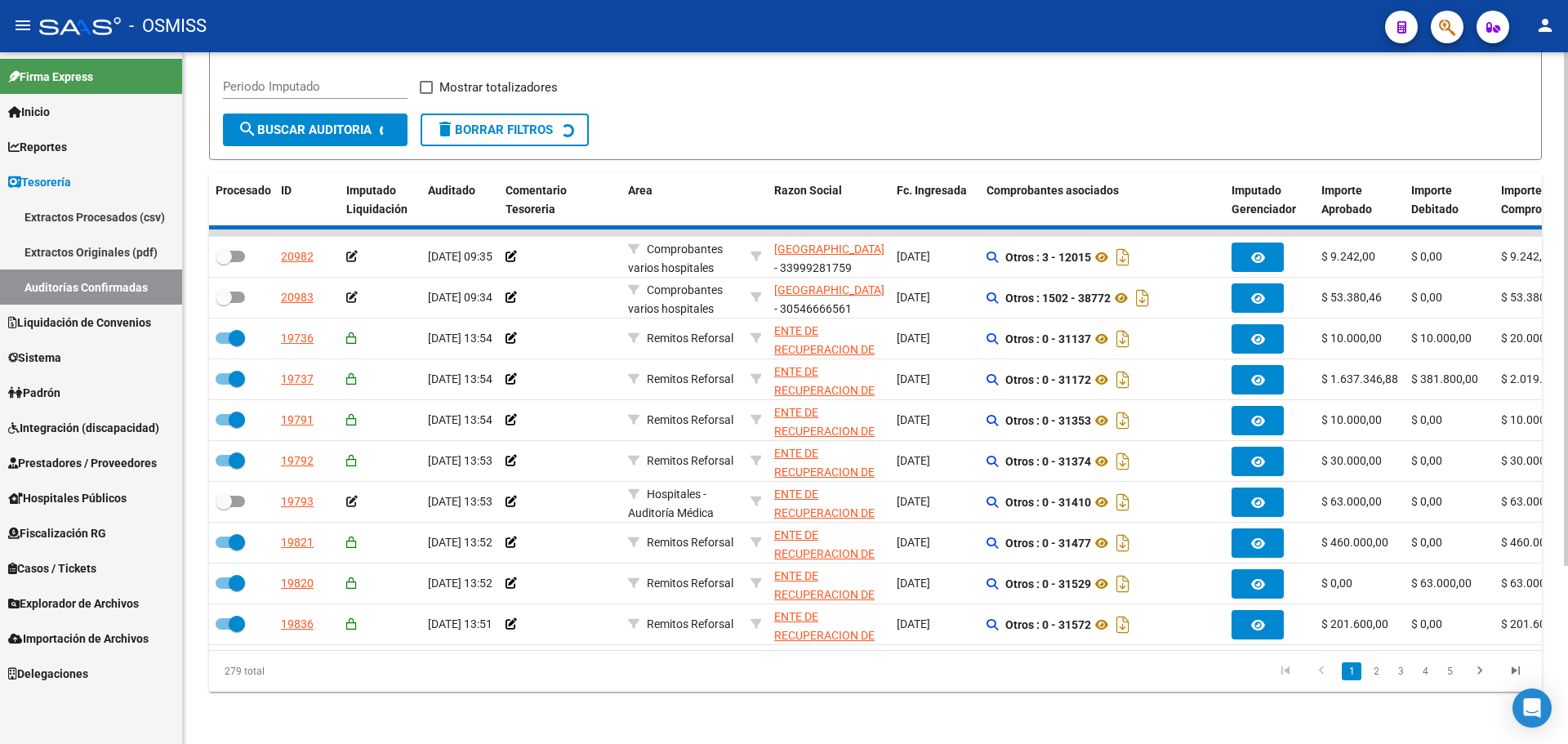
checkbox input "false"
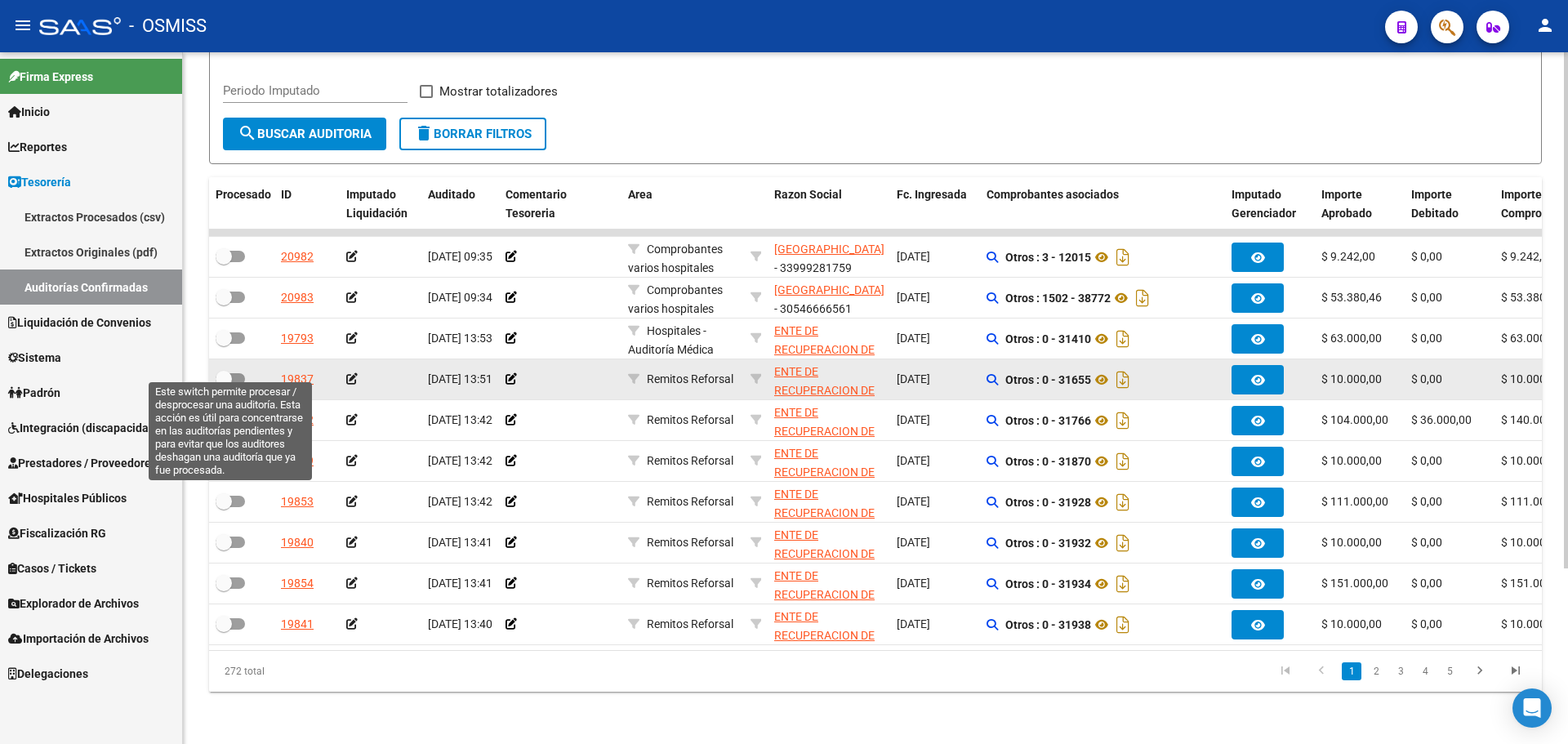
click at [238, 374] on span at bounding box center [230, 380] width 29 height 11
click at [223, 385] on input "checkbox" at bounding box center [223, 385] width 1 height 1
checkbox input "true"
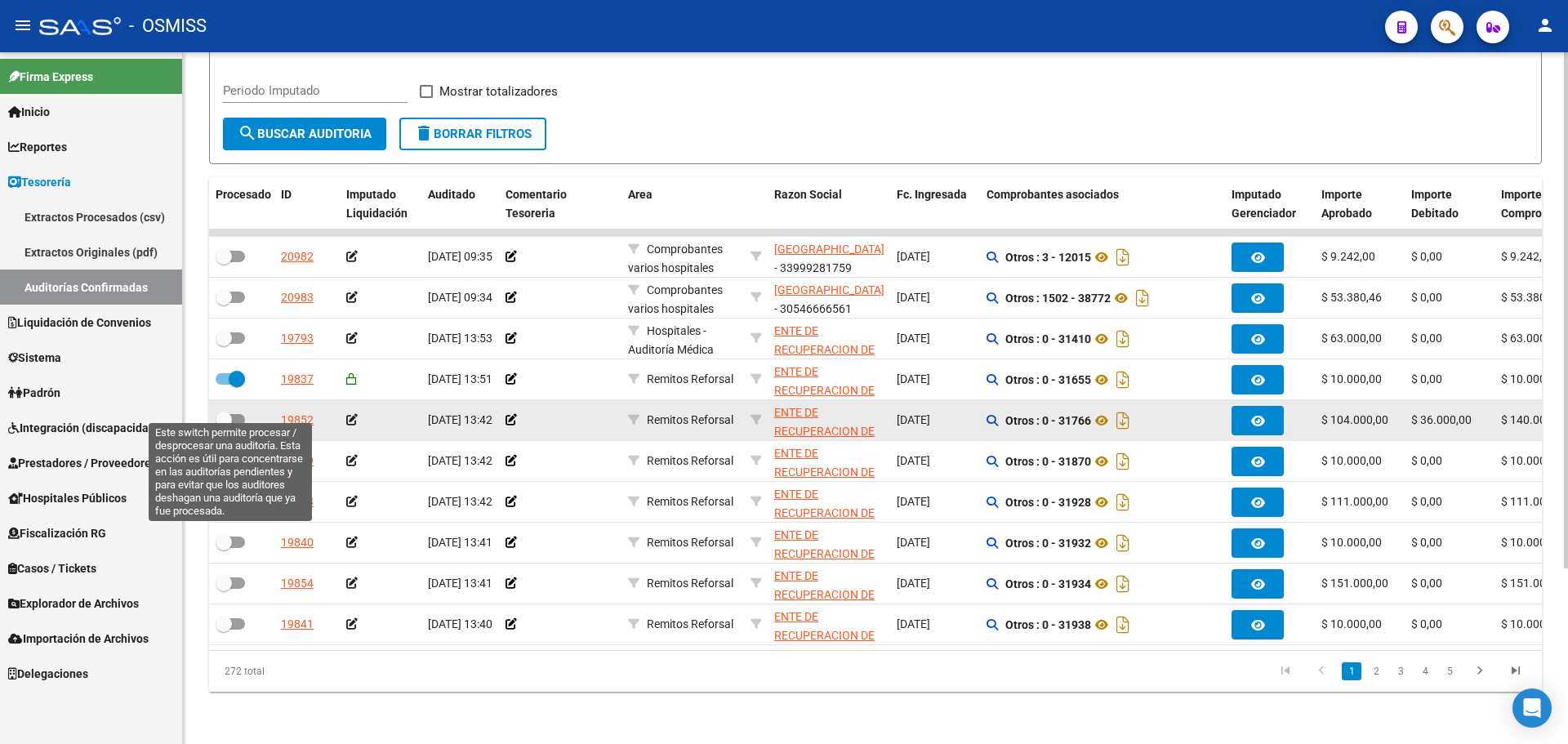
click at [239, 410] on label at bounding box center [230, 420] width 29 height 20
click at [223, 426] on input "checkbox" at bounding box center [223, 426] width 1 height 1
checkbox input "true"
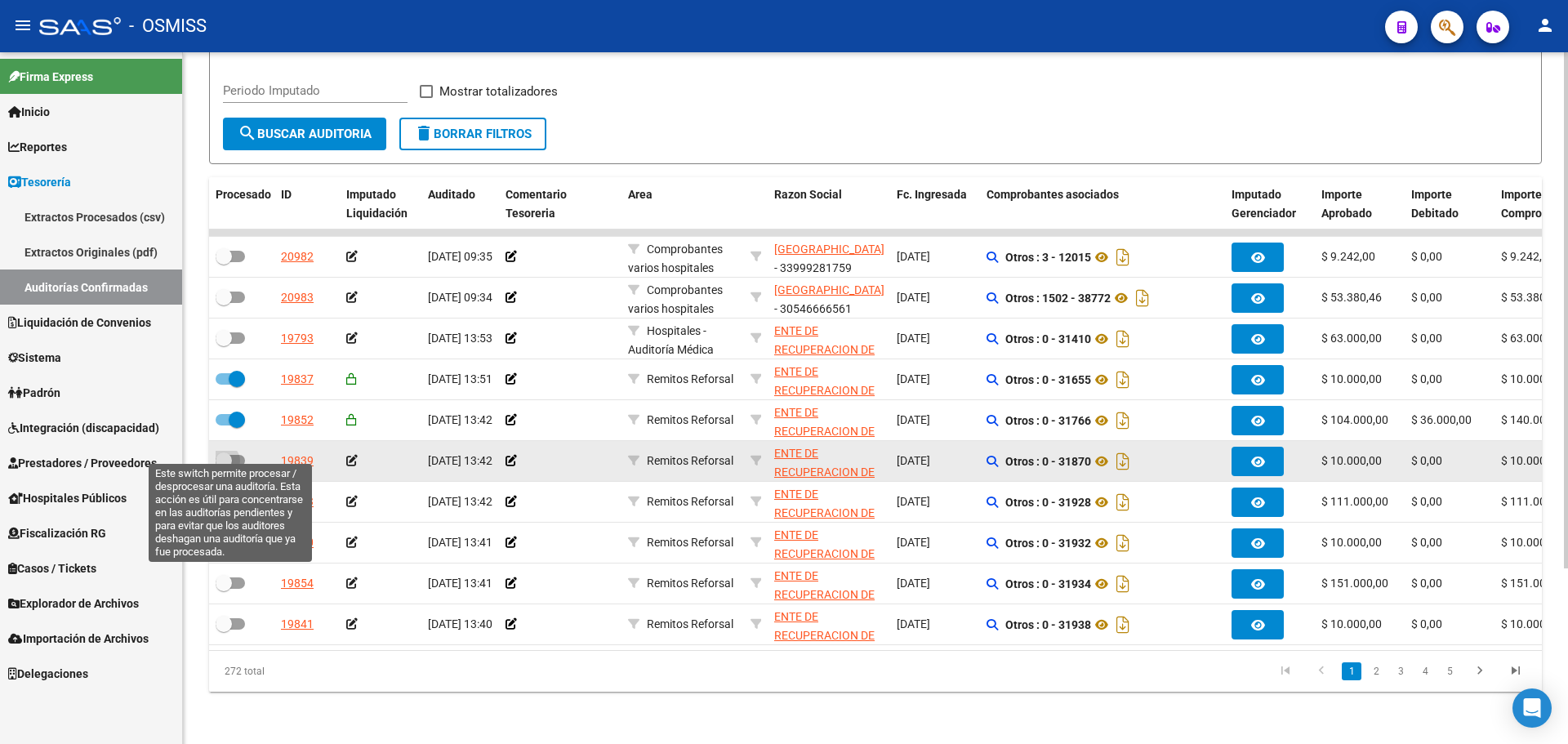
click at [239, 455] on span at bounding box center [230, 460] width 29 height 11
click at [223, 466] on input "checkbox" at bounding box center [223, 466] width 1 height 1
checkbox input "true"
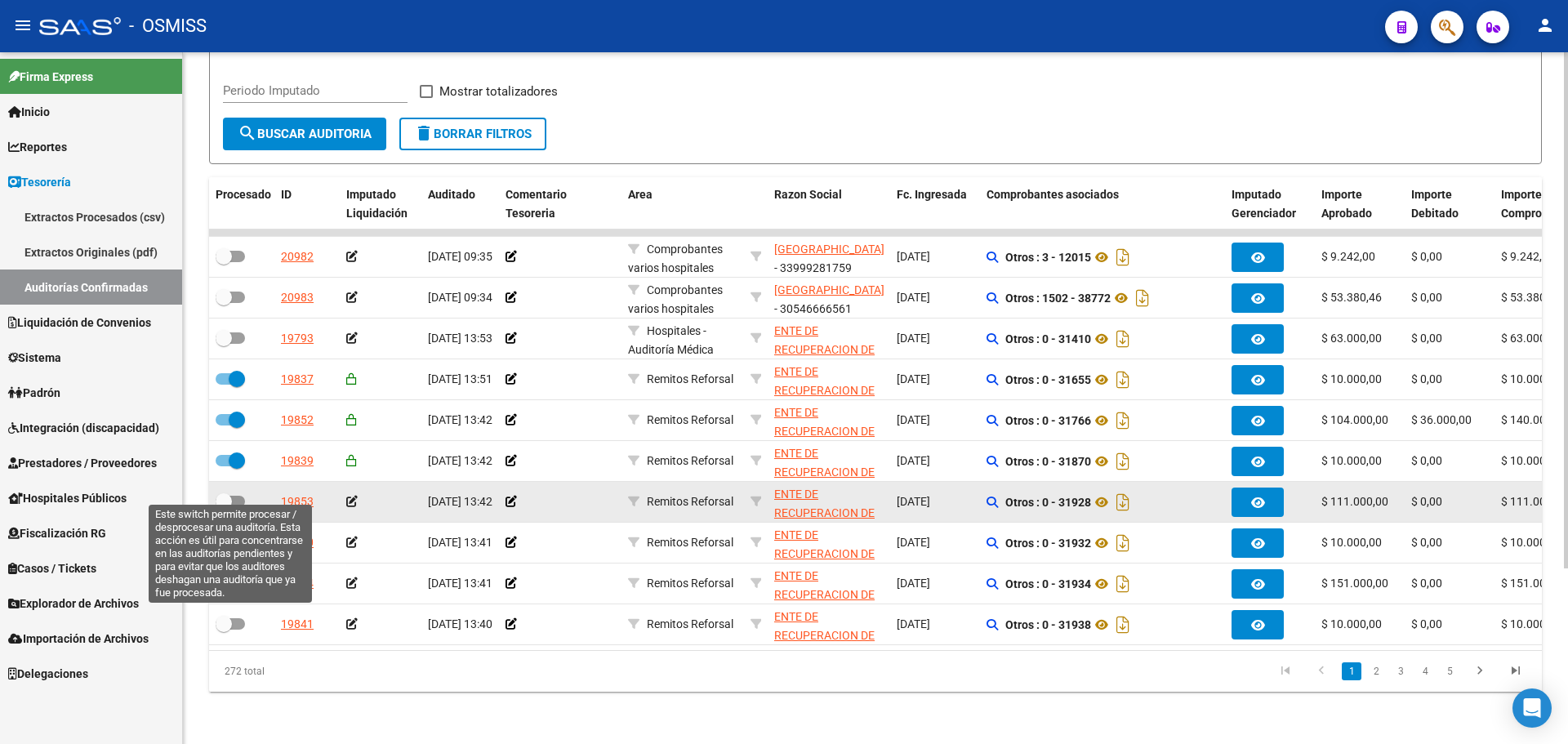
click at [239, 496] on span at bounding box center [230, 501] width 29 height 11
click at [223, 507] on input "checkbox" at bounding box center [223, 507] width 1 height 1
checkbox input "true"
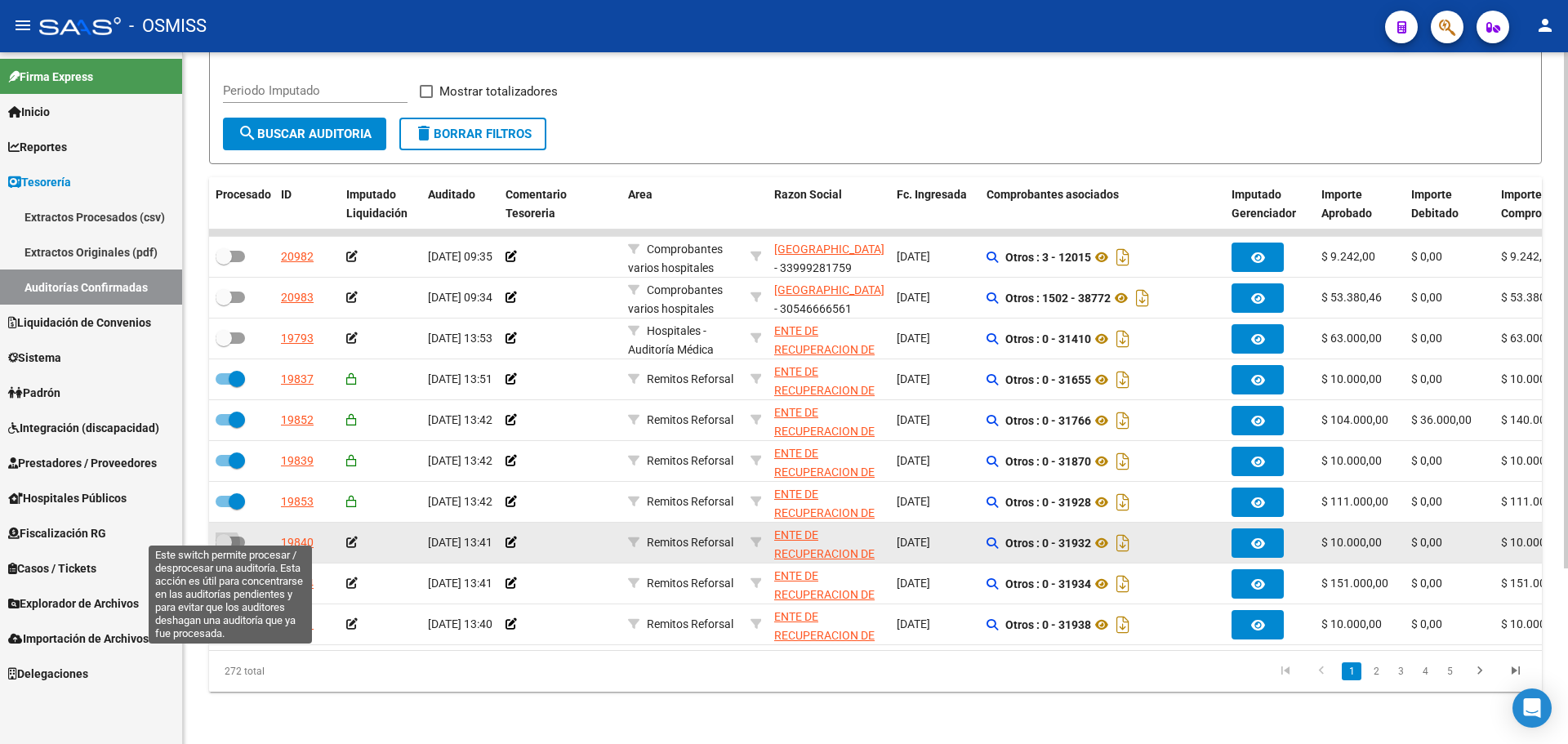
click at [233, 537] on span at bounding box center [230, 542] width 29 height 11
click at [223, 548] on input "checkbox" at bounding box center [223, 548] width 1 height 1
checkbox input "true"
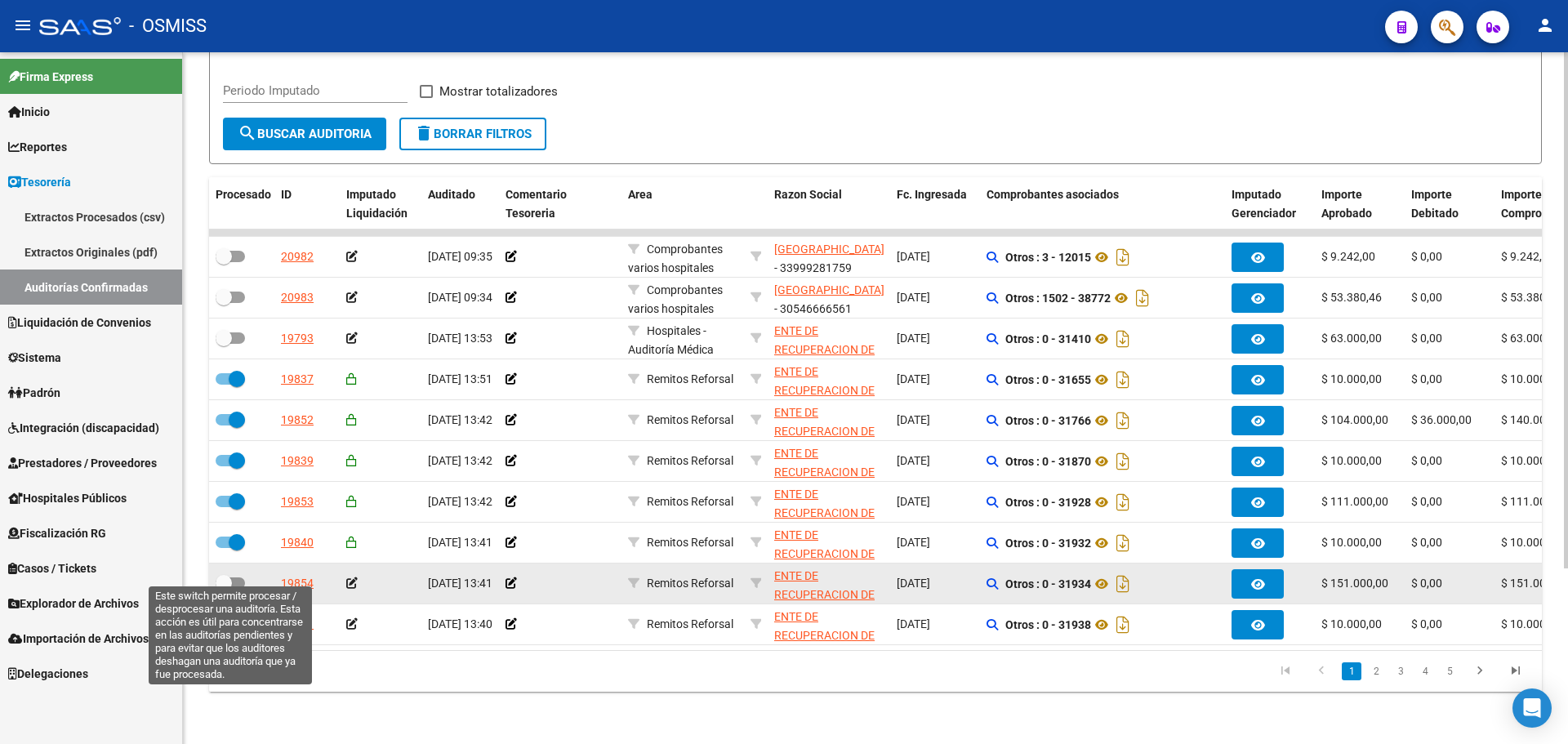
click at [230, 576] on span at bounding box center [223, 583] width 16 height 16
click at [223, 589] on input "checkbox" at bounding box center [223, 589] width 1 height 1
checkbox input "true"
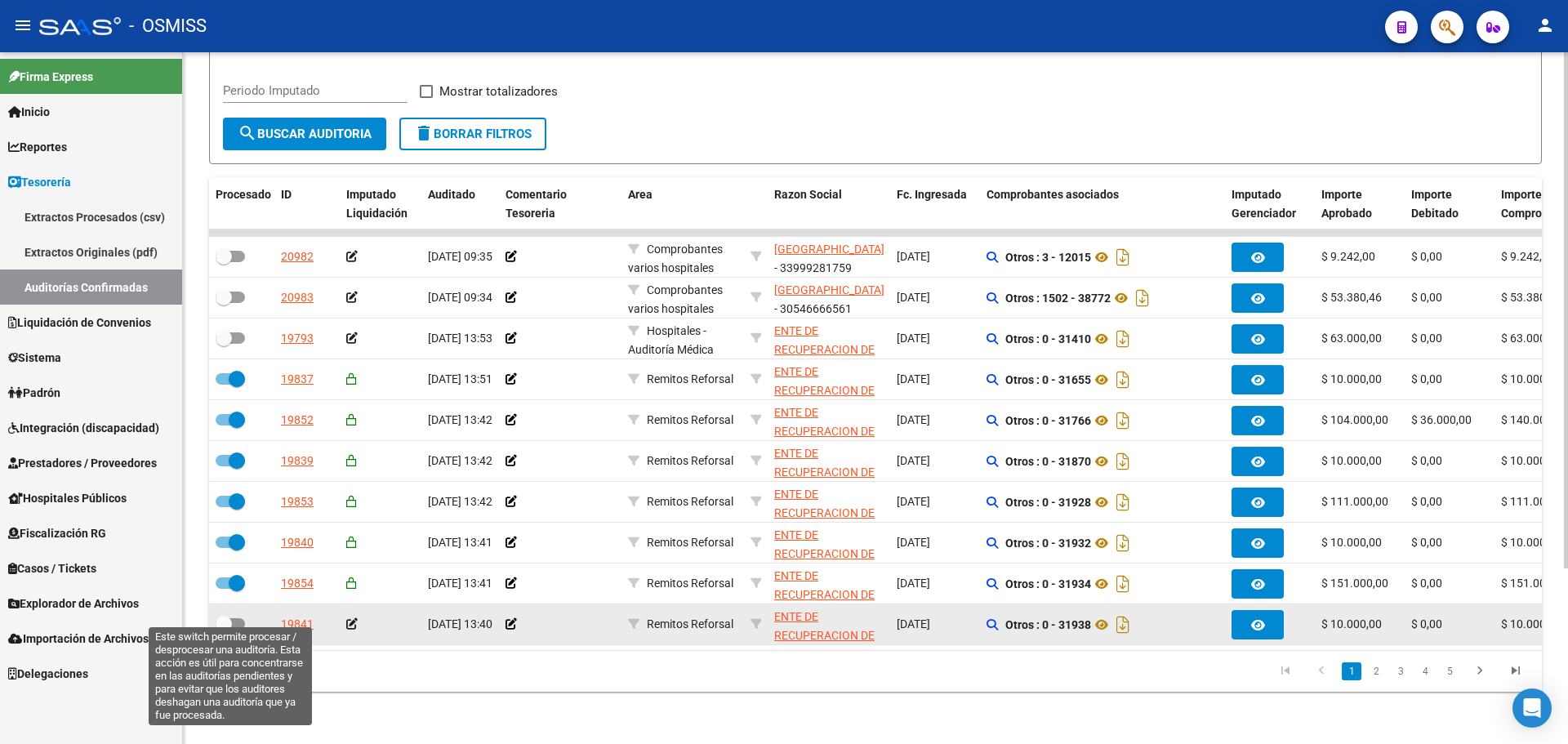
click at [228, 617] on span at bounding box center [223, 624] width 16 height 16
click at [223, 630] on input "checkbox" at bounding box center [223, 630] width 1 height 1
checkbox input "true"
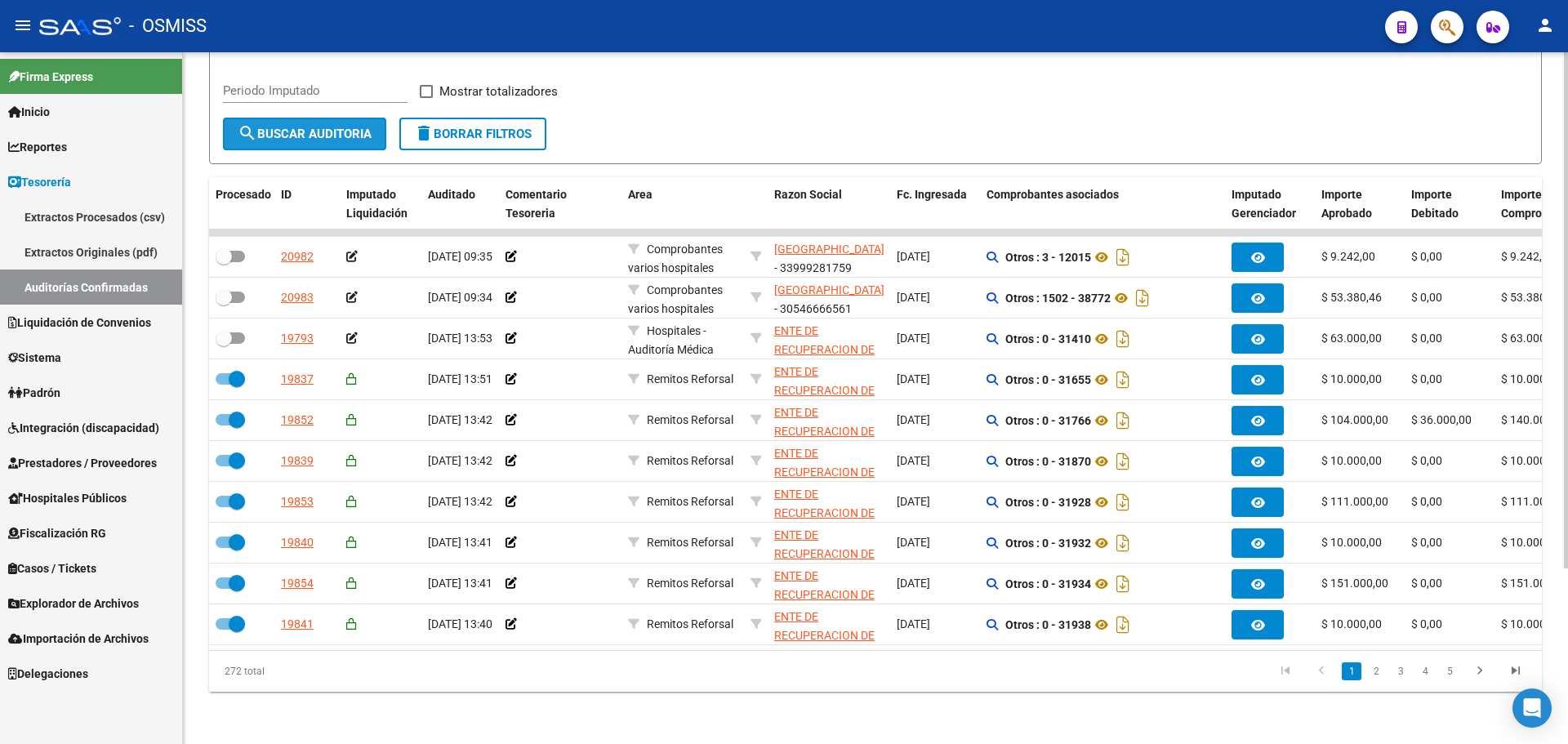
click at [240, 124] on mat-icon "search" at bounding box center [247, 133] width 20 height 20
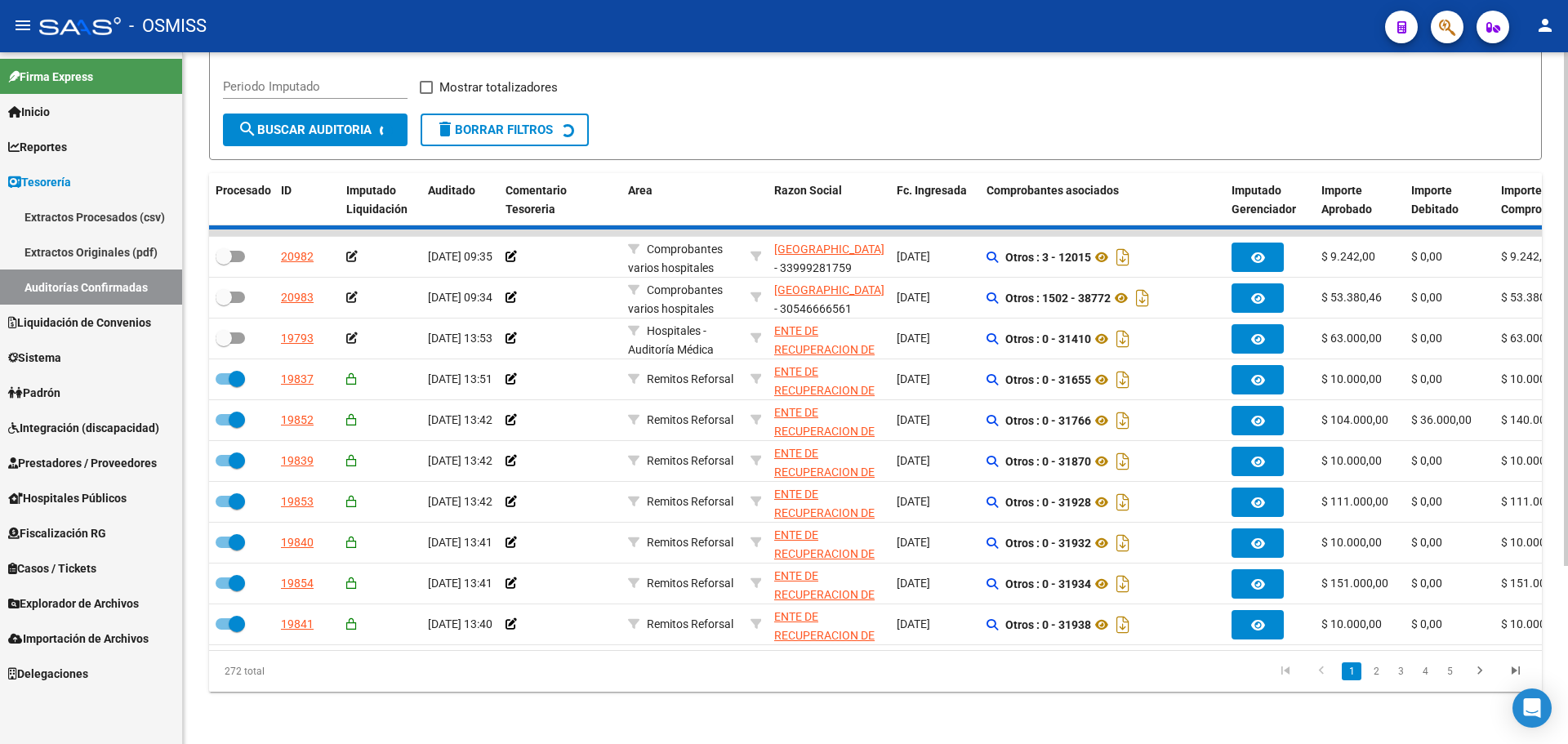
checkbox input "false"
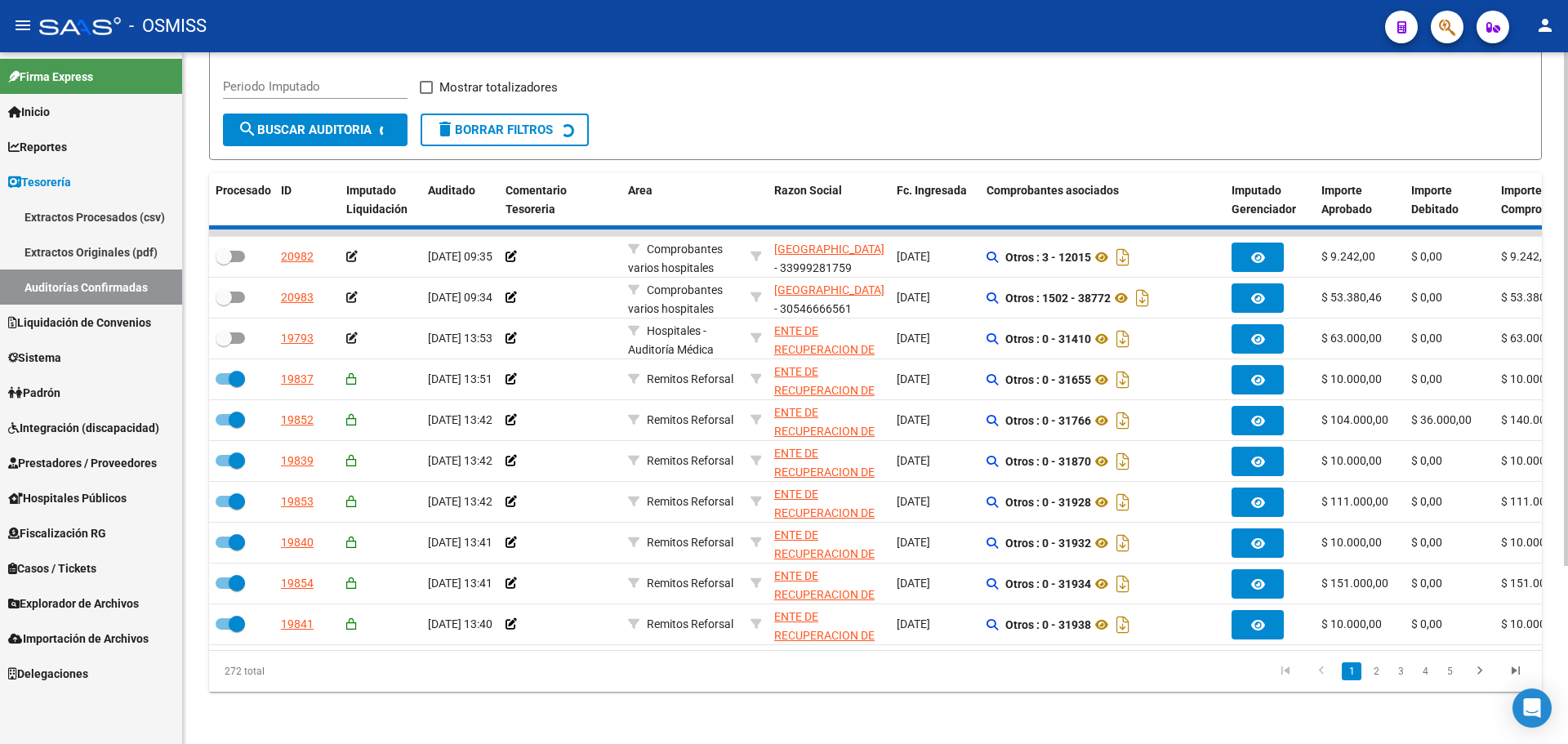
checkbox input "false"
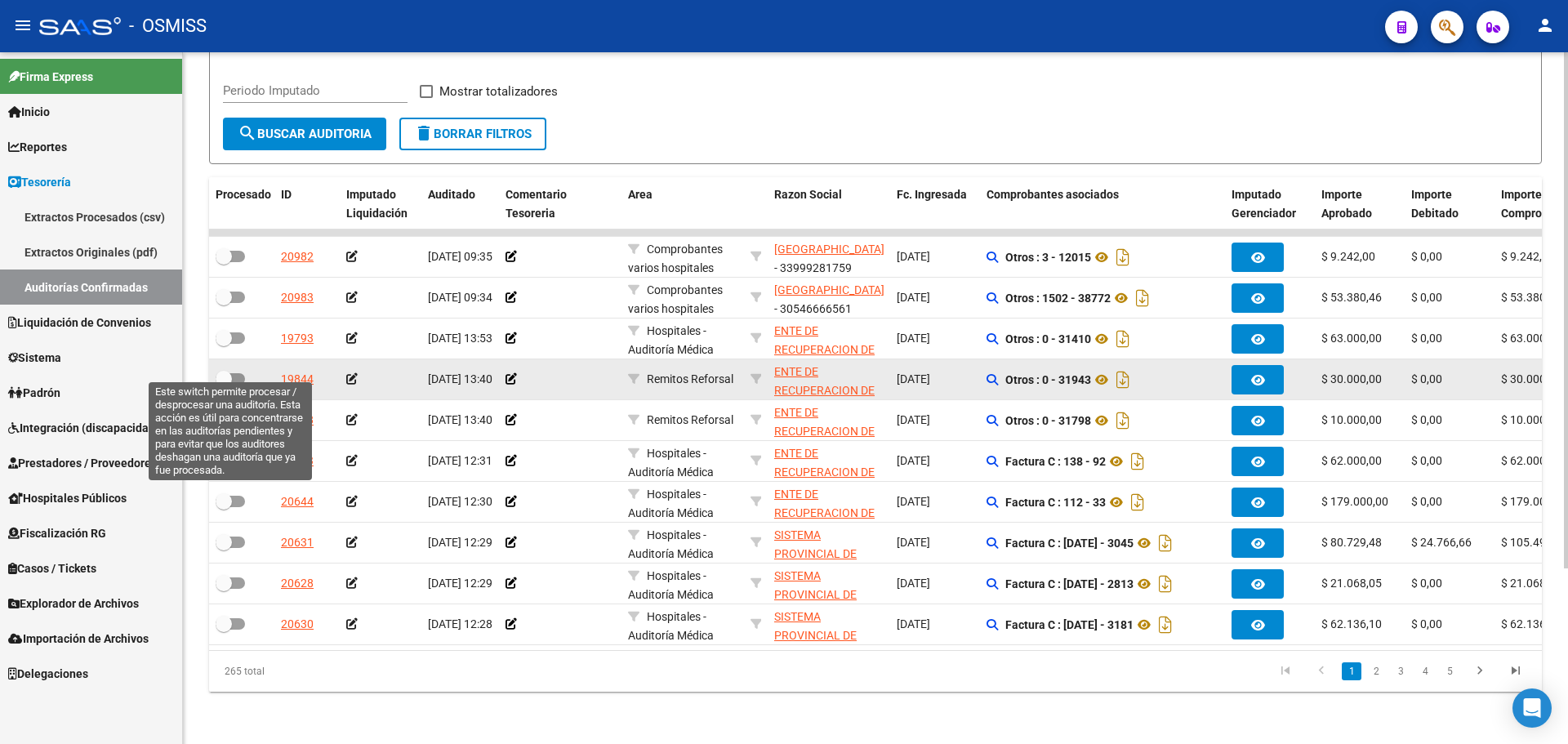
click at [236, 374] on span at bounding box center [230, 380] width 29 height 11
click at [223, 385] on input "checkbox" at bounding box center [223, 385] width 1 height 1
checkbox input "true"
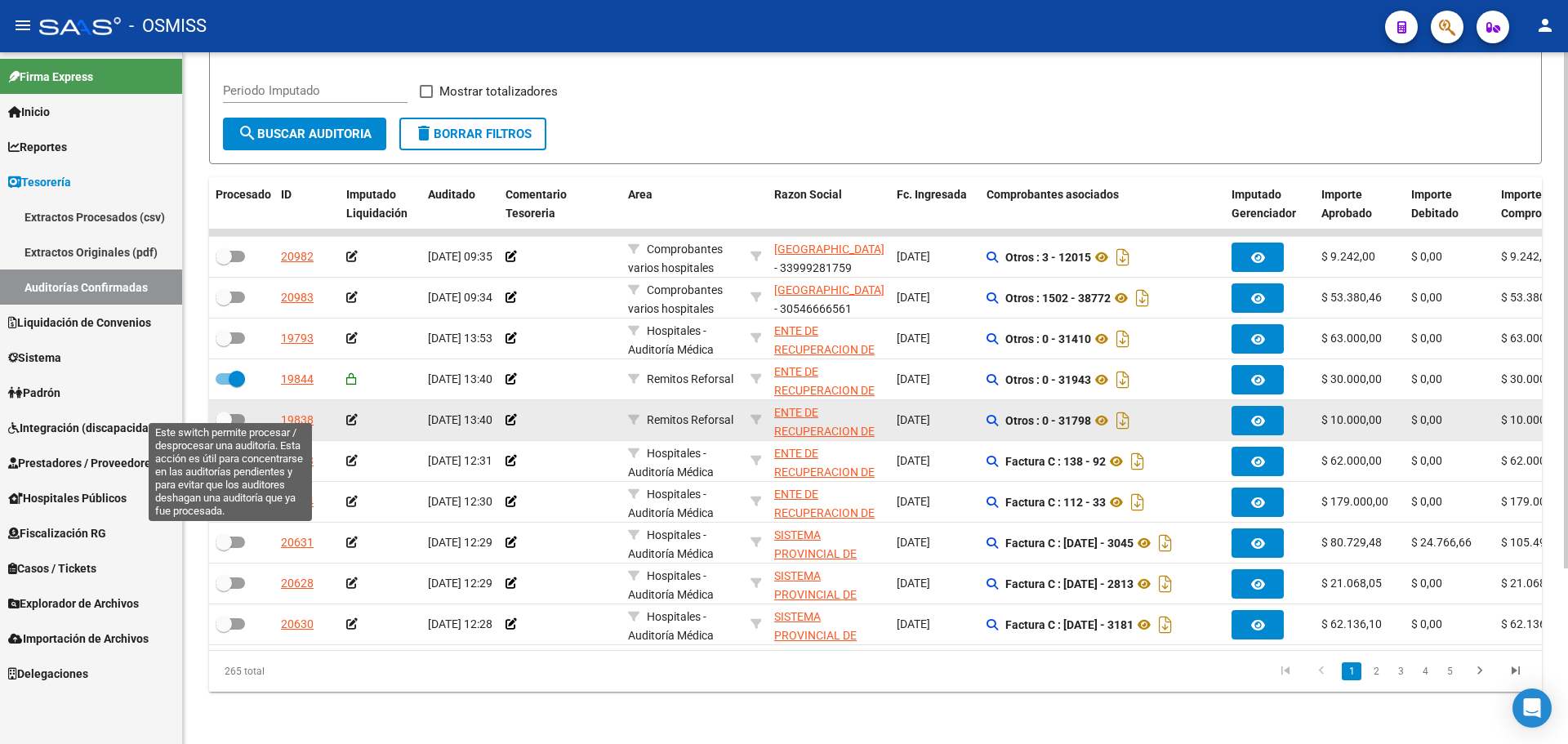
click at [229, 412] on span at bounding box center [223, 420] width 16 height 16
click at [223, 426] on input "checkbox" at bounding box center [223, 426] width 1 height 1
checkbox input "true"
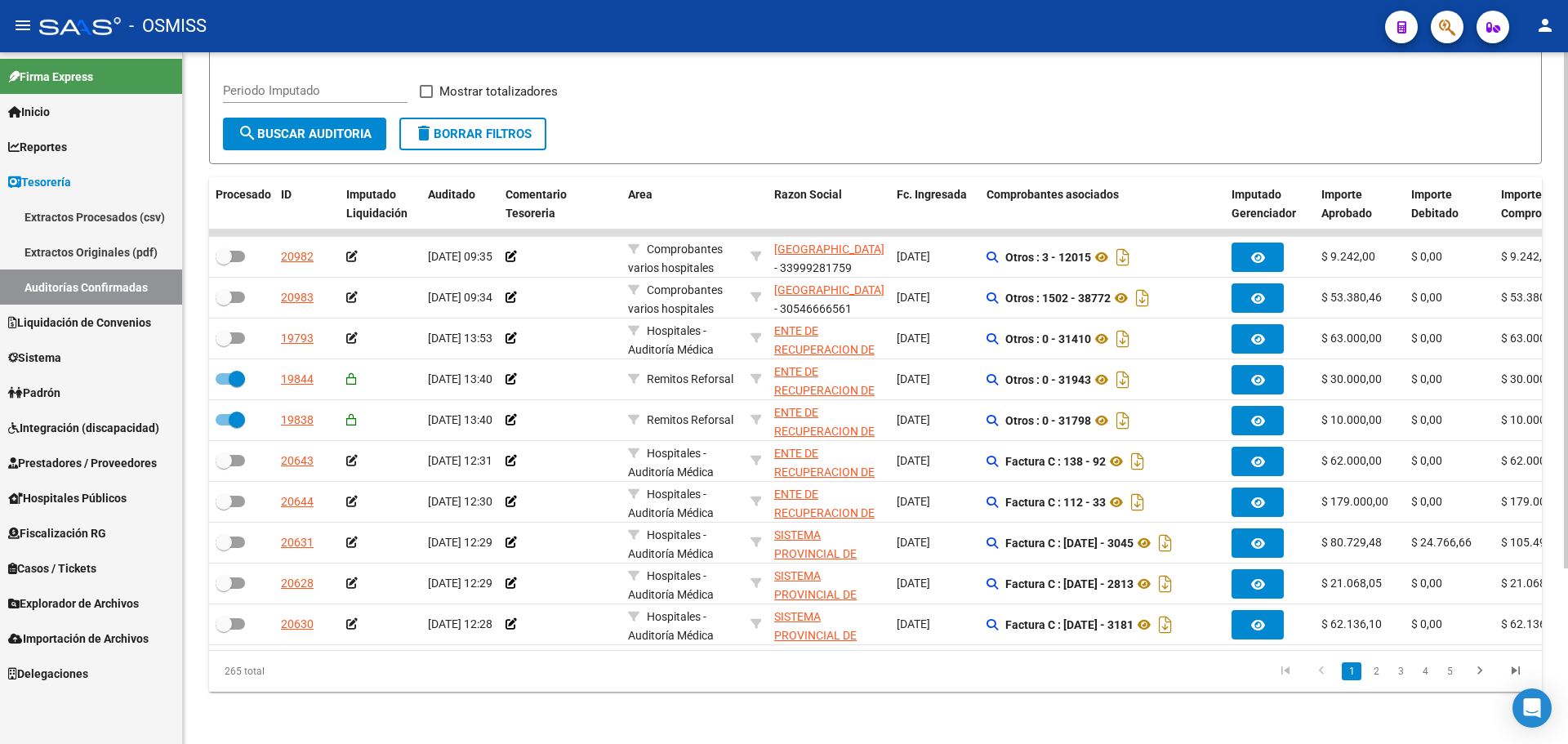
click at [270, 132] on button "search Buscar Auditoria" at bounding box center [304, 134] width 164 height 32
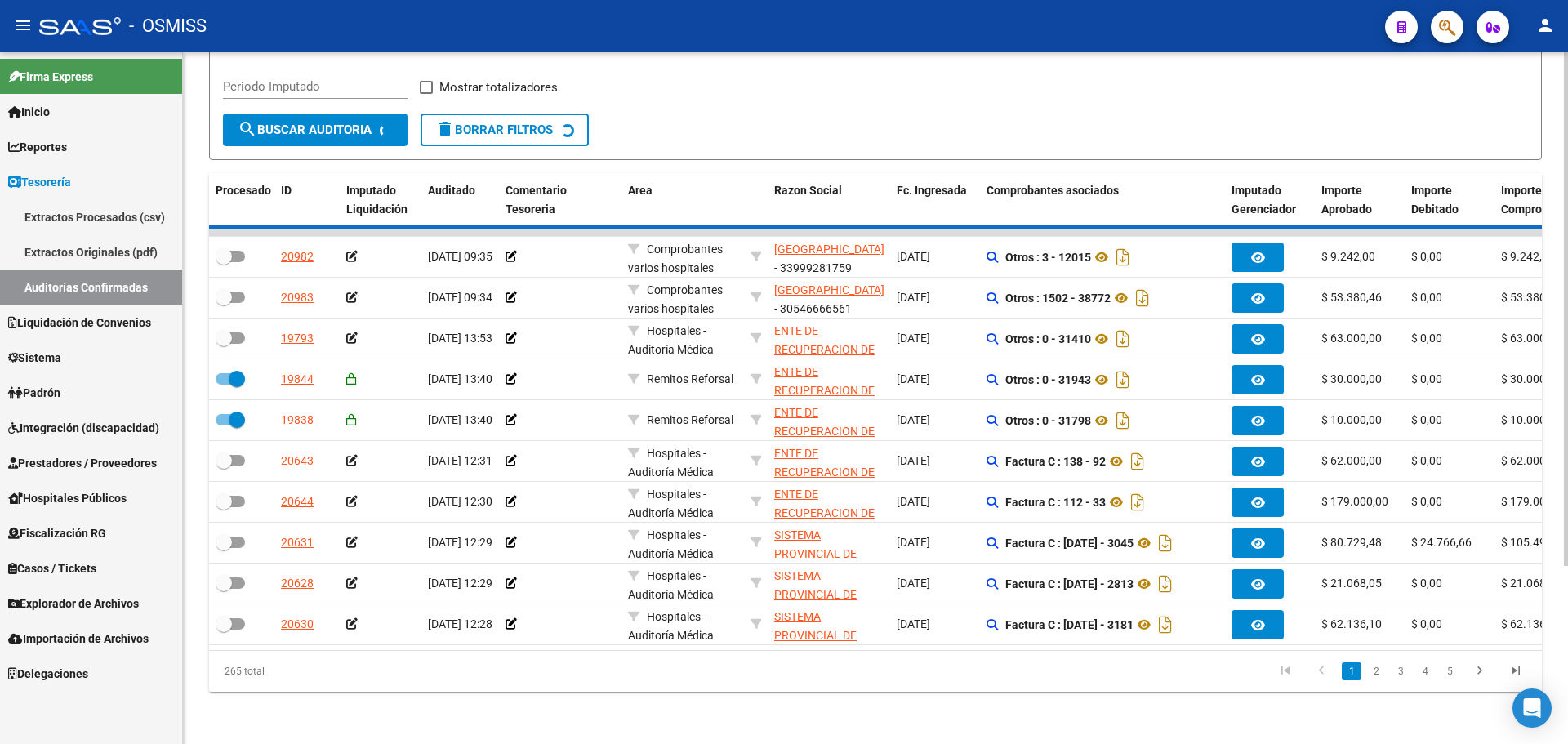
checkbox input "false"
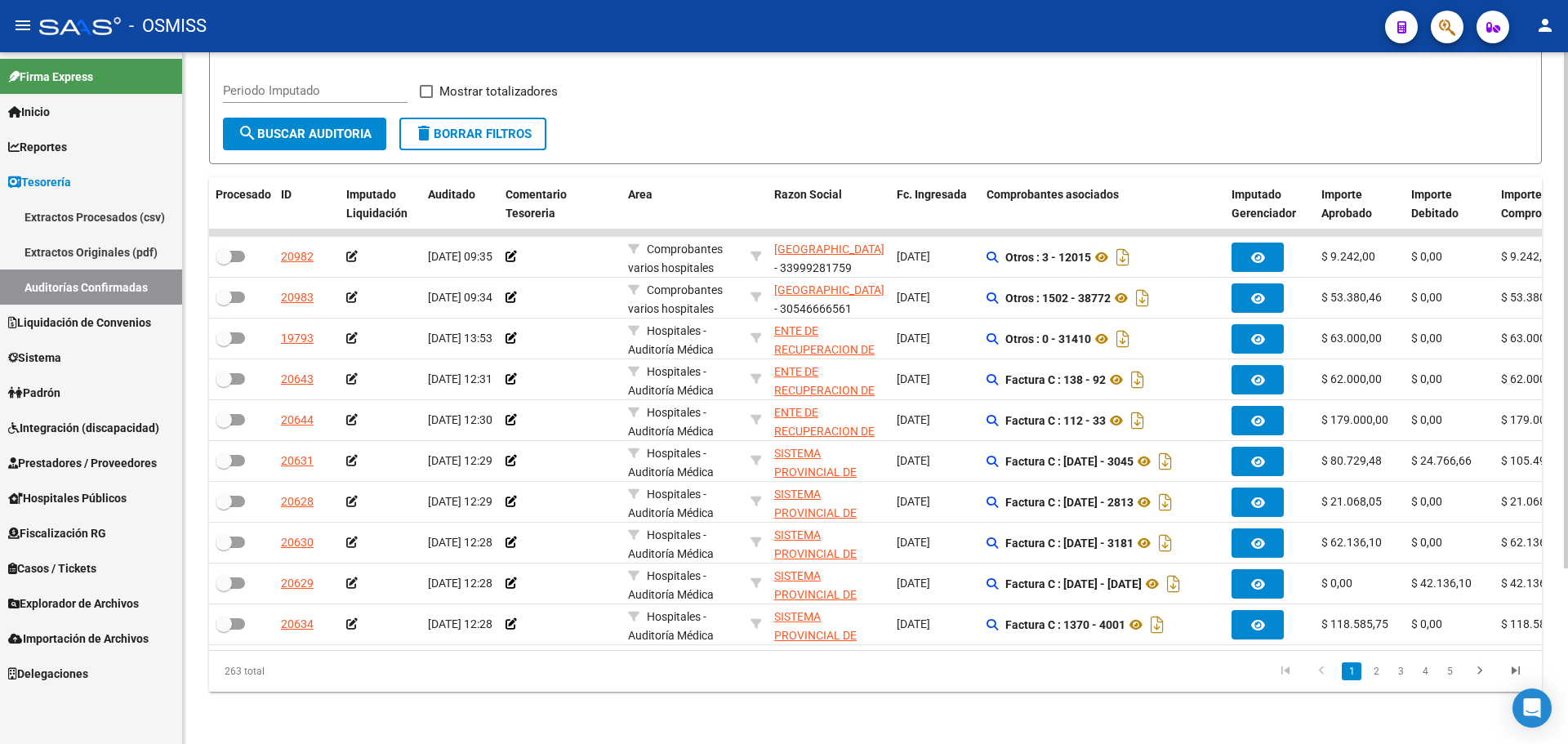
click at [663, 114] on form "Filtros Id Hospital CUIT/Nombre Seleccionar Area Seleccionar Area Fecha inicio …" at bounding box center [876, 58] width 1333 height 211
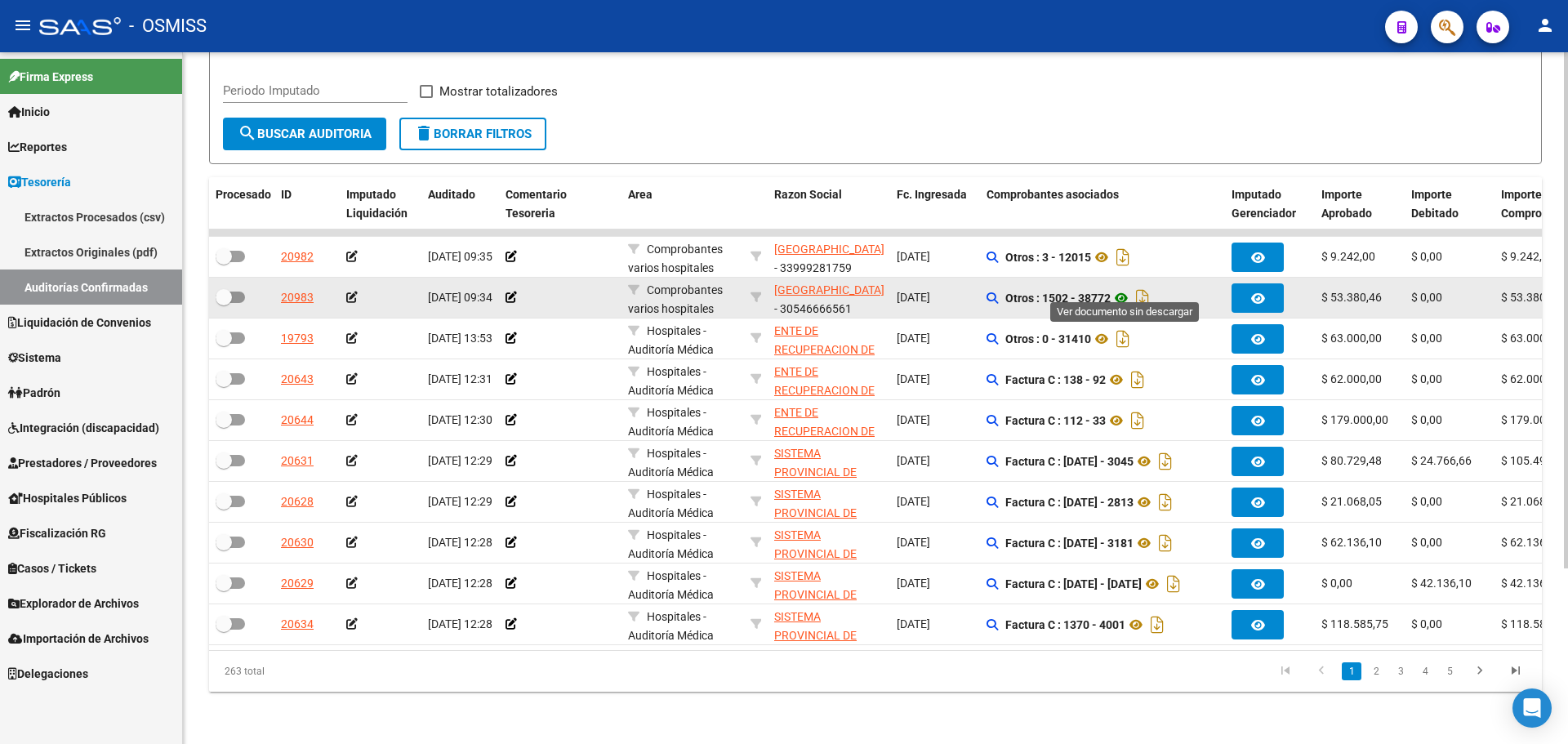
click at [1120, 288] on icon at bounding box center [1121, 298] width 21 height 20
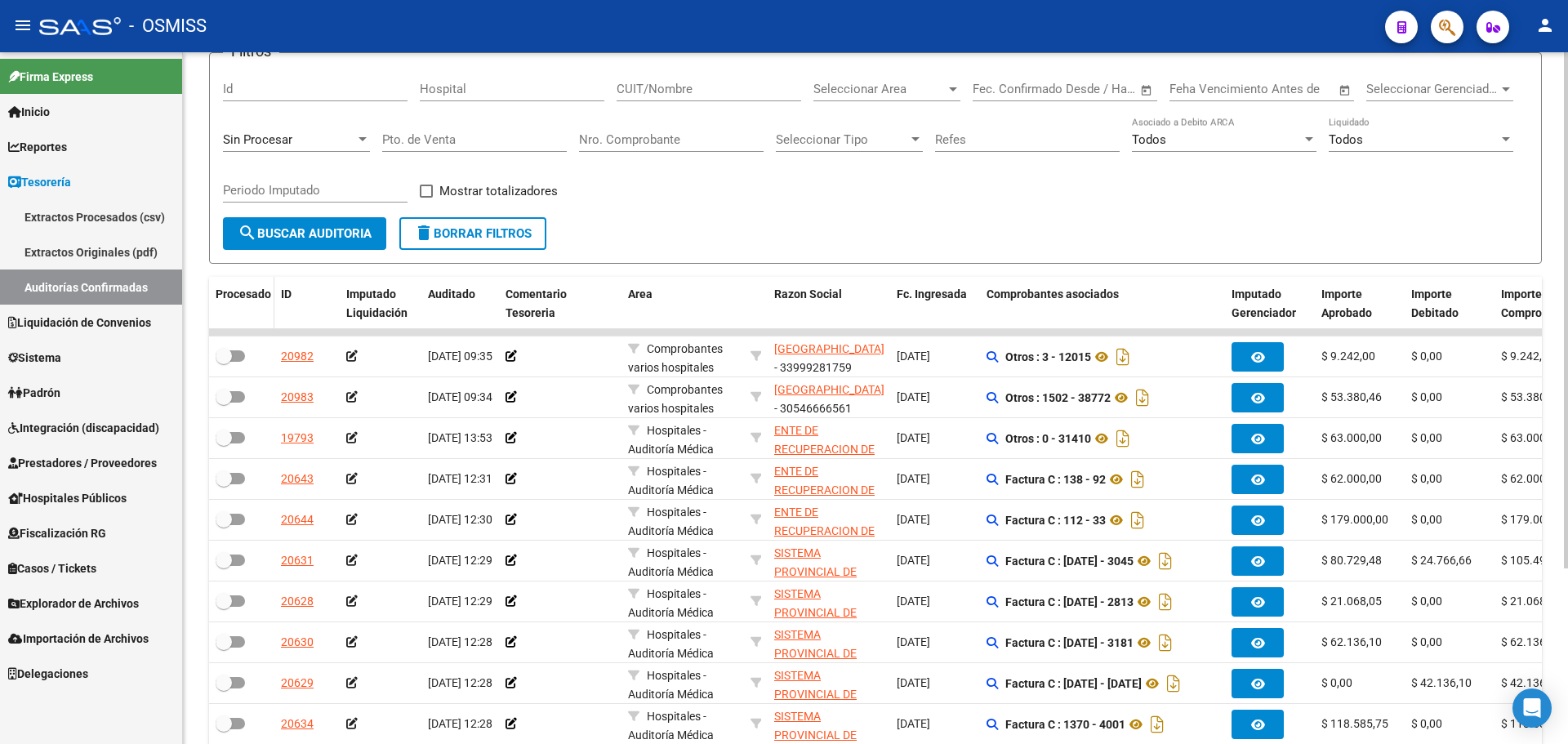
scroll to position [0, 0]
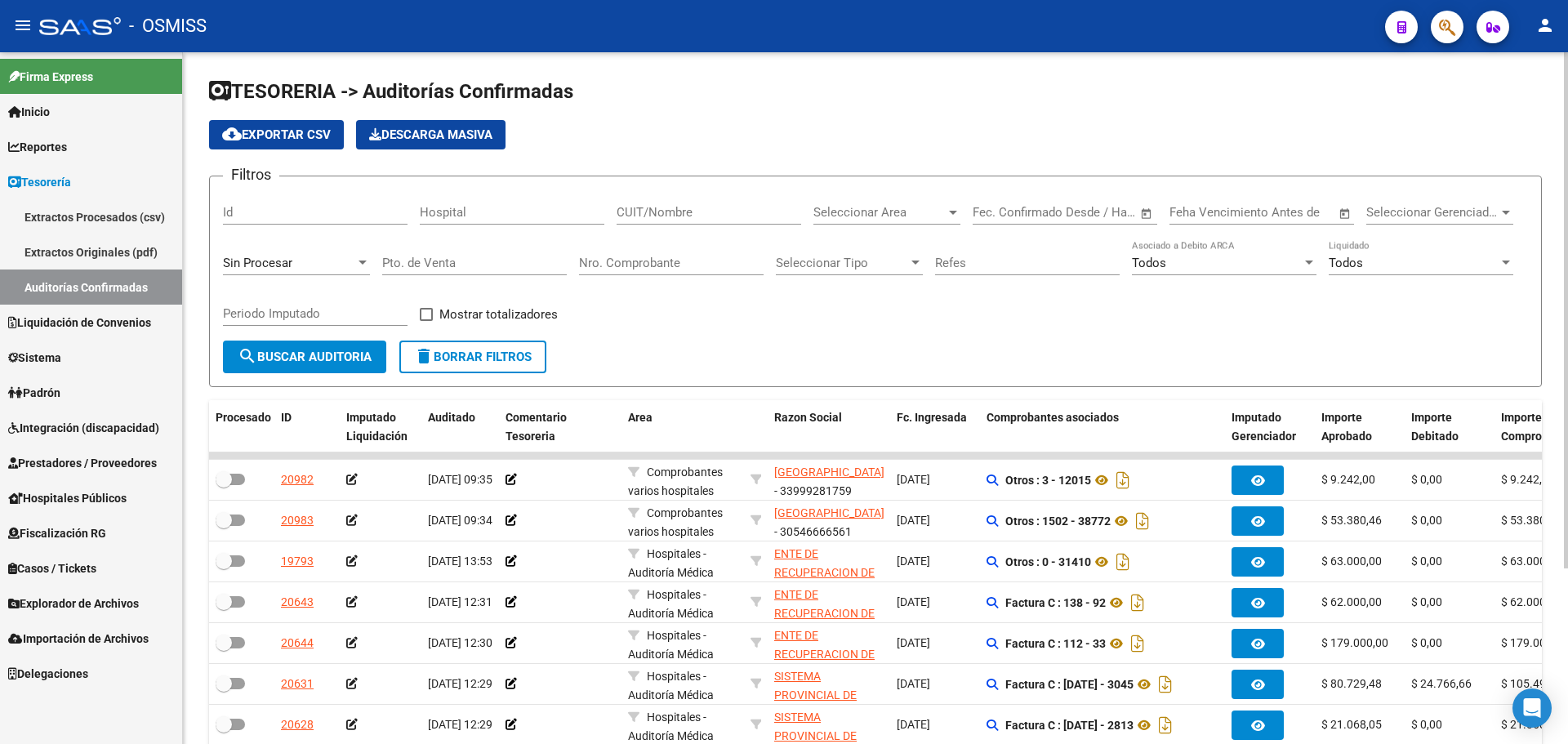
click at [339, 252] on div "Sin Procesar" at bounding box center [296, 258] width 147 height 35
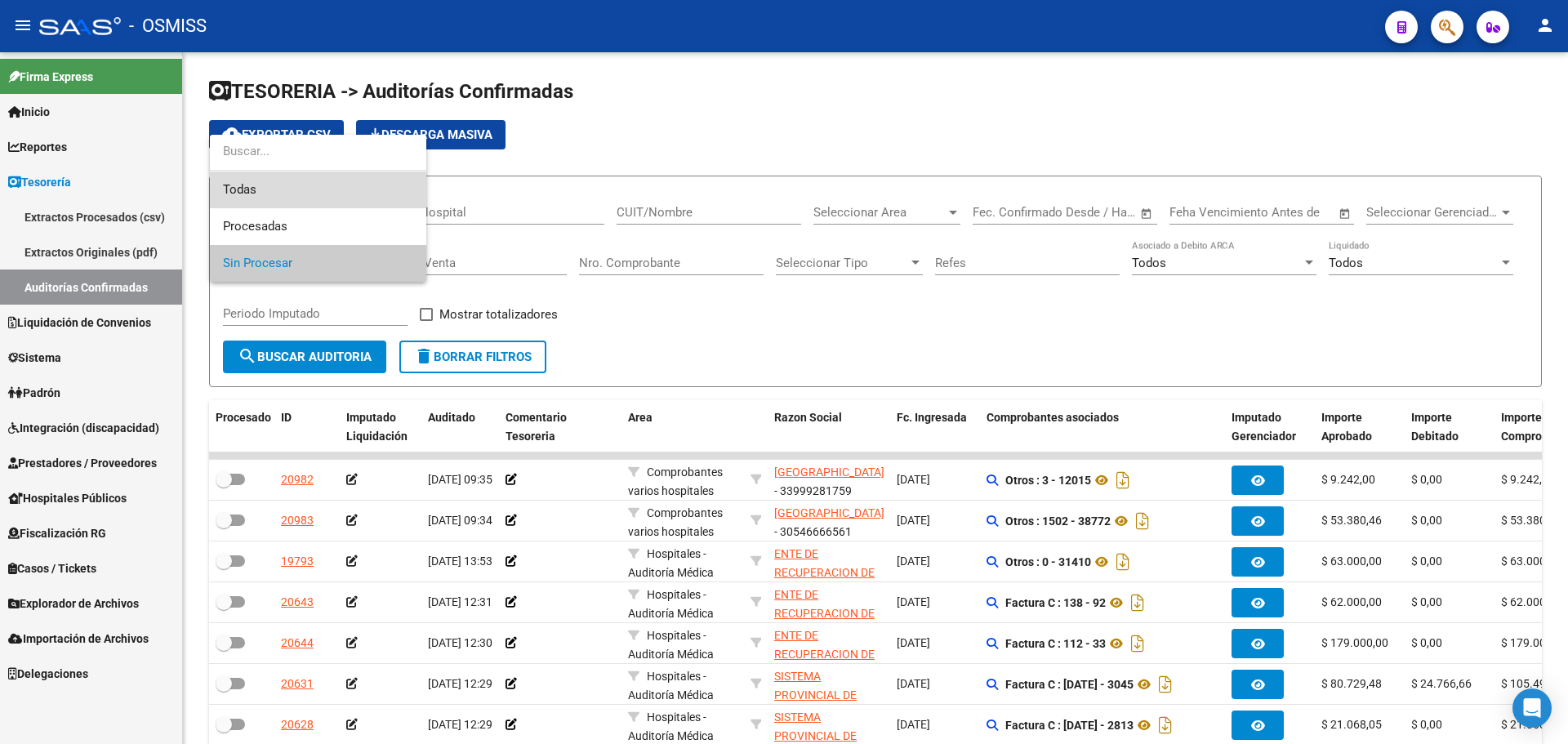
click at [333, 203] on span "Todas" at bounding box center [318, 189] width 190 height 37
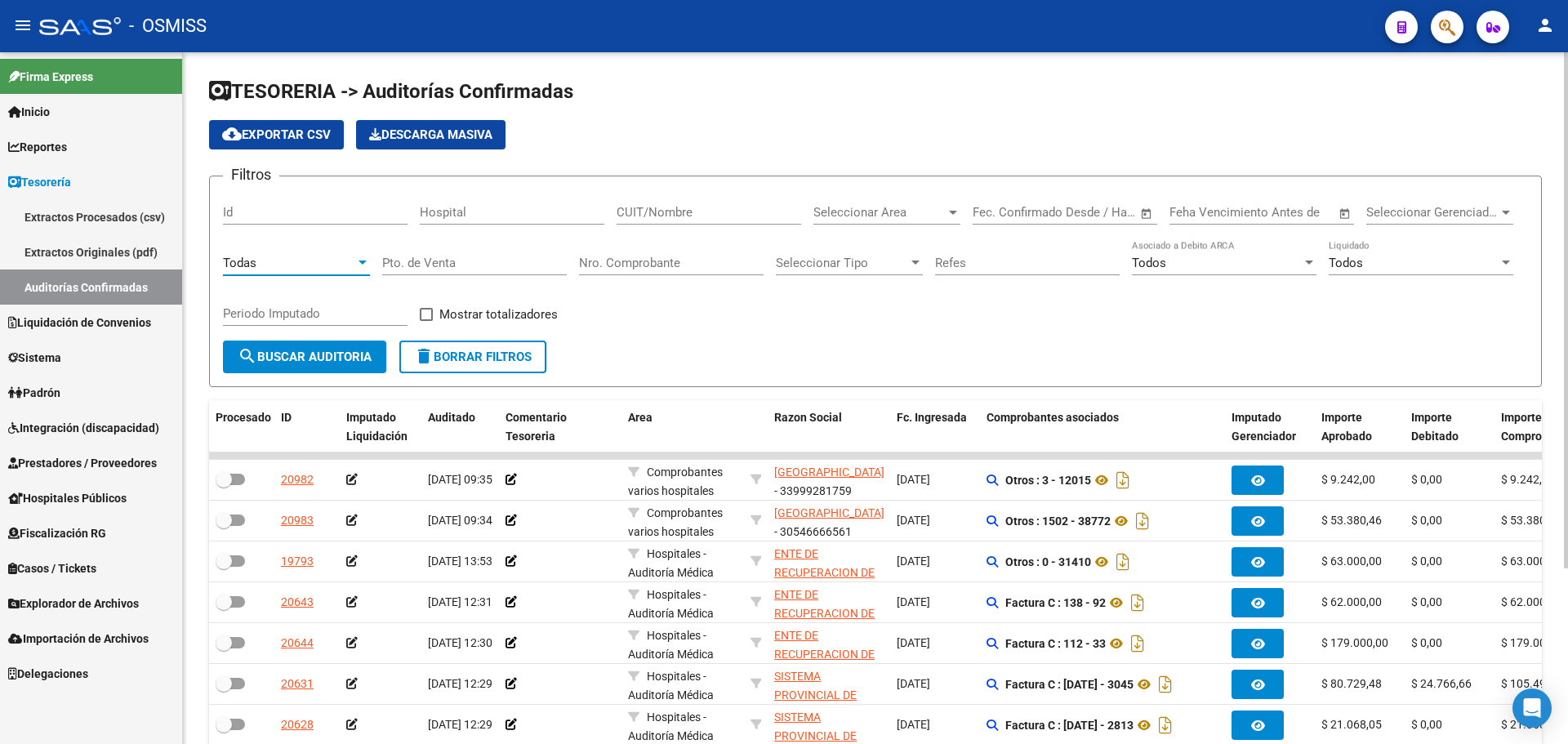
click at [621, 263] on input "Nro. Comprobante" at bounding box center [671, 263] width 184 height 14
type input "6392"
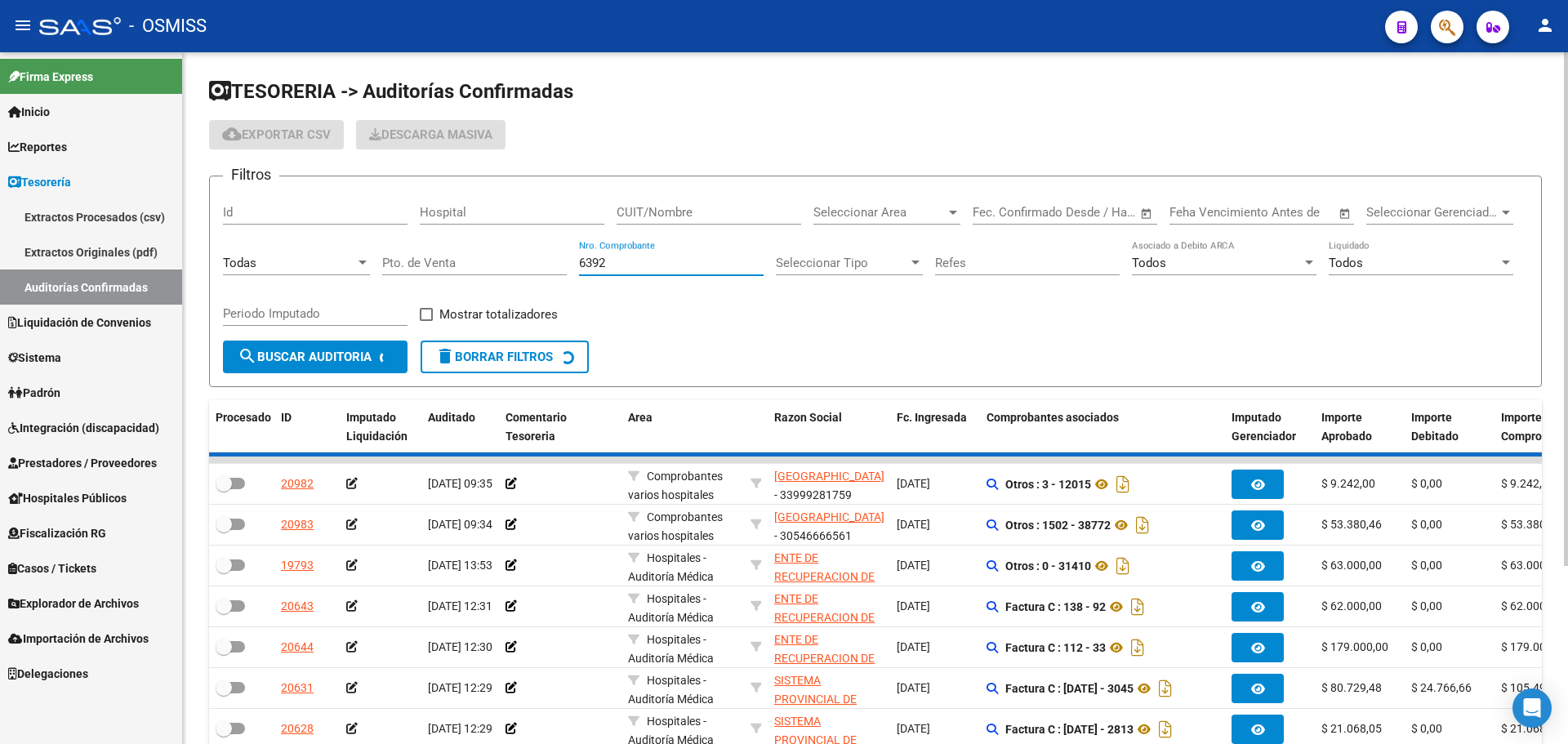
checkbox input "true"
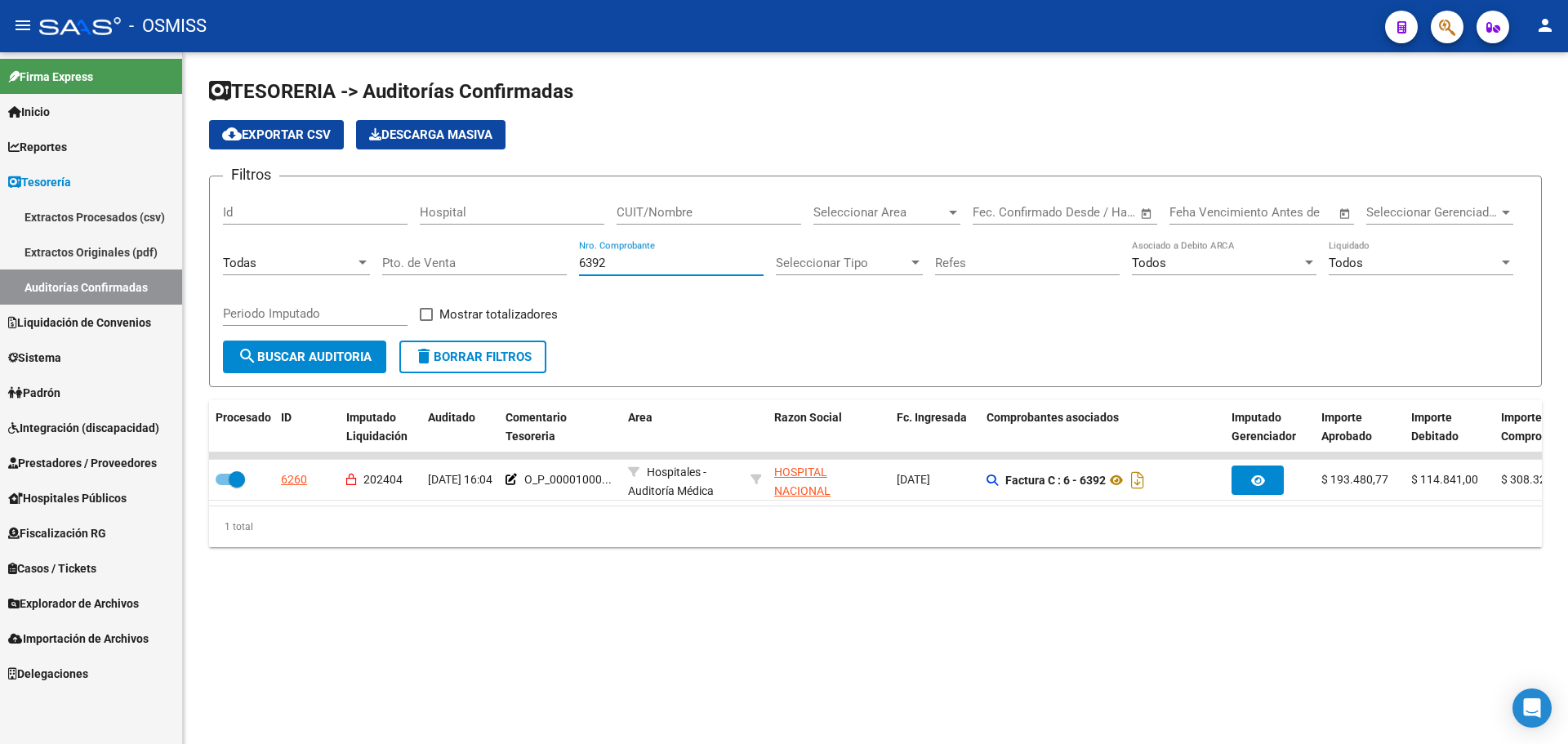
type input "6392"
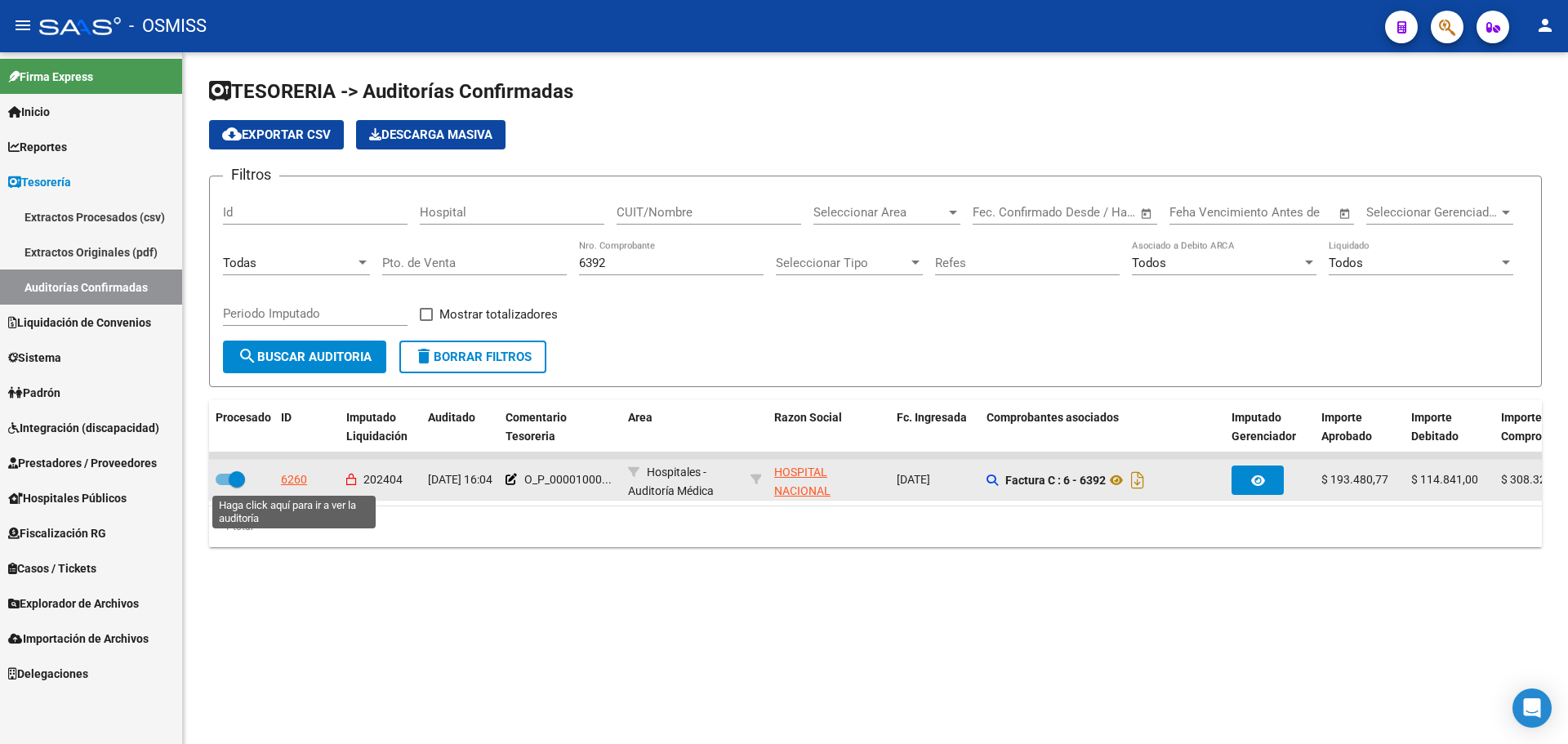
click at [304, 482] on div "6260" at bounding box center [293, 480] width 26 height 19
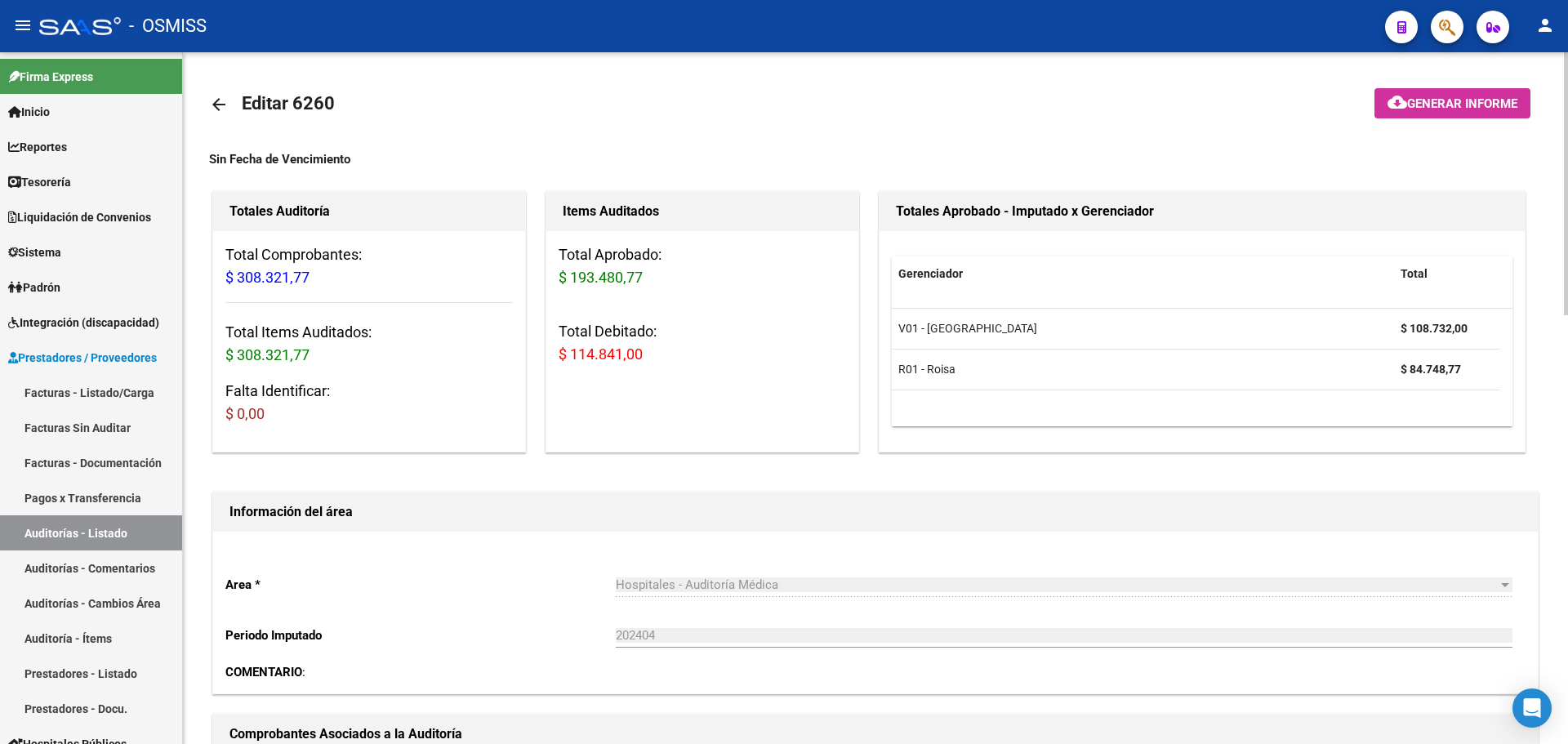
click at [1422, 108] on span "Generar informe" at bounding box center [1462, 103] width 110 height 14
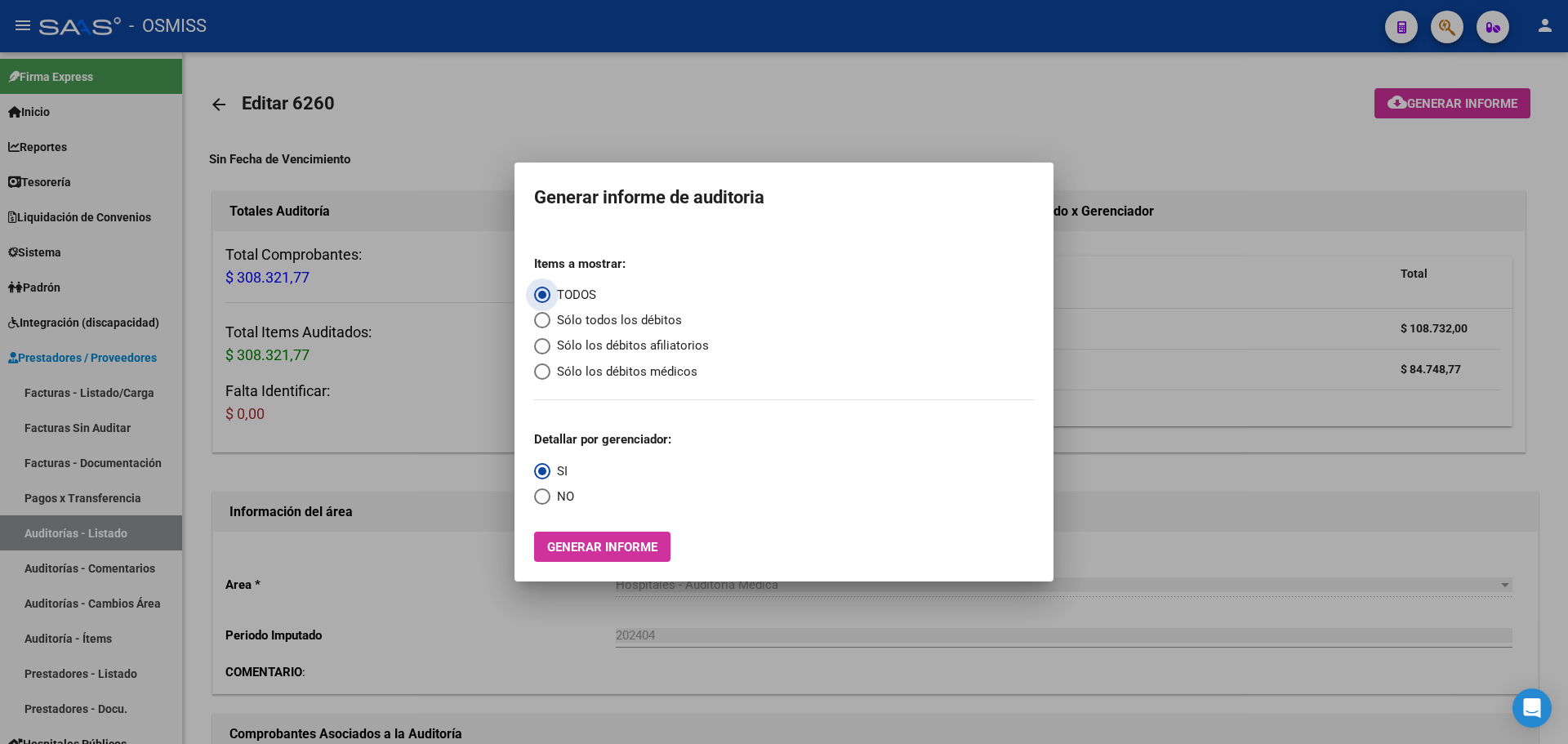
click at [598, 326] on span "Sólo todos los débitos" at bounding box center [616, 321] width 131 height 19
click at [551, 326] on input "Sólo todos los débitos" at bounding box center [542, 320] width 16 height 16
radio input "true"
click at [618, 550] on span "Generar informe" at bounding box center [602, 547] width 110 height 14
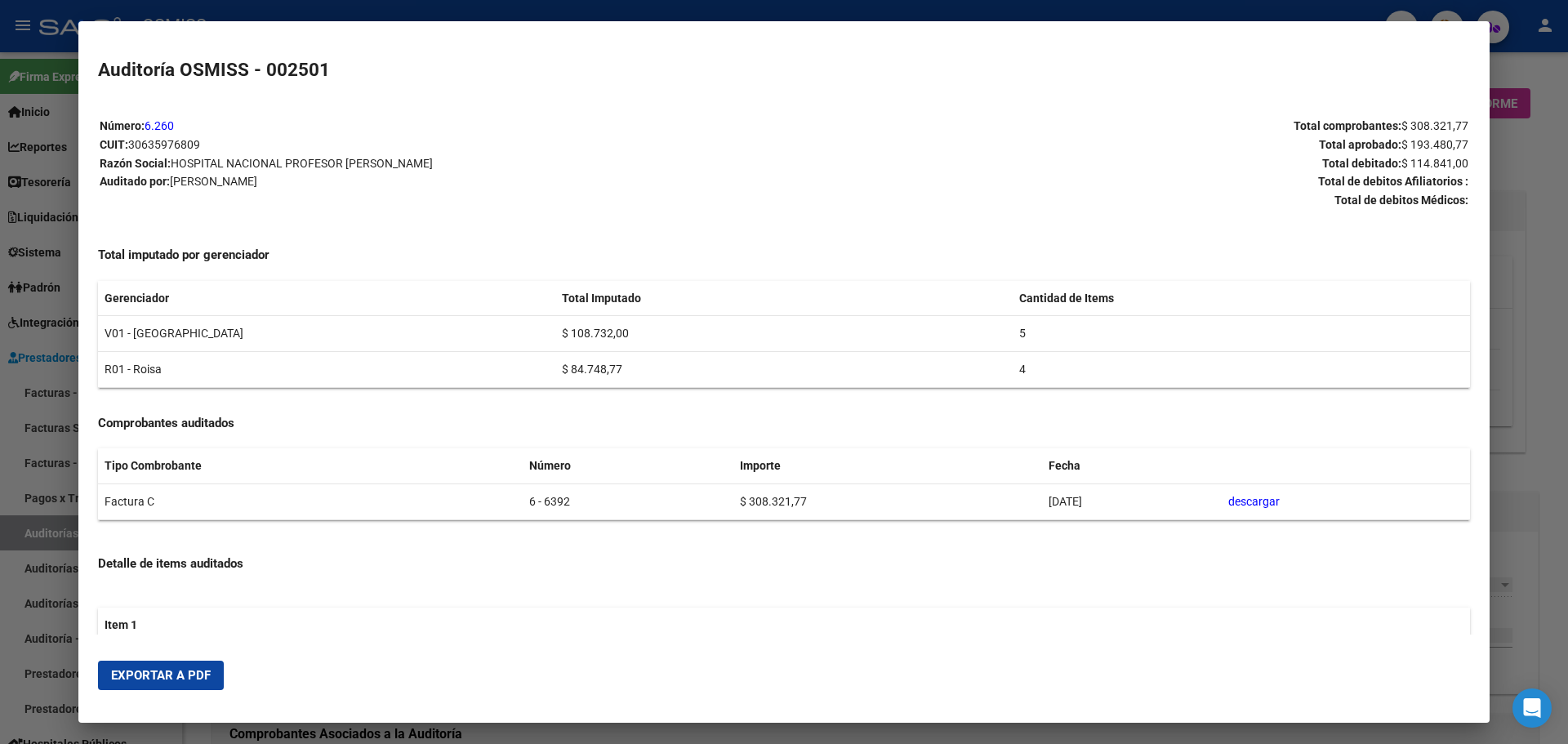
scroll to position [337, 0]
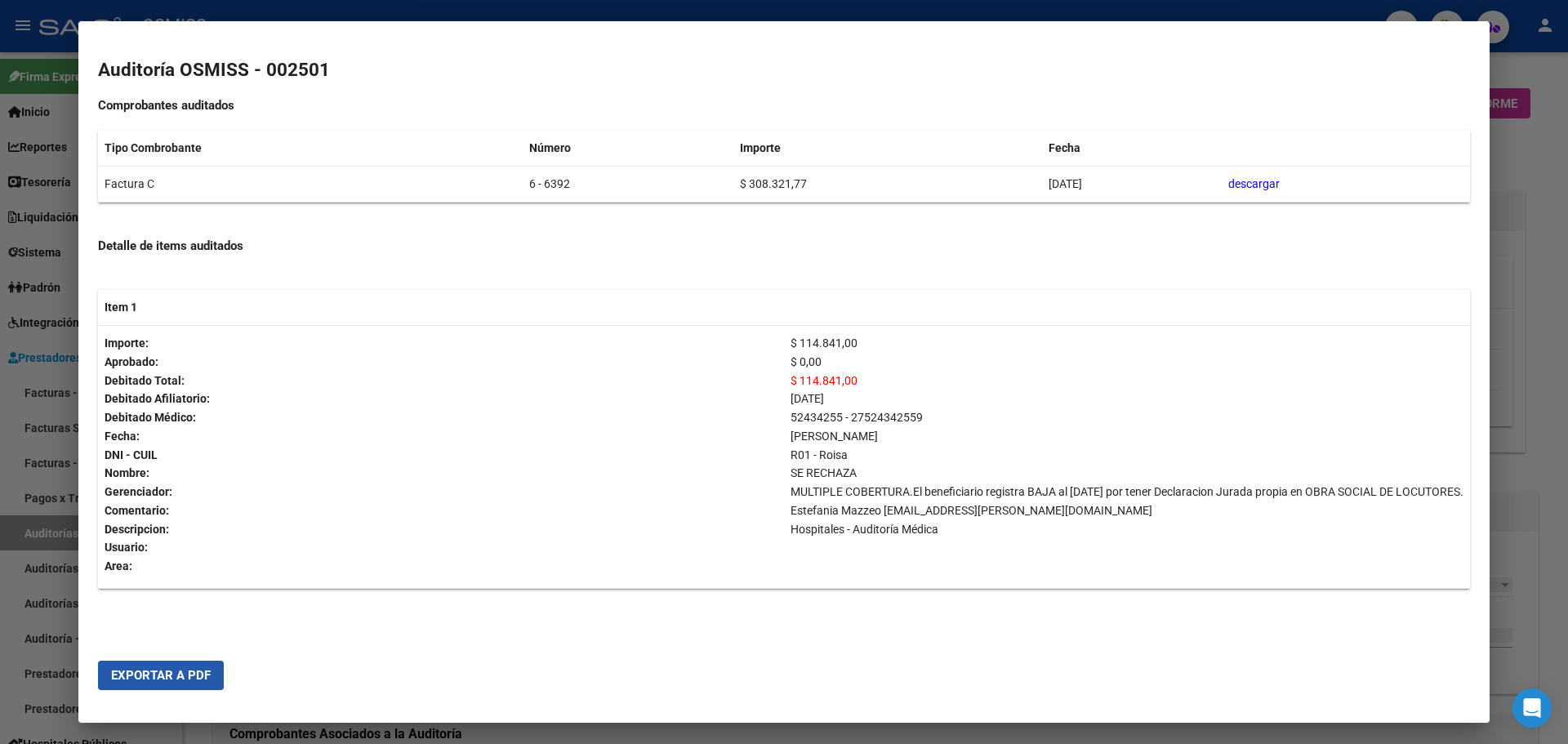
click at [199, 661] on button "Exportar a PDF" at bounding box center [161, 675] width 126 height 29
click at [1535, 401] on div at bounding box center [784, 372] width 1568 height 744
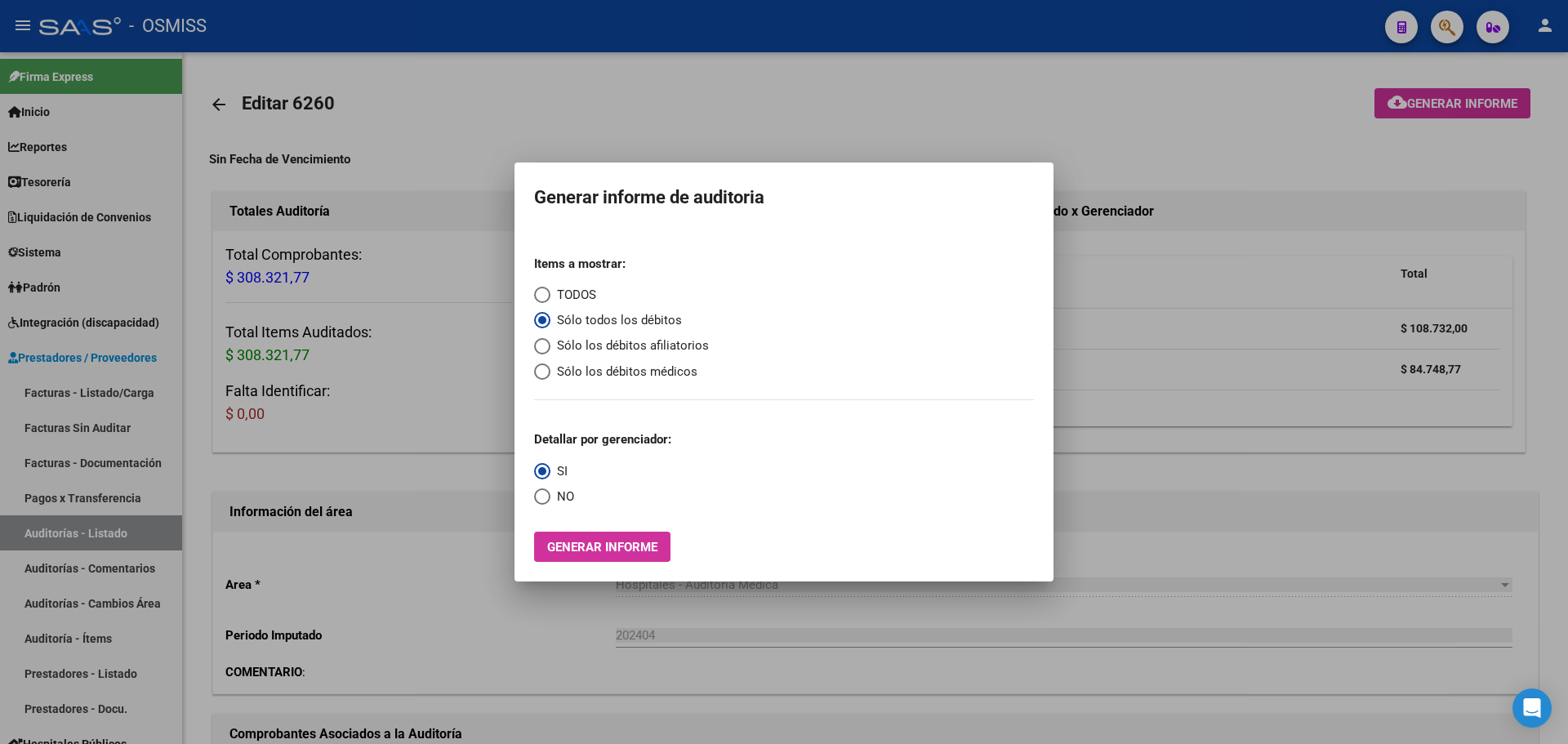
click at [1179, 299] on div at bounding box center [784, 372] width 1568 height 744
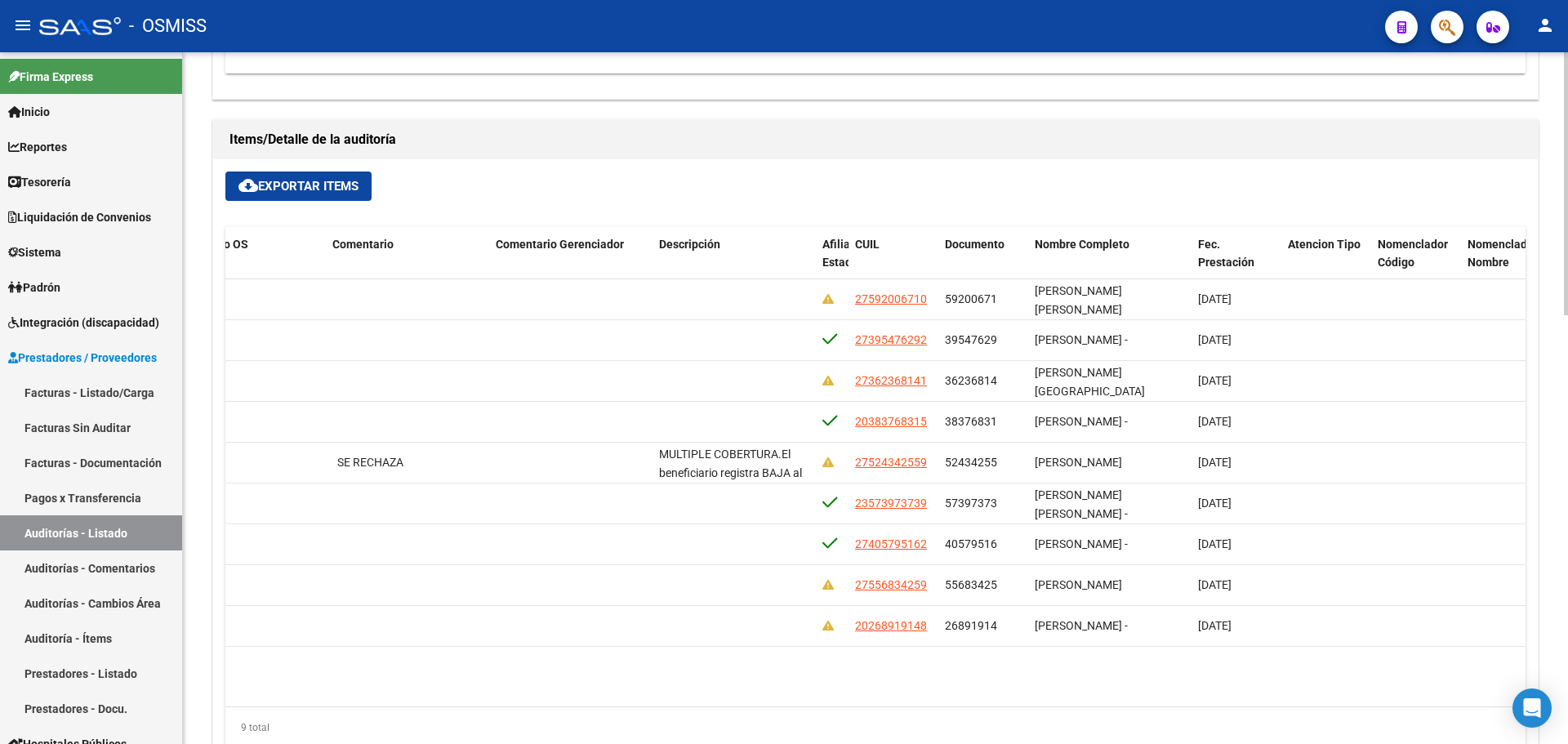
scroll to position [0, 825]
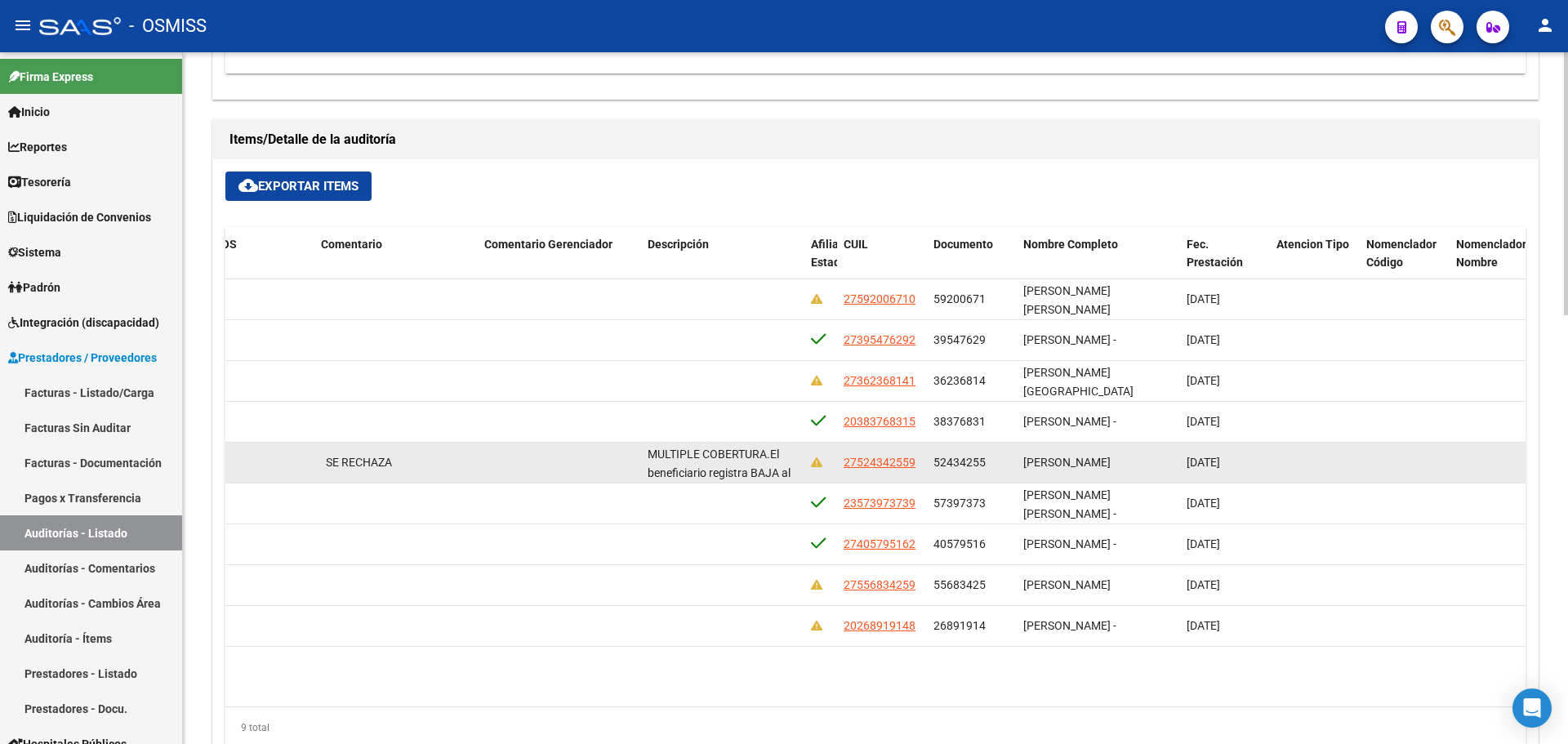
click at [892, 470] on app-link-go-to "27524342559" at bounding box center [880, 463] width 72 height 19
click at [889, 464] on span "27524342559" at bounding box center [880, 462] width 72 height 13
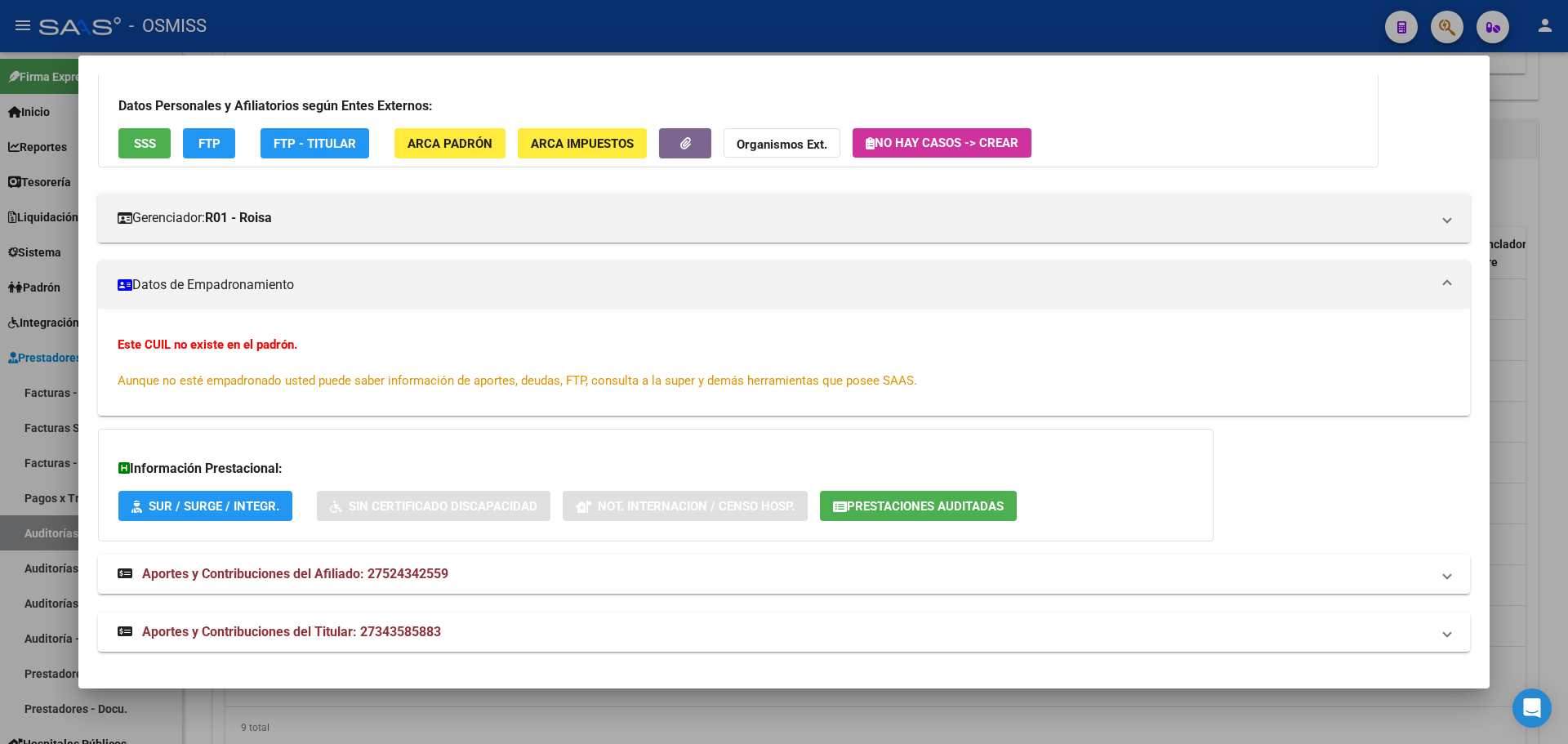
scroll to position [100, 0]
click at [941, 507] on span "Prestaciones Auditadas" at bounding box center [925, 505] width 157 height 14
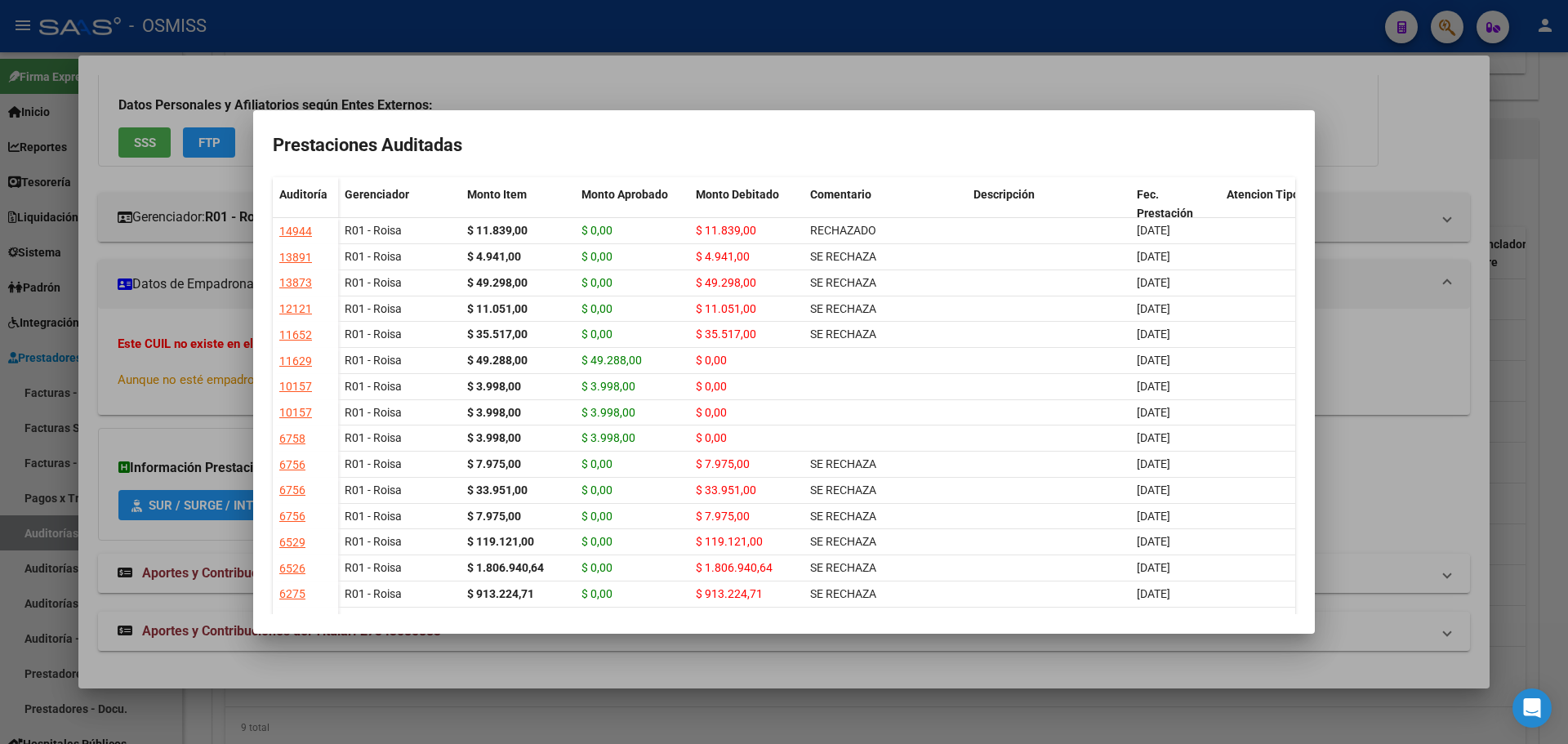
click at [1504, 369] on div at bounding box center [784, 372] width 1568 height 744
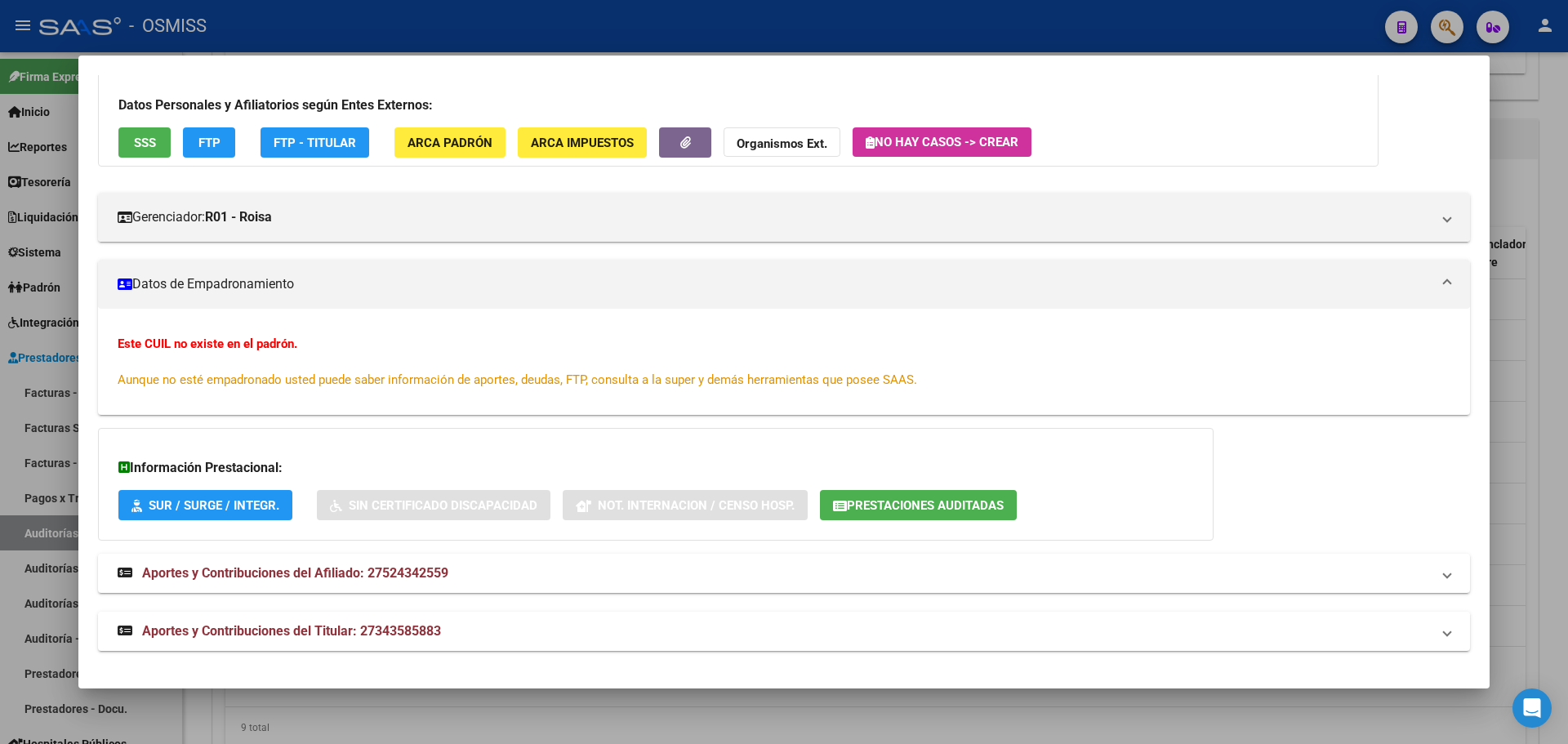
click at [1330, 370] on div "Este CUIL no existe en el padrón. Aunque no esté empadronado usted puede saber …" at bounding box center [784, 362] width 1333 height 54
click at [1567, 405] on div at bounding box center [784, 372] width 1568 height 744
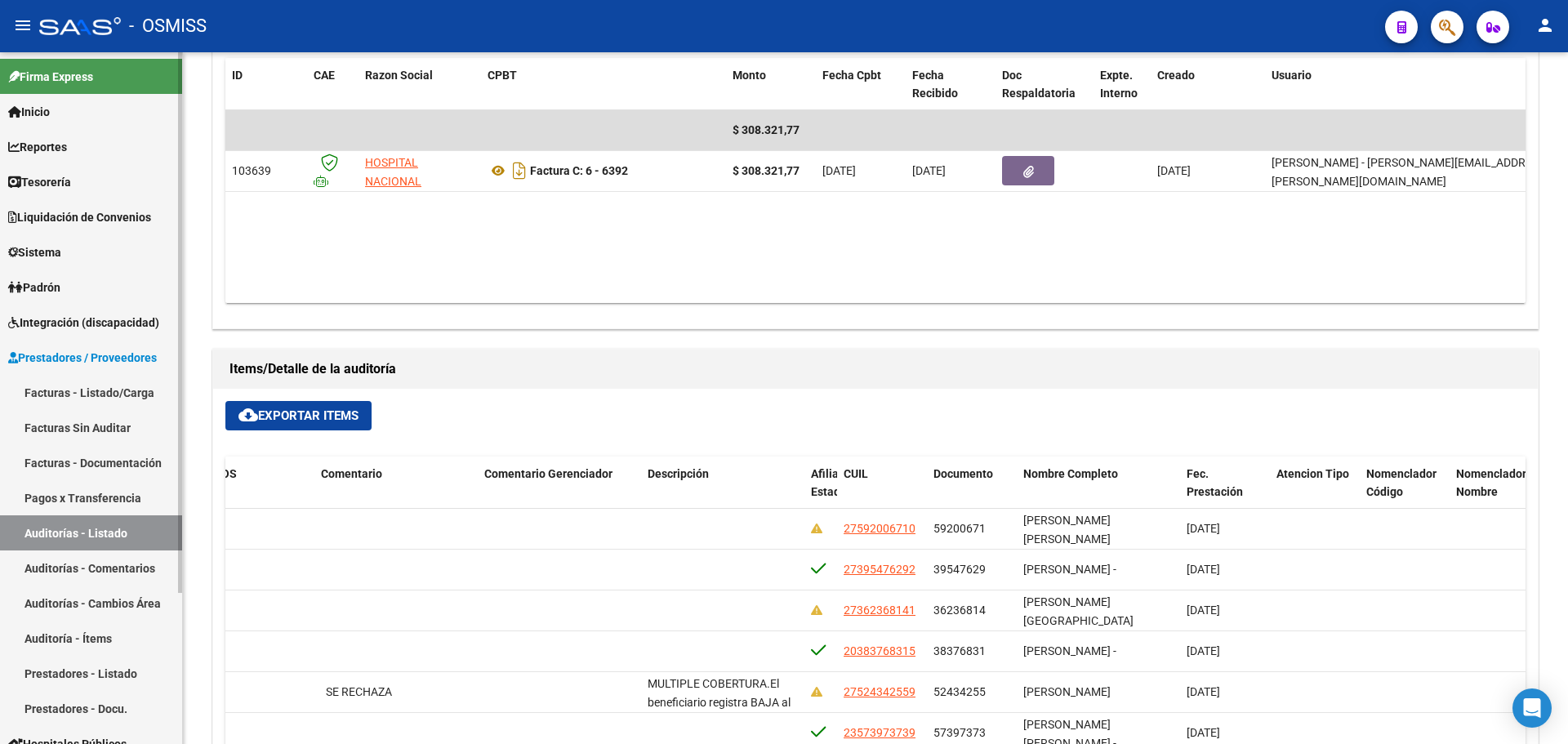
scroll to position [735, 0]
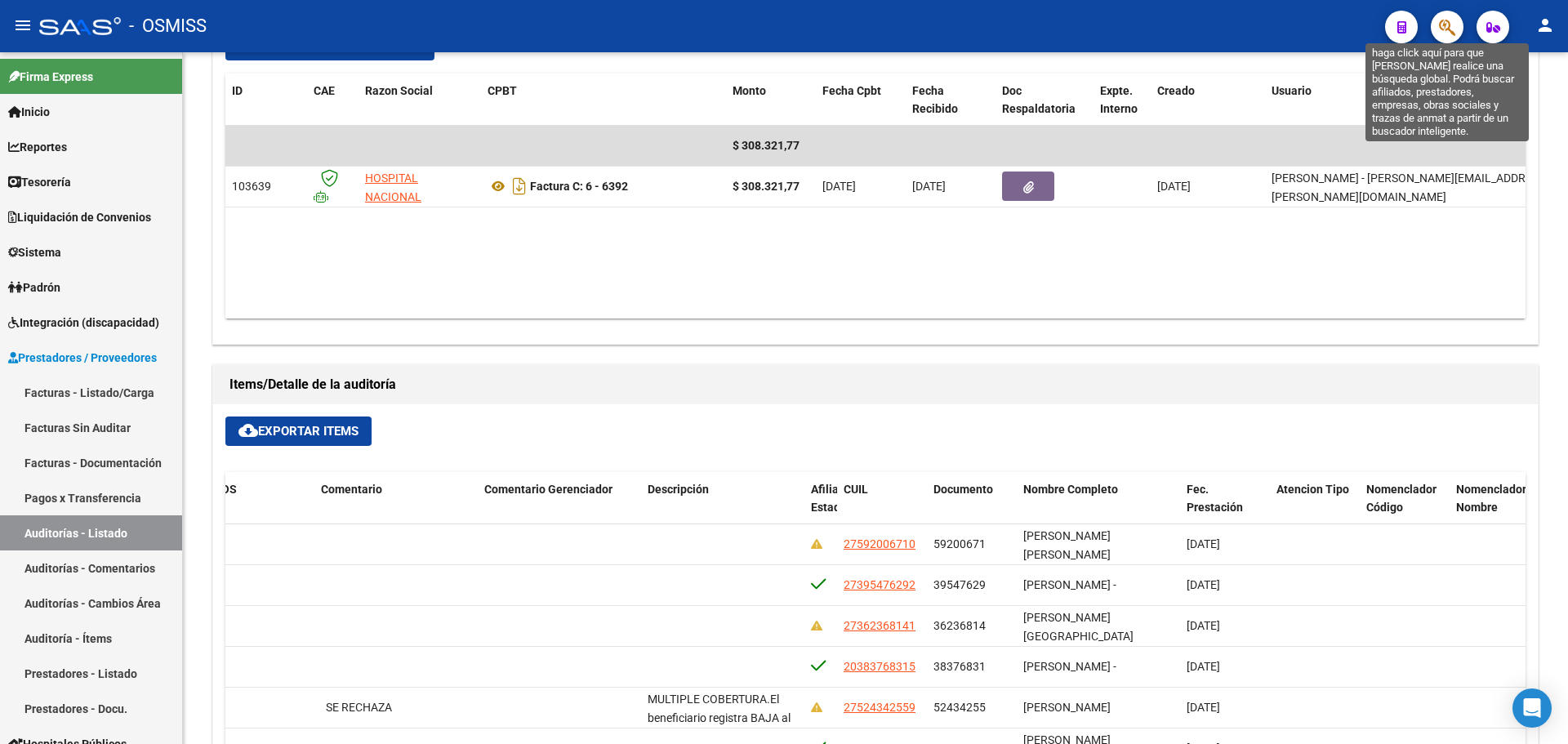
click at [1448, 29] on icon "button" at bounding box center [1446, 28] width 16 height 19
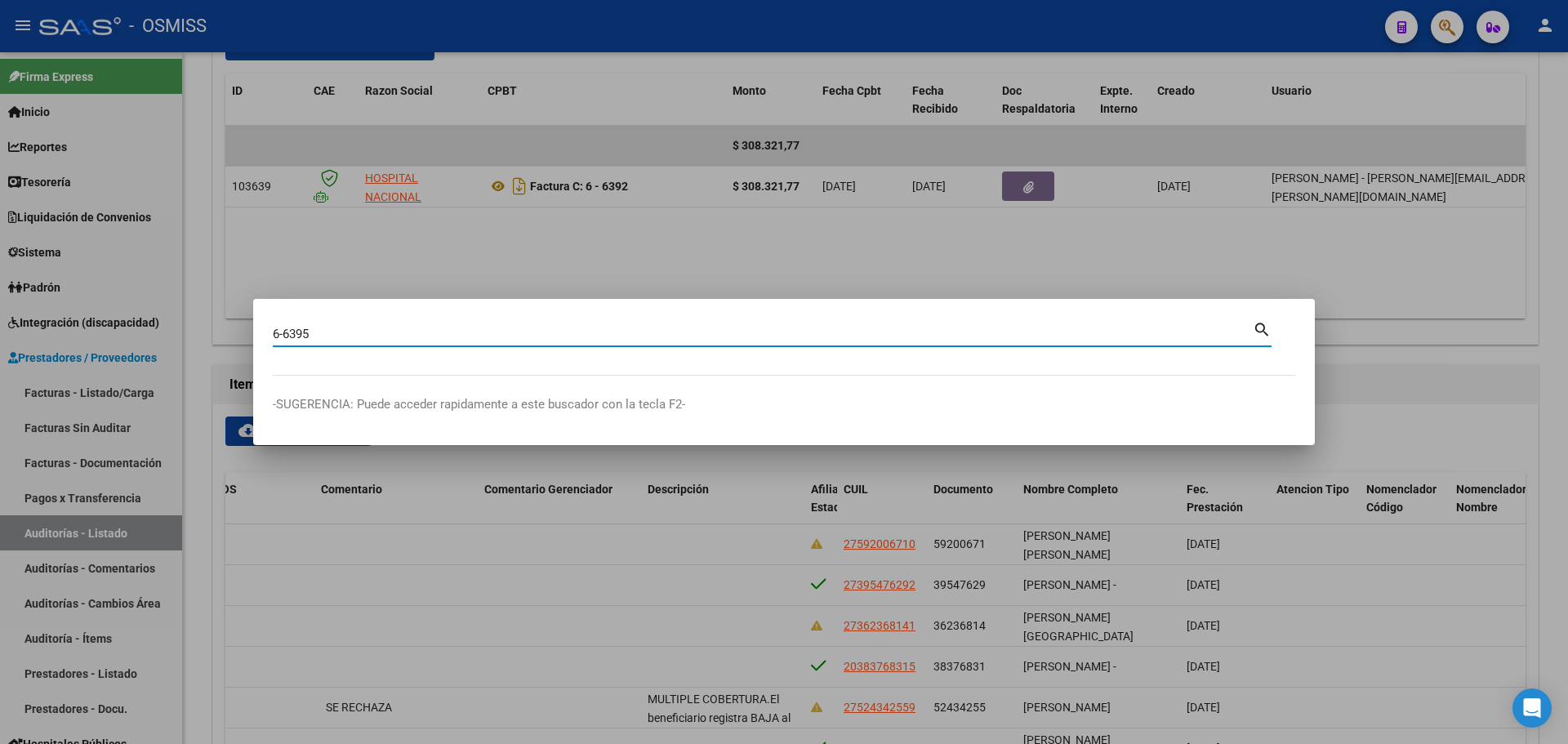
type input "6-6395"
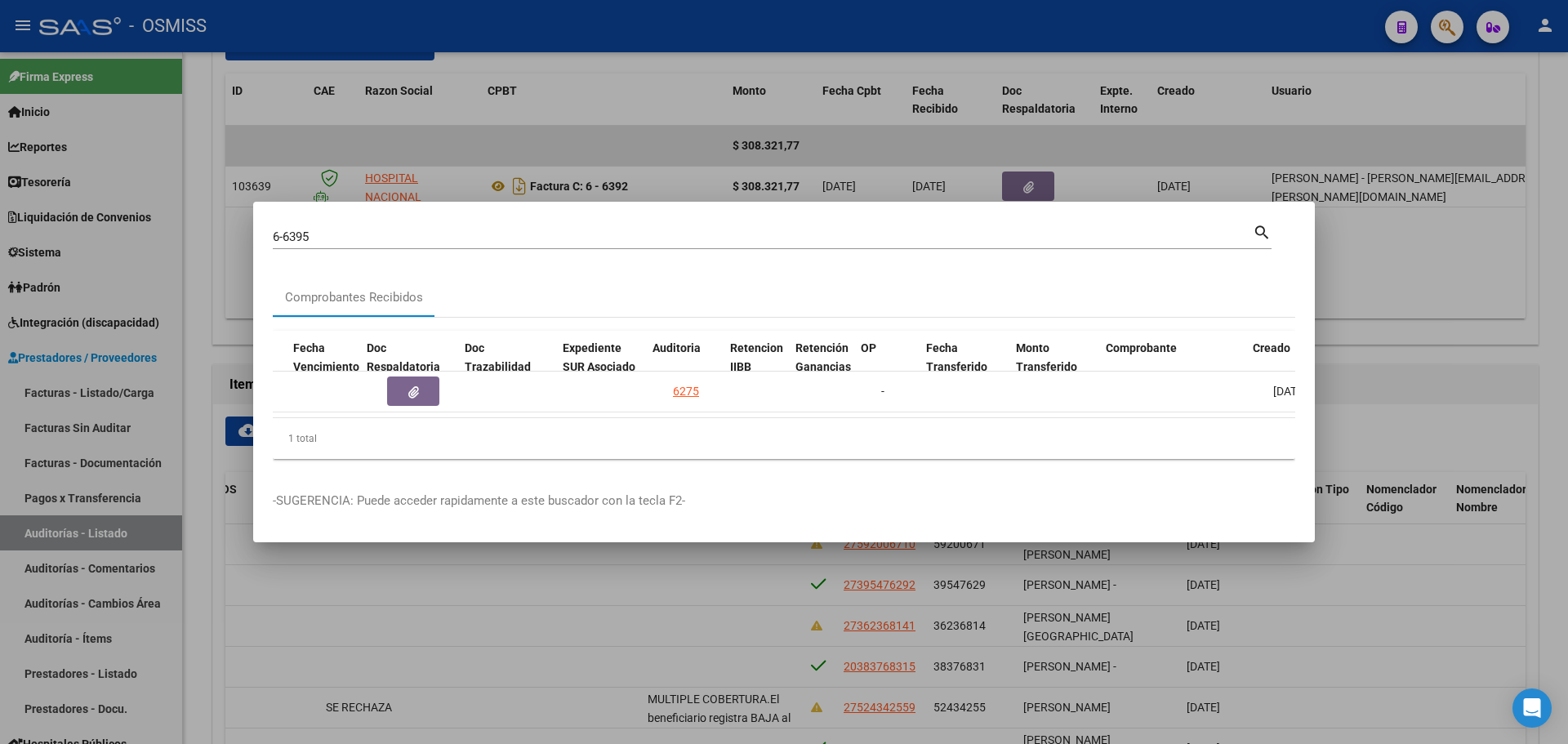
scroll to position [0, 907]
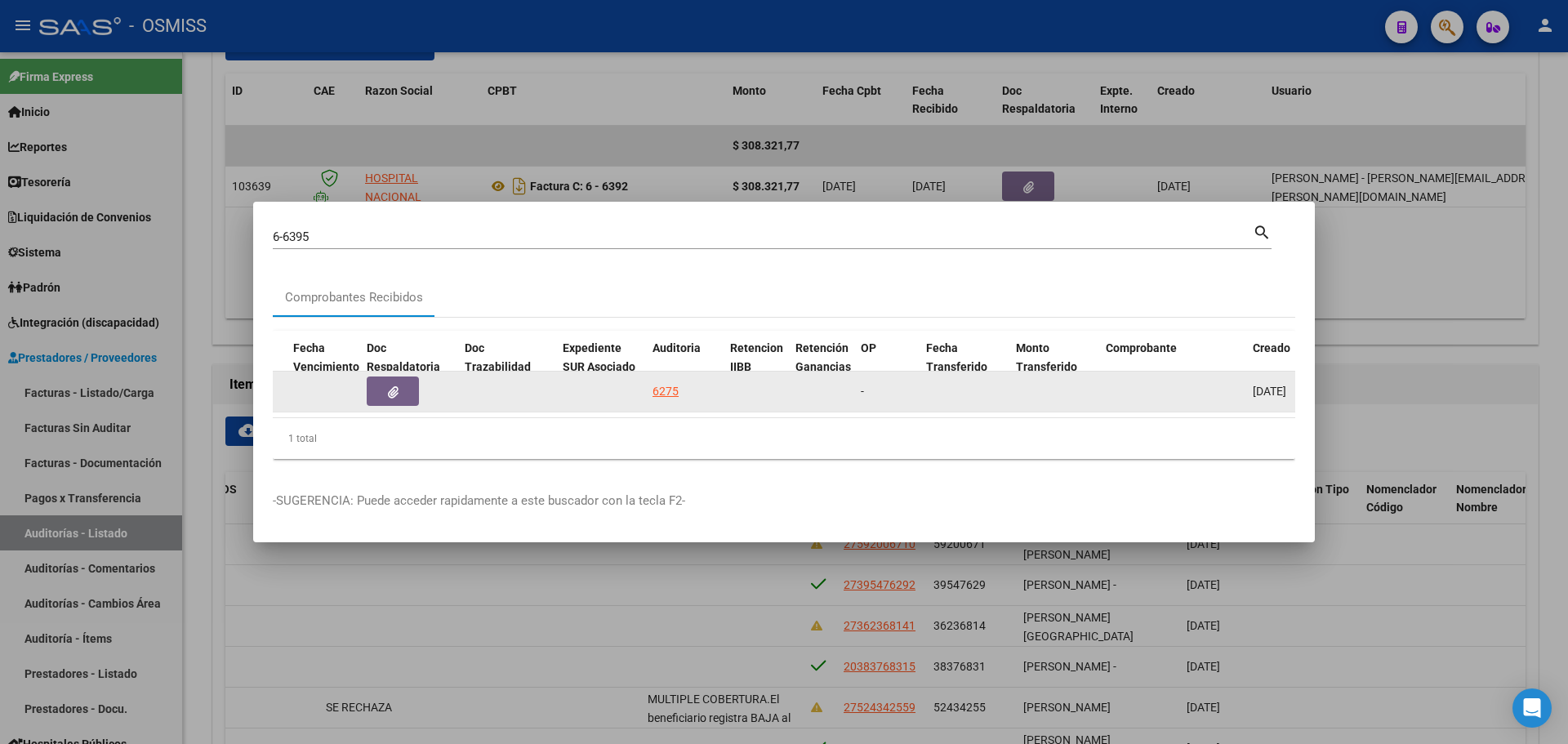
click at [676, 374] on datatable-body-cell "6275" at bounding box center [685, 392] width 78 height 40
click at [676, 382] on div "6275" at bounding box center [665, 392] width 26 height 19
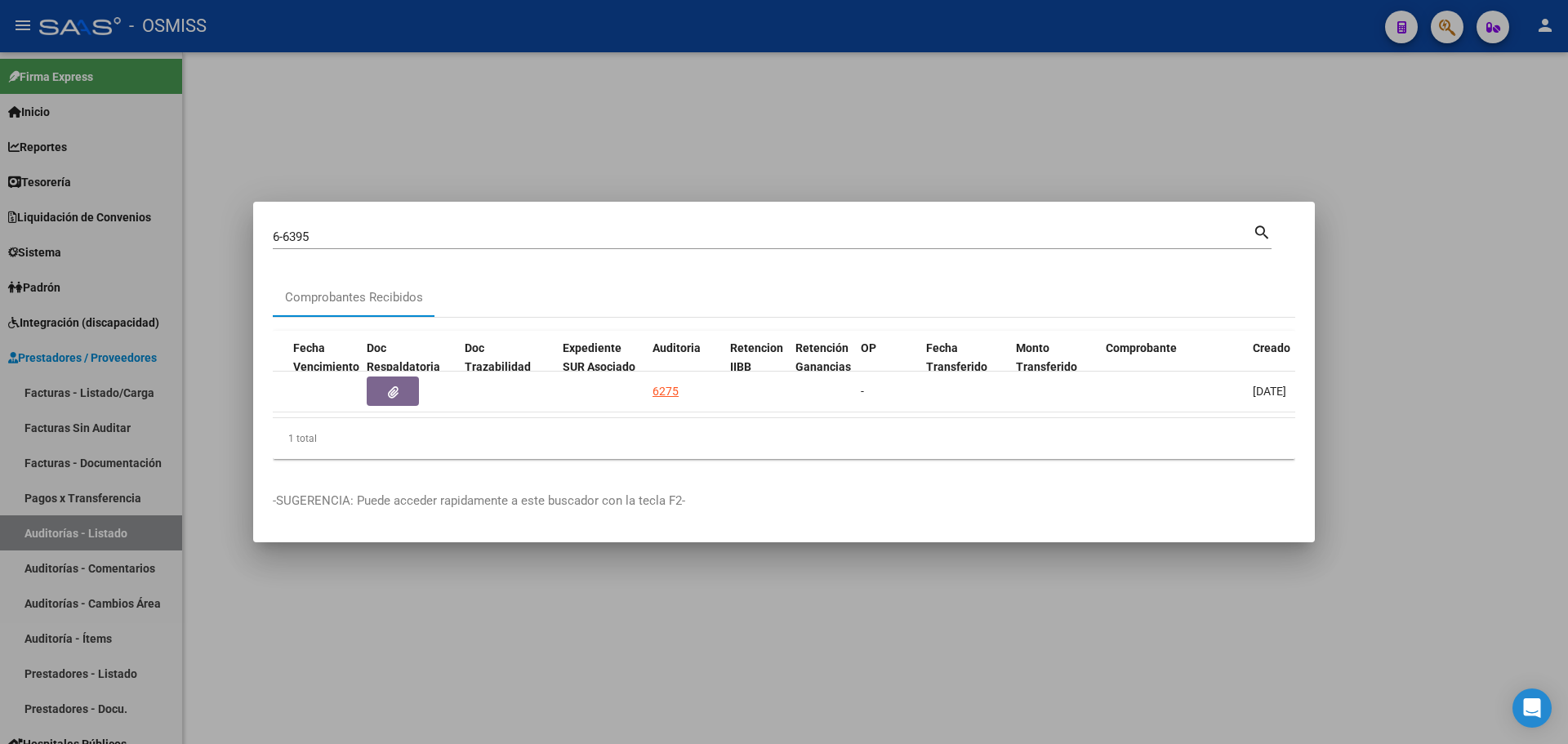
click at [584, 130] on div at bounding box center [784, 372] width 1568 height 744
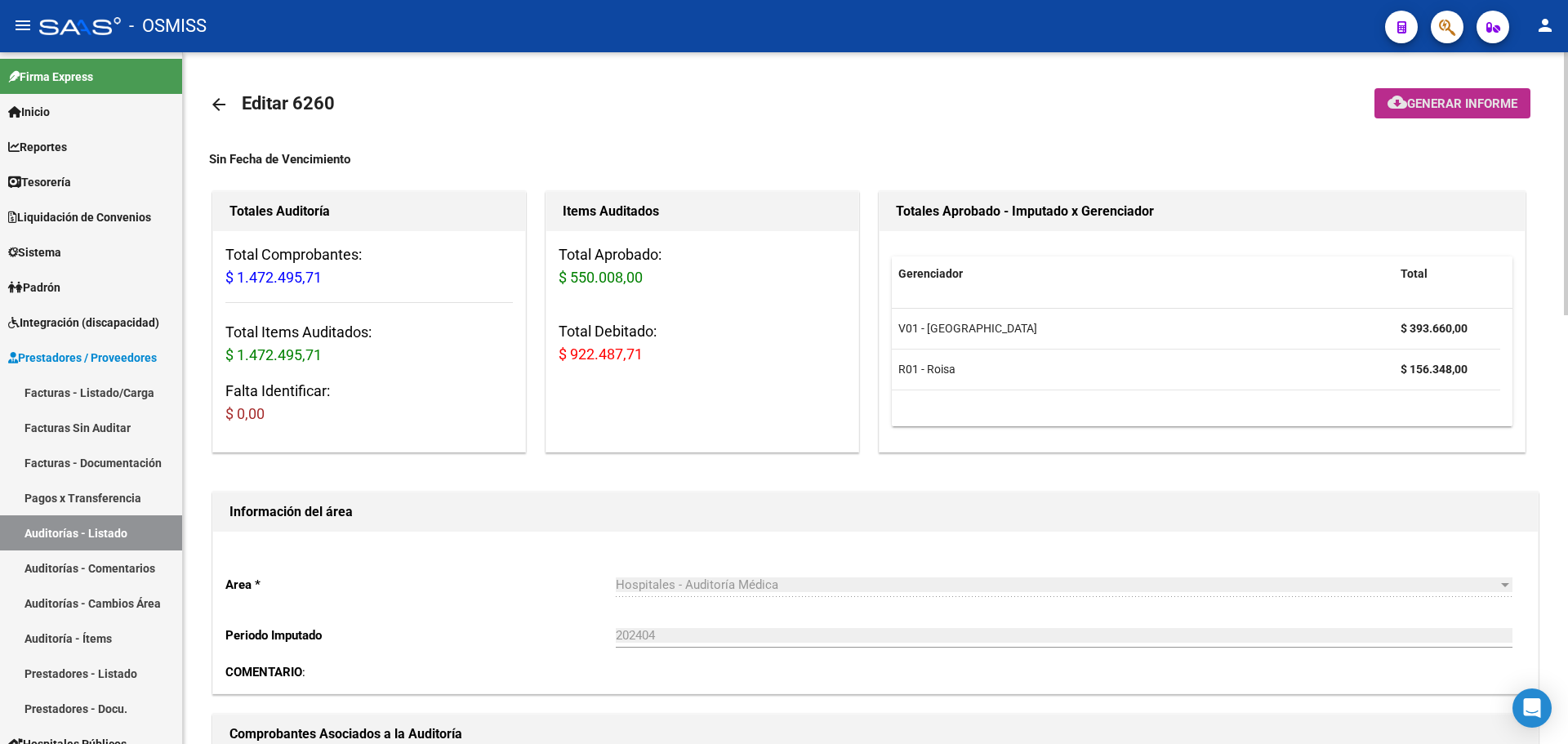
click at [1399, 105] on mat-icon "cloud_download" at bounding box center [1397, 102] width 20 height 20
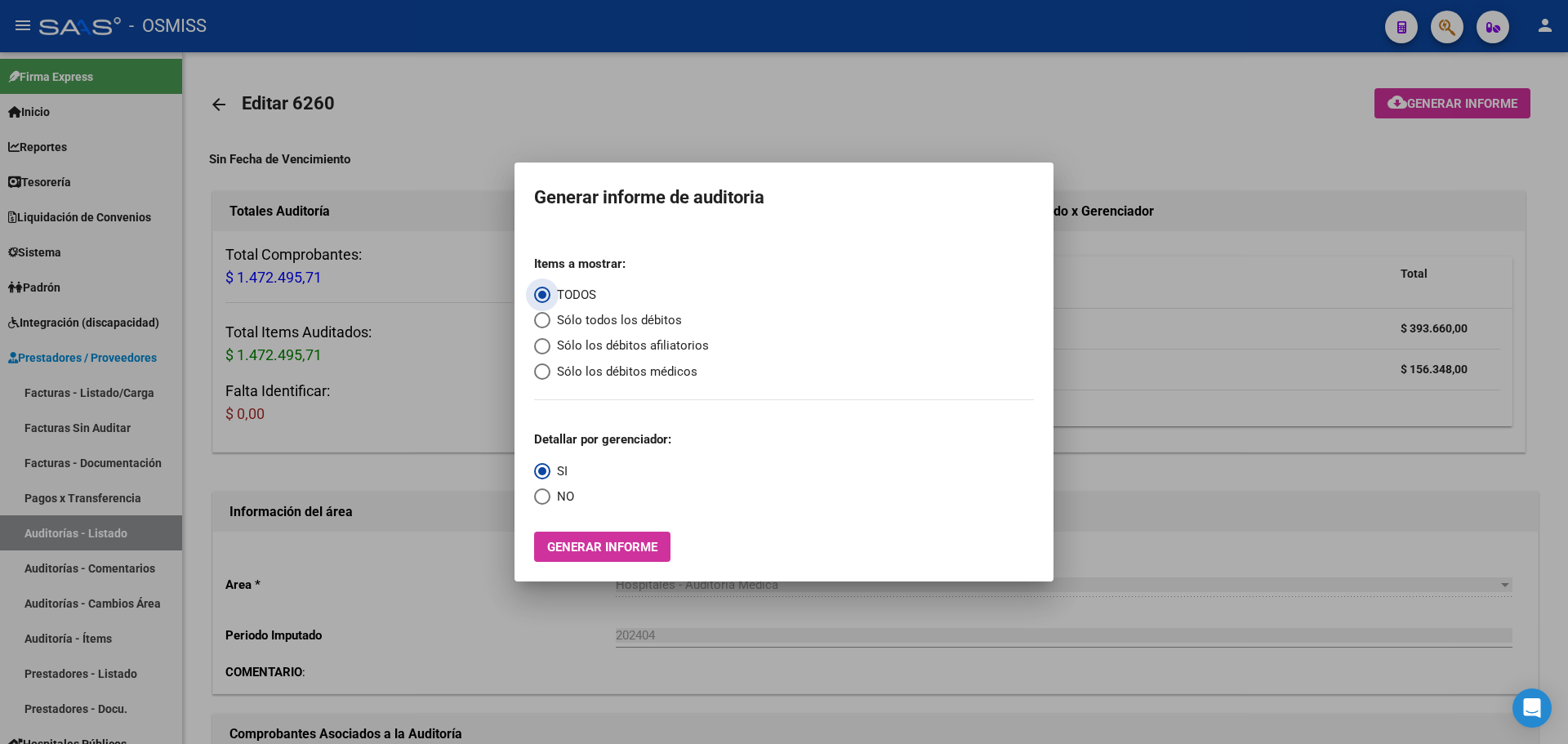
click at [593, 322] on span "Sólo todos los débitos" at bounding box center [616, 321] width 131 height 19
click at [551, 322] on input "Sólo todos los débitos" at bounding box center [542, 320] width 16 height 16
radio input "true"
click at [598, 547] on span "Generar informe" at bounding box center [602, 547] width 110 height 14
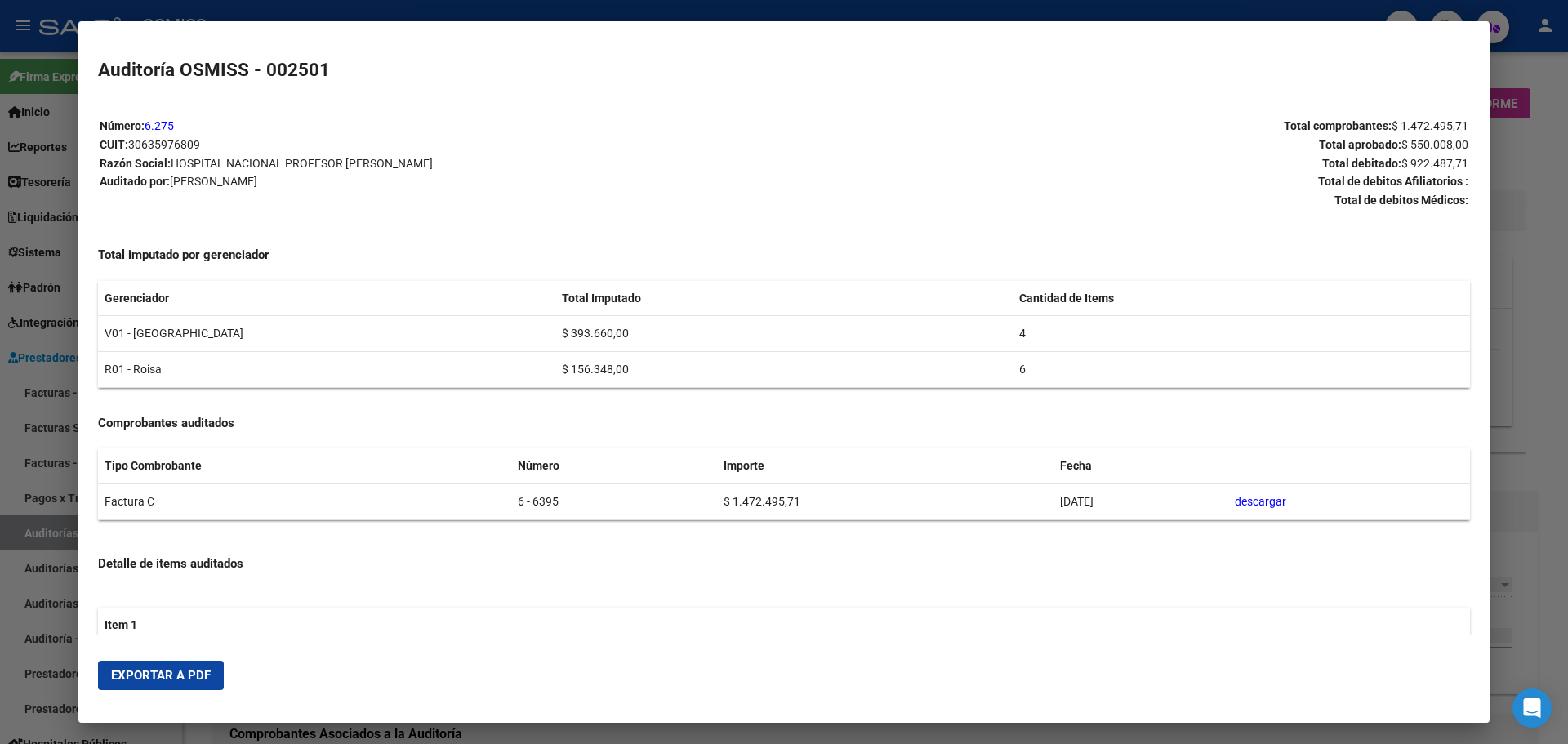
click at [196, 698] on mat-dialog-actions "Exportar a PDF" at bounding box center [784, 675] width 1372 height 55
click at [189, 679] on span "Exportar a PDF" at bounding box center [161, 675] width 100 height 14
click at [1521, 362] on div at bounding box center [784, 372] width 1568 height 744
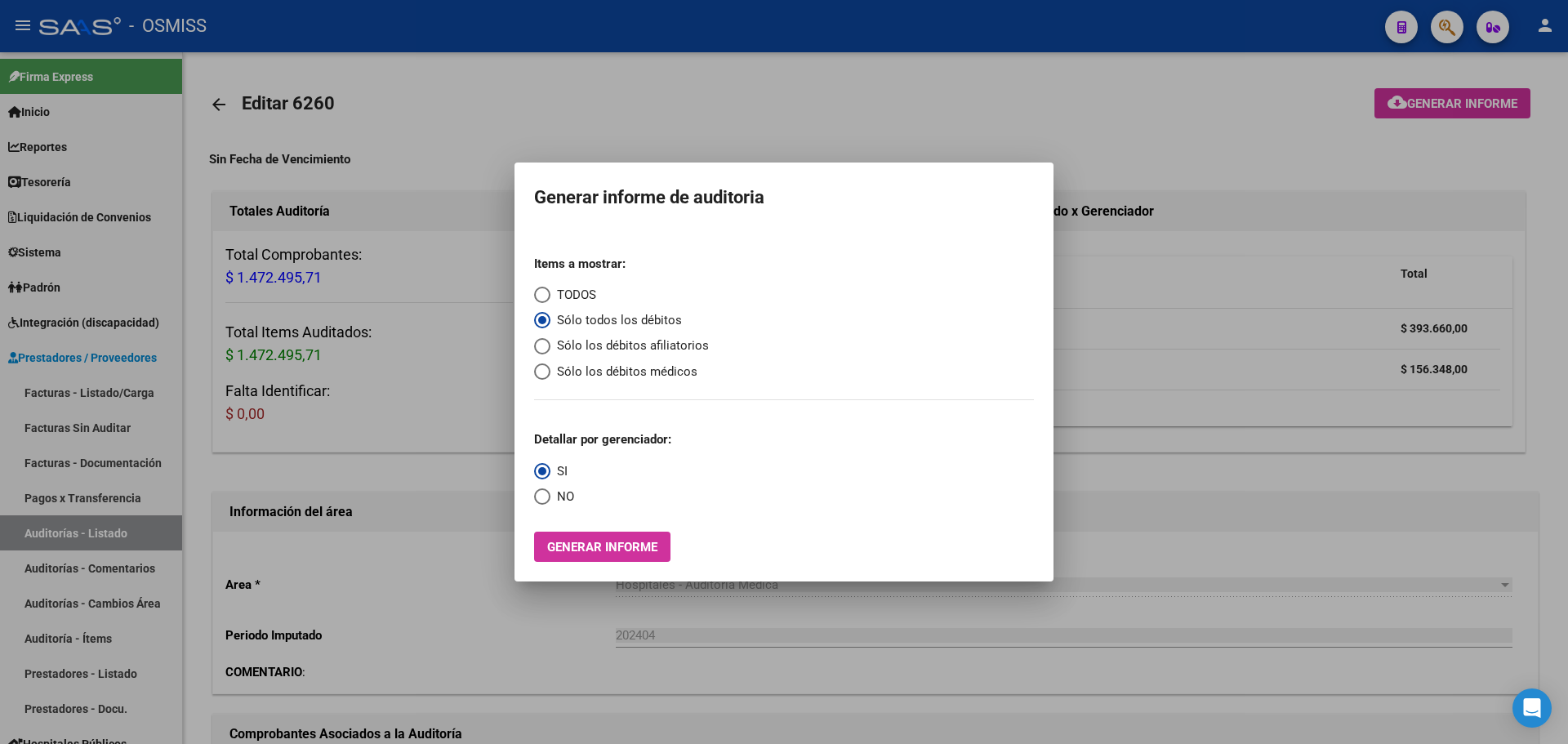
click at [1262, 400] on div at bounding box center [784, 372] width 1568 height 744
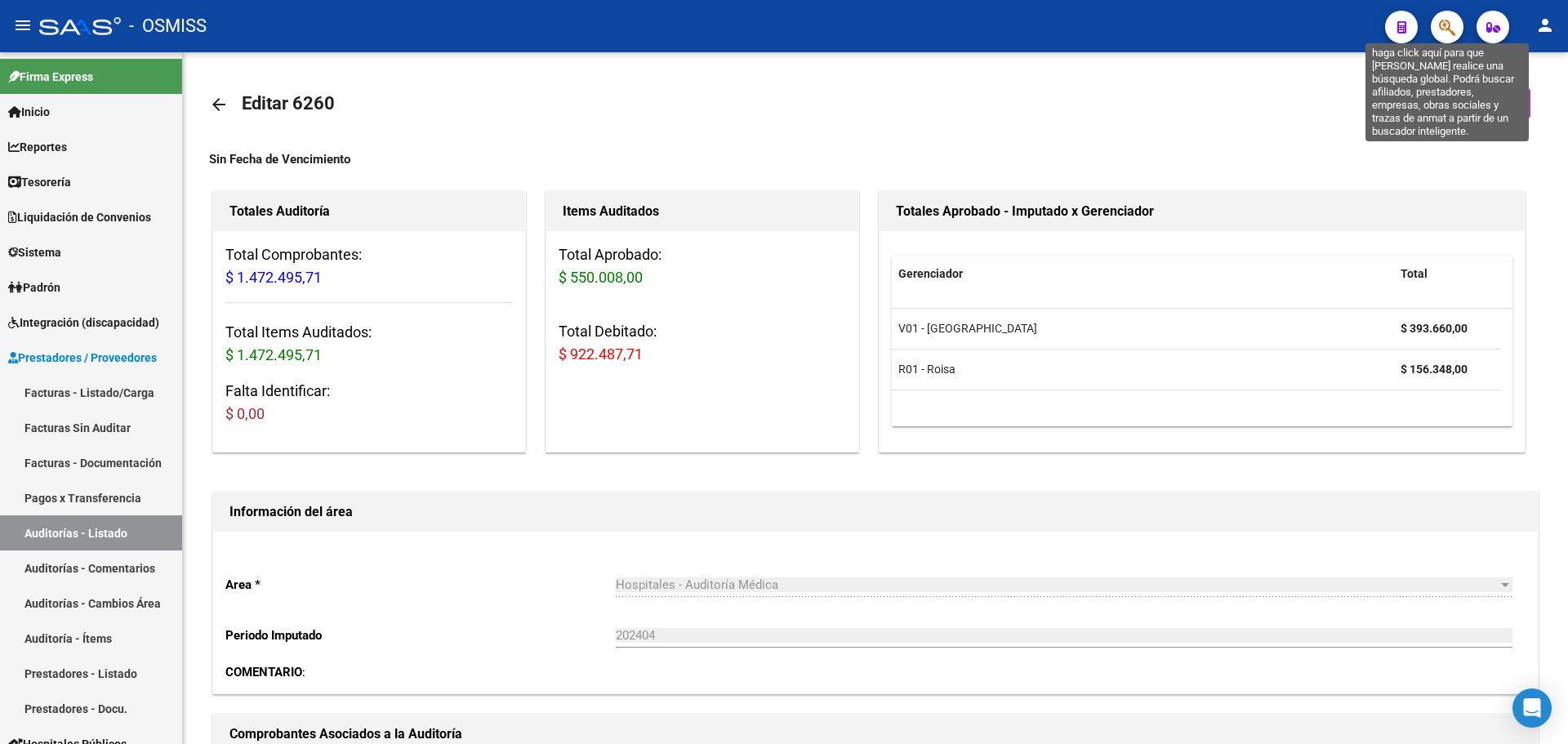
click at [1450, 24] on icon "button" at bounding box center [1446, 28] width 16 height 19
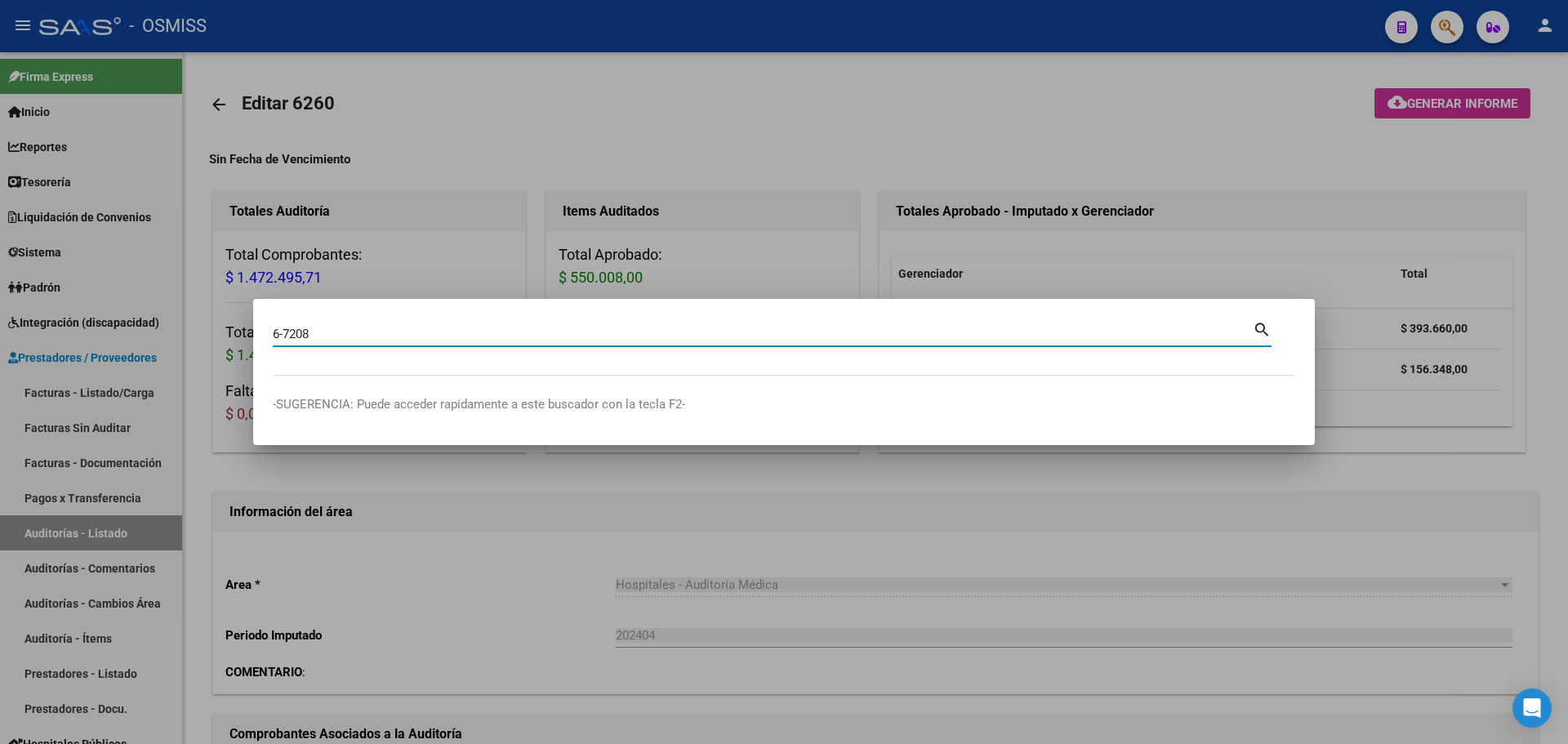
type input "6-7208"
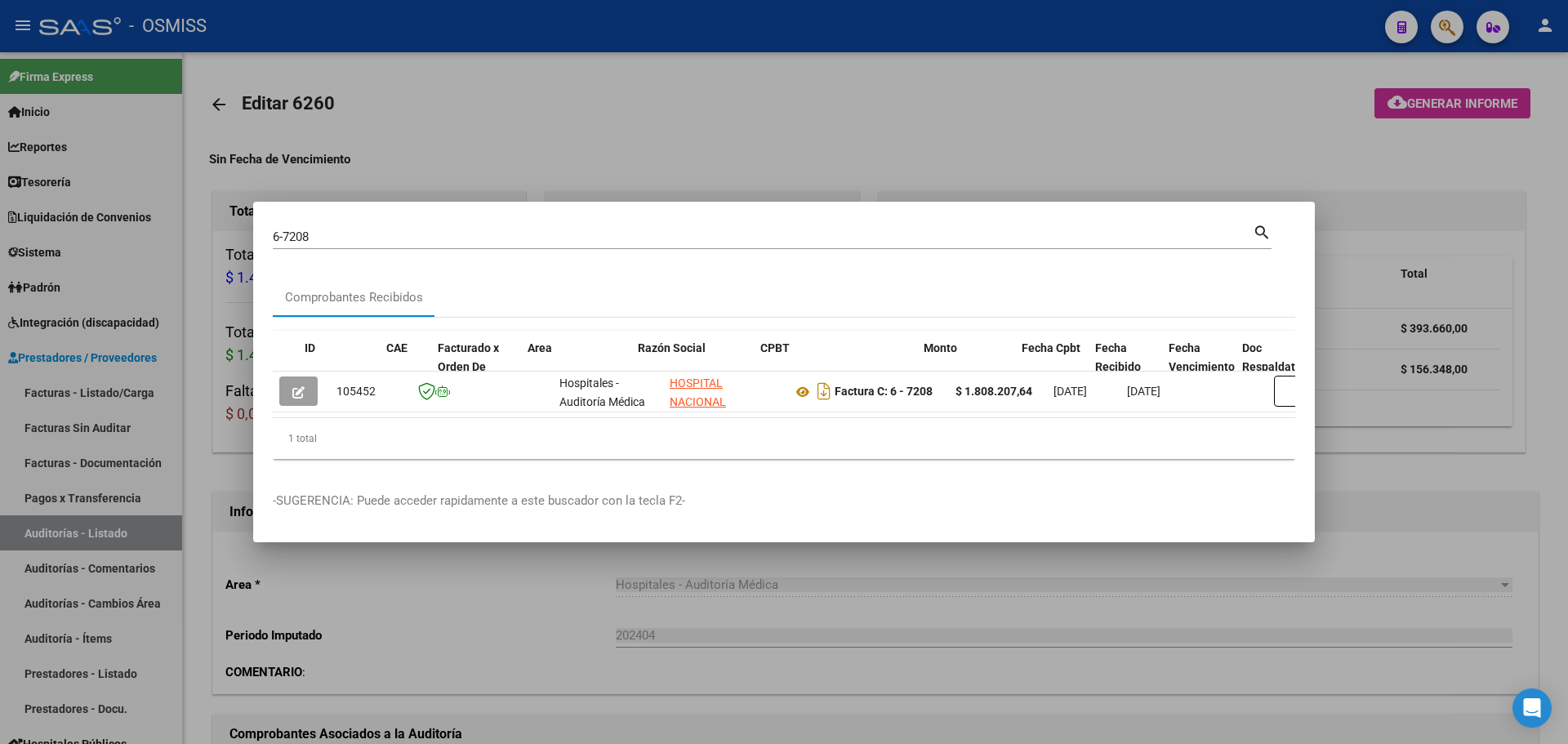
scroll to position [0, 849]
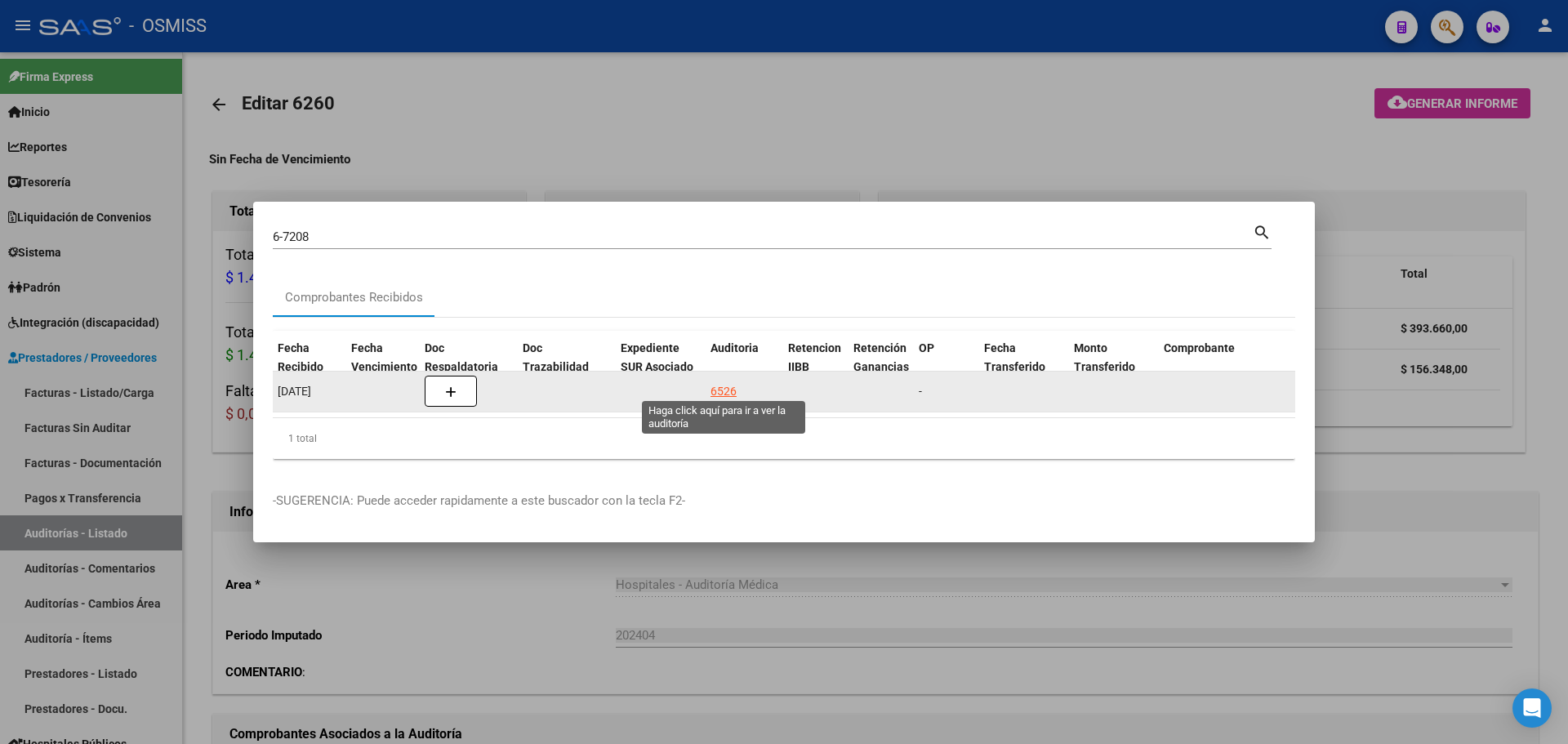
click at [728, 382] on div "6526" at bounding box center [723, 392] width 26 height 19
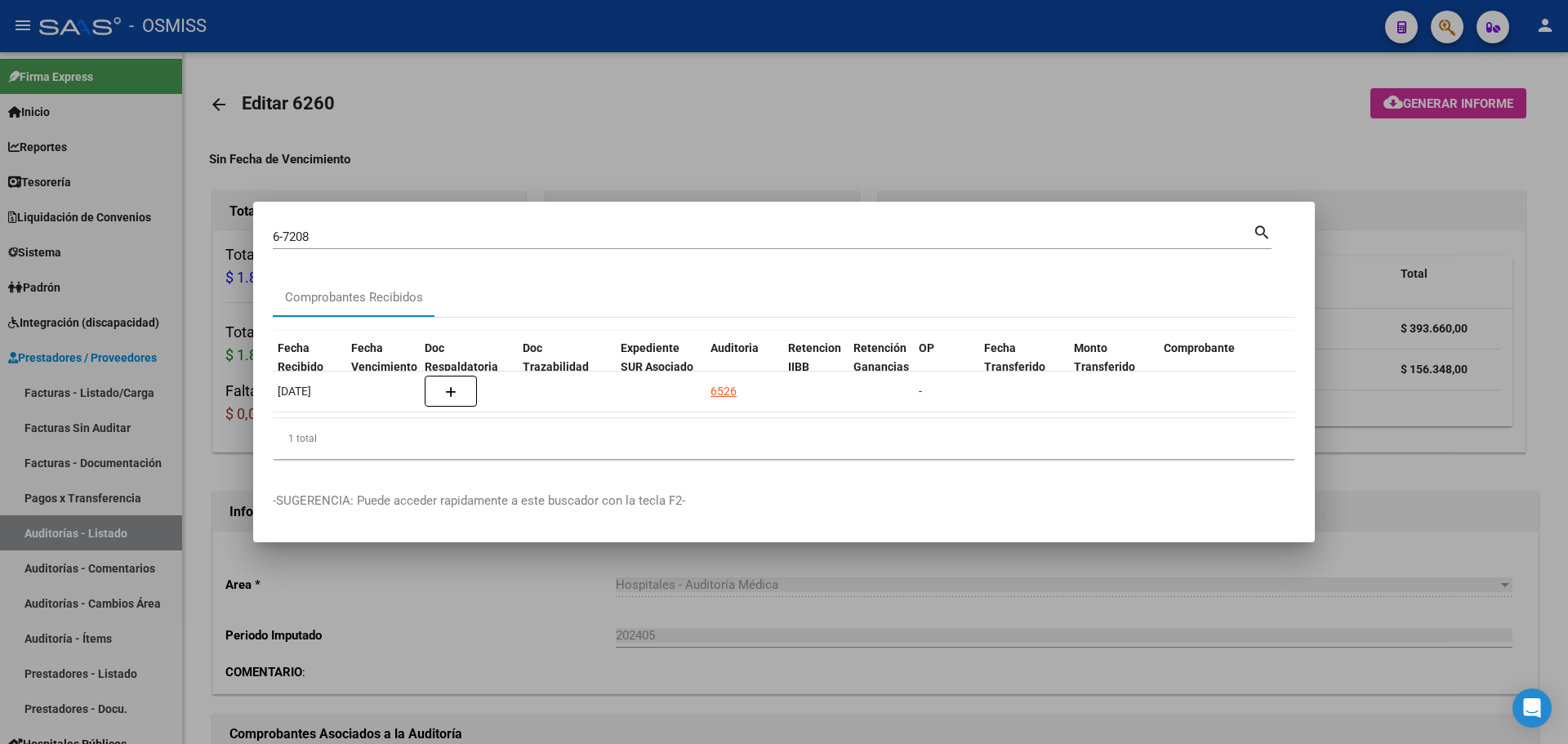
click at [710, 136] on div at bounding box center [784, 372] width 1568 height 744
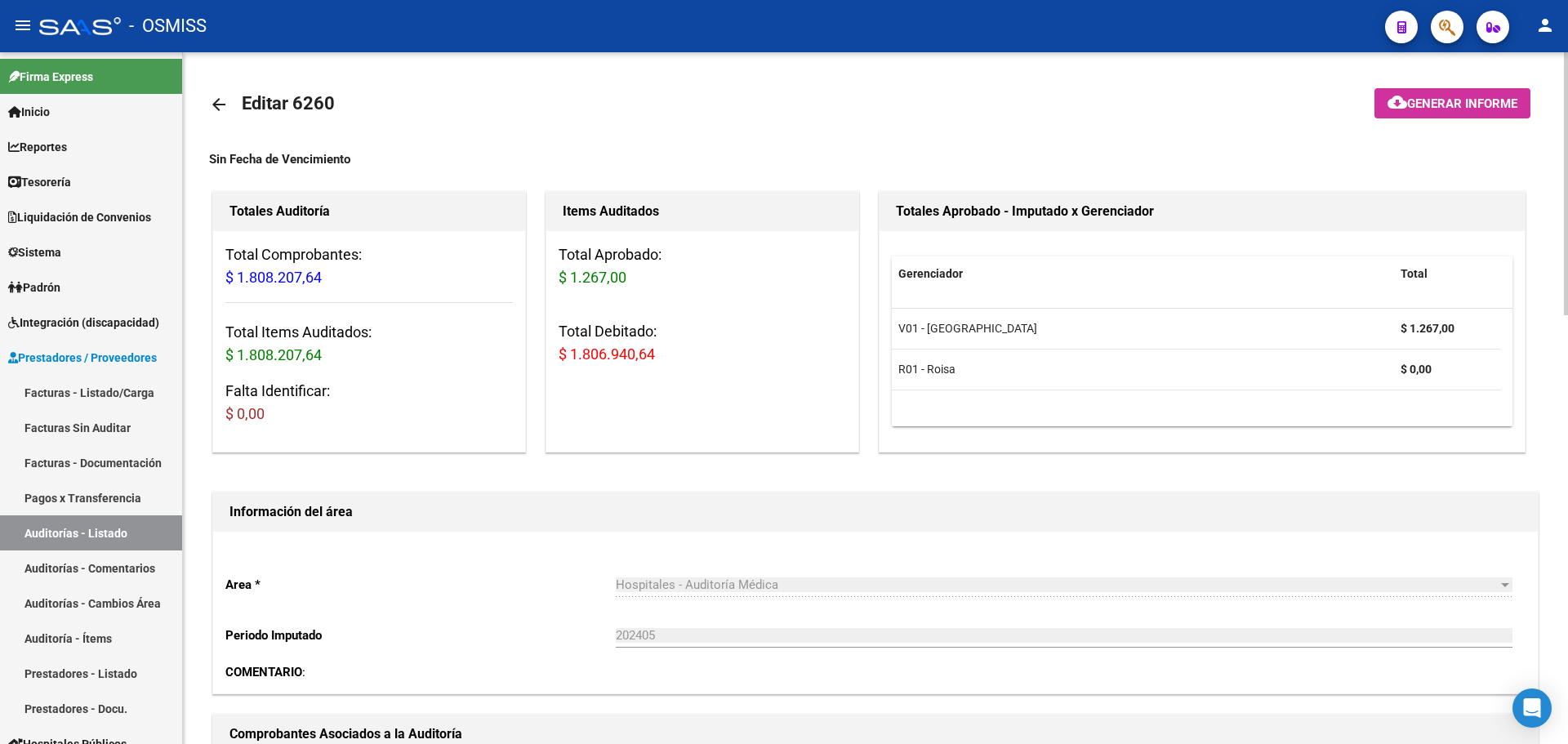
click at [1465, 108] on span "Generar informe" at bounding box center [1462, 103] width 110 height 14
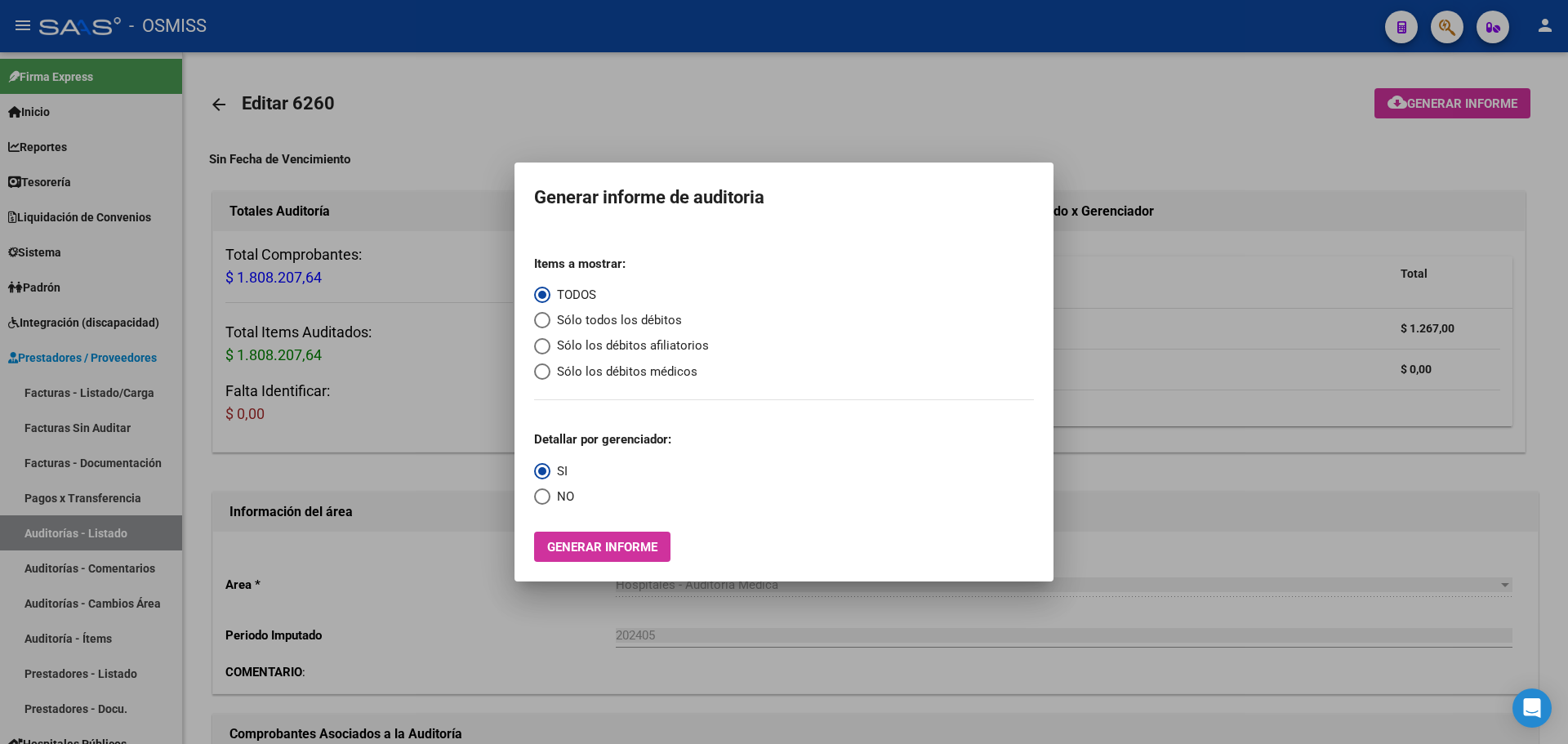
click at [685, 320] on mat-radio-group "Items a mostrar: TODOS Sólo todos los débitos Sólo los débitos afiliatorios Sól…" at bounding box center [622, 312] width 175 height 139
click at [668, 320] on span "Sólo todos los débitos" at bounding box center [616, 321] width 131 height 19
click at [551, 320] on input "Sólo todos los débitos" at bounding box center [542, 320] width 16 height 16
radio input "true"
click at [600, 552] on span "Generar informe" at bounding box center [602, 547] width 110 height 14
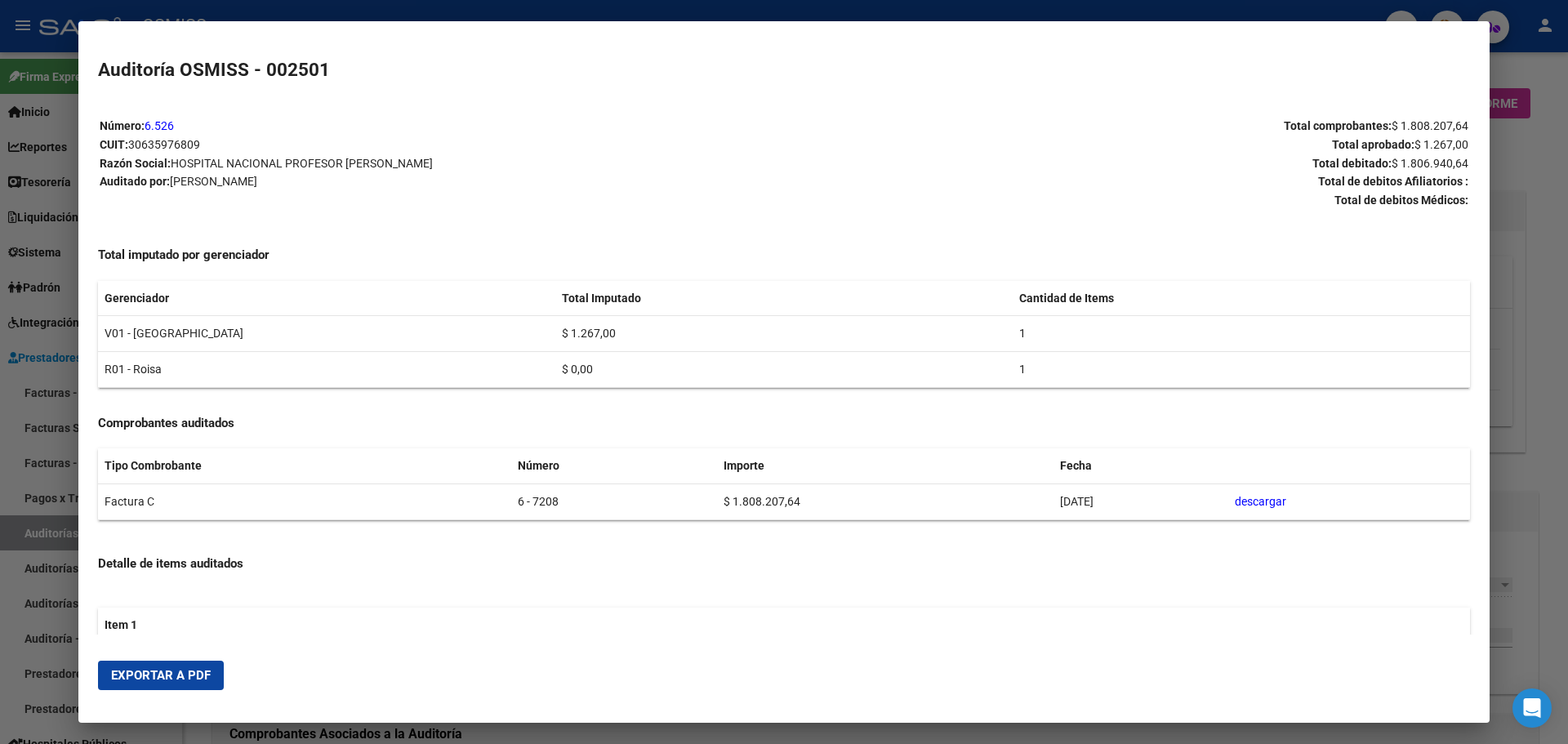
scroll to position [318, 0]
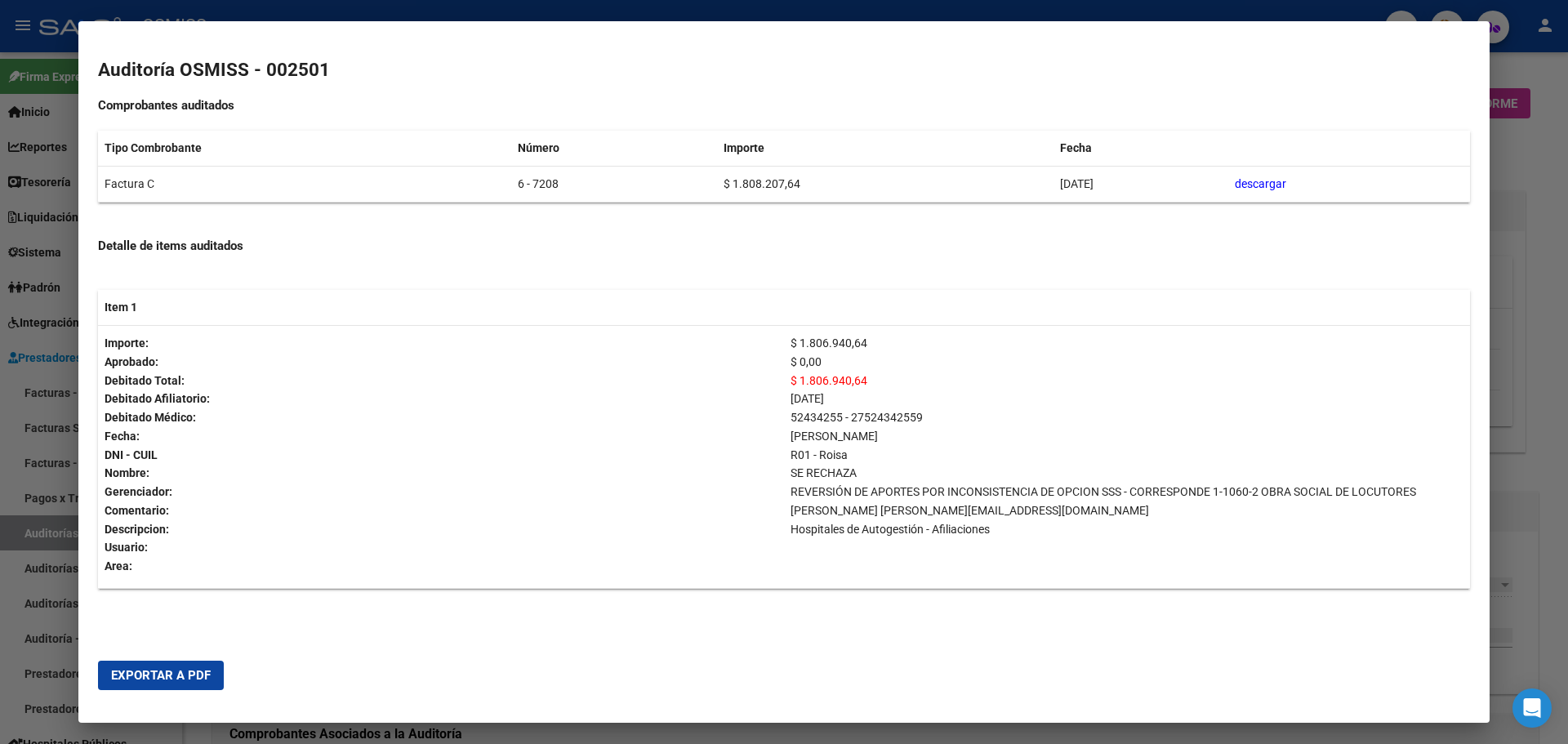
click at [178, 675] on span "Exportar a PDF" at bounding box center [161, 675] width 100 height 14
click at [1547, 407] on div at bounding box center [784, 372] width 1568 height 744
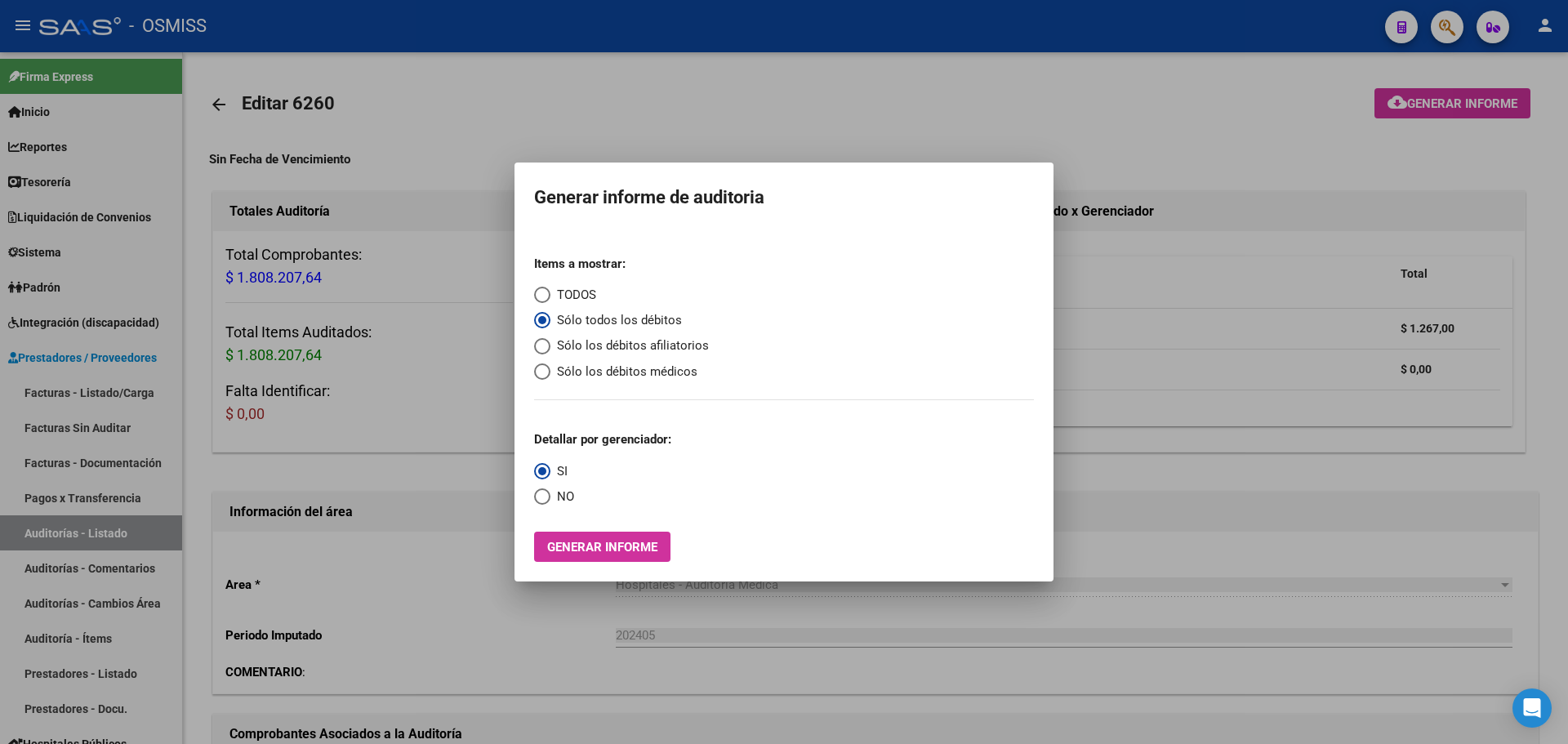
click at [1162, 436] on div at bounding box center [784, 372] width 1568 height 744
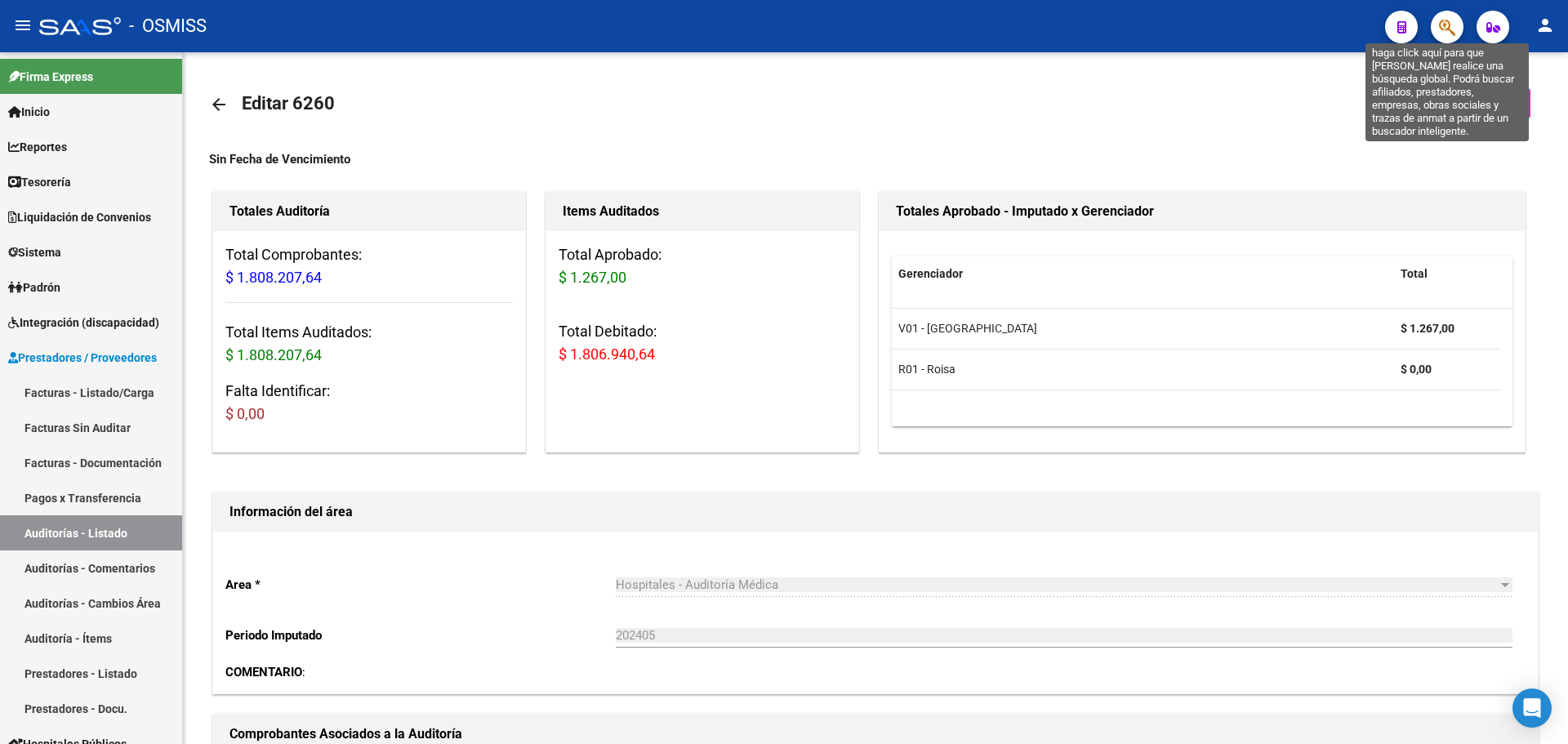
click at [1445, 37] on icon "button" at bounding box center [1446, 28] width 16 height 19
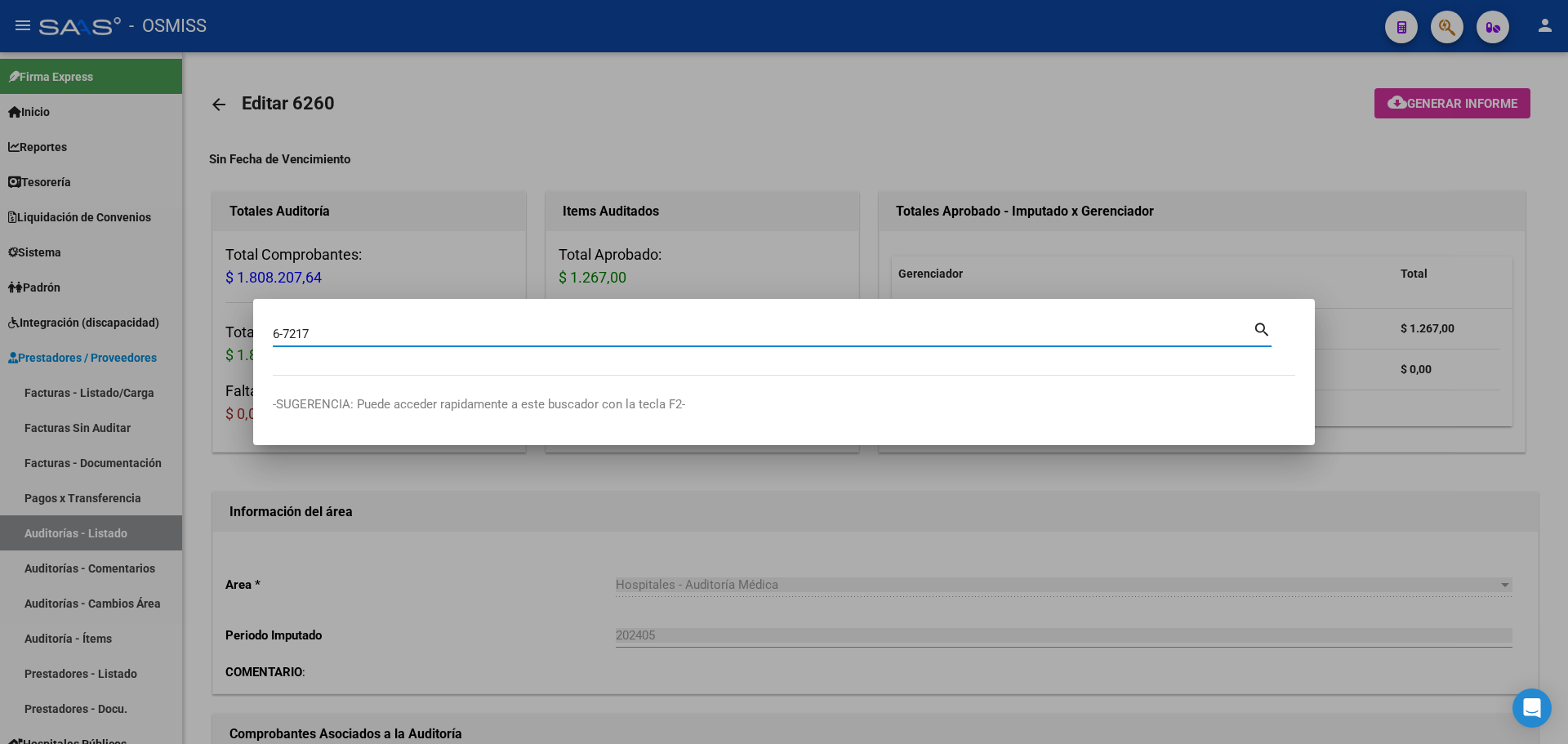
type input "6-7217"
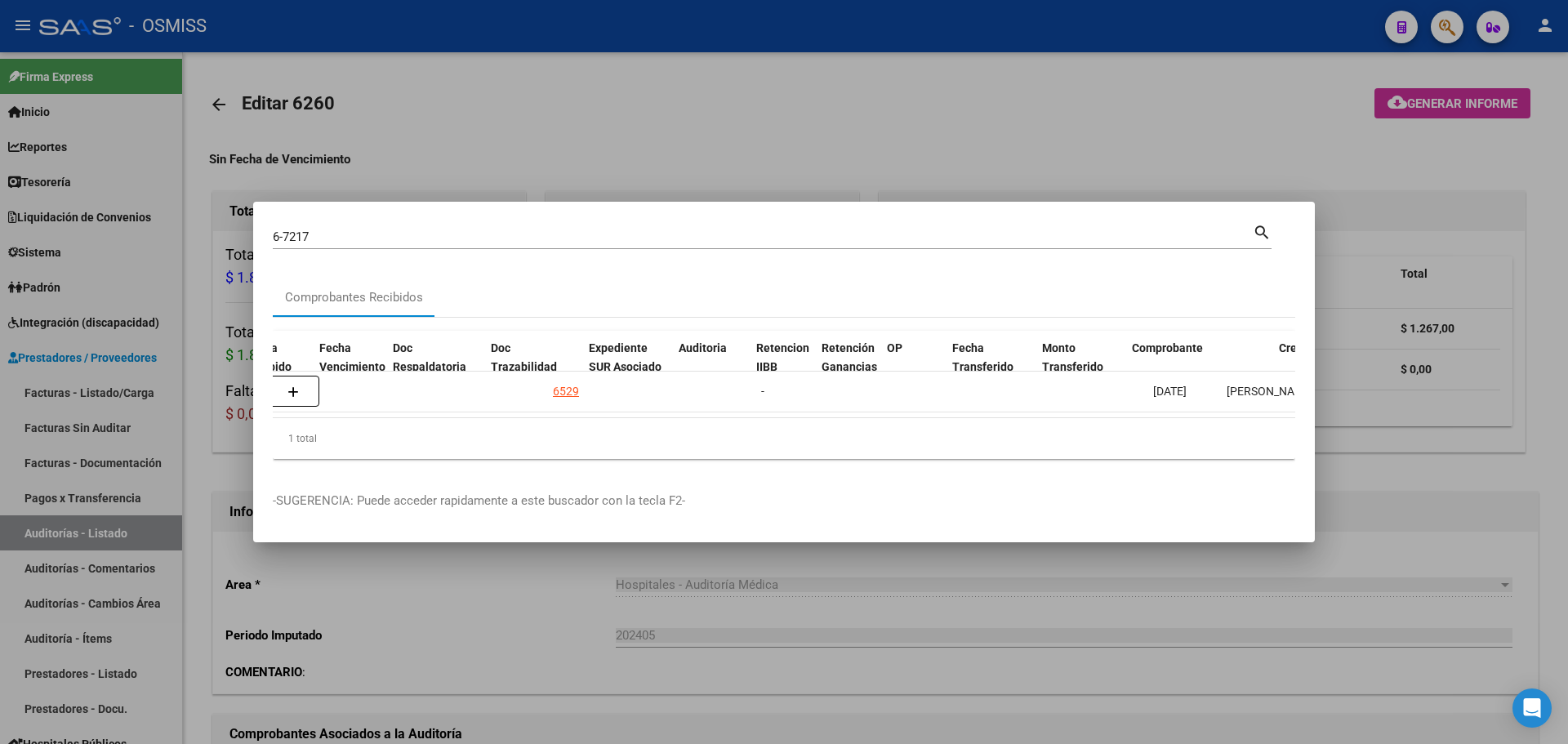
scroll to position [0, 846]
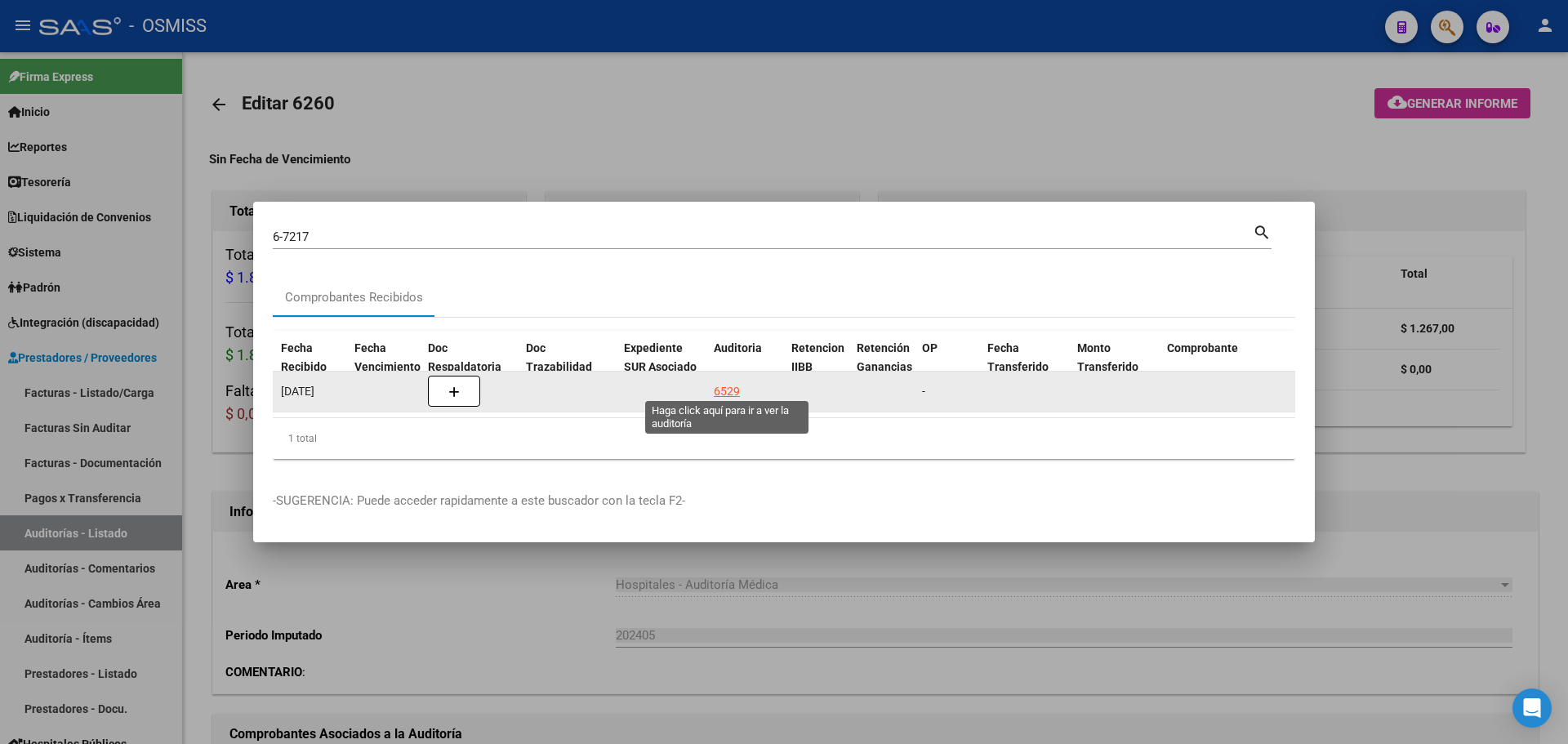
click at [714, 391] on div "6529" at bounding box center [726, 392] width 26 height 19
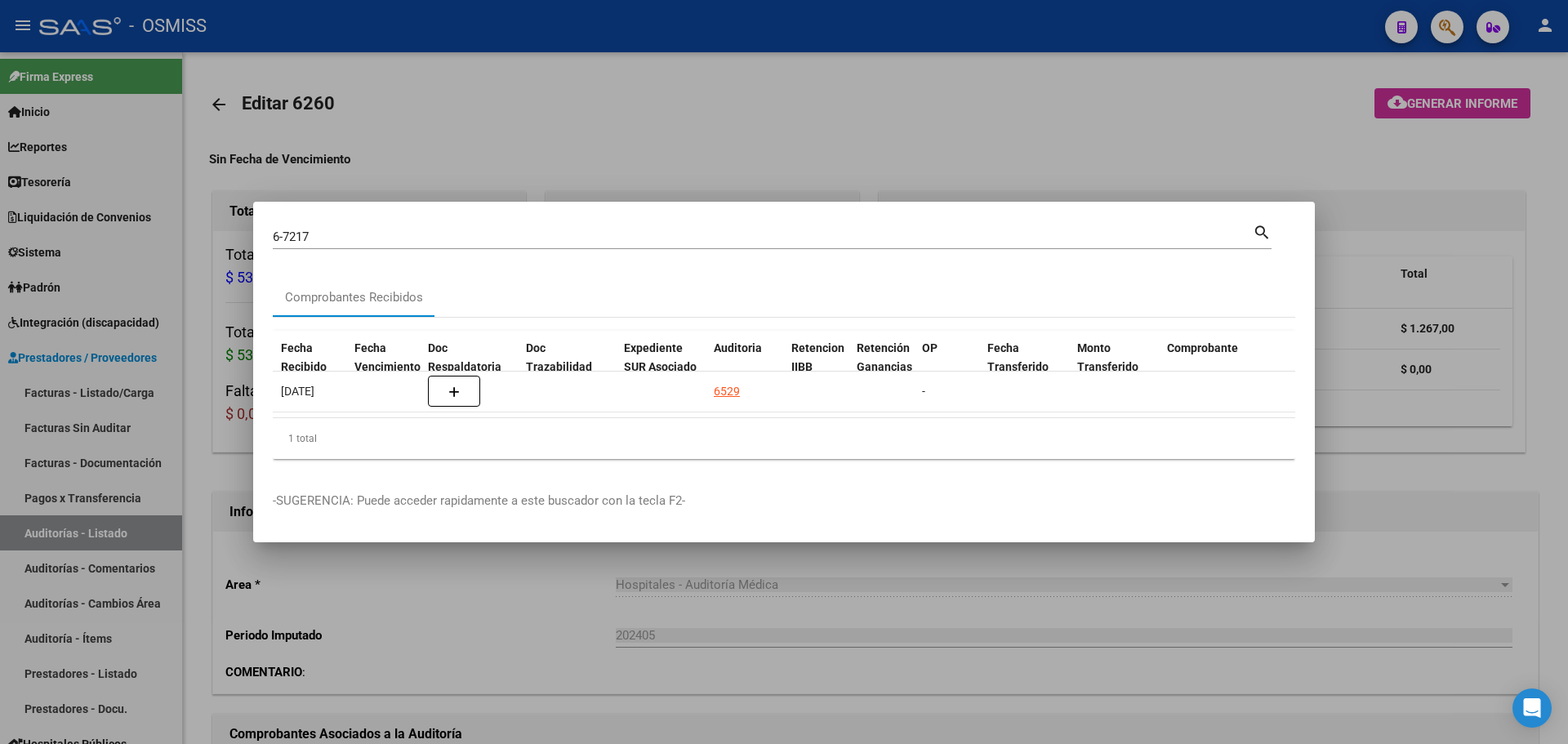
click at [622, 103] on div at bounding box center [784, 372] width 1568 height 744
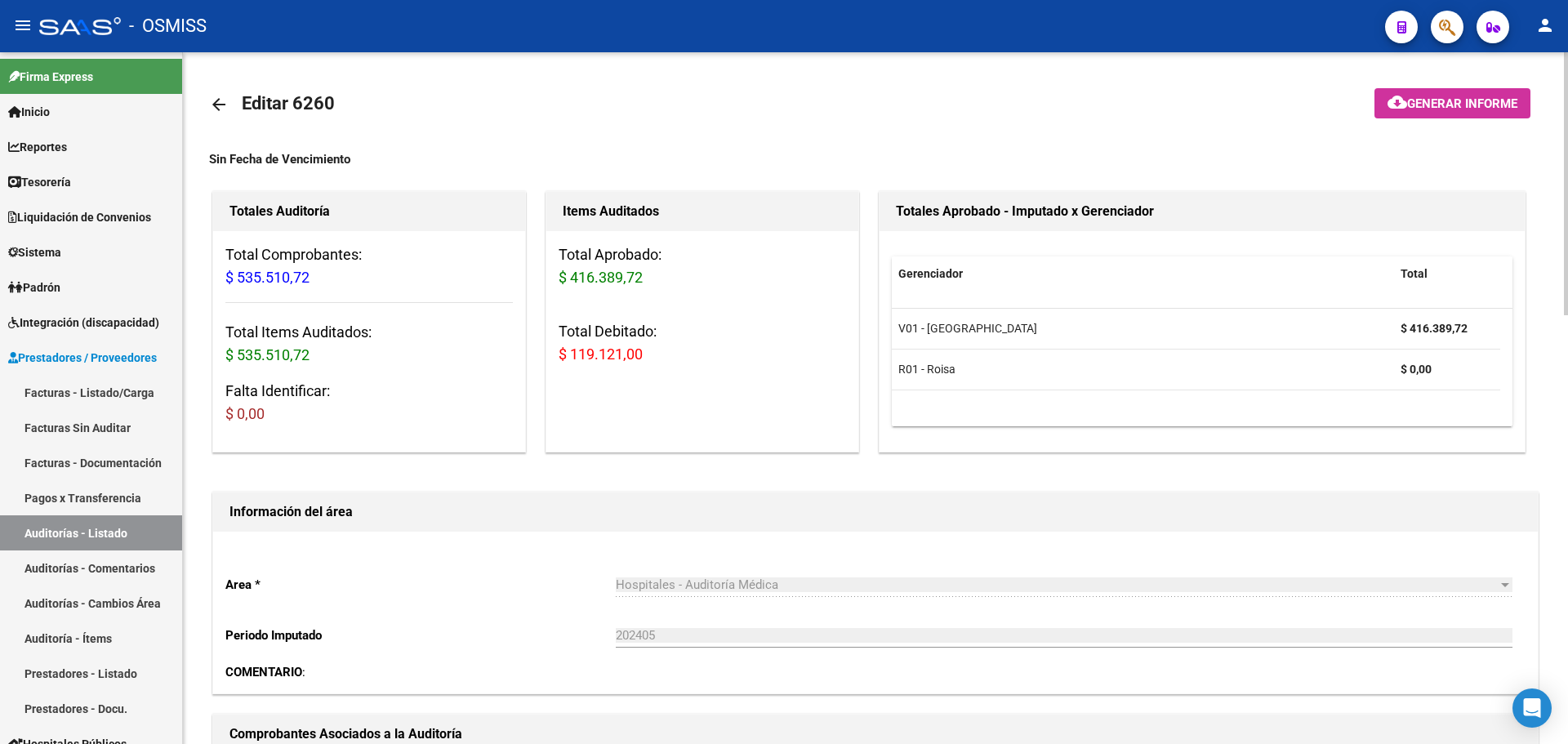
click at [1460, 95] on span "cloud_download Generar informe" at bounding box center [1452, 102] width 130 height 14
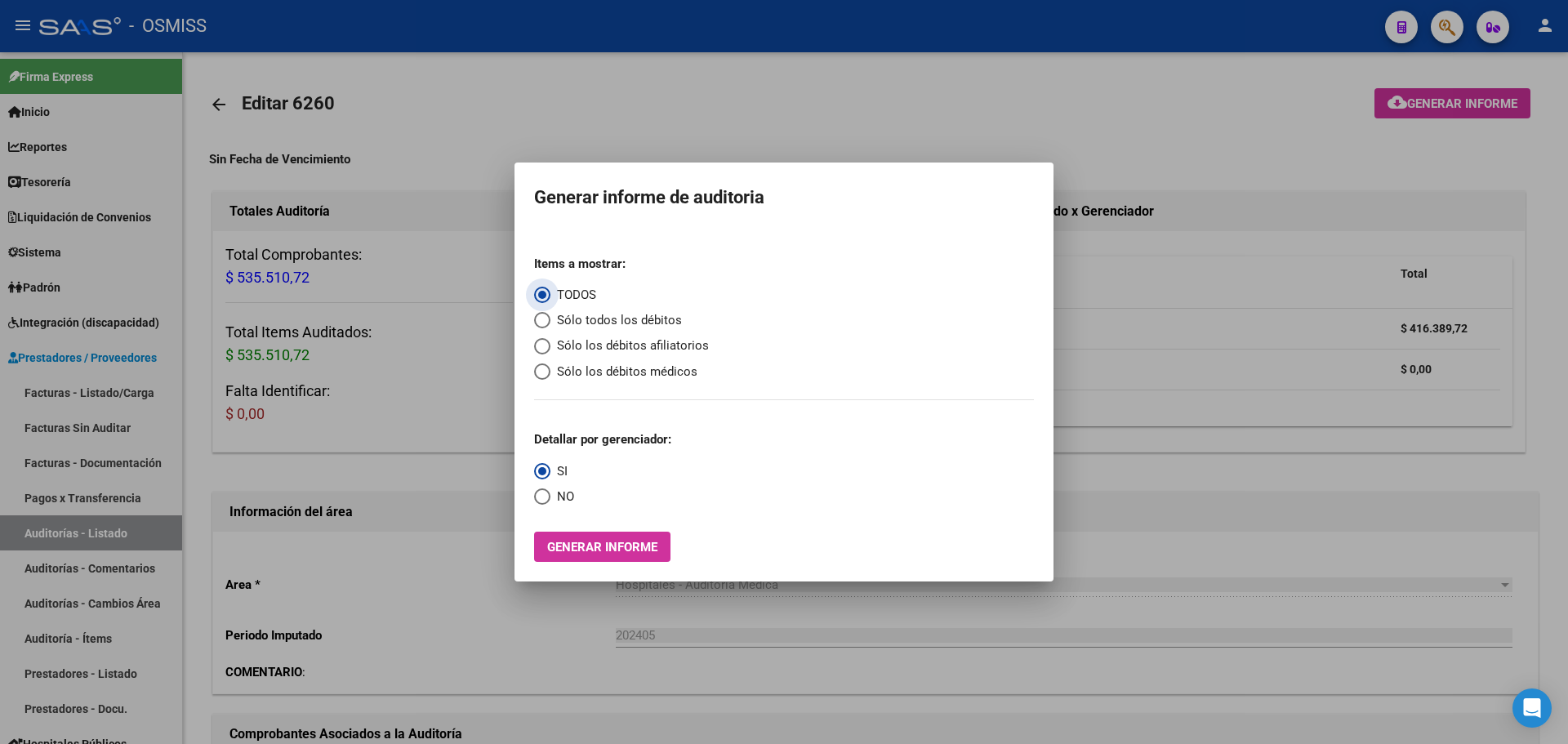
click at [623, 316] on span "Sólo todos los débitos" at bounding box center [616, 321] width 131 height 19
click at [551, 316] on input "Sólo todos los débitos" at bounding box center [542, 320] width 16 height 16
radio input "true"
click at [577, 538] on button "Generar informe" at bounding box center [602, 547] width 136 height 30
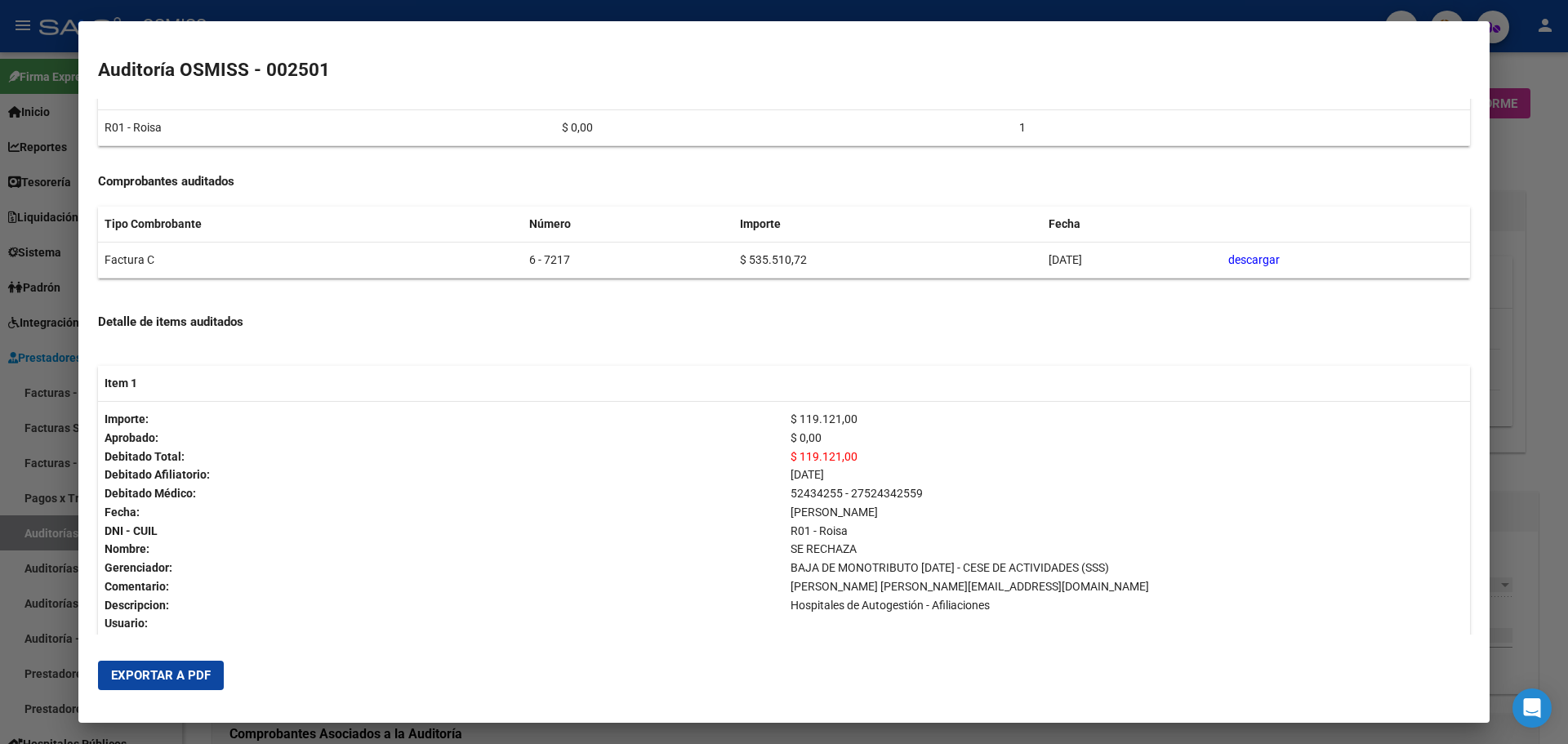
scroll to position [318, 0]
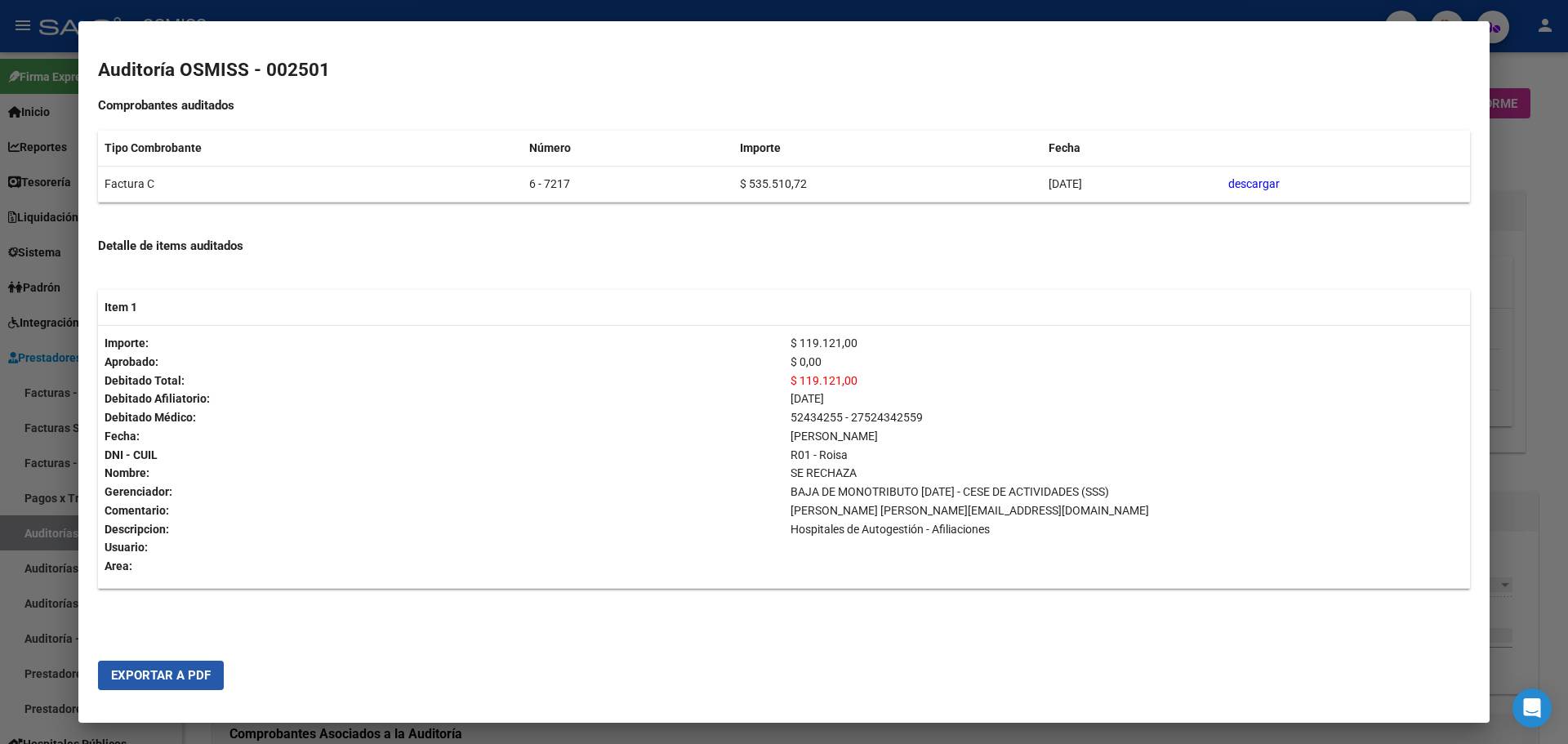
click at [189, 675] on span "Exportar a PDF" at bounding box center [161, 675] width 100 height 14
click at [1559, 435] on div at bounding box center [784, 372] width 1568 height 744
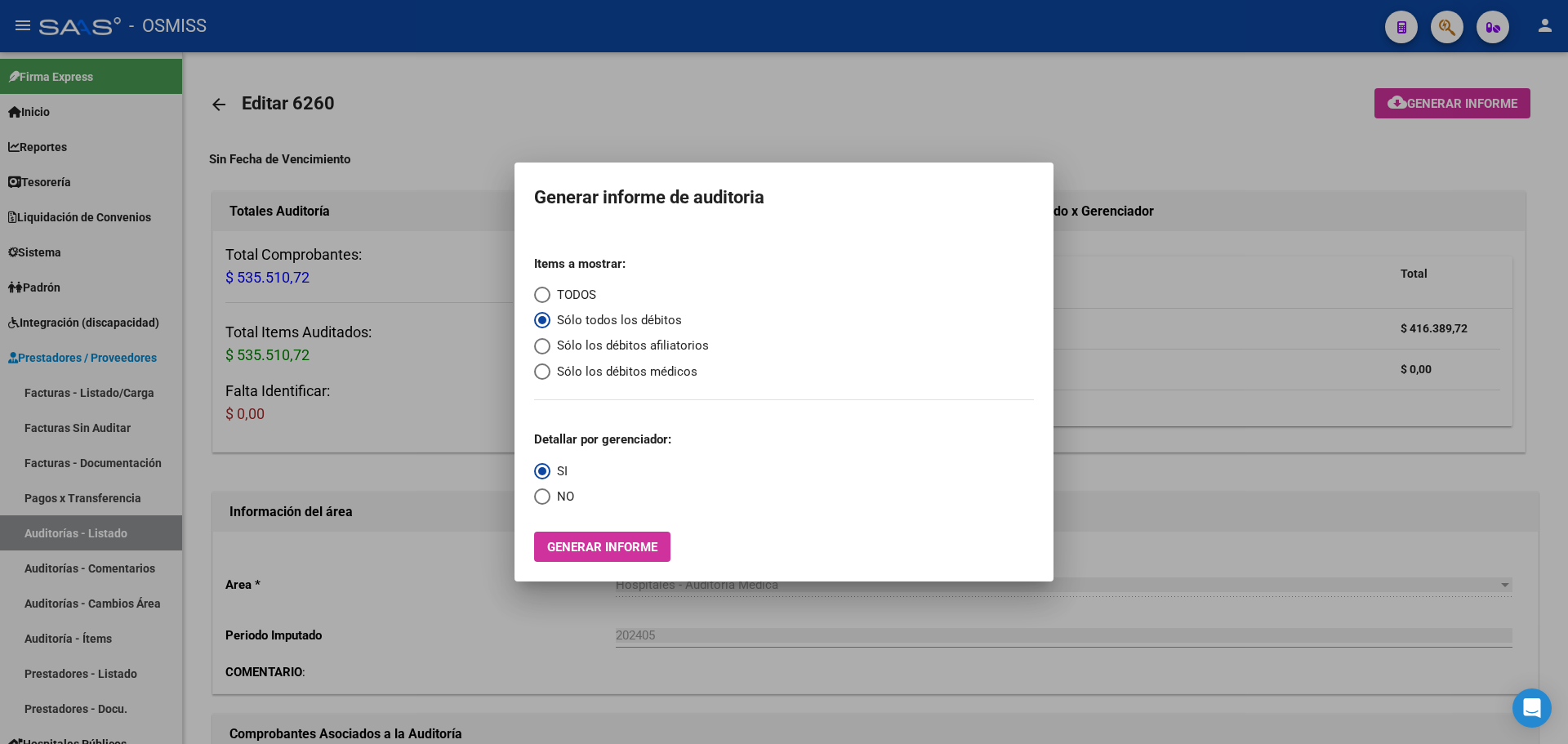
click at [1137, 472] on div at bounding box center [784, 372] width 1568 height 744
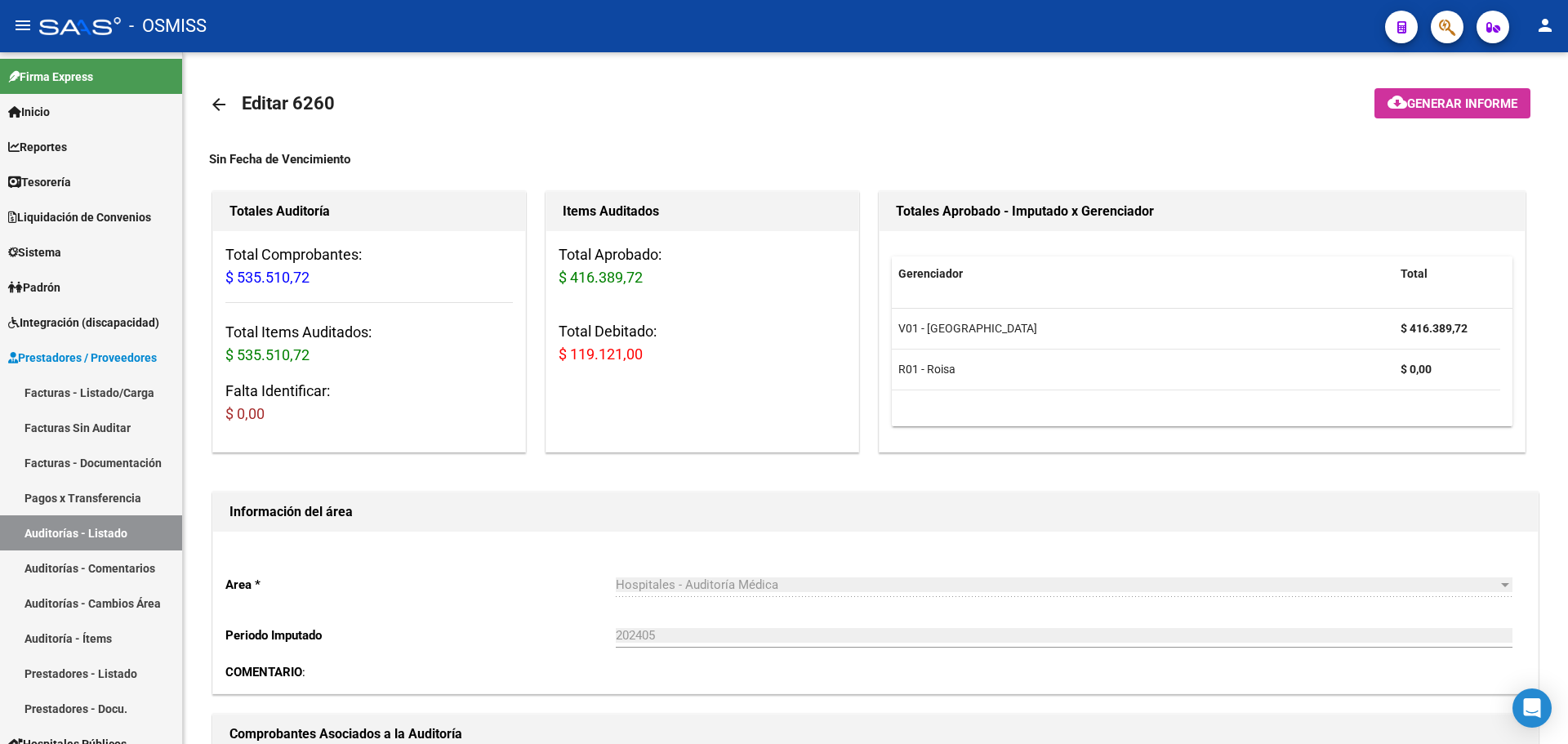
click at [1438, 26] on button "button" at bounding box center [1447, 27] width 32 height 32
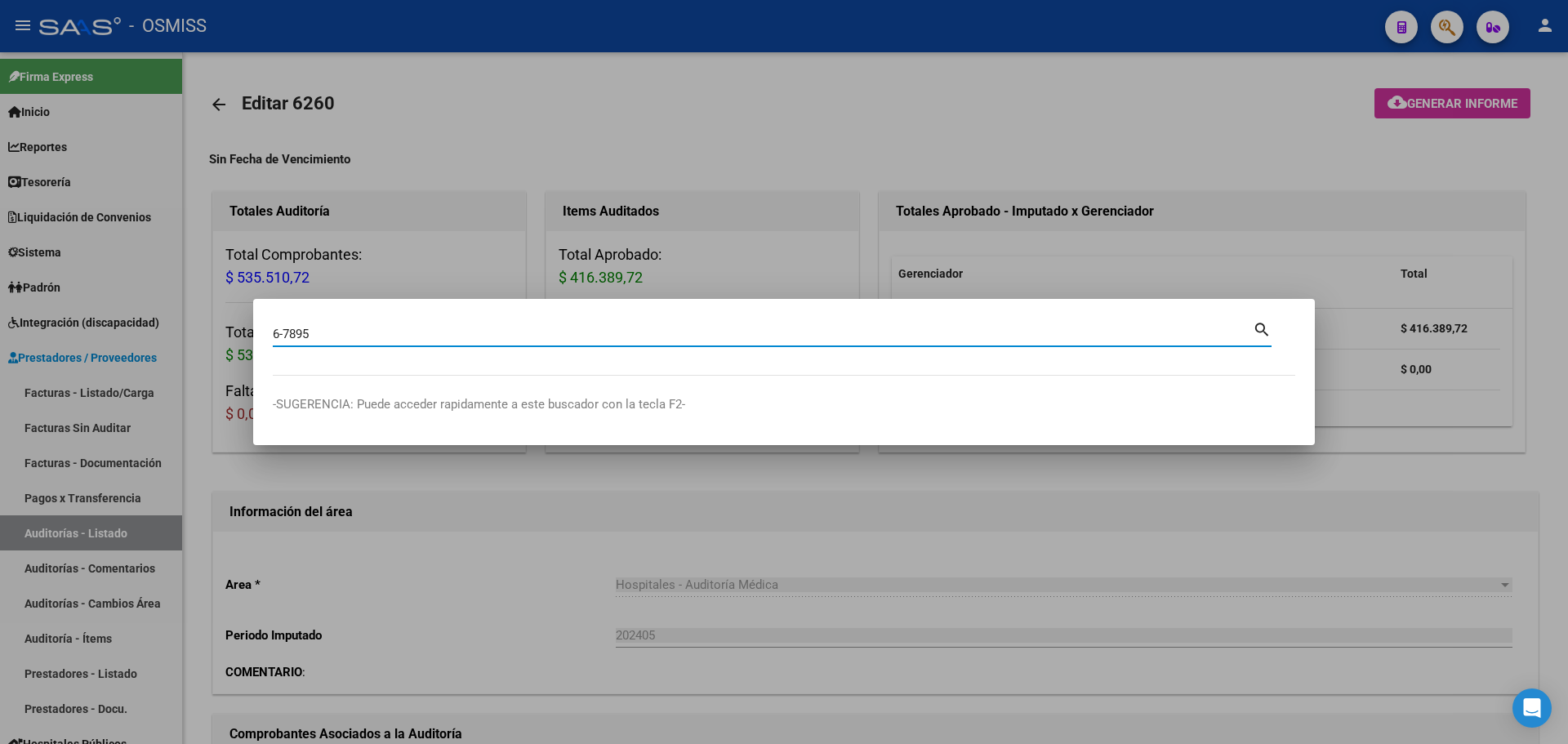
type input "6-7895"
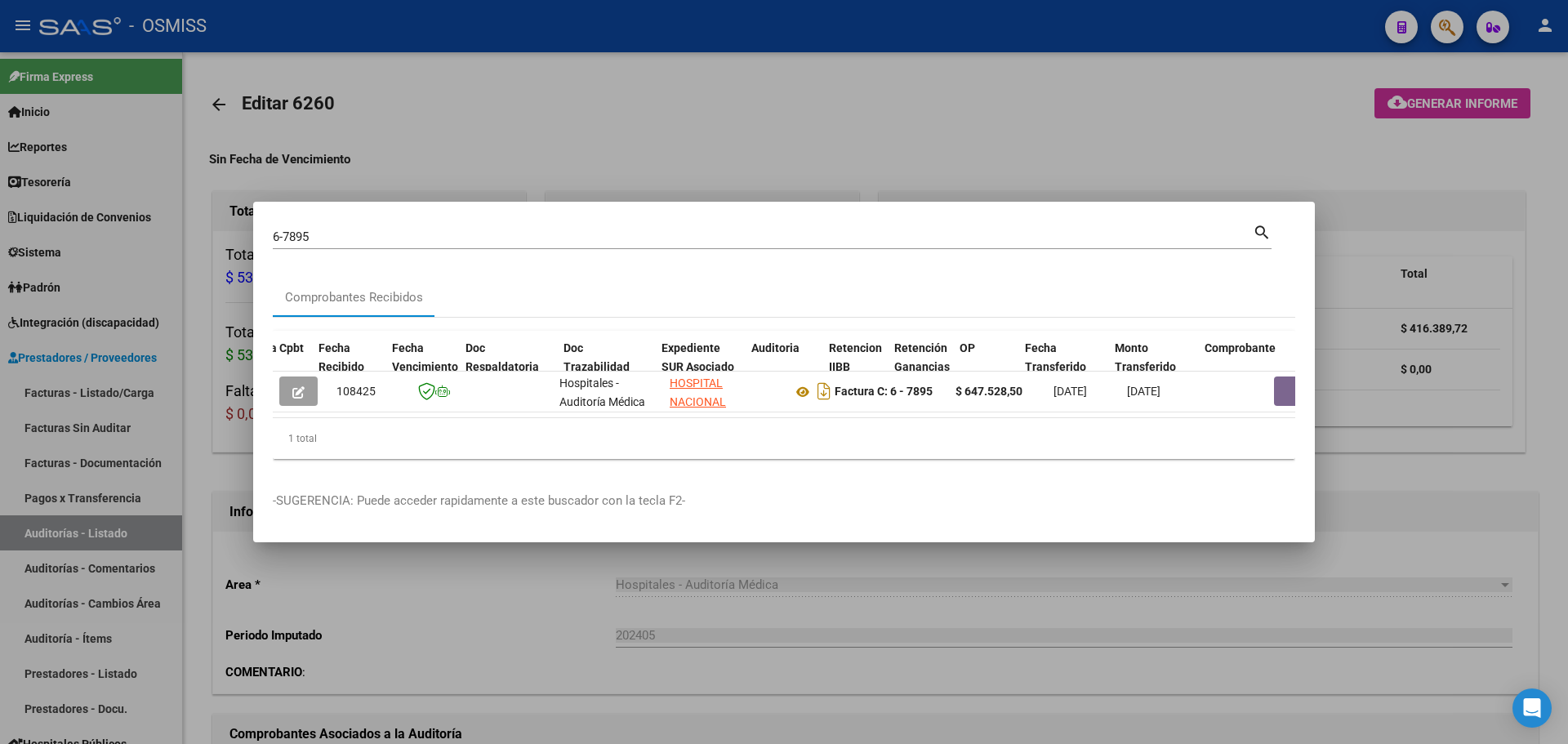
scroll to position [0, 808]
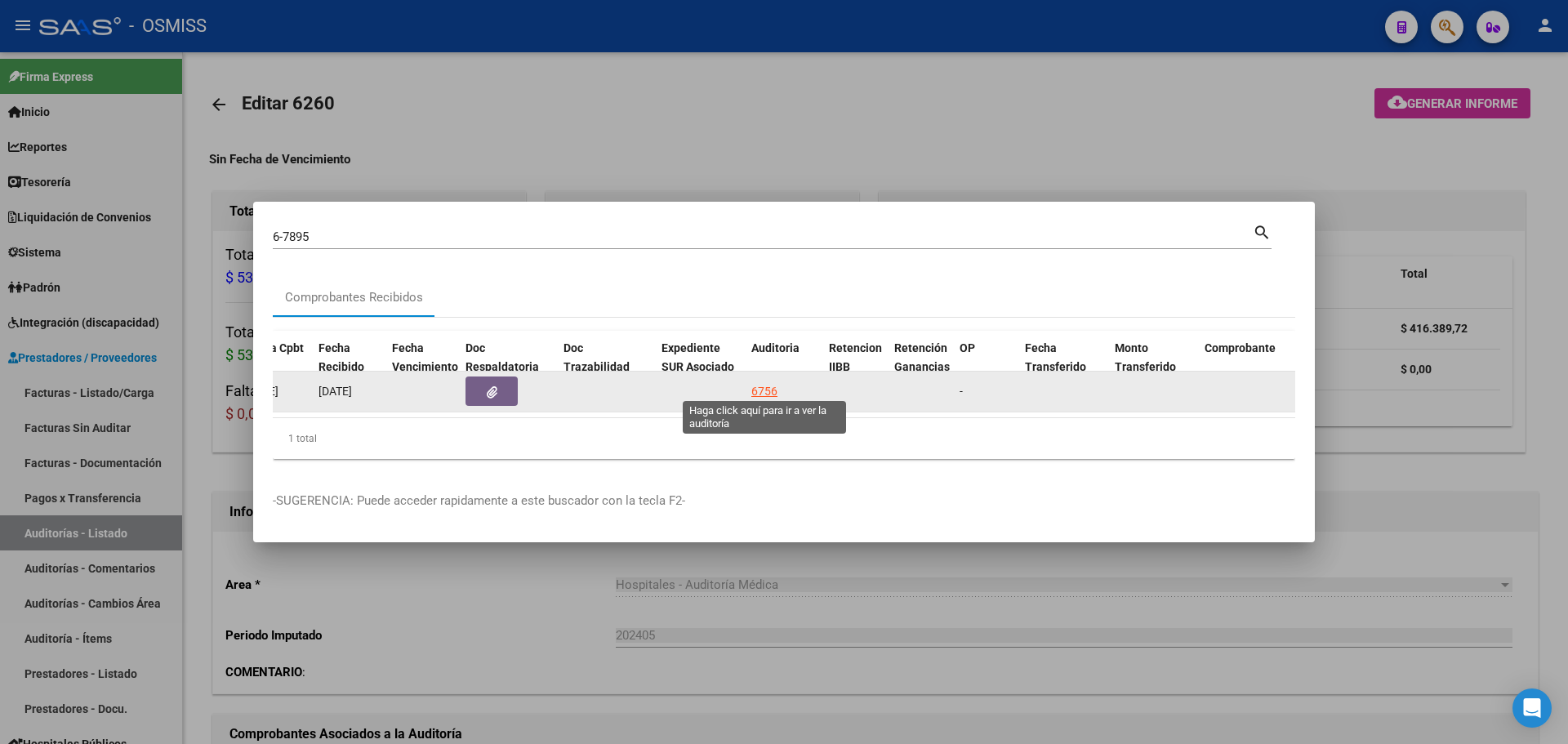
click at [770, 385] on div "6756" at bounding box center [764, 392] width 26 height 19
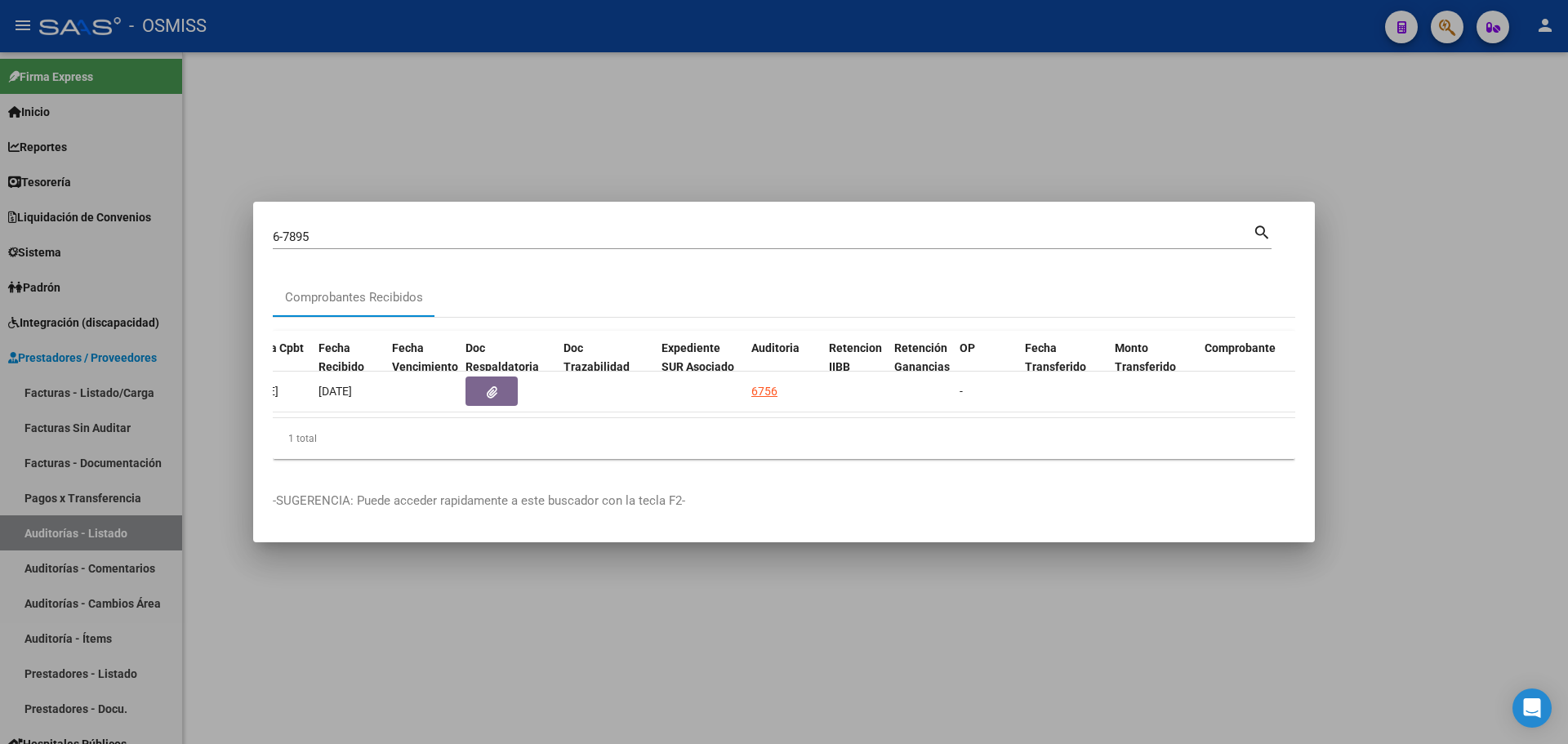
click at [649, 110] on div at bounding box center [784, 372] width 1568 height 744
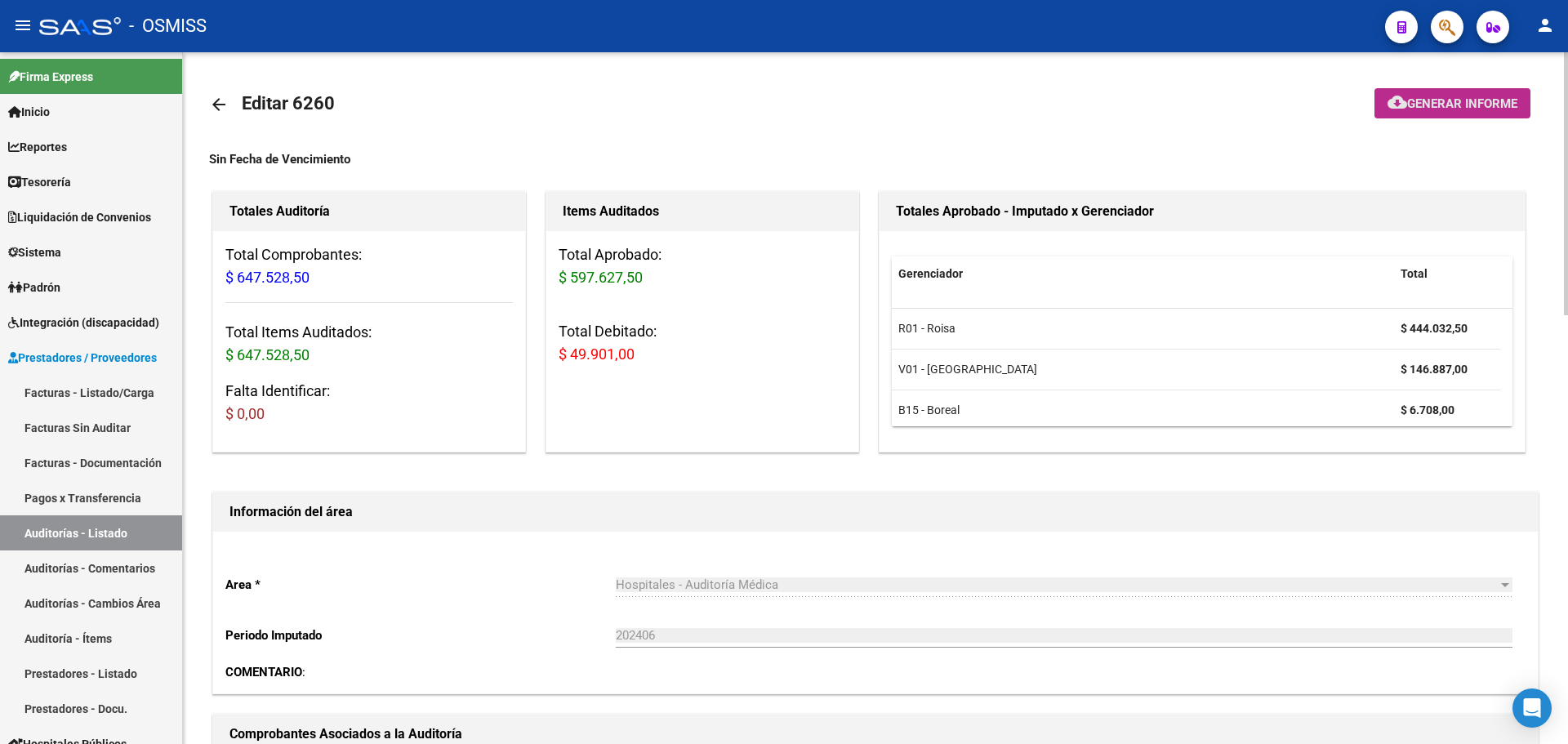
click at [1417, 109] on span "Generar informe" at bounding box center [1462, 103] width 110 height 14
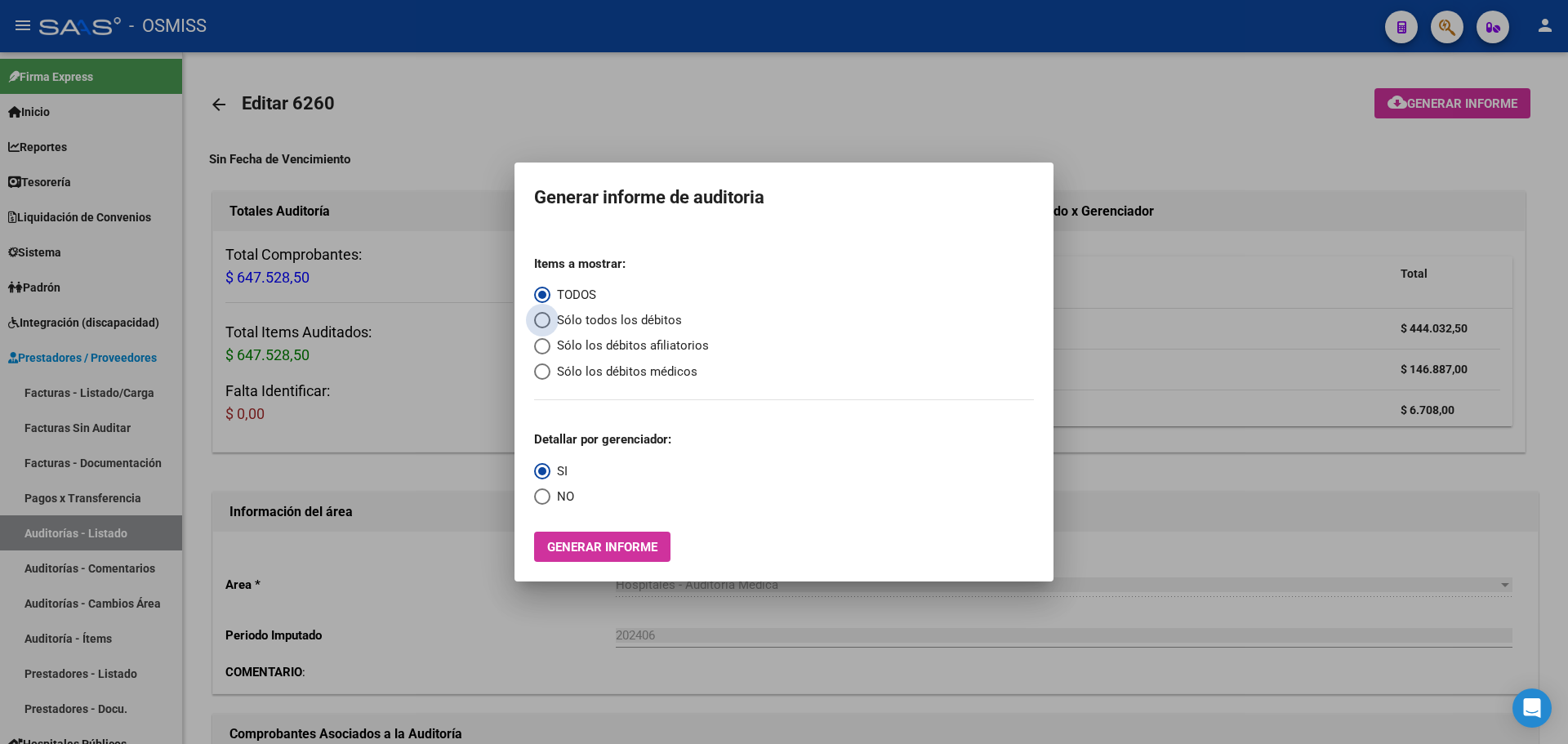
click at [588, 316] on span "Sólo todos los débitos" at bounding box center [616, 321] width 131 height 19
click at [551, 316] on input "Sólo todos los débitos" at bounding box center [542, 320] width 16 height 16
radio input "true"
click at [582, 541] on span "Generar informe" at bounding box center [602, 547] width 110 height 14
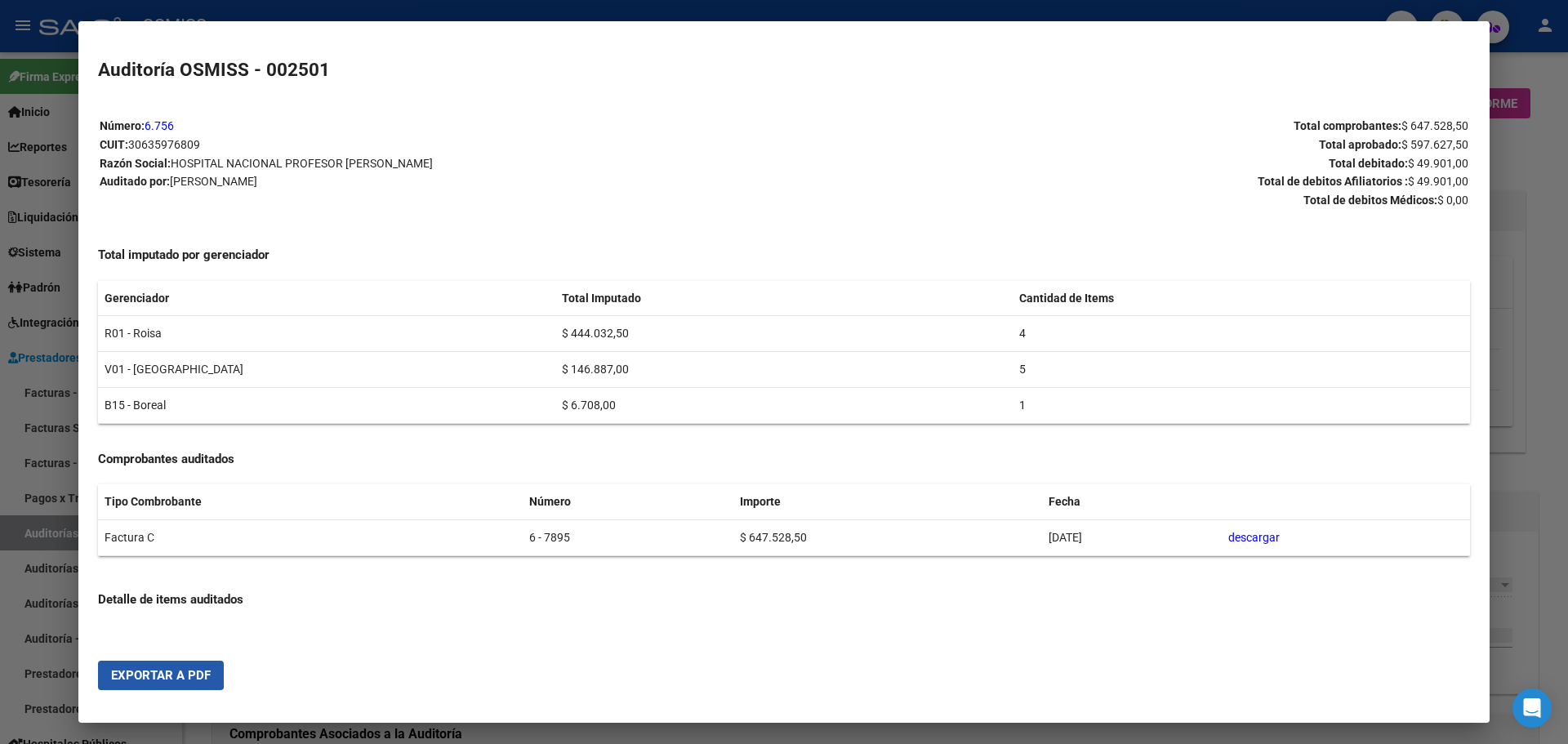
click at [153, 662] on button "Exportar a PDF" at bounding box center [161, 675] width 126 height 29
click at [1515, 342] on div at bounding box center [784, 372] width 1568 height 744
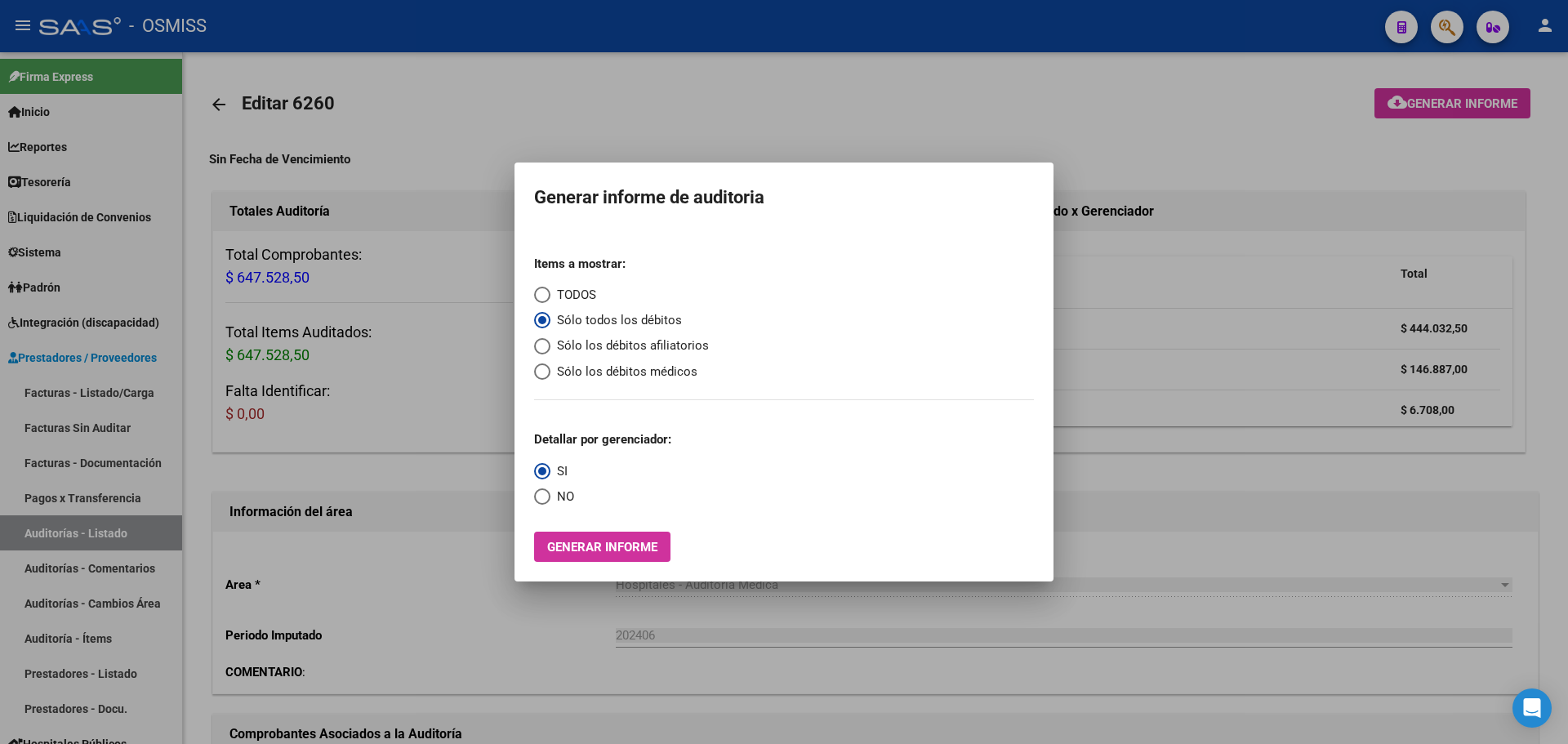
click at [1132, 152] on div at bounding box center [784, 372] width 1568 height 744
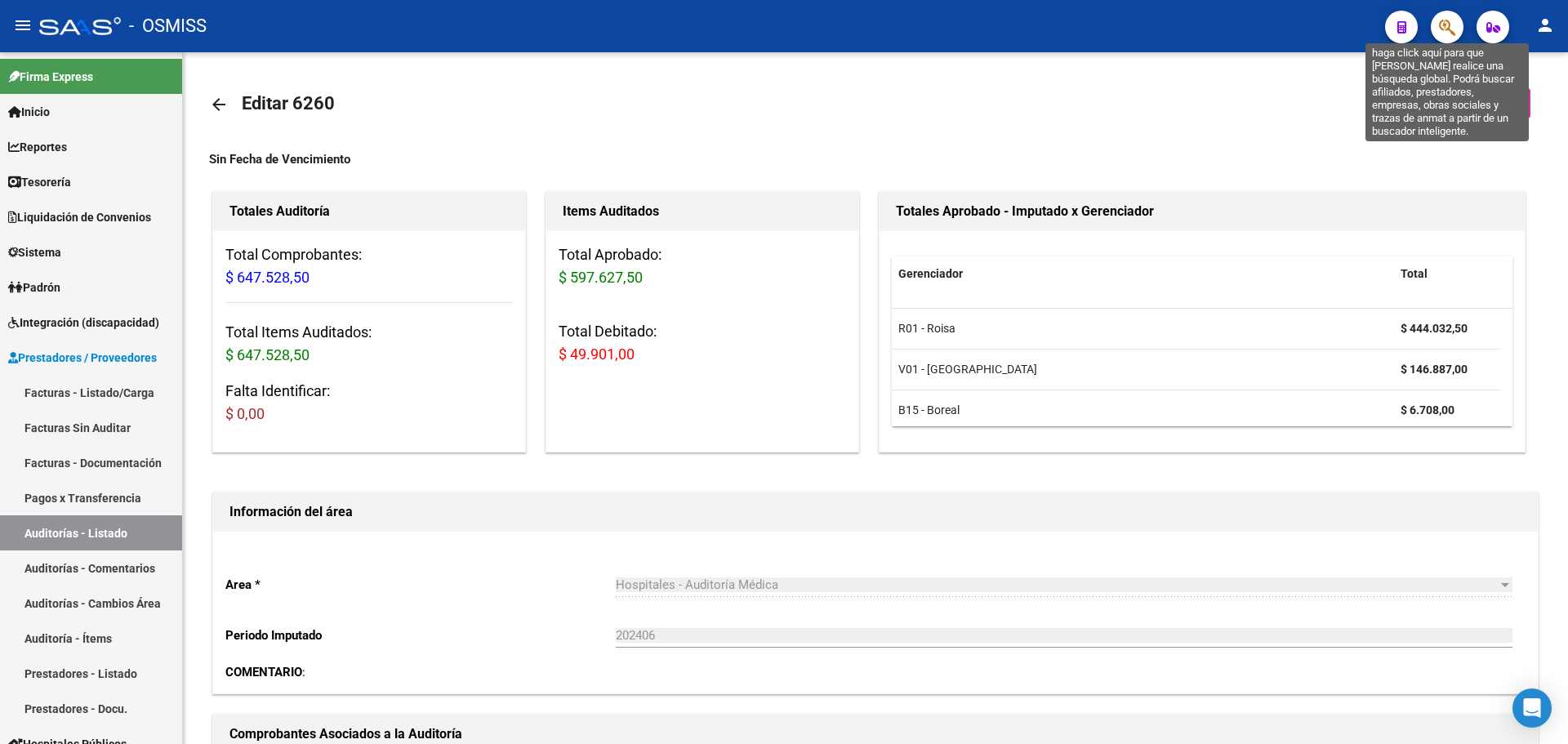
click at [1445, 20] on icon "button" at bounding box center [1446, 28] width 16 height 19
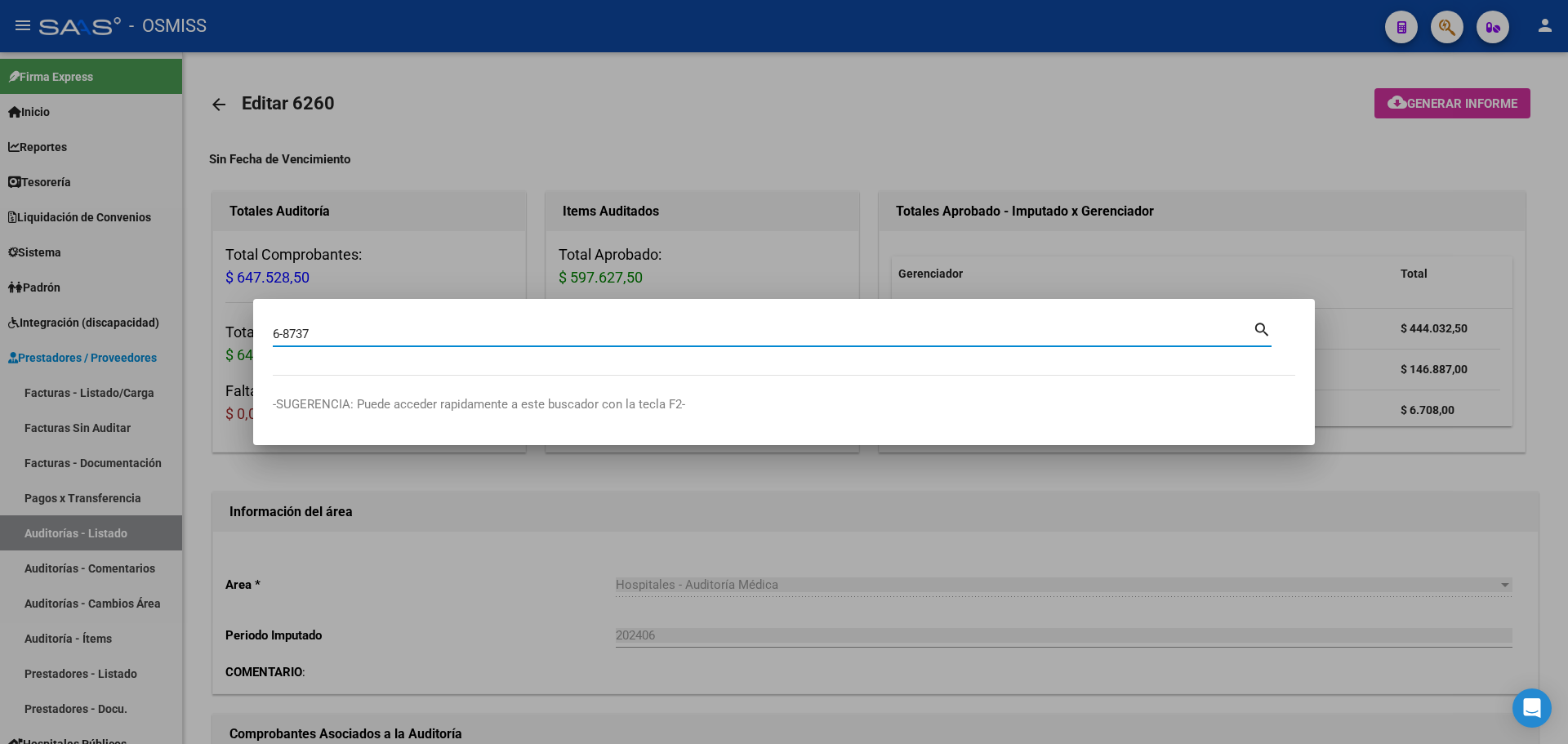
type input "6-8737"
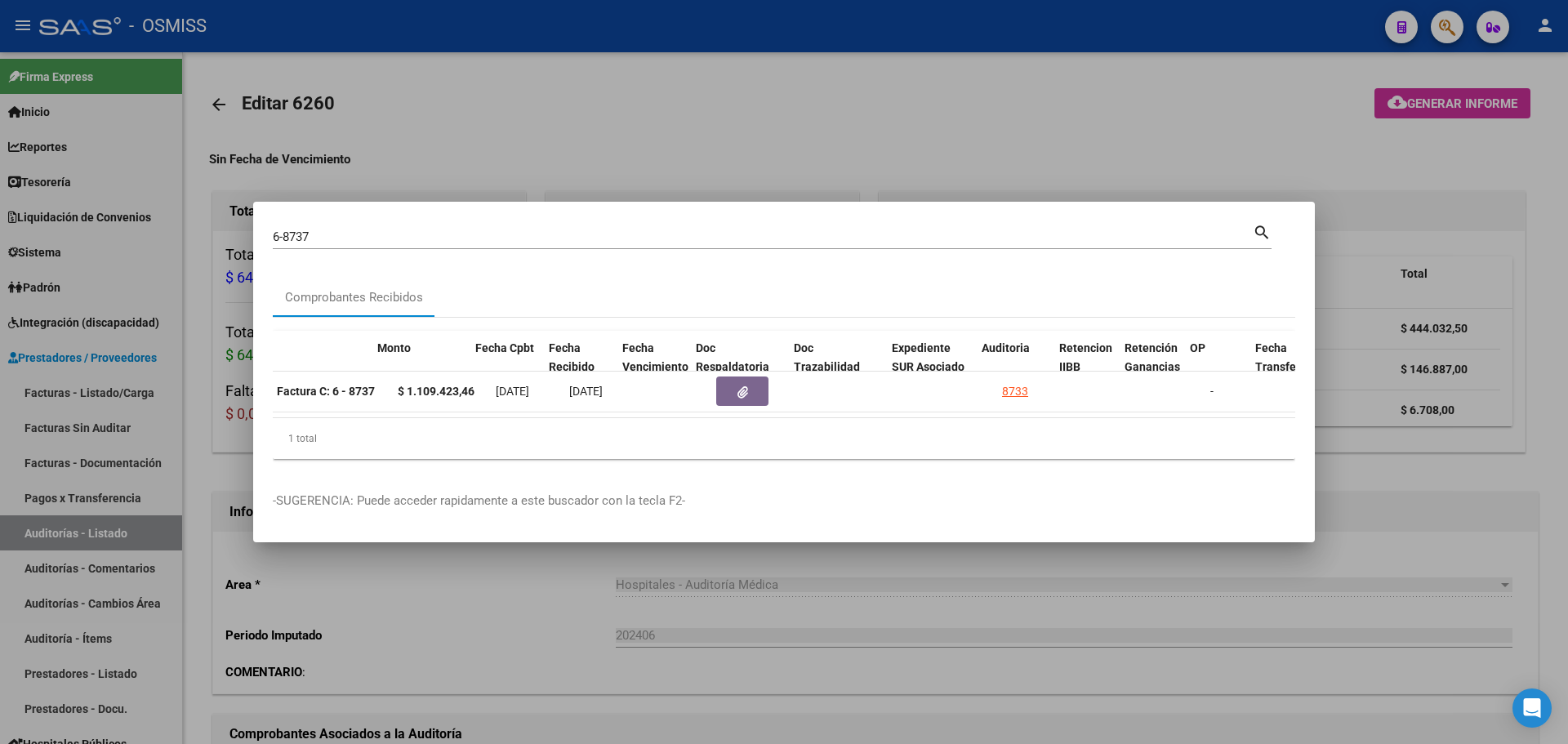
scroll to position [0, 578]
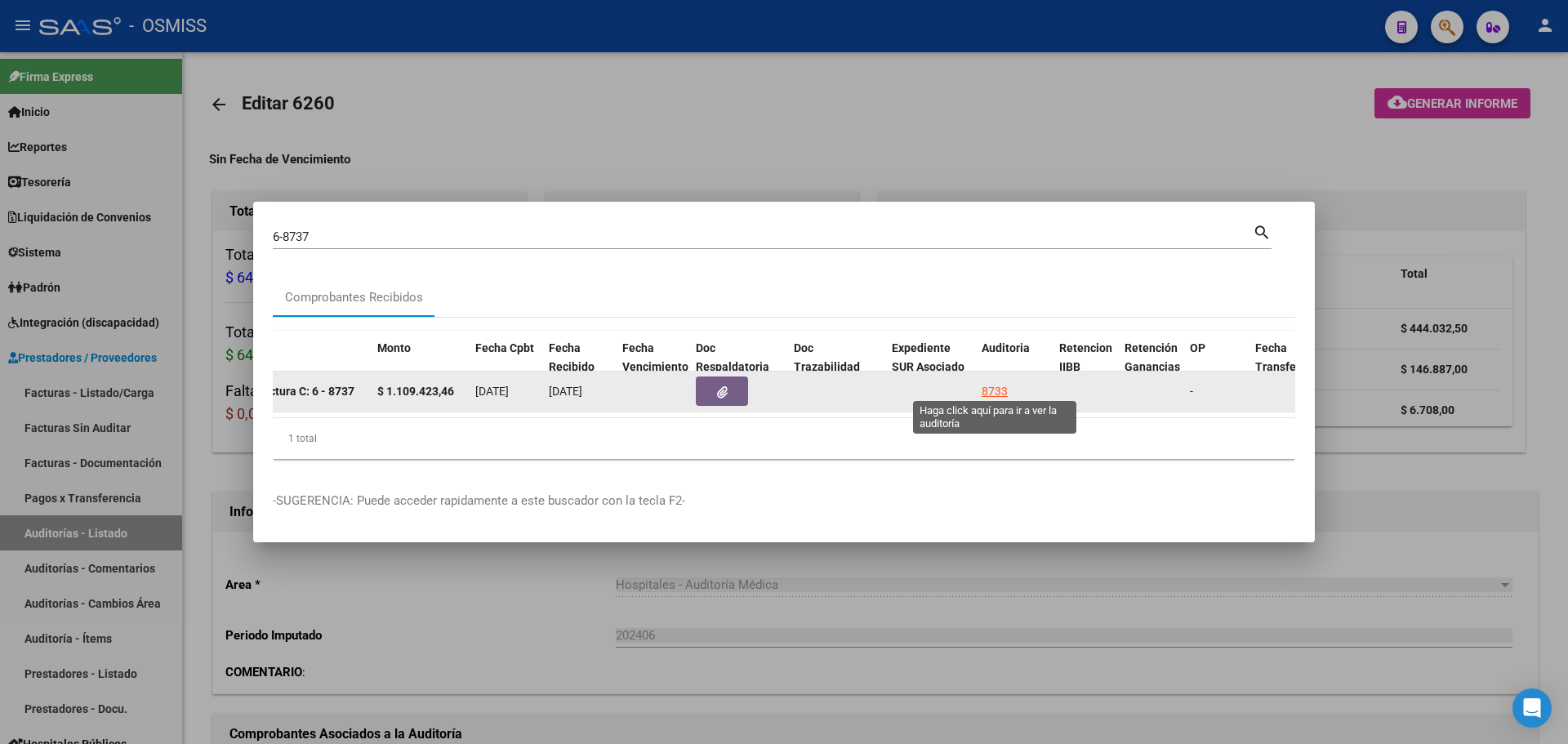
click at [987, 390] on div "8733" at bounding box center [994, 392] width 26 height 19
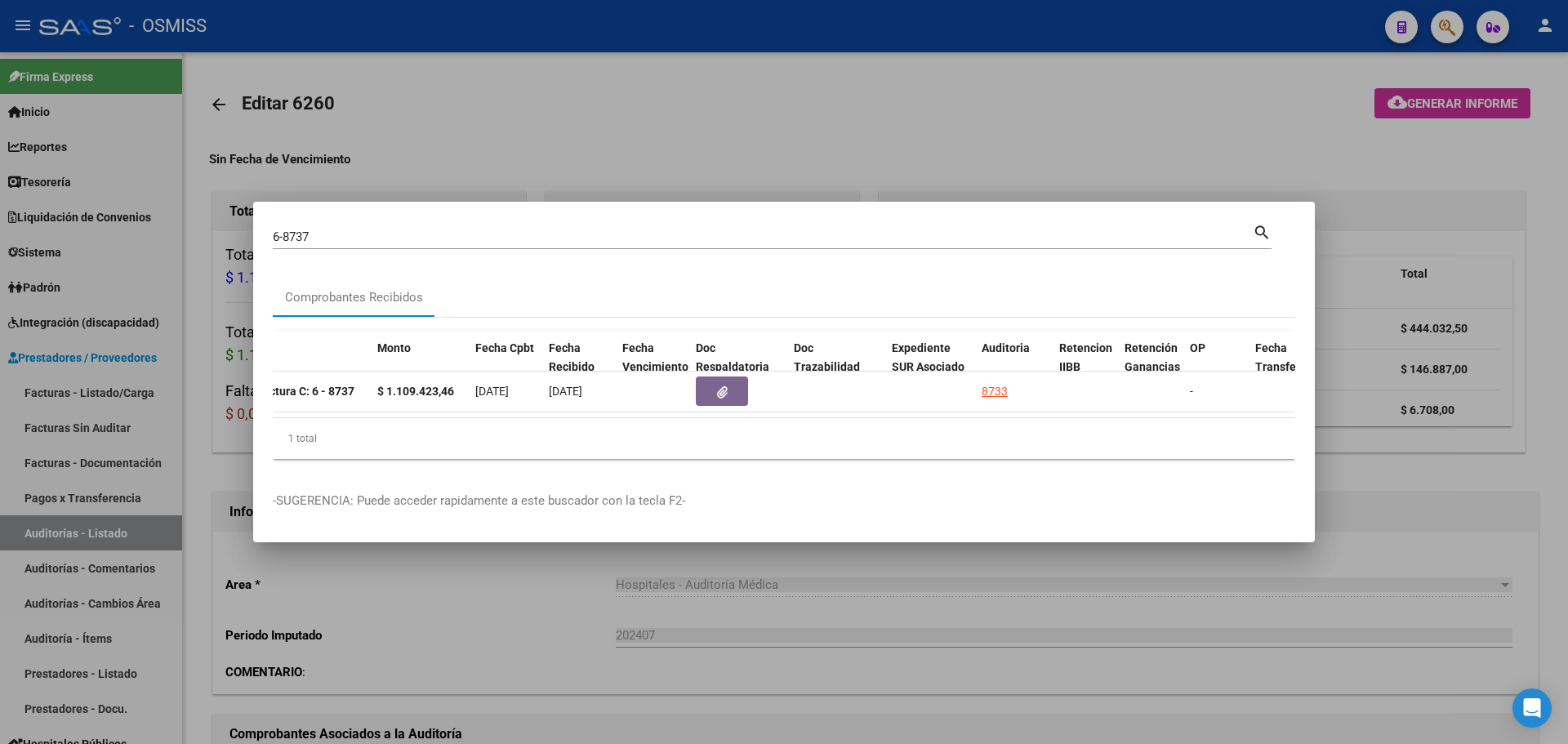
click at [752, 143] on div at bounding box center [784, 372] width 1568 height 744
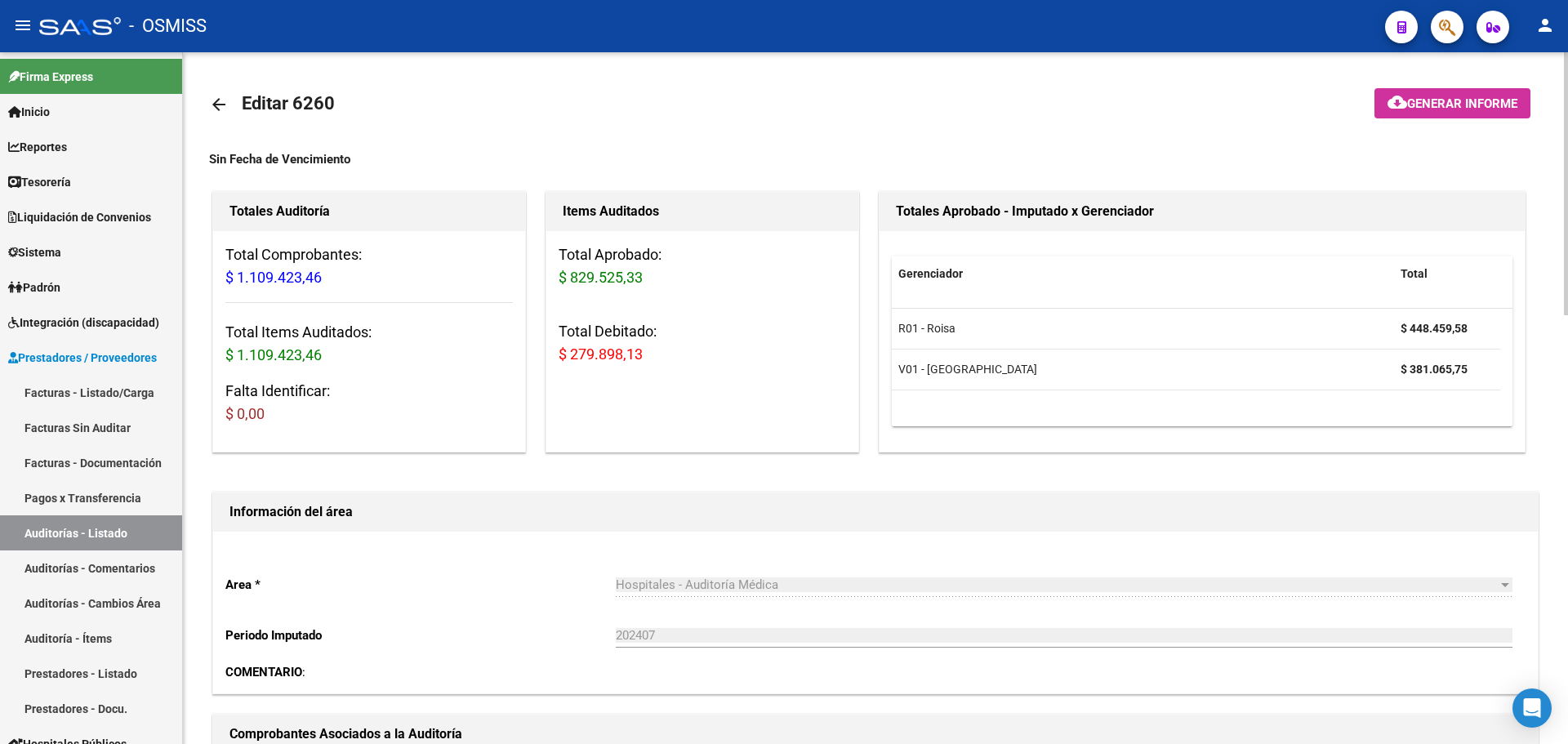
click at [1494, 93] on button "cloud_download Generar informe" at bounding box center [1453, 104] width 156 height 30
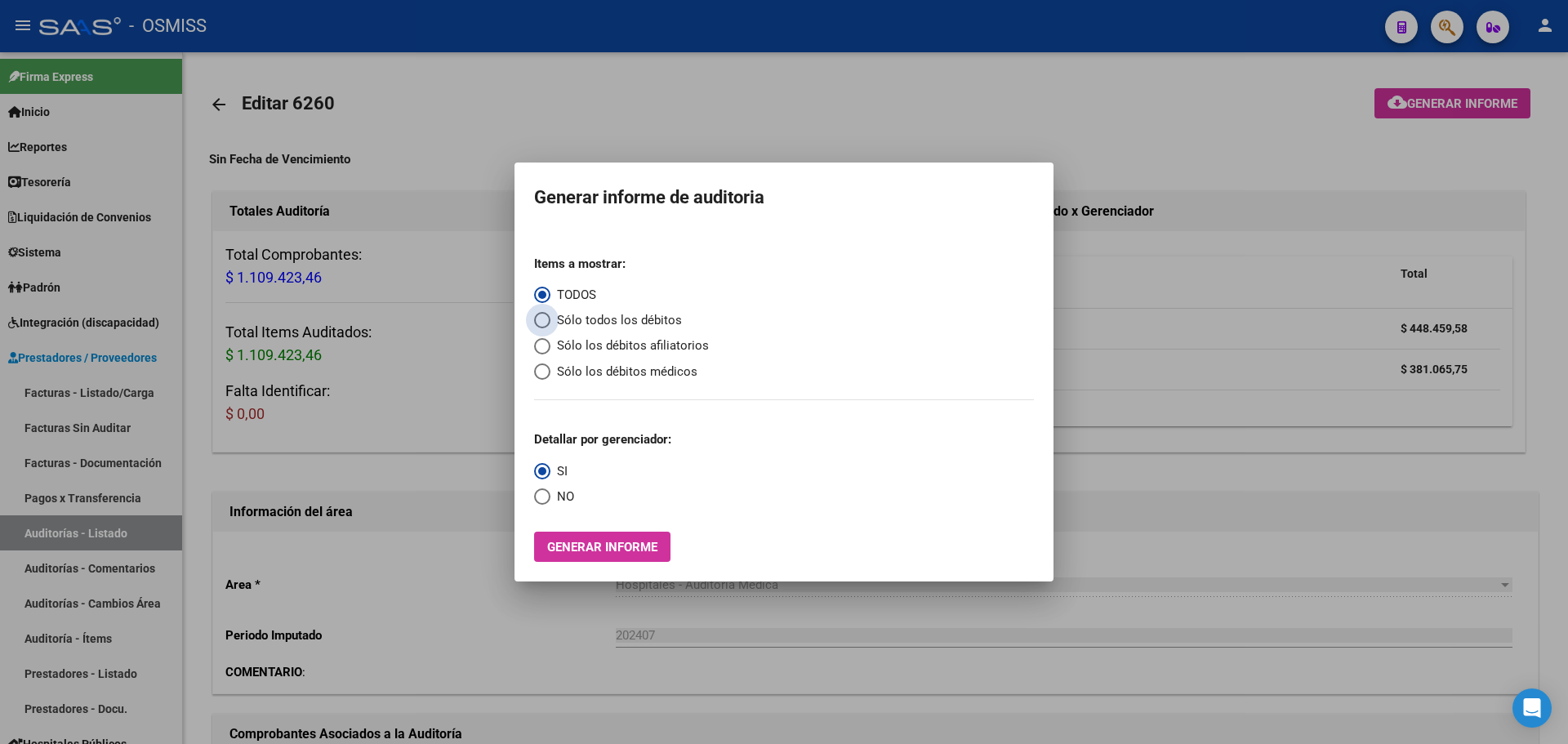
click at [627, 322] on span "Sólo todos los débitos" at bounding box center [616, 321] width 131 height 19
click at [551, 322] on input "Sólo todos los débitos" at bounding box center [542, 320] width 16 height 16
click at [583, 557] on button "Generar informe" at bounding box center [602, 547] width 136 height 30
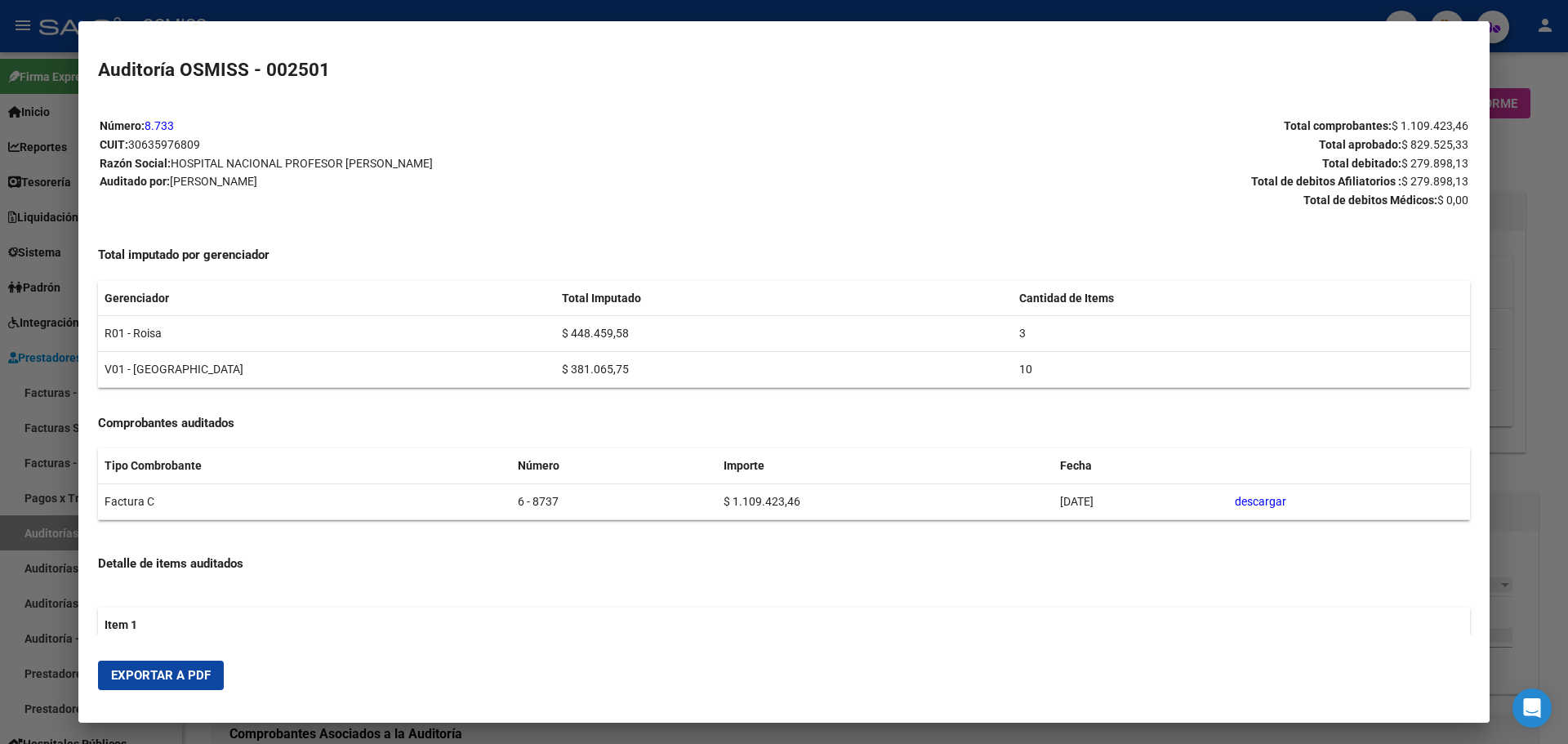
scroll to position [490, 0]
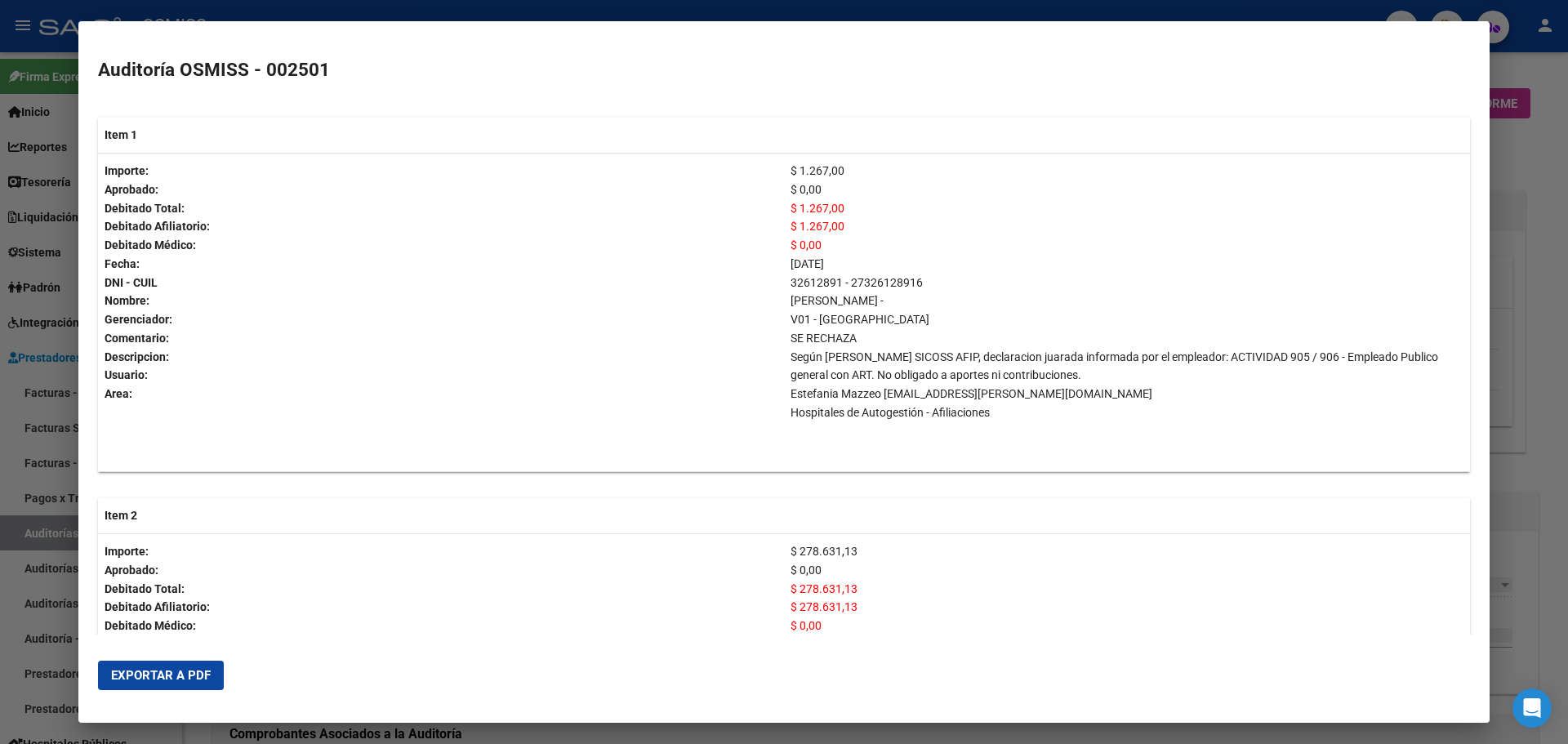
click at [191, 687] on button "Exportar a PDF" at bounding box center [161, 675] width 126 height 29
click at [728, 11] on div at bounding box center [784, 372] width 1568 height 744
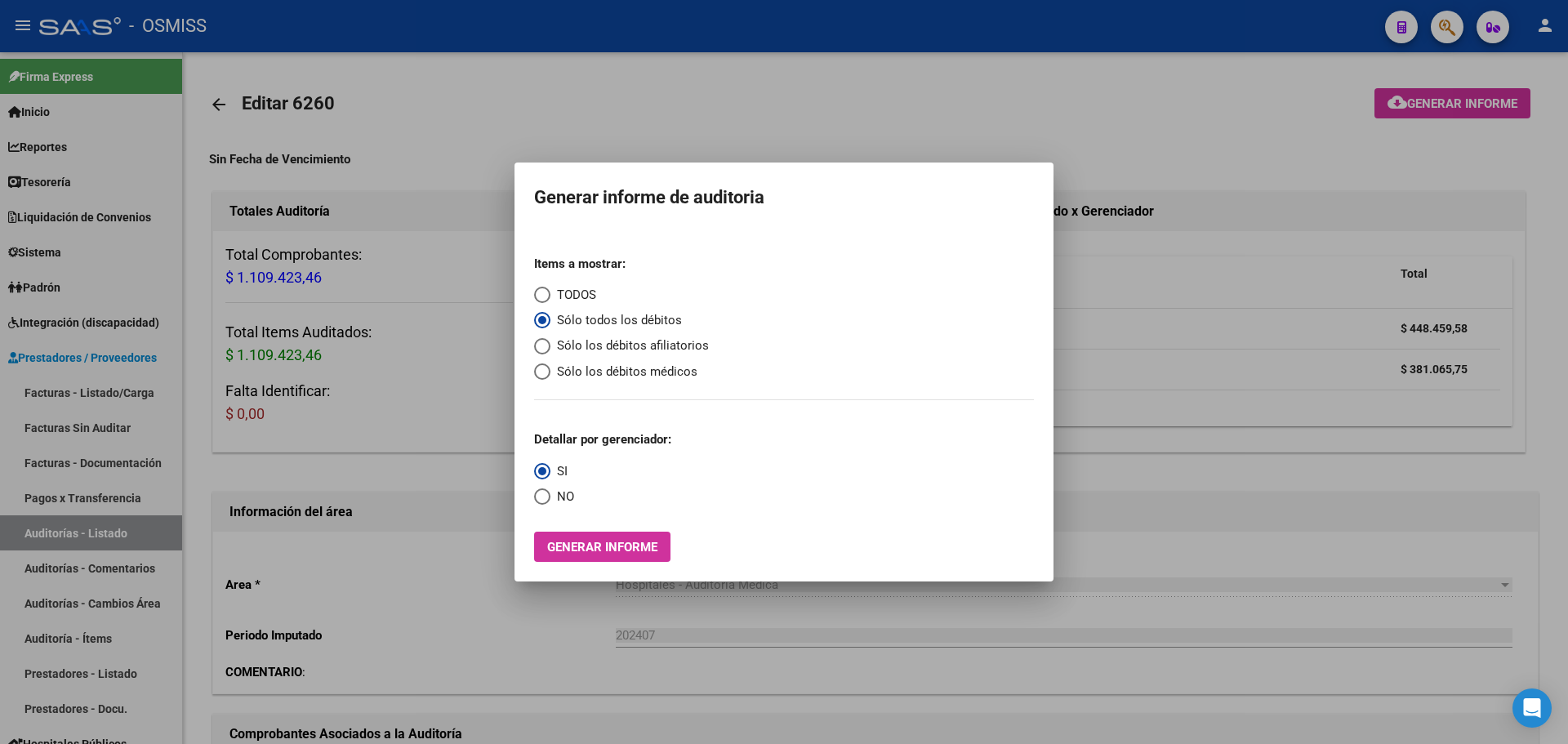
click at [1208, 257] on div at bounding box center [784, 372] width 1568 height 744
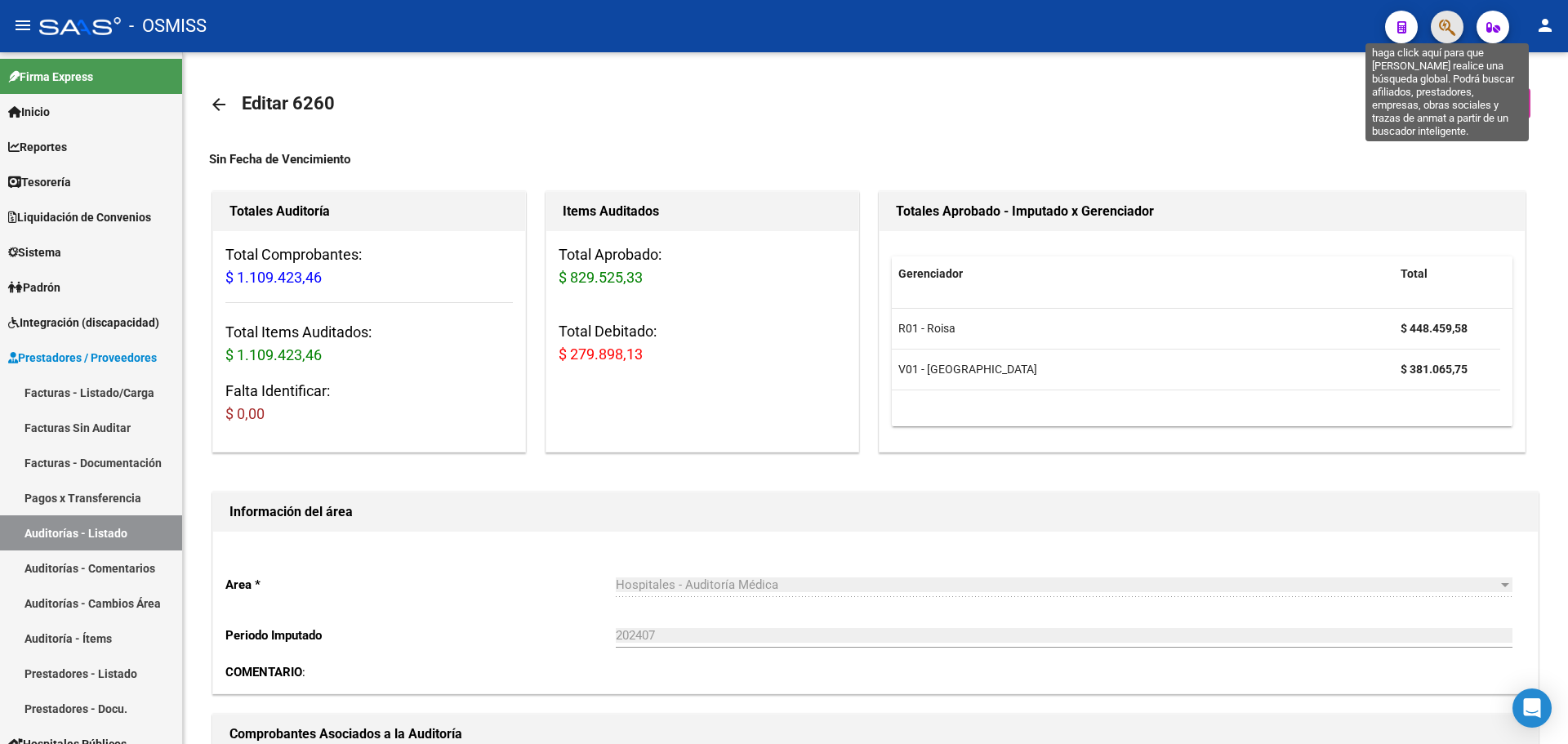
click at [1442, 26] on icon "button" at bounding box center [1446, 28] width 16 height 19
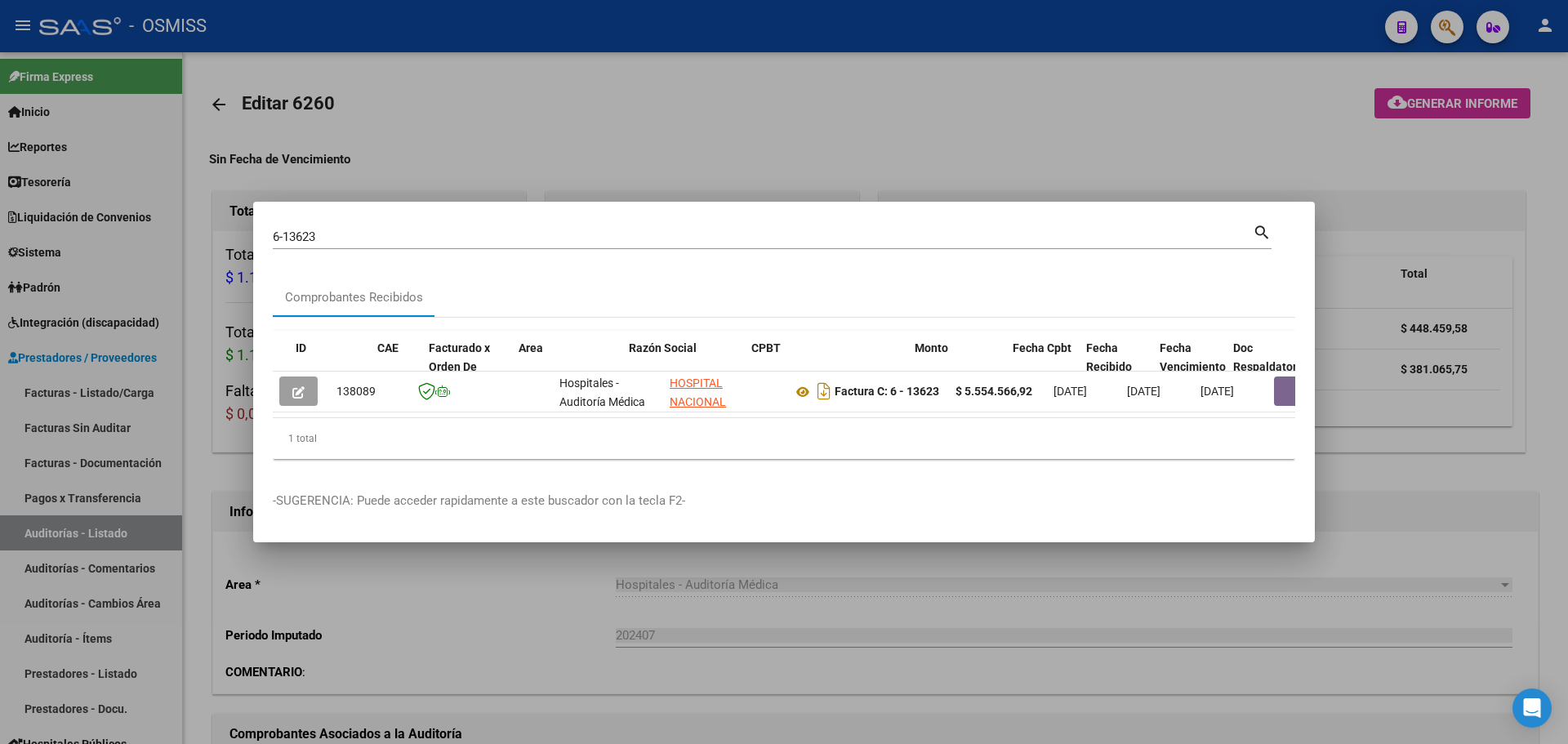
scroll to position [0, 616]
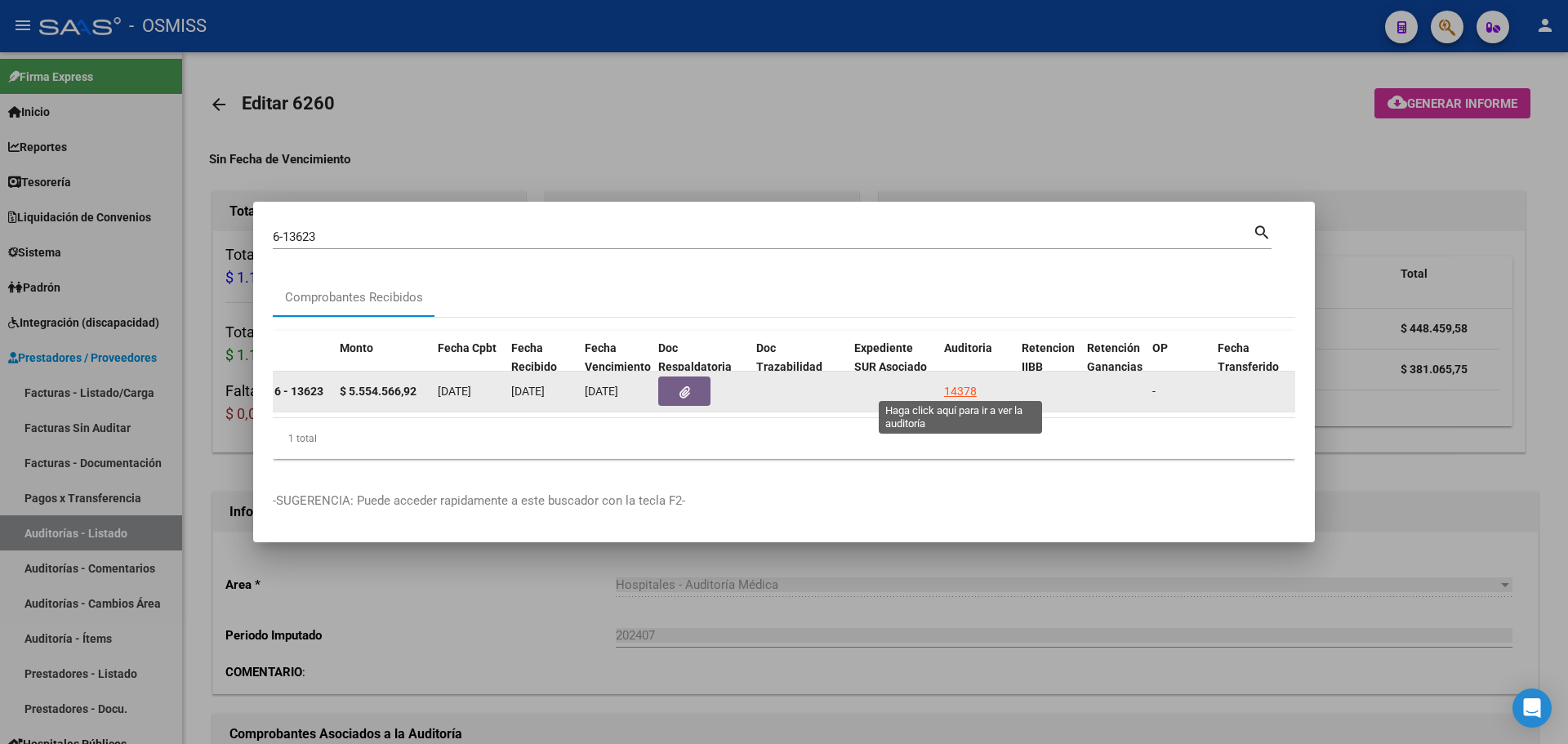
click at [954, 384] on div "14378" at bounding box center [960, 392] width 32 height 19
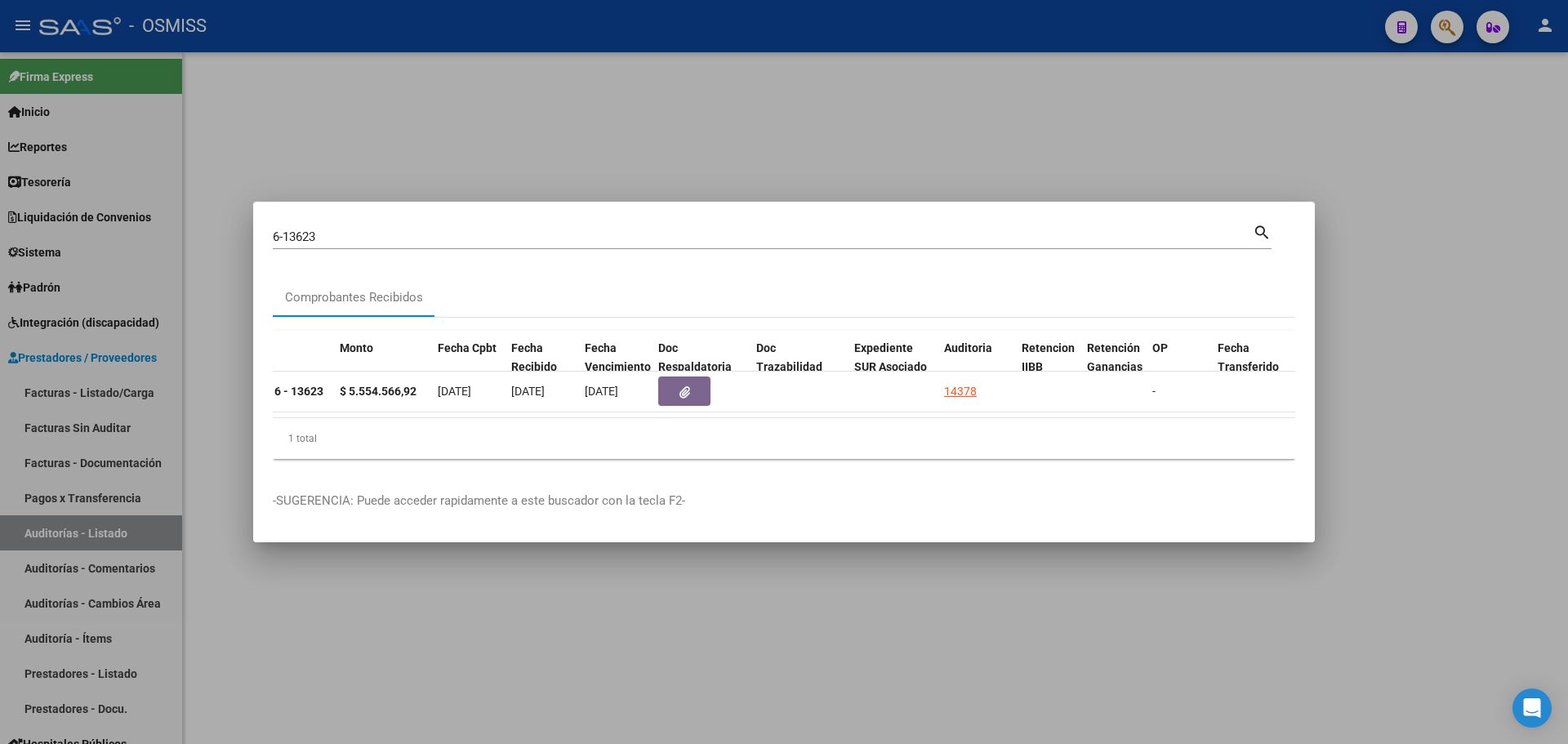
click at [660, 120] on div at bounding box center [784, 372] width 1568 height 744
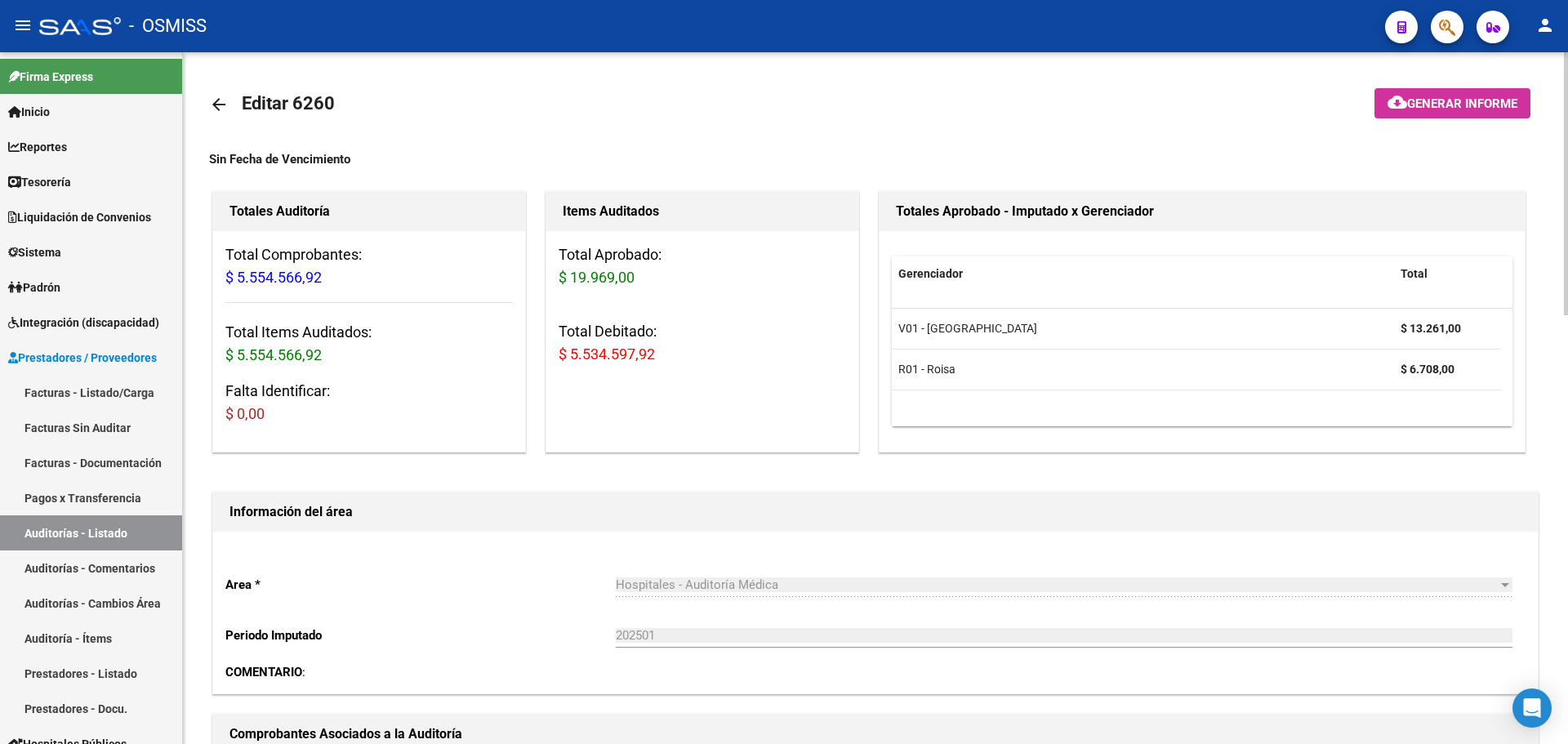
click at [1382, 111] on button "cloud_download Generar informe" at bounding box center [1453, 104] width 156 height 30
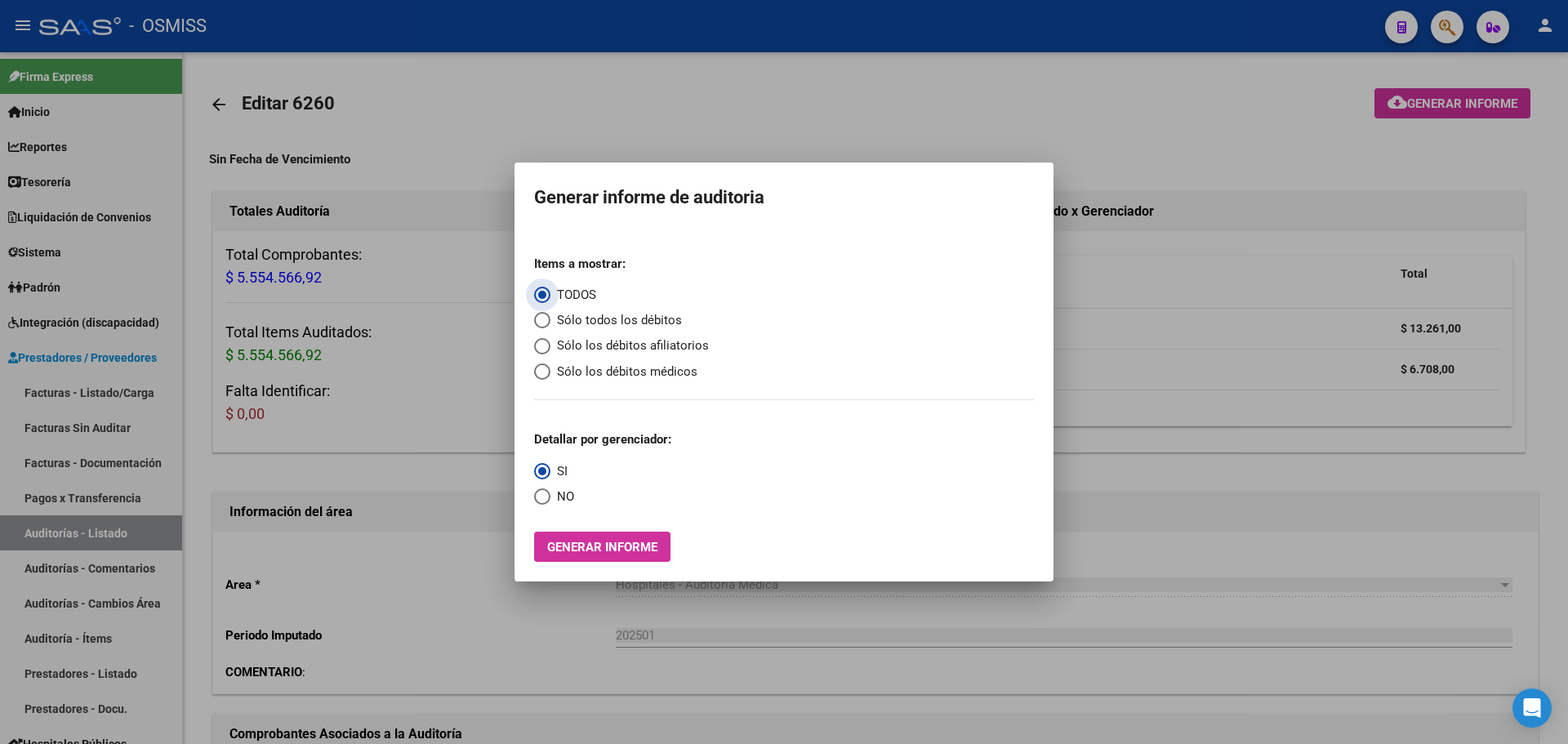
click at [582, 332] on mat-radio-group "Items a mostrar: TODOS Sólo todos los débitos Sólo los débitos afiliatorios Sól…" at bounding box center [622, 312] width 175 height 139
click at [578, 316] on span "Sólo todos los débitos" at bounding box center [616, 321] width 131 height 19
click at [551, 316] on input "Sólo todos los débitos" at bounding box center [542, 320] width 16 height 16
click at [539, 553] on button "Generar informe" at bounding box center [602, 547] width 136 height 30
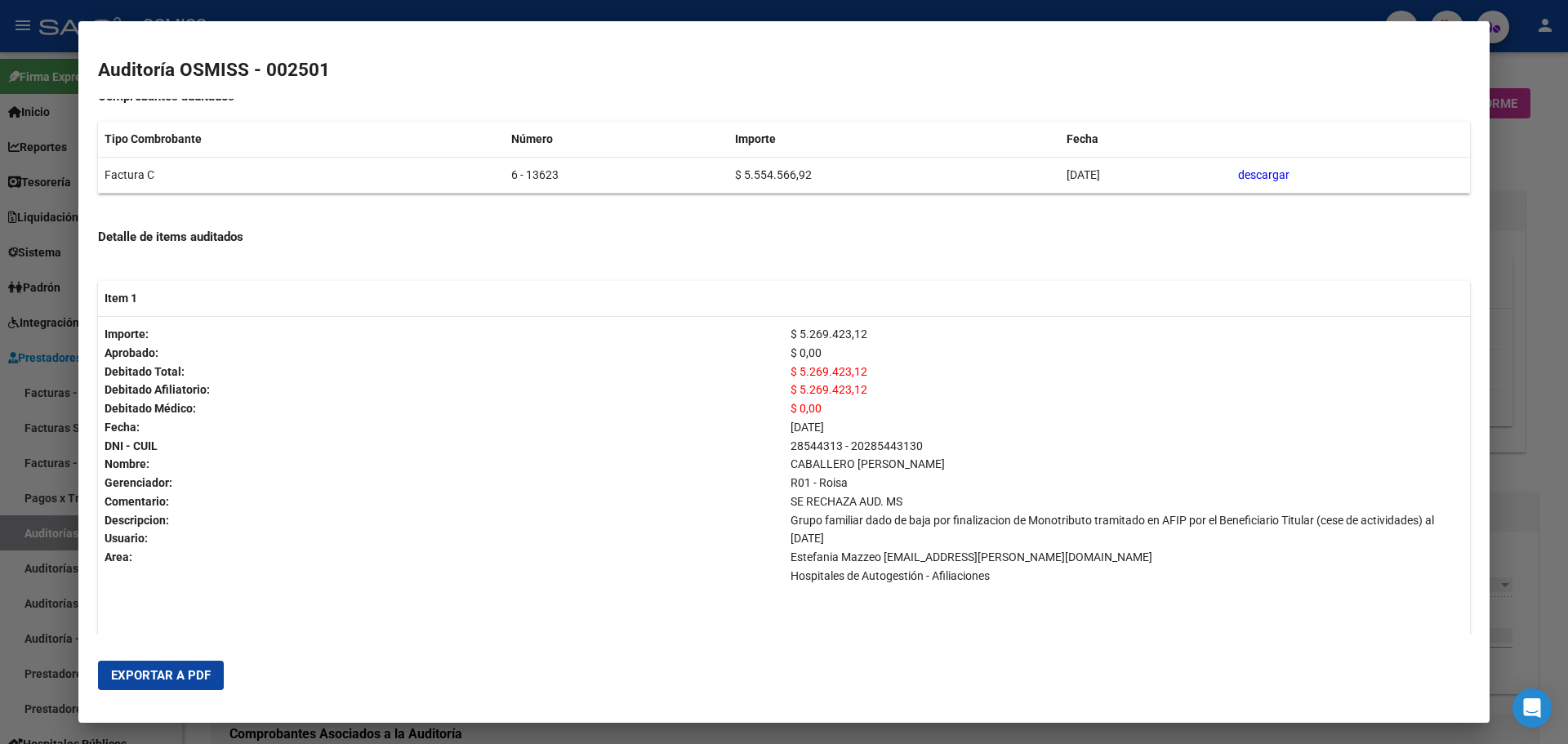
scroll to position [654, 0]
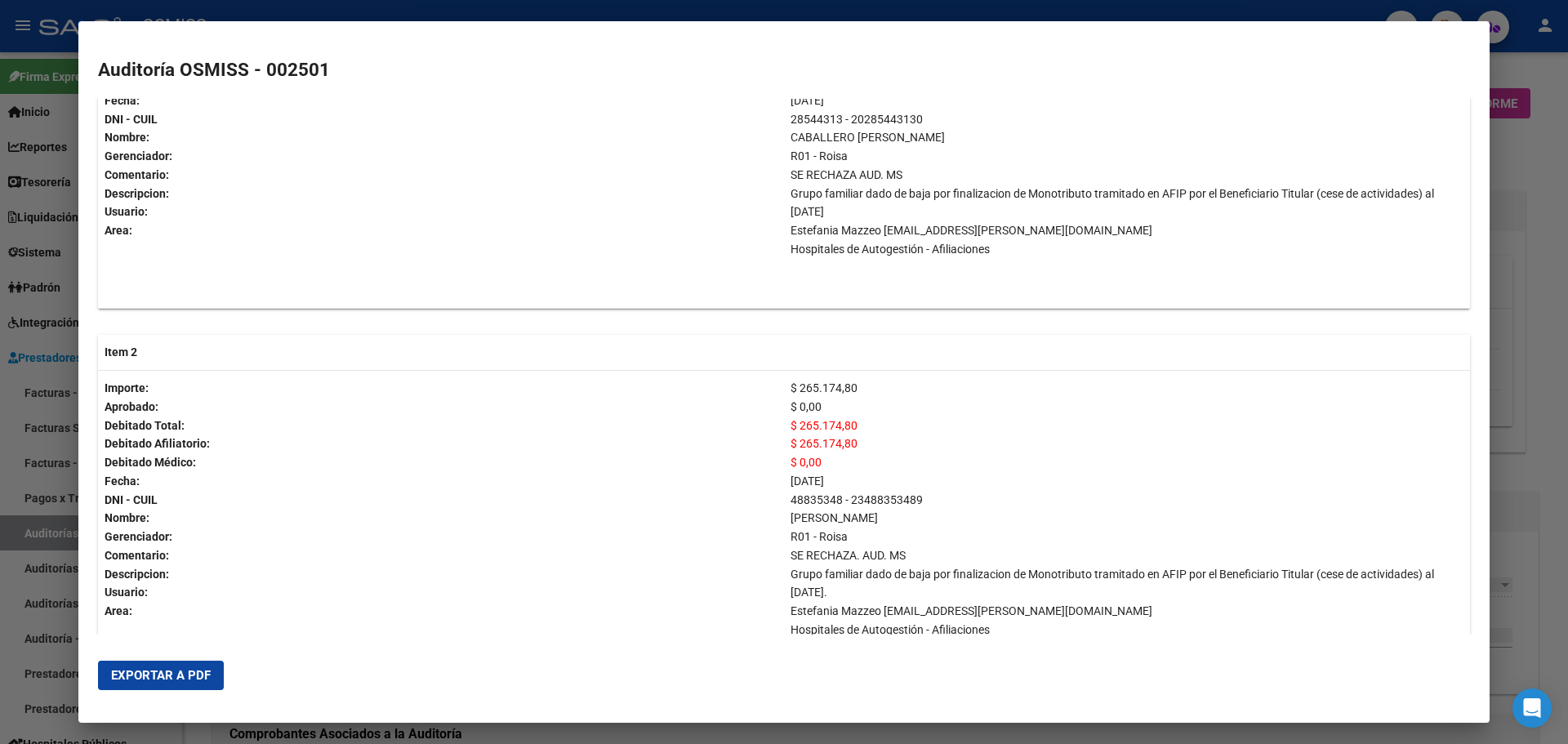
click at [200, 675] on span "Exportar a PDF" at bounding box center [161, 675] width 100 height 14
click at [1511, 122] on div at bounding box center [784, 372] width 1568 height 744
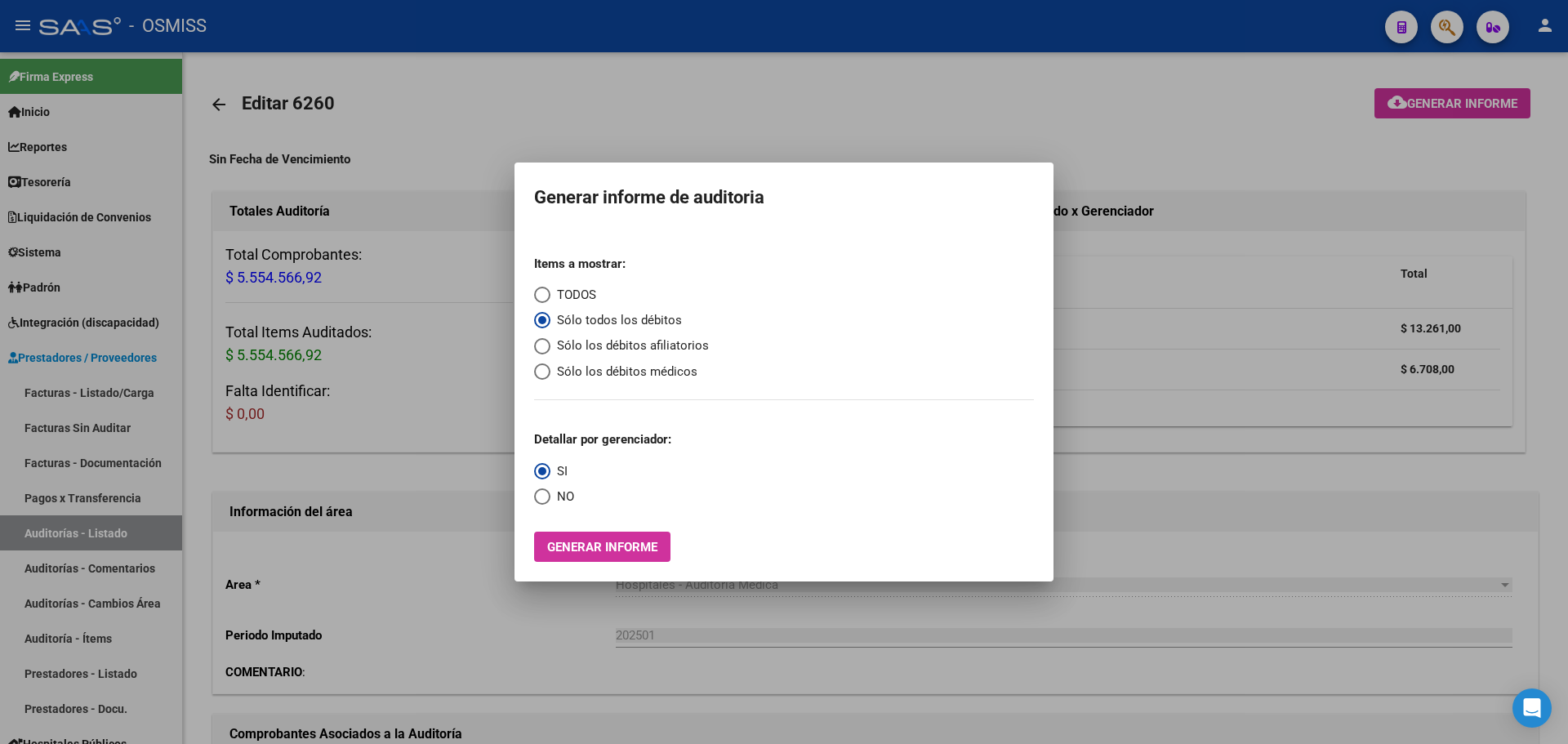
click at [1427, 30] on div at bounding box center [784, 372] width 1568 height 744
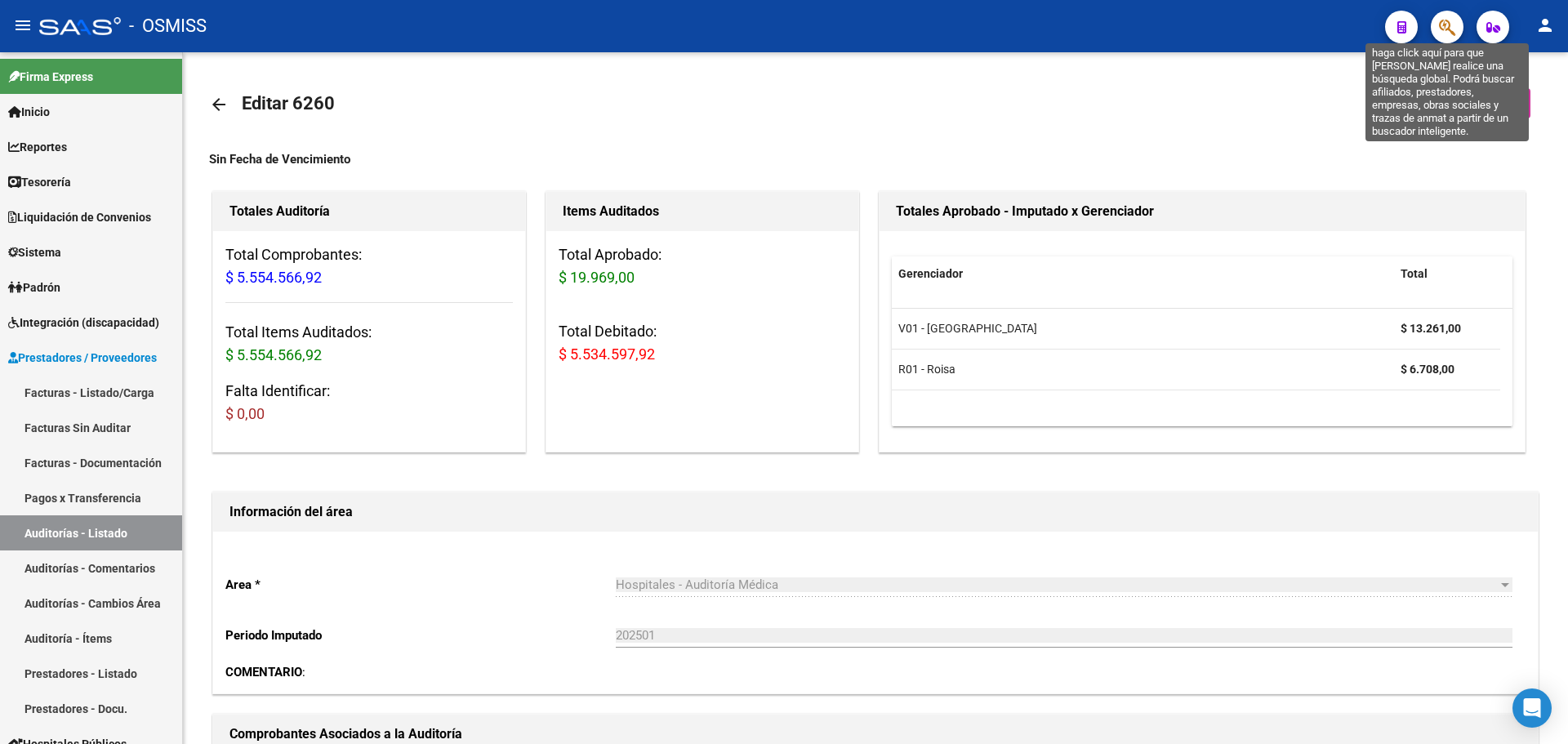
click at [1447, 26] on icon "button" at bounding box center [1446, 28] width 16 height 19
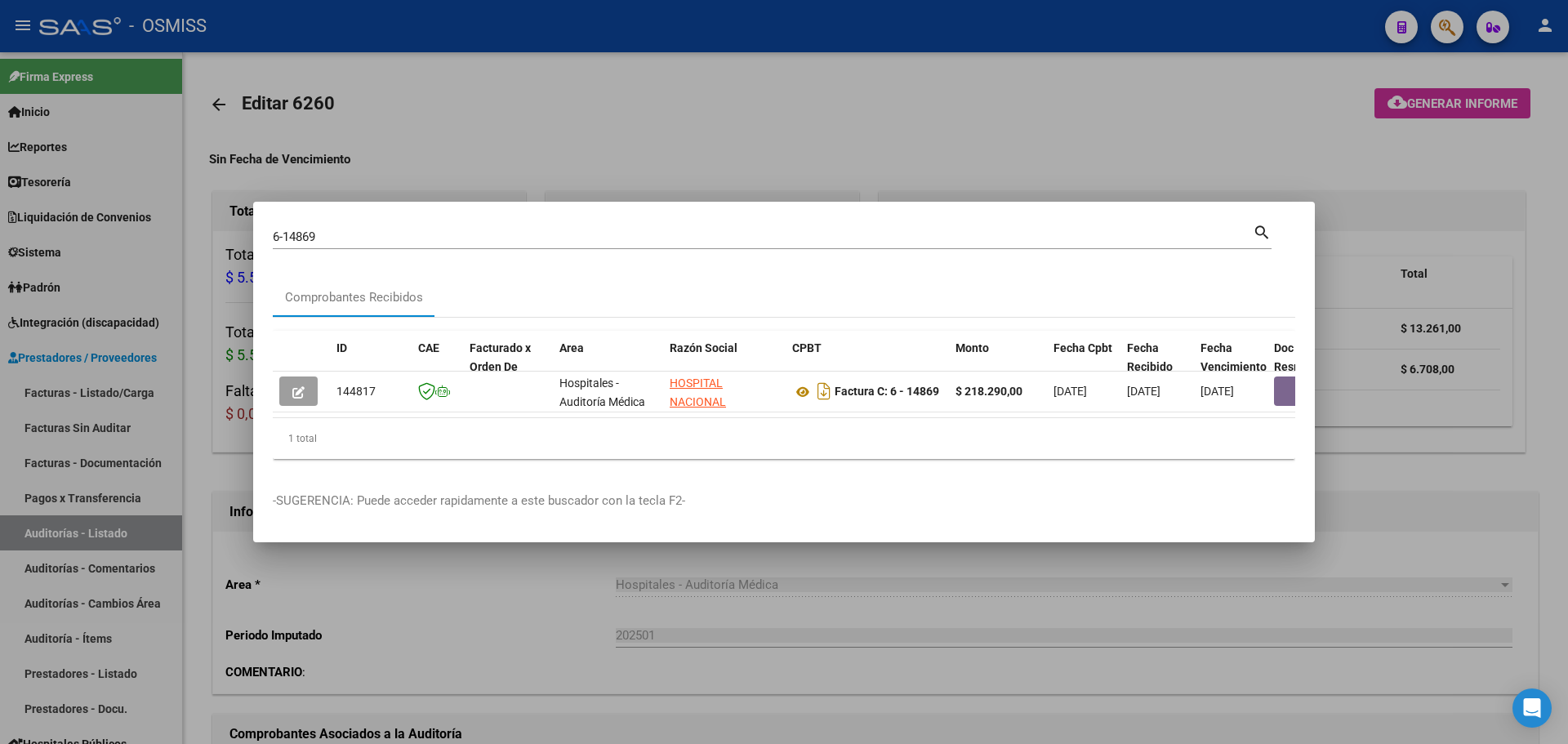
scroll to position [0, 543]
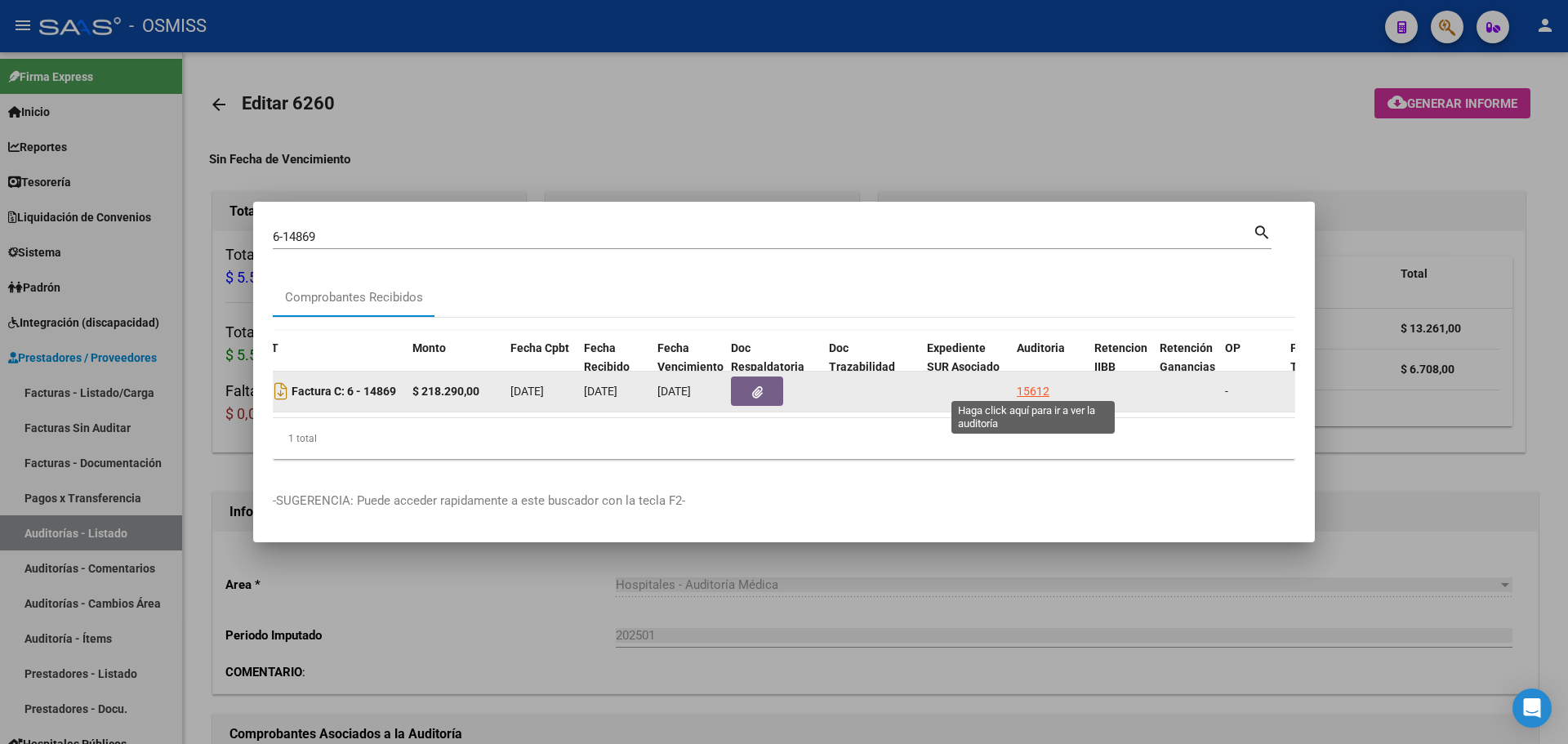
click at [1045, 385] on div "15612" at bounding box center [1033, 392] width 32 height 19
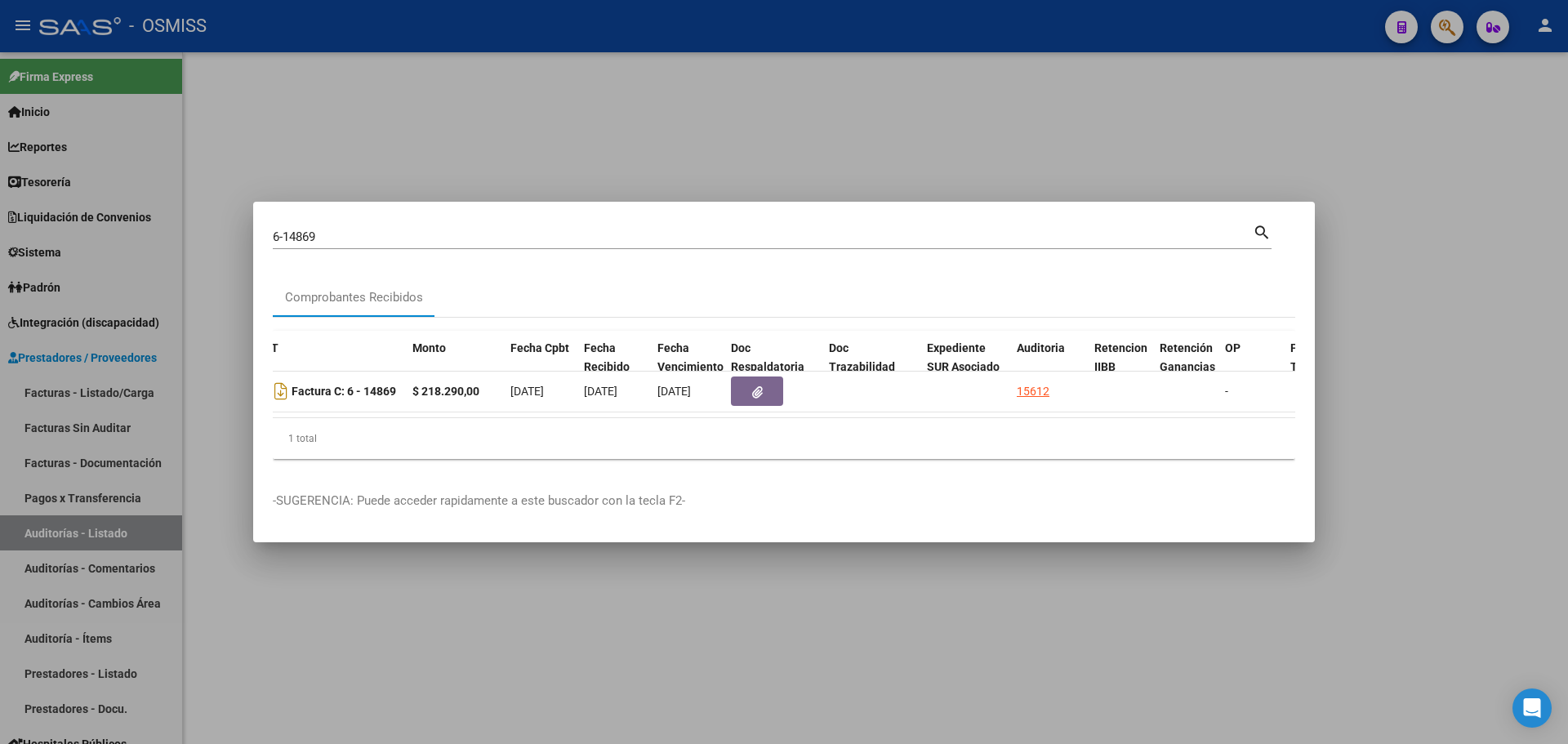
click at [547, 88] on div at bounding box center [784, 372] width 1568 height 744
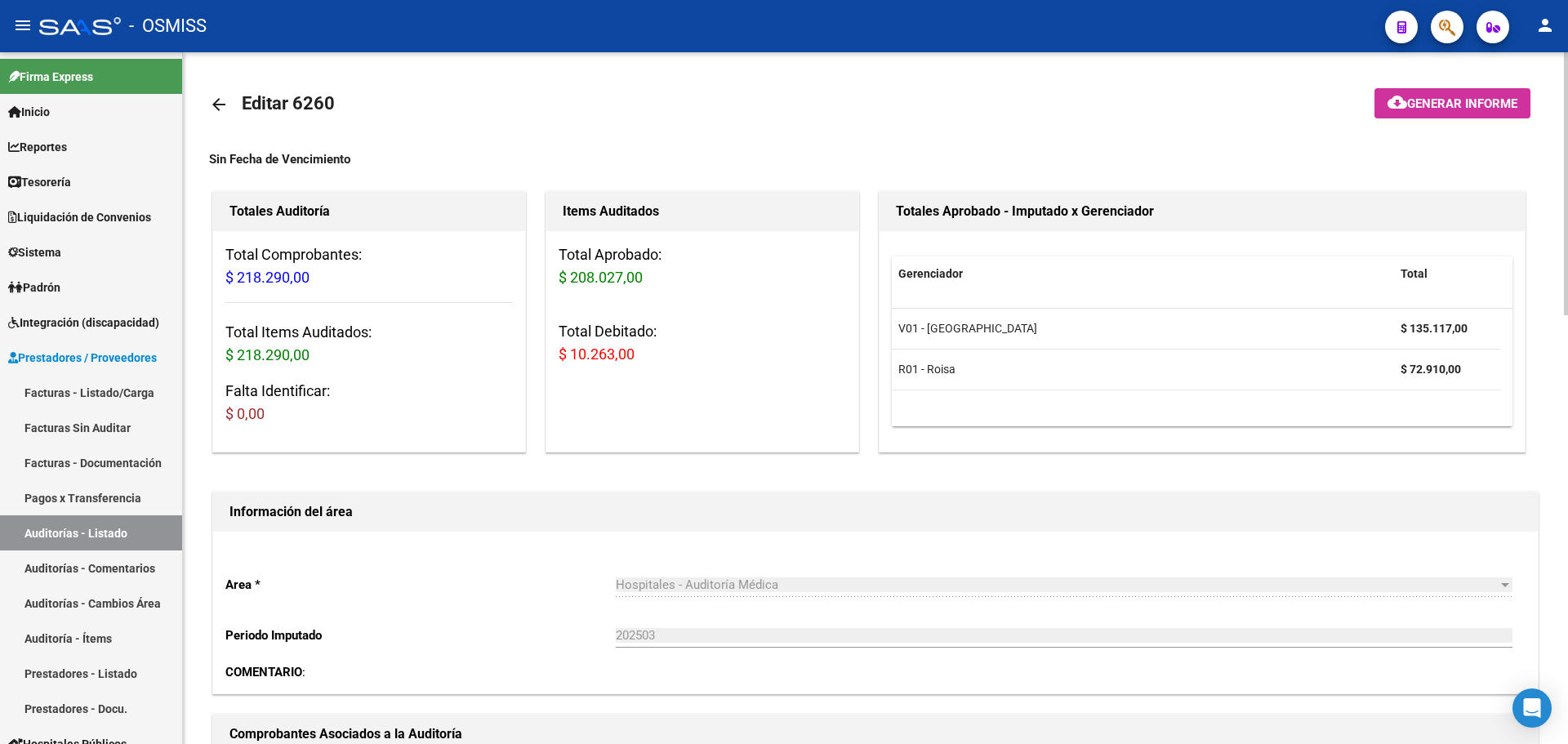
click at [1443, 104] on span "Generar informe" at bounding box center [1462, 103] width 110 height 14
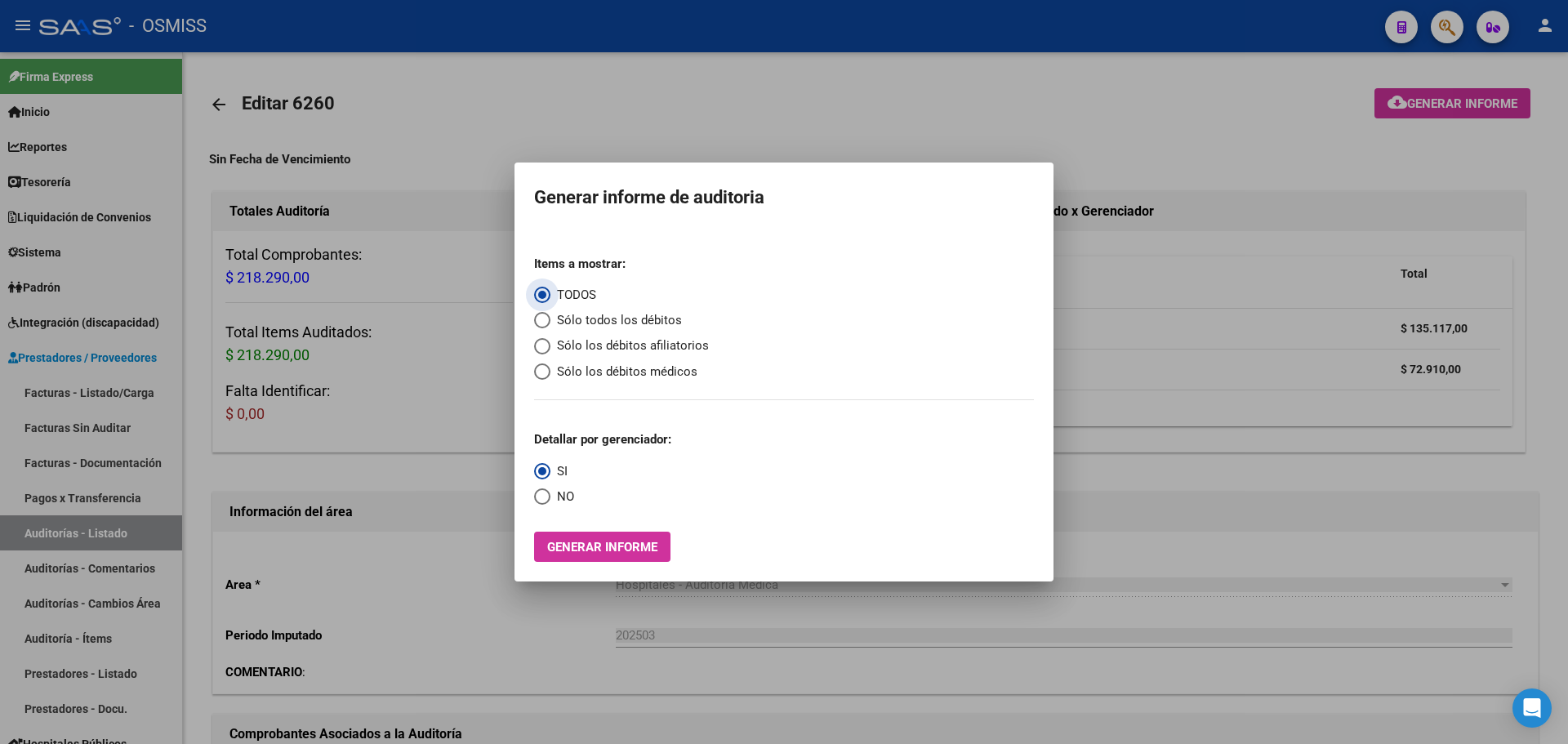
click at [651, 319] on span "Sólo todos los débitos" at bounding box center [616, 321] width 131 height 19
click at [551, 319] on input "Sólo todos los débitos" at bounding box center [542, 320] width 16 height 16
click at [612, 562] on mat-dialog-container "Generar informe de auditoria Items a mostrar: TODOS Sólo todos los débitos Sólo…" at bounding box center [784, 372] width 539 height 420
click at [621, 552] on span "Generar informe" at bounding box center [602, 547] width 110 height 14
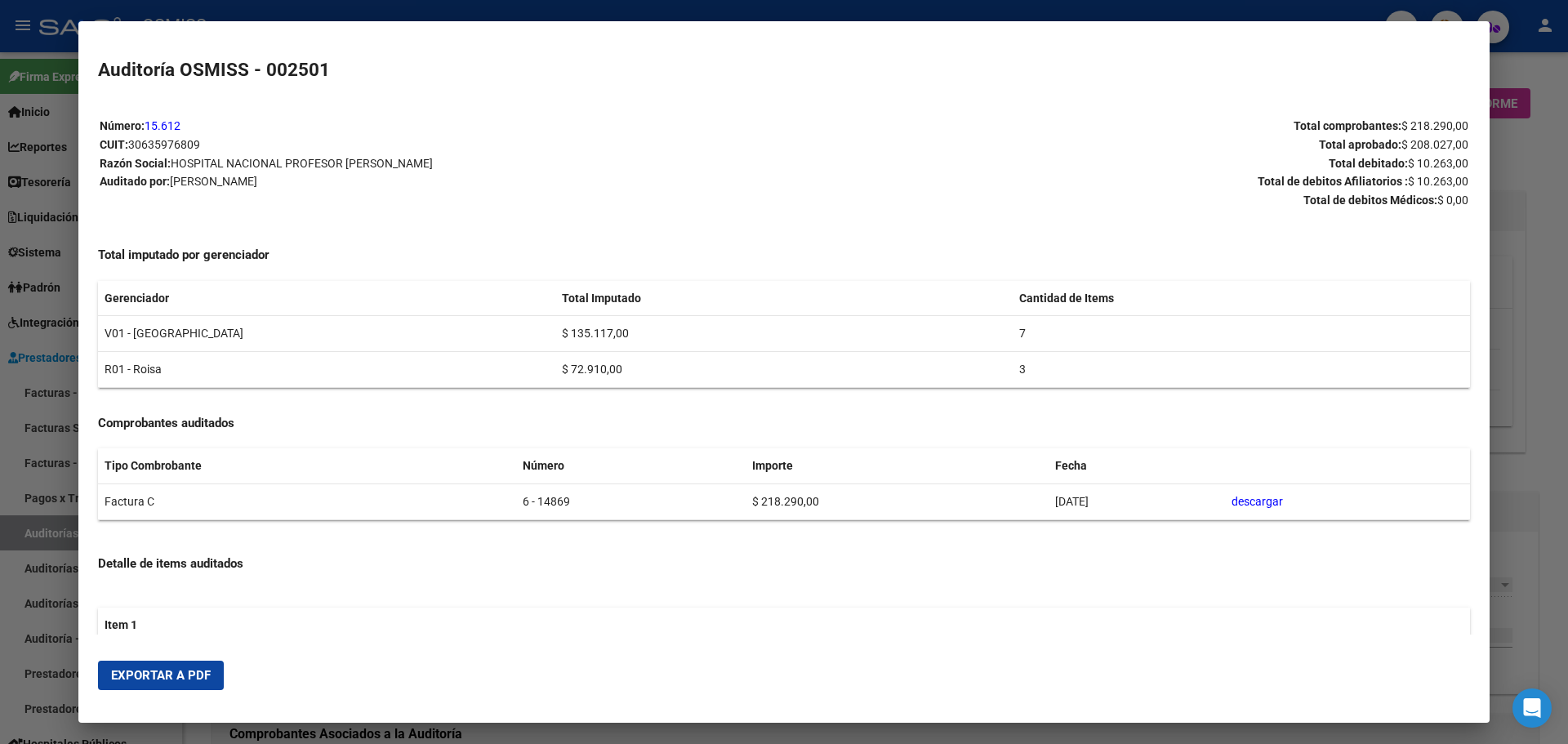
click at [207, 674] on span "Exportar a PDF" at bounding box center [161, 675] width 100 height 14
click at [1567, 357] on div at bounding box center [784, 372] width 1568 height 744
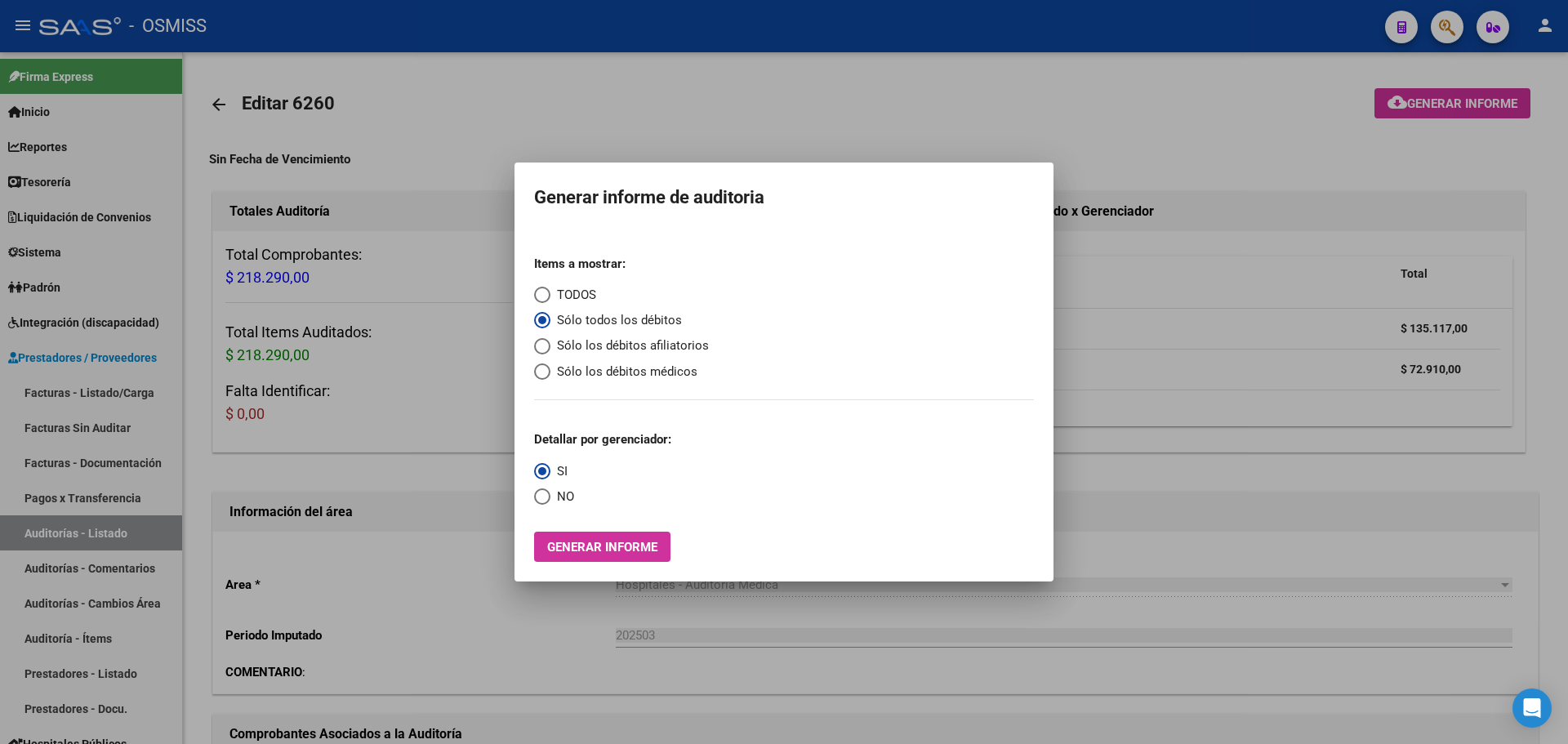
click at [1387, 373] on div at bounding box center [784, 372] width 1568 height 744
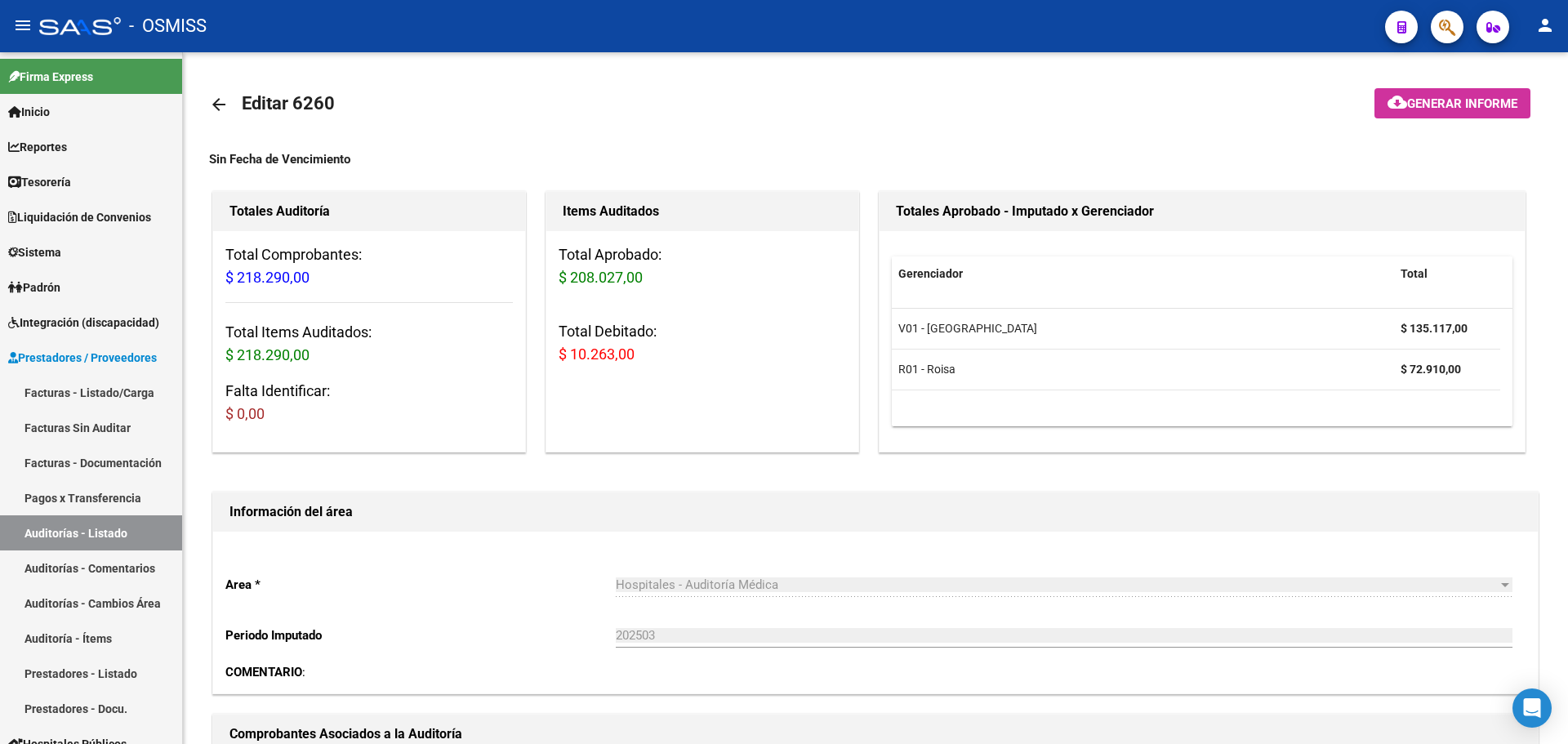
click at [1442, 35] on icon "button" at bounding box center [1446, 28] width 16 height 19
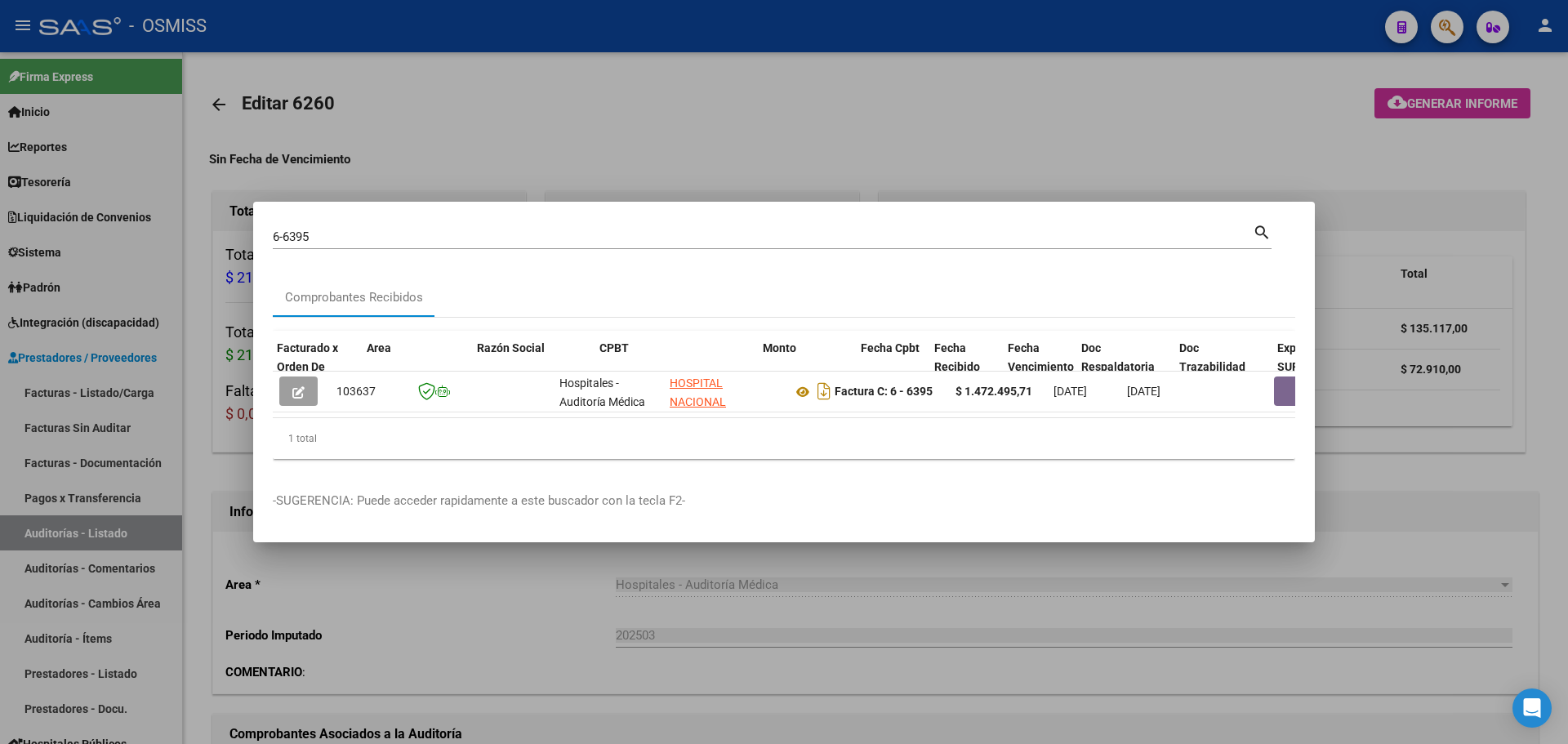
scroll to position [0, 281]
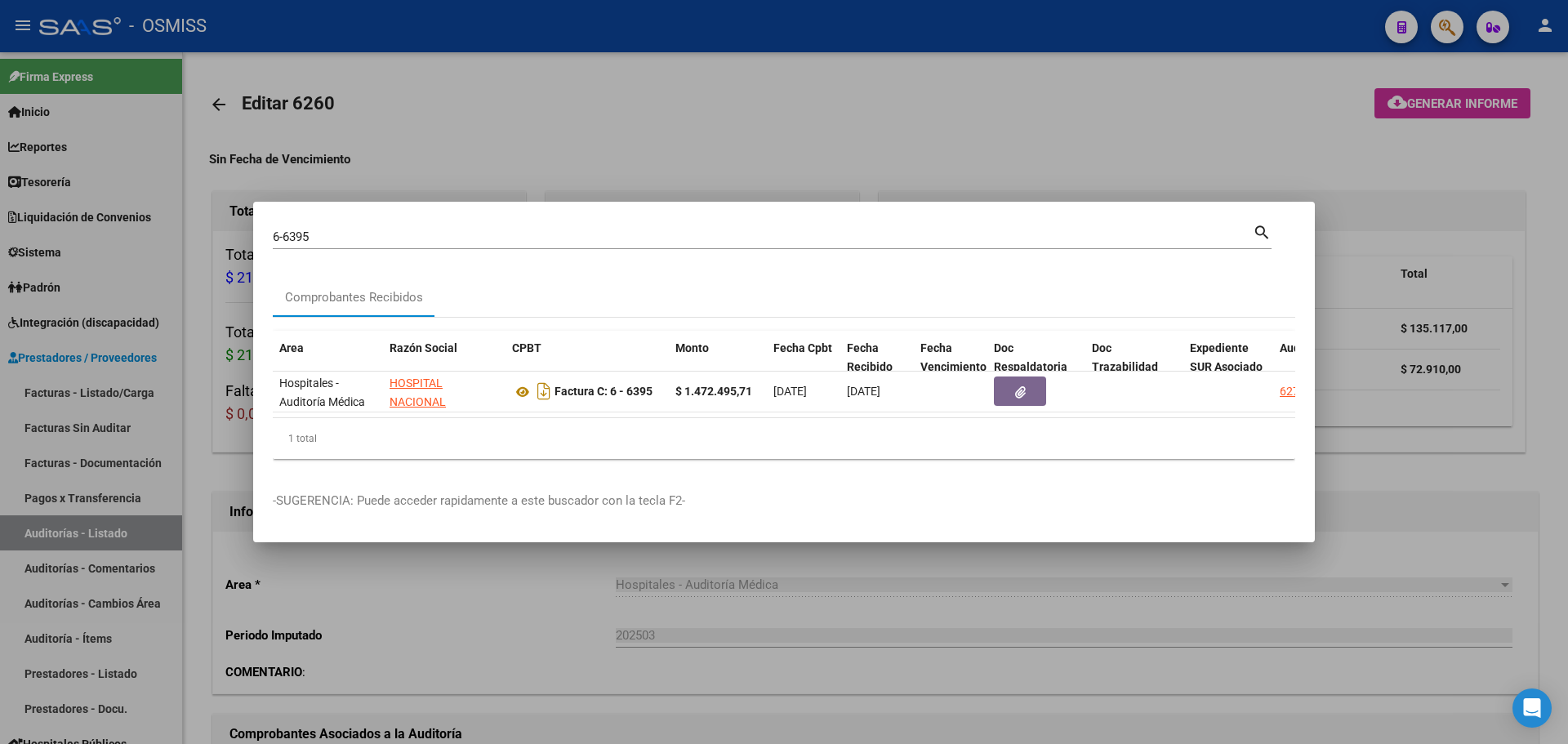
click at [647, 86] on div at bounding box center [784, 372] width 1568 height 744
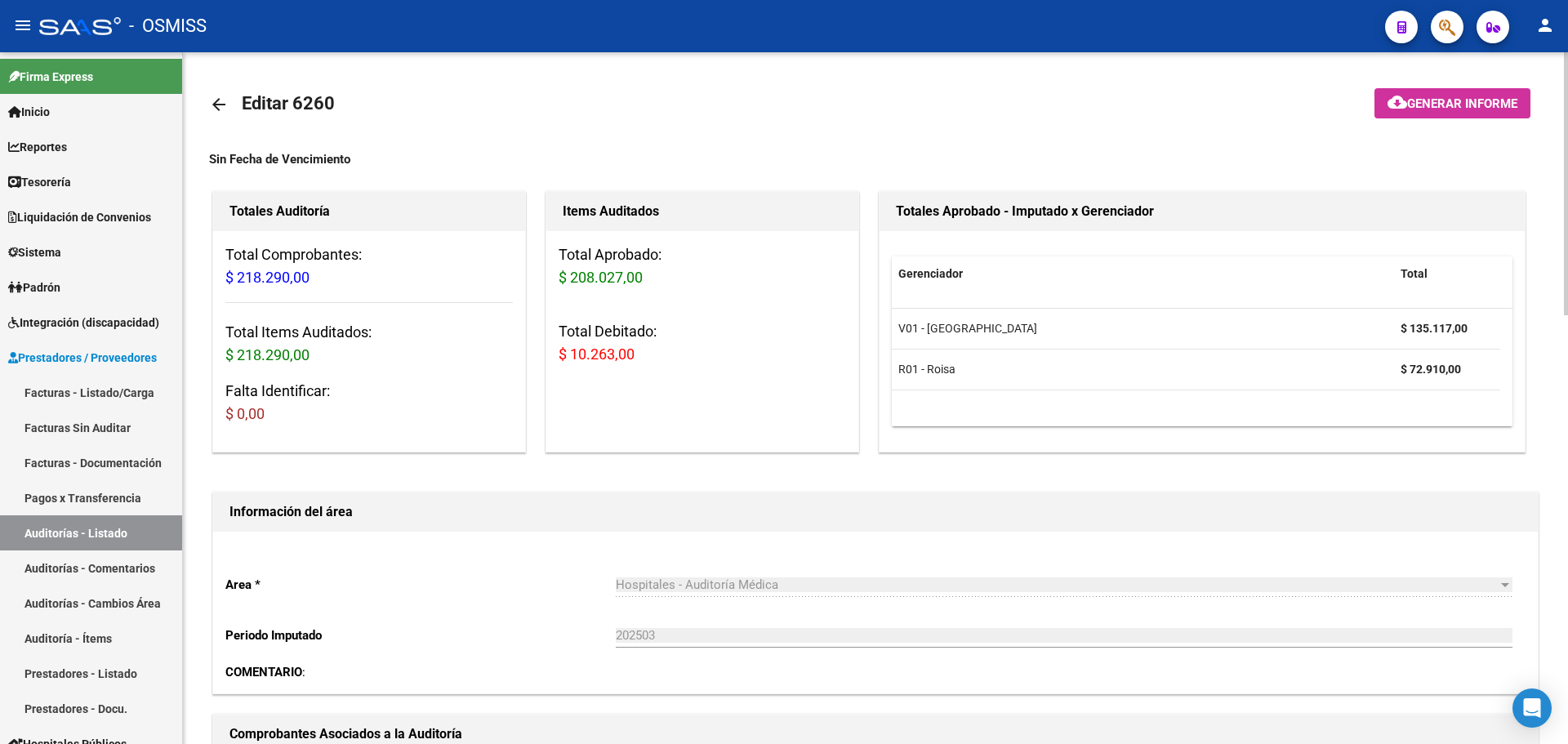
click at [686, 188] on div "Items Auditados Total Aprobado: $ 208.027,00 Total Debitado: $ 10.263,00" at bounding box center [702, 323] width 320 height 268
click at [1150, 113] on mat-toolbar-row "arrow_back Editar 6260" at bounding box center [728, 104] width 1039 height 52
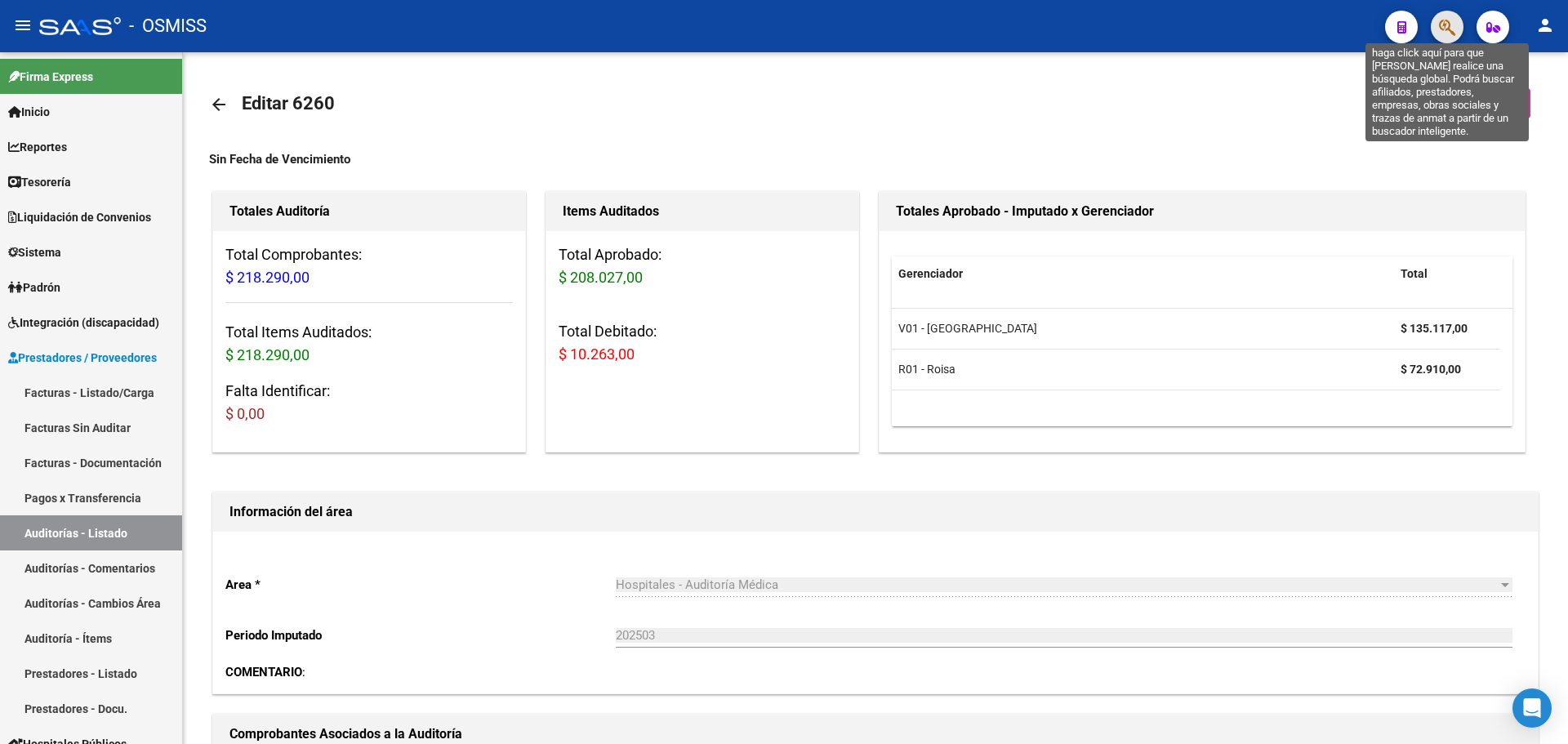
click at [1442, 32] on icon "button" at bounding box center [1446, 28] width 16 height 19
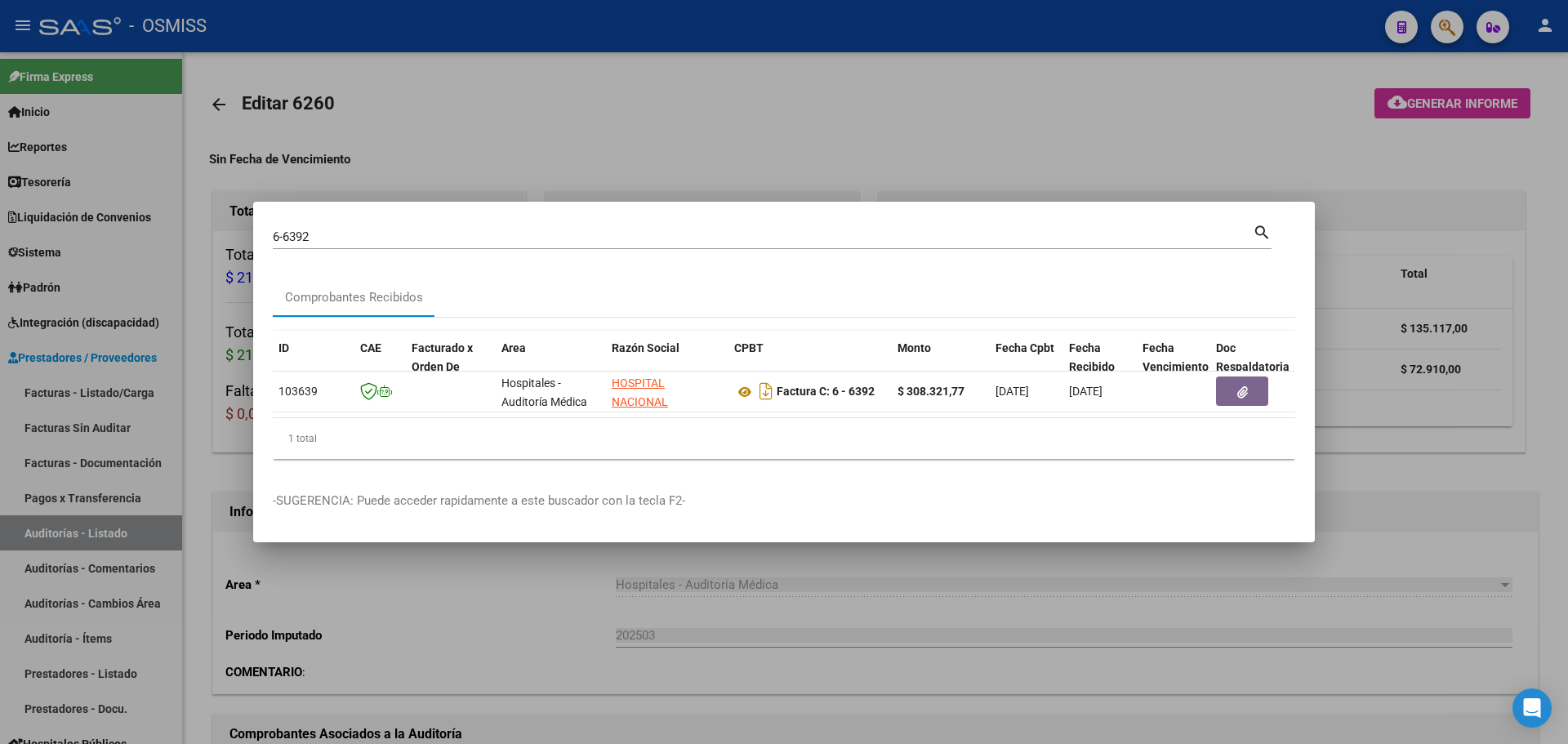
scroll to position [0, 1135]
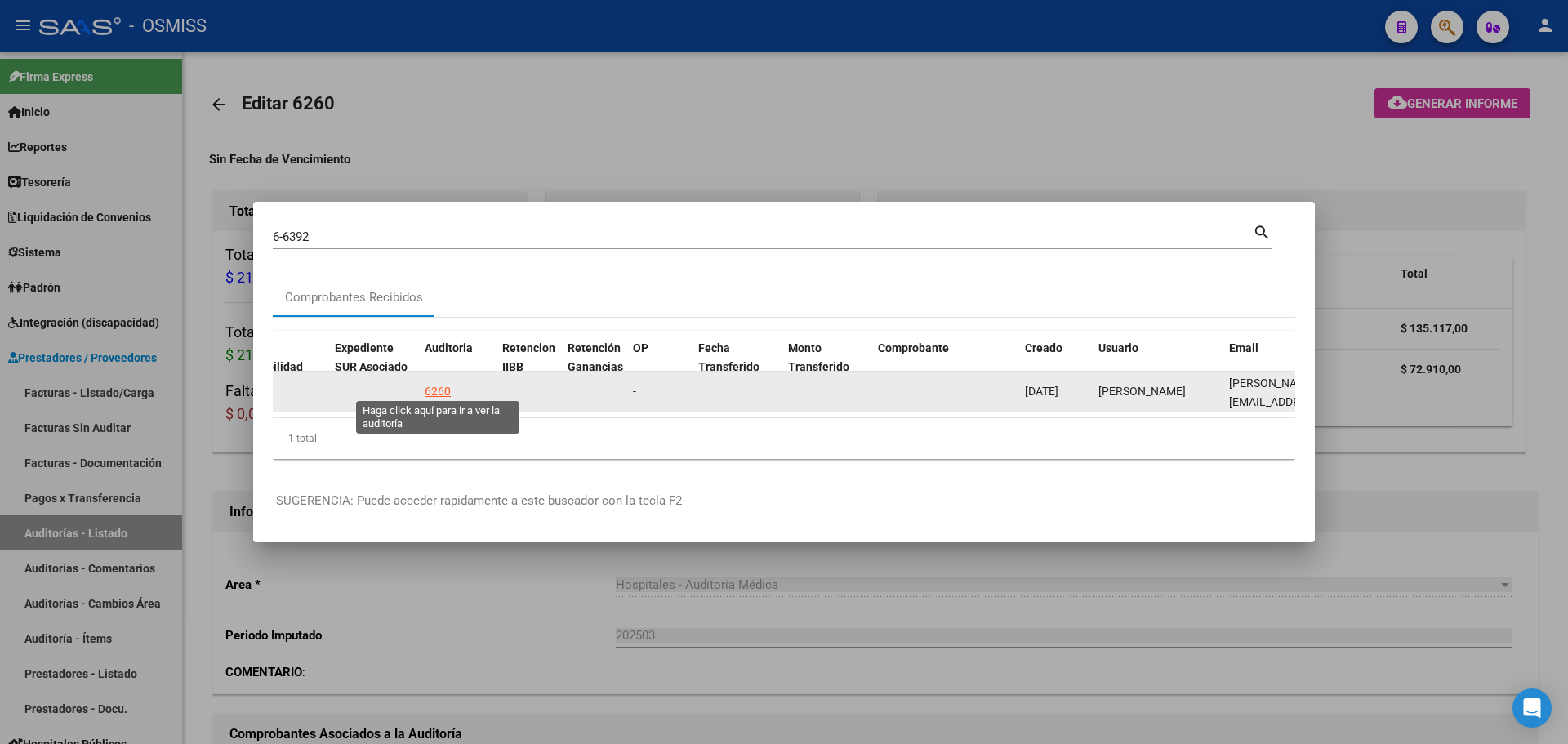
click at [443, 382] on div "6260" at bounding box center [437, 392] width 26 height 19
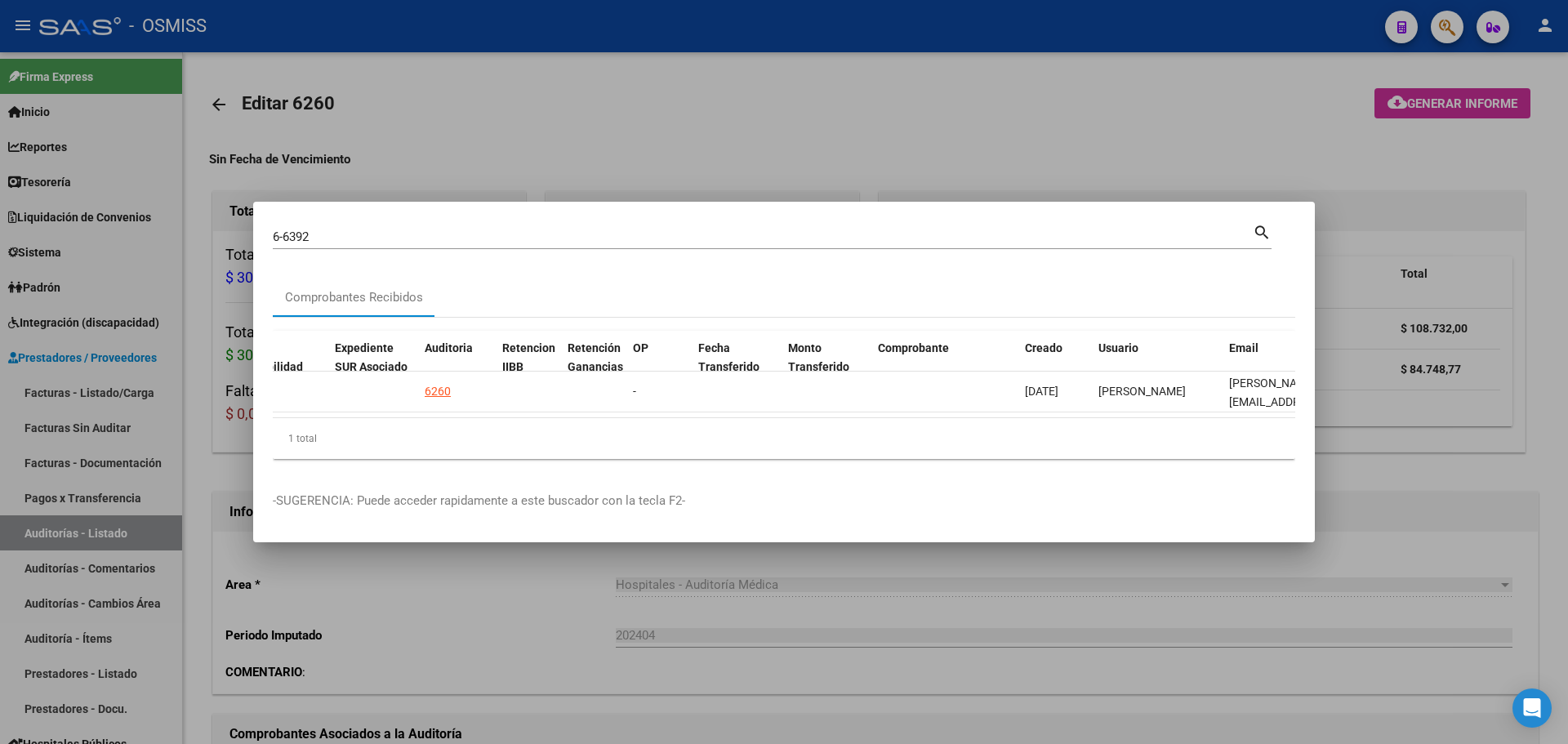
click at [563, 137] on div at bounding box center [784, 372] width 1568 height 744
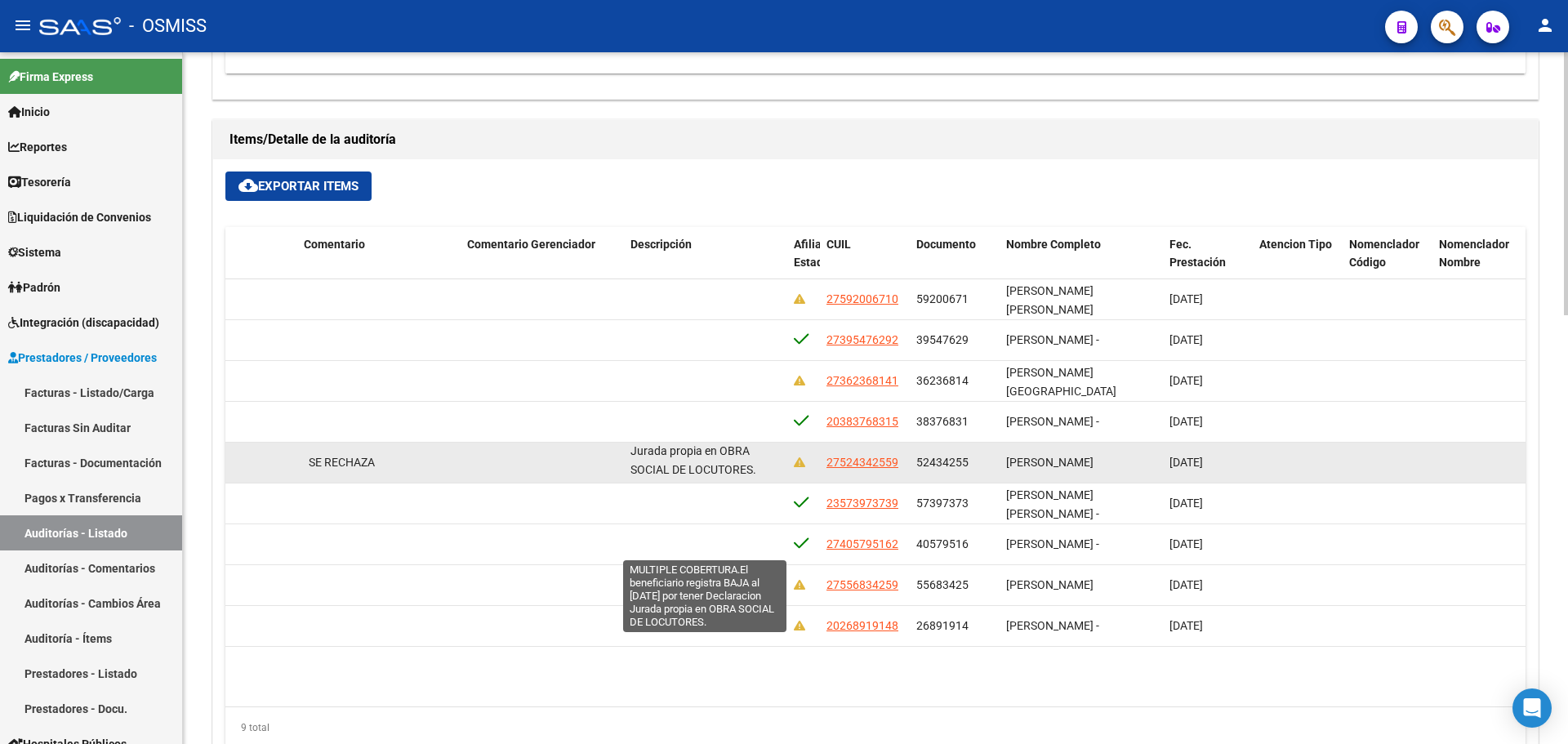
scroll to position [1, 0]
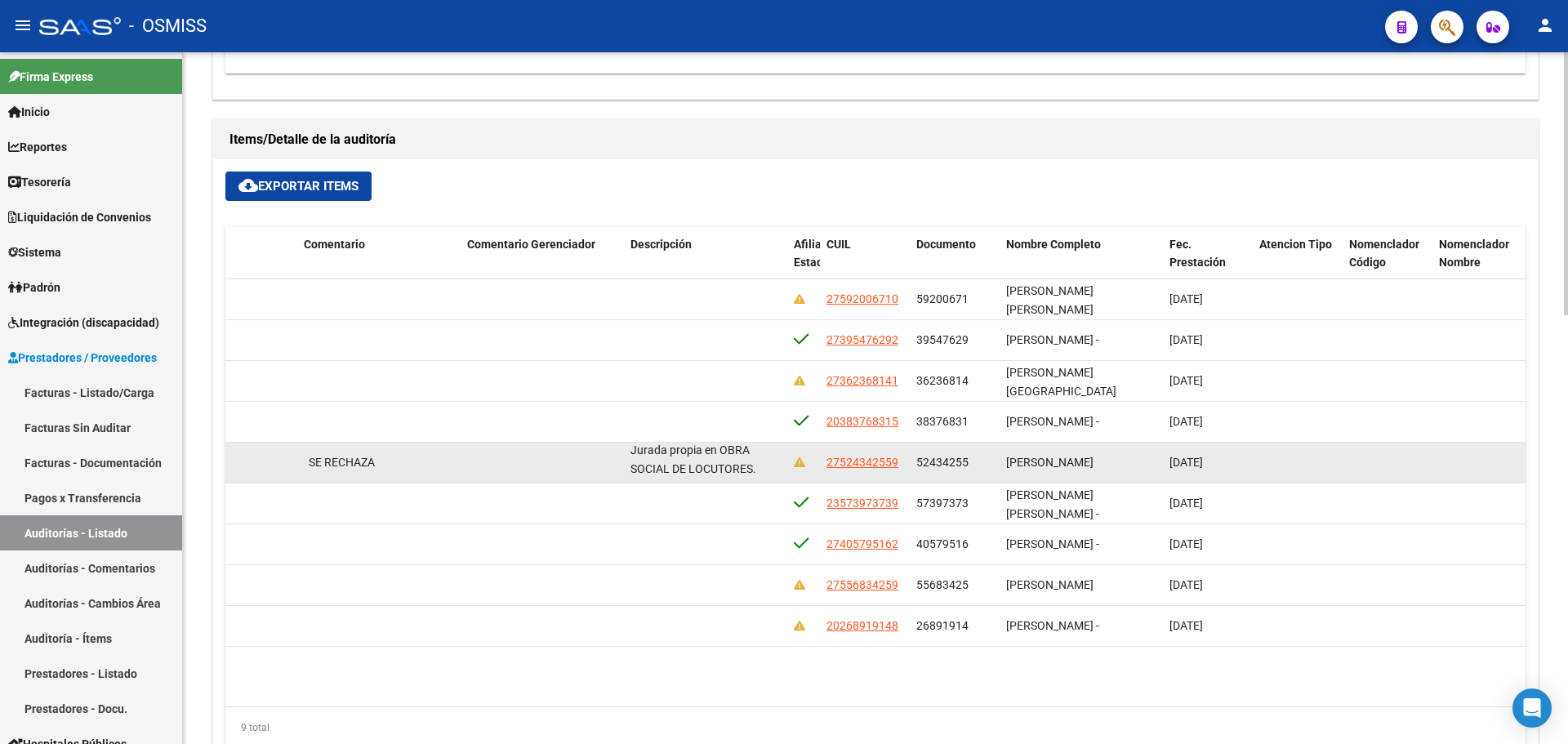
drag, startPoint x: 660, startPoint y: 472, endPoint x: 709, endPoint y: 478, distance: 49.4
click at [709, 478] on div "MULTIPLE COBERTURA.El beneficiario registra BAJA al [DATE] por tener Declaracio…" at bounding box center [706, 461] width 150 height 34
click at [709, 461] on div "MULTIPLE COBERTURA.El beneficiario registra BAJA al [DATE] por tener Declaracio…" at bounding box center [706, 461] width 150 height 34
click at [701, 461] on div "MULTIPLE COBERTURA.El beneficiario registra BAJA al [DATE] por tener Declaracio…" at bounding box center [706, 461] width 150 height 34
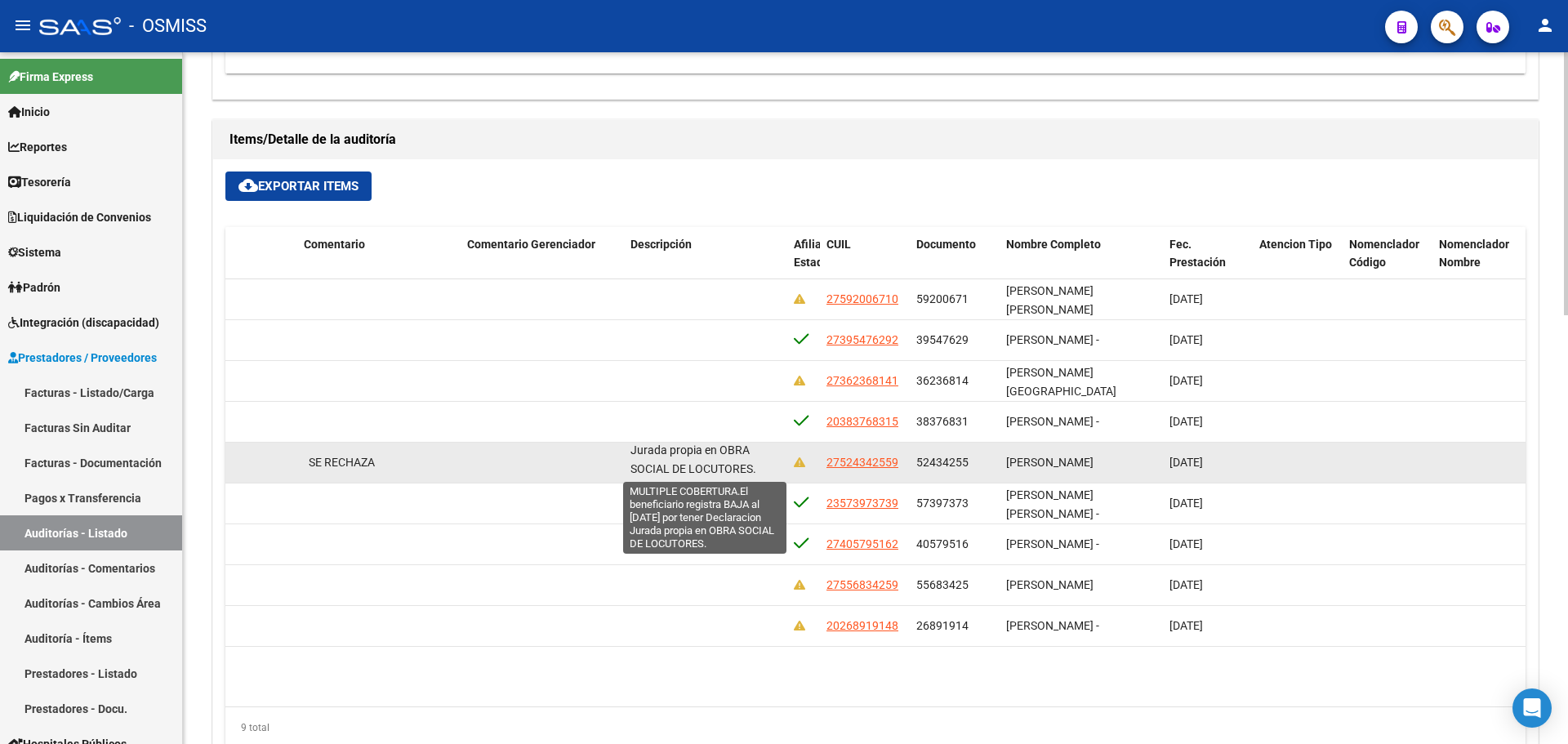
drag, startPoint x: 652, startPoint y: 455, endPoint x: 657, endPoint y: 472, distance: 17.7
click at [657, 472] on span "MULTIPLE COBERTURA.El beneficiario registra BAJA al [DATE] por tener Declaracio…" at bounding box center [702, 432] width 144 height 88
click at [665, 450] on span "MULTIPLE COBERTURA.El beneficiario registra BAJA al [DATE] por tener Declaracio…" at bounding box center [702, 432] width 144 height 88
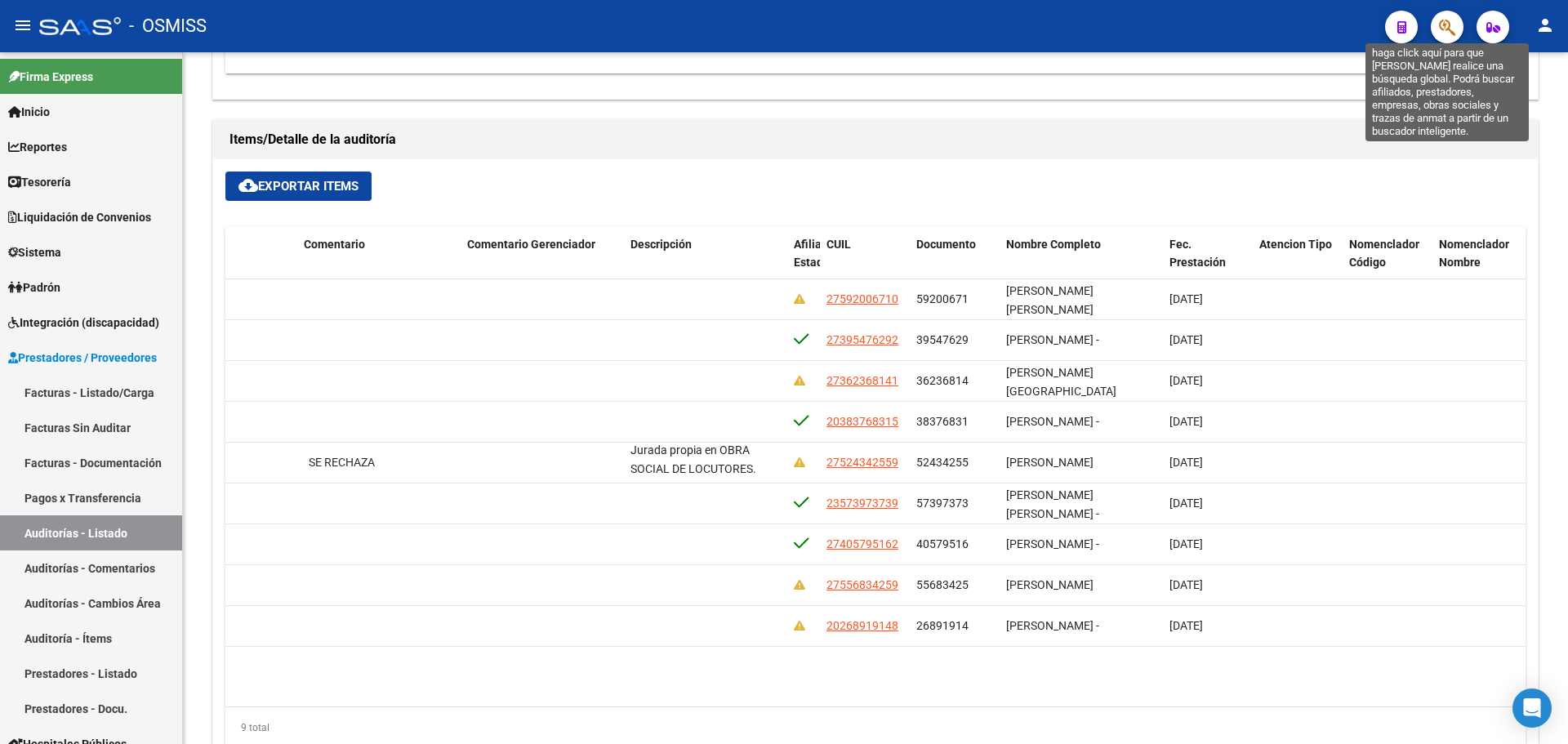
click at [1456, 32] on icon "button" at bounding box center [1446, 28] width 16 height 19
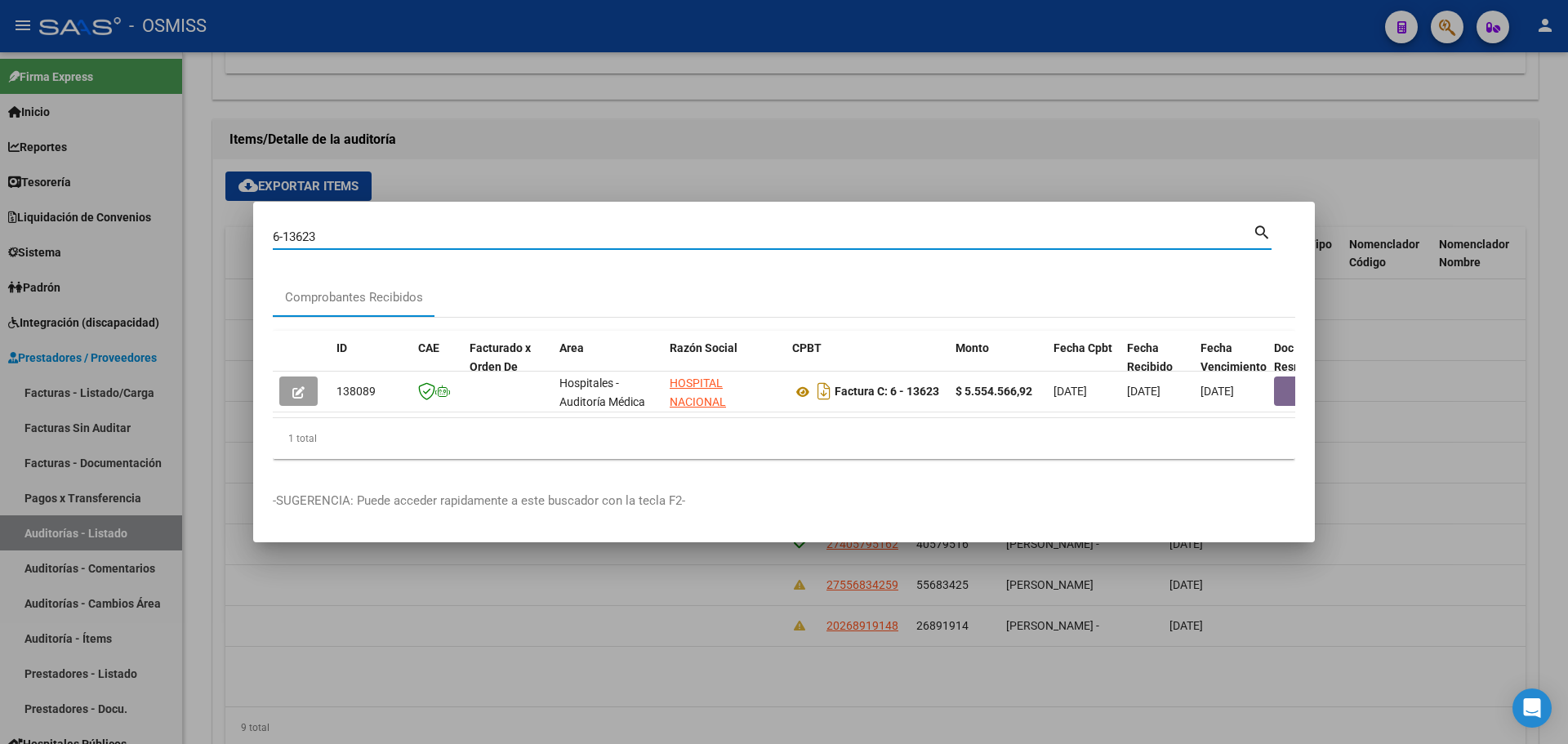
click at [997, 479] on mat-dialog-container "6-13623 Buscar (apellido, dni, cuil, nro traspaso, cuit, obra social) search Co…" at bounding box center [784, 372] width 1062 height 341
click at [436, 238] on input "6-13623" at bounding box center [763, 236] width 980 height 14
click at [358, 235] on input "6-14869" at bounding box center [763, 236] width 980 height 14
click at [1237, 740] on div at bounding box center [784, 372] width 1568 height 744
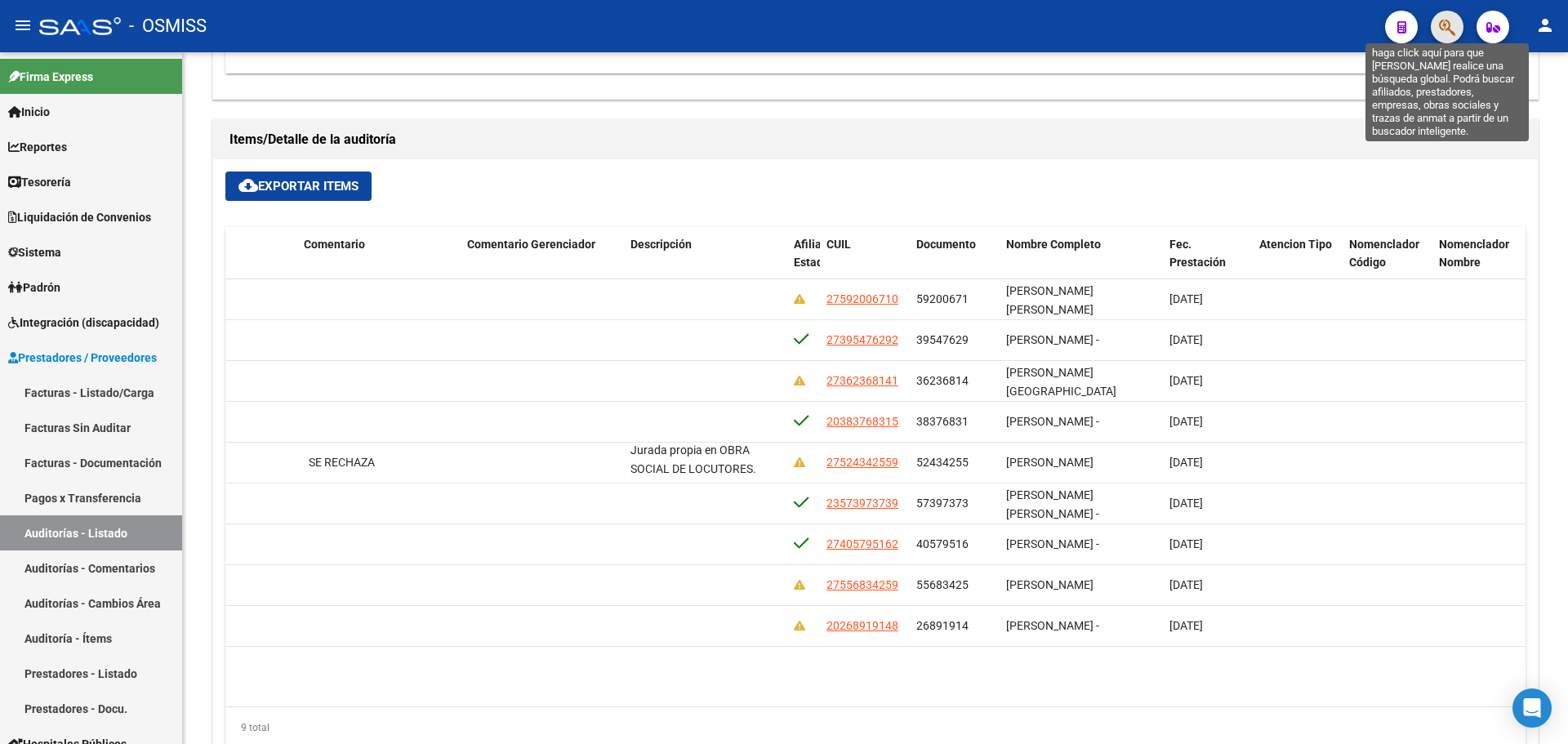
click at [1445, 28] on icon "button" at bounding box center [1446, 28] width 16 height 19
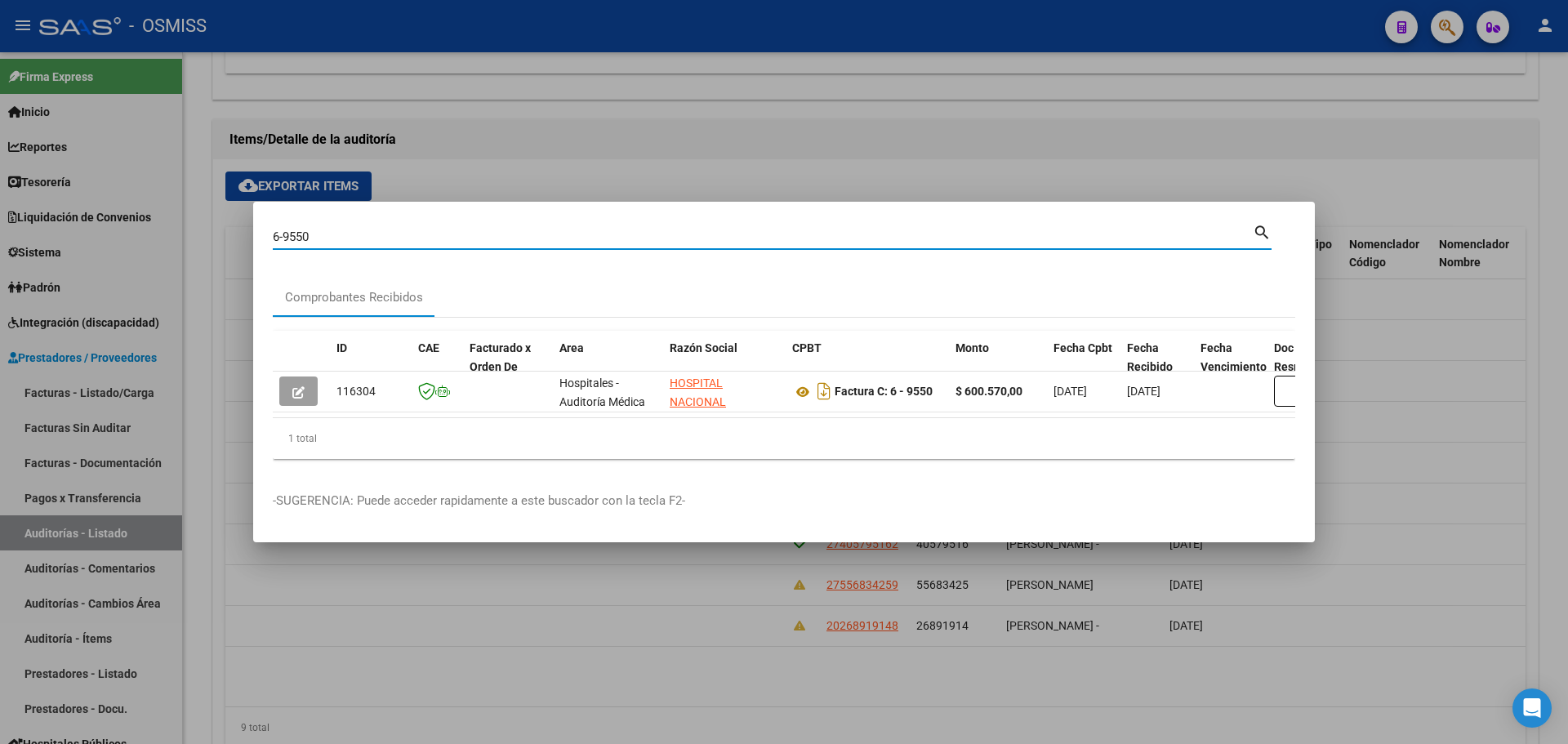
scroll to position [0, 709]
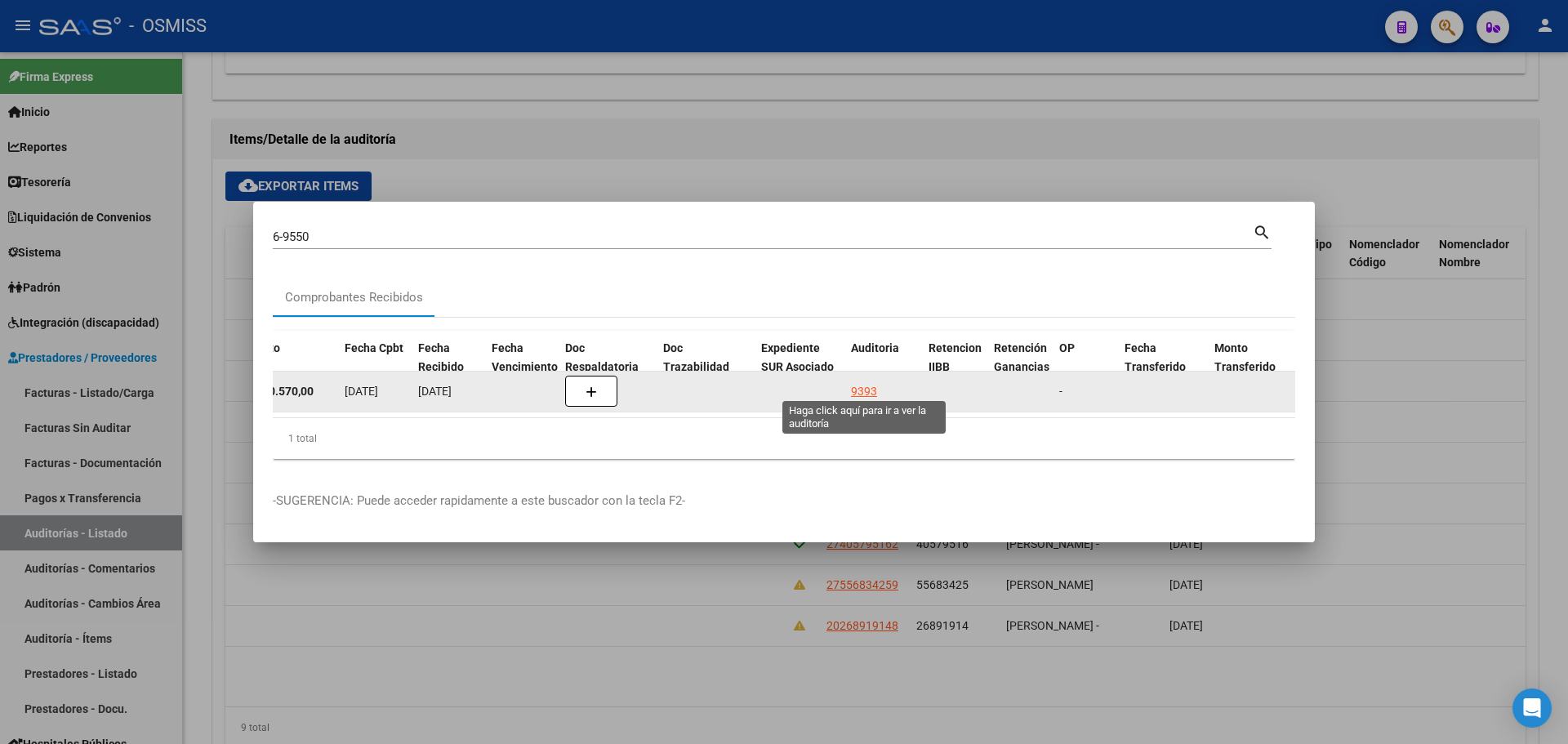
click at [865, 383] on div "9393" at bounding box center [863, 392] width 26 height 19
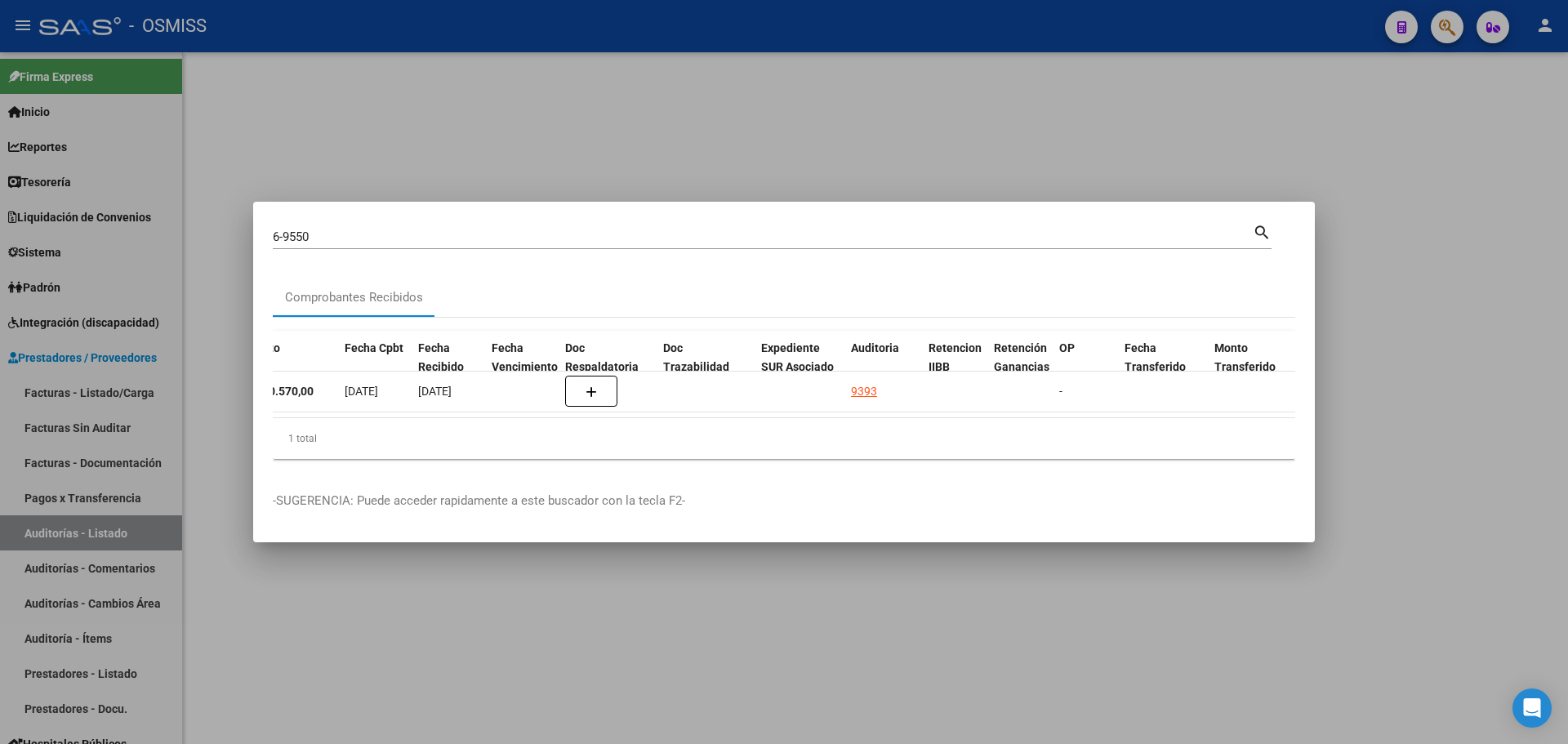
click at [750, 98] on div at bounding box center [784, 372] width 1568 height 744
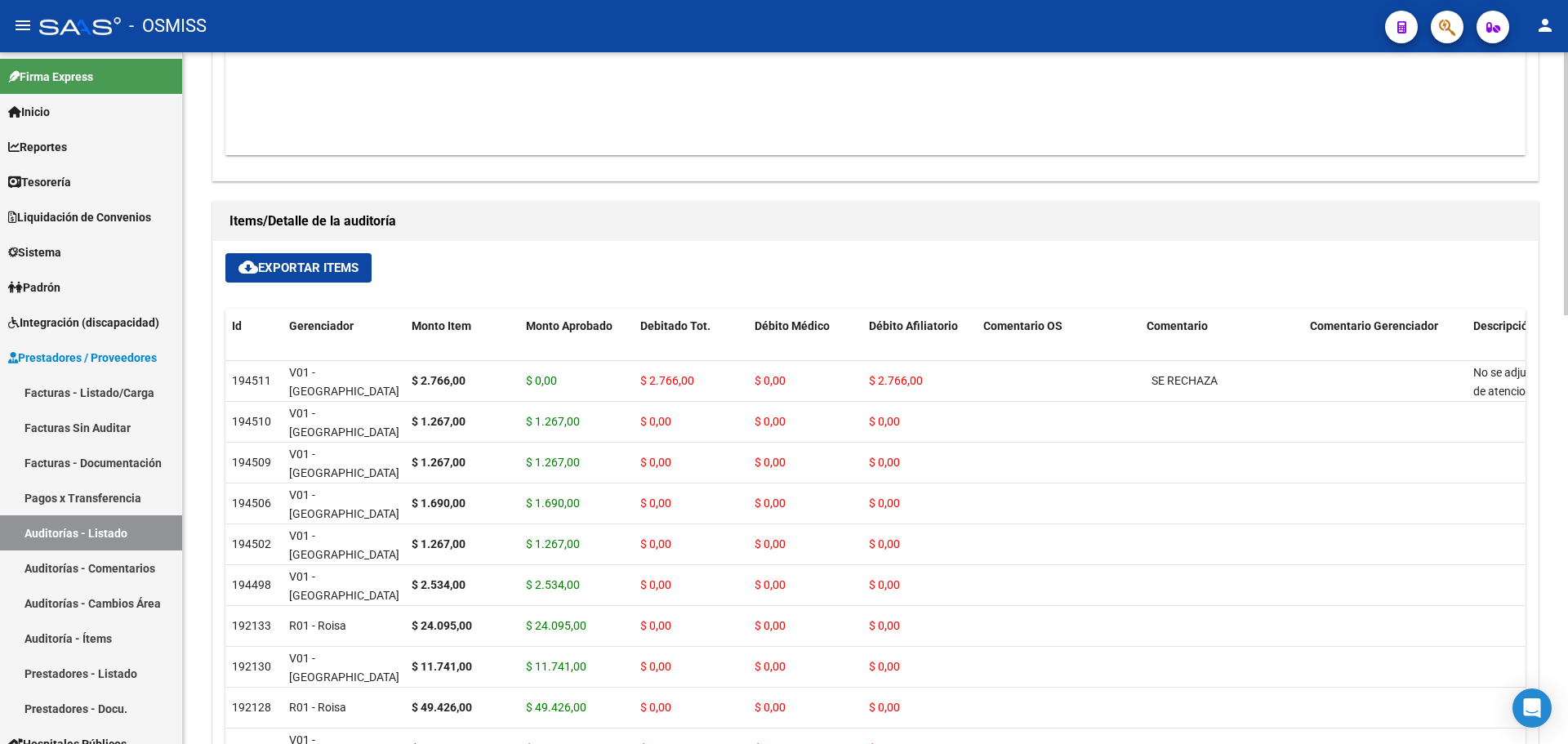
drag, startPoint x: 1560, startPoint y: 537, endPoint x: 1561, endPoint y: 657, distance: 120.0
click at [1561, 657] on div "arrow_back Editar 6260 cloud_download Generar informe Sin Fecha de Vencimiento …" at bounding box center [875, 62] width 1385 height 1818
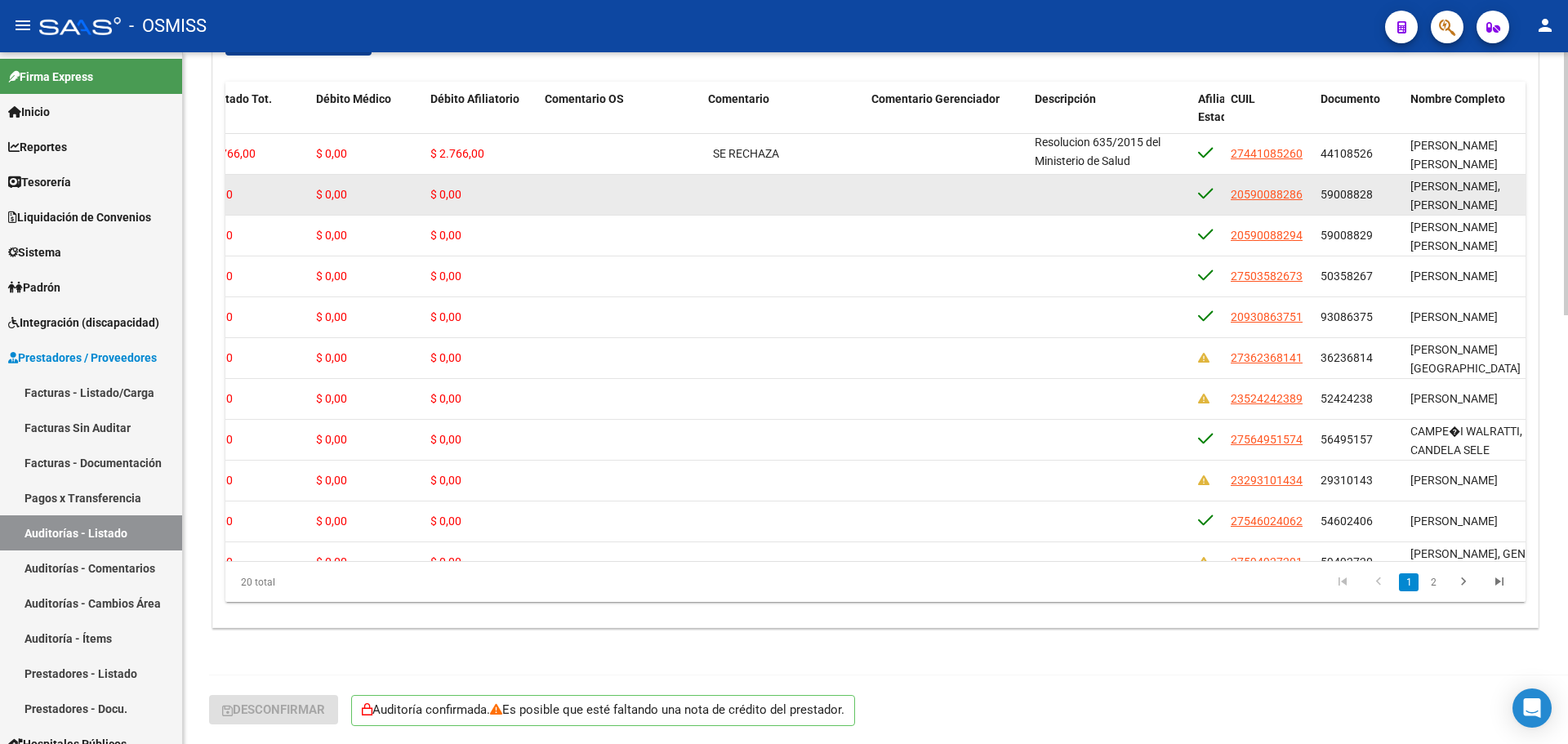
scroll to position [1, 0]
drag, startPoint x: 1106, startPoint y: 154, endPoint x: 1122, endPoint y: 185, distance: 34.9
click at [1087, 185] on datatable-scroller "194511 V01 - [PERSON_NAME] $ 2.766,00 $ 0,00 $ 2.766,00 $ 0,00 $ 2.766,00 SE RE…" at bounding box center [436, 542] width 1300 height 817
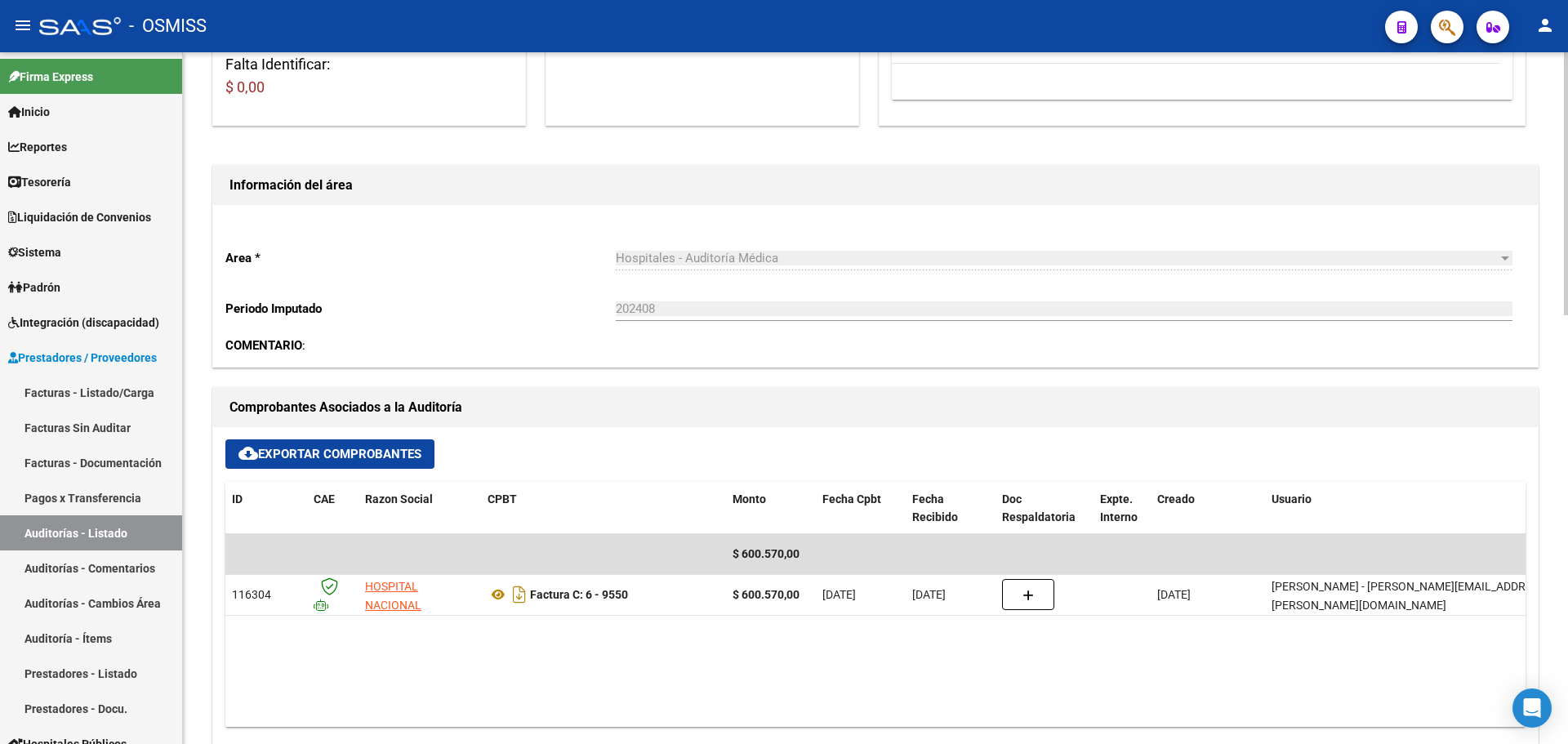
scroll to position [572, 0]
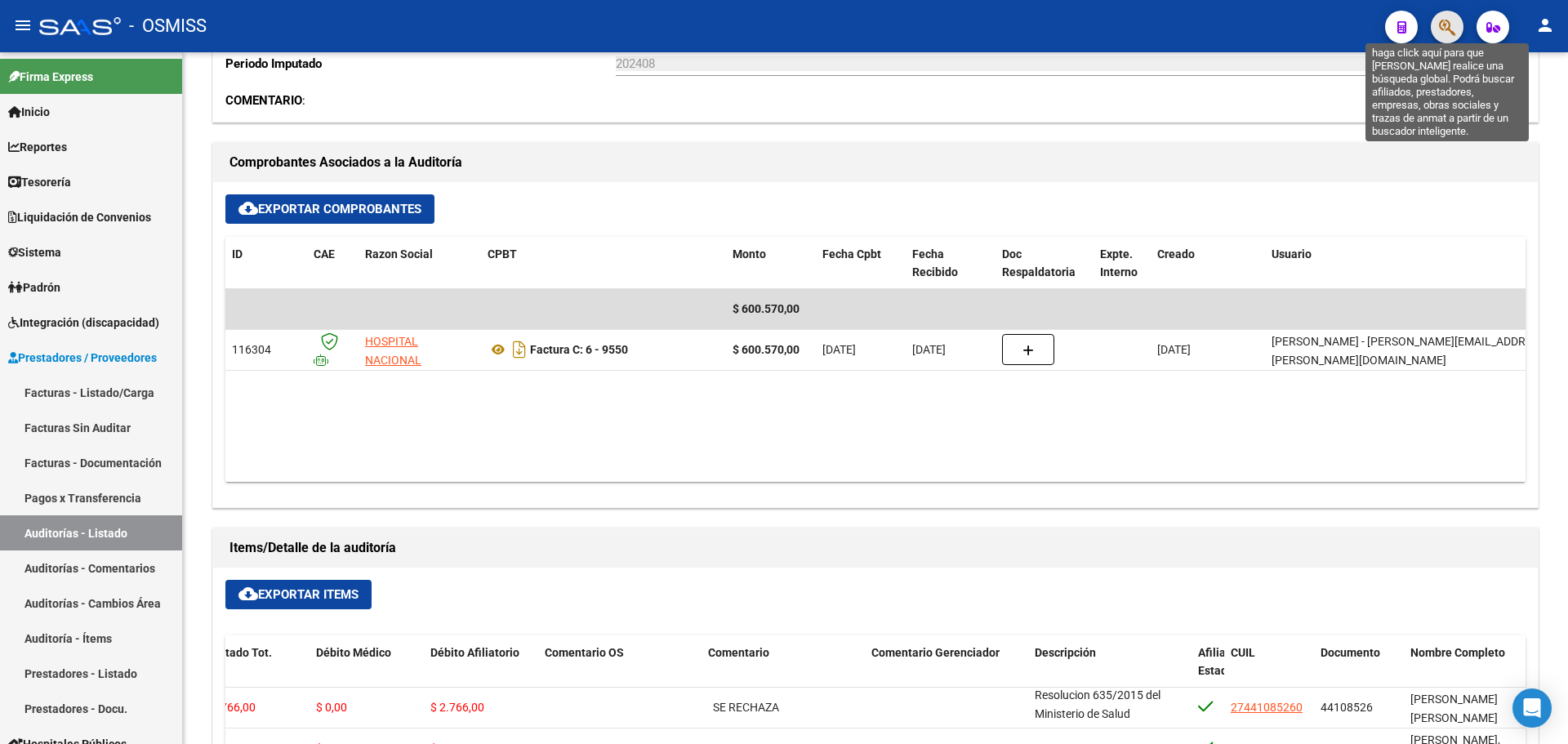
click at [1440, 21] on icon "button" at bounding box center [1446, 28] width 16 height 19
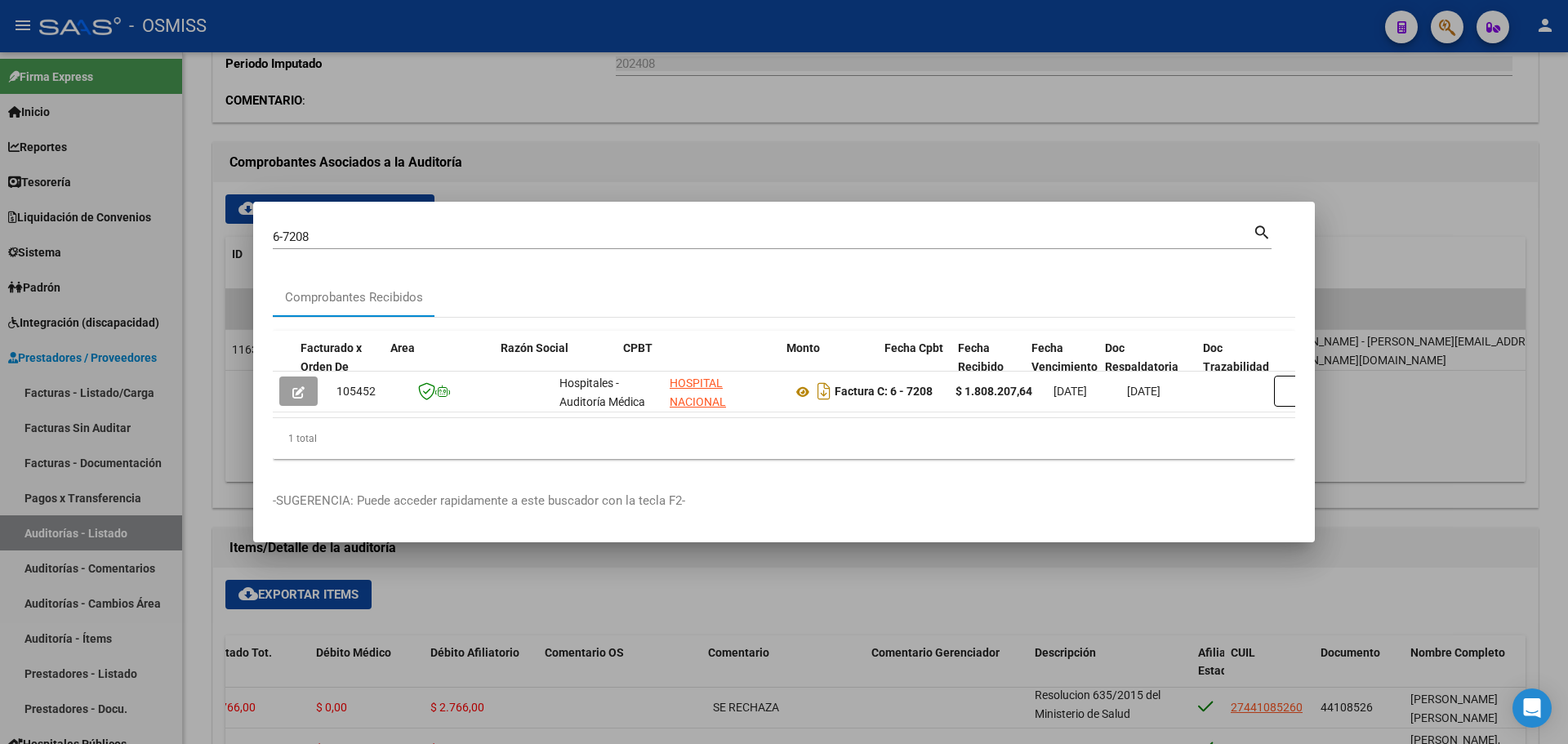
scroll to position [0, 1109]
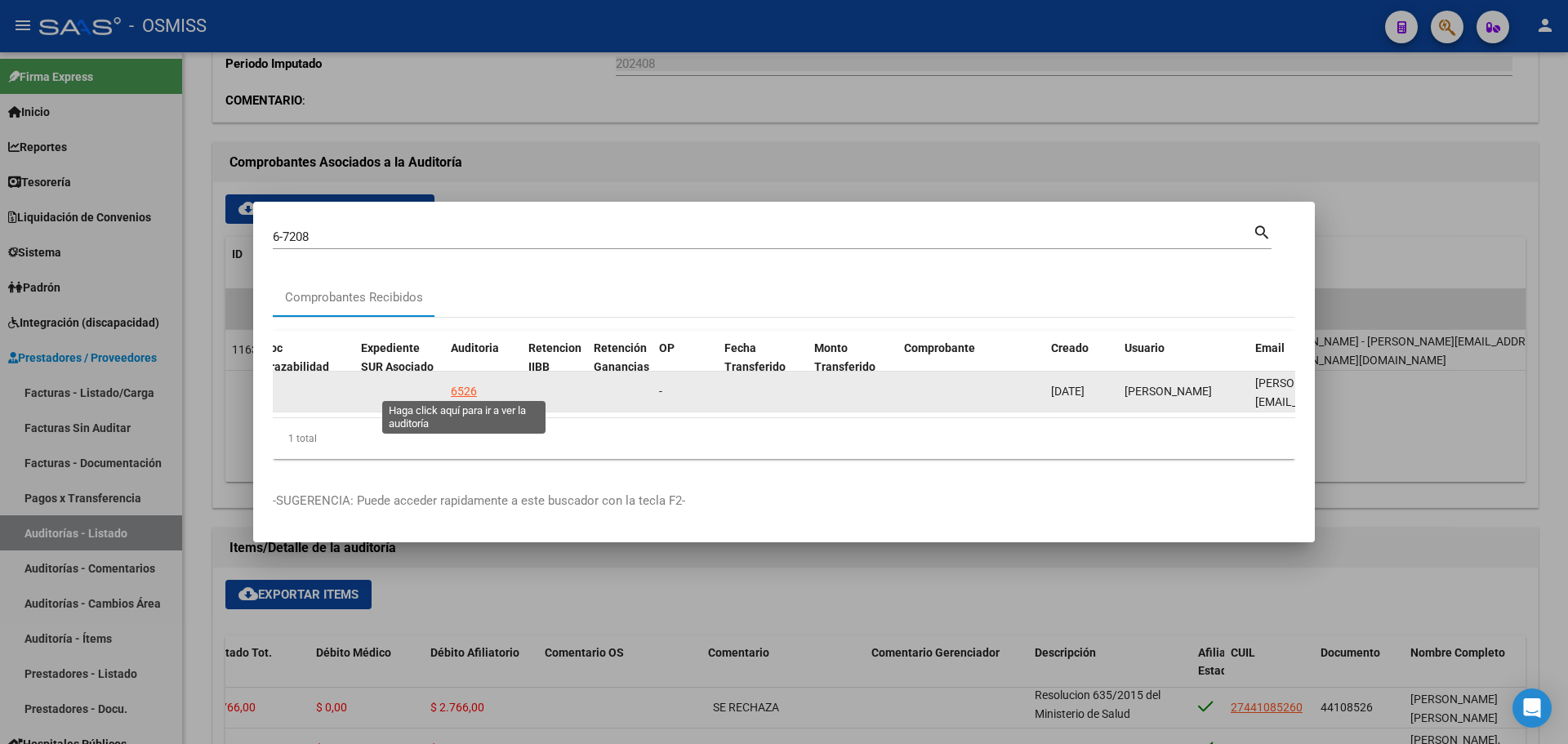
click at [470, 388] on div "6526" at bounding box center [463, 392] width 26 height 19
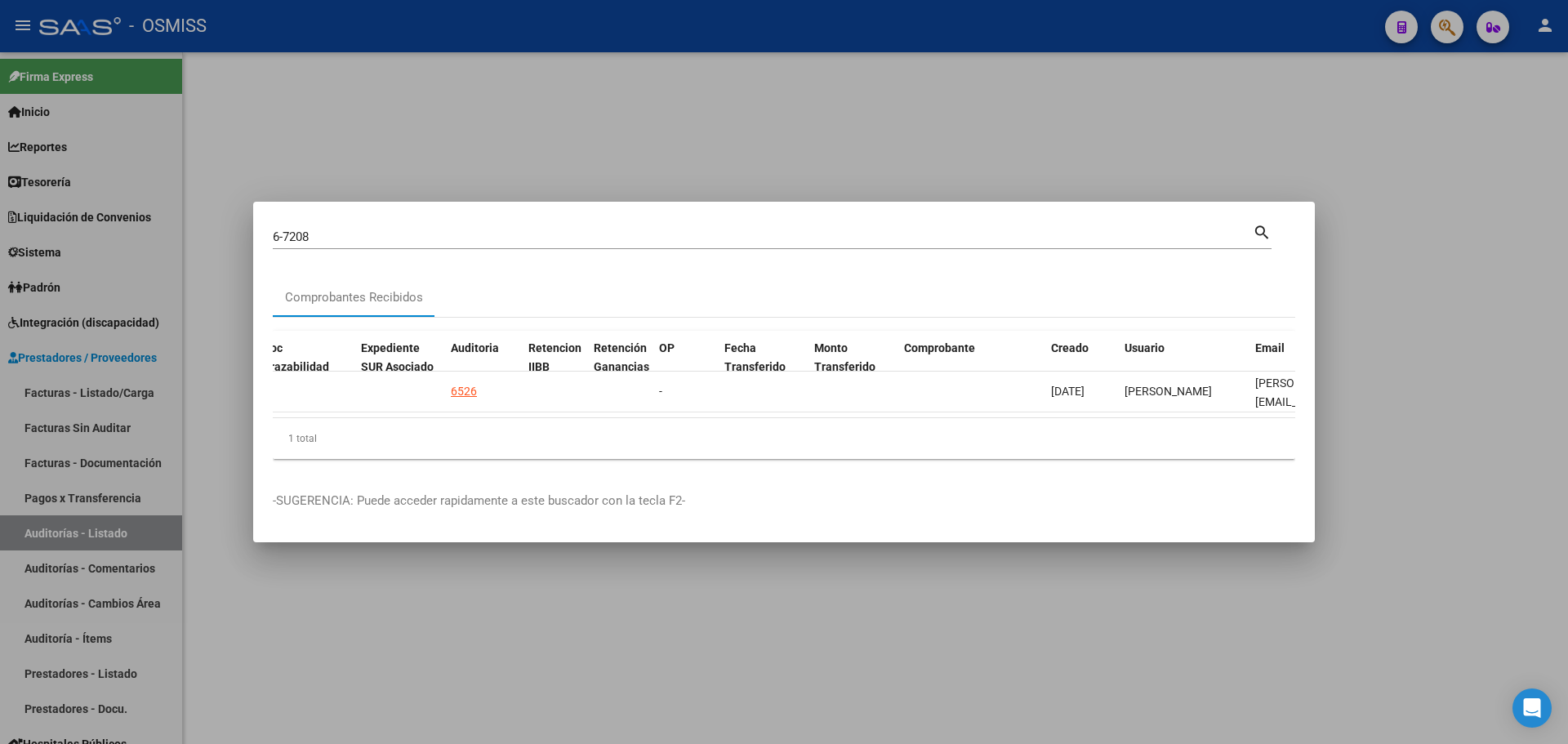
click at [565, 105] on div at bounding box center [784, 372] width 1568 height 744
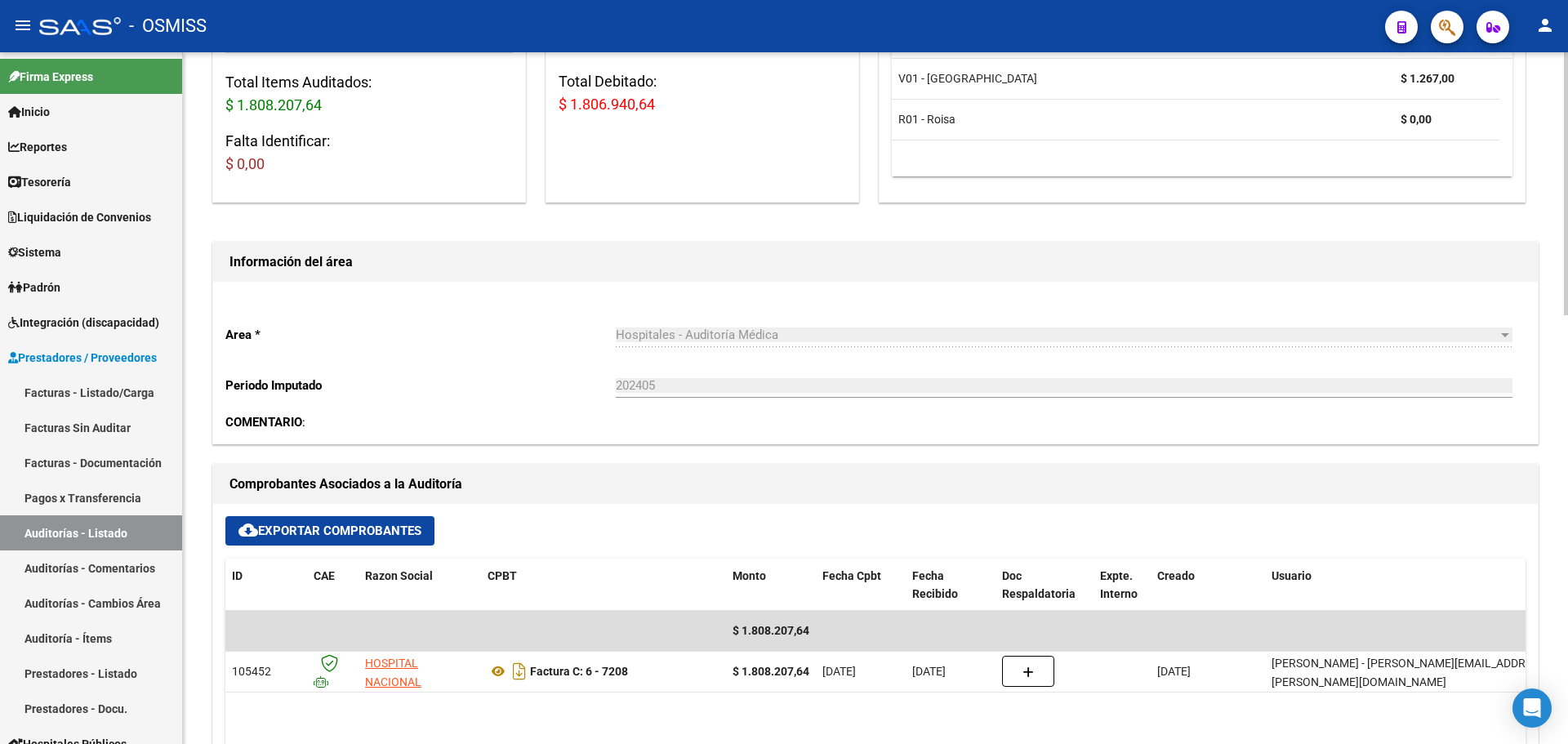
scroll to position [64, 0]
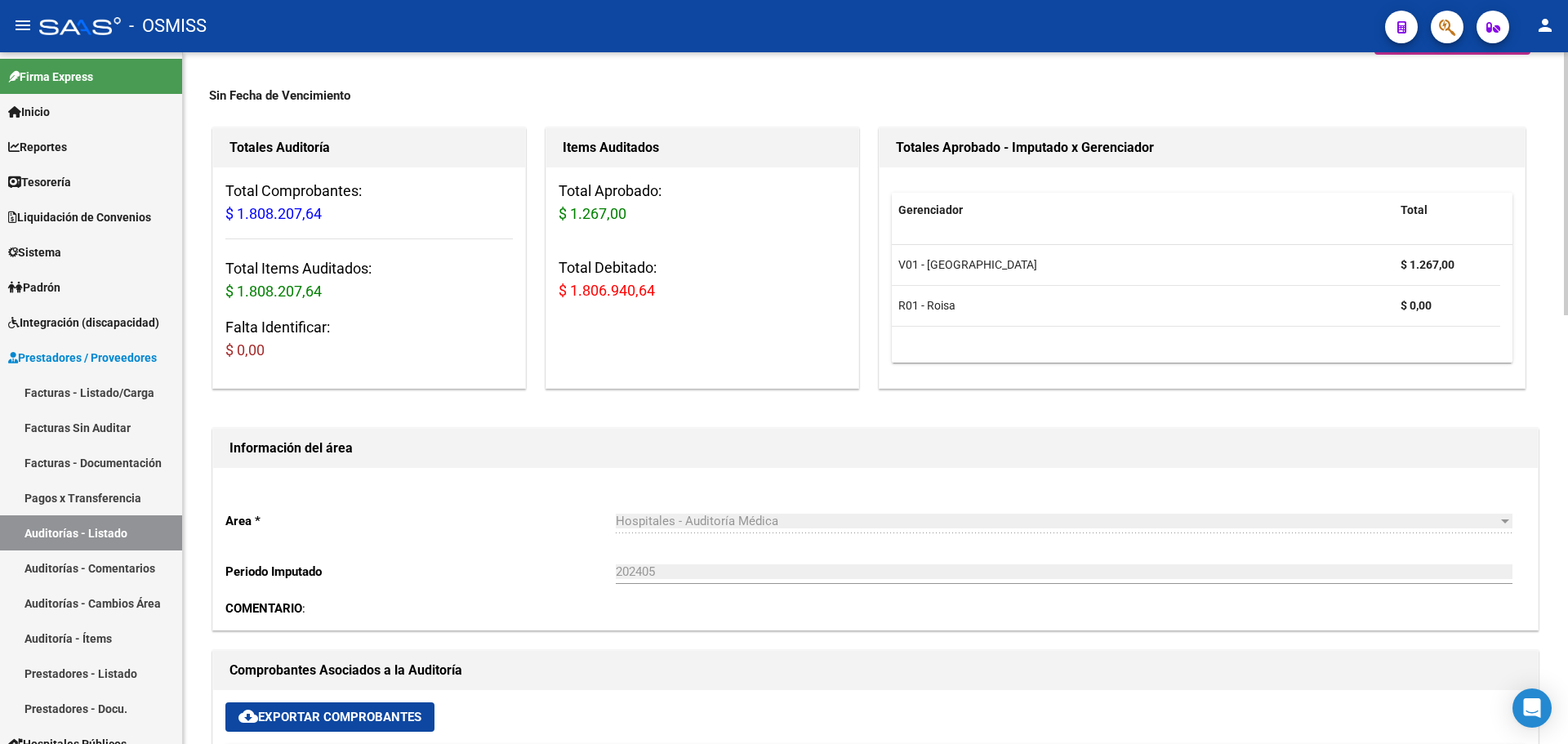
click at [726, 342] on div "Items Auditados Total Aprobado: $ 1.267,00 Total Debitado: $ 1.806.940,64" at bounding box center [703, 258] width 314 height 262
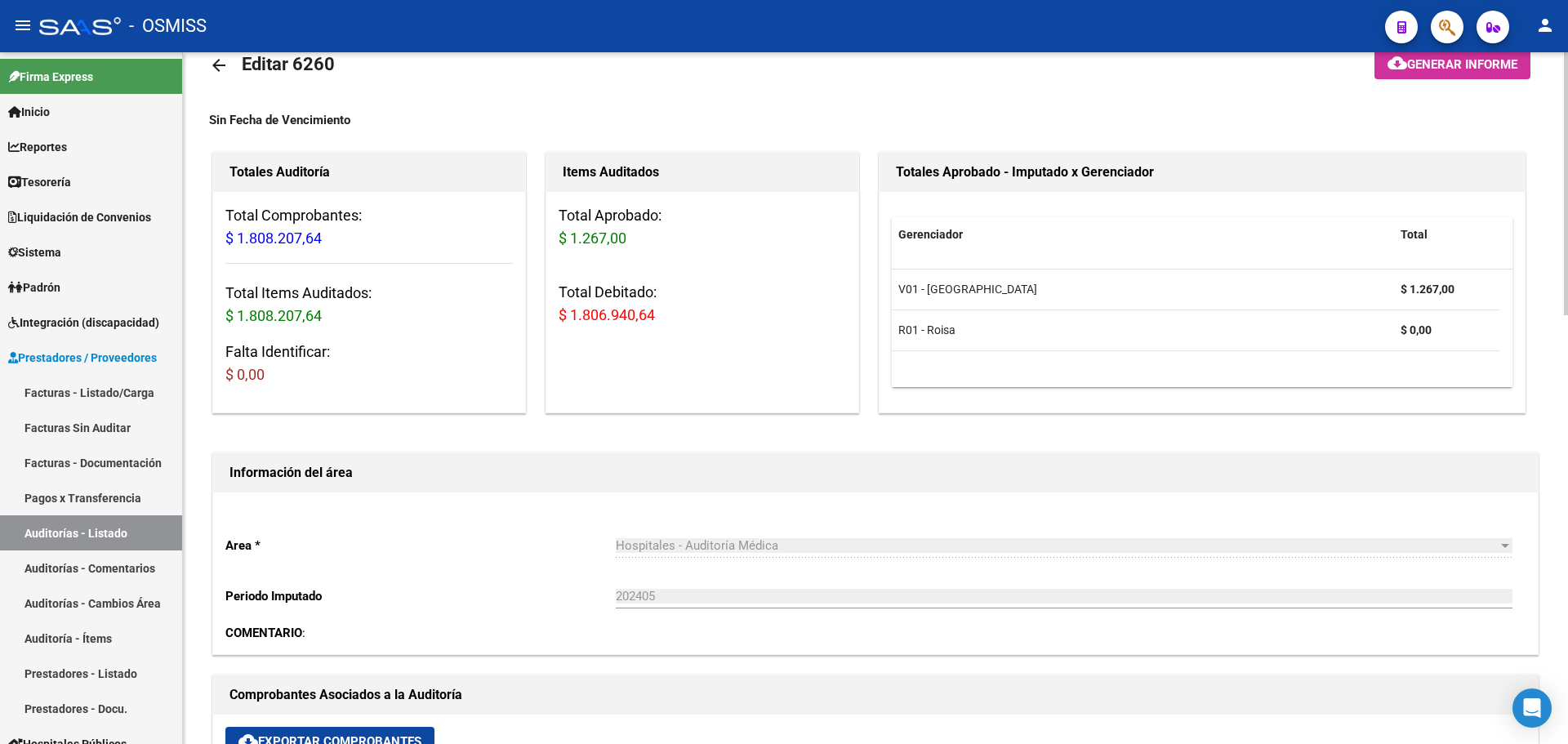
scroll to position [0, 0]
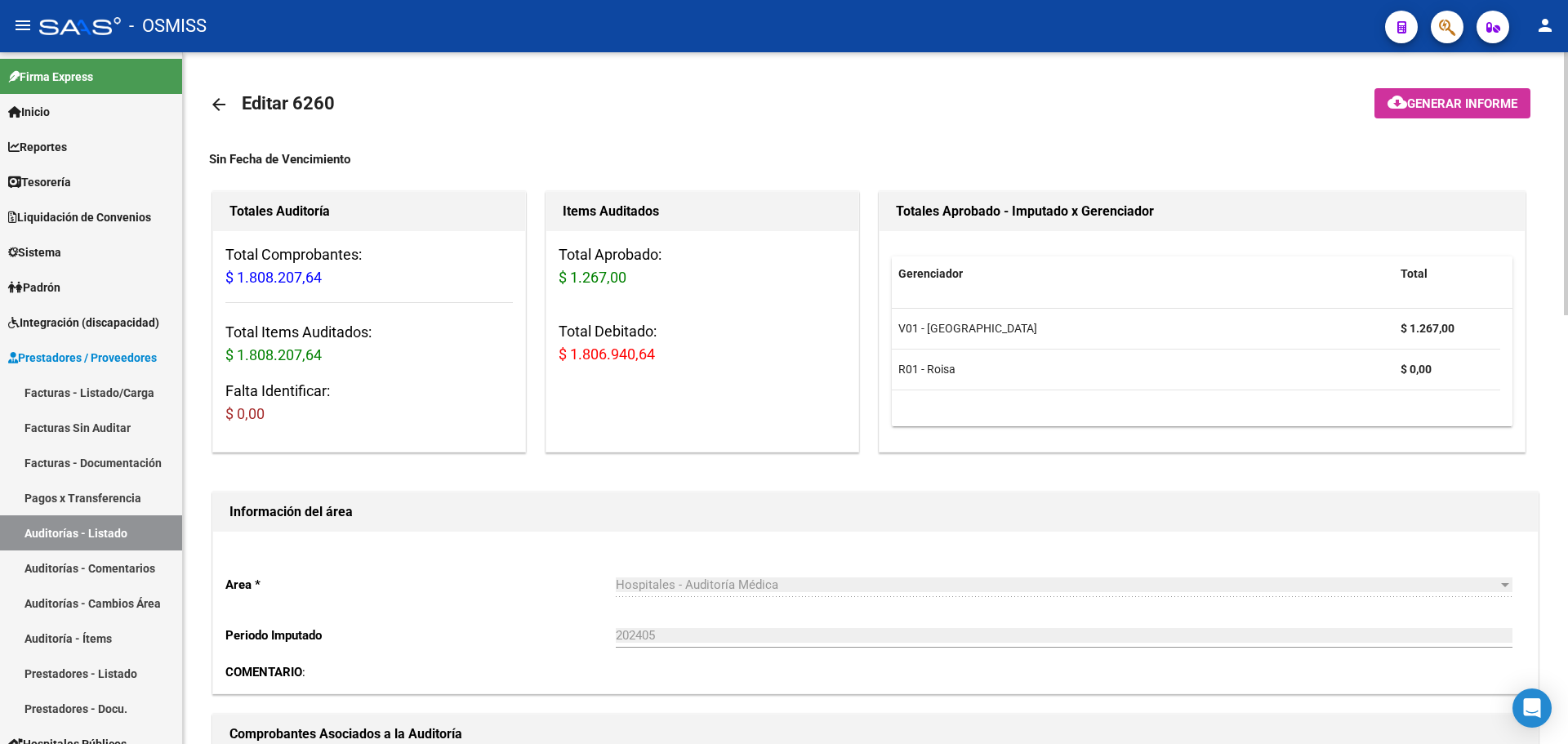
click at [604, 391] on div "Items Auditados Total Aprobado: $ 1.267,00 Total Debitado: $ 1.806.940,64" at bounding box center [703, 322] width 314 height 262
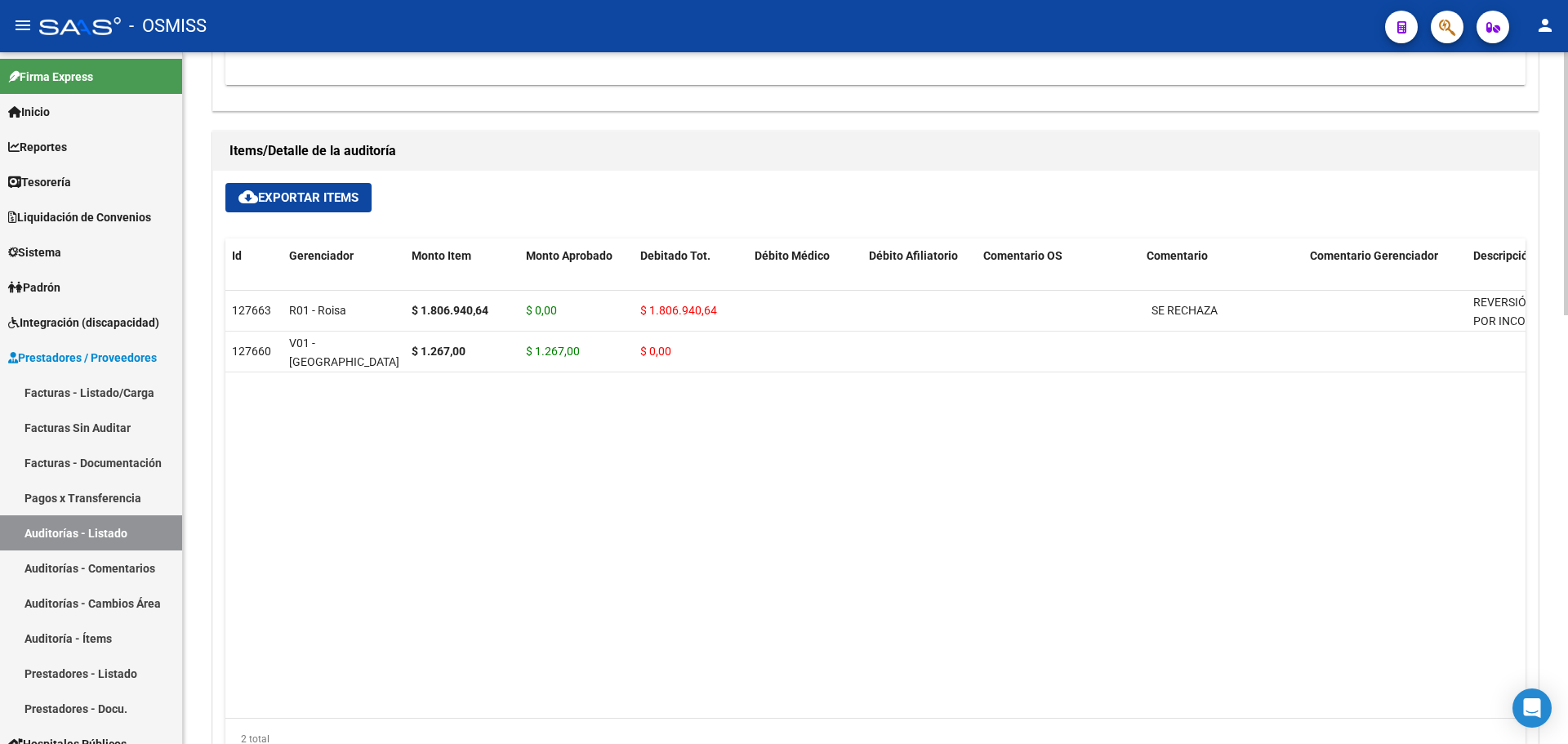
scroll to position [717, 0]
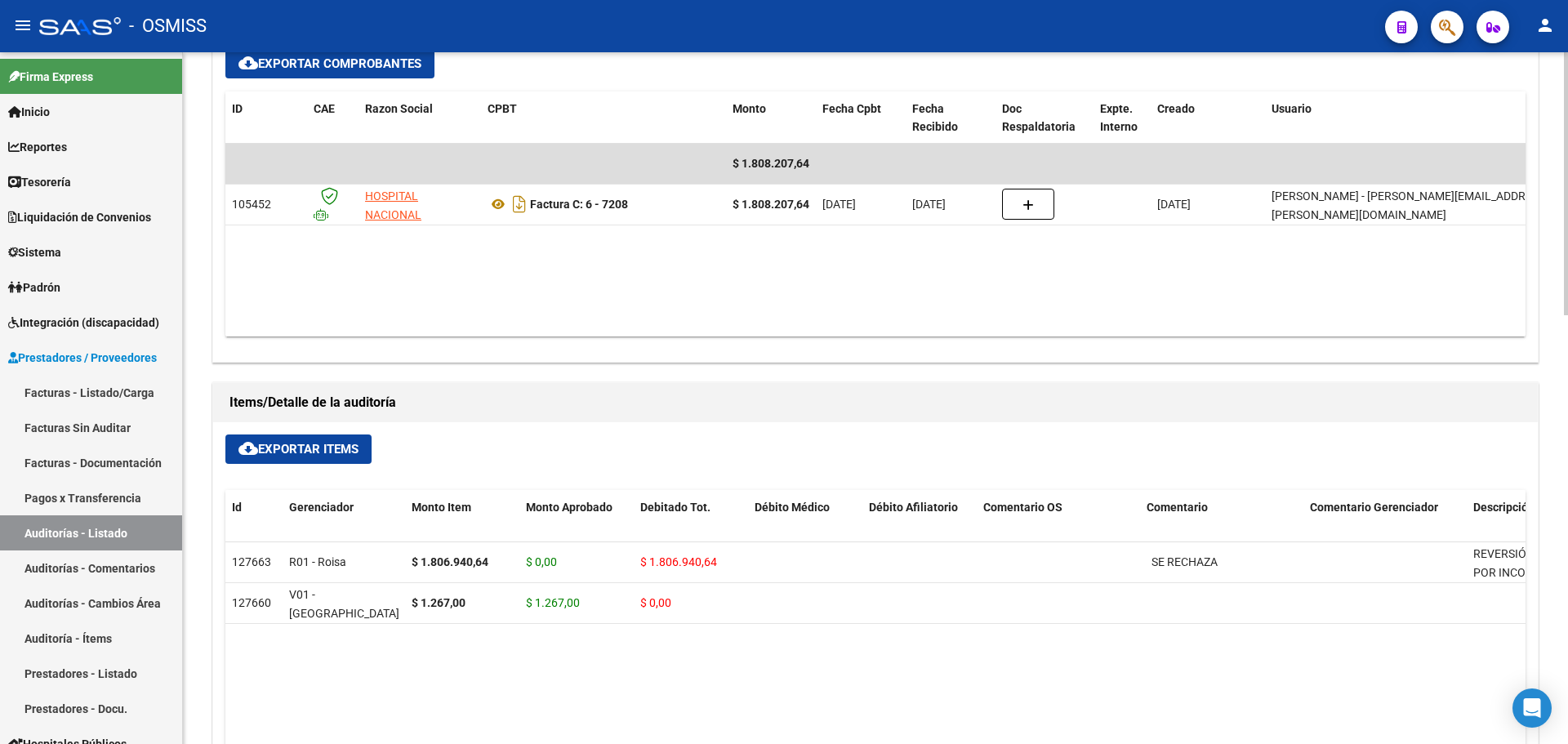
click at [1566, 630] on div at bounding box center [1566, 399] width 4 height 693
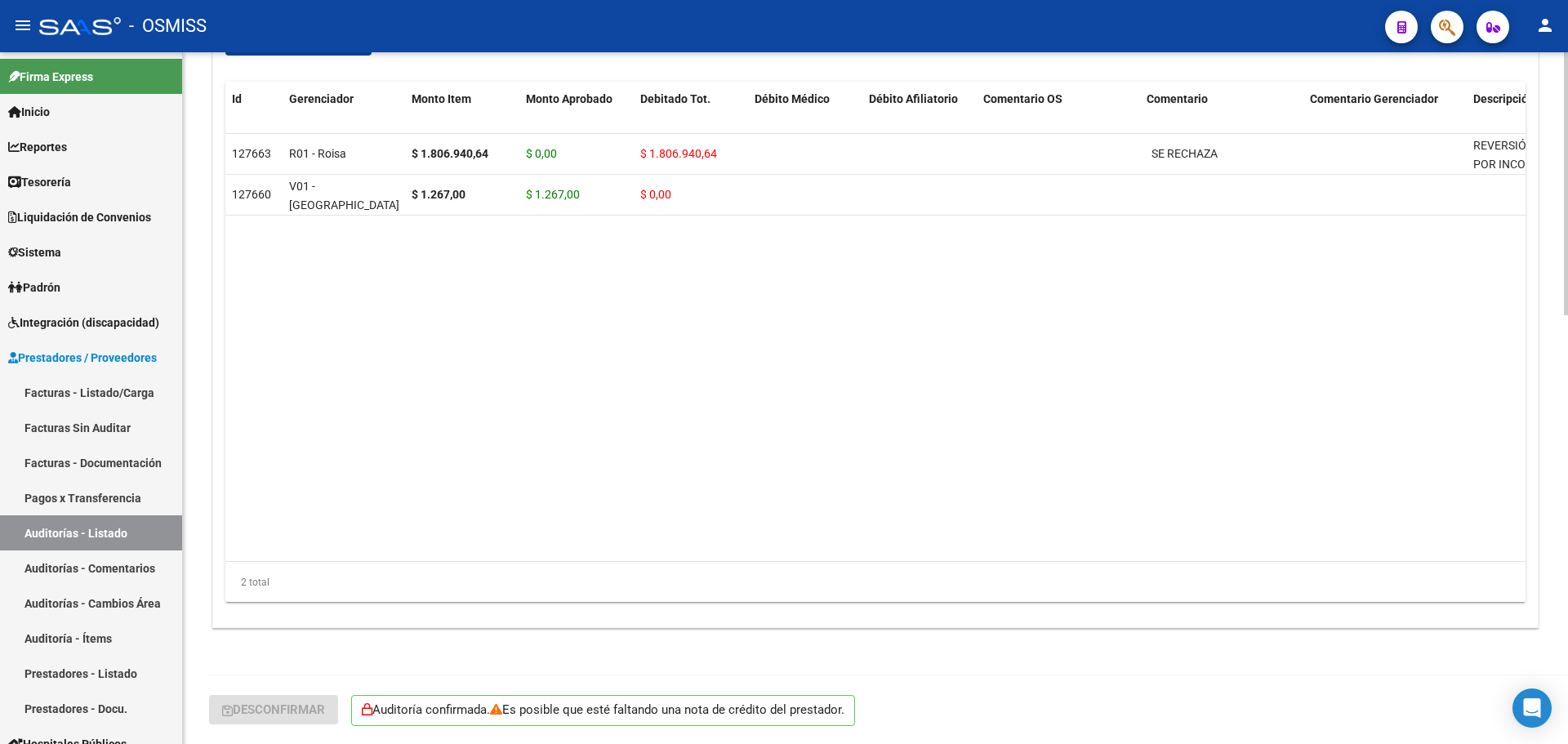
click at [734, 233] on datatable-body "127663 R01 - Roisa $ 1.806.940,64 $ 0,00 $ 1.806.940,64 SE RECHAZA REVERSIÓN DE…" at bounding box center [875, 348] width 1300 height 428
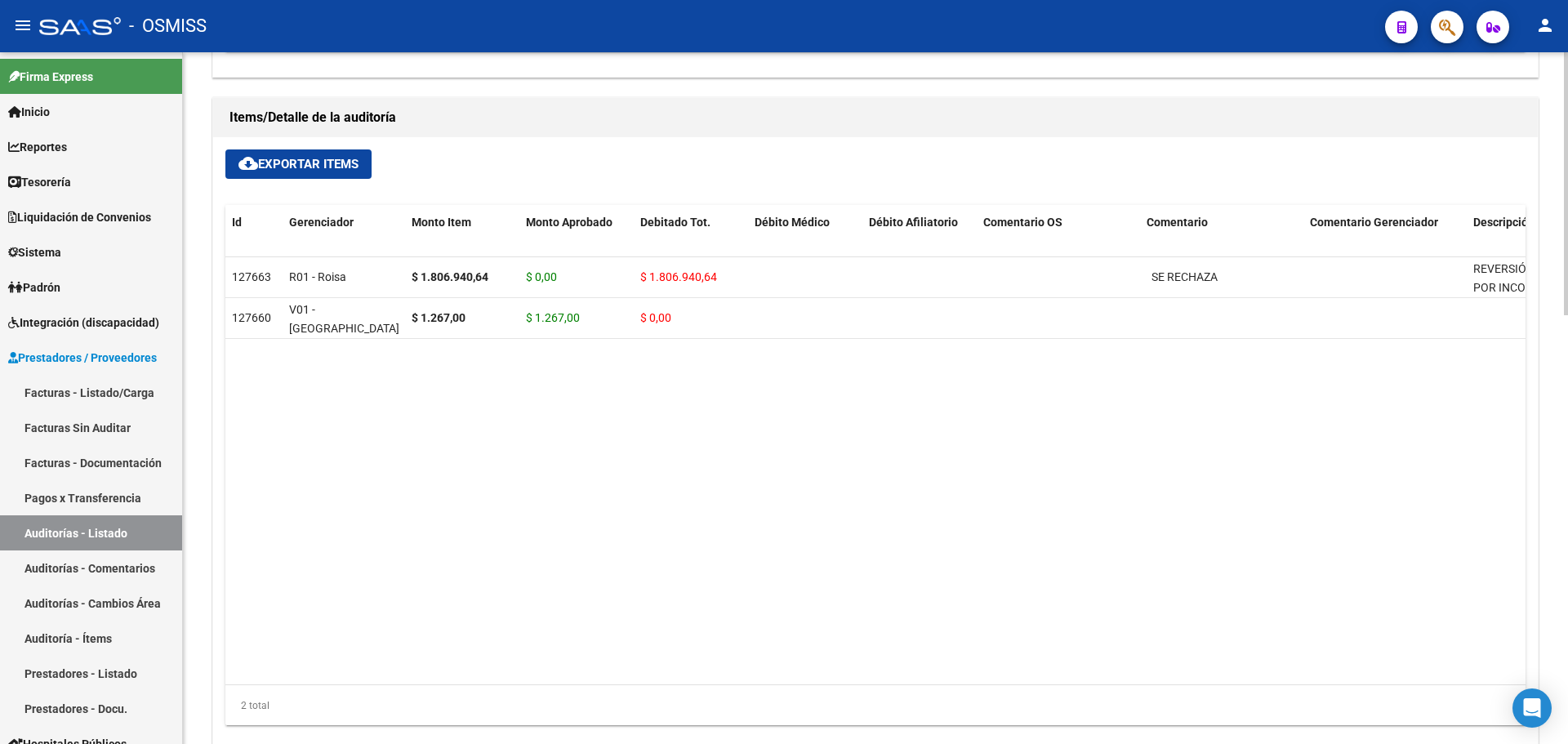
scroll to position [881, 0]
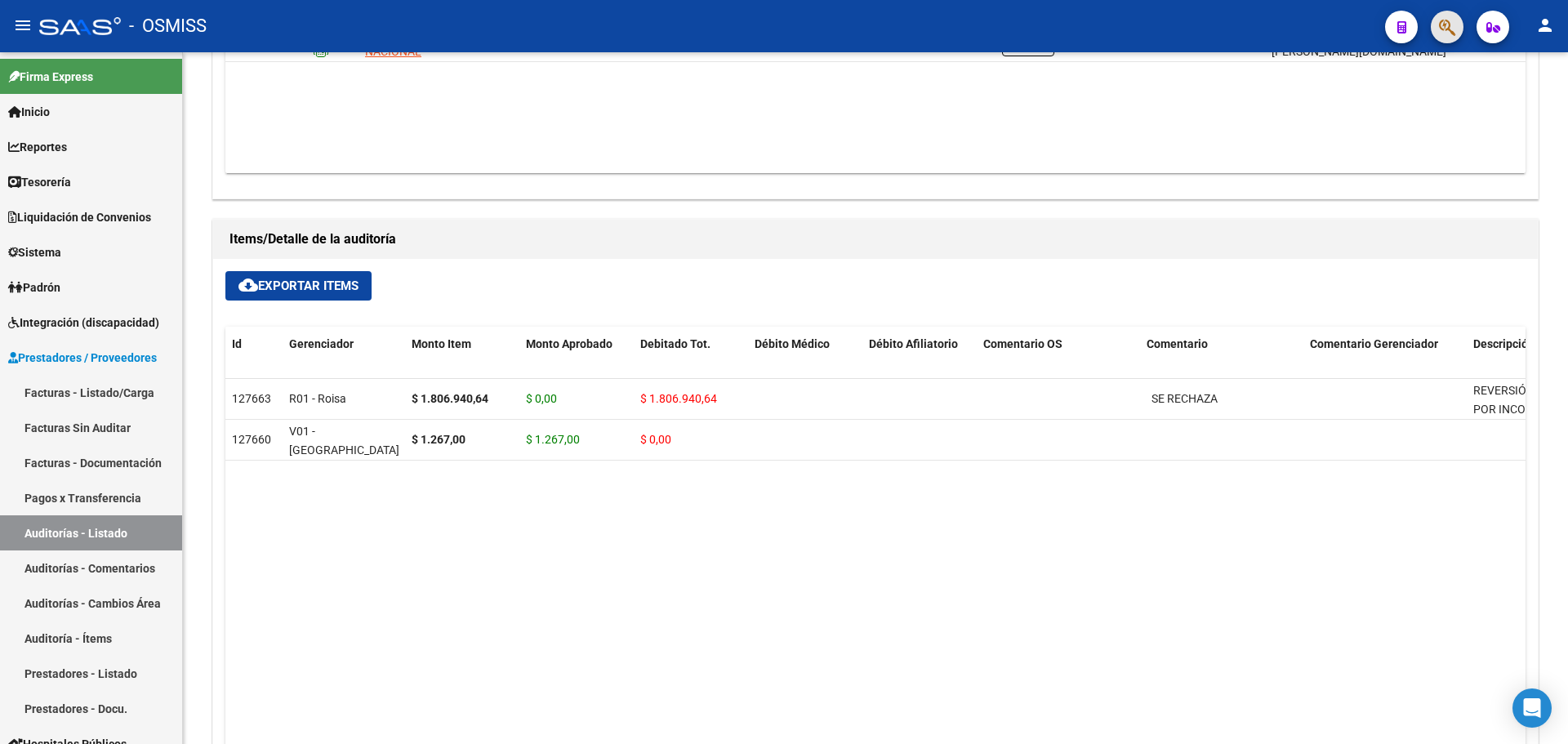
click at [1456, 38] on span "button" at bounding box center [1446, 27] width 16 height 33
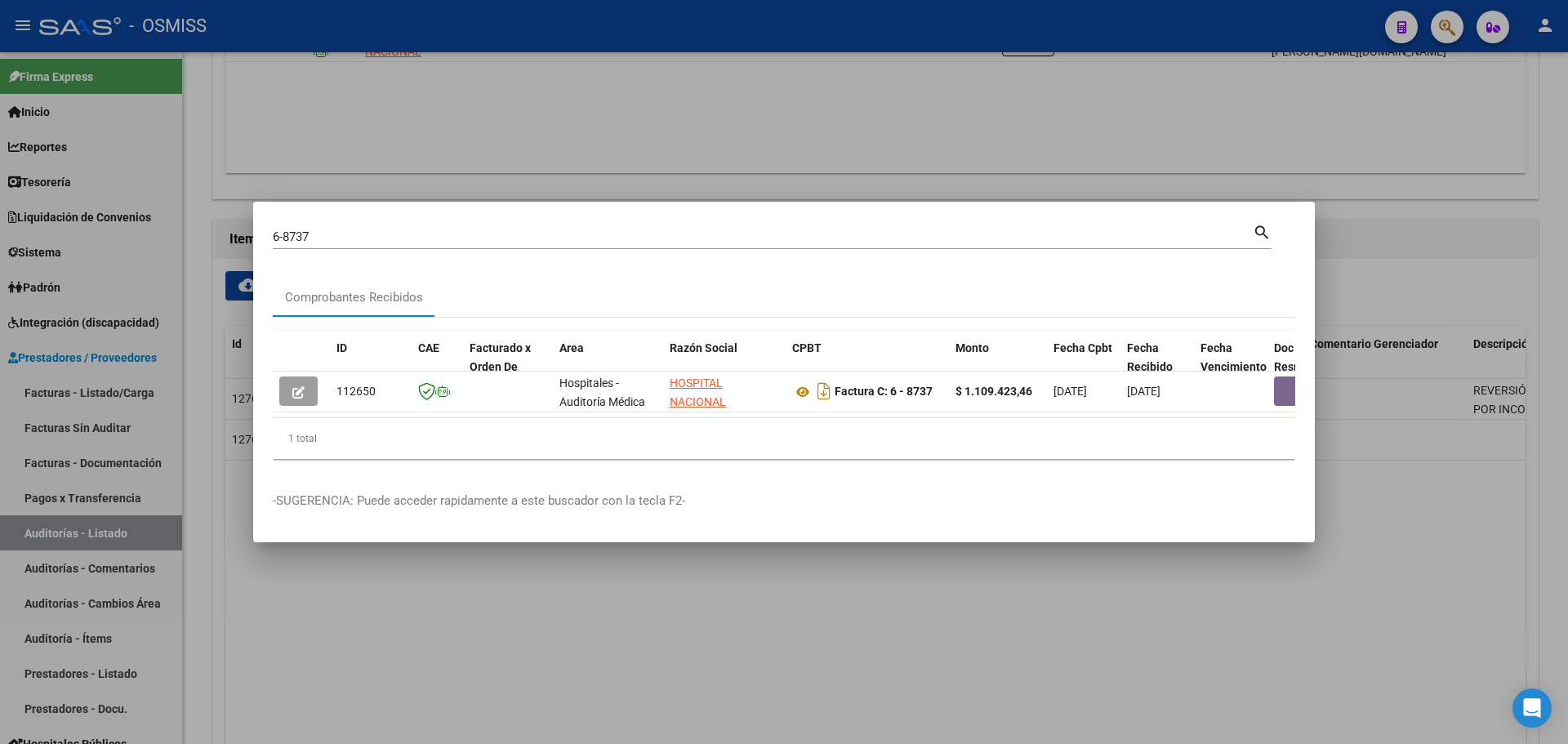
scroll to position [0, 321]
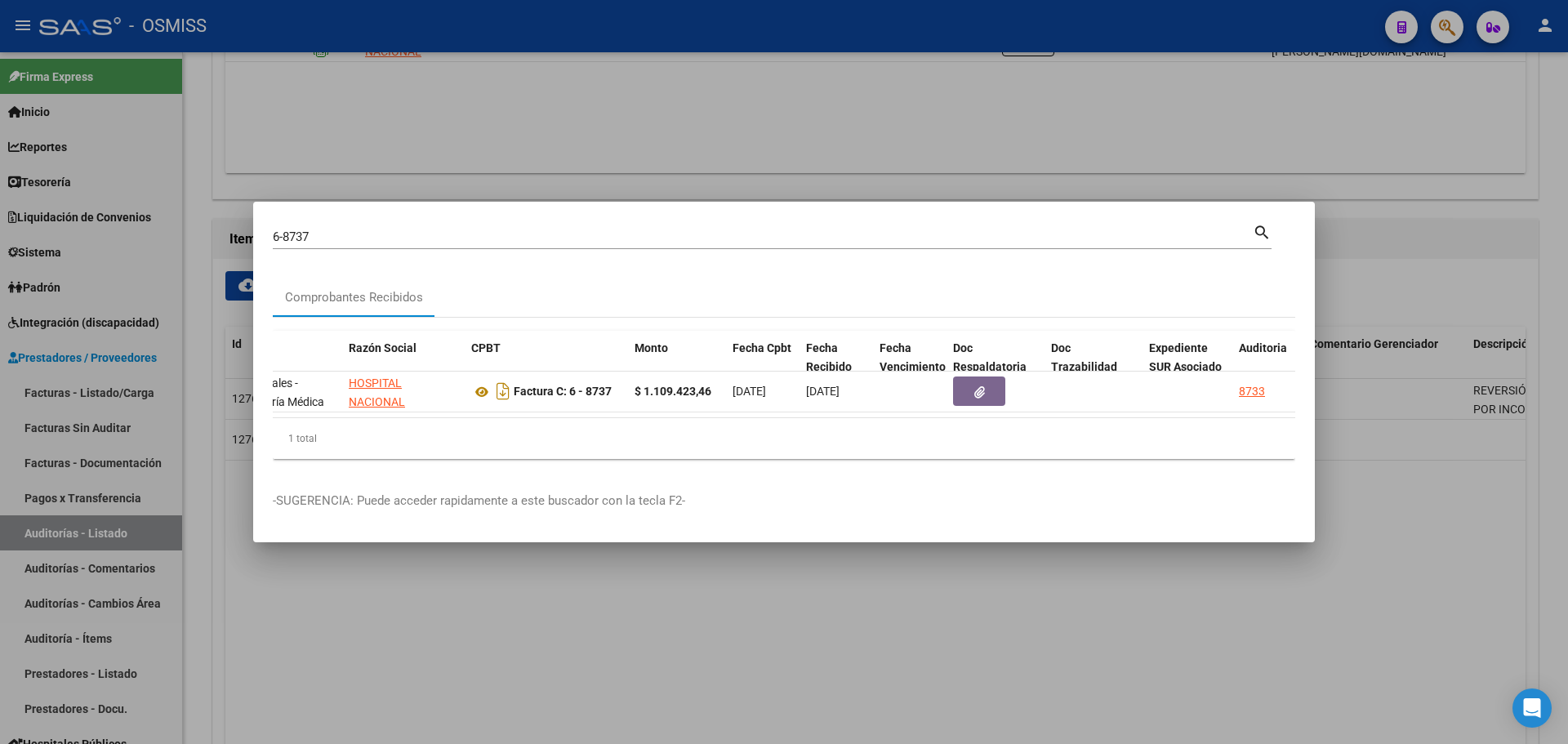
click at [541, 690] on div at bounding box center [784, 372] width 1568 height 744
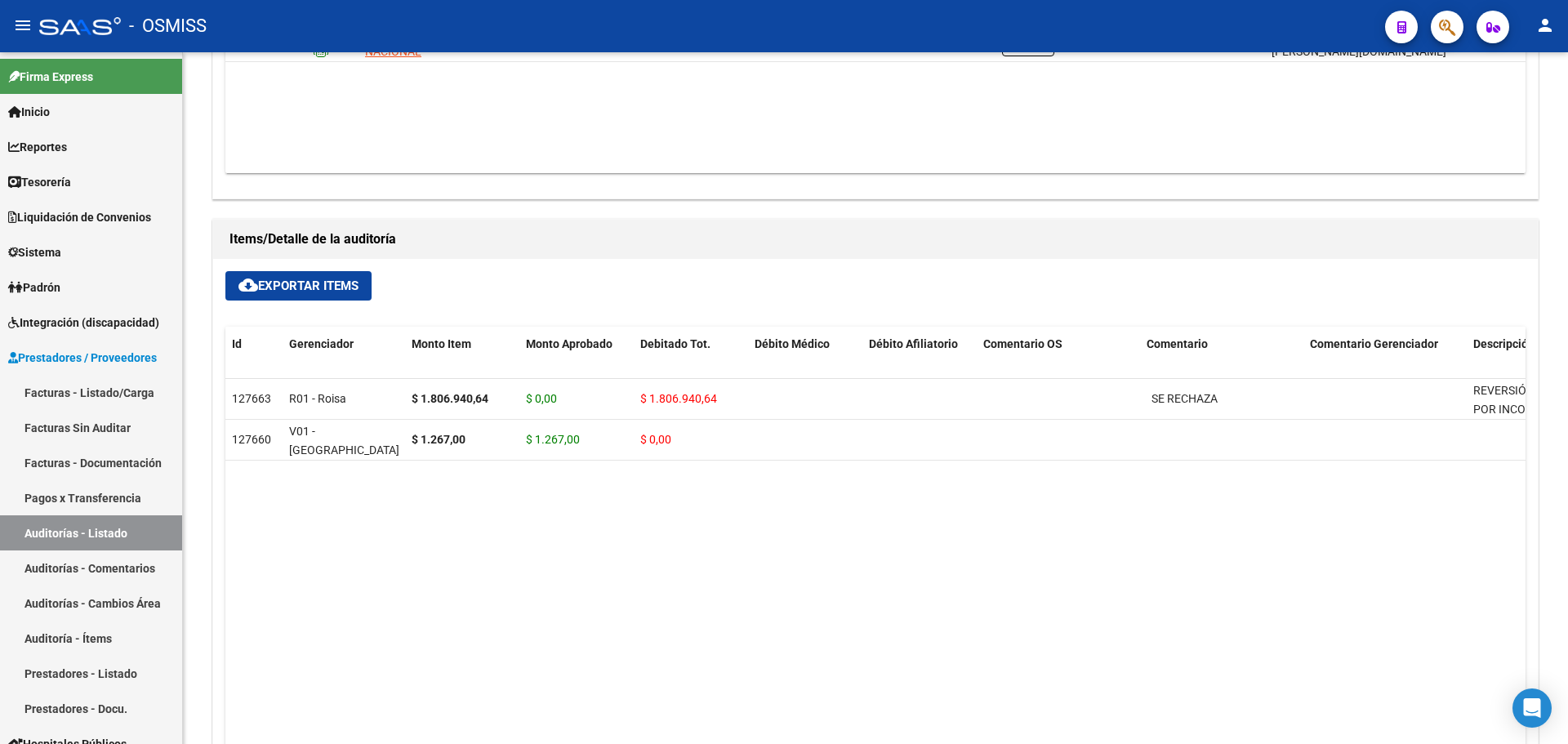
click at [1434, 27] on button "button" at bounding box center [1447, 27] width 32 height 32
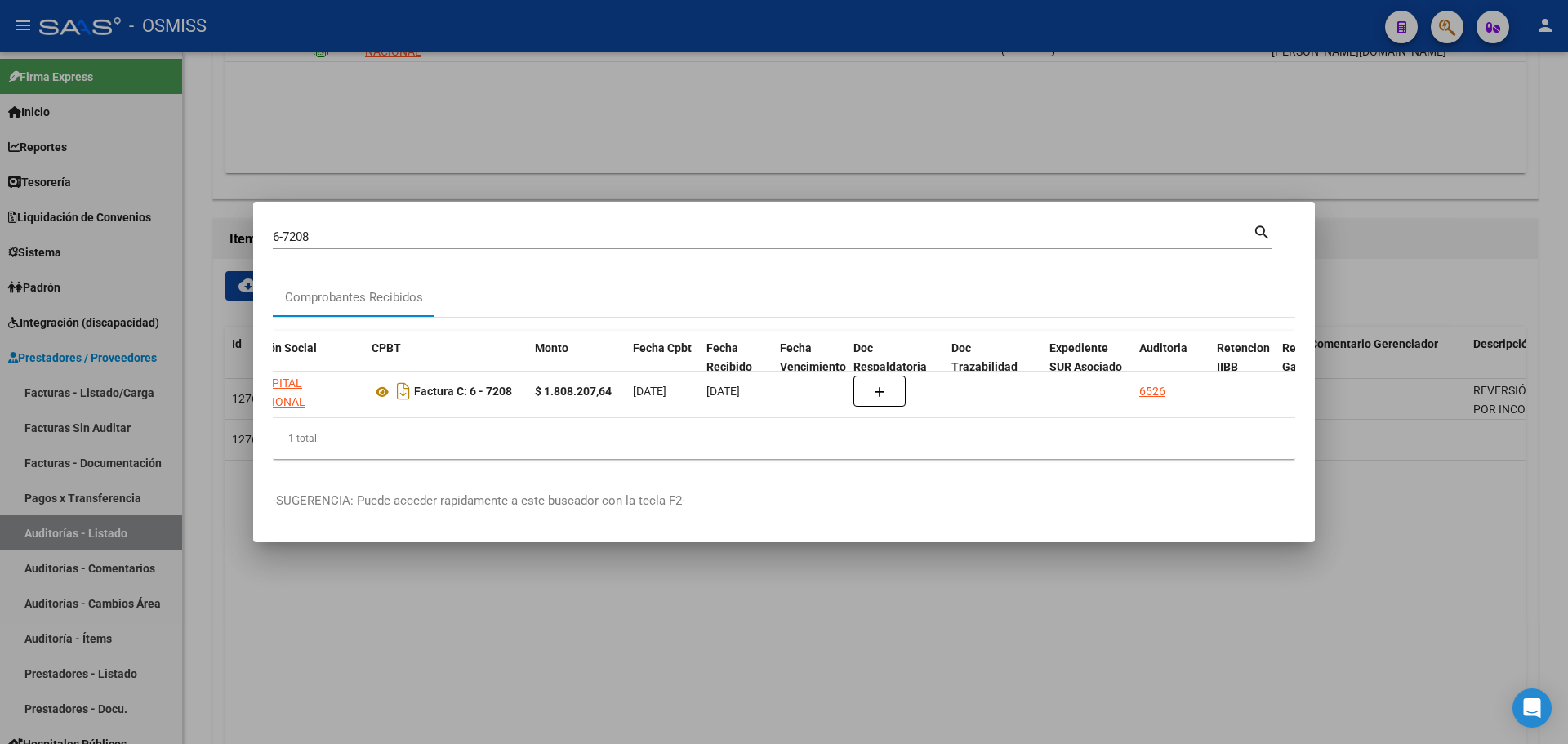
scroll to position [0, 437]
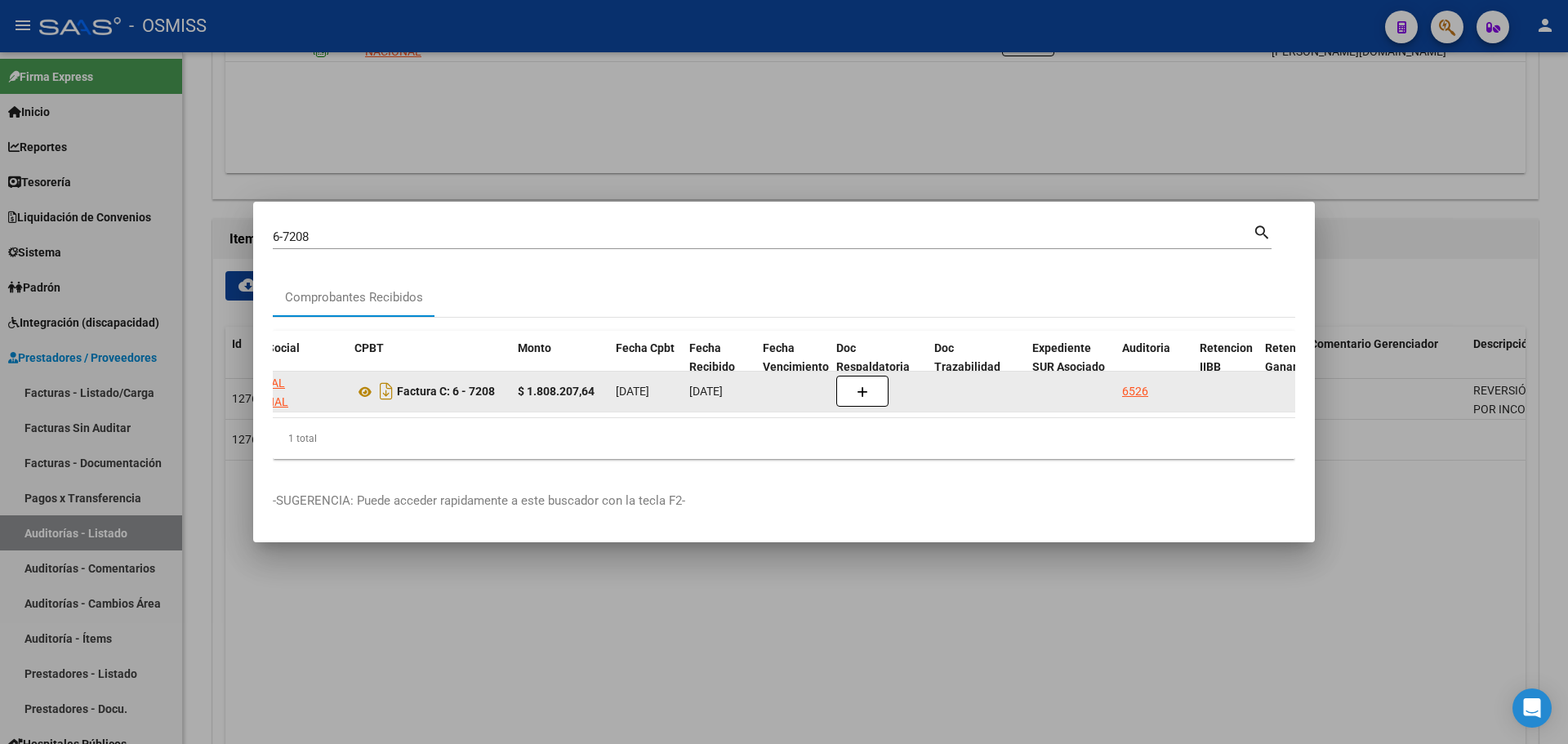
click at [1120, 388] on datatable-body-cell "6526" at bounding box center [1154, 392] width 78 height 40
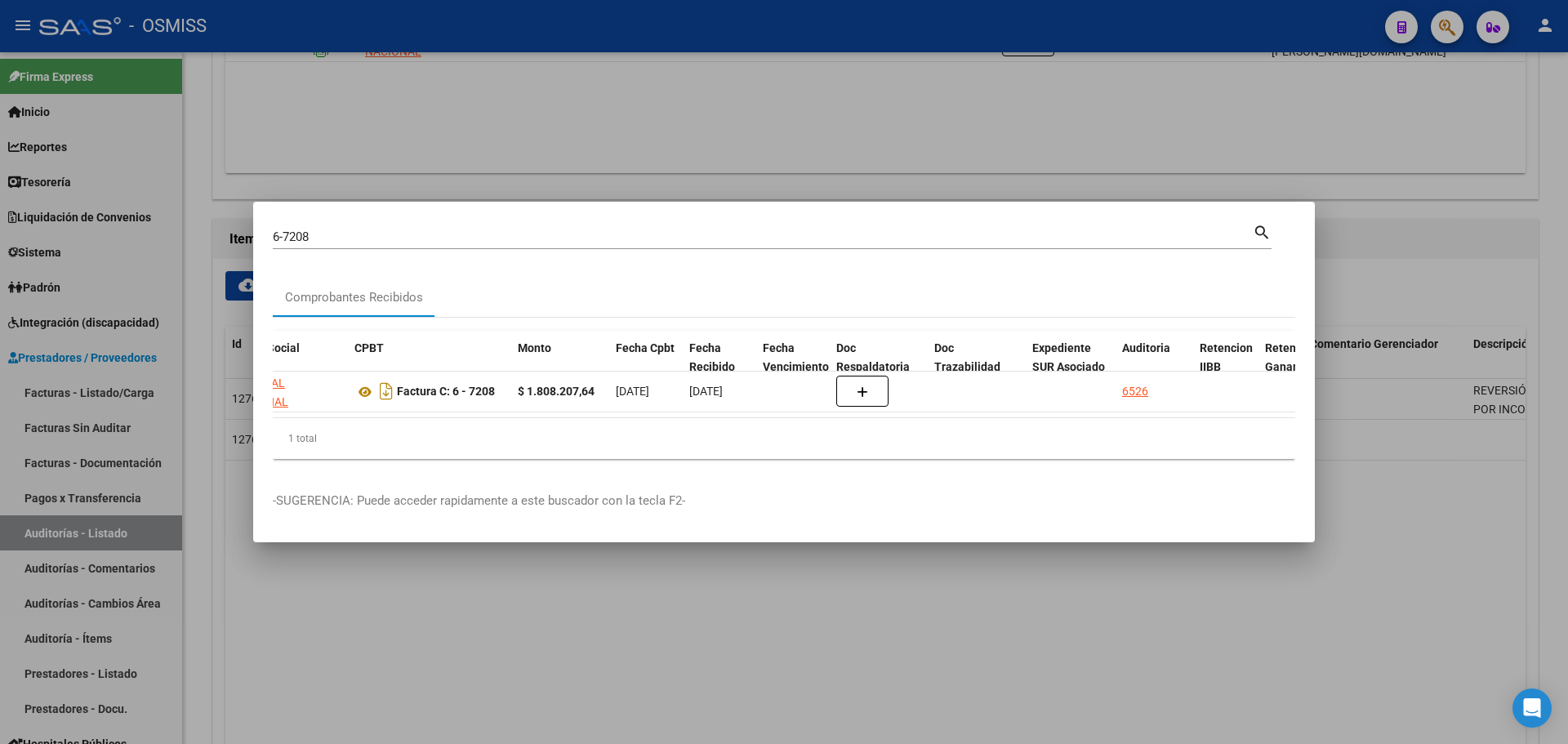
click at [487, 131] on div at bounding box center [784, 372] width 1568 height 744
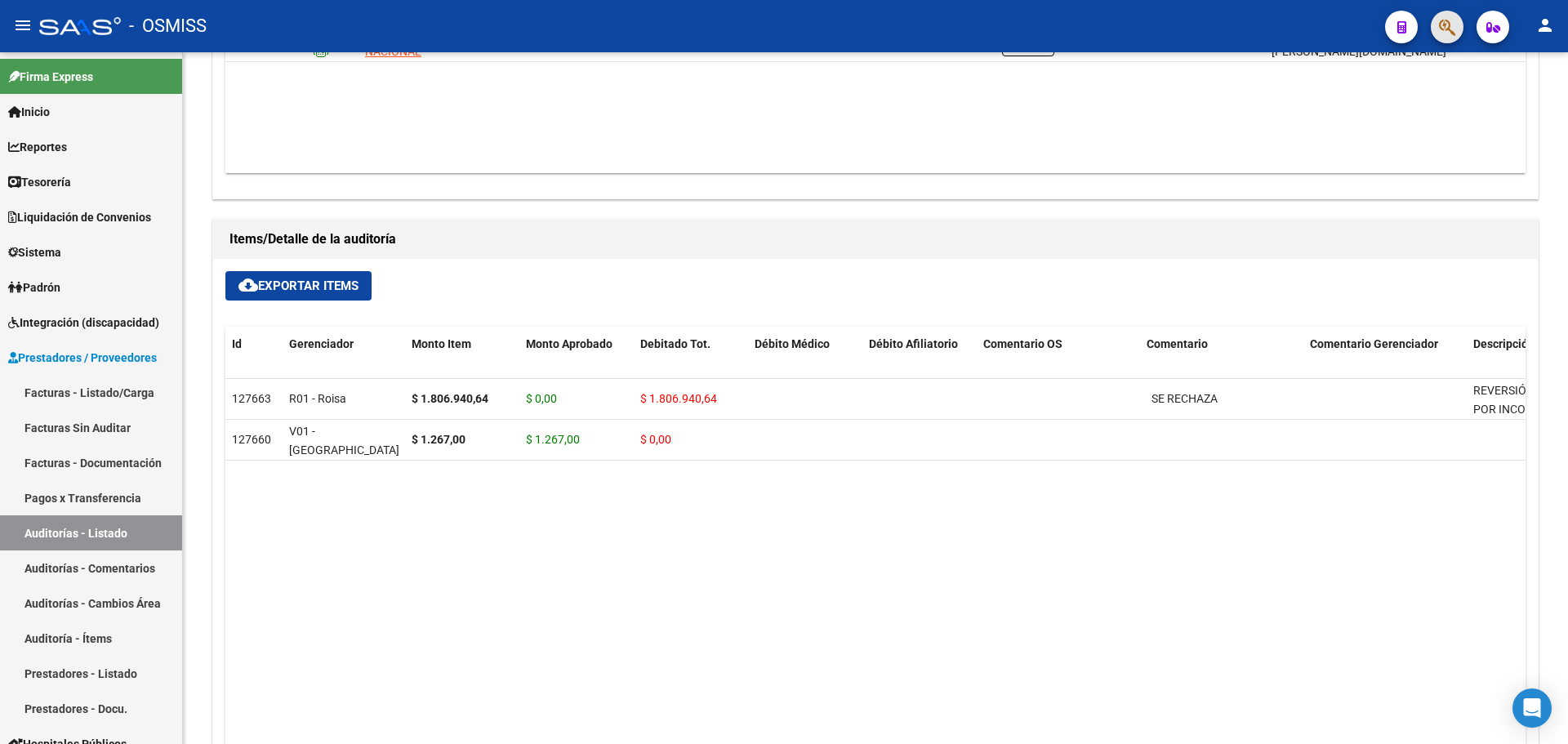
click at [1456, 18] on button "button" at bounding box center [1447, 27] width 32 height 32
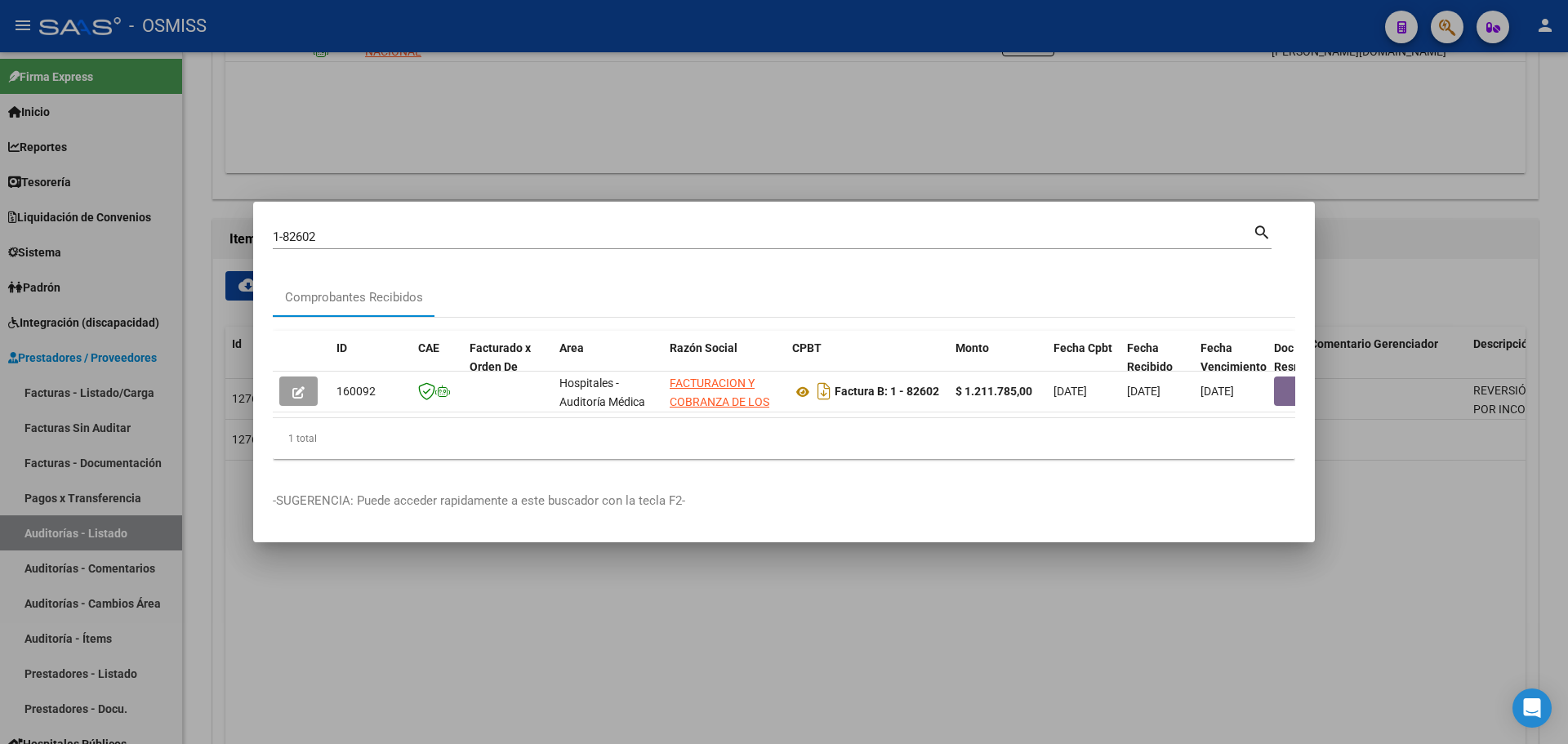
drag, startPoint x: 479, startPoint y: 411, endPoint x: 724, endPoint y: 420, distance: 245.2
click at [724, 419] on datatable-body "160092 Hospitales - Auditoría Médica FACTURACION Y COBRANZA DE LOS EFECTORES PU…" at bounding box center [784, 395] width 1022 height 47
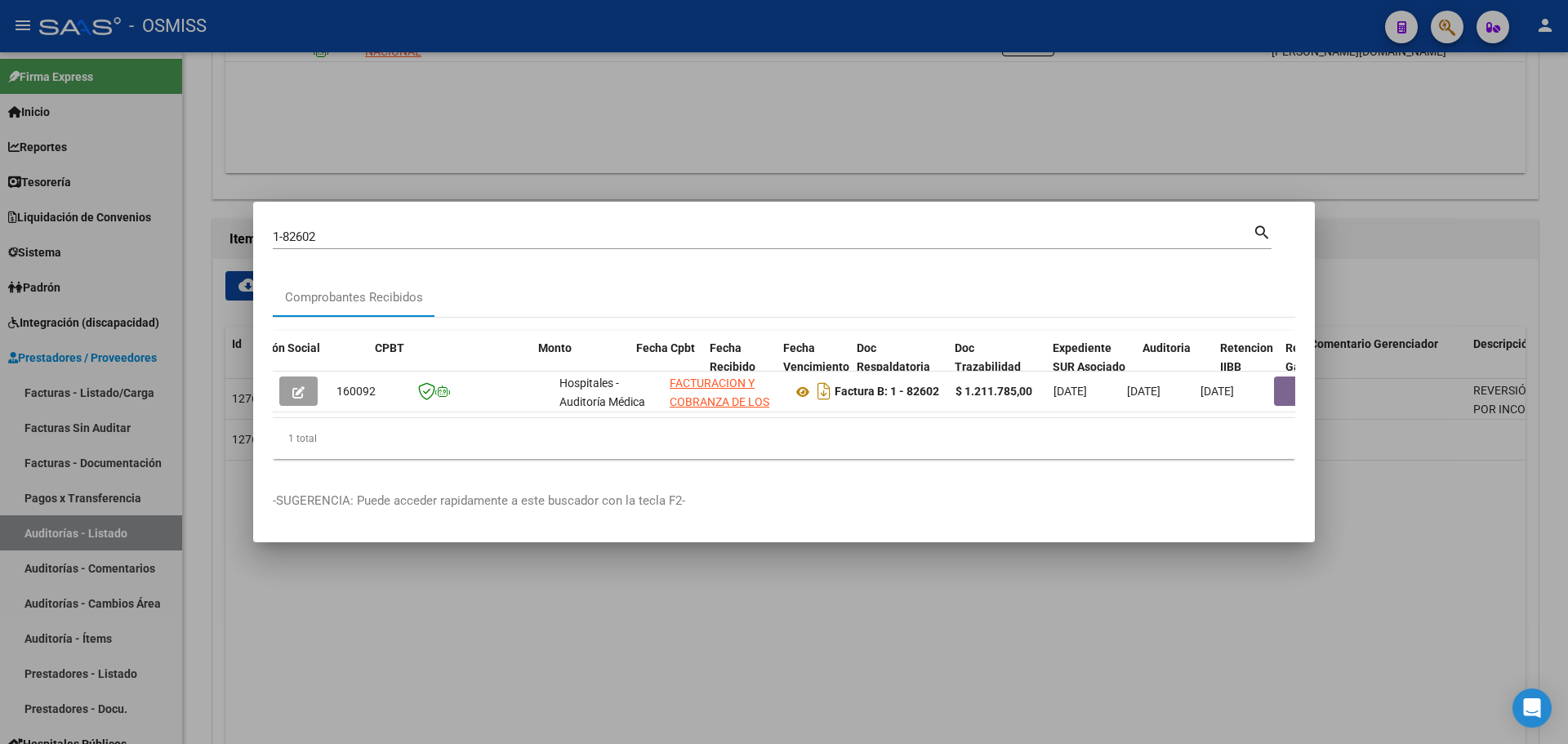
scroll to position [0, 750]
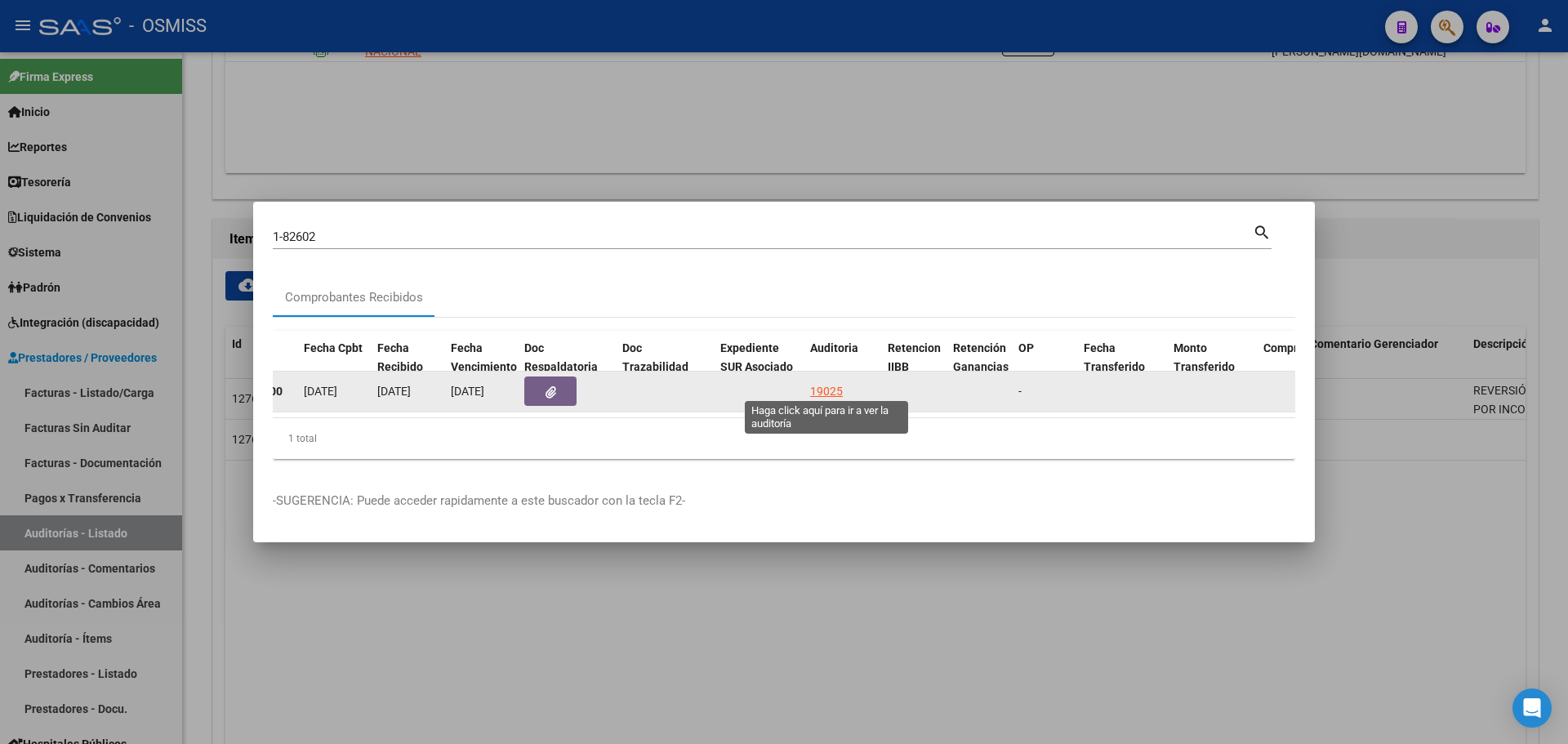
click at [829, 386] on div "19025" at bounding box center [826, 392] width 32 height 19
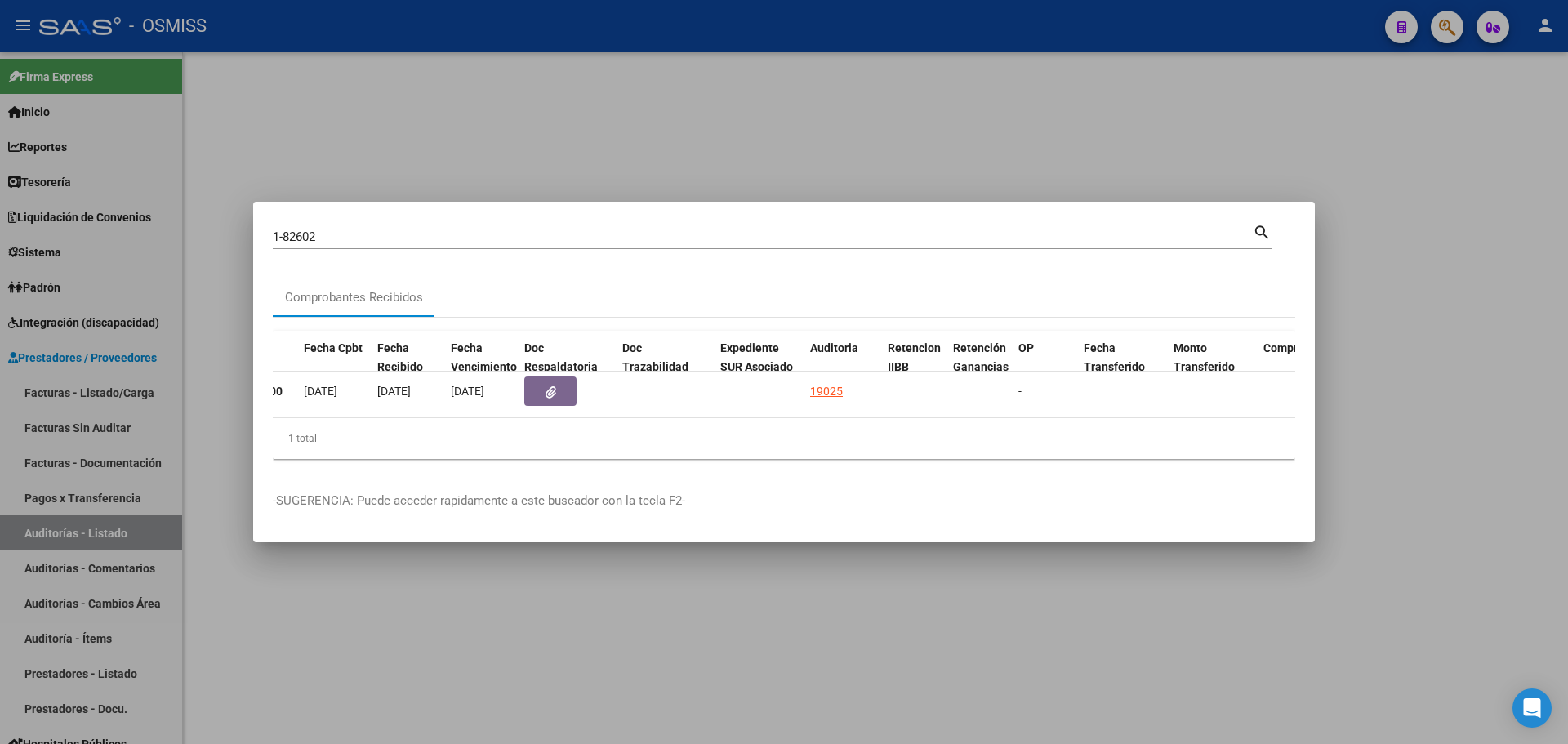
click at [635, 126] on div at bounding box center [784, 372] width 1568 height 744
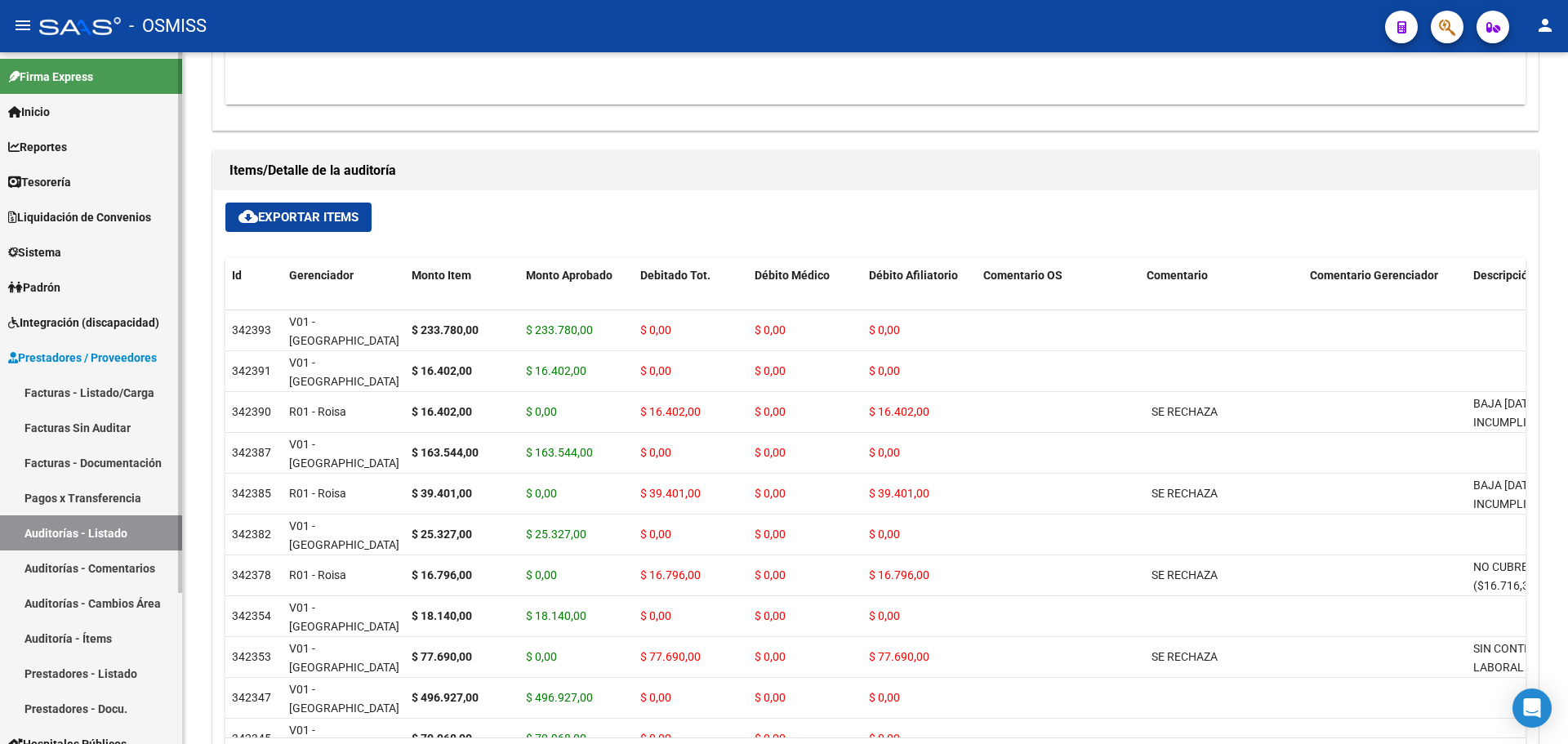
scroll to position [881, 0]
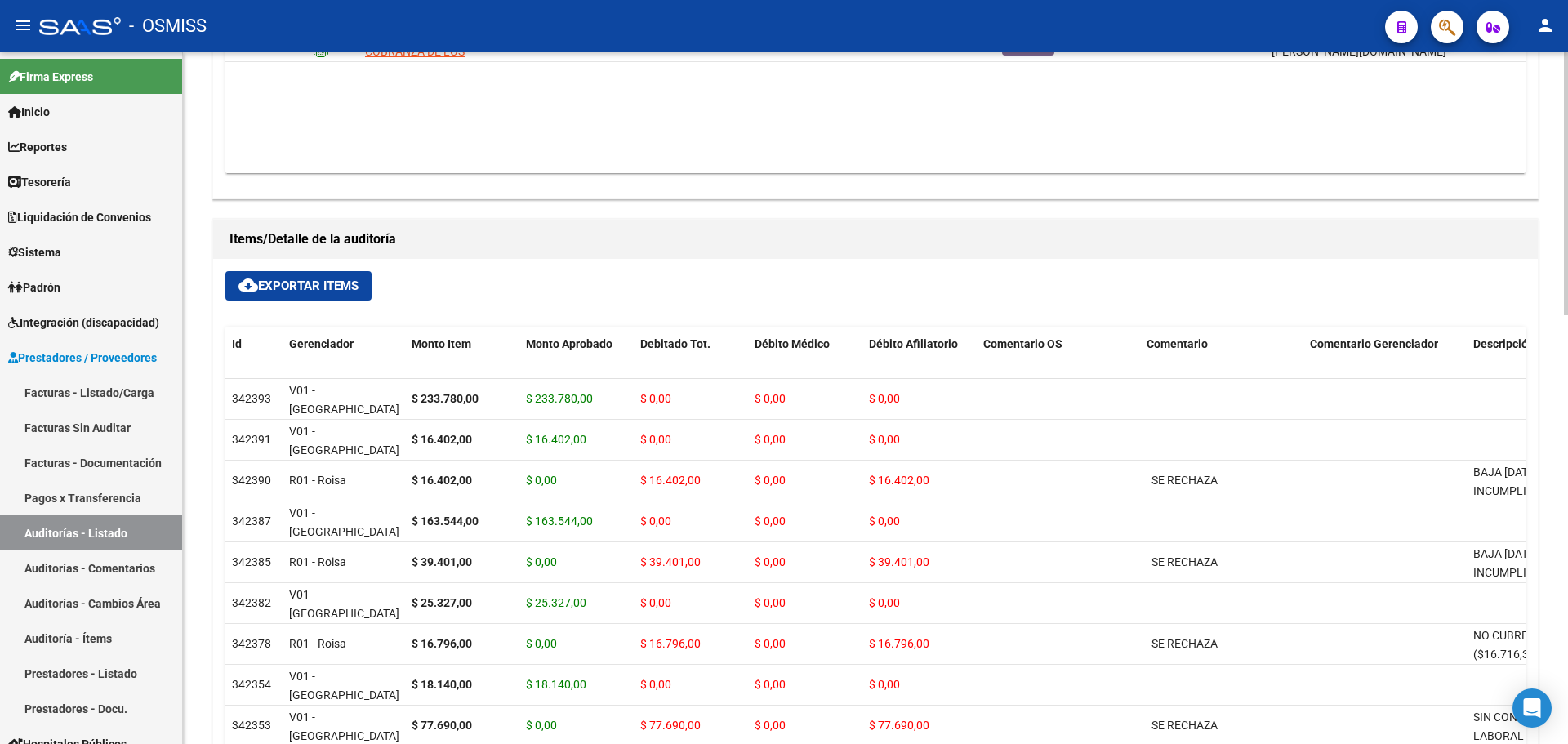
click at [269, 284] on span "cloud_download Exportar Items" at bounding box center [299, 285] width 120 height 14
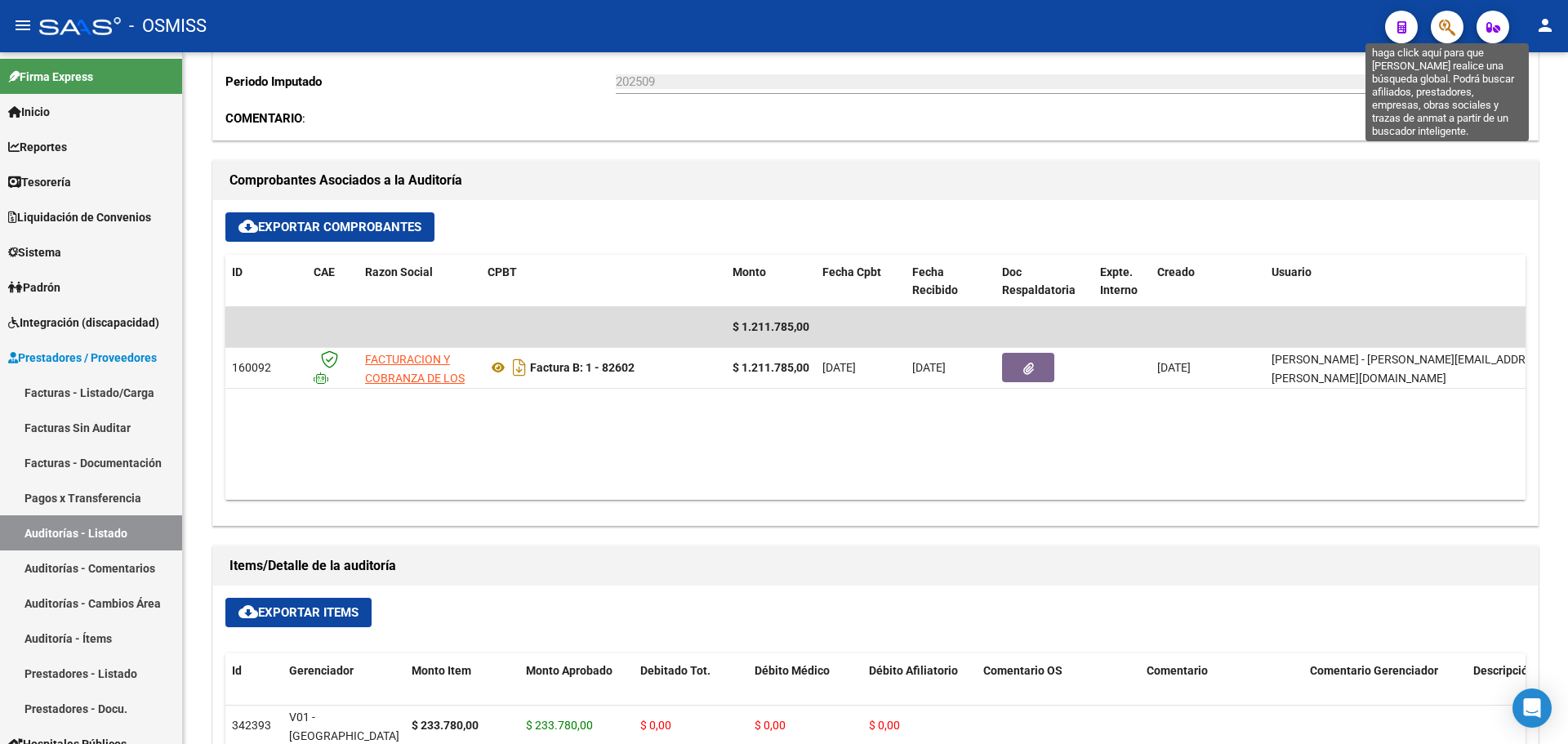
click at [1444, 27] on icon "button" at bounding box center [1446, 28] width 16 height 19
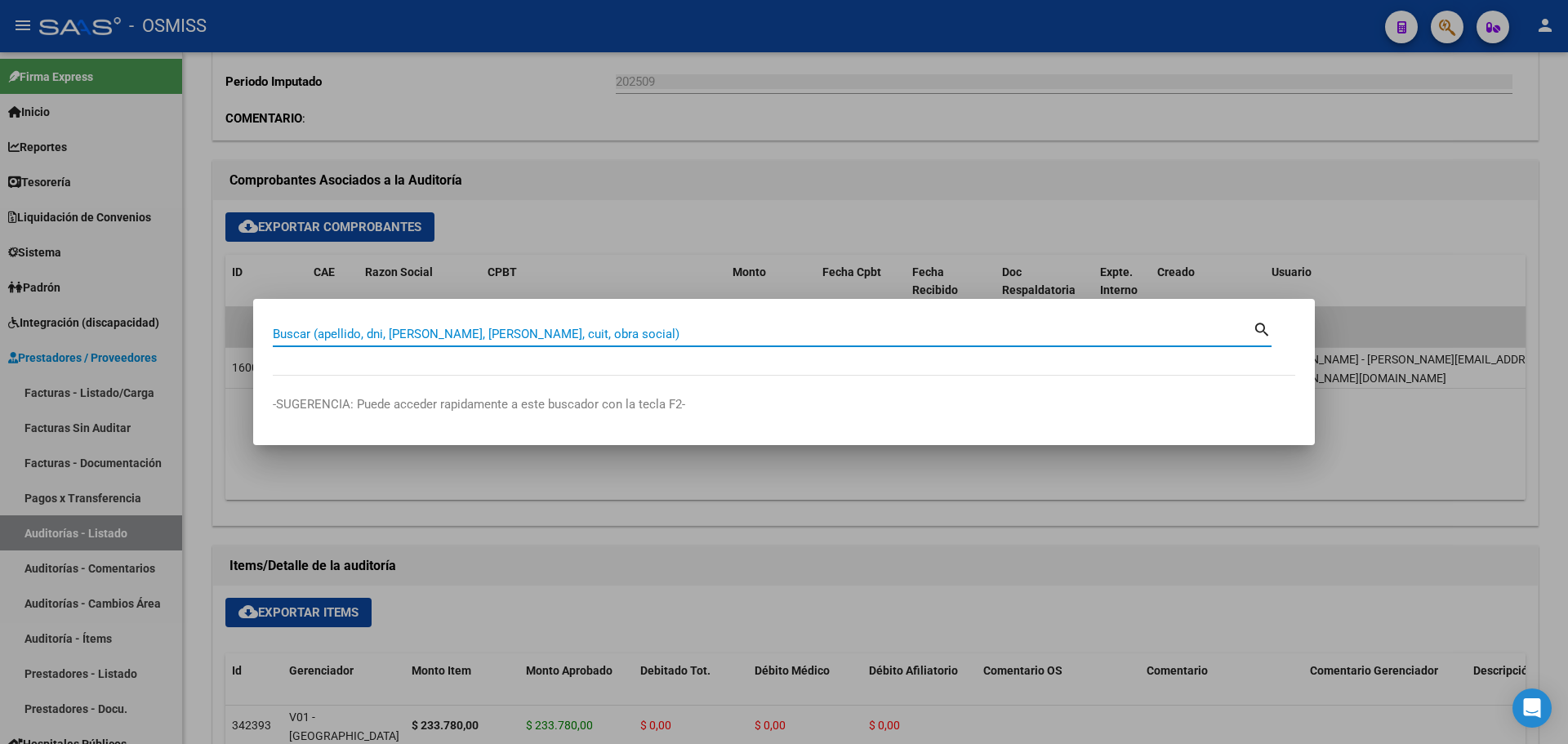
click at [566, 199] on div at bounding box center [784, 372] width 1568 height 744
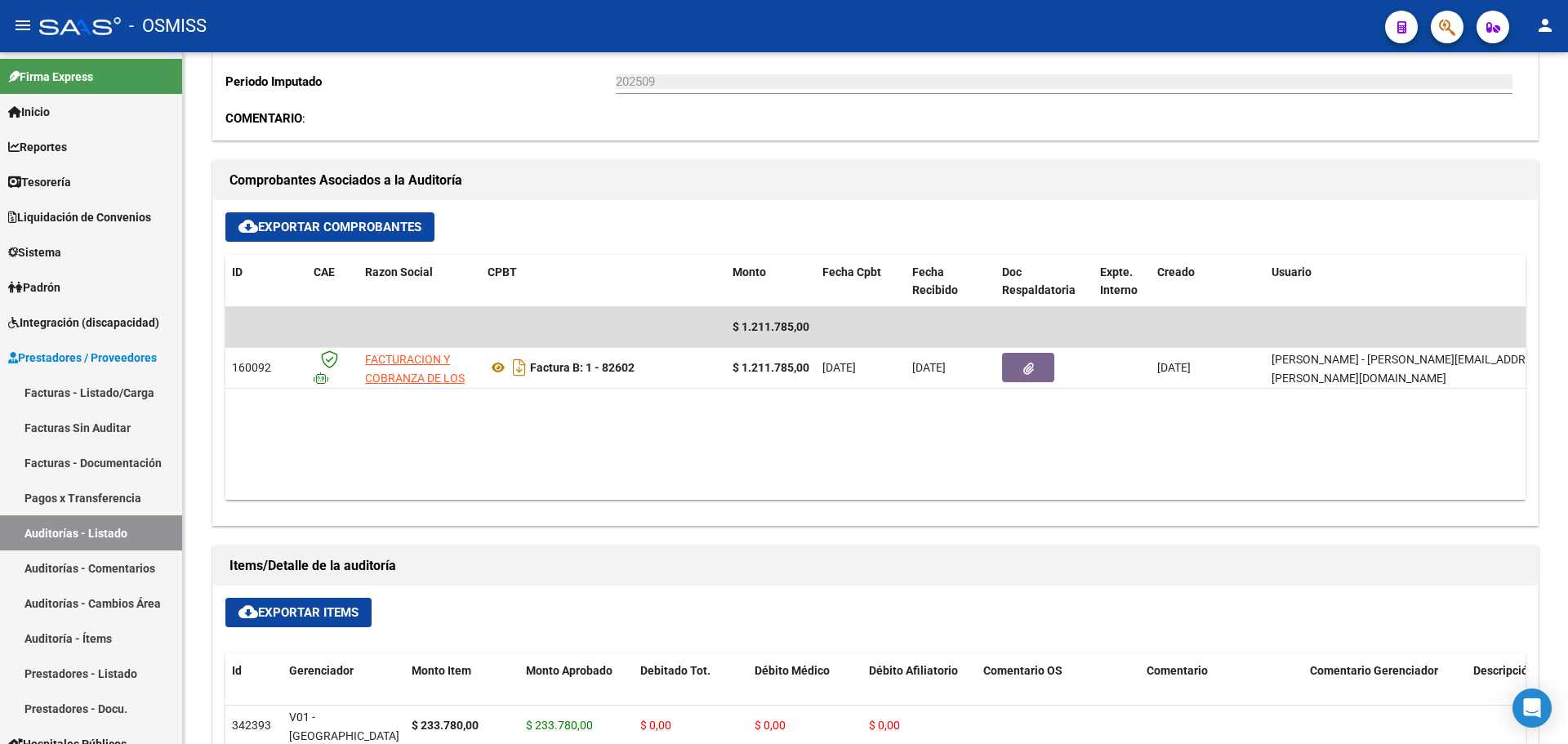
click at [1442, 41] on span "button" at bounding box center [1446, 27] width 16 height 33
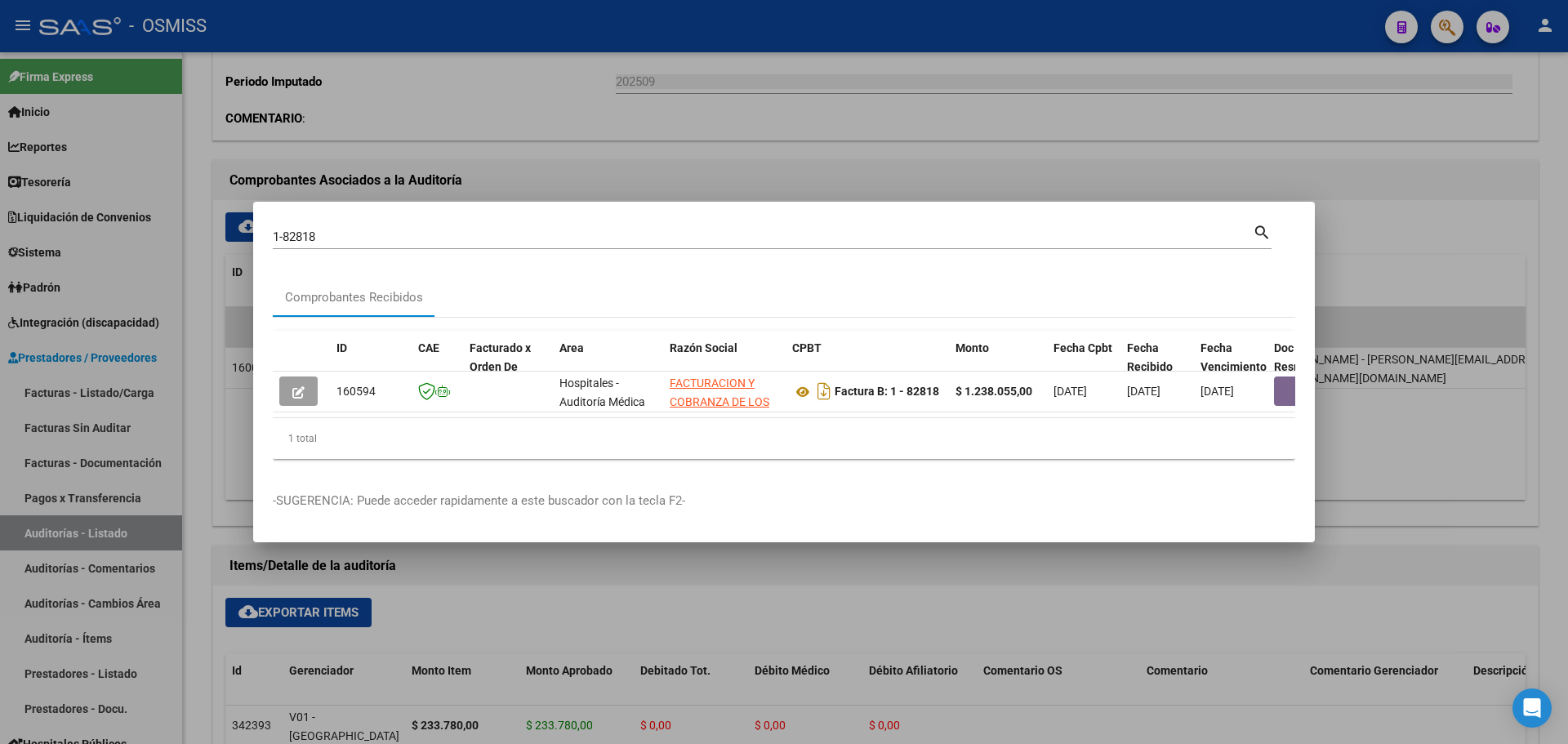
scroll to position [0, 1106]
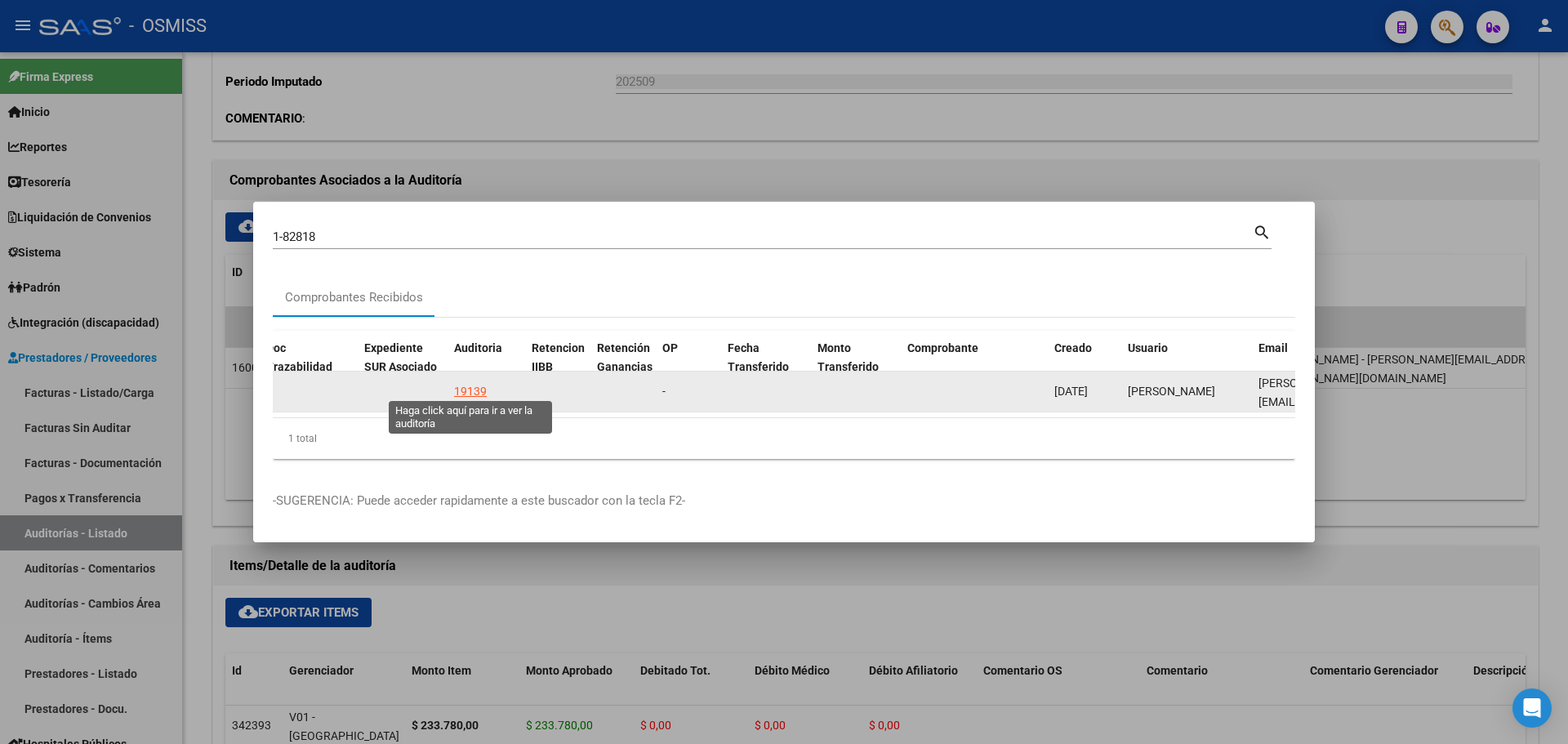
click at [465, 388] on div "19139" at bounding box center [471, 392] width 32 height 19
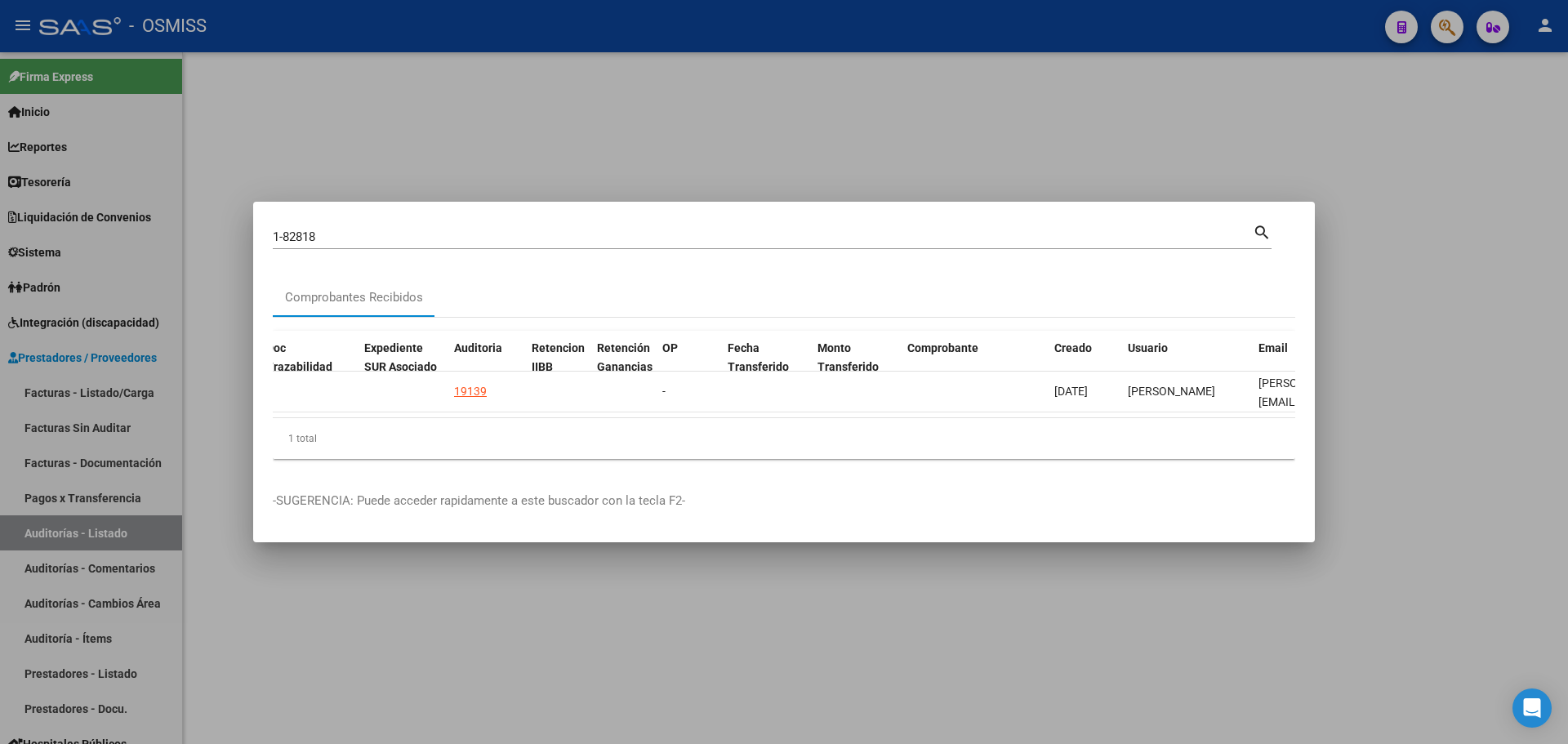
click at [477, 132] on div at bounding box center [784, 372] width 1568 height 744
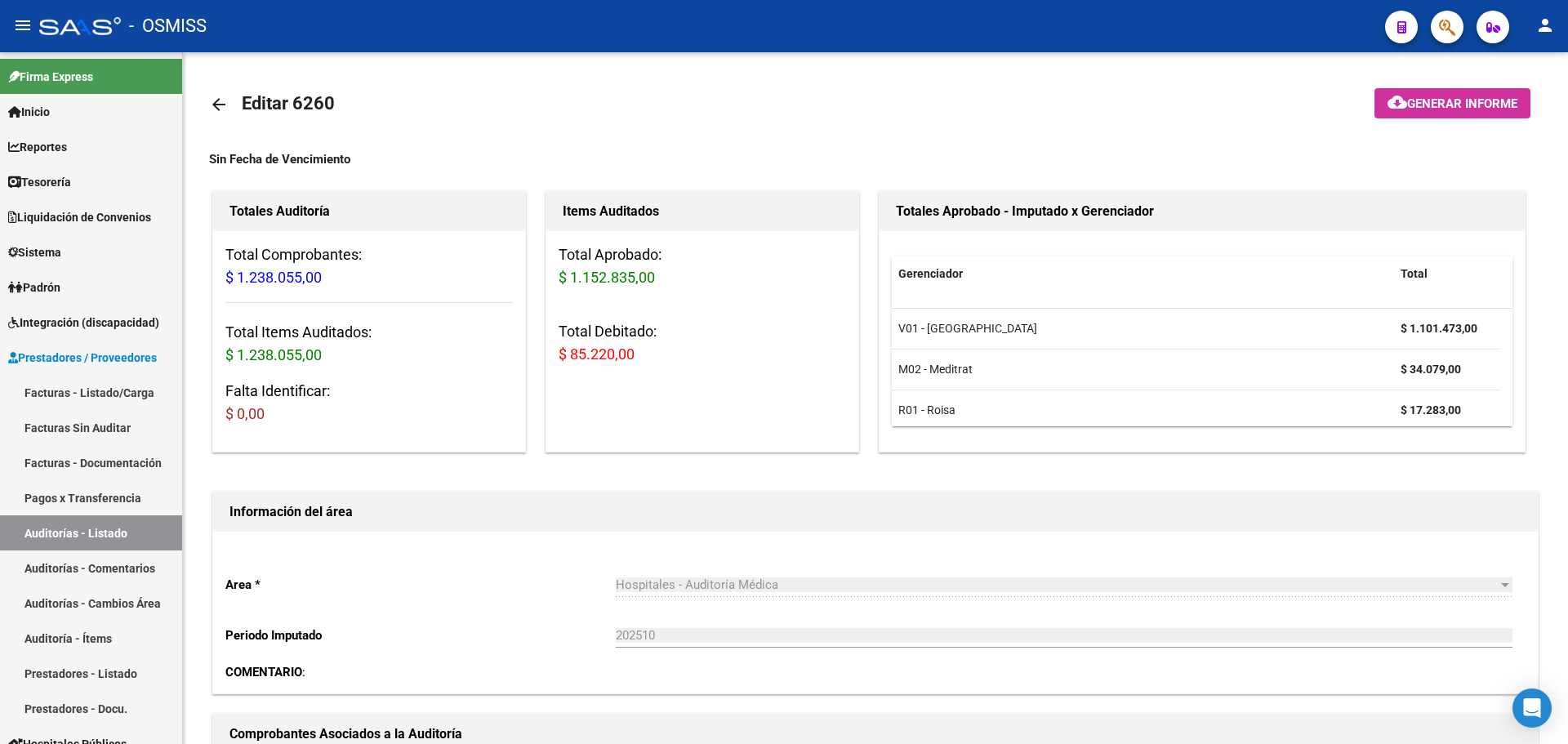
click at [1462, 28] on button "button" at bounding box center [1447, 27] width 32 height 32
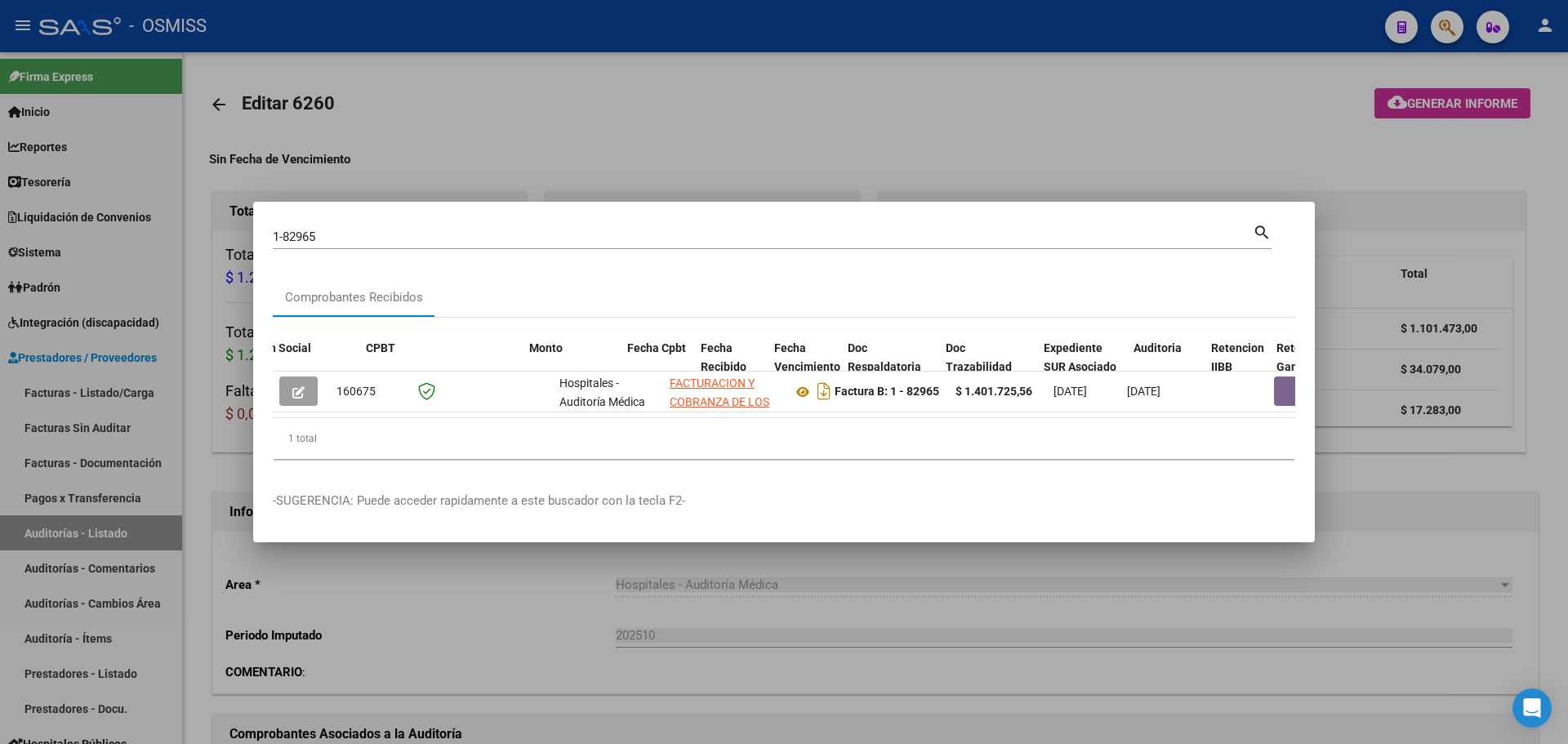
scroll to position [0, 426]
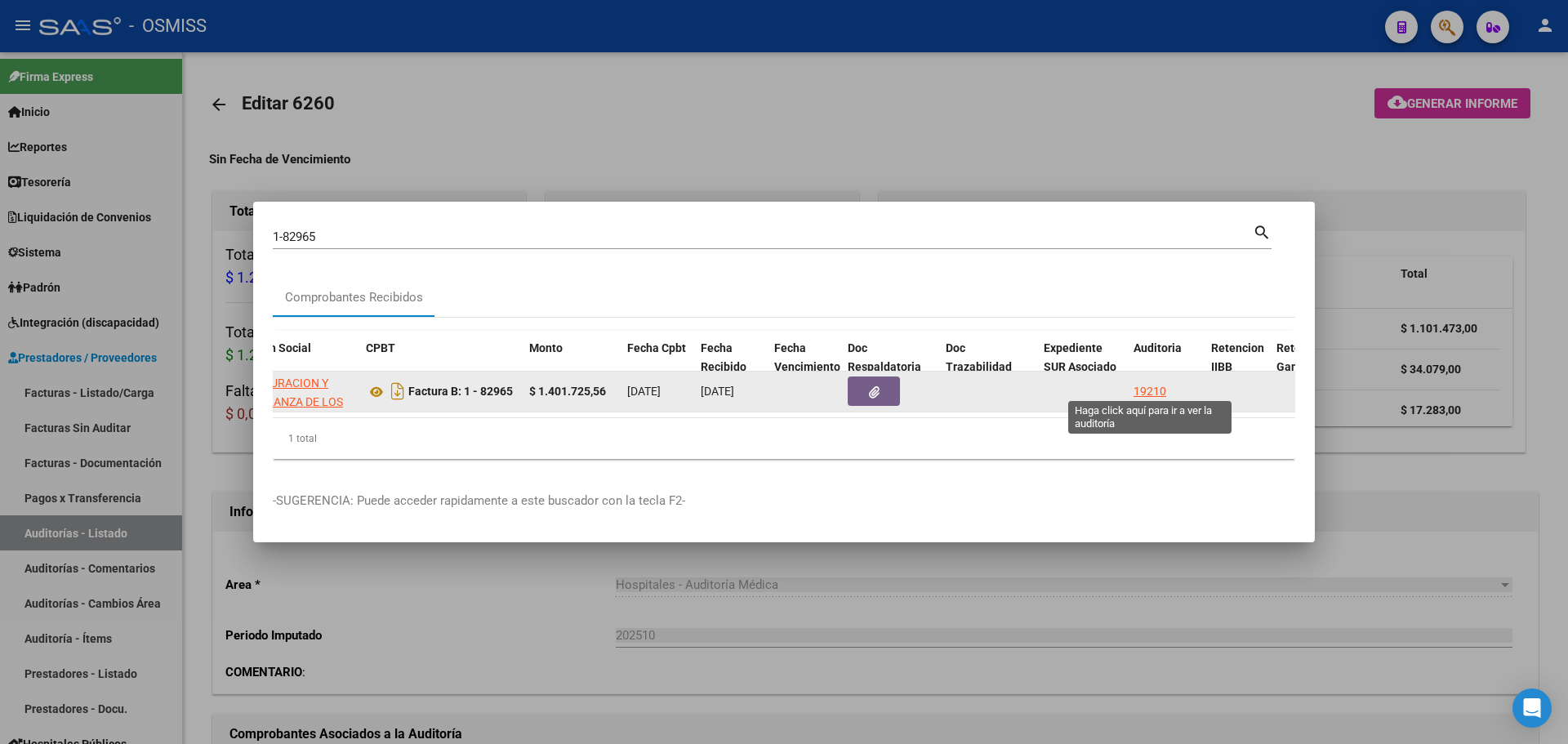
click at [1150, 388] on div "19210" at bounding box center [1150, 392] width 32 height 19
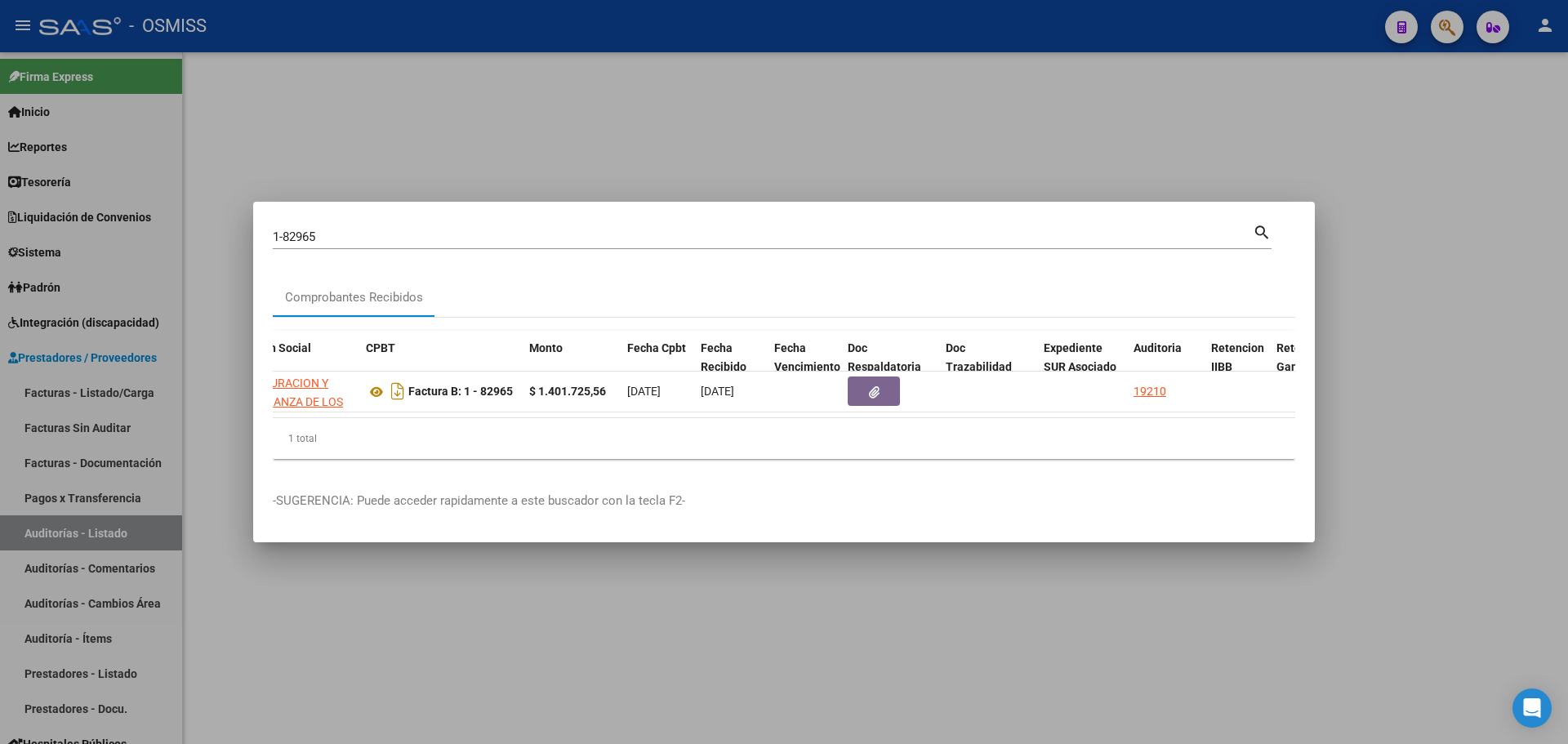
click at [899, 590] on div at bounding box center [784, 372] width 1568 height 744
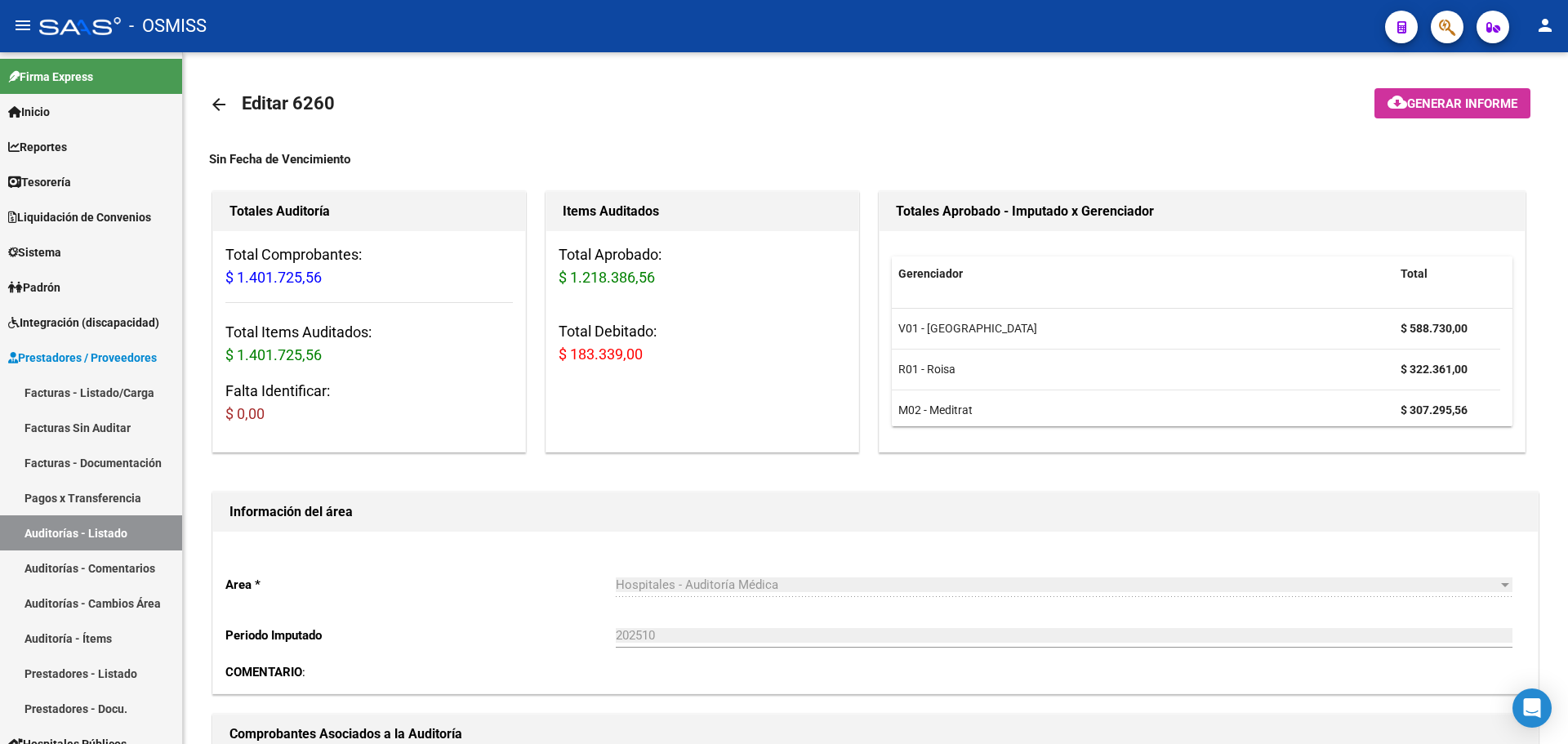
click at [1449, 36] on icon "button" at bounding box center [1446, 28] width 16 height 19
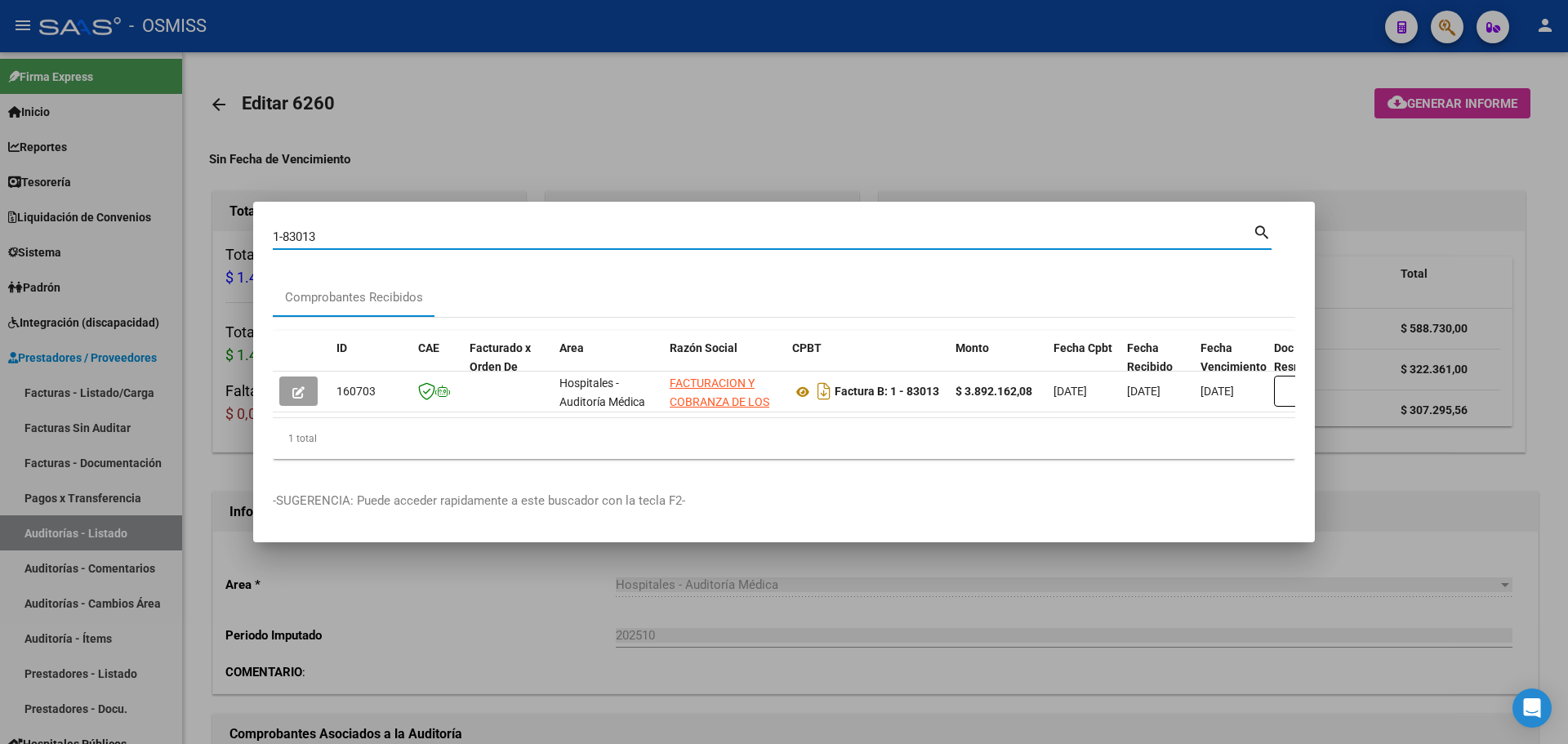
click at [536, 420] on div "ID CAE Facturado x Orden De Area Razón Social CPBT Monto Fecha Cpbt Fecha Recib…" at bounding box center [784, 396] width 1022 height 129
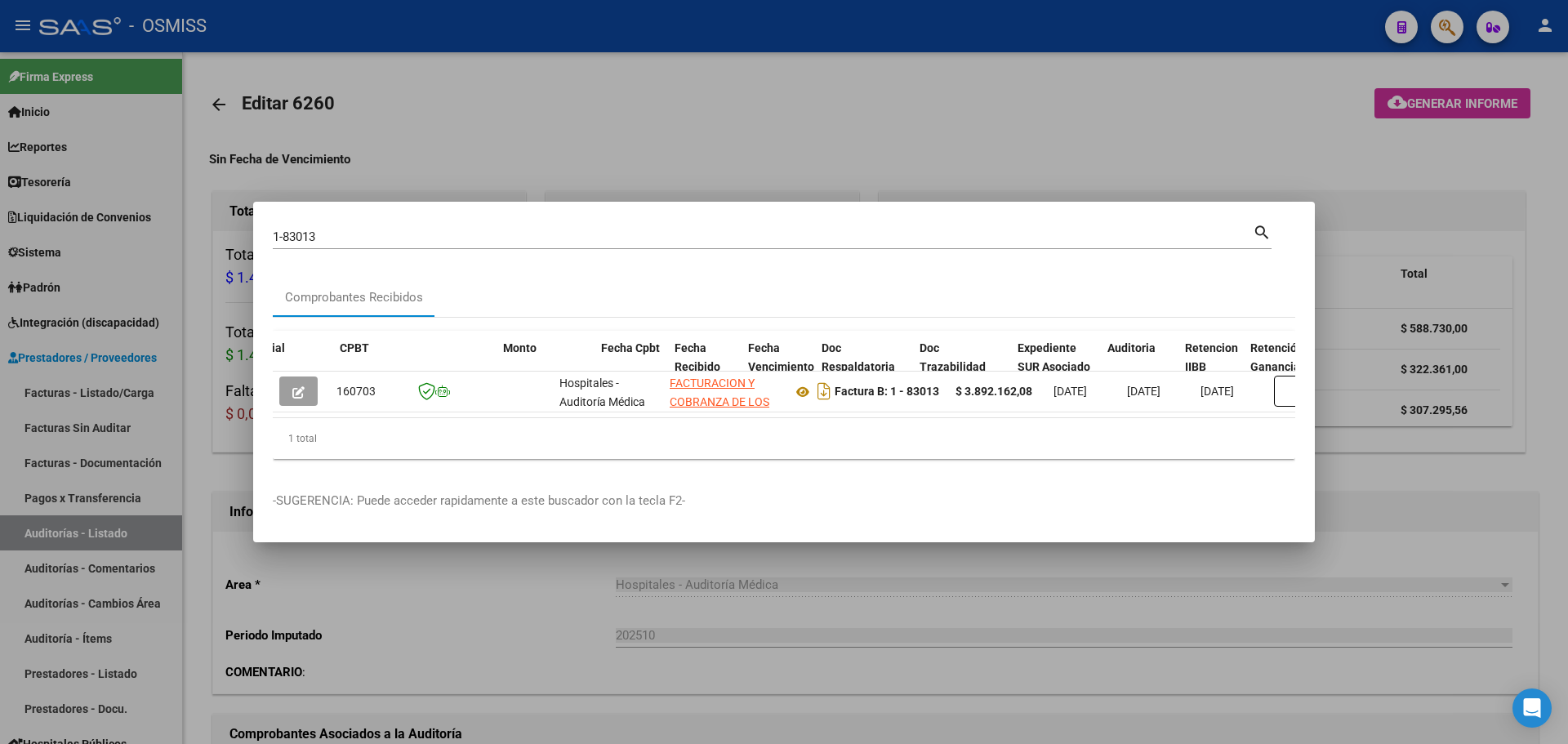
scroll to position [0, 488]
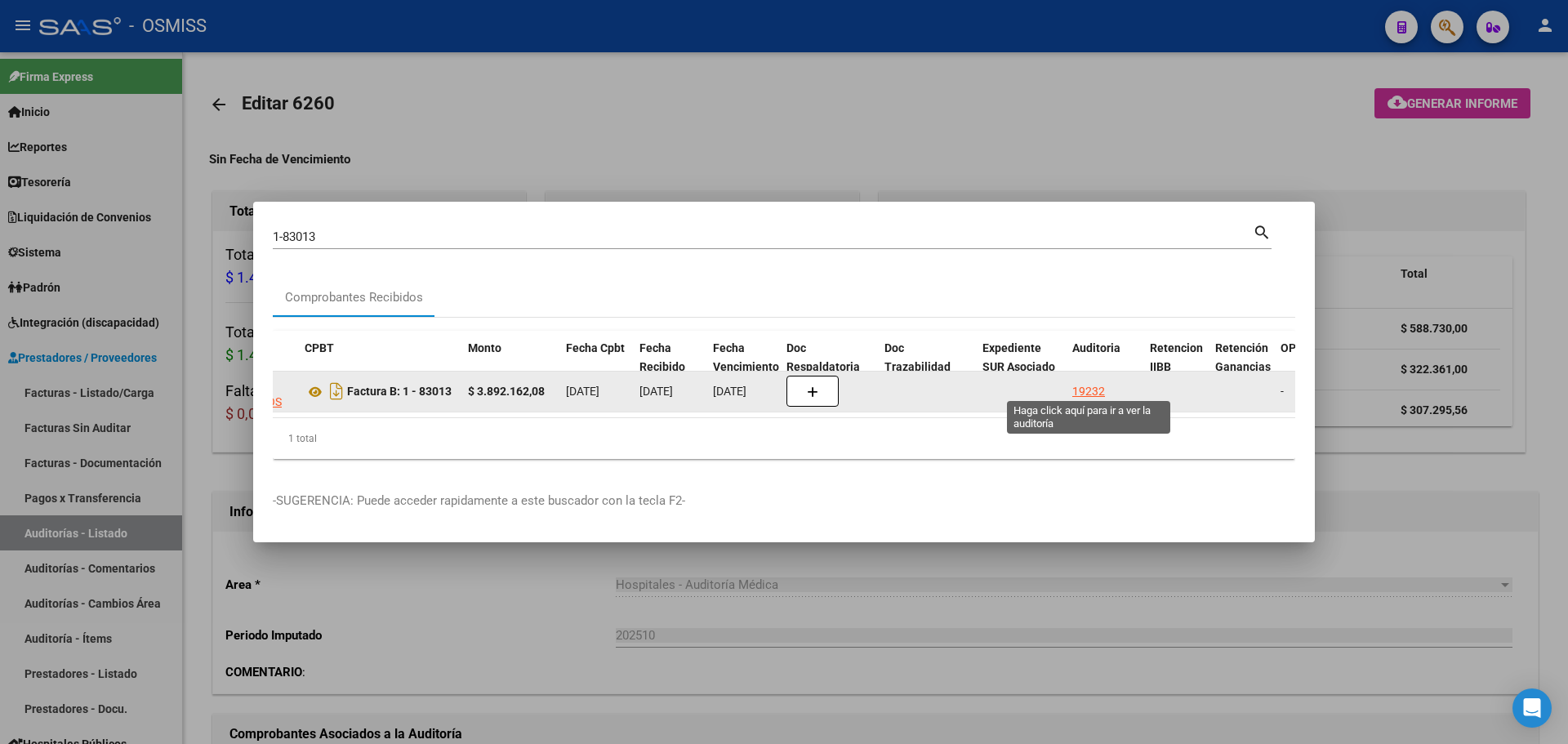
click at [1087, 385] on div "19232" at bounding box center [1089, 392] width 32 height 19
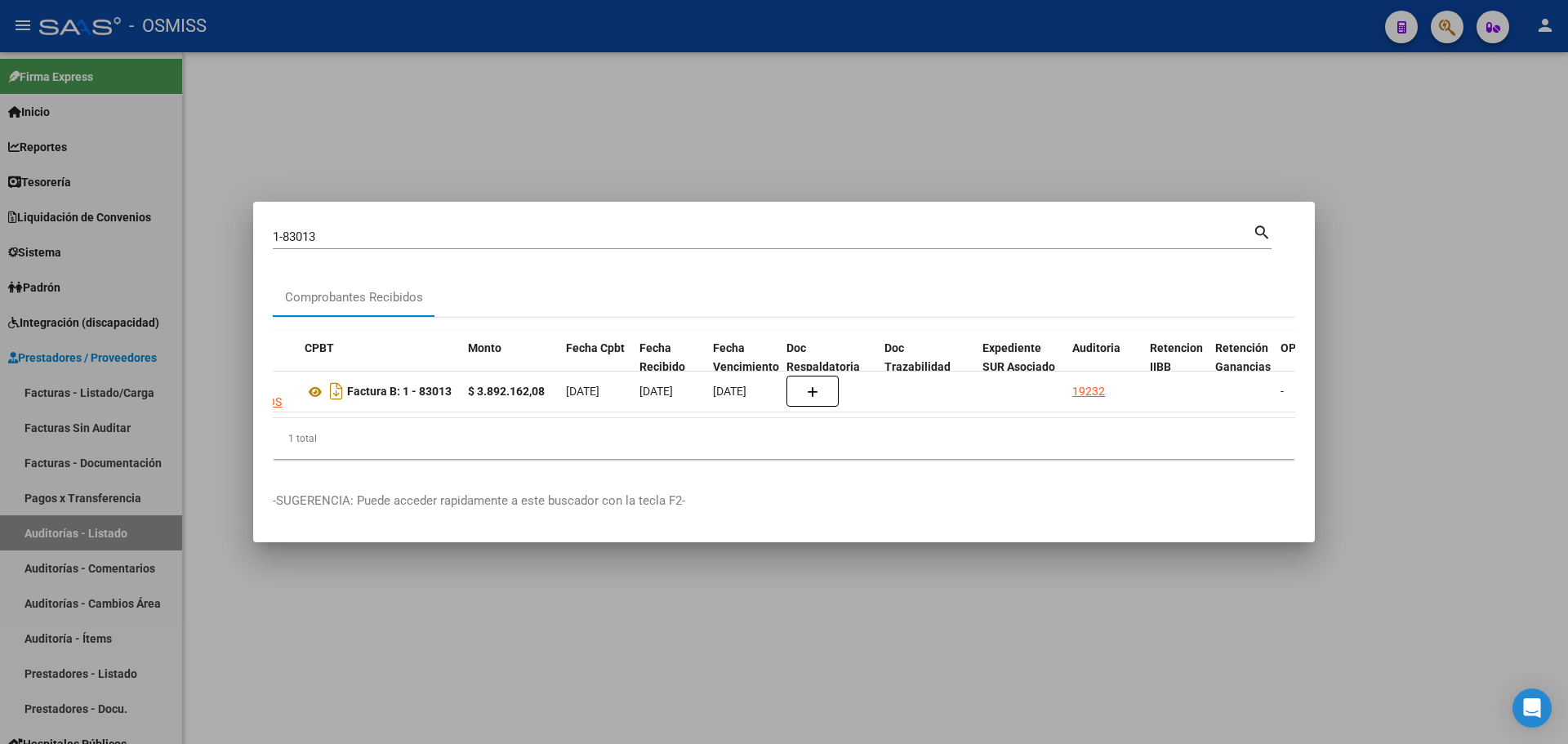
click at [897, 127] on div at bounding box center [784, 372] width 1568 height 744
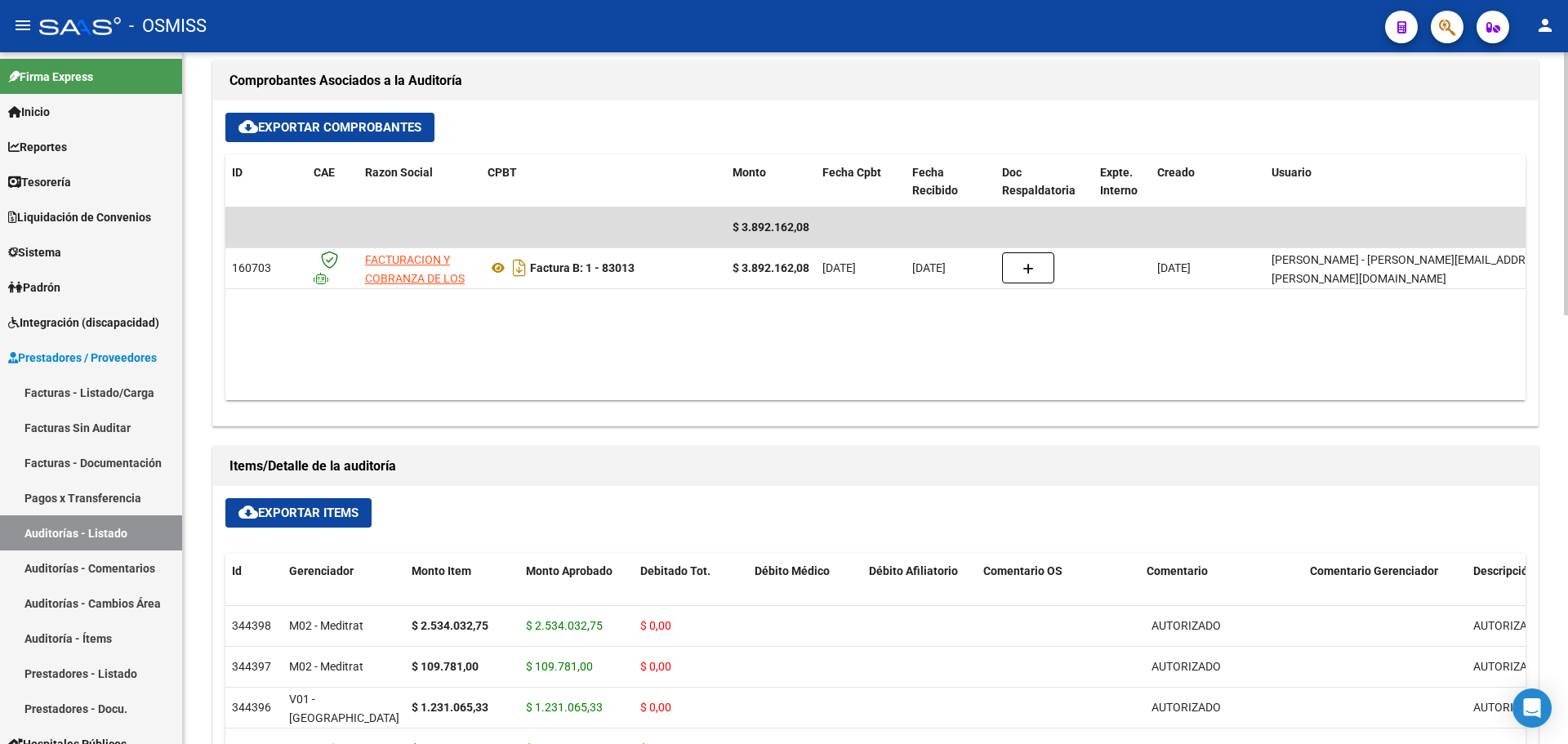
scroll to position [0, 67]
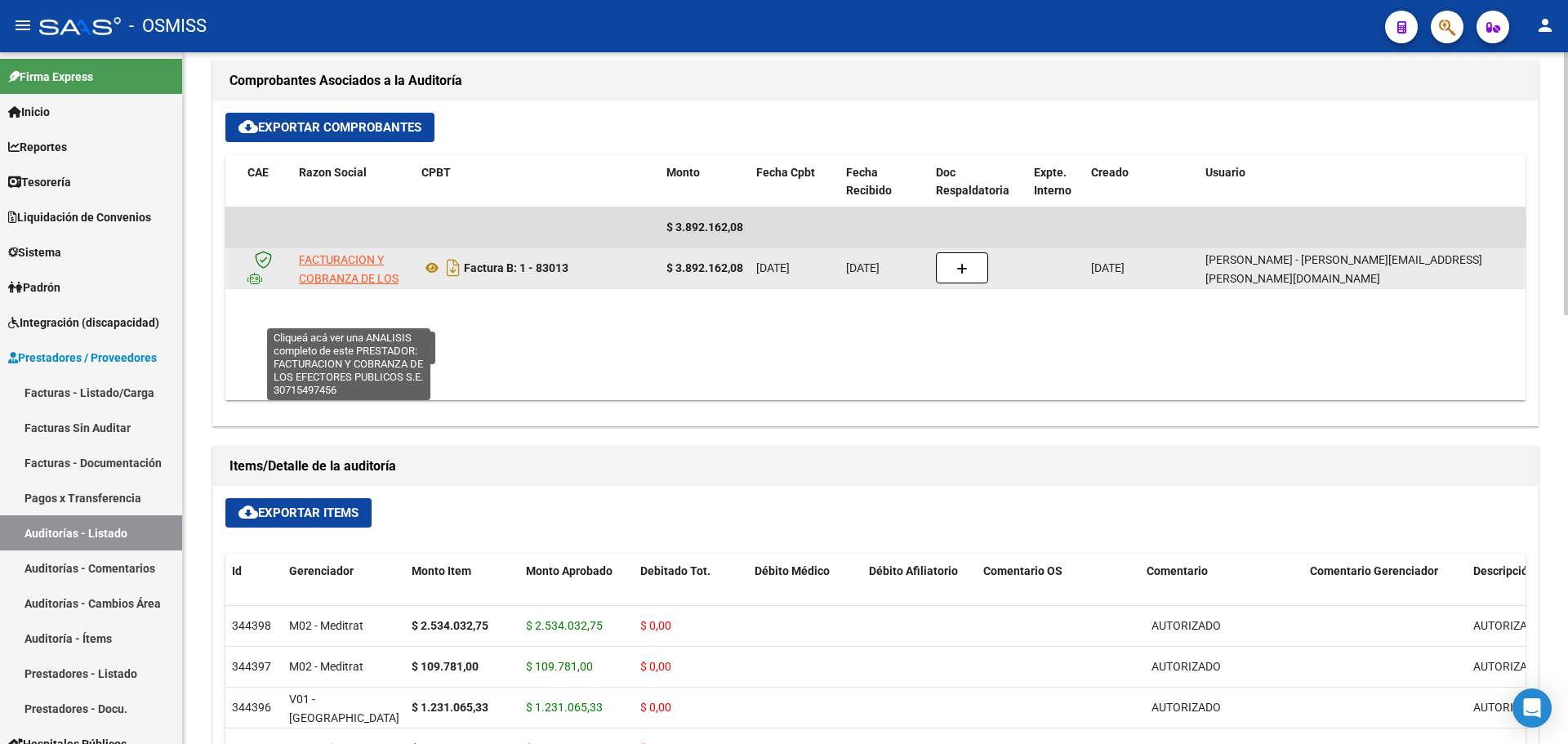
click at [328, 281] on span "FACTURACION Y COBRANZA DE LOS EFECTORES PUBLICOS S.E." at bounding box center [348, 287] width 100 height 69
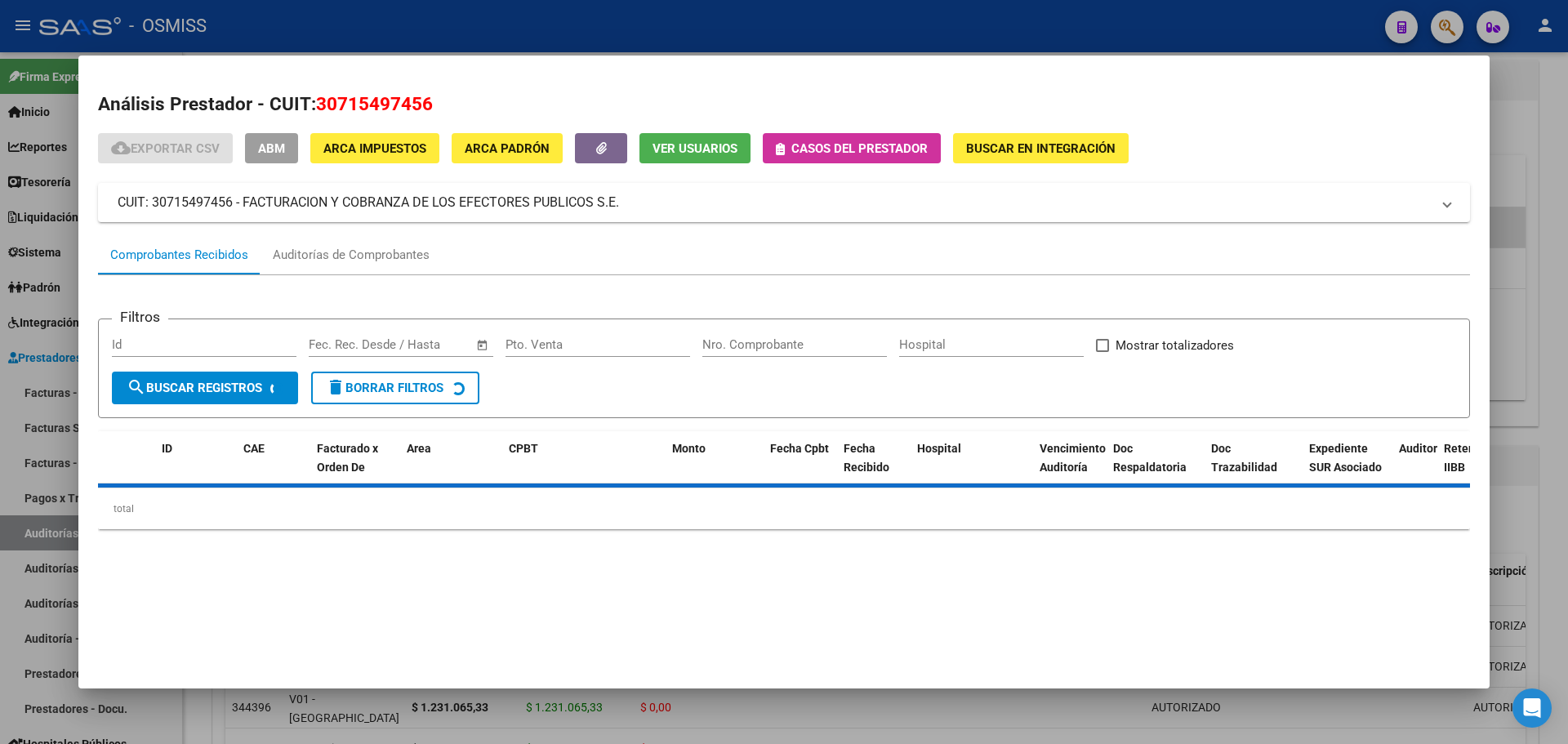
drag, startPoint x: 319, startPoint y: 99, endPoint x: 444, endPoint y: 102, distance: 125.0
click at [444, 102] on h2 "Análisis Prestador - CUIT: 30715497456" at bounding box center [784, 104] width 1372 height 28
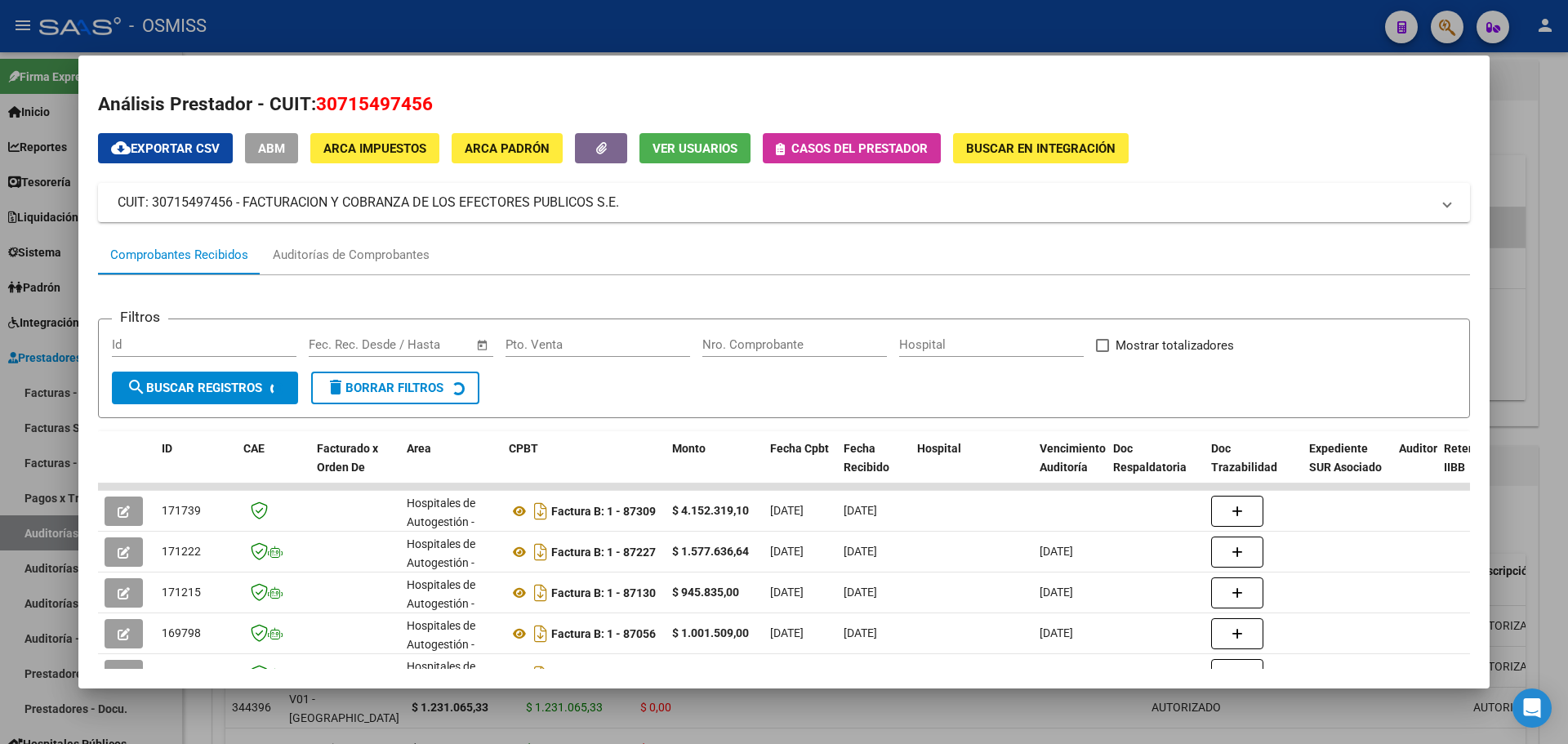
copy span "30715497456"
click at [1560, 314] on div at bounding box center [784, 372] width 1568 height 744
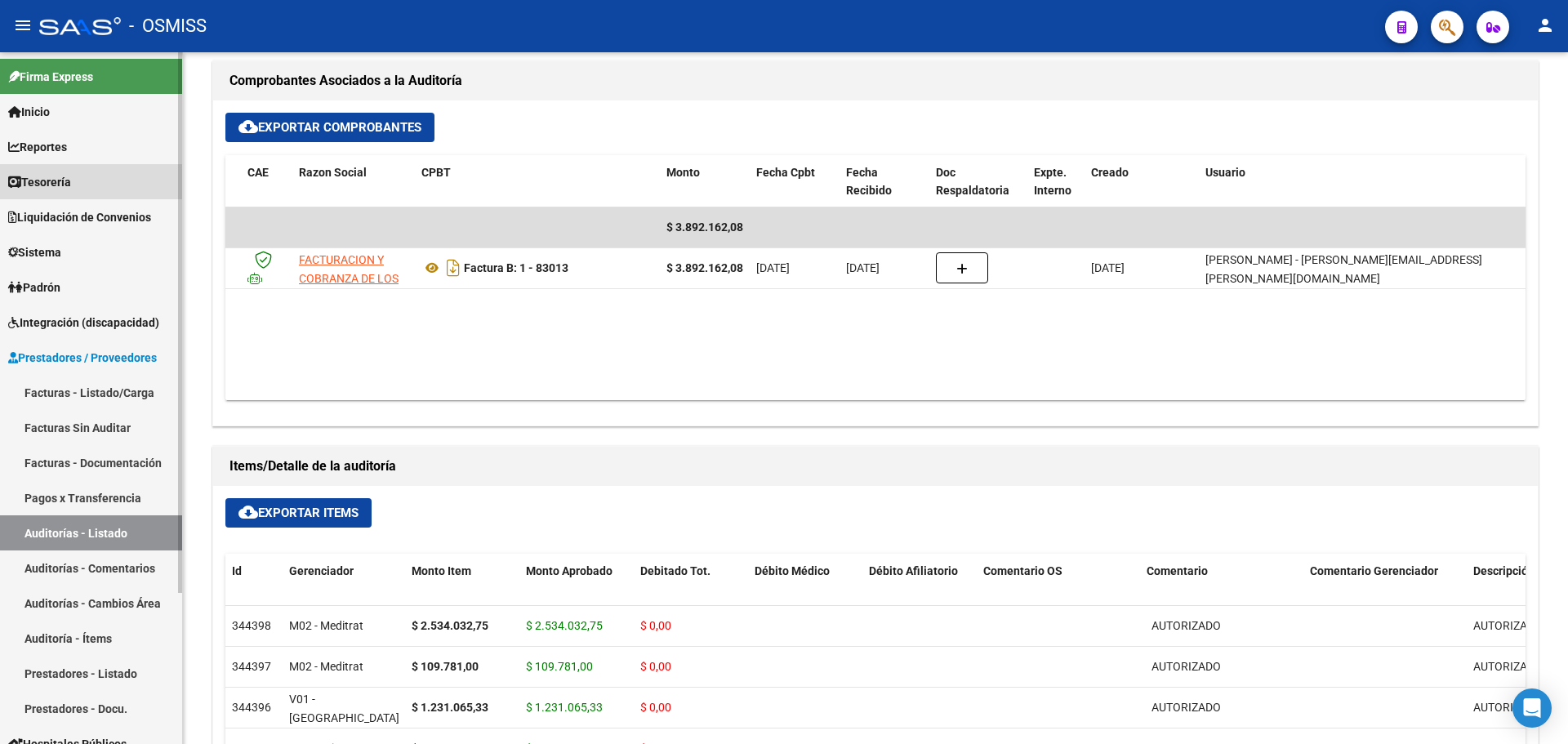
click at [87, 176] on link "Tesorería" at bounding box center [91, 182] width 183 height 35
click at [81, 147] on link "Reportes" at bounding box center [91, 147] width 183 height 35
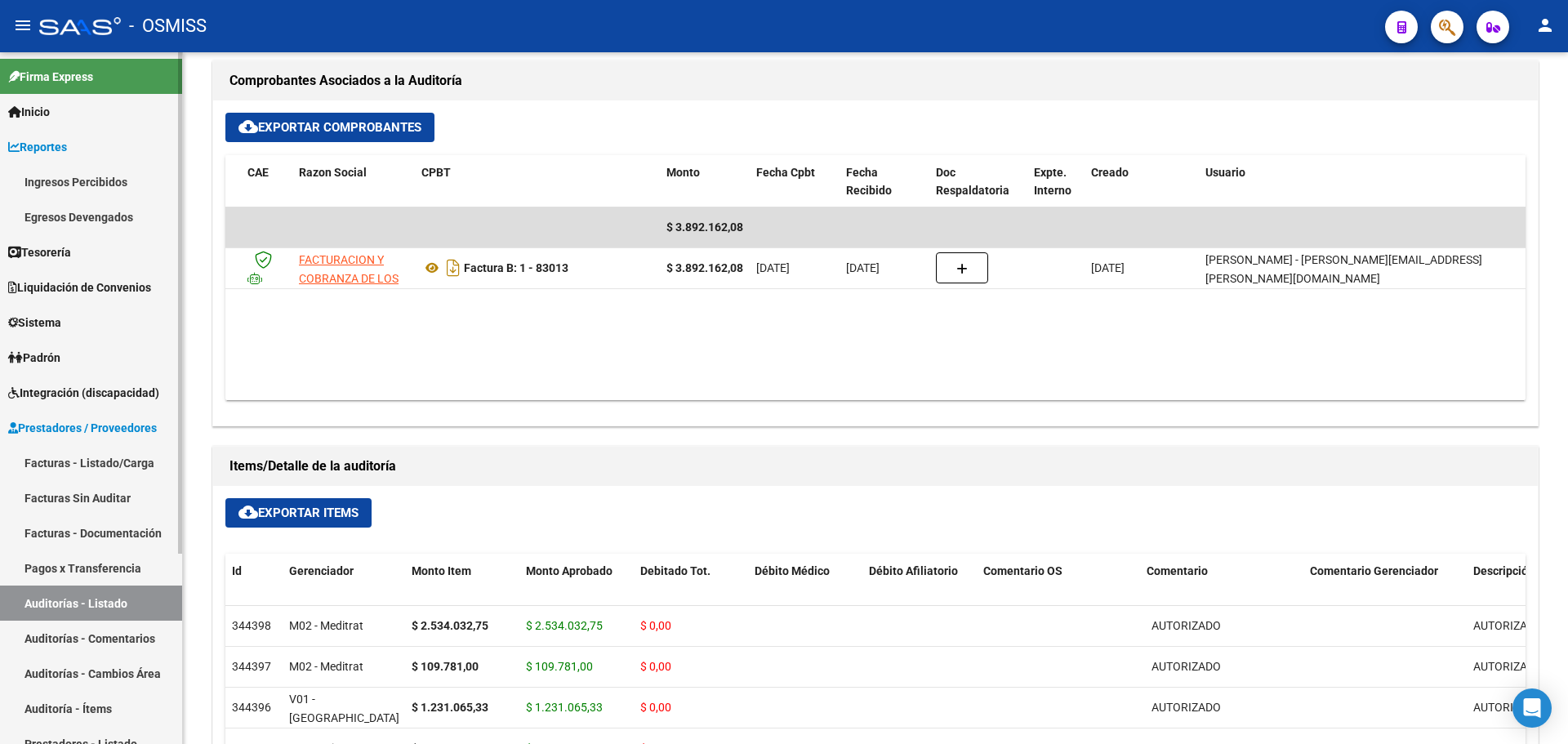
click at [80, 206] on link "Egresos Devengados" at bounding box center [91, 217] width 183 height 35
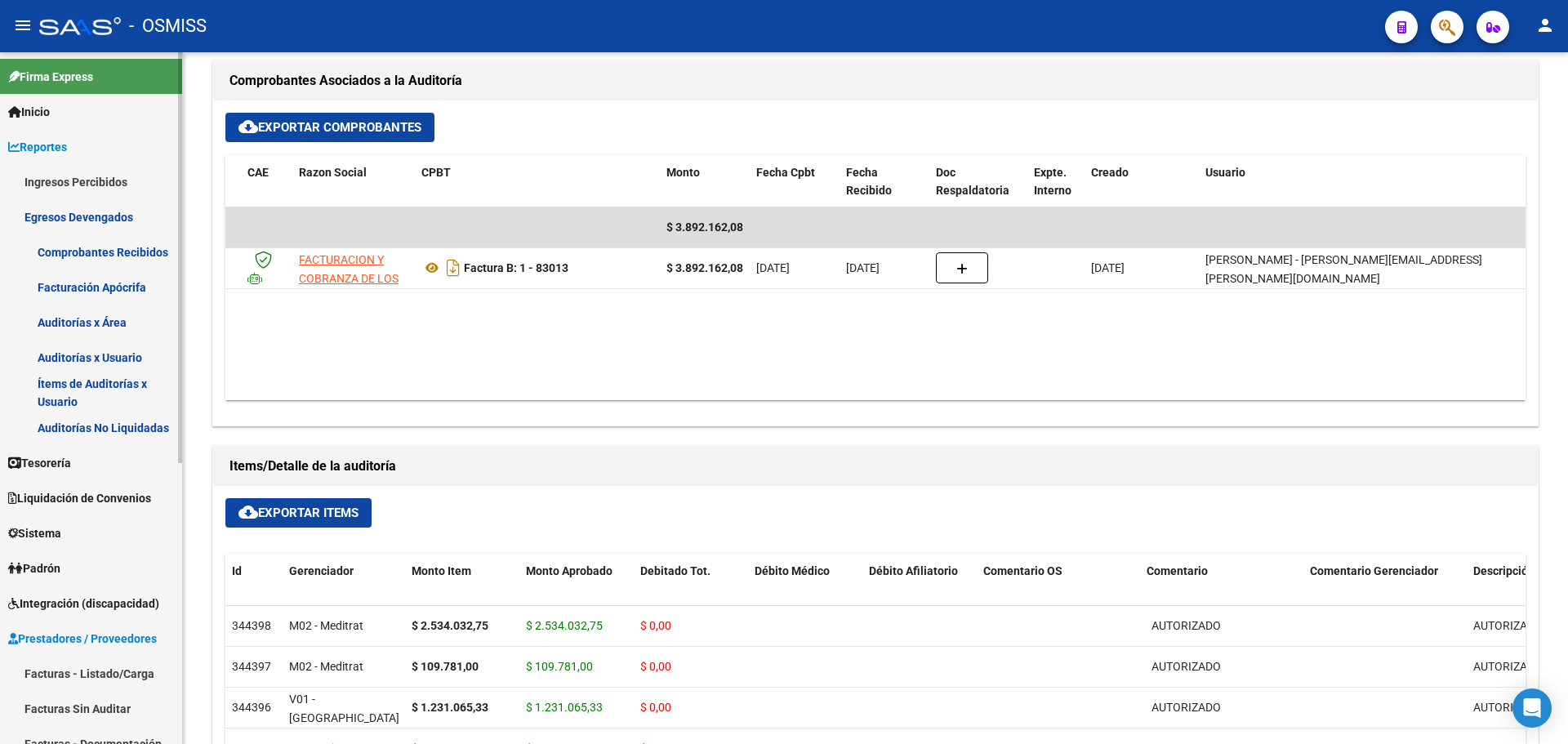
click at [139, 433] on link "Auditorías No Liquidadas" at bounding box center [91, 427] width 183 height 35
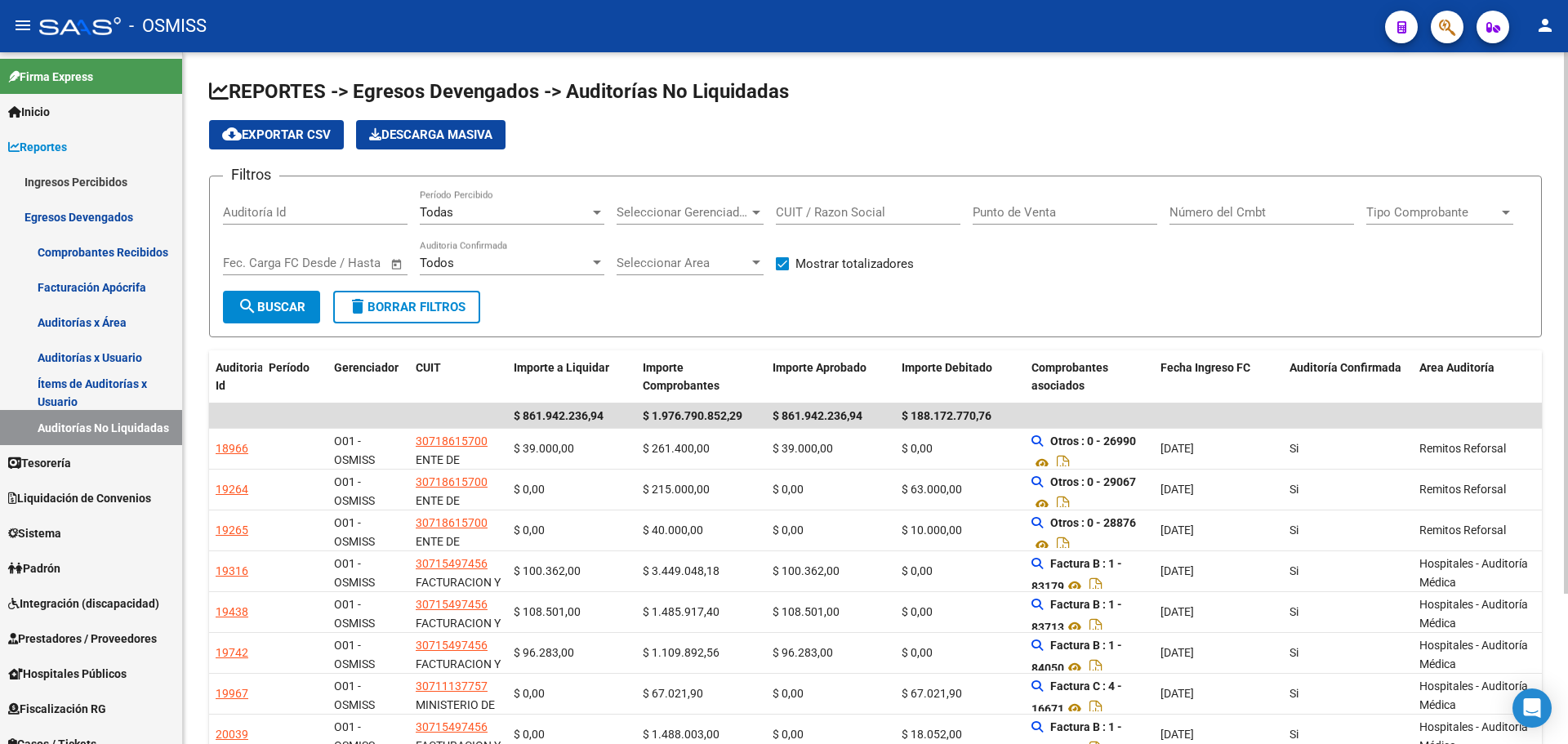
click at [836, 208] on input "CUIT / Razon Social" at bounding box center [868, 212] width 184 height 14
paste input "30715497456"
click at [477, 200] on div "Todas Período Percibido" at bounding box center [512, 206] width 184 height 35
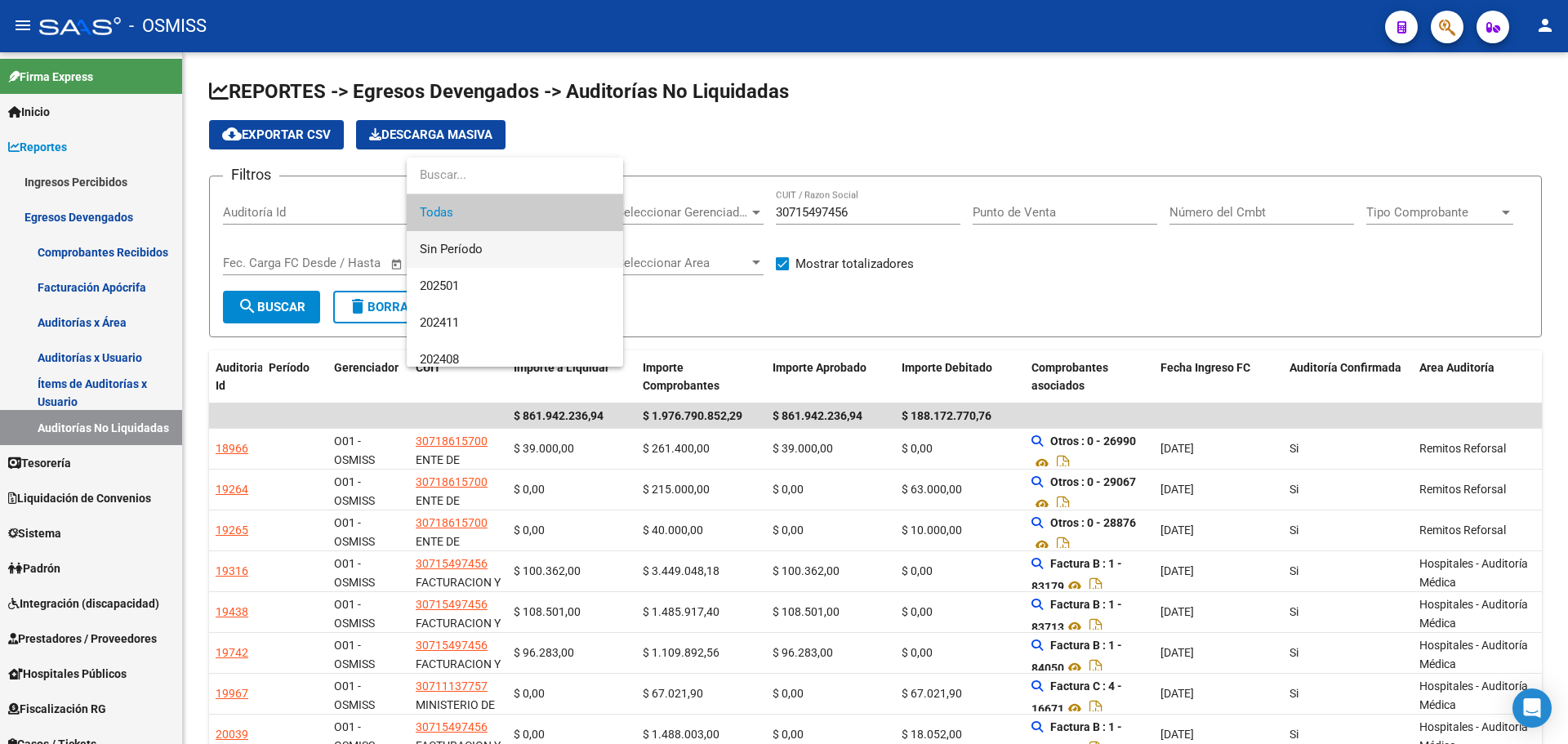
click at [478, 235] on span "Sin Período" at bounding box center [514, 249] width 190 height 37
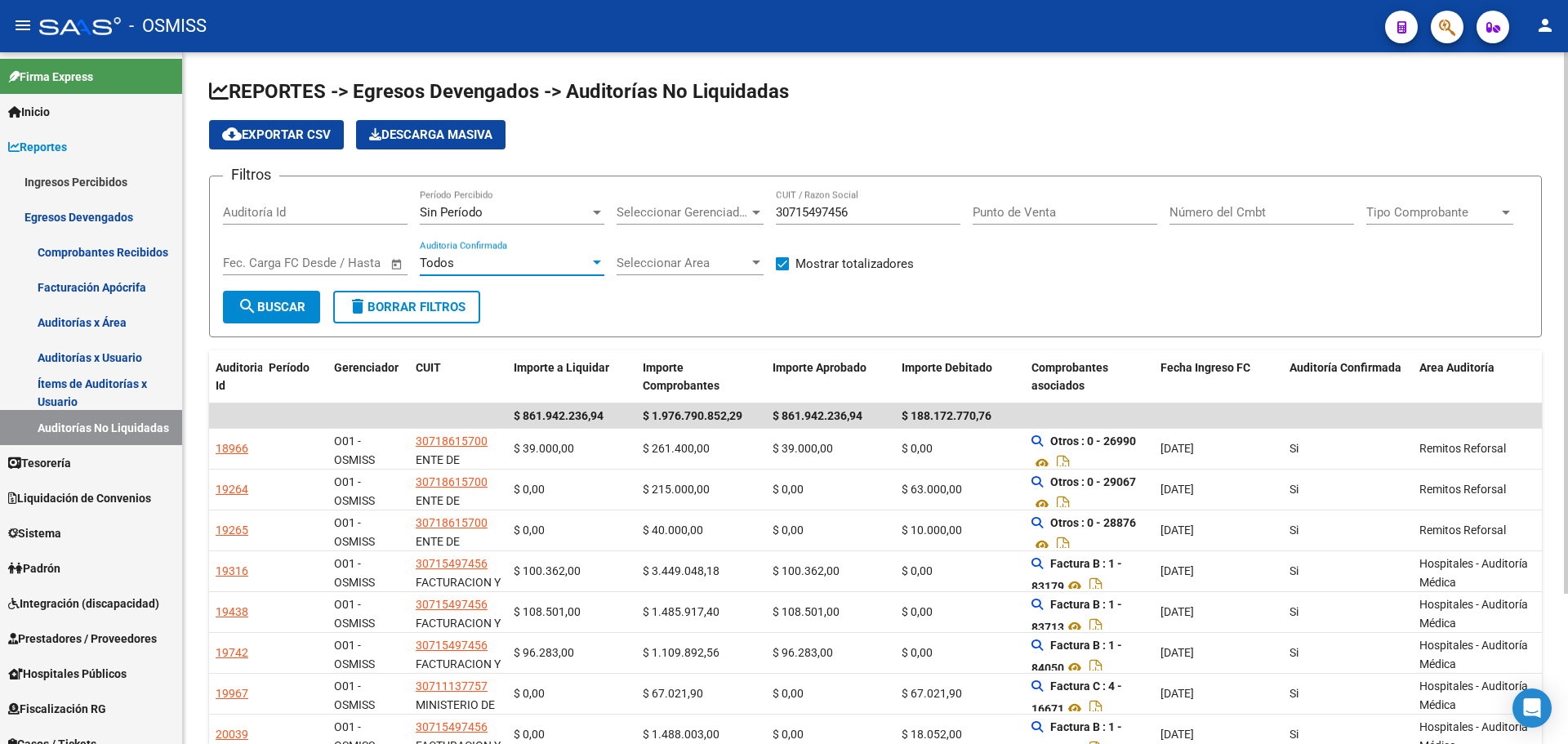
click at [485, 264] on div "Todos" at bounding box center [504, 263] width 170 height 14
click at [485, 264] on span "Todos" at bounding box center [512, 264] width 184 height 37
click at [305, 314] on span "search Buscar" at bounding box center [271, 306] width 68 height 14
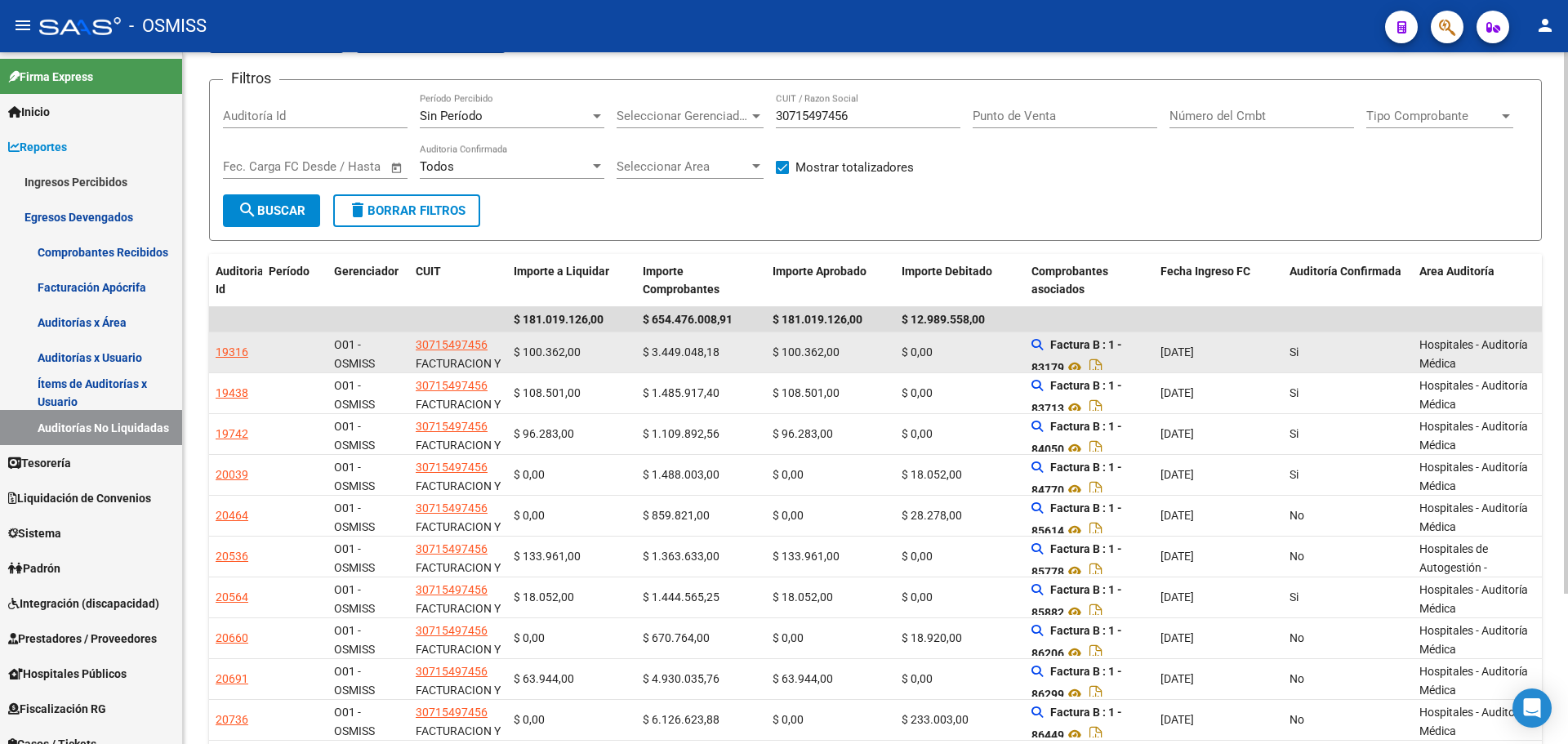
scroll to position [192, 0]
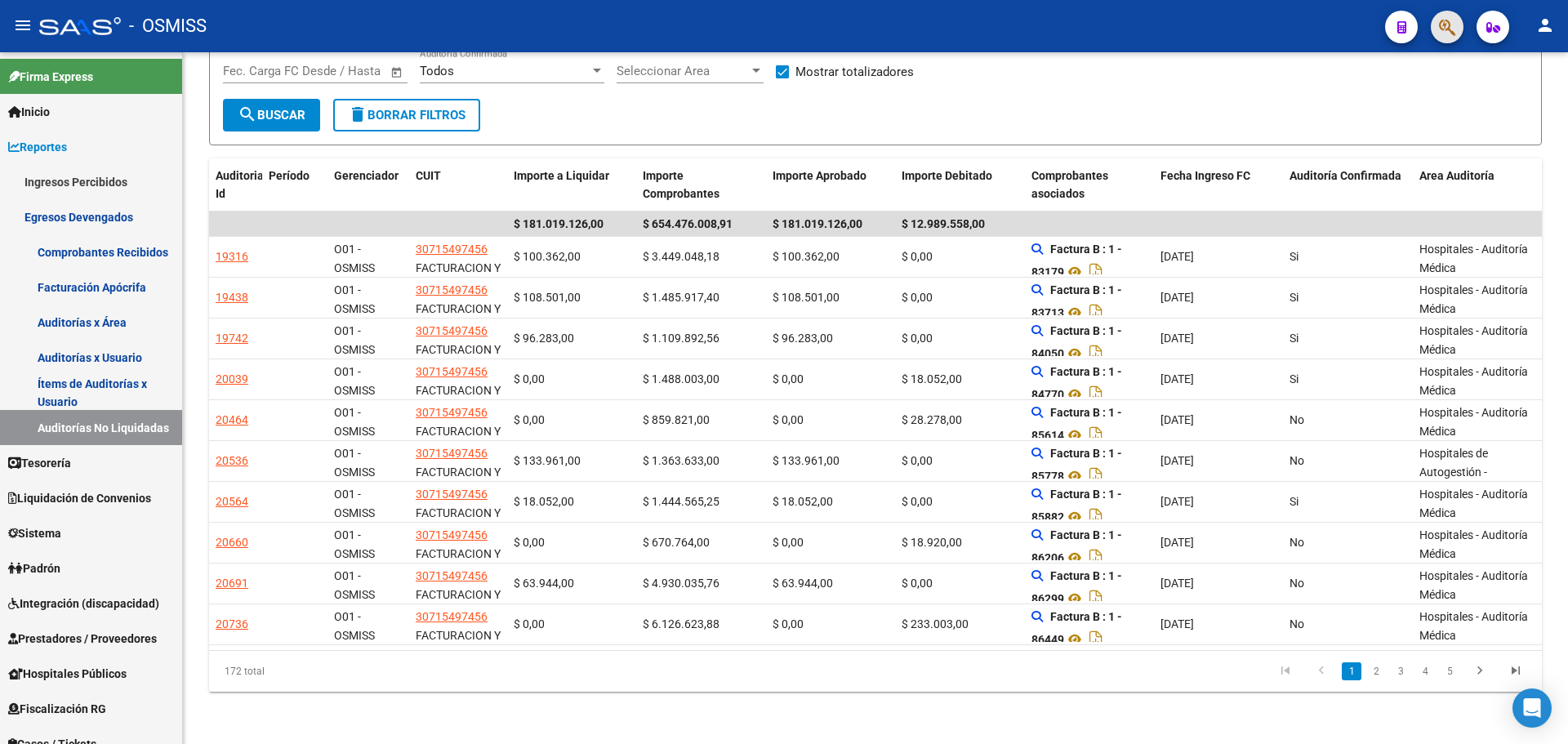
click at [1440, 38] on span "button" at bounding box center [1446, 27] width 16 height 33
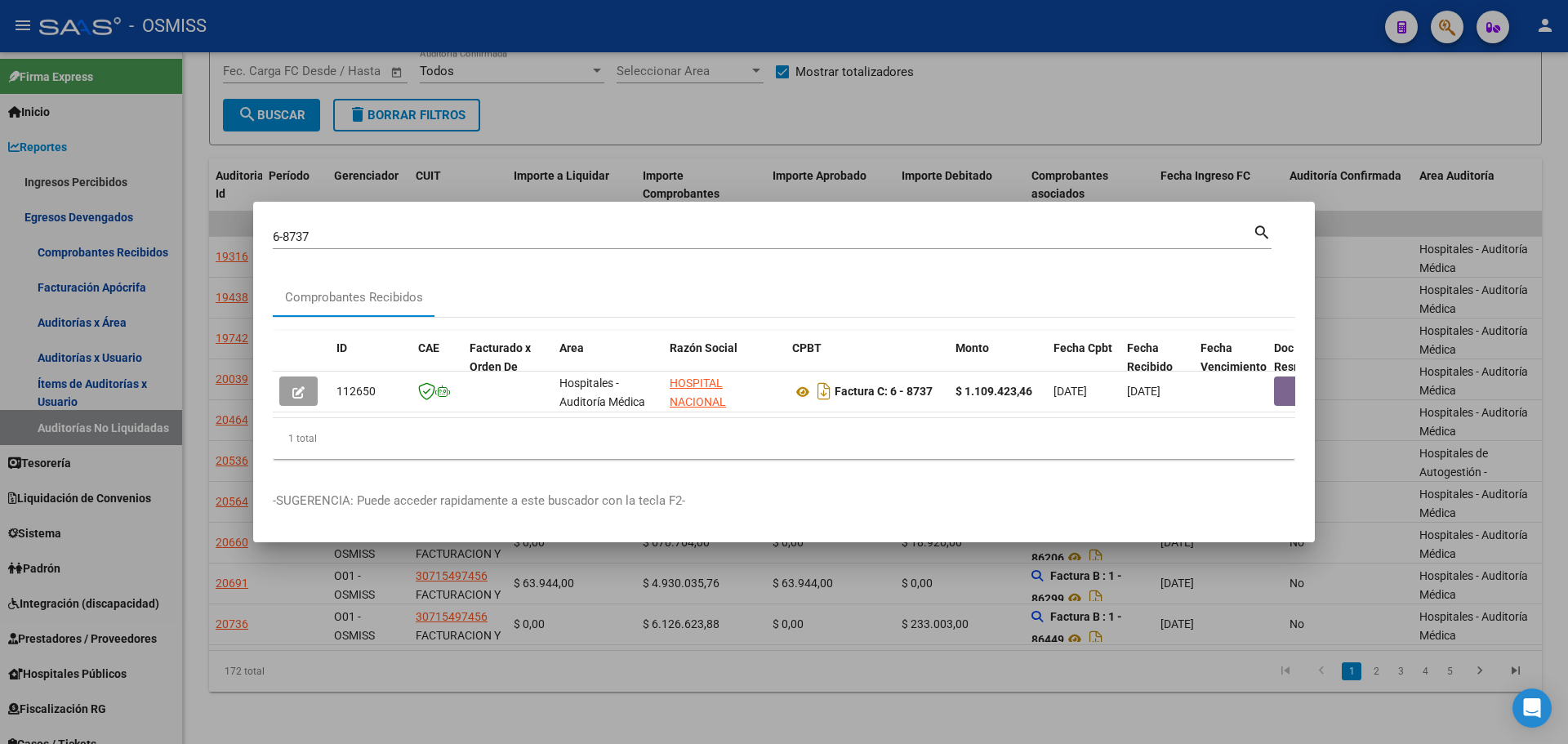
scroll to position [0, 808]
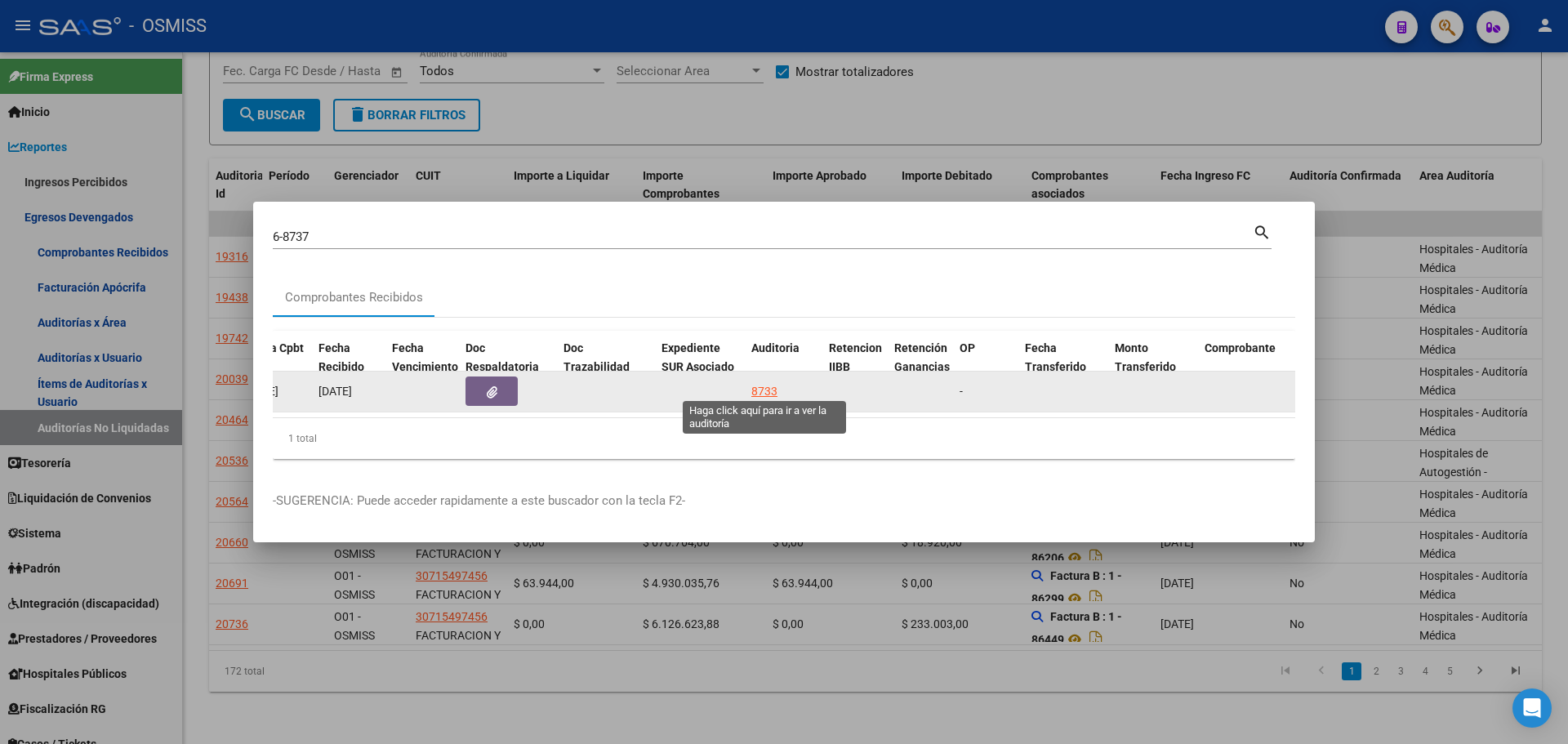
click at [756, 384] on div "8733" at bounding box center [764, 392] width 26 height 19
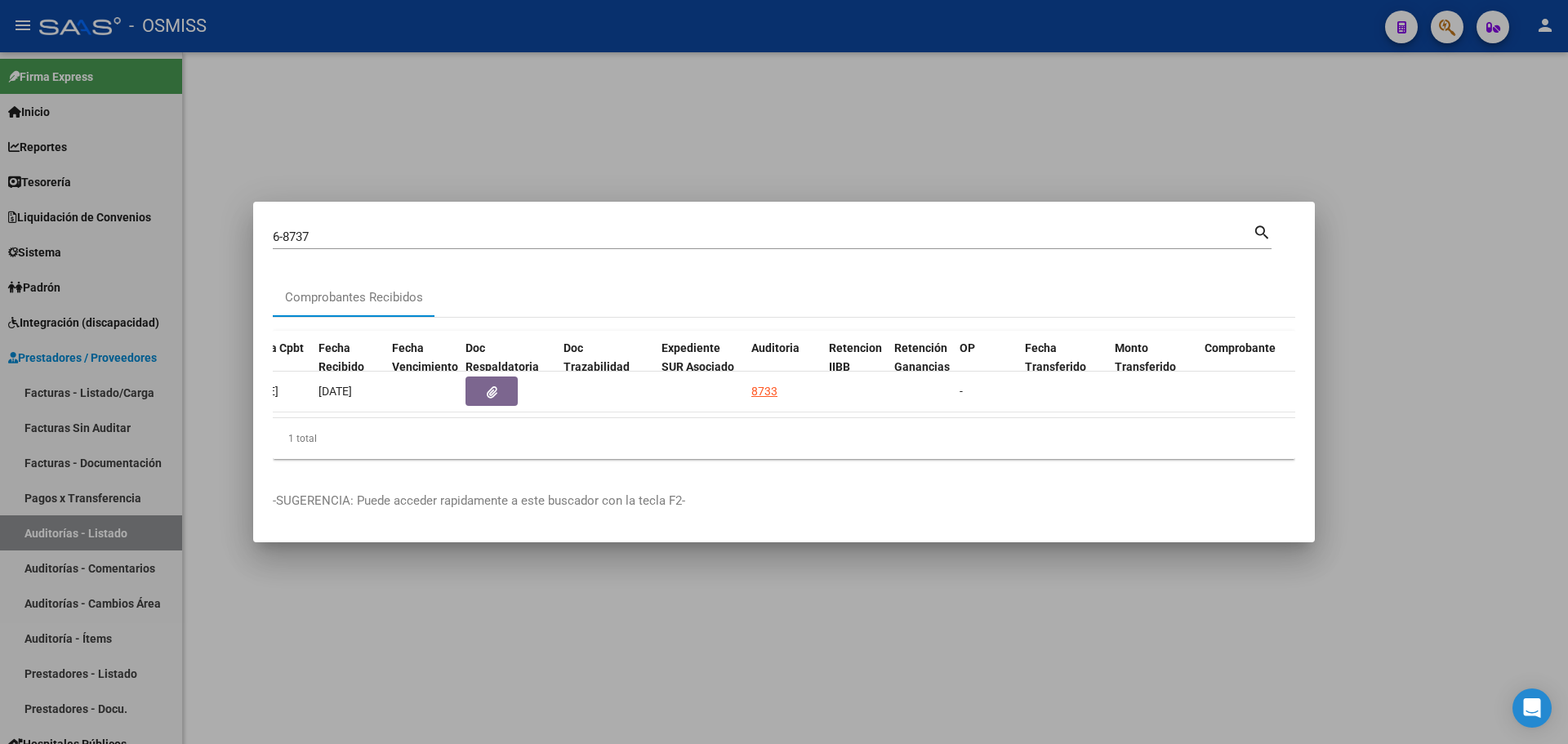
click at [590, 115] on div at bounding box center [784, 372] width 1568 height 744
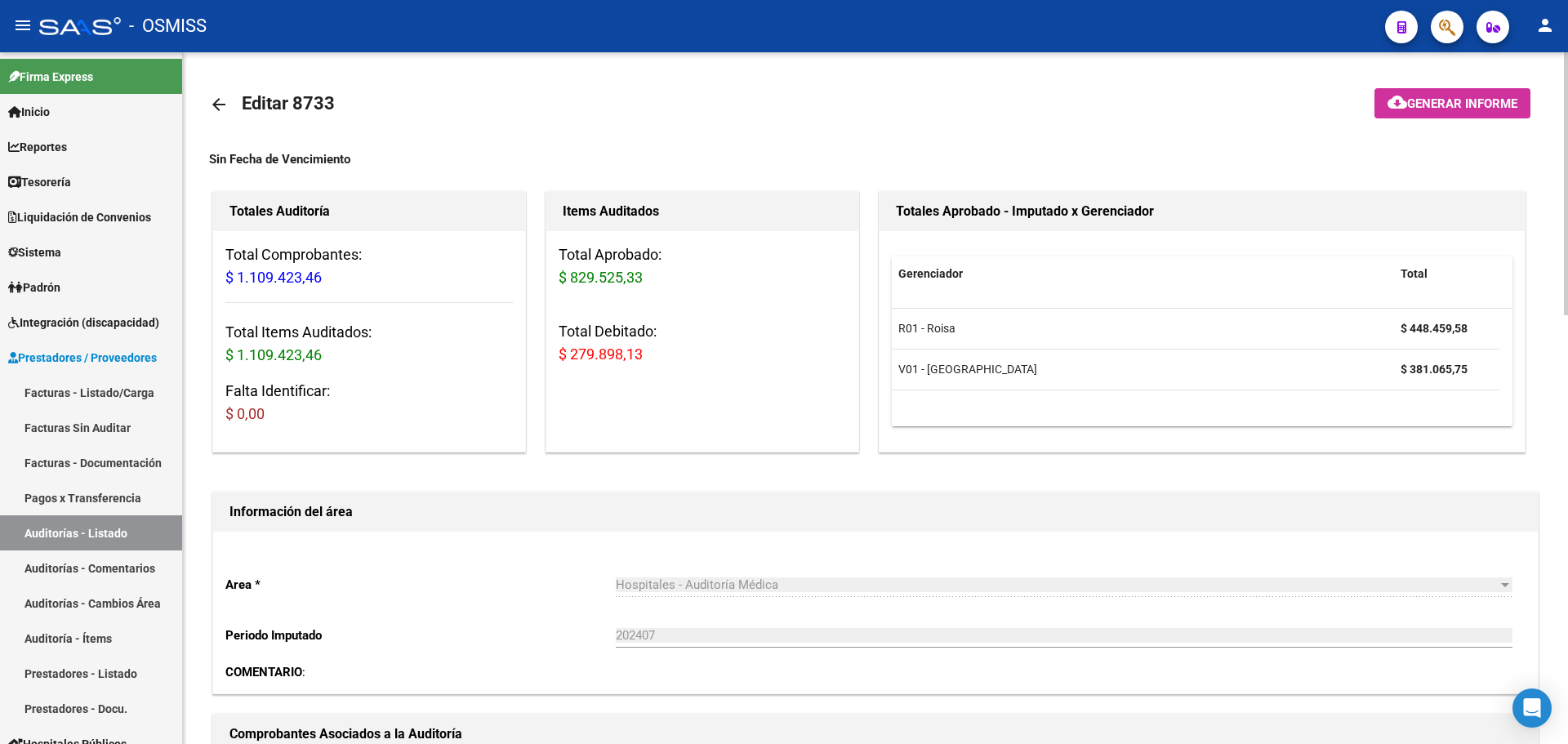
click at [1399, 99] on mat-icon "cloud_download" at bounding box center [1397, 102] width 20 height 20
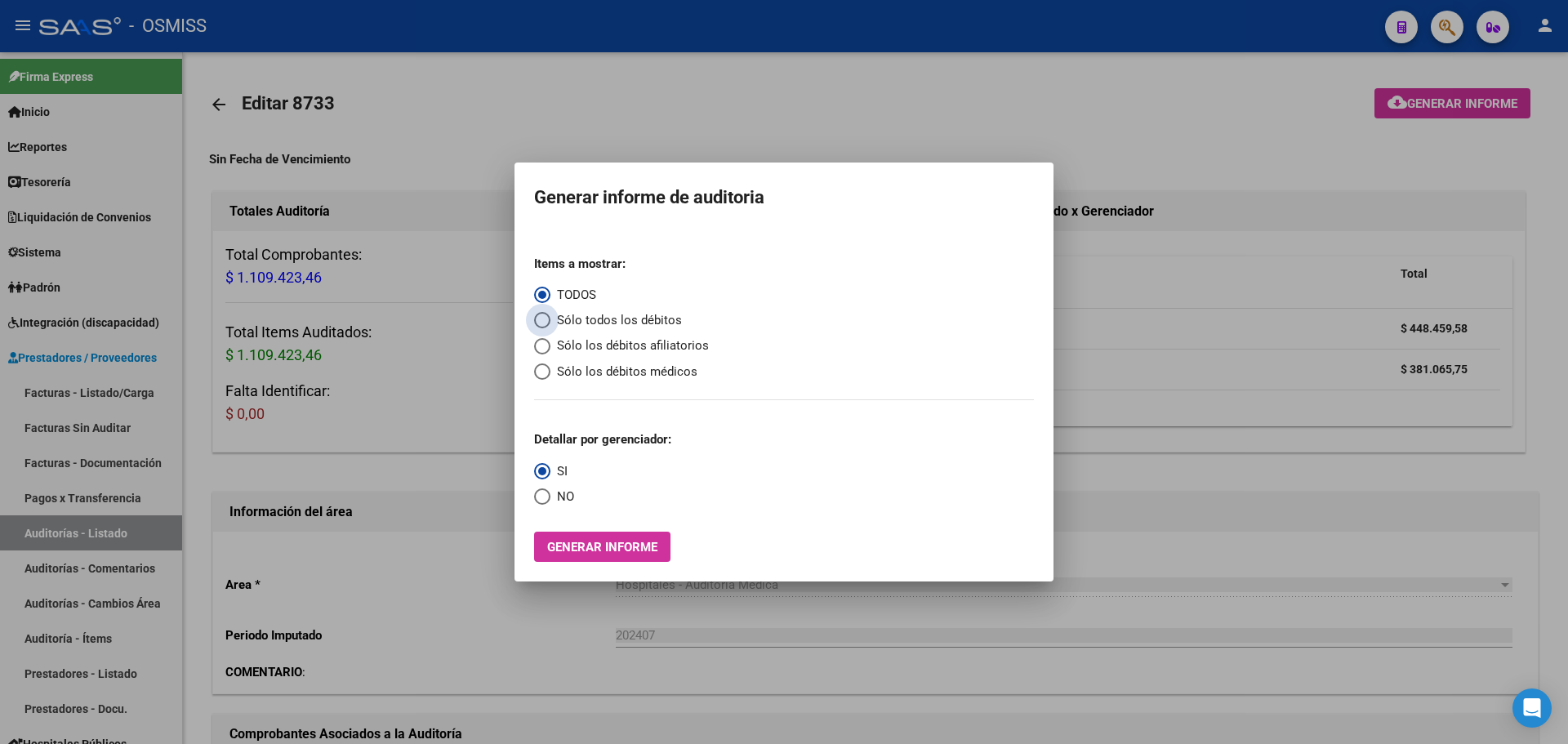
click at [645, 323] on span "Sólo todos los débitos" at bounding box center [616, 321] width 131 height 19
click at [551, 323] on input "Sólo todos los débitos" at bounding box center [542, 320] width 16 height 16
drag, startPoint x: 557, startPoint y: 499, endPoint x: 563, endPoint y: 506, distance: 9.2
click at [559, 502] on span "NO" at bounding box center [562, 498] width 24 height 19
click at [551, 502] on input "NO" at bounding box center [542, 497] width 16 height 16
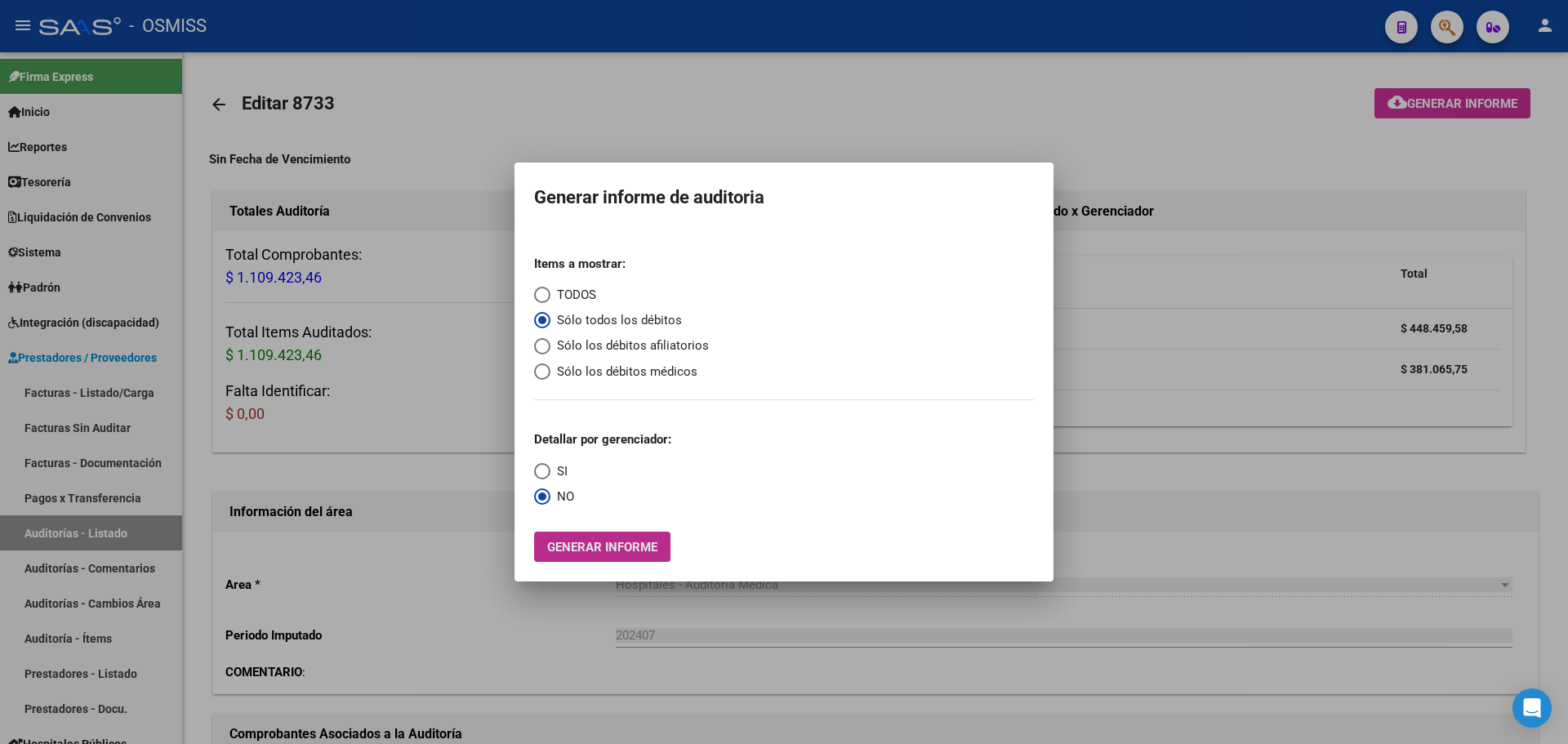
click at [566, 535] on button "Generar informe" at bounding box center [602, 547] width 136 height 30
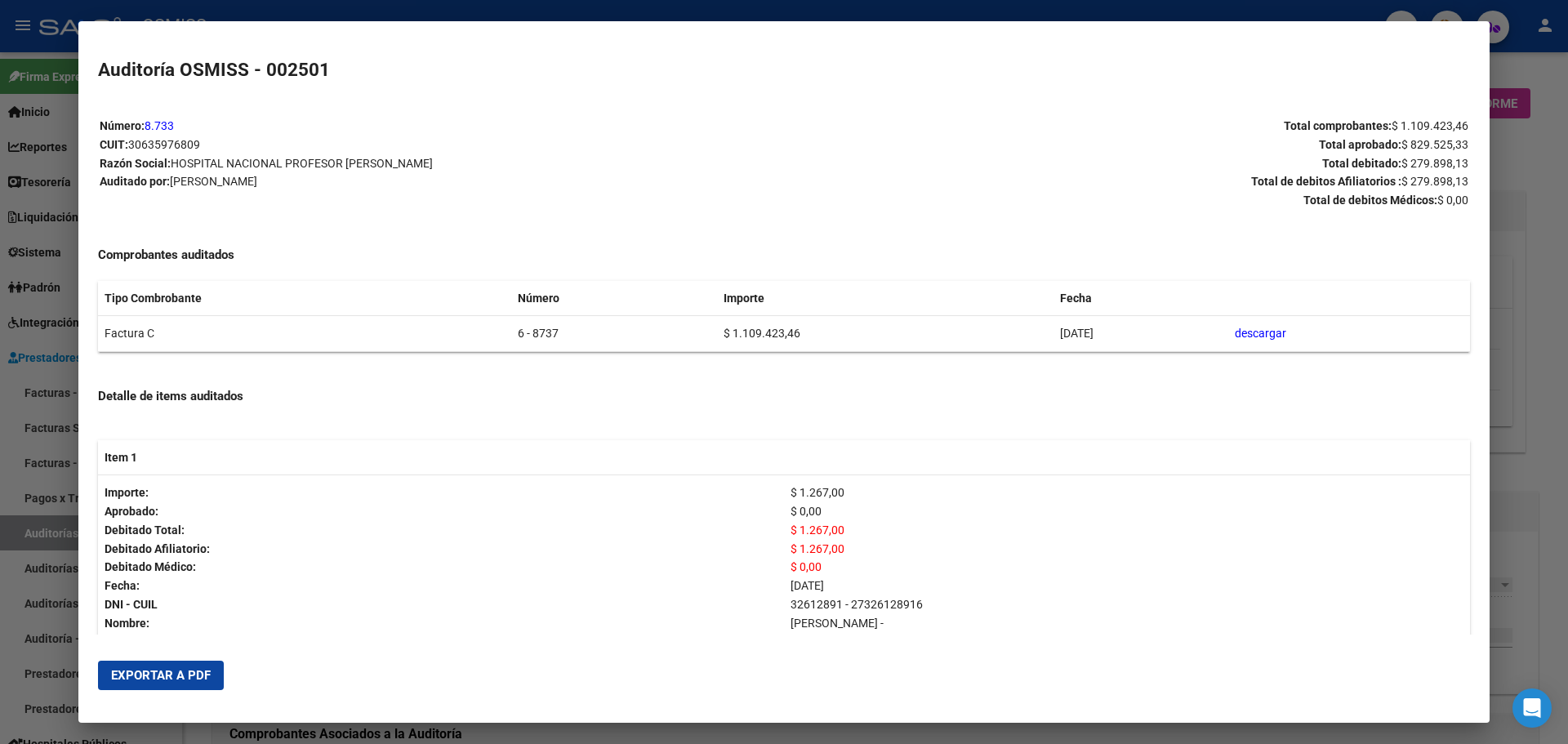
click at [142, 676] on span "Exportar a PDF" at bounding box center [161, 675] width 100 height 14
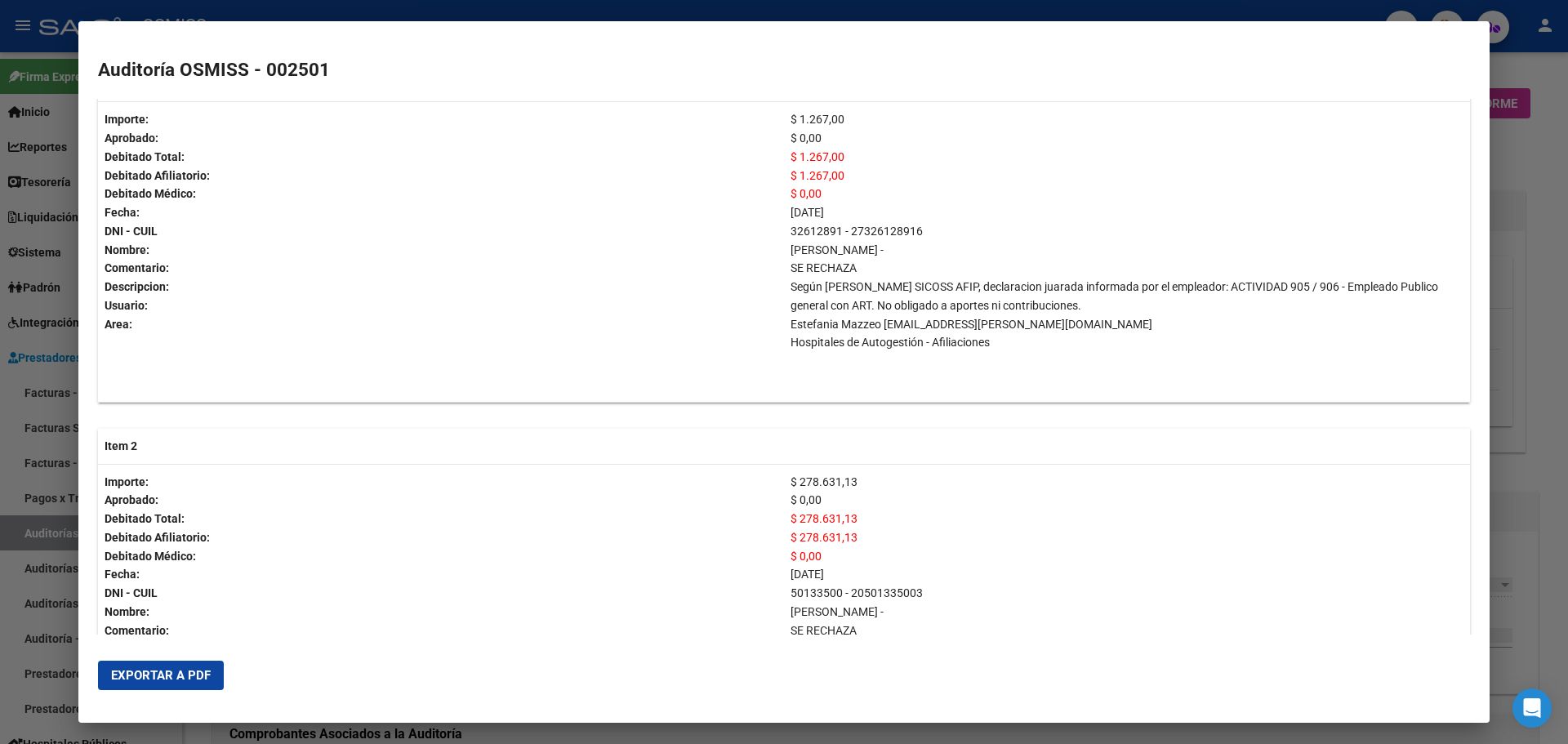
scroll to position [490, 0]
